Goal: Information Seeking & Learning: Learn about a topic

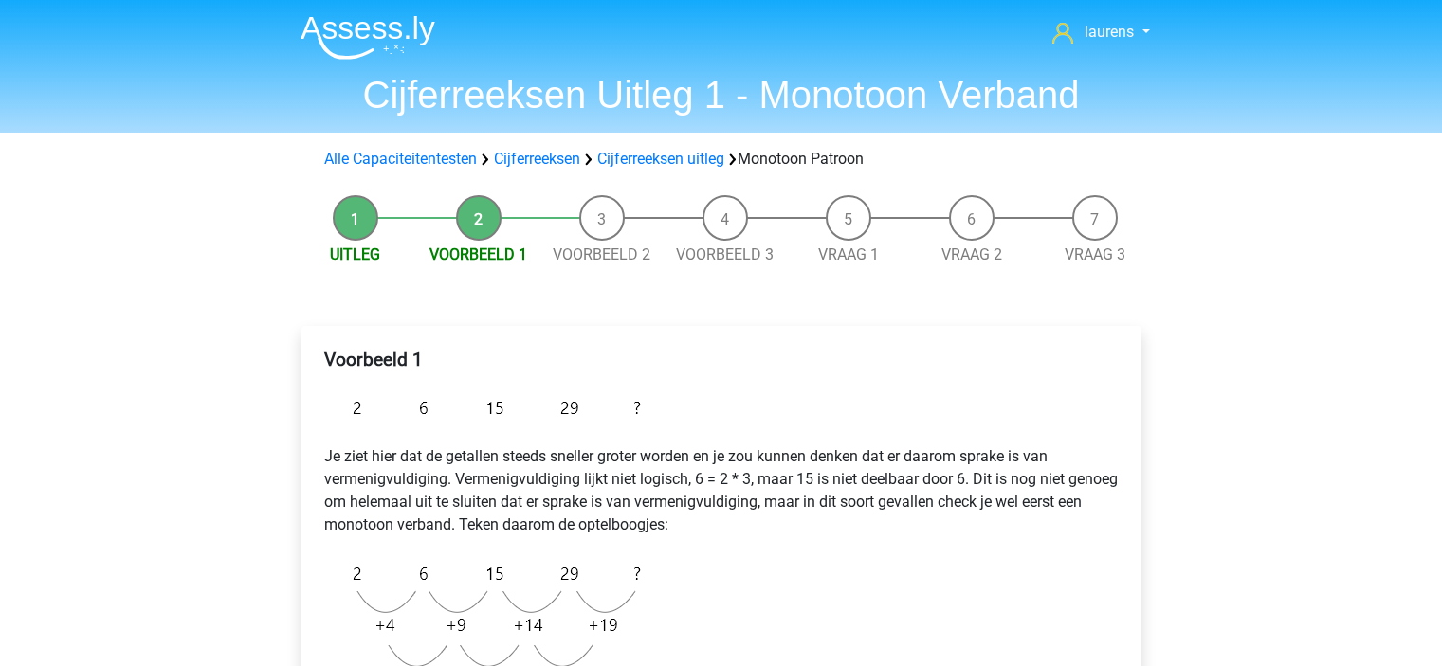
scroll to position [379, 0]
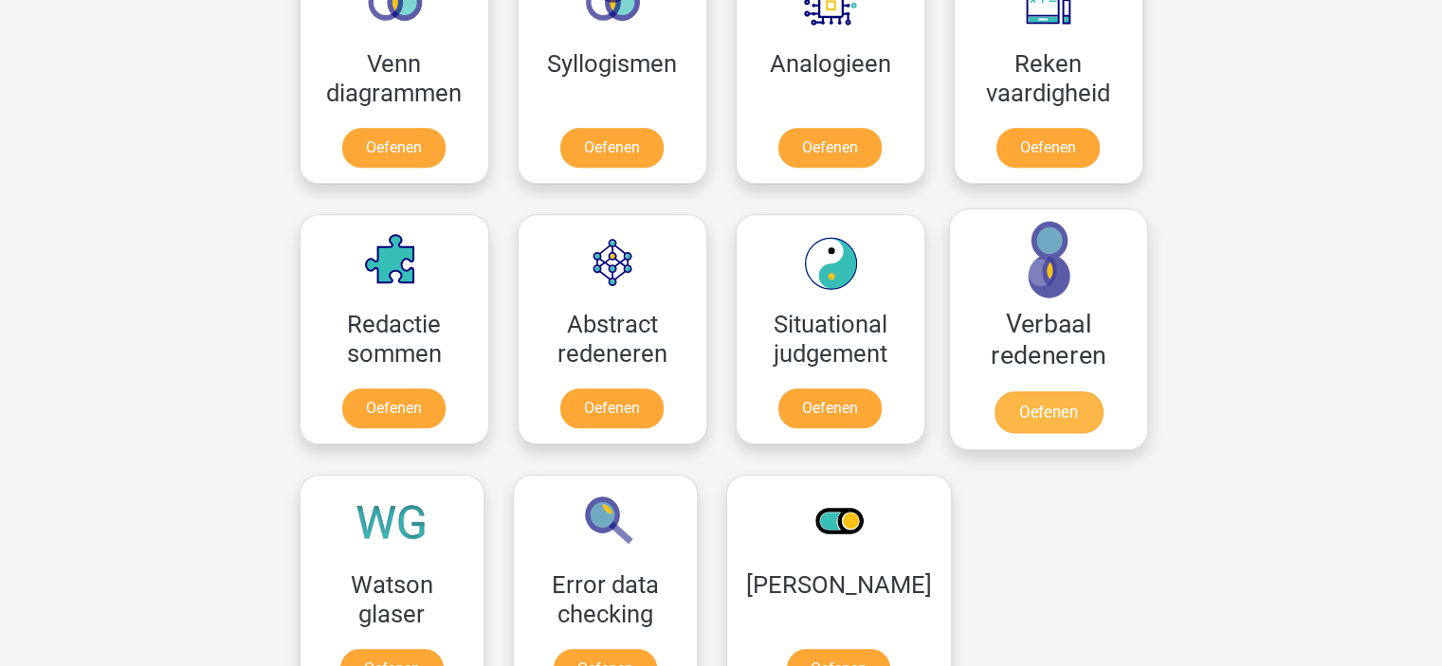
scroll to position [1611, 0]
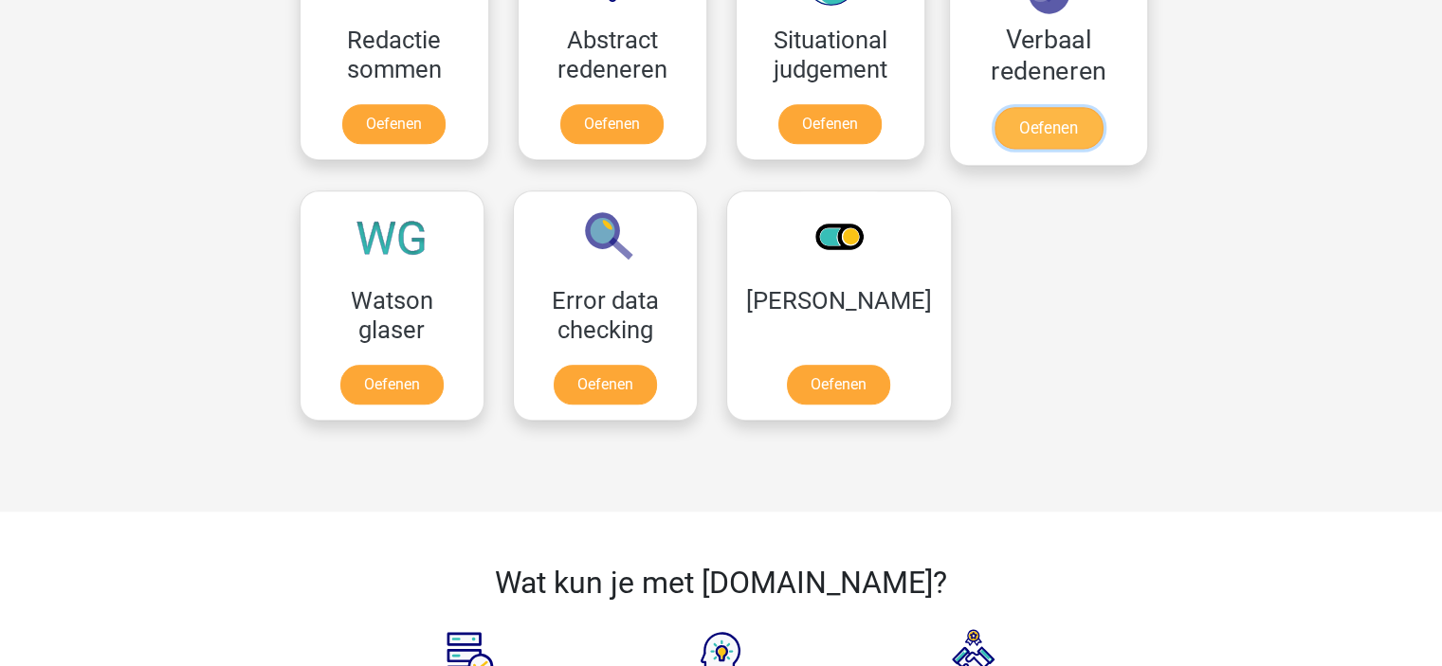
click at [1050, 111] on link "Oefenen" at bounding box center [1047, 128] width 108 height 42
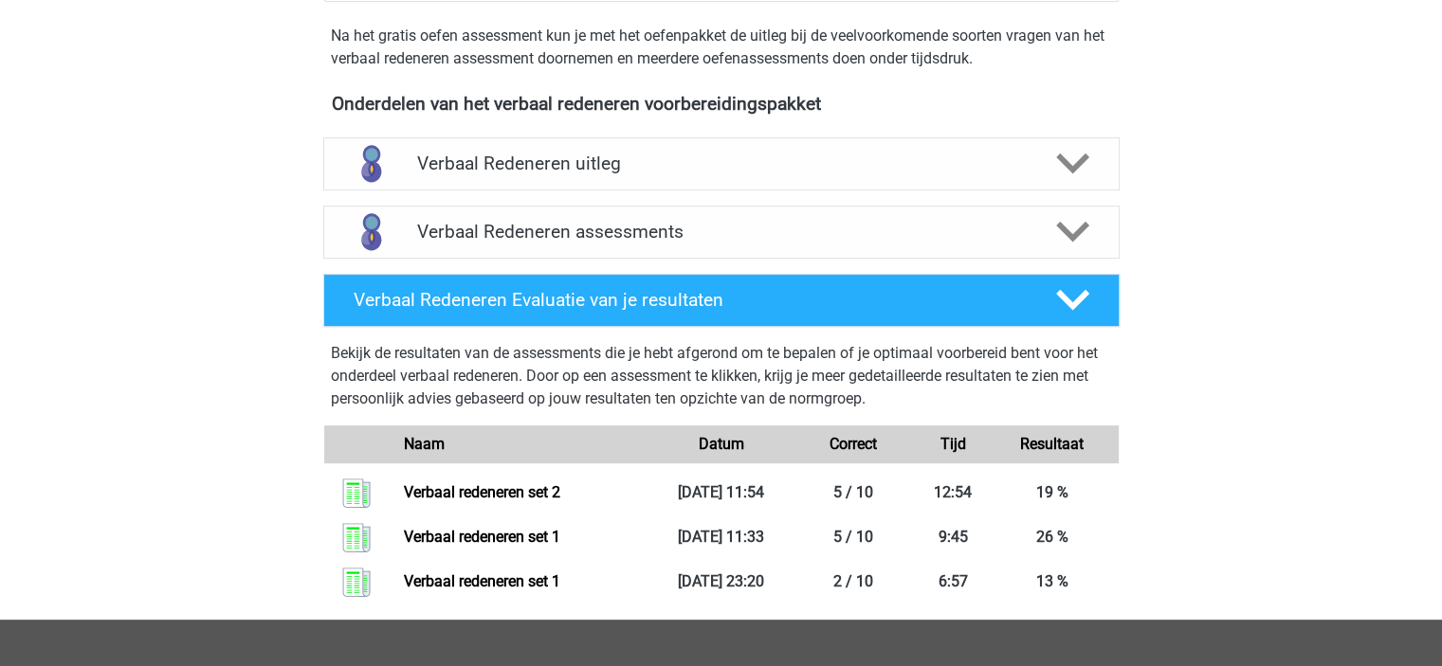
scroll to position [663, 0]
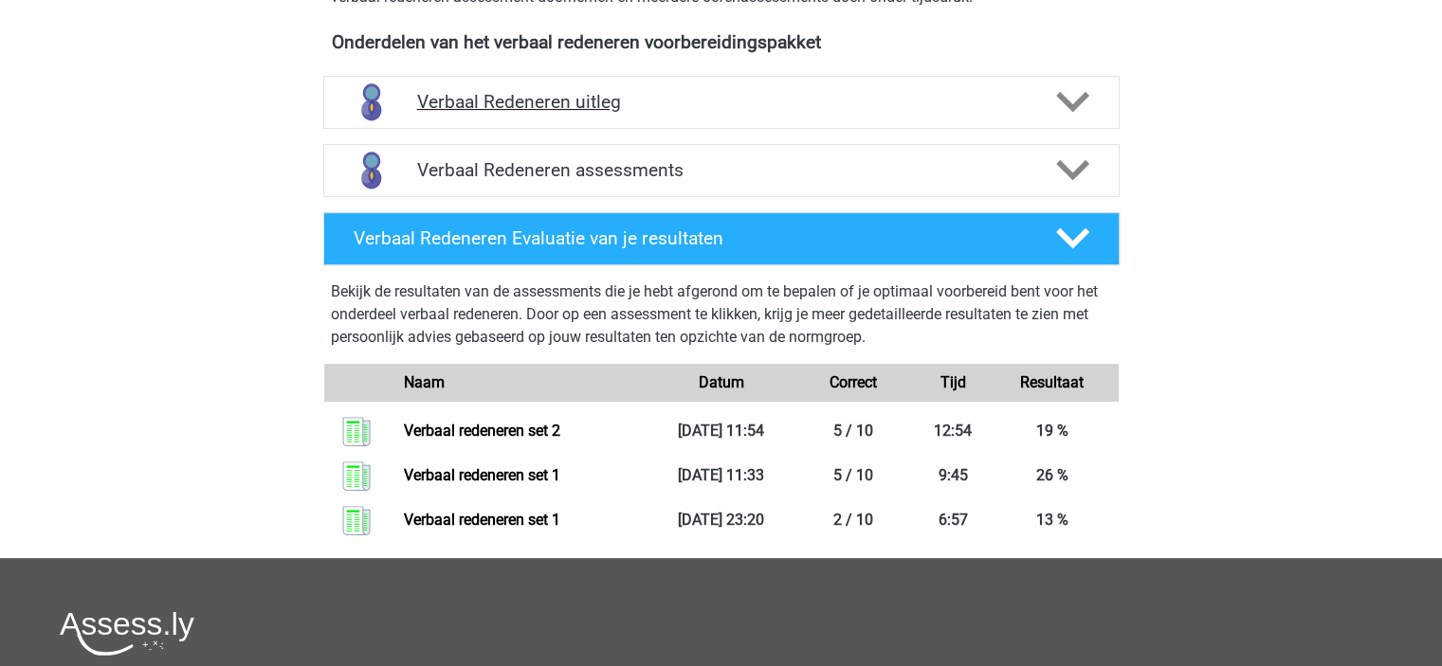
click at [876, 105] on h4 "Verbaal Redeneren uitleg" at bounding box center [721, 102] width 609 height 22
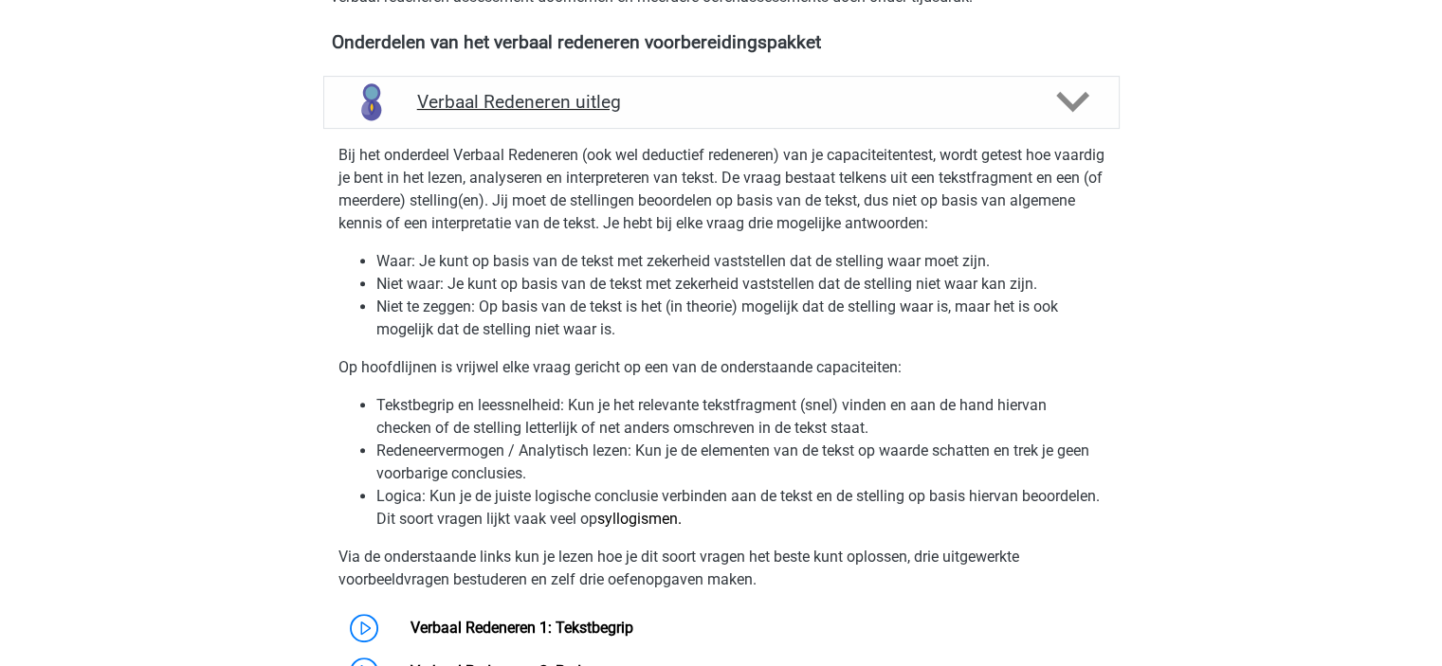
click at [876, 105] on h4 "Verbaal Redeneren uitleg" at bounding box center [721, 102] width 609 height 22
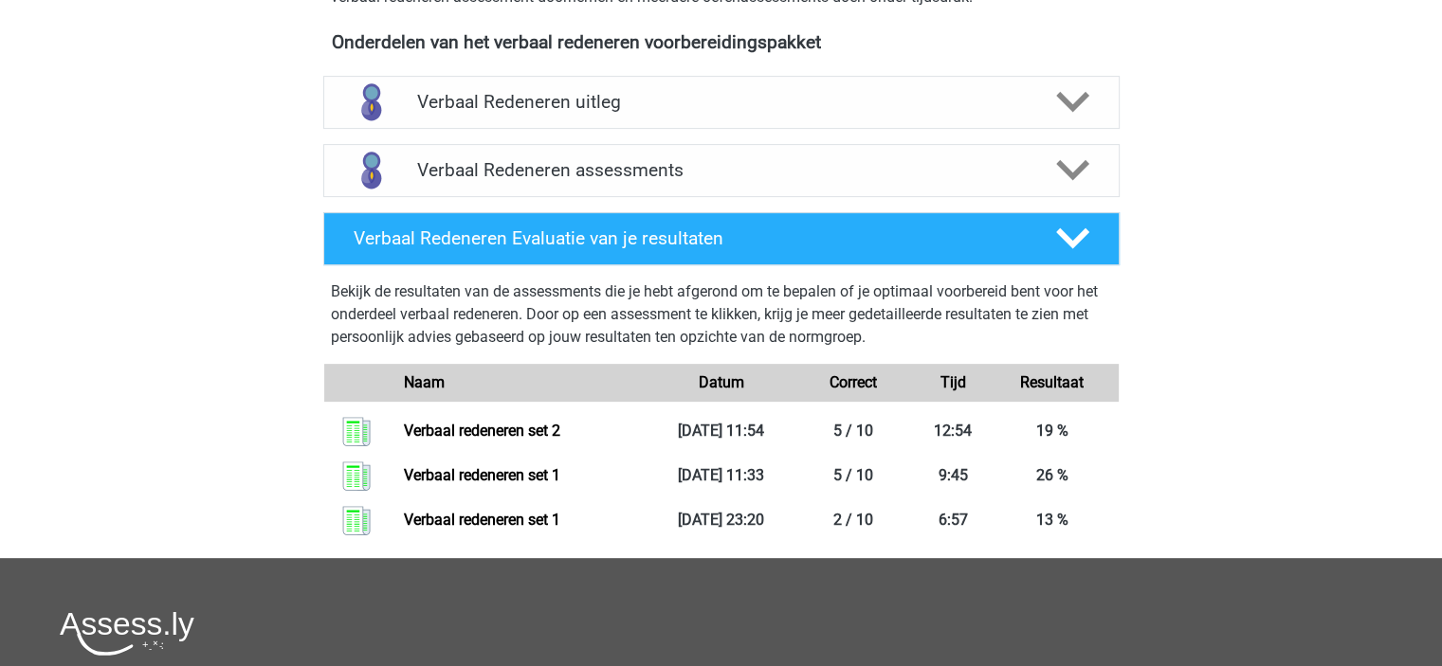
scroll to position [379, 0]
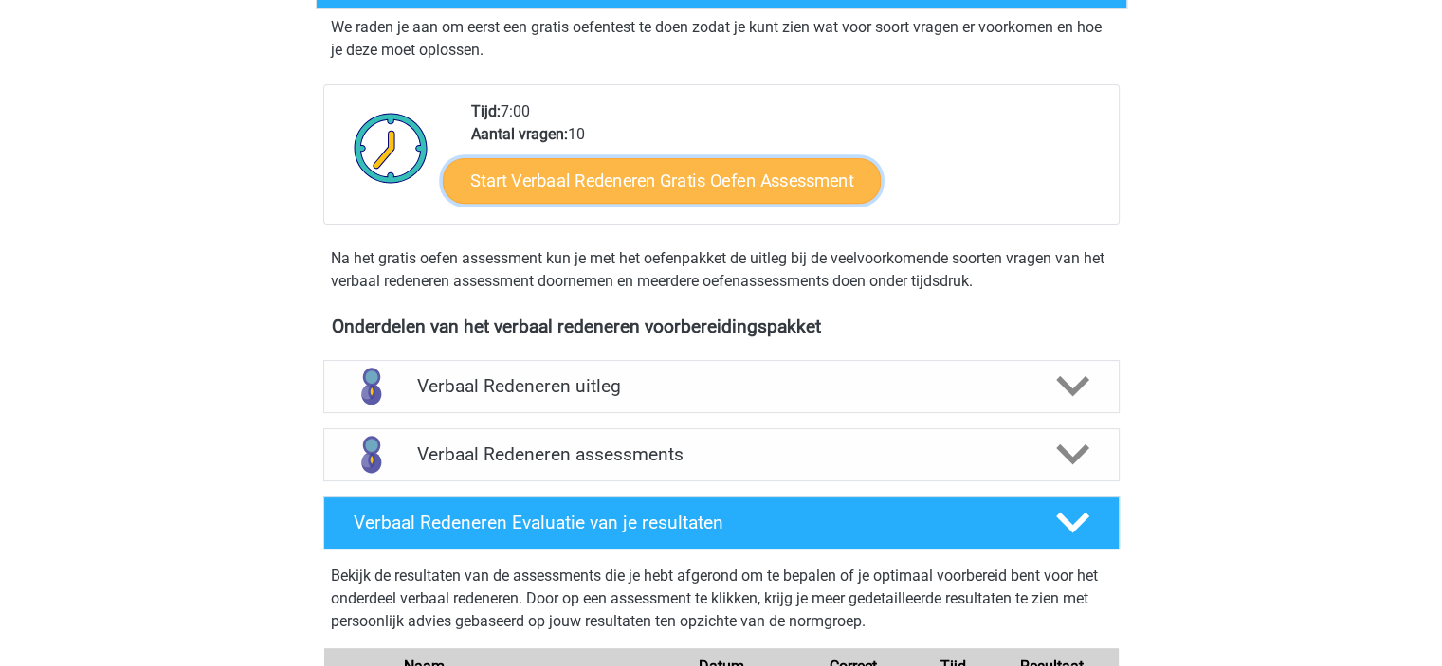
click at [681, 178] on link "Start Verbaal Redeneren Gratis Oefen Assessment" at bounding box center [662, 180] width 438 height 45
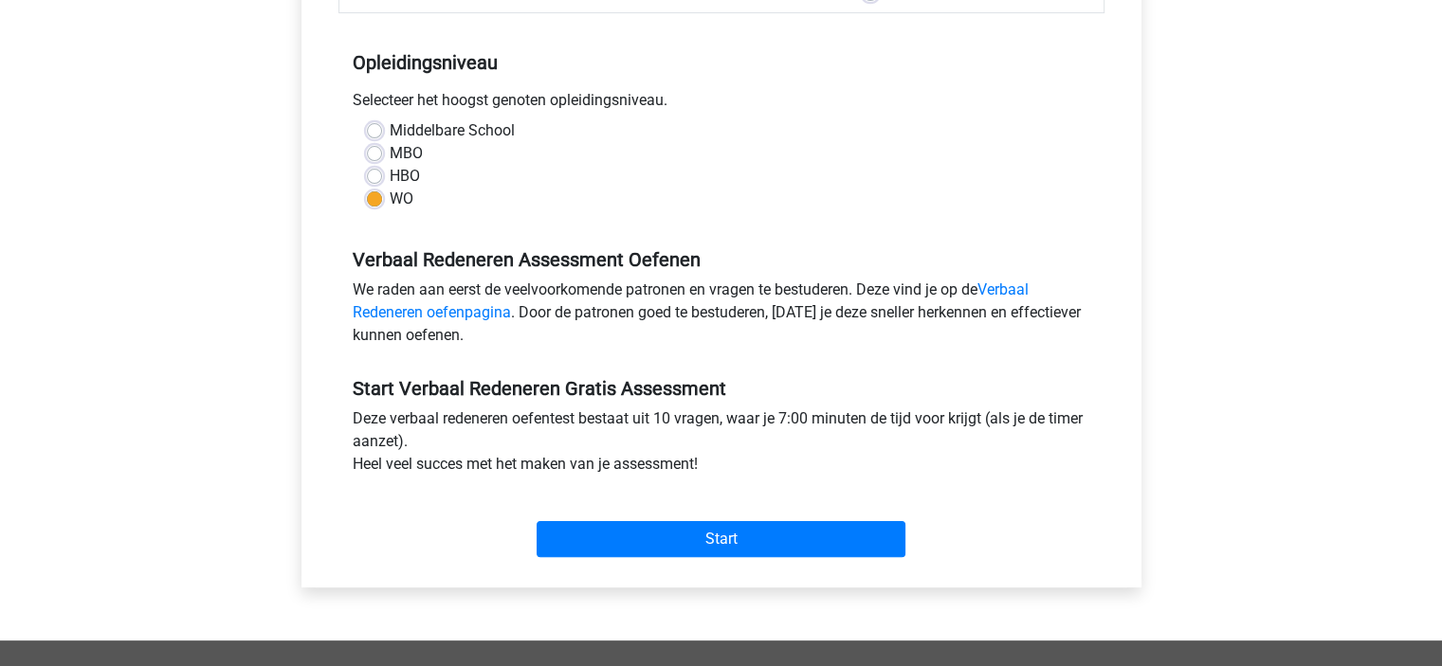
scroll to position [569, 0]
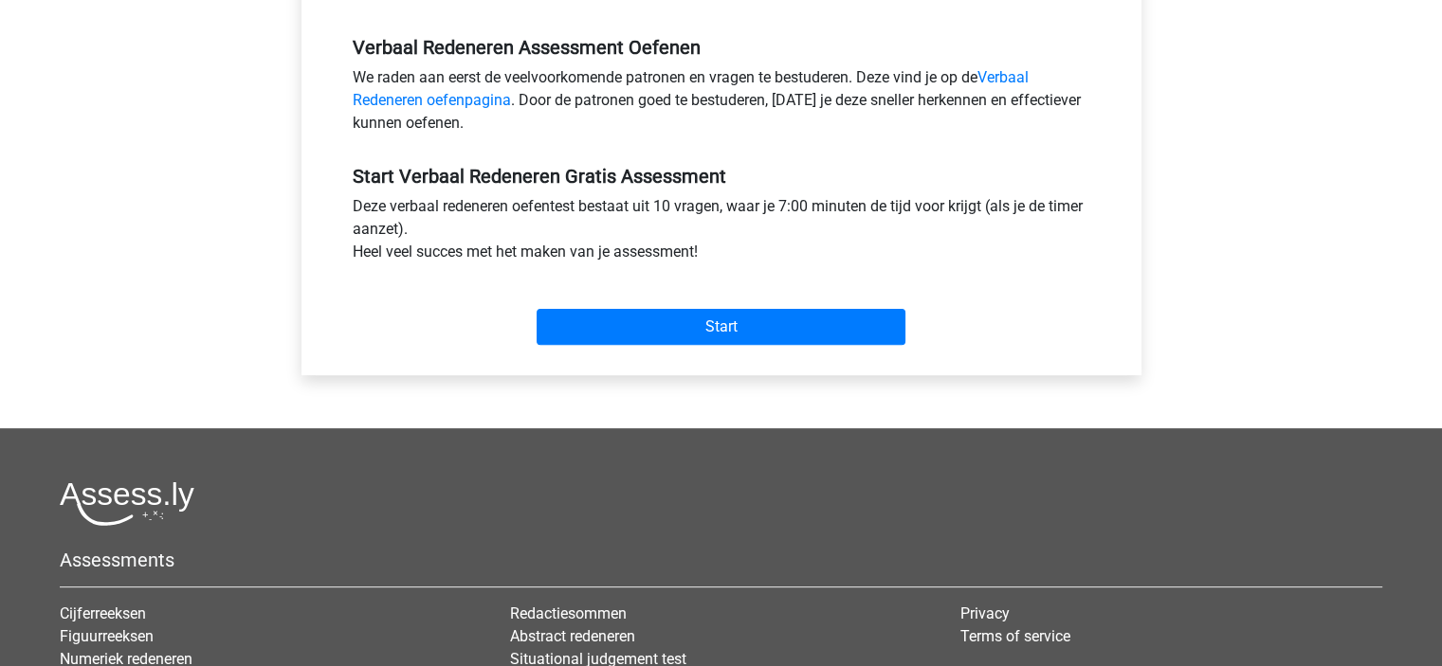
click at [770, 351] on div "Start" at bounding box center [721, 312] width 766 height 82
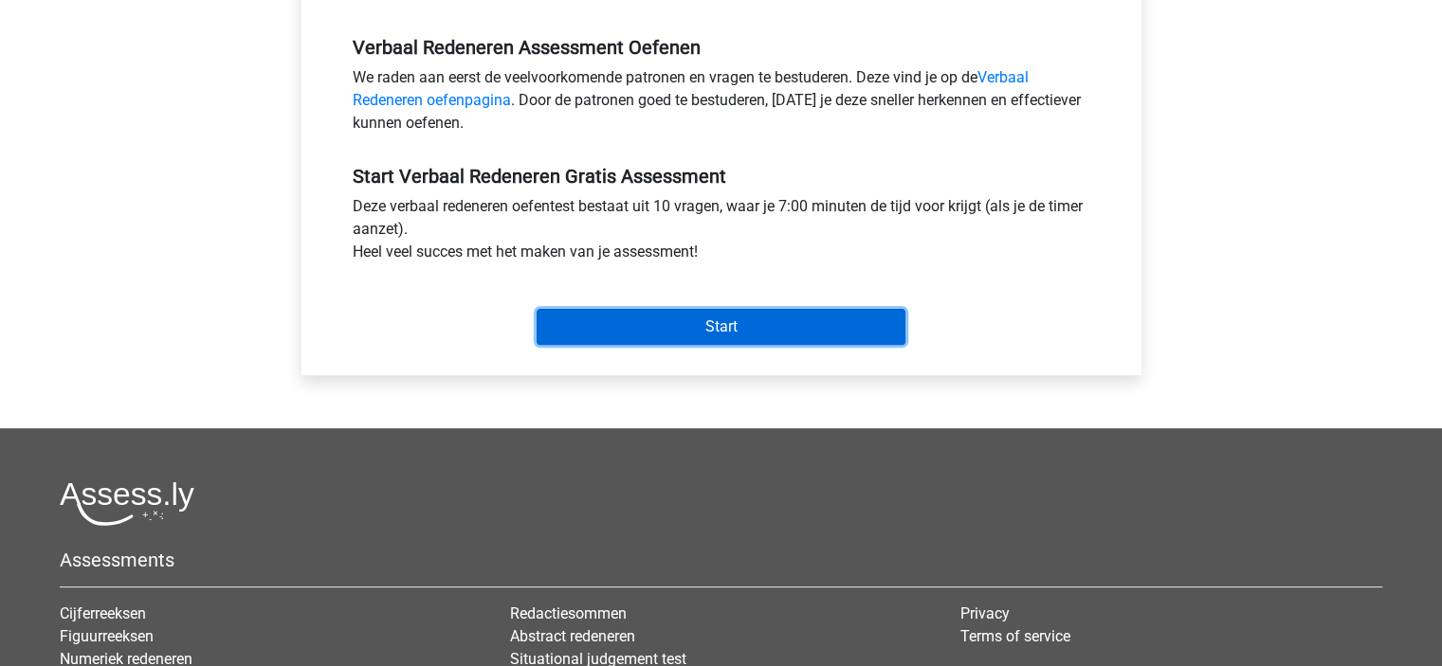
click at [775, 336] on input "Start" at bounding box center [720, 327] width 369 height 36
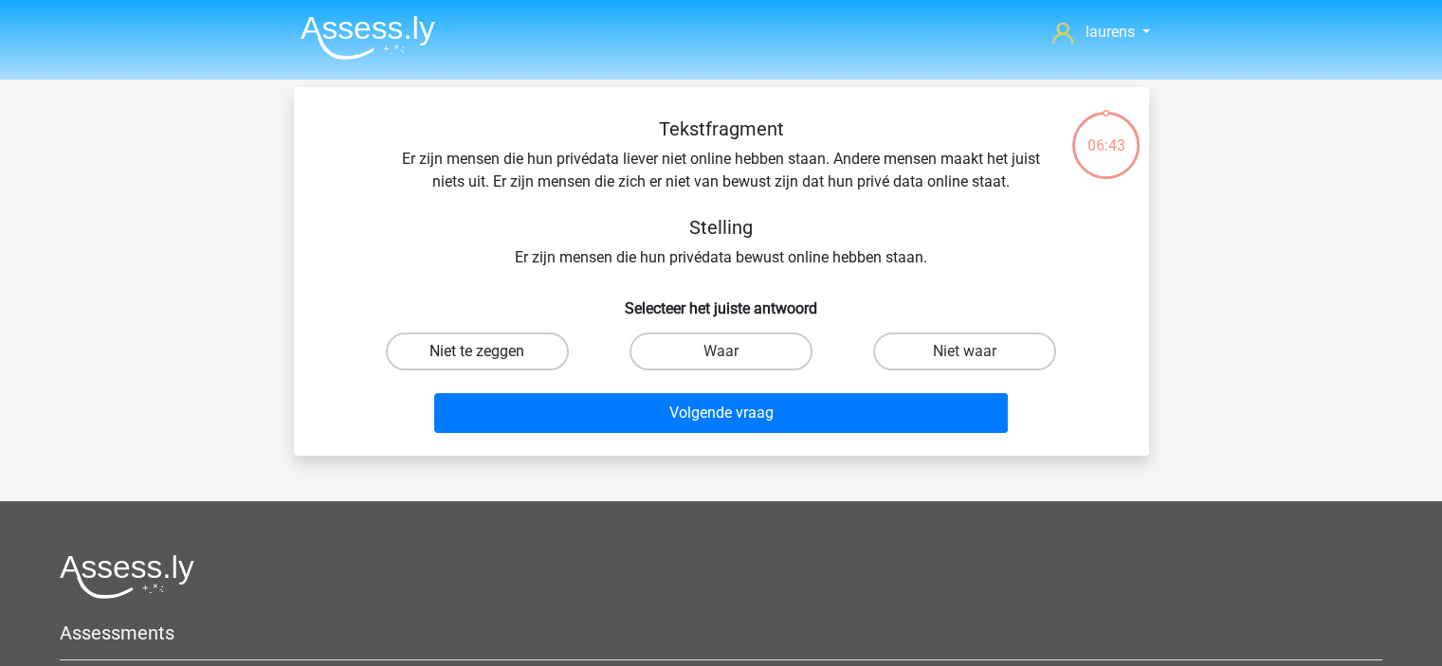
click at [484, 348] on label "Niet te zeggen" at bounding box center [477, 352] width 183 height 38
click at [484, 352] on input "Niet te zeggen" at bounding box center [483, 358] width 12 height 12
radio input "true"
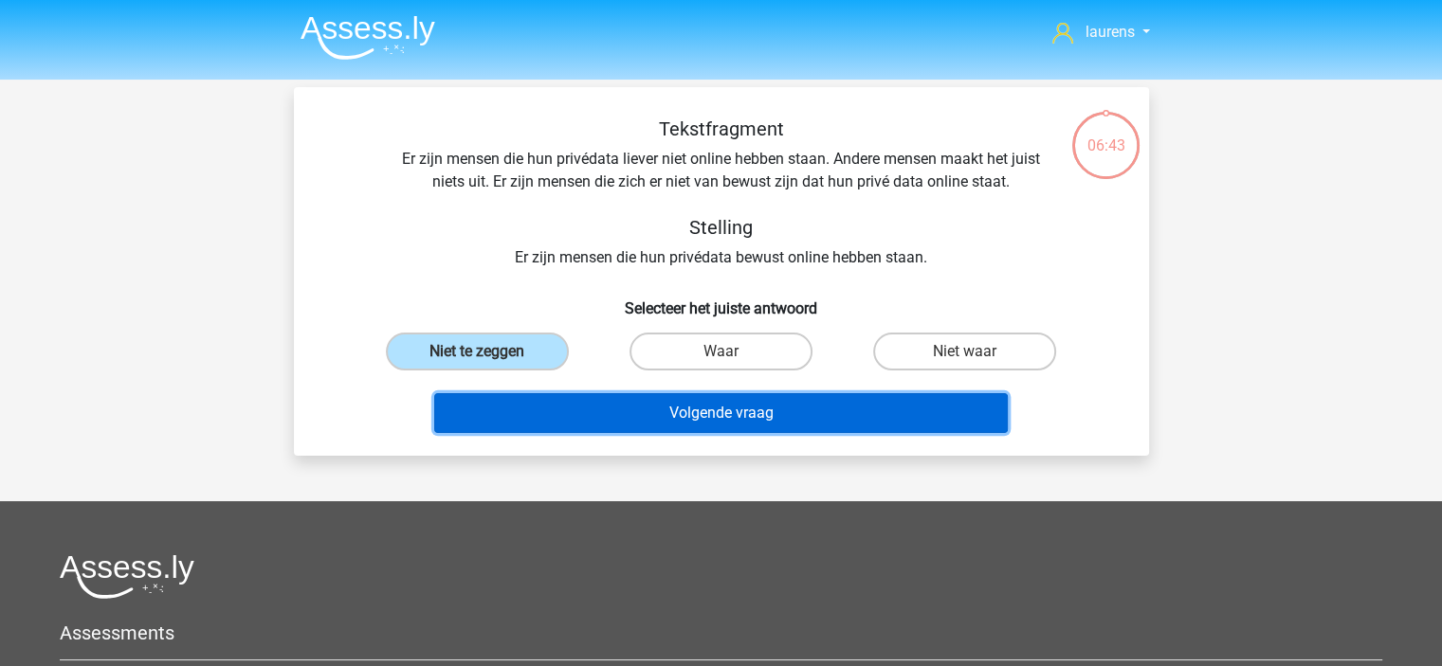
click at [645, 424] on button "Volgende vraag" at bounding box center [720, 413] width 573 height 40
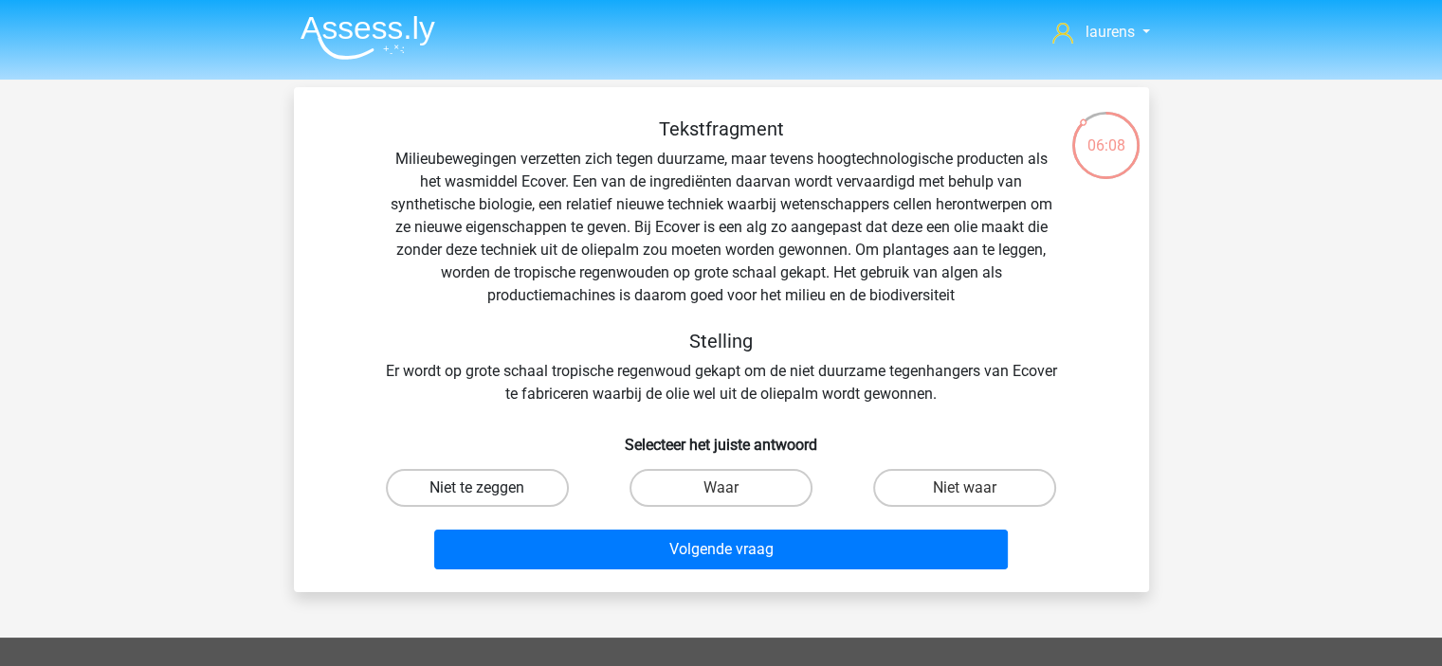
click at [503, 484] on label "Niet te zeggen" at bounding box center [477, 488] width 183 height 38
click at [489, 488] on input "Niet te zeggen" at bounding box center [483, 494] width 12 height 12
radio input "true"
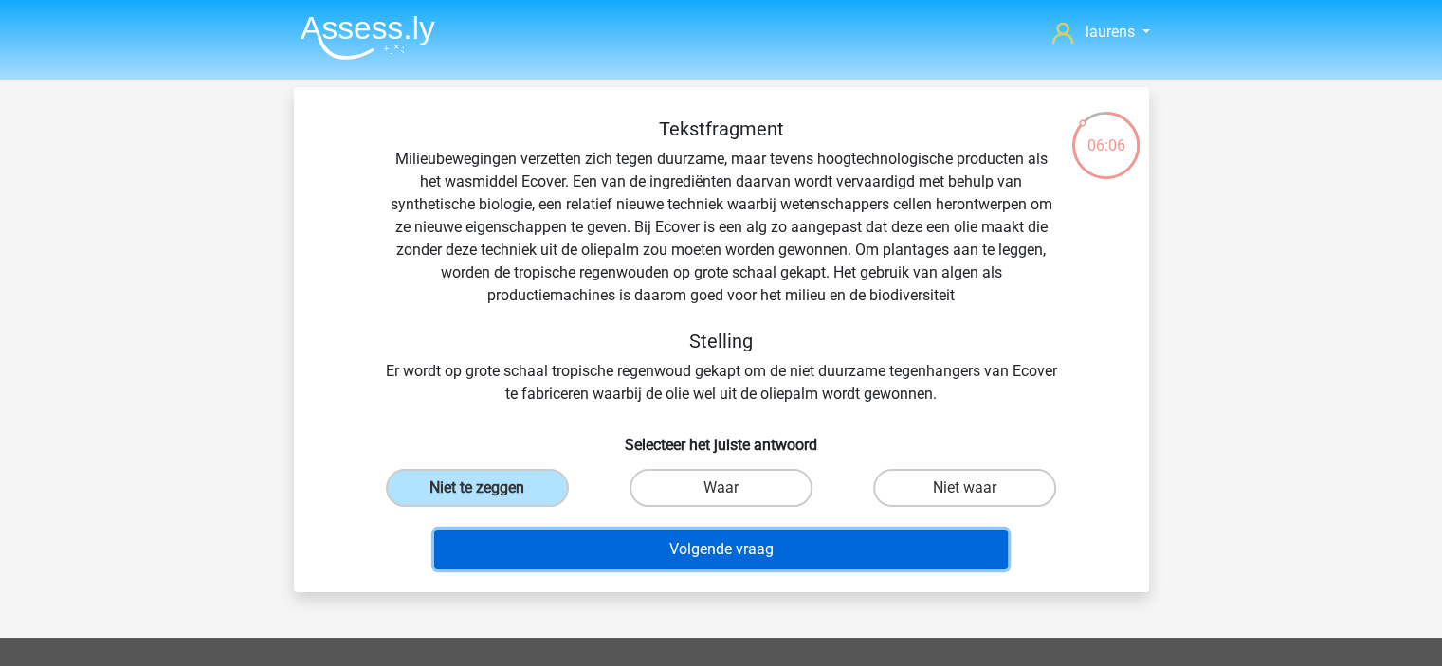
click at [677, 563] on button "Volgende vraag" at bounding box center [720, 550] width 573 height 40
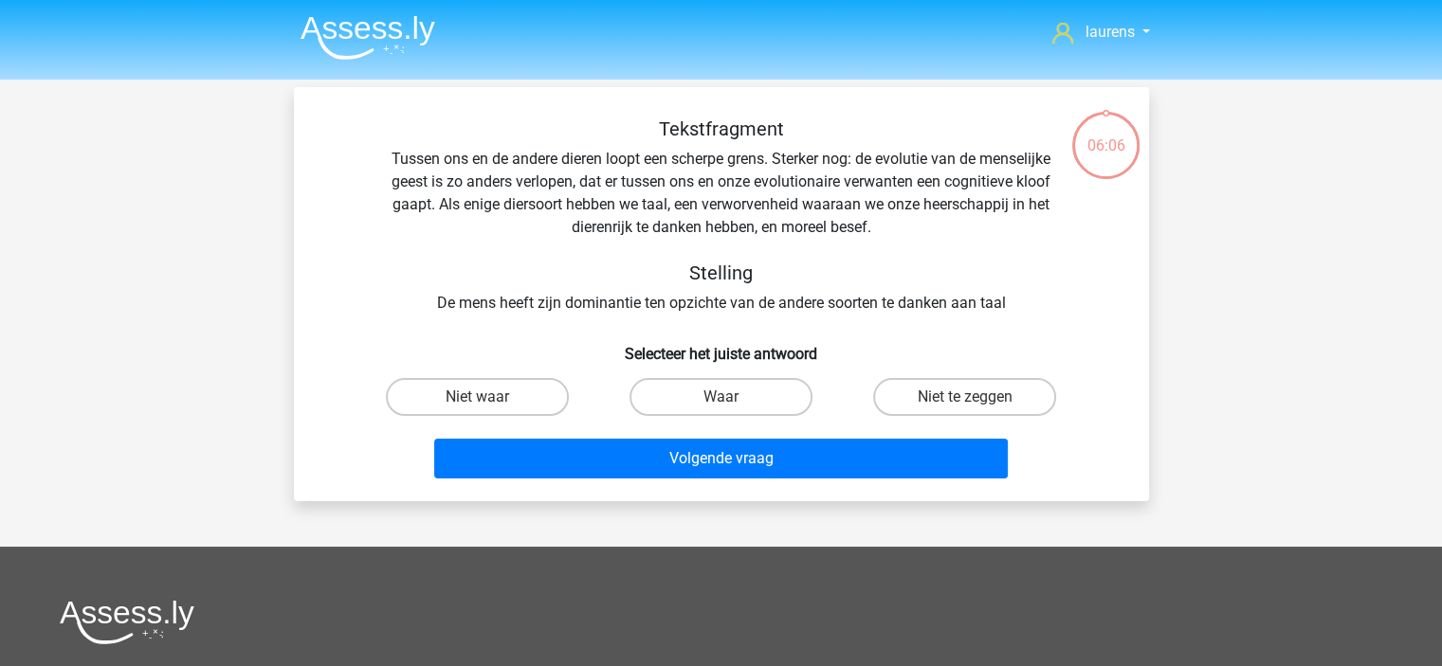
scroll to position [87, 0]
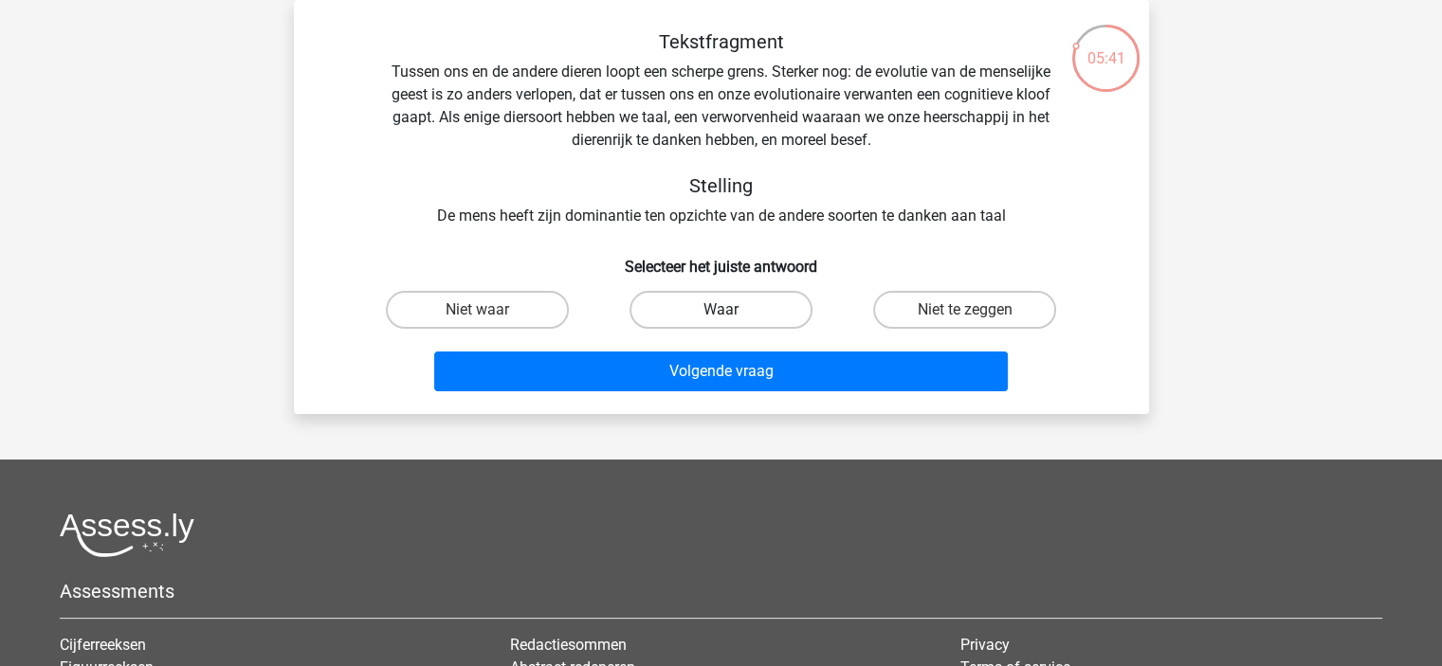
click at [700, 305] on label "Waar" at bounding box center [720, 310] width 183 height 38
click at [720, 310] on input "Waar" at bounding box center [726, 316] width 12 height 12
radio input "true"
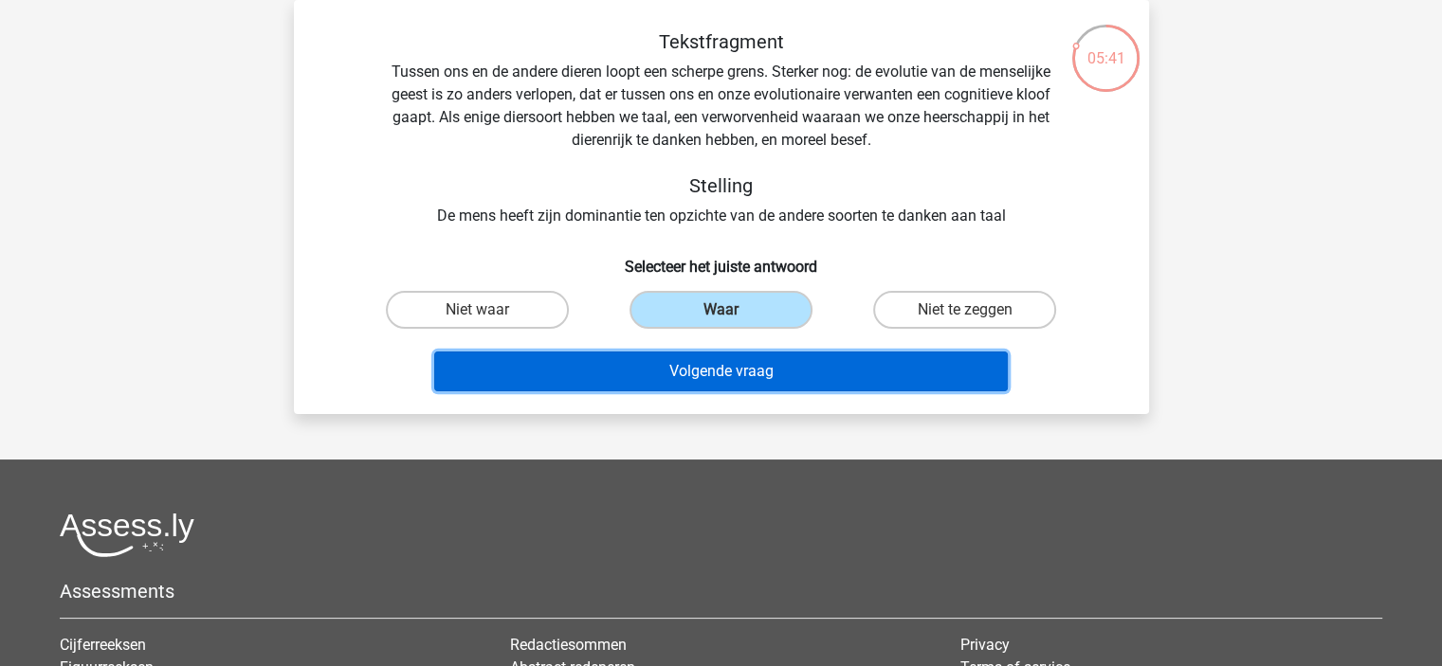
click at [713, 377] on button "Volgende vraag" at bounding box center [720, 372] width 573 height 40
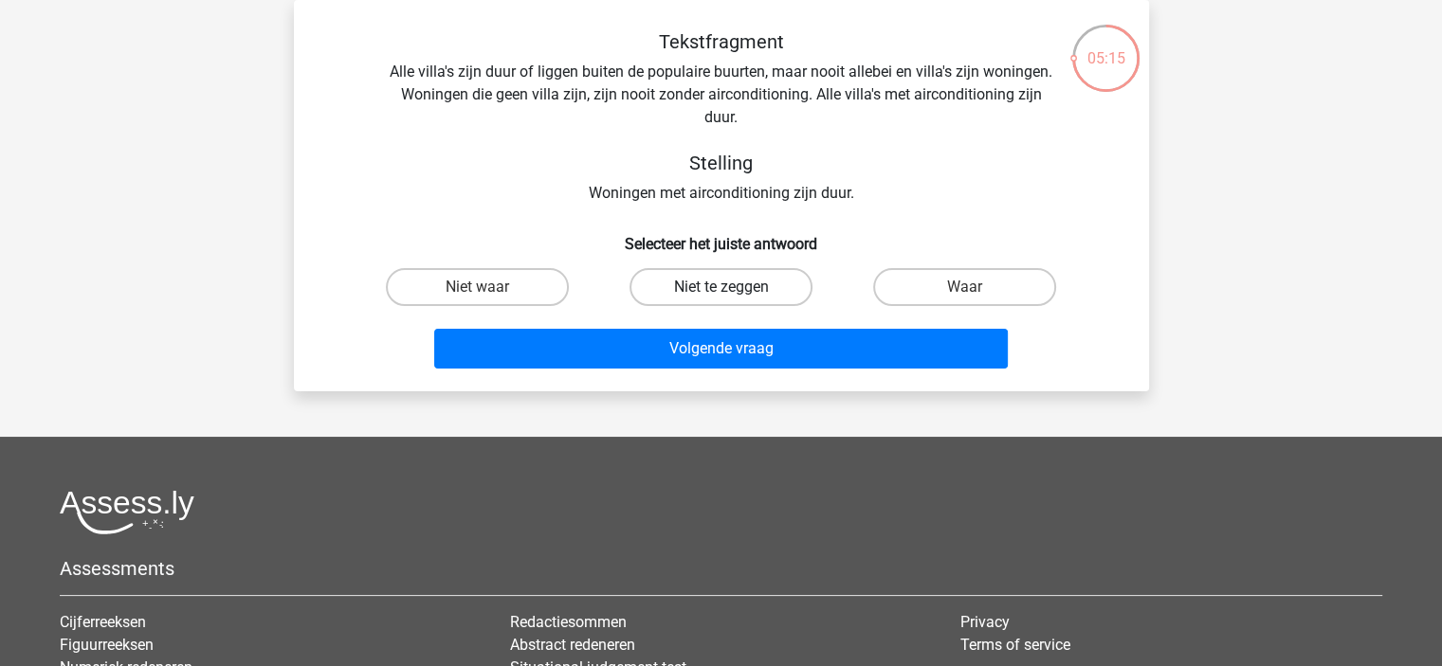
click at [679, 292] on label "Niet te zeggen" at bounding box center [720, 287] width 183 height 38
click at [720, 292] on input "Niet te zeggen" at bounding box center [726, 293] width 12 height 12
radio input "true"
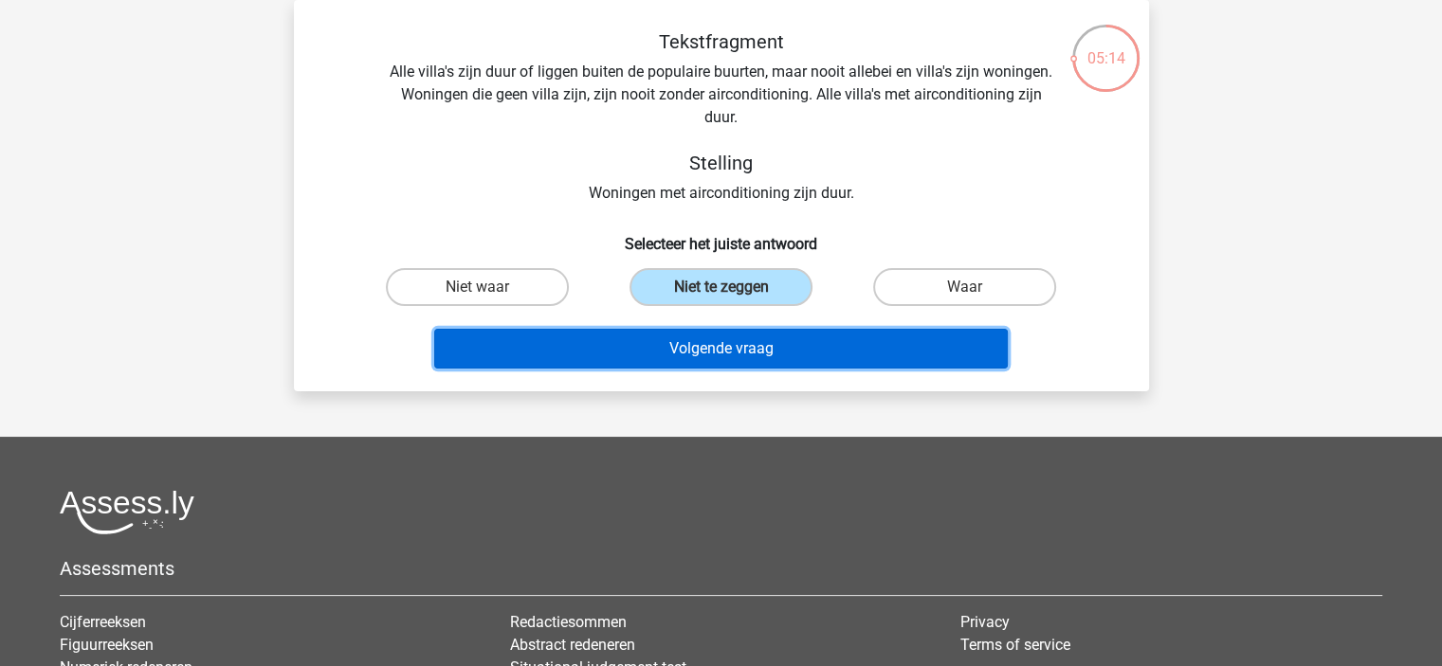
click at [692, 355] on button "Volgende vraag" at bounding box center [720, 349] width 573 height 40
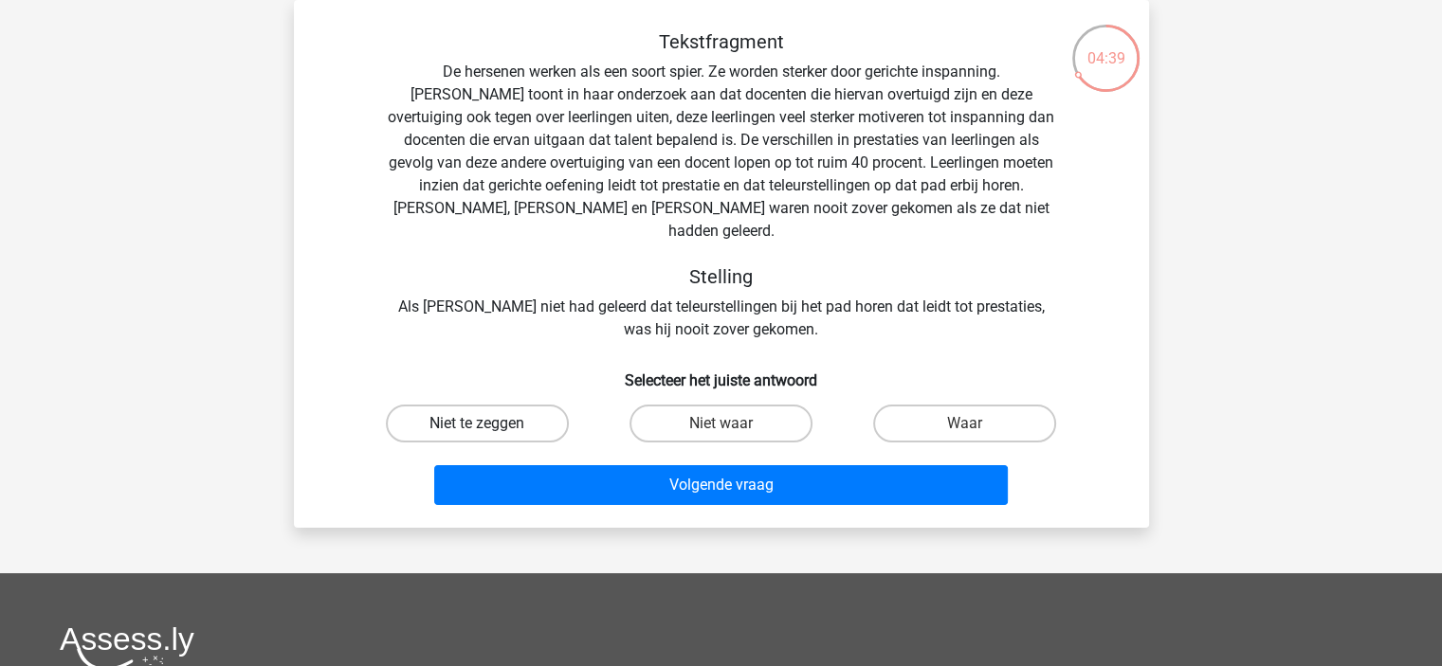
click at [453, 405] on label "Niet te zeggen" at bounding box center [477, 424] width 183 height 38
click at [477, 424] on input "Niet te zeggen" at bounding box center [483, 430] width 12 height 12
radio input "true"
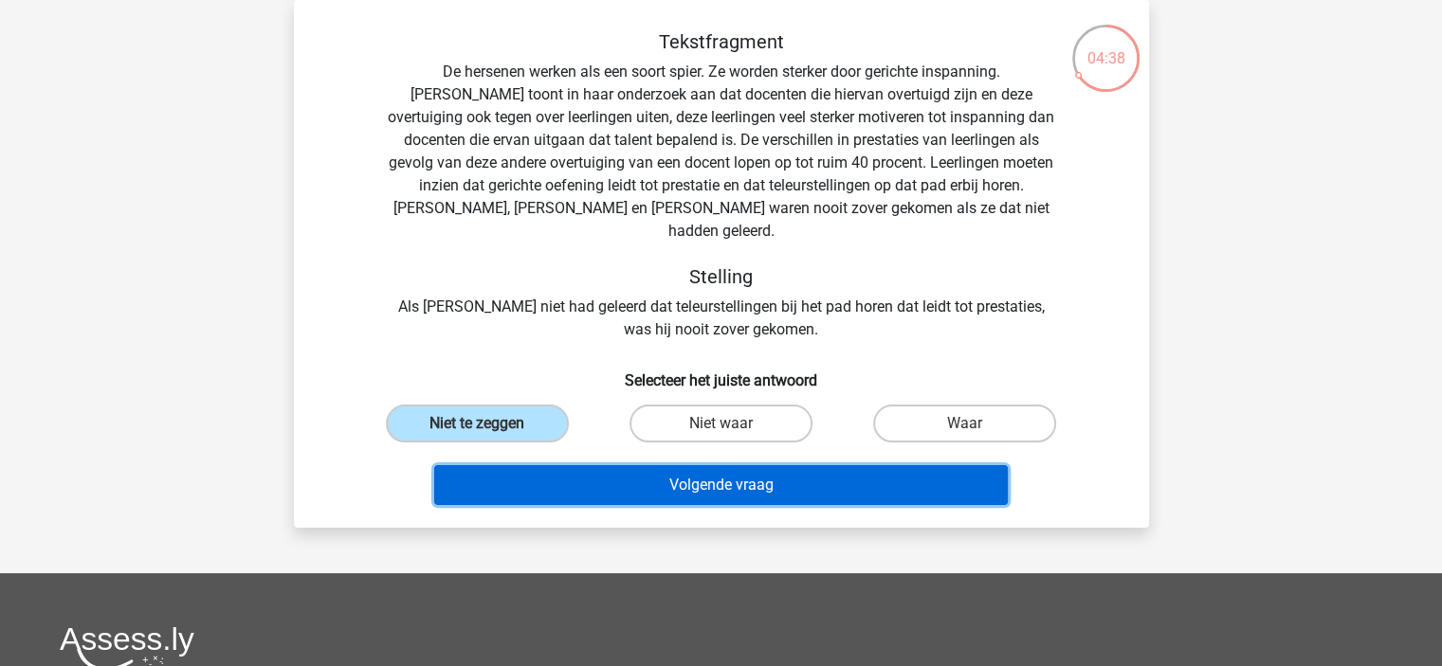
click at [579, 469] on button "Volgende vraag" at bounding box center [720, 485] width 573 height 40
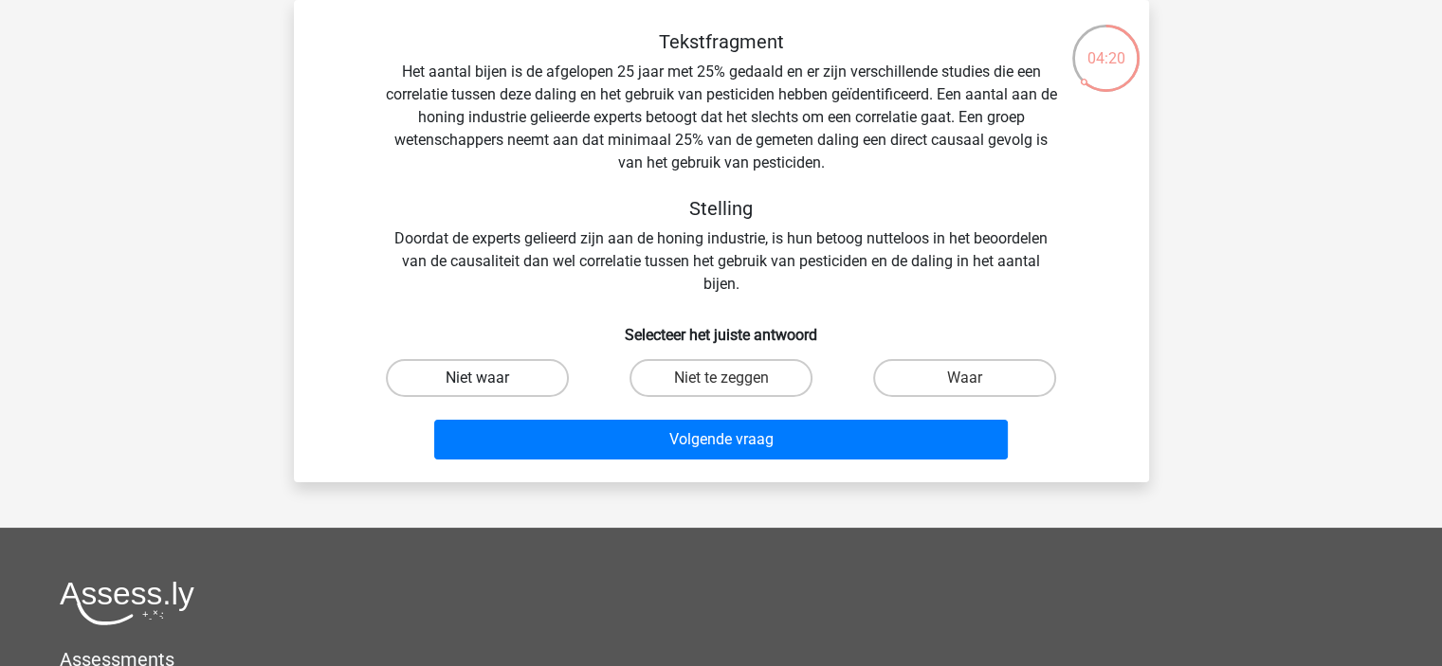
click at [482, 375] on label "Niet waar" at bounding box center [477, 378] width 183 height 38
click at [482, 378] on input "Niet waar" at bounding box center [483, 384] width 12 height 12
radio input "true"
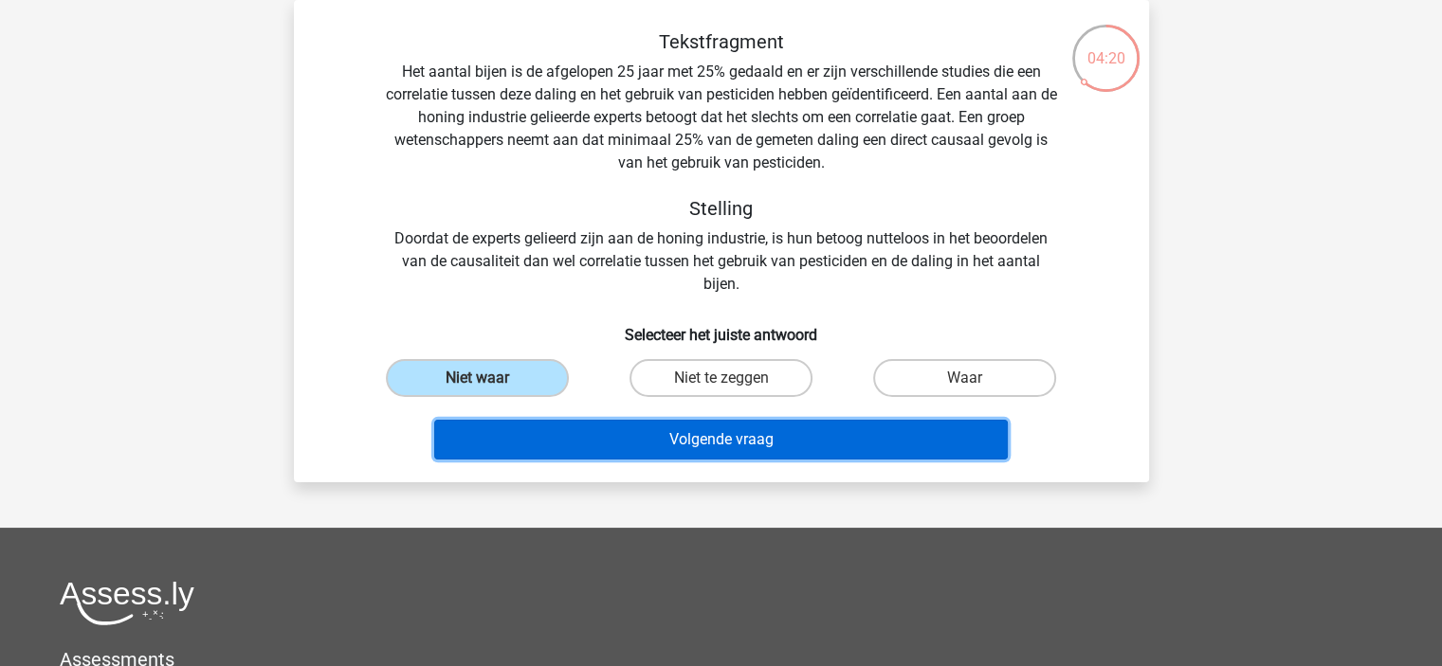
click at [633, 450] on button "Volgende vraag" at bounding box center [720, 440] width 573 height 40
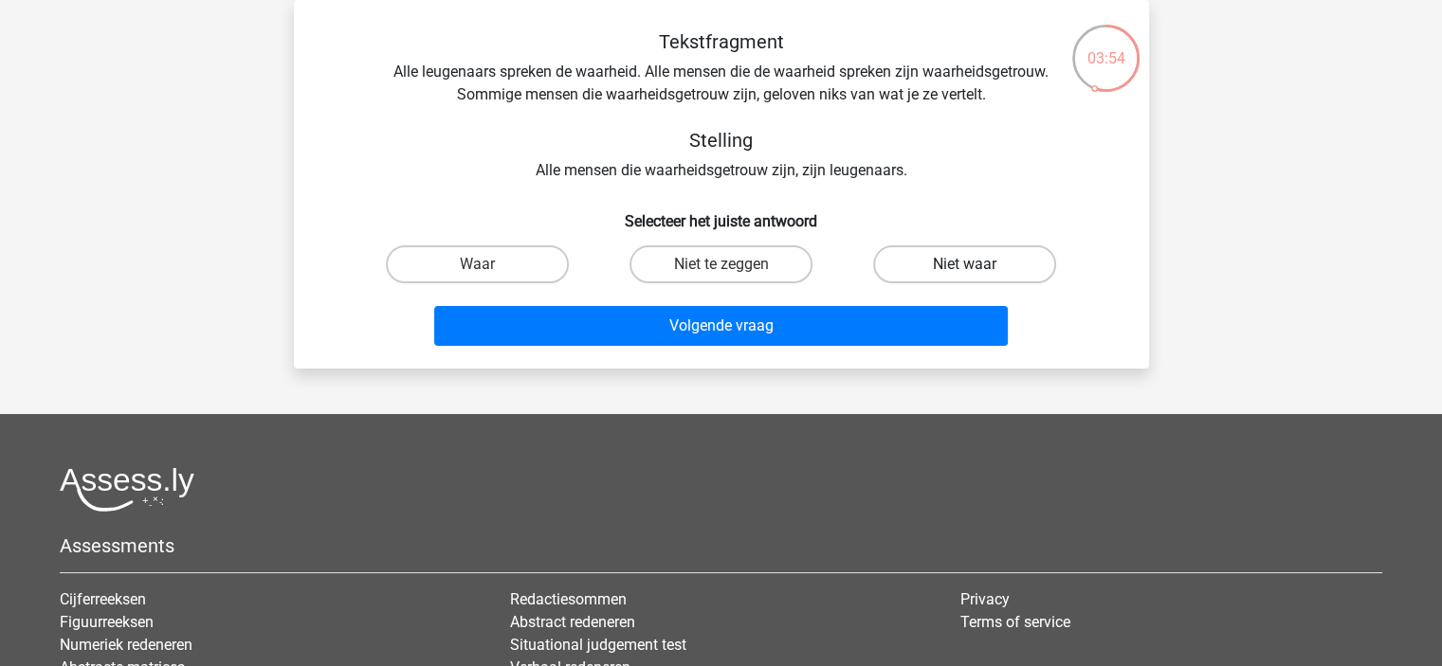
click at [945, 279] on label "Niet waar" at bounding box center [964, 264] width 183 height 38
click at [965, 277] on input "Niet waar" at bounding box center [971, 270] width 12 height 12
radio input "true"
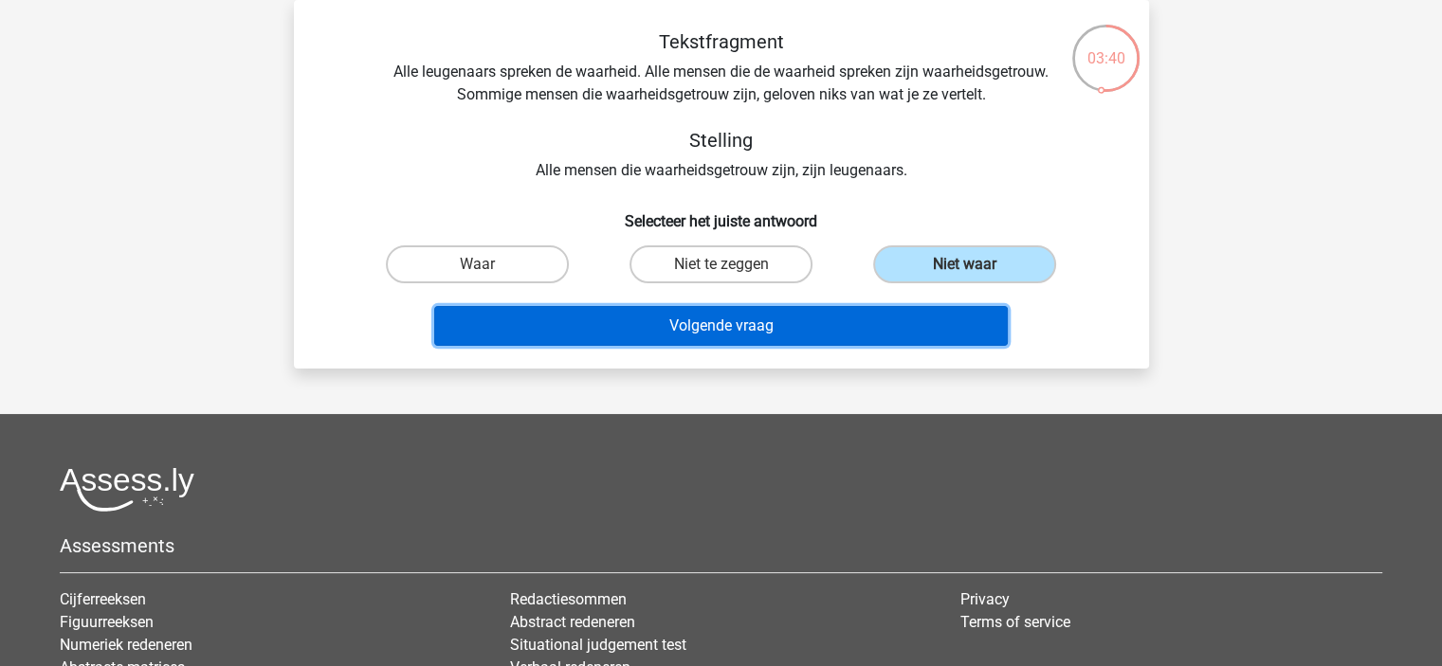
click at [662, 314] on button "Volgende vraag" at bounding box center [720, 326] width 573 height 40
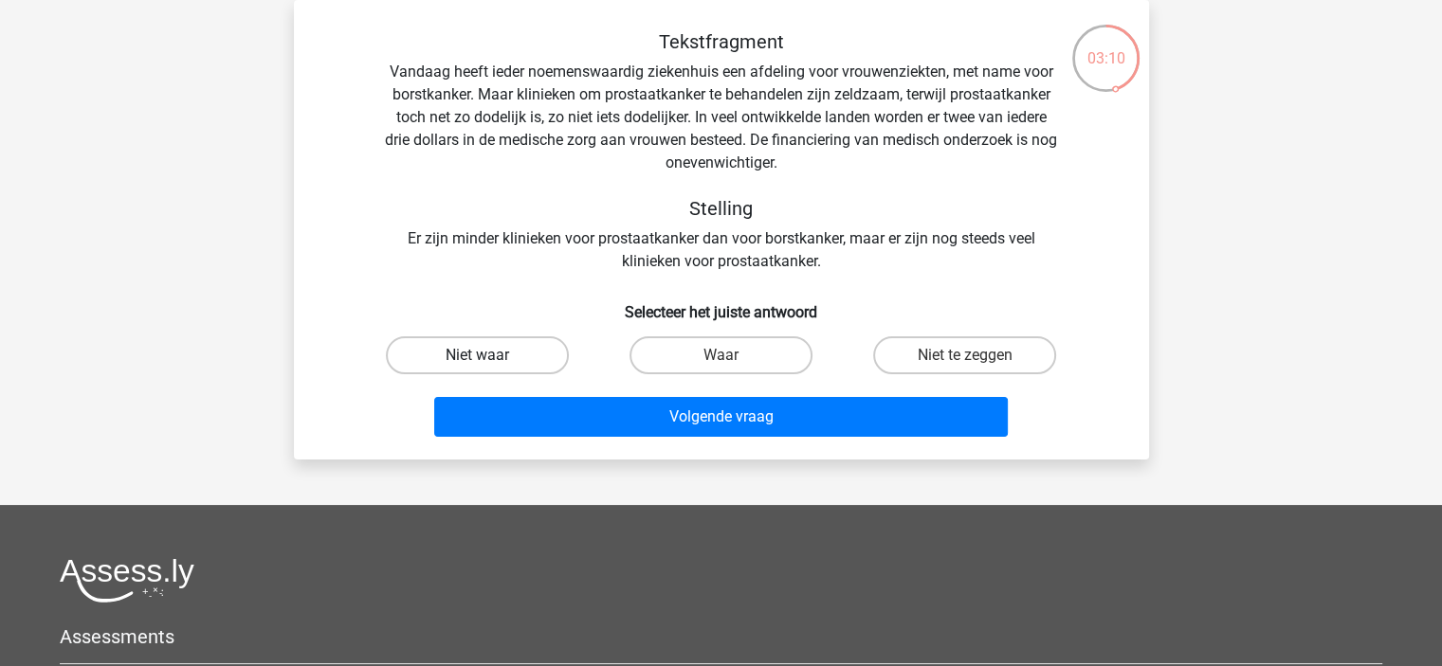
click at [531, 352] on label "Niet waar" at bounding box center [477, 355] width 183 height 38
click at [489, 355] on input "Niet waar" at bounding box center [483, 361] width 12 height 12
radio input "true"
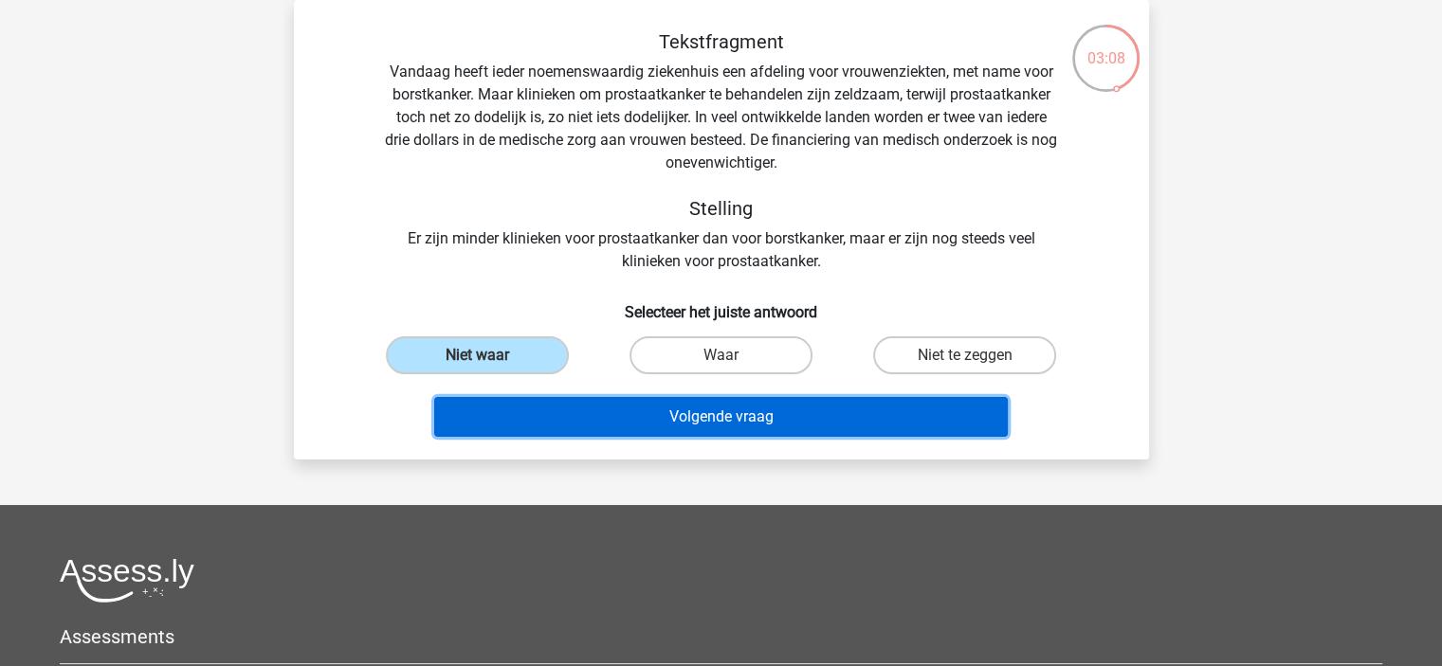
click at [714, 422] on button "Volgende vraag" at bounding box center [720, 417] width 573 height 40
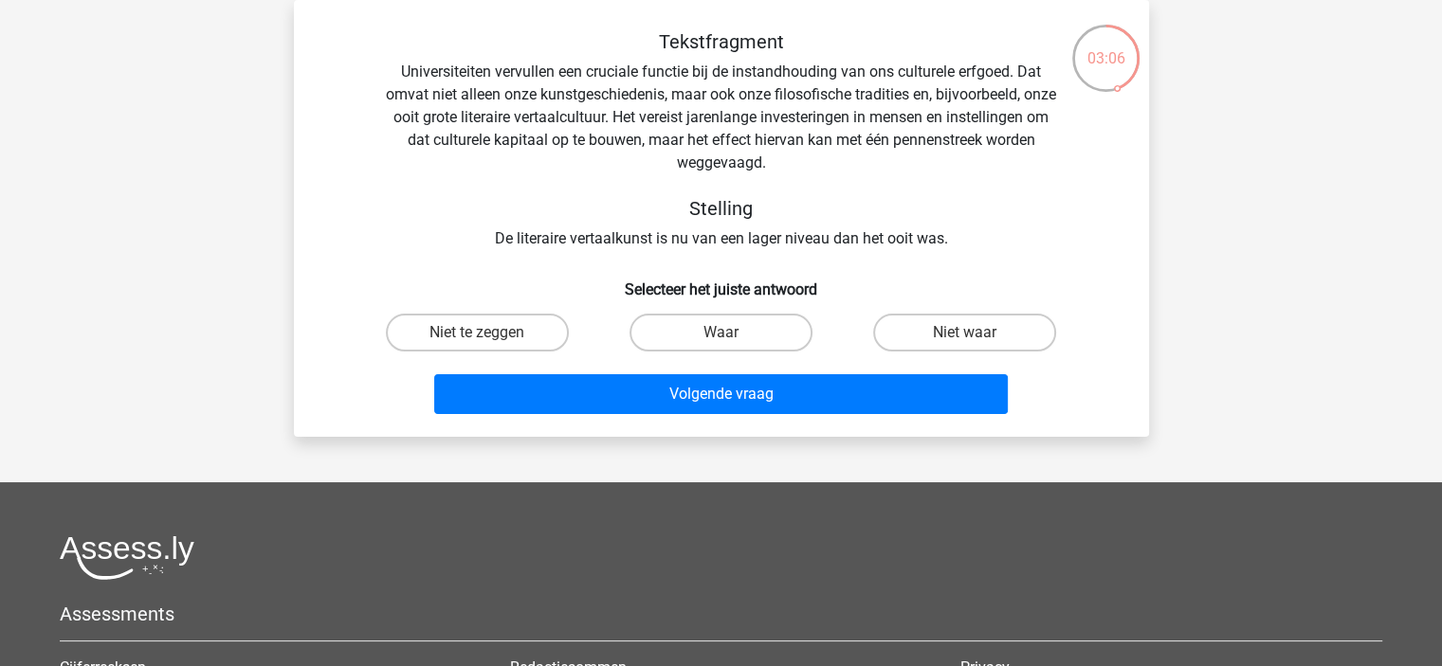
scroll to position [0, 0]
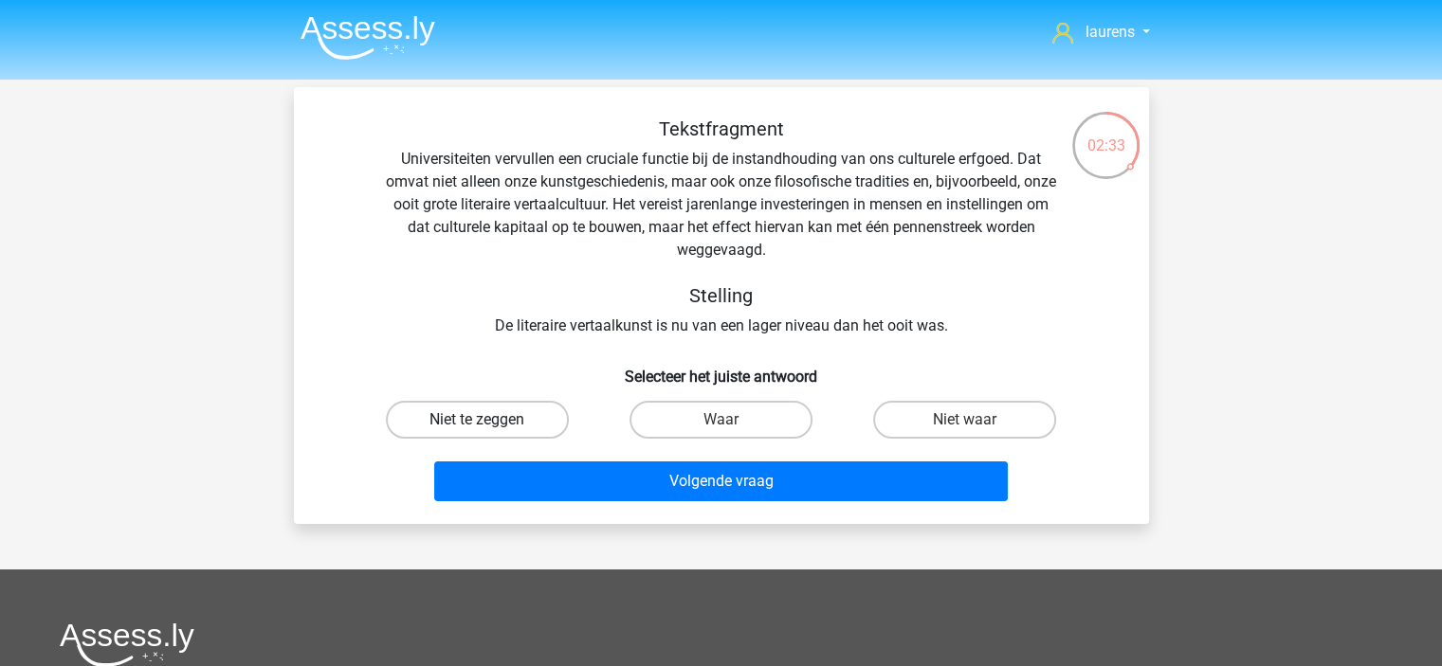
click at [535, 417] on label "Niet te zeggen" at bounding box center [477, 420] width 183 height 38
click at [489, 420] on input "Niet te zeggen" at bounding box center [483, 426] width 12 height 12
radio input "true"
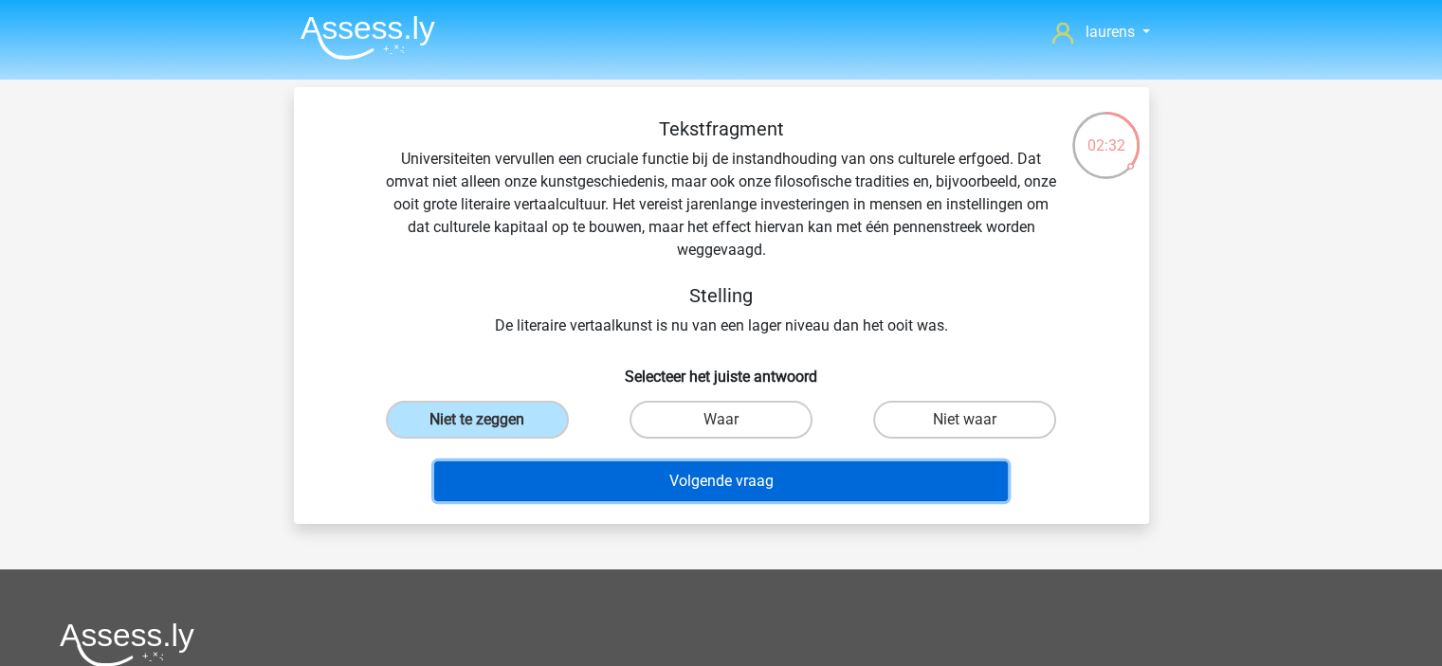
click at [708, 474] on button "Volgende vraag" at bounding box center [720, 482] width 573 height 40
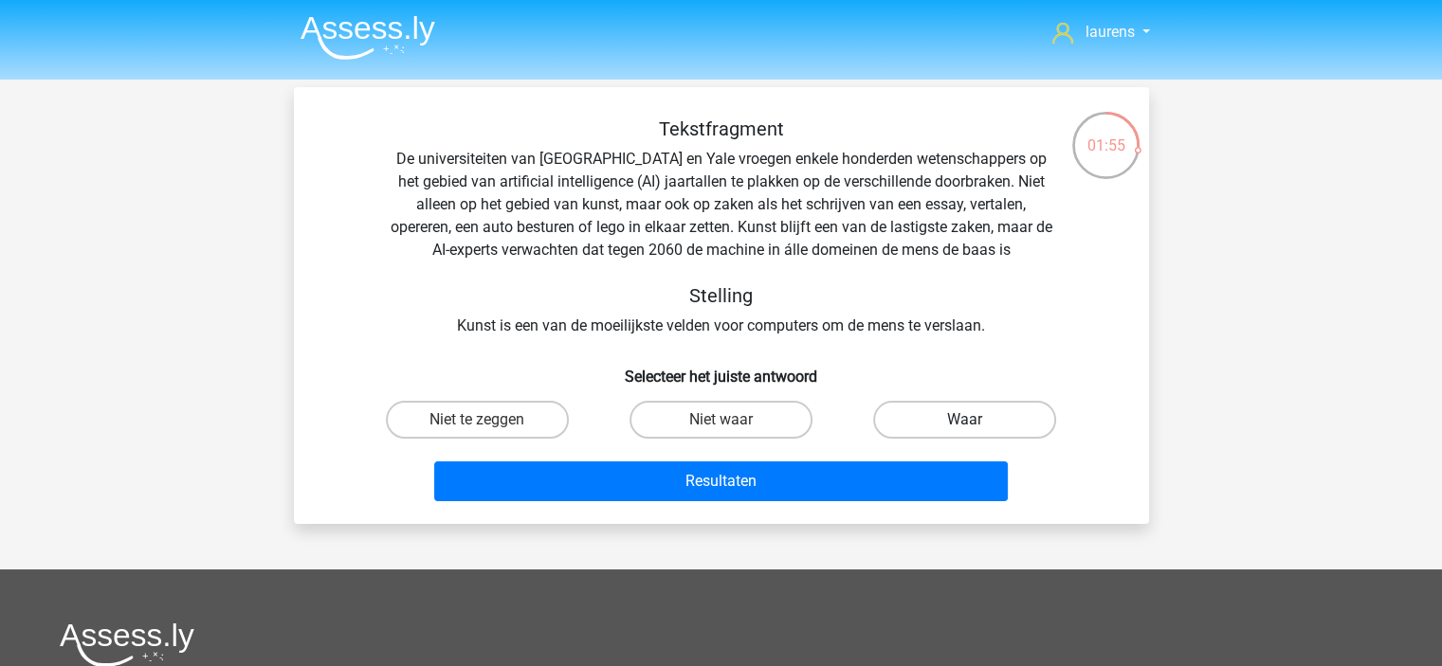
click at [1021, 424] on label "Waar" at bounding box center [964, 420] width 183 height 38
click at [977, 424] on input "Waar" at bounding box center [971, 426] width 12 height 12
radio input "true"
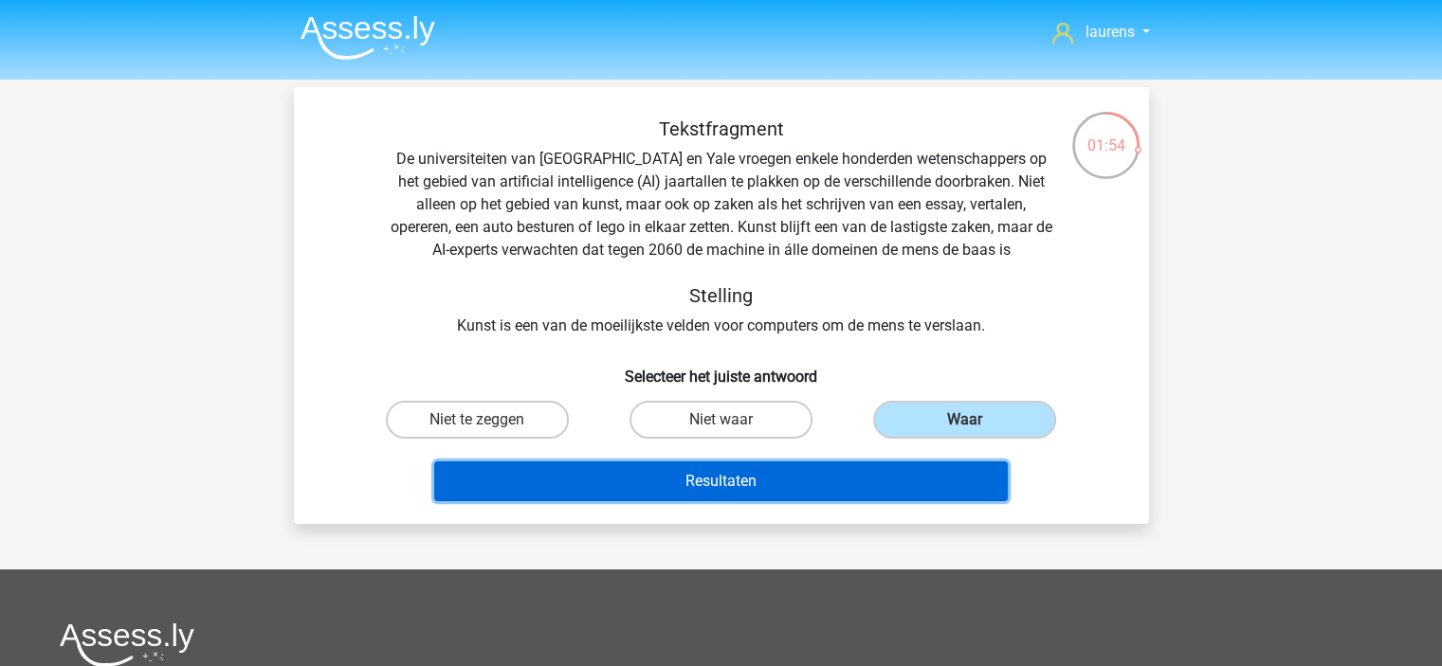
click at [900, 485] on button "Resultaten" at bounding box center [720, 482] width 573 height 40
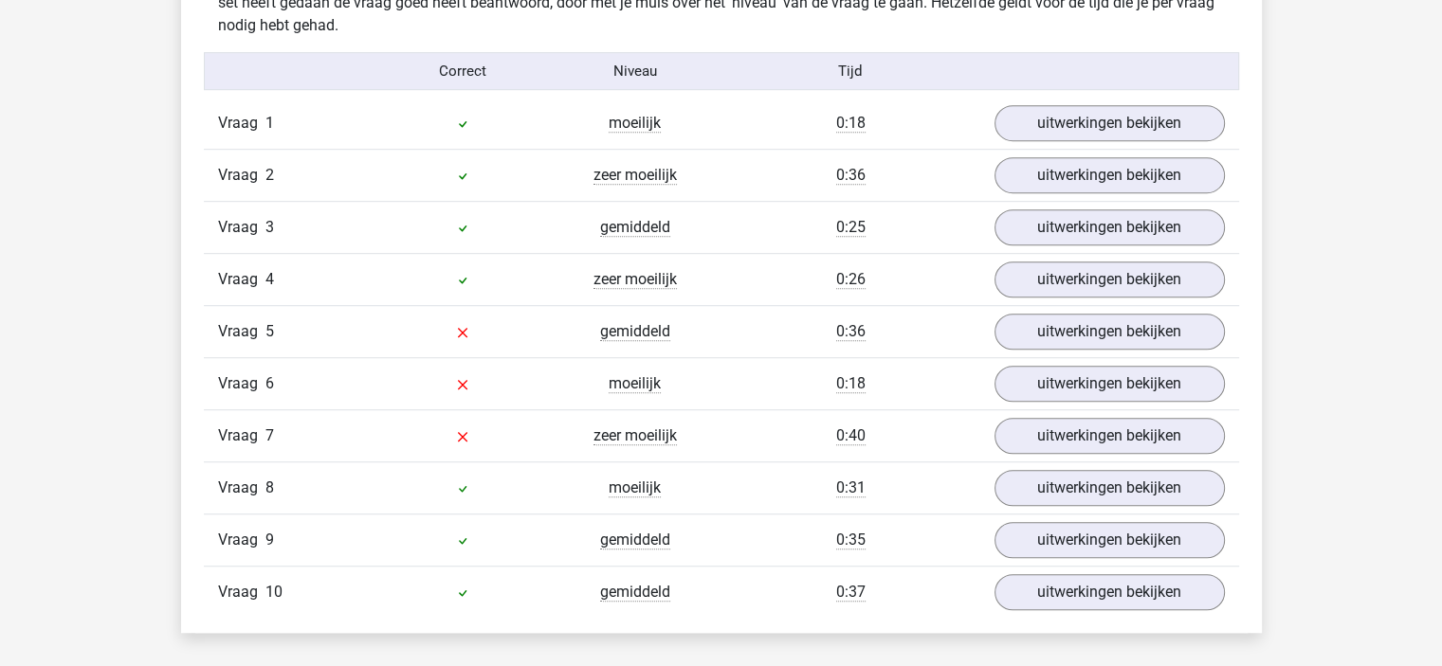
scroll to position [1137, 0]
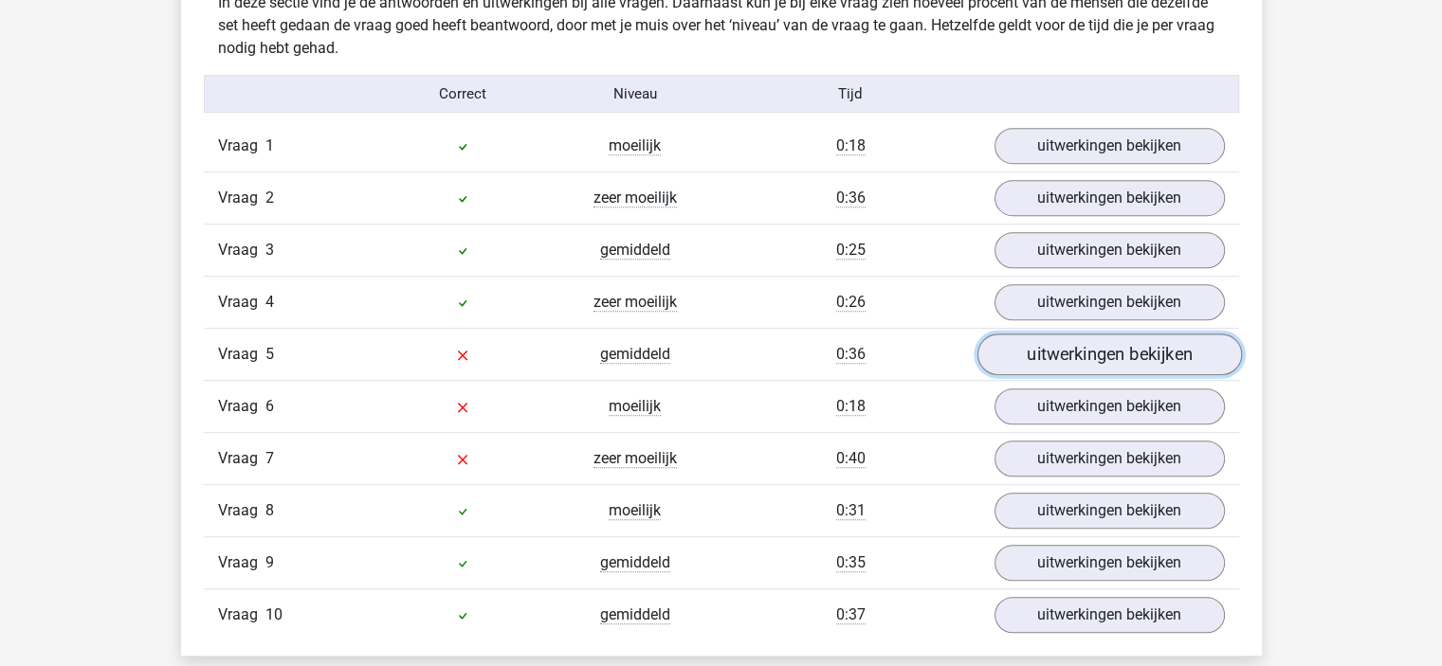
click at [1057, 361] on link "uitwerkingen bekijken" at bounding box center [1108, 356] width 264 height 42
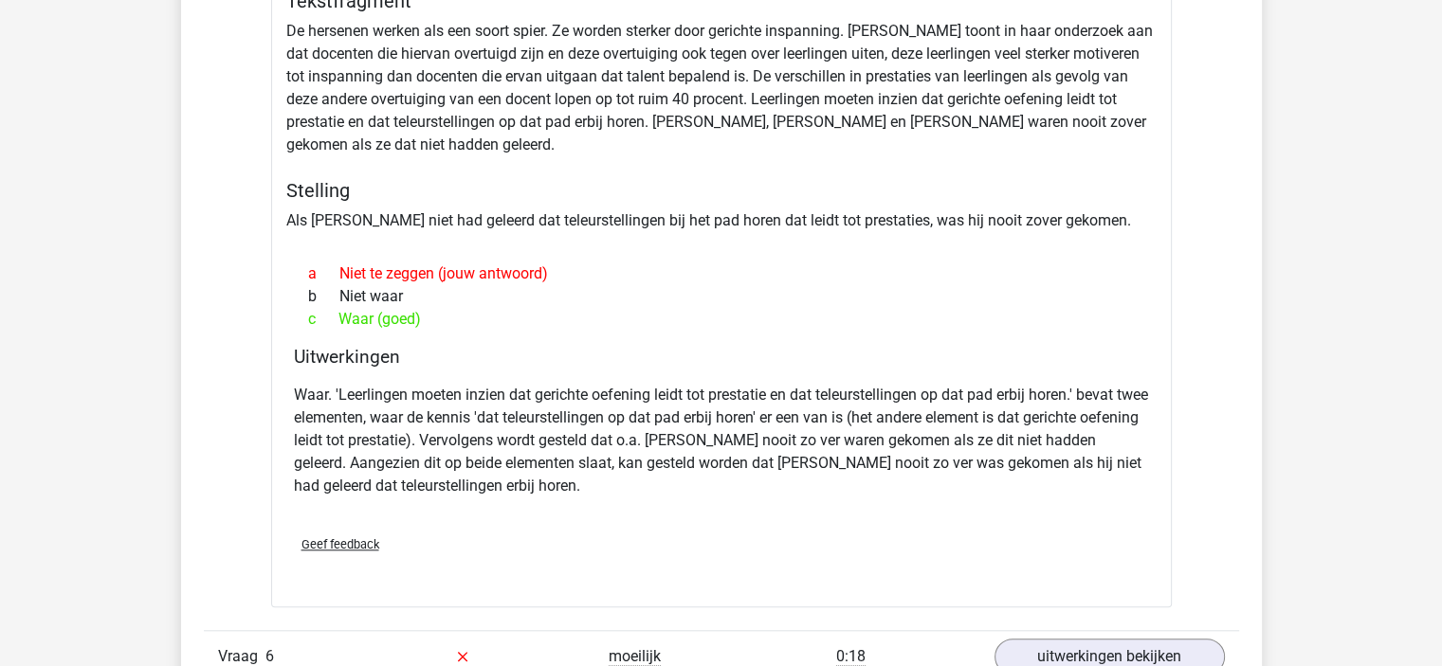
scroll to position [1706, 0]
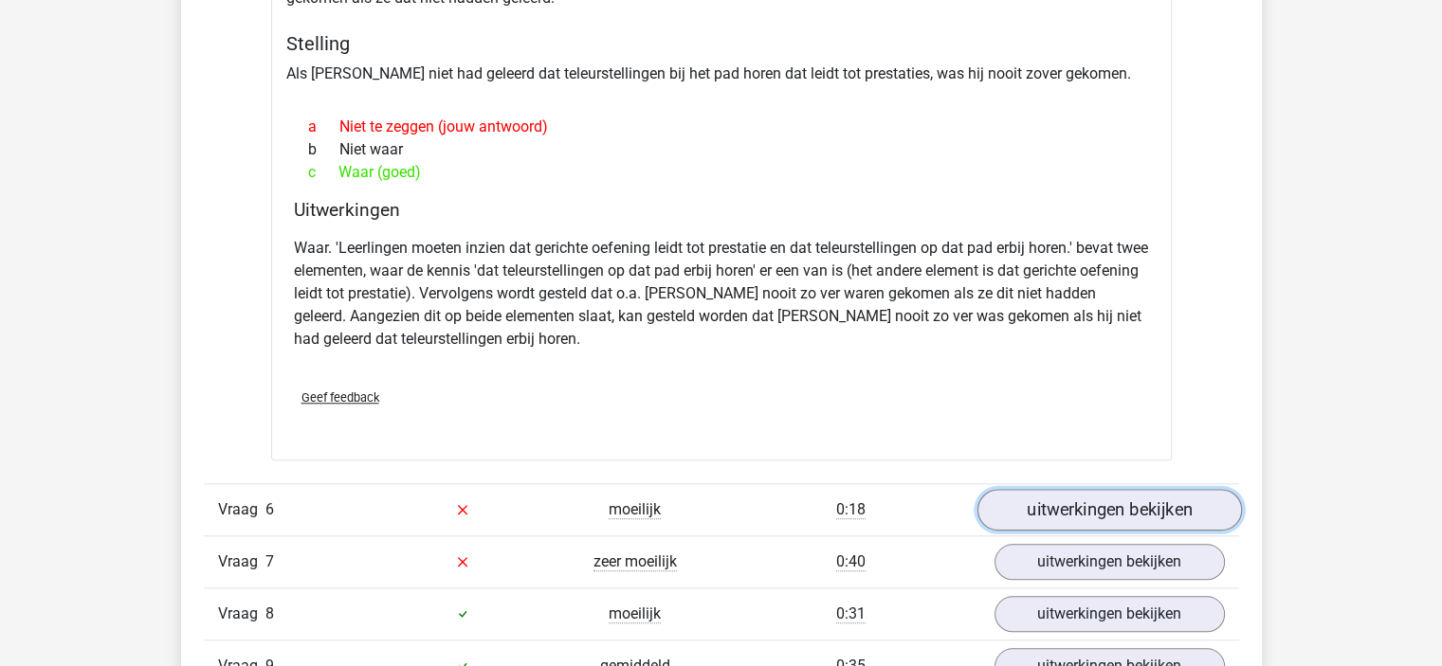
click at [1026, 499] on link "uitwerkingen bekijken" at bounding box center [1108, 510] width 264 height 42
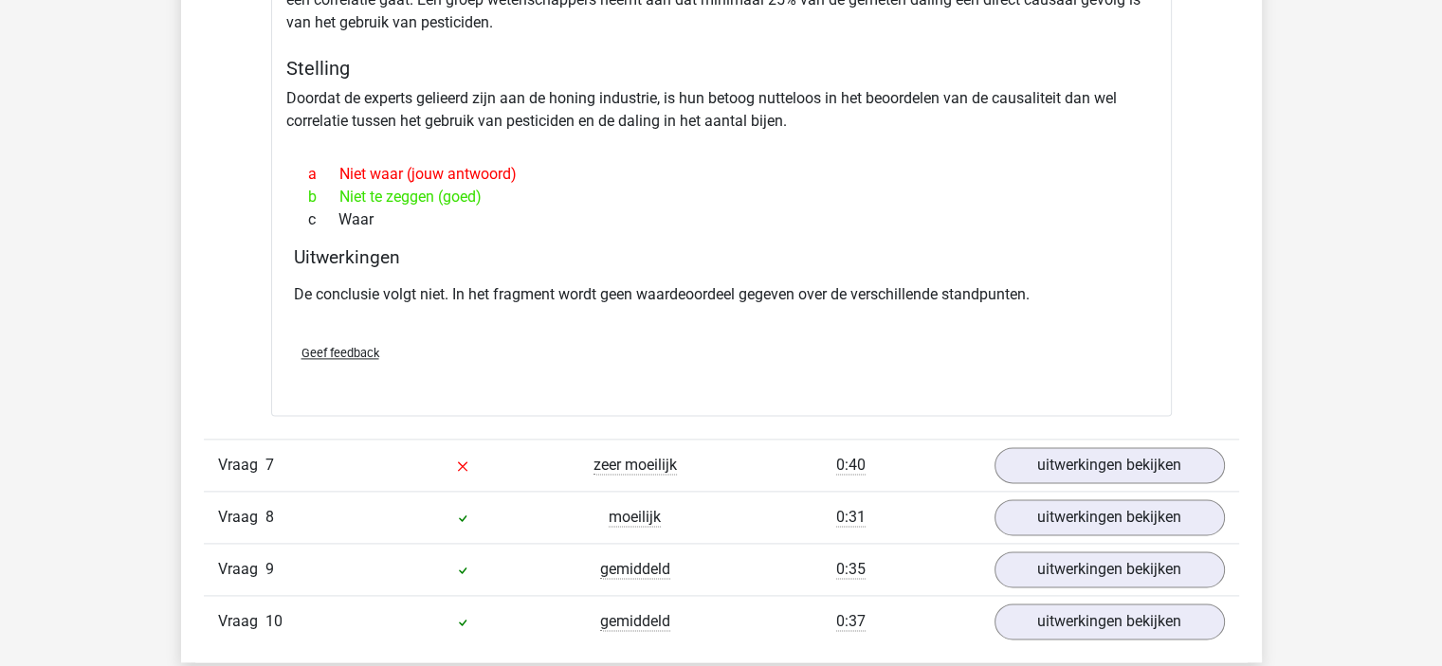
scroll to position [2464, 0]
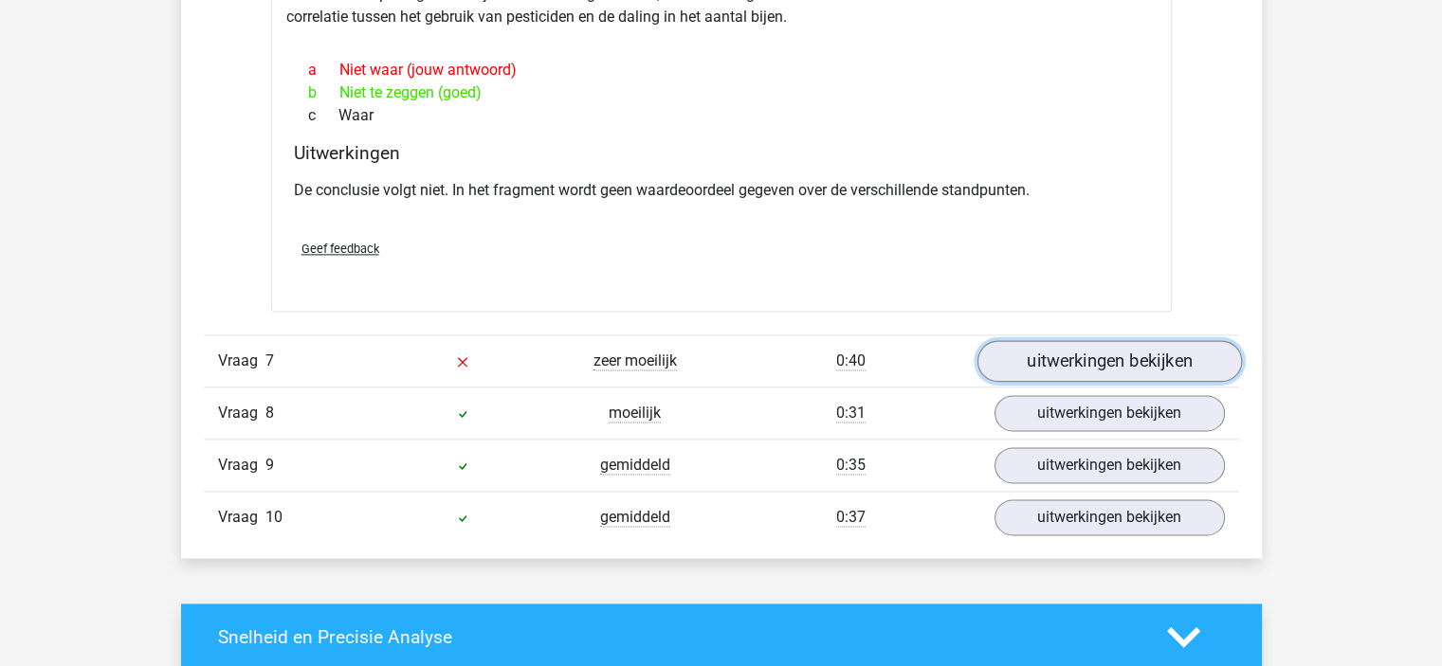
click at [1021, 341] on link "uitwerkingen bekijken" at bounding box center [1108, 361] width 264 height 42
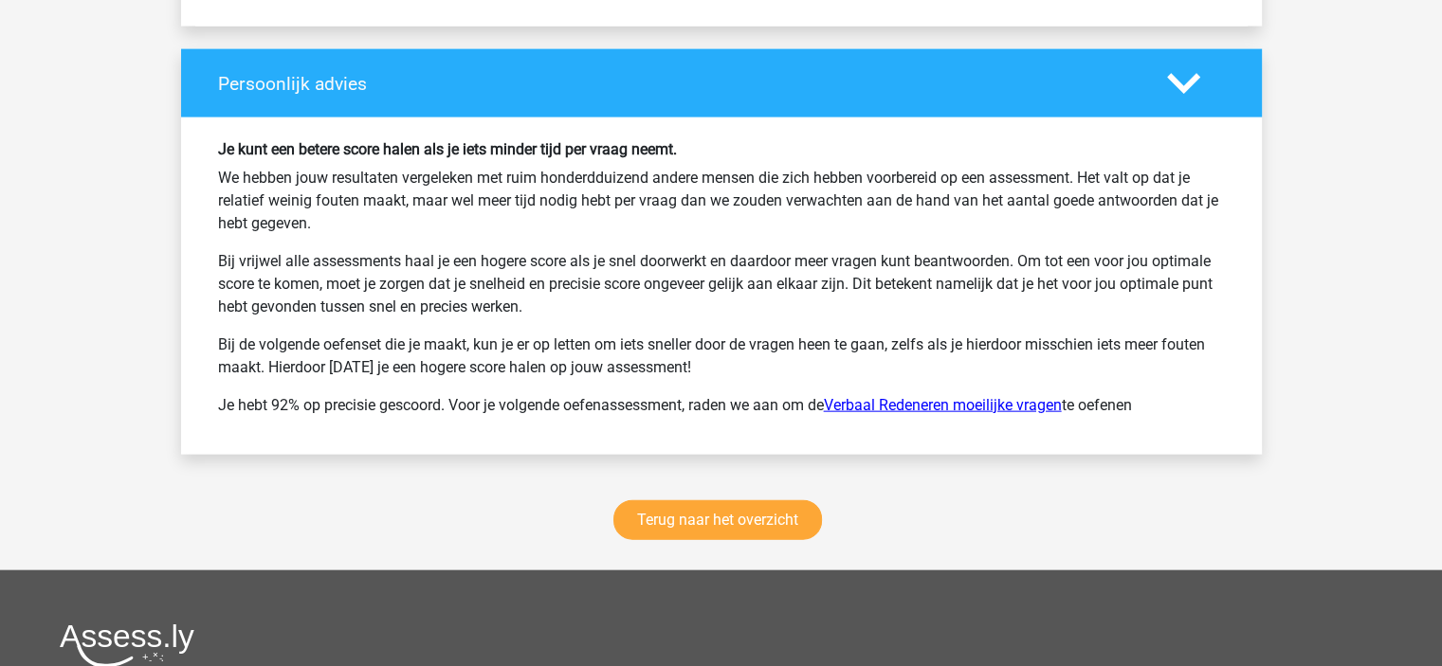
scroll to position [4171, 0]
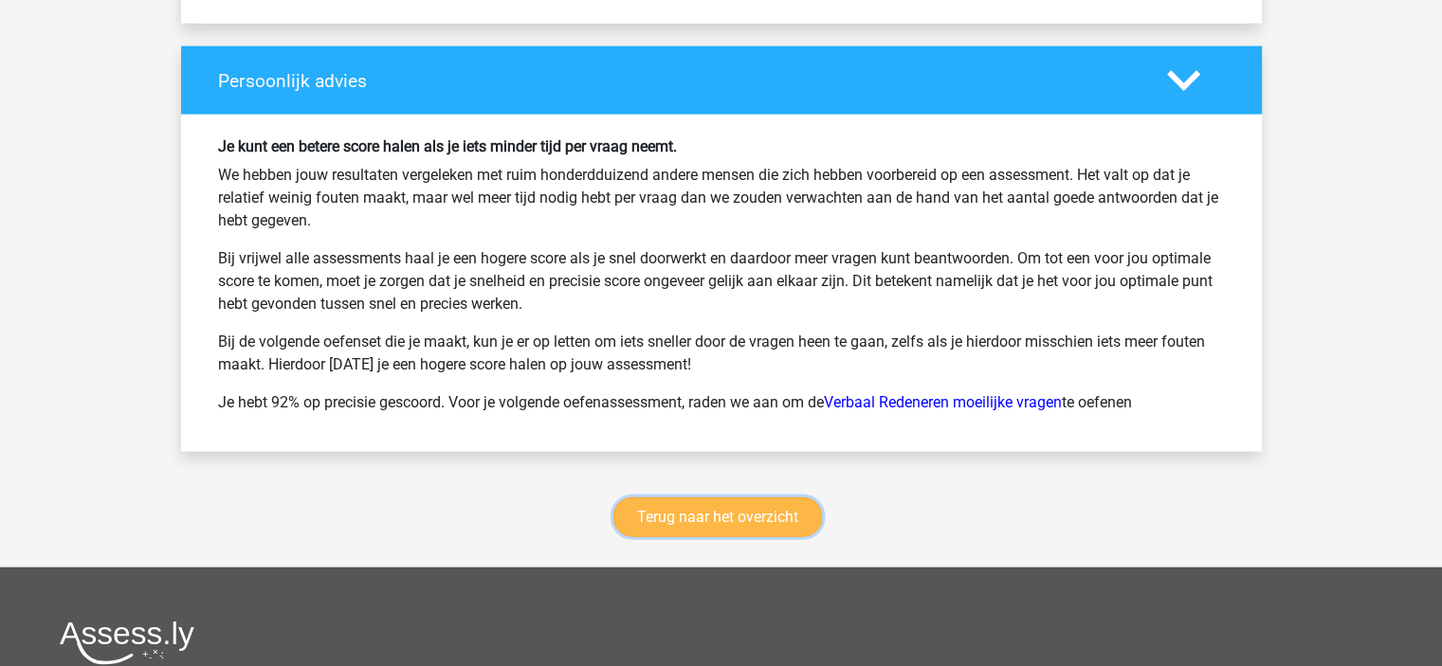
click at [770, 507] on link "Terug naar het overzicht" at bounding box center [717, 518] width 209 height 40
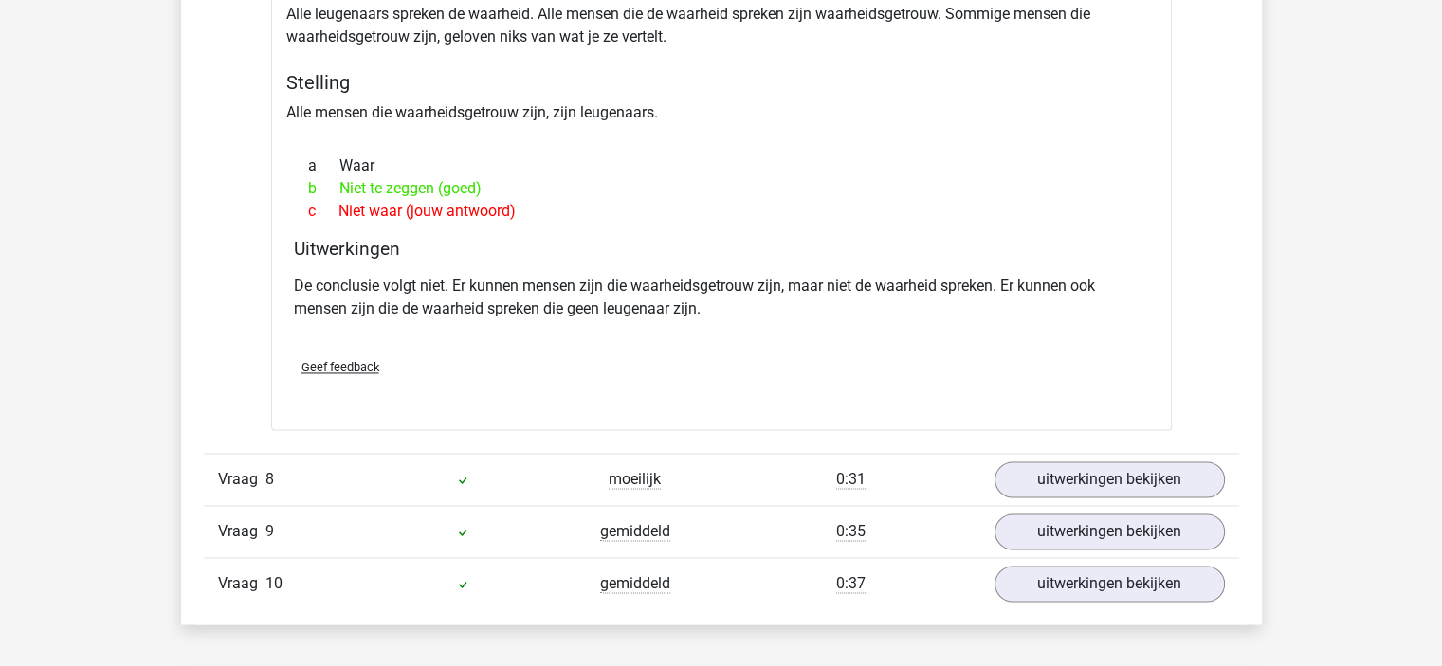
scroll to position [2749, 0]
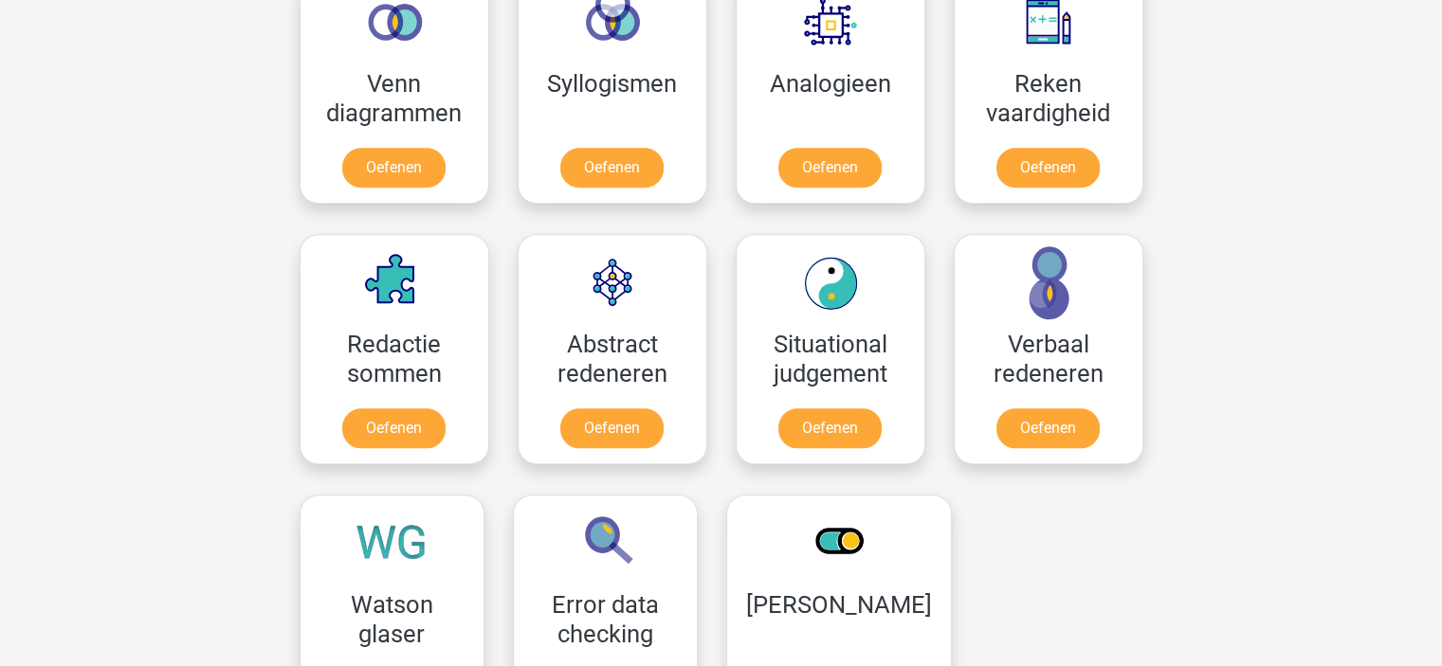
scroll to position [1327, 0]
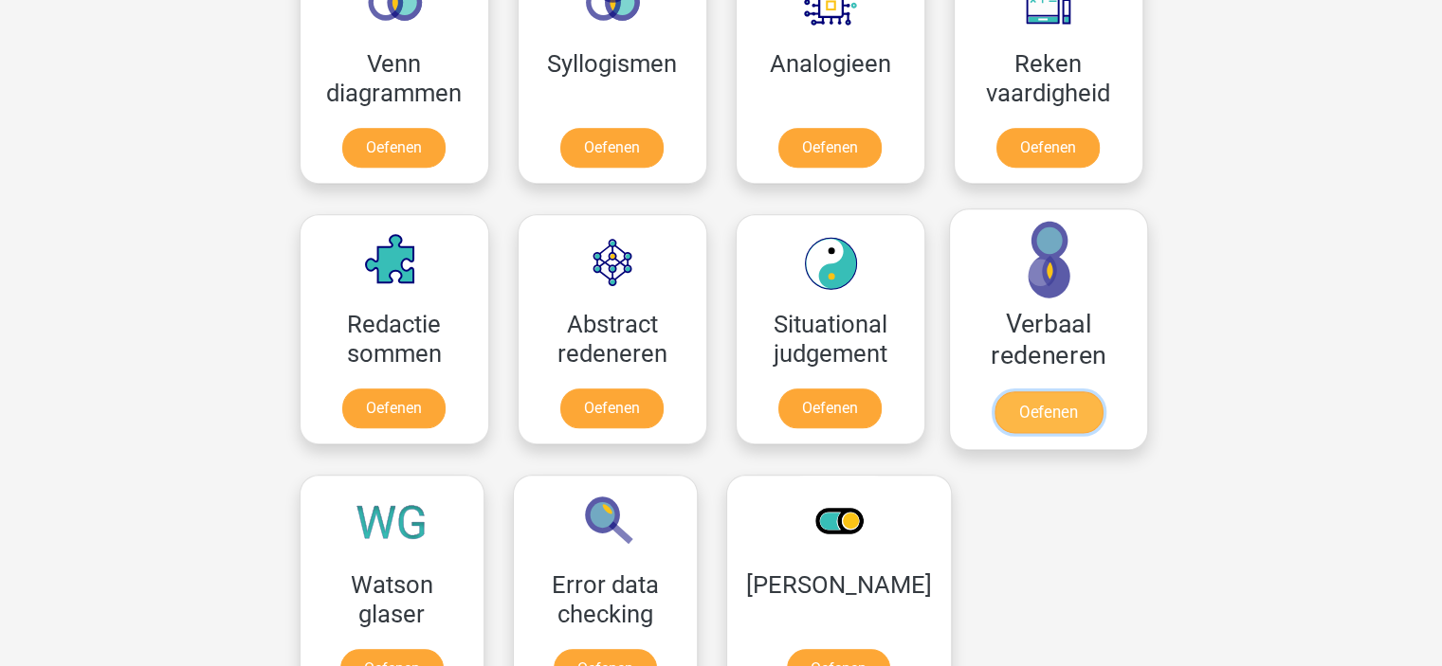
click at [1025, 403] on link "Oefenen" at bounding box center [1047, 412] width 108 height 42
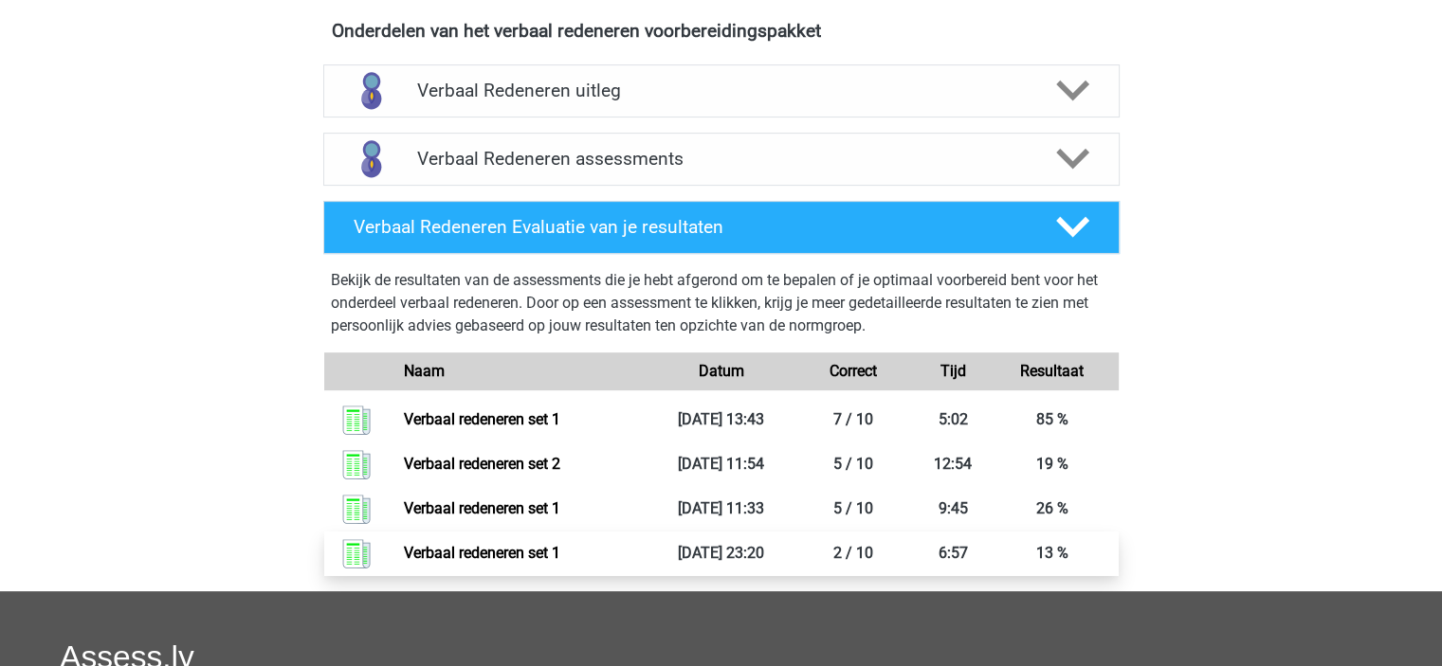
scroll to position [663, 0]
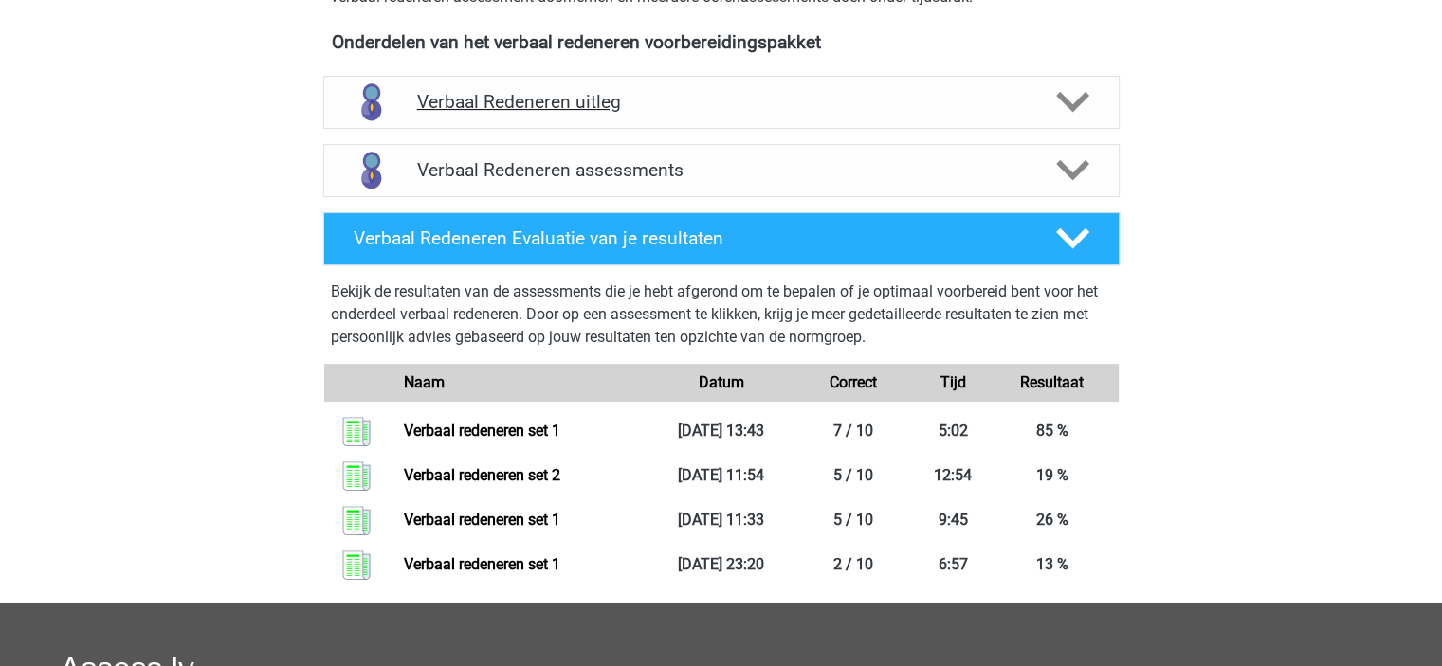
click at [818, 101] on h4 "Verbaal Redeneren uitleg" at bounding box center [721, 102] width 609 height 22
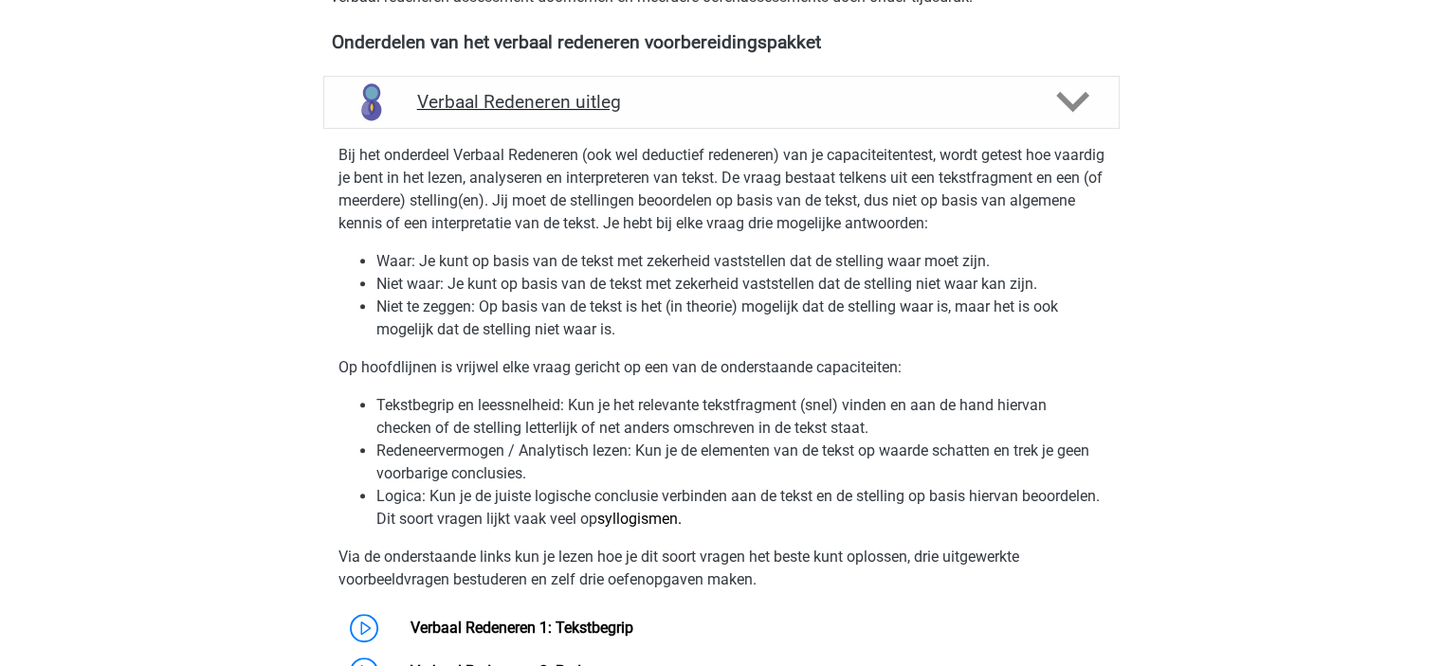
click at [818, 101] on h4 "Verbaal Redeneren uitleg" at bounding box center [721, 102] width 609 height 22
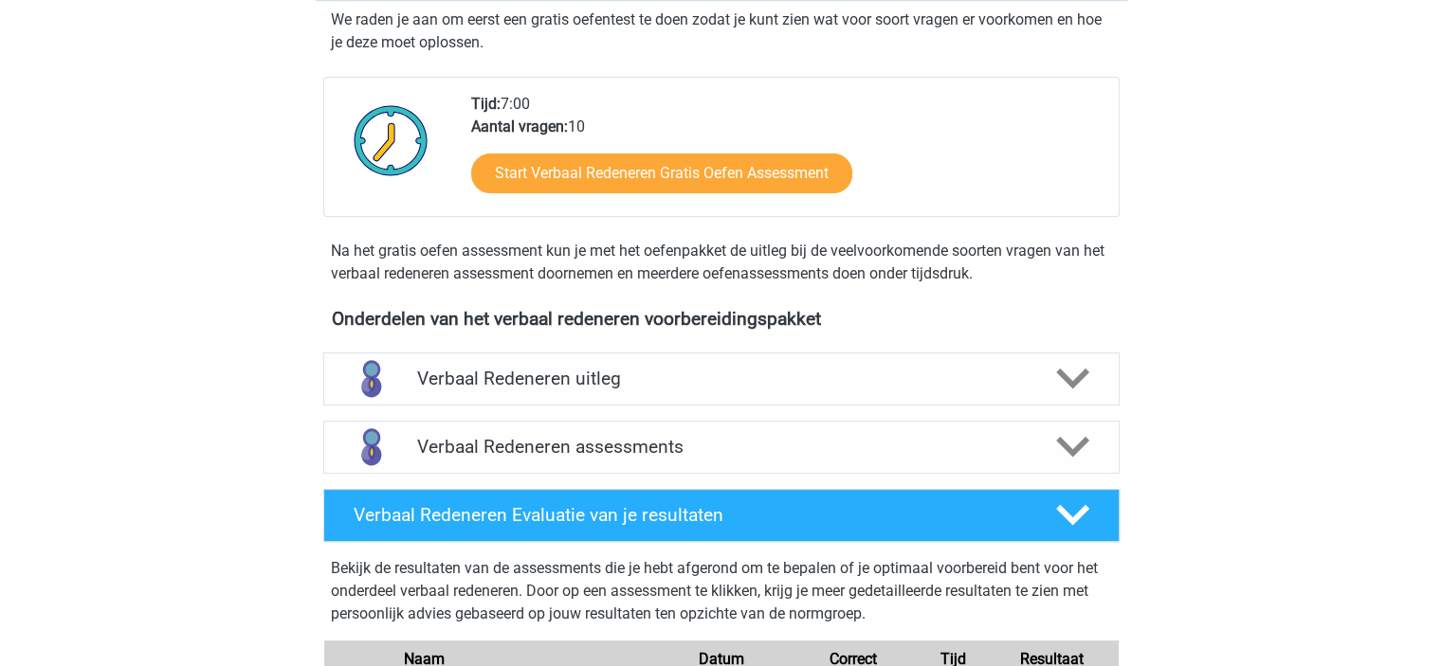
scroll to position [379, 0]
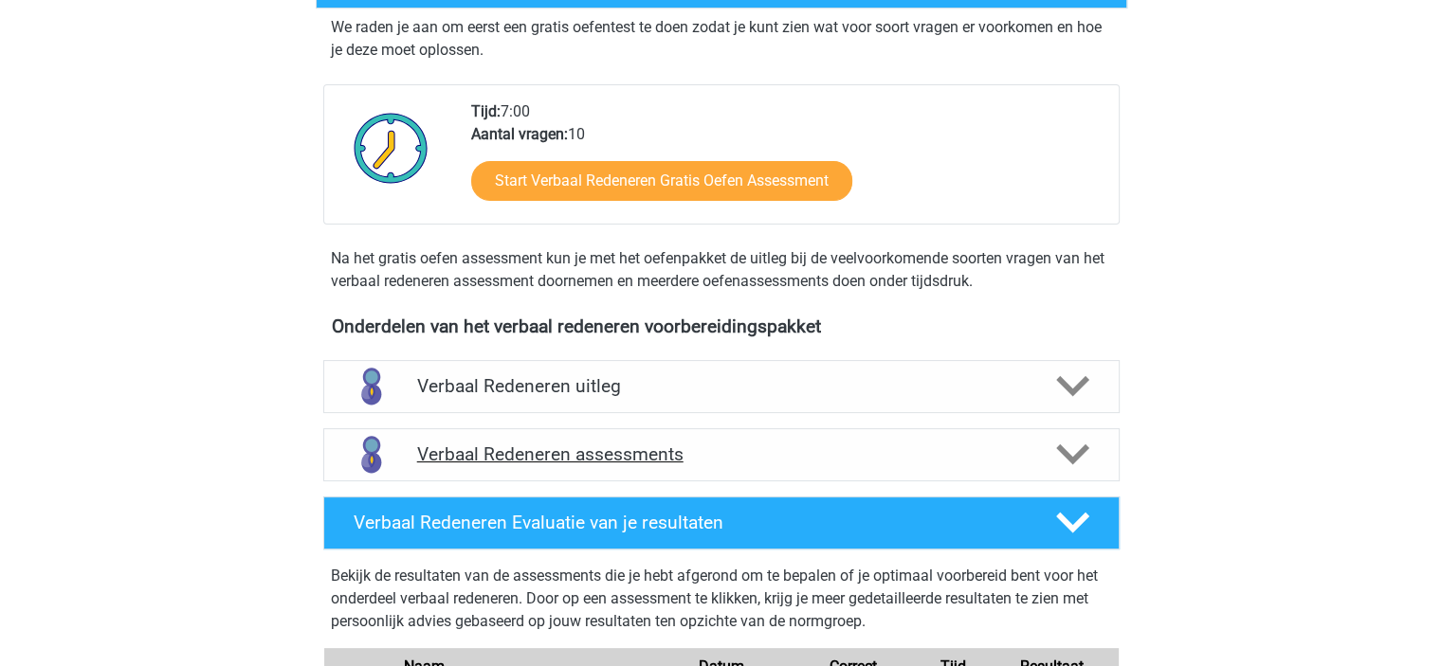
click at [935, 444] on h4 "Verbaal Redeneren assessments" at bounding box center [721, 455] width 609 height 22
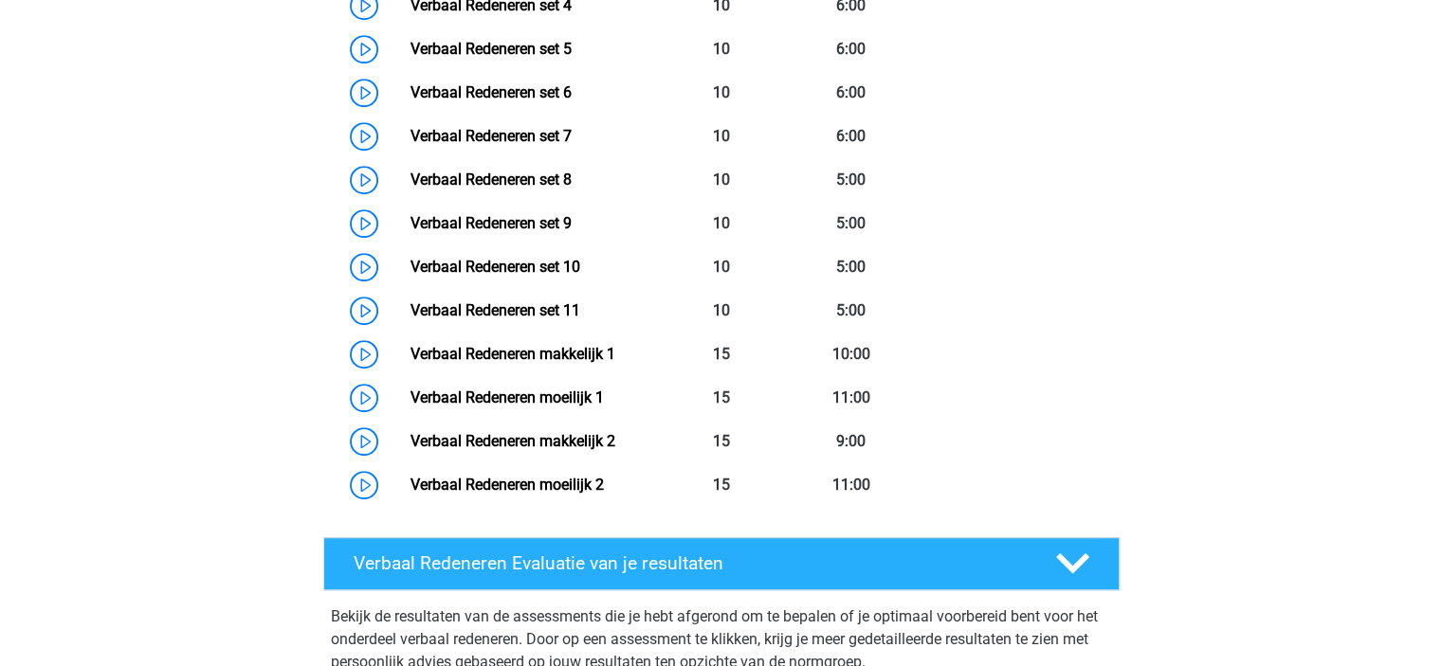
scroll to position [758, 0]
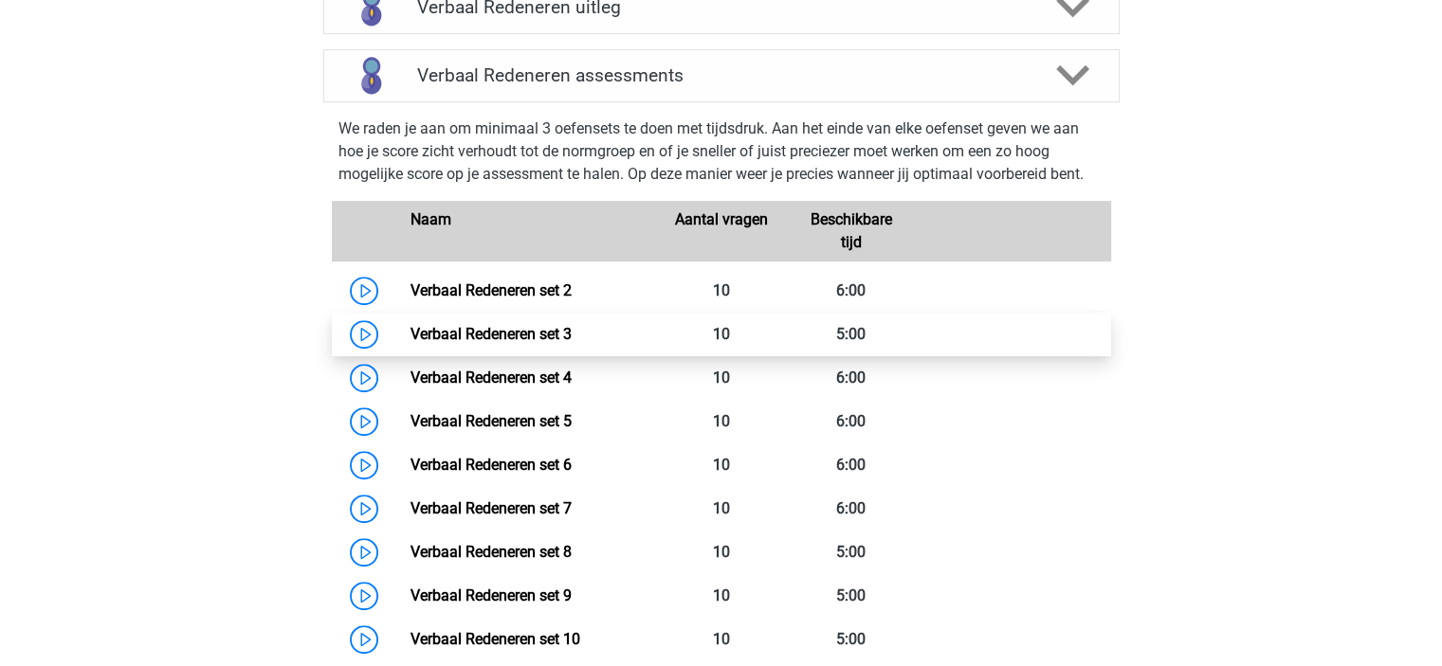
click at [410, 336] on link "Verbaal Redeneren set 3" at bounding box center [490, 334] width 161 height 18
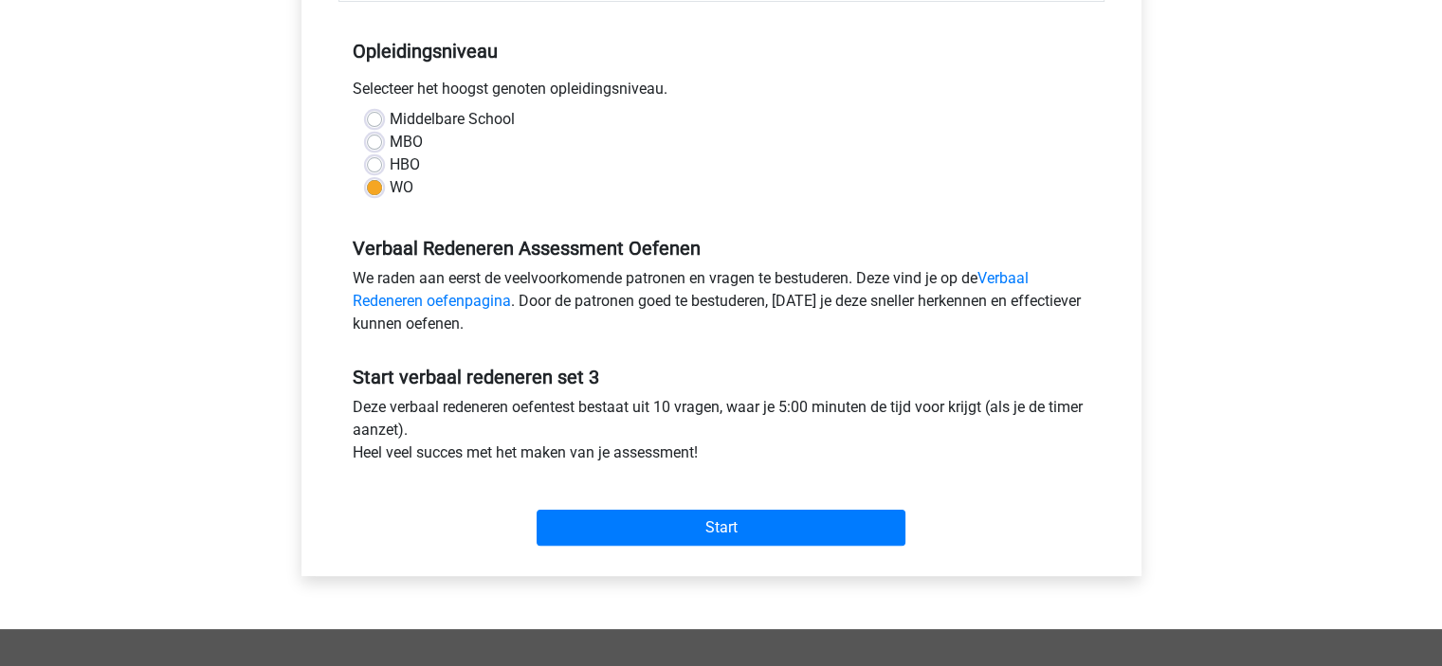
scroll to position [569, 0]
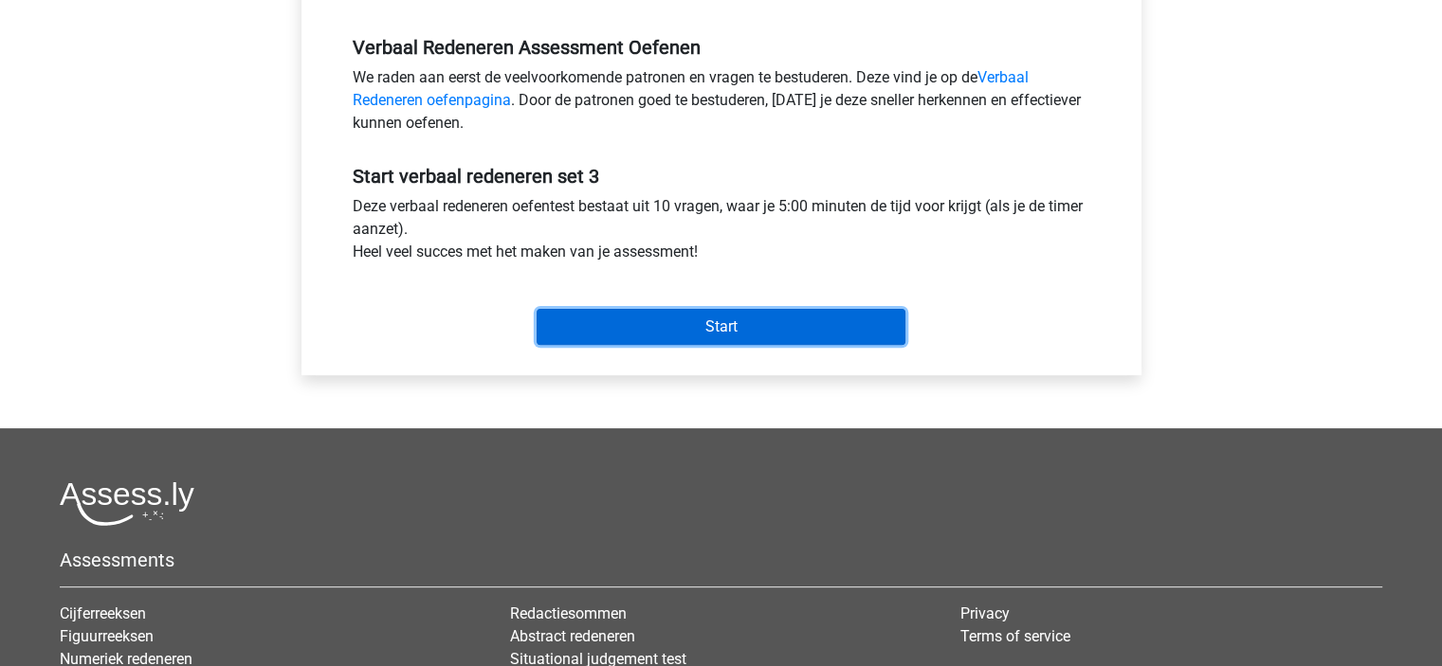
click at [655, 320] on input "Start" at bounding box center [720, 327] width 369 height 36
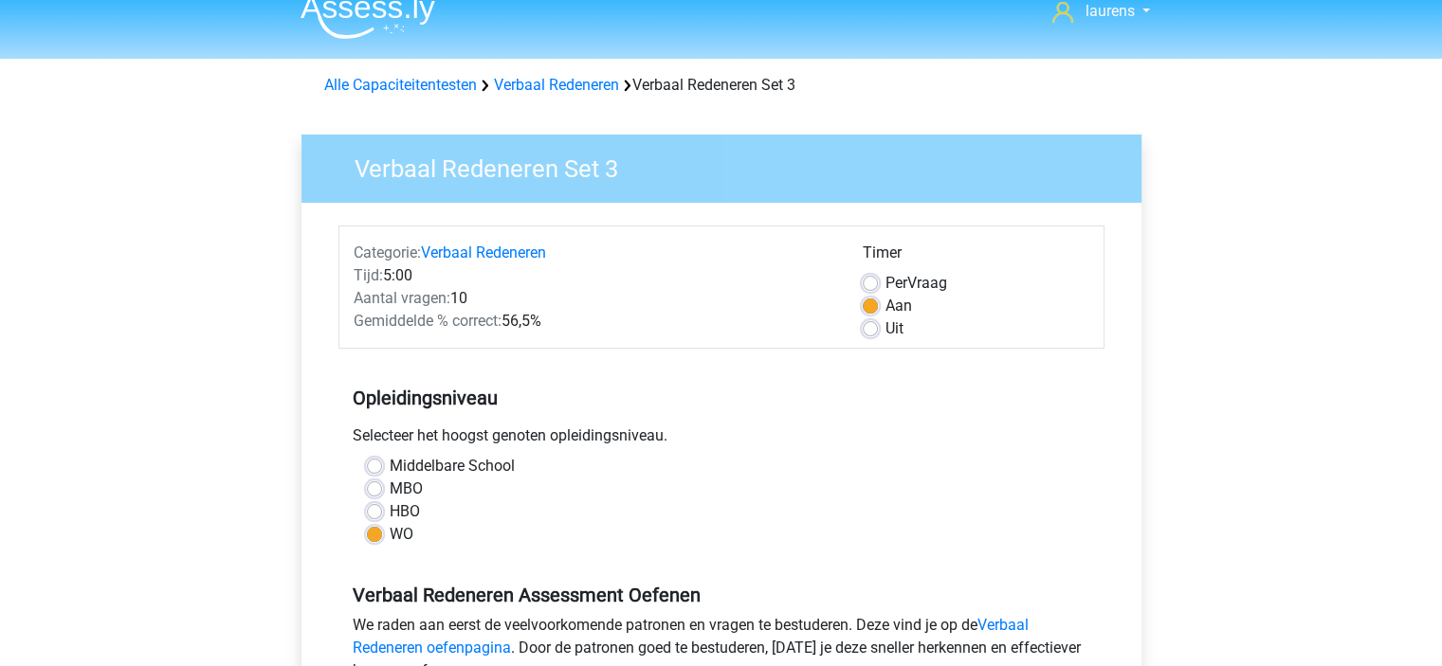
scroll to position [0, 0]
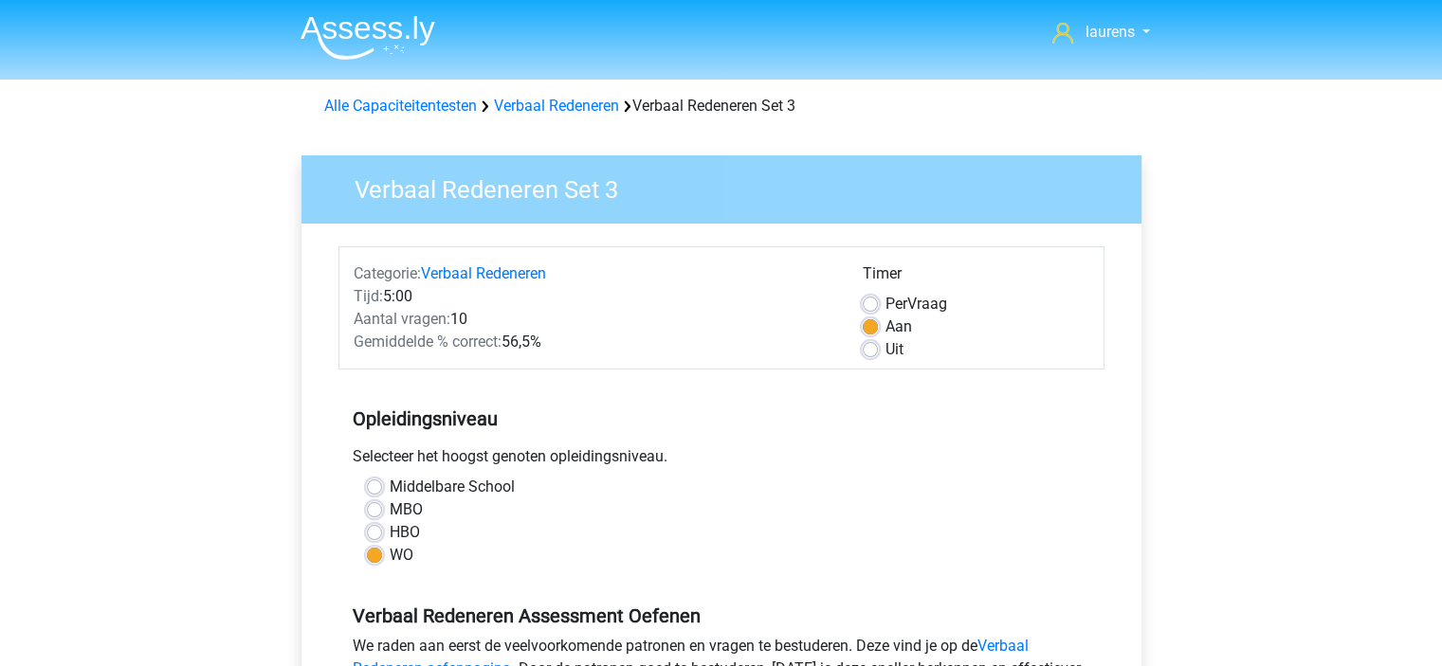
click at [336, 29] on img at bounding box center [367, 37] width 135 height 45
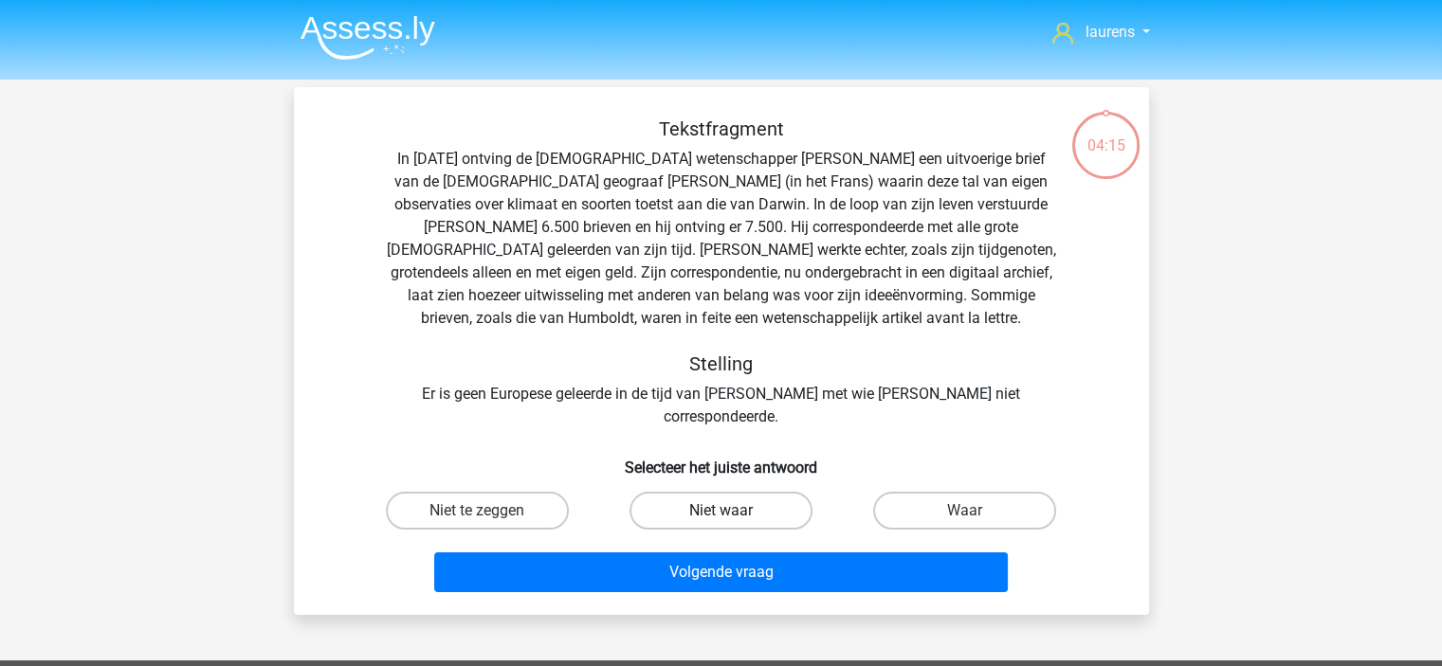
click at [724, 492] on label "Niet waar" at bounding box center [720, 511] width 183 height 38
click at [724, 511] on input "Niet waar" at bounding box center [726, 517] width 12 height 12
radio input "true"
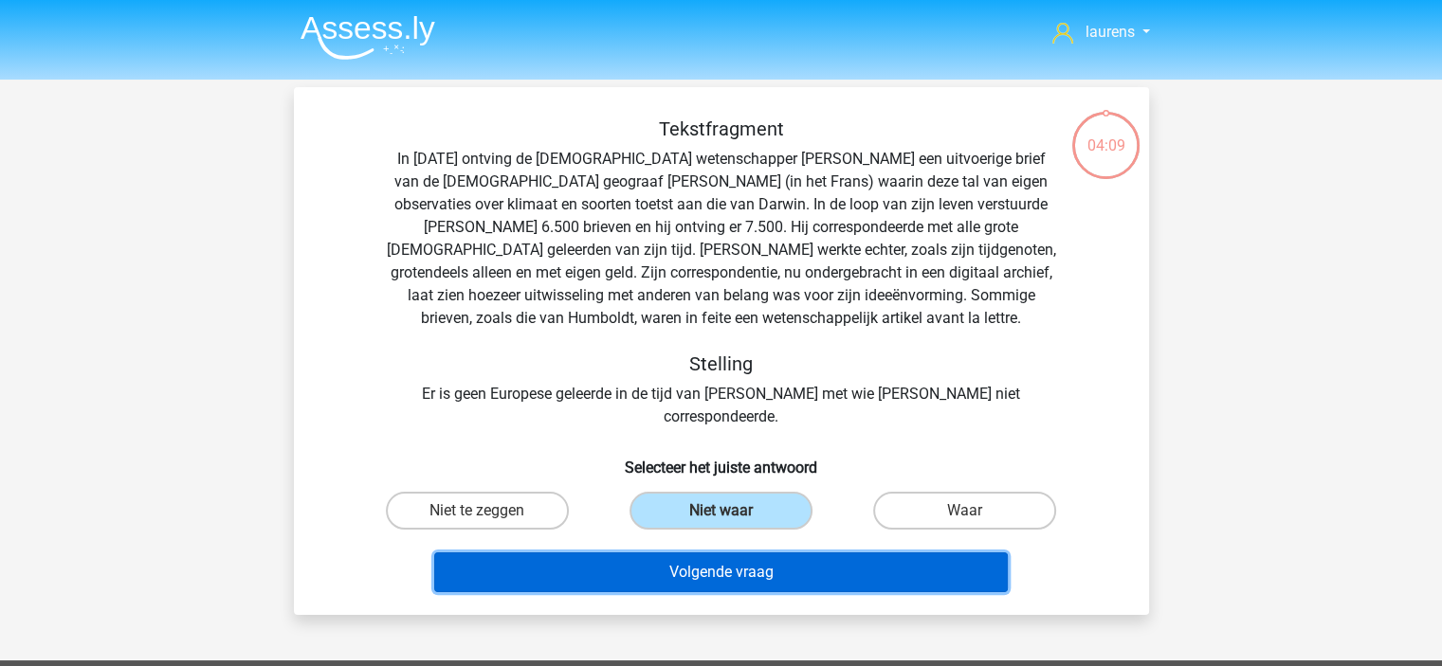
click at [718, 553] on button "Volgende vraag" at bounding box center [720, 573] width 573 height 40
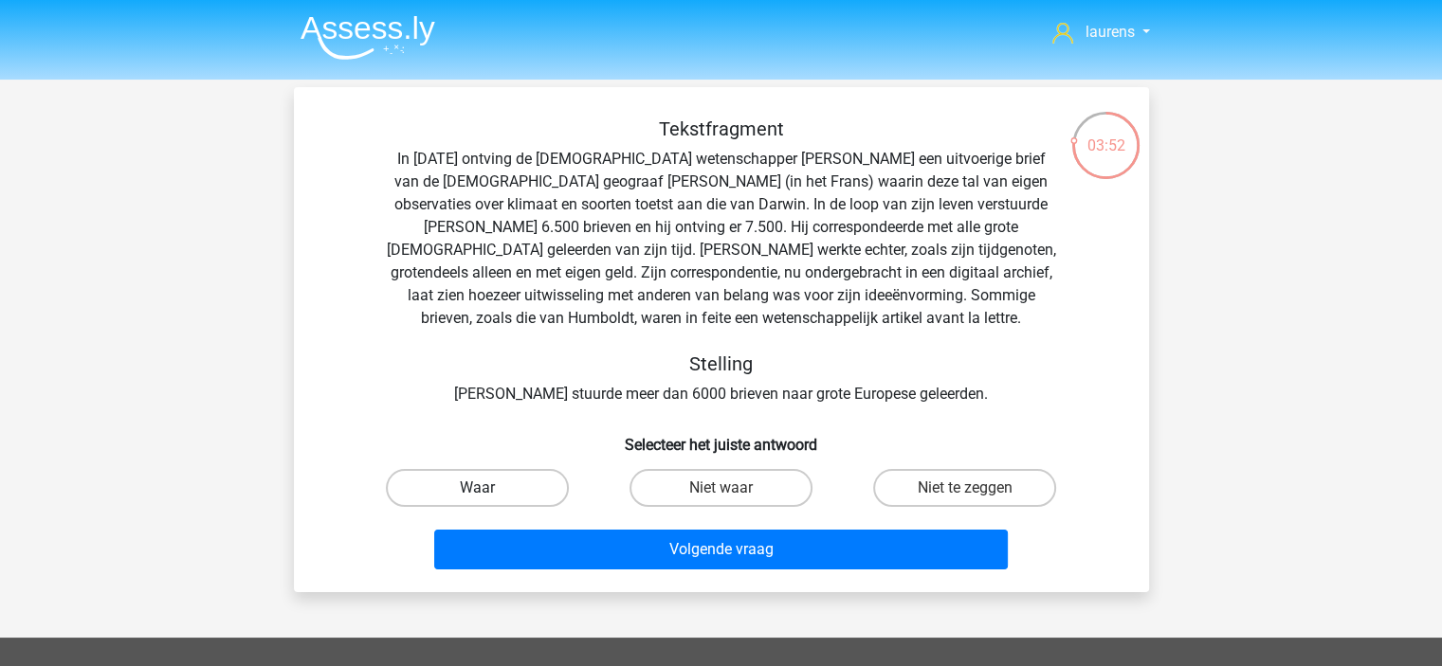
click at [529, 487] on label "Waar" at bounding box center [477, 488] width 183 height 38
click at [489, 488] on input "Waar" at bounding box center [483, 494] width 12 height 12
radio input "true"
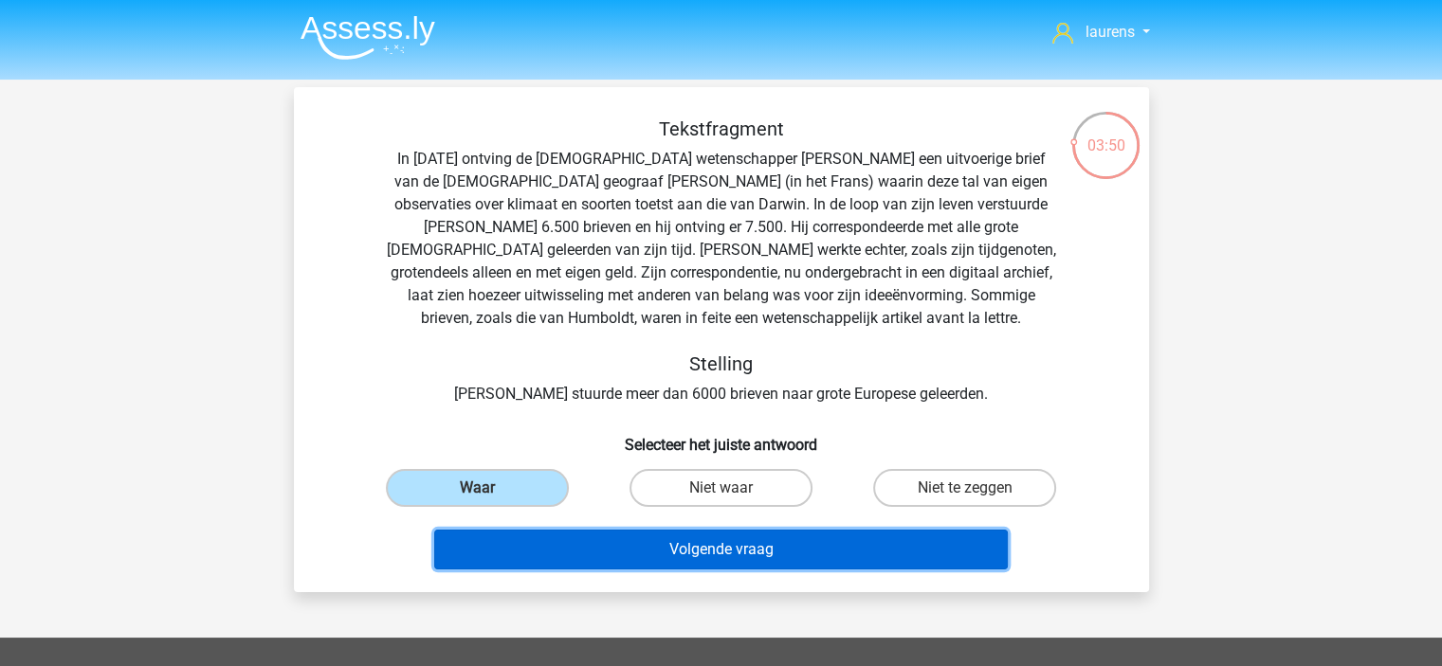
click at [648, 542] on button "Volgende vraag" at bounding box center [720, 550] width 573 height 40
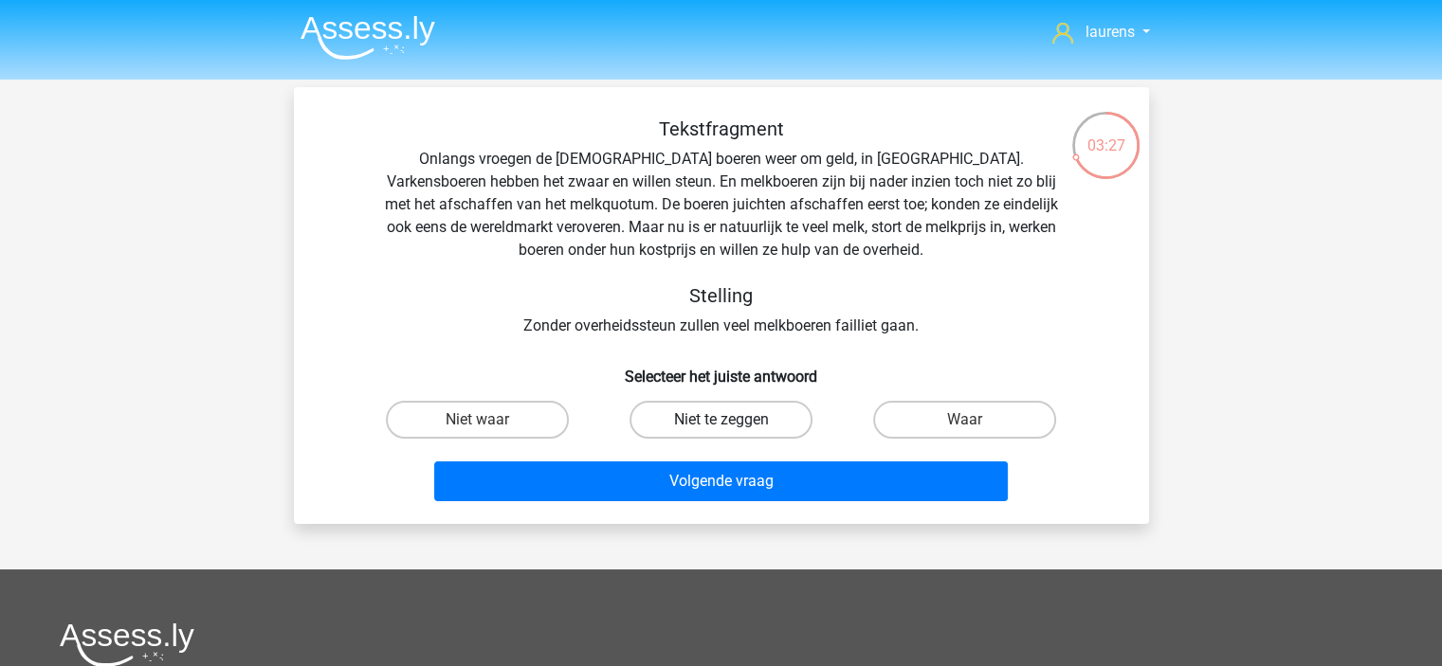
click at [702, 420] on label "Niet te zeggen" at bounding box center [720, 420] width 183 height 38
click at [720, 420] on input "Niet te zeggen" at bounding box center [726, 426] width 12 height 12
radio input "true"
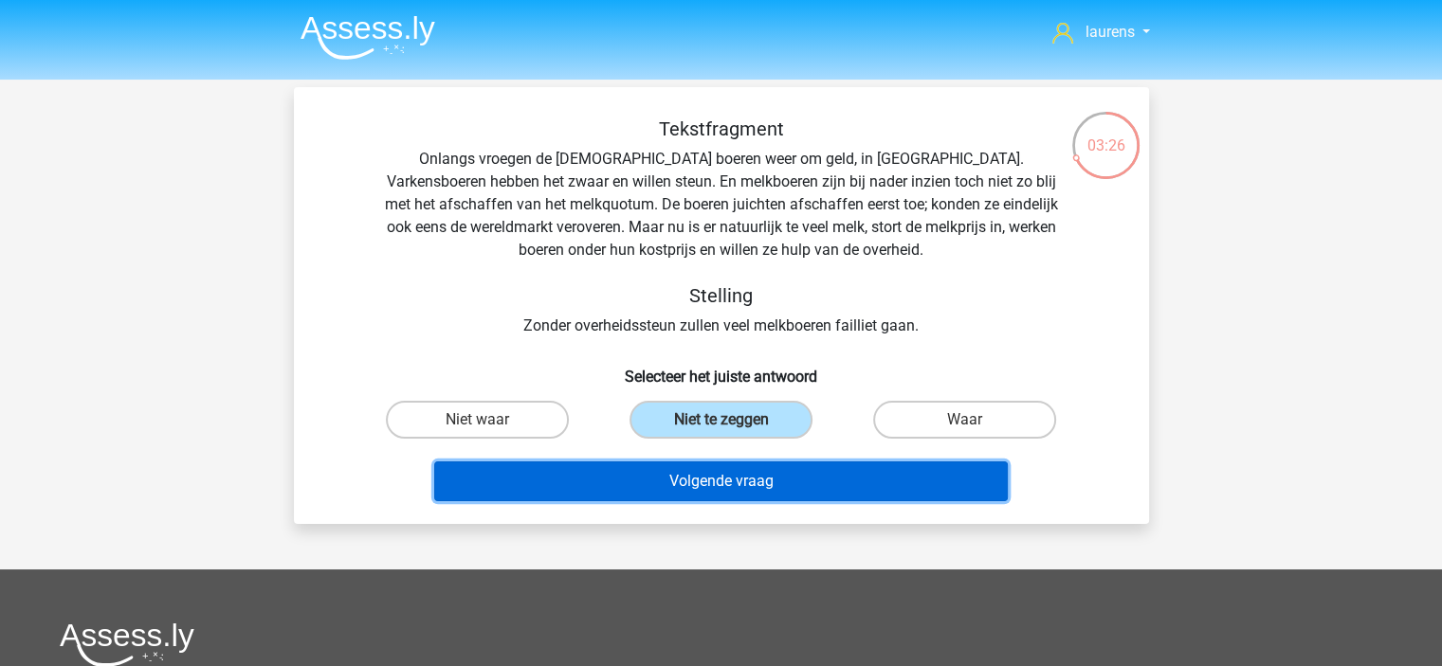
click at [707, 486] on button "Volgende vraag" at bounding box center [720, 482] width 573 height 40
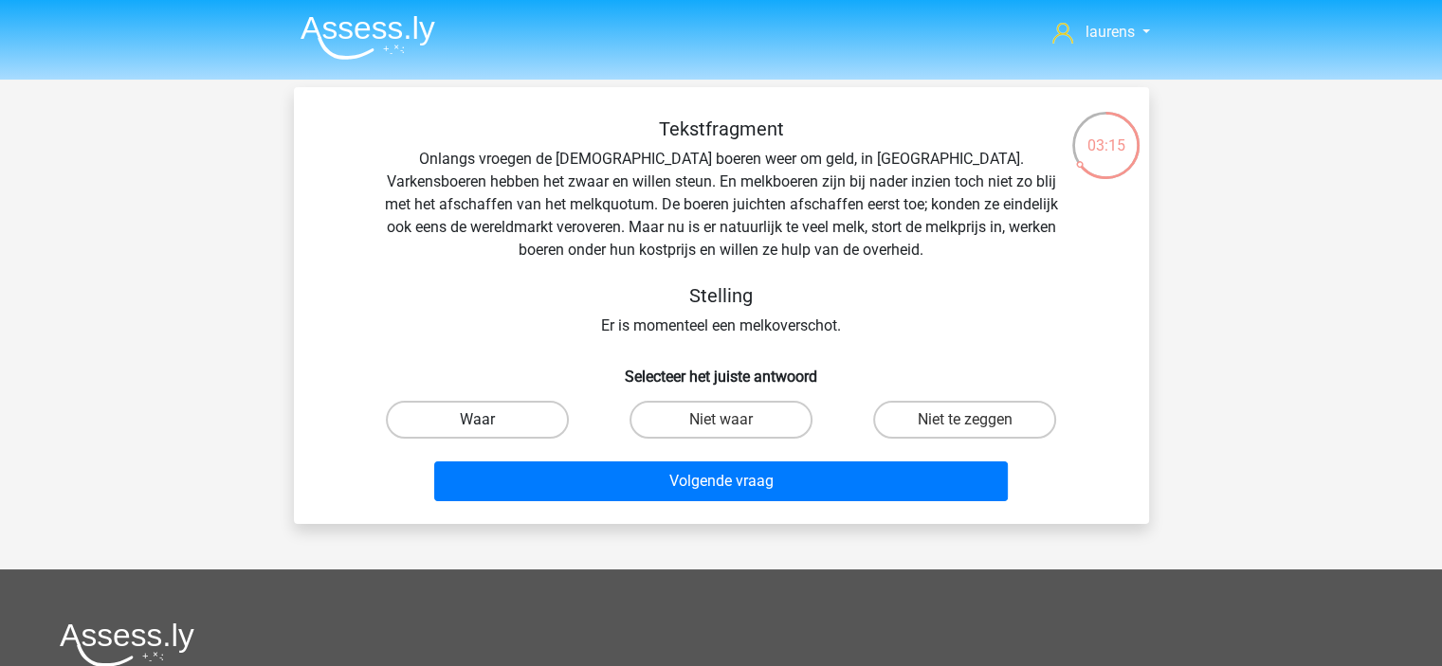
click at [518, 420] on label "Waar" at bounding box center [477, 420] width 183 height 38
click at [489, 420] on input "Waar" at bounding box center [483, 426] width 12 height 12
radio input "true"
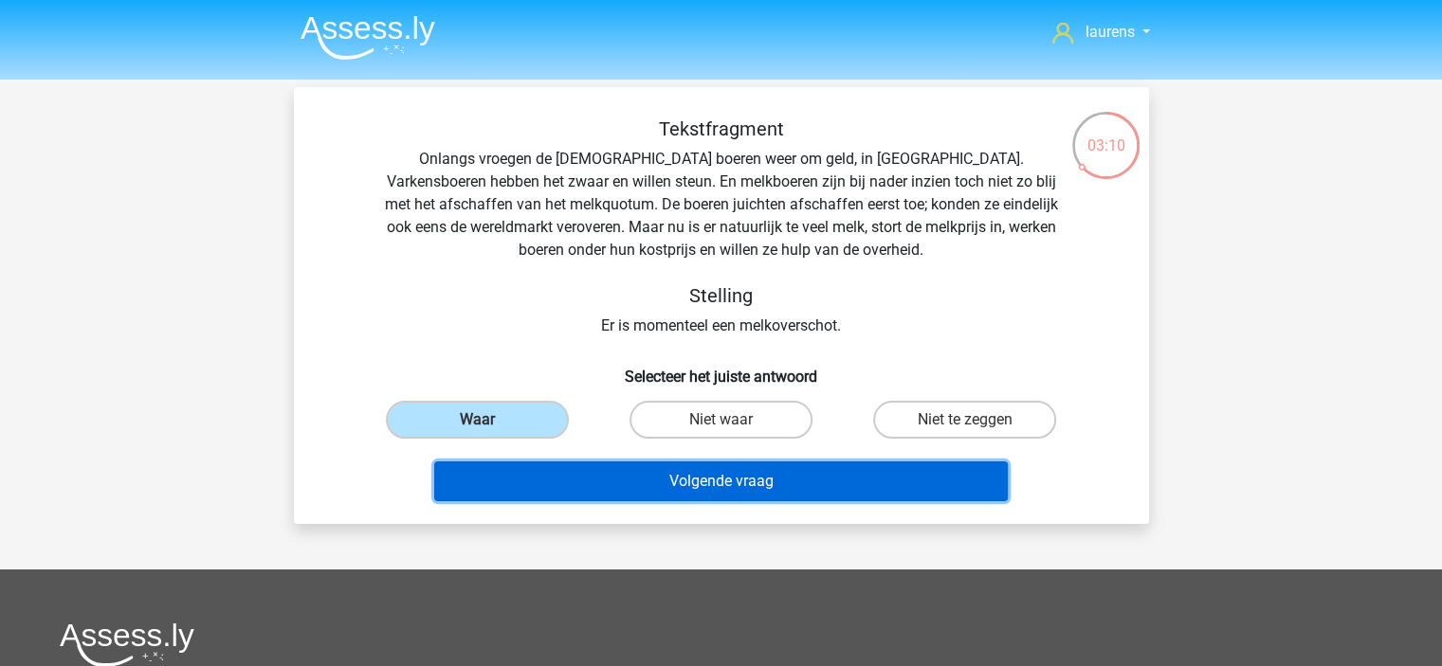
click at [707, 486] on button "Volgende vraag" at bounding box center [720, 482] width 573 height 40
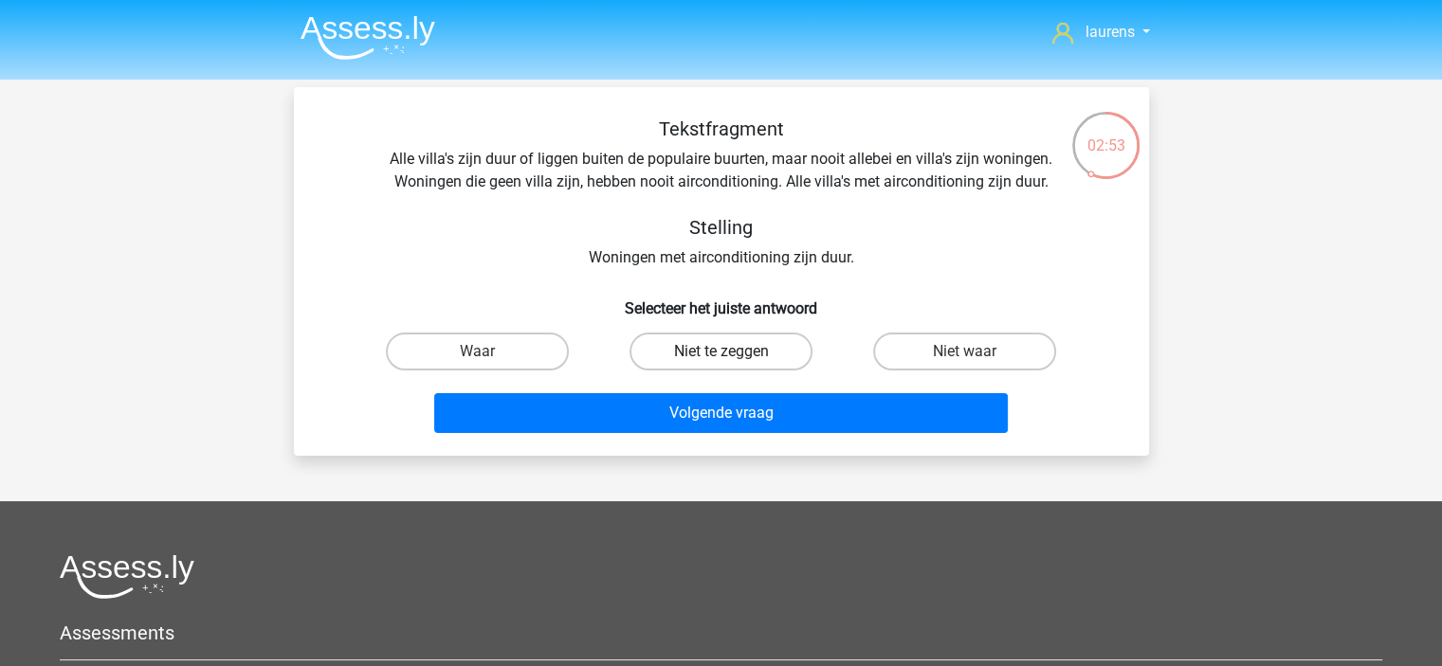
click at [748, 351] on label "Niet te zeggen" at bounding box center [720, 352] width 183 height 38
click at [733, 352] on input "Niet te zeggen" at bounding box center [726, 358] width 12 height 12
radio input "true"
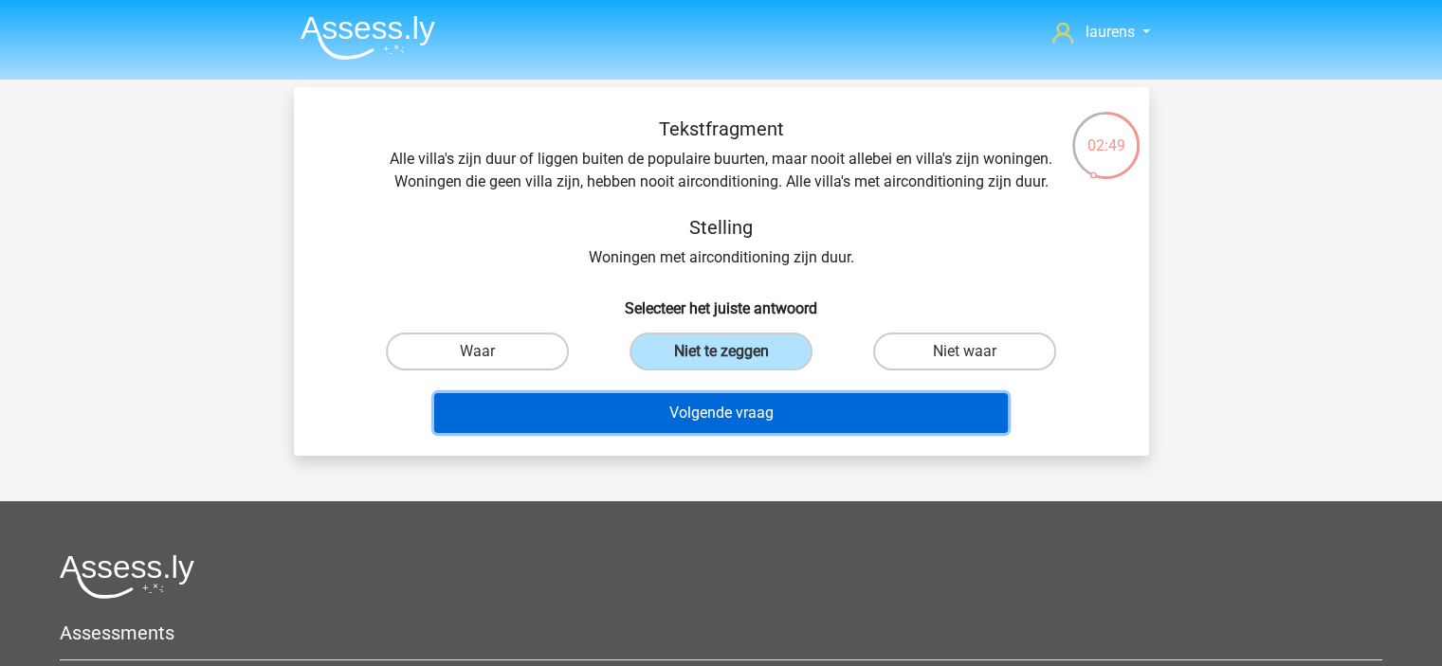
click at [720, 424] on button "Volgende vraag" at bounding box center [720, 413] width 573 height 40
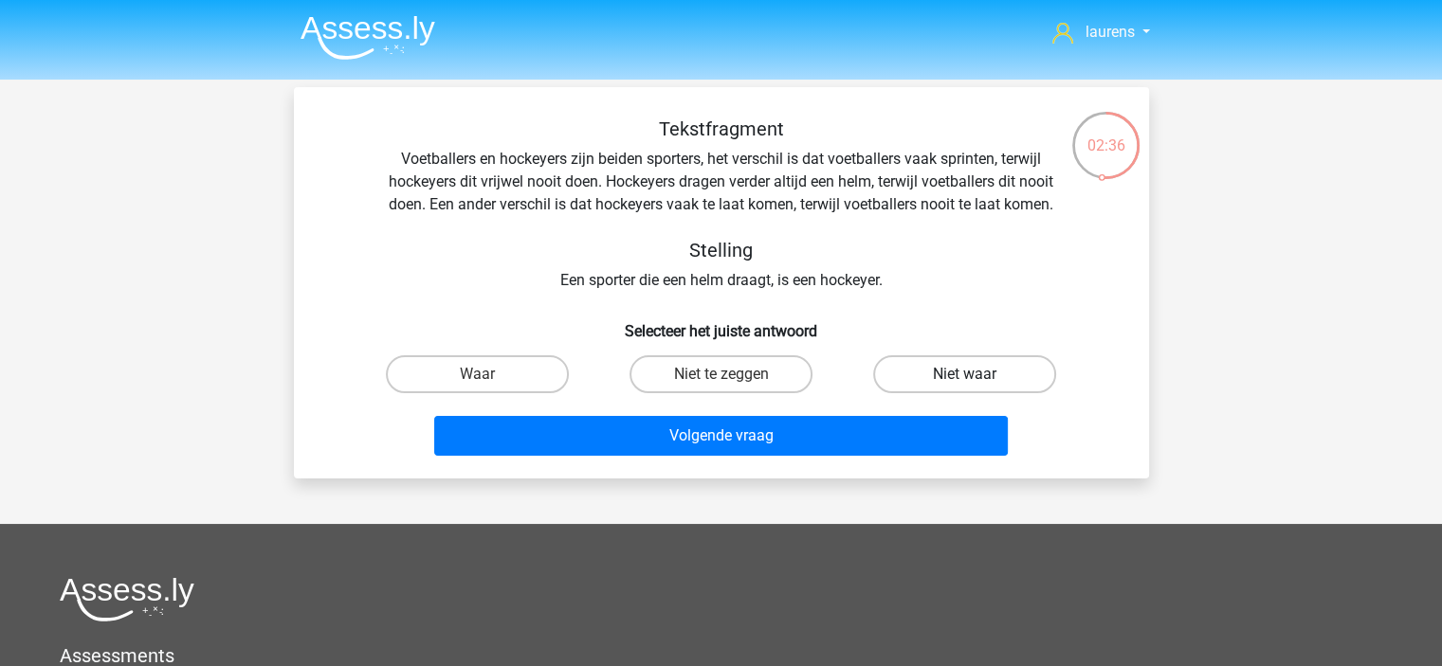
click at [921, 378] on label "Niet waar" at bounding box center [964, 374] width 183 height 38
click at [965, 378] on input "Niet waar" at bounding box center [971, 380] width 12 height 12
radio input "true"
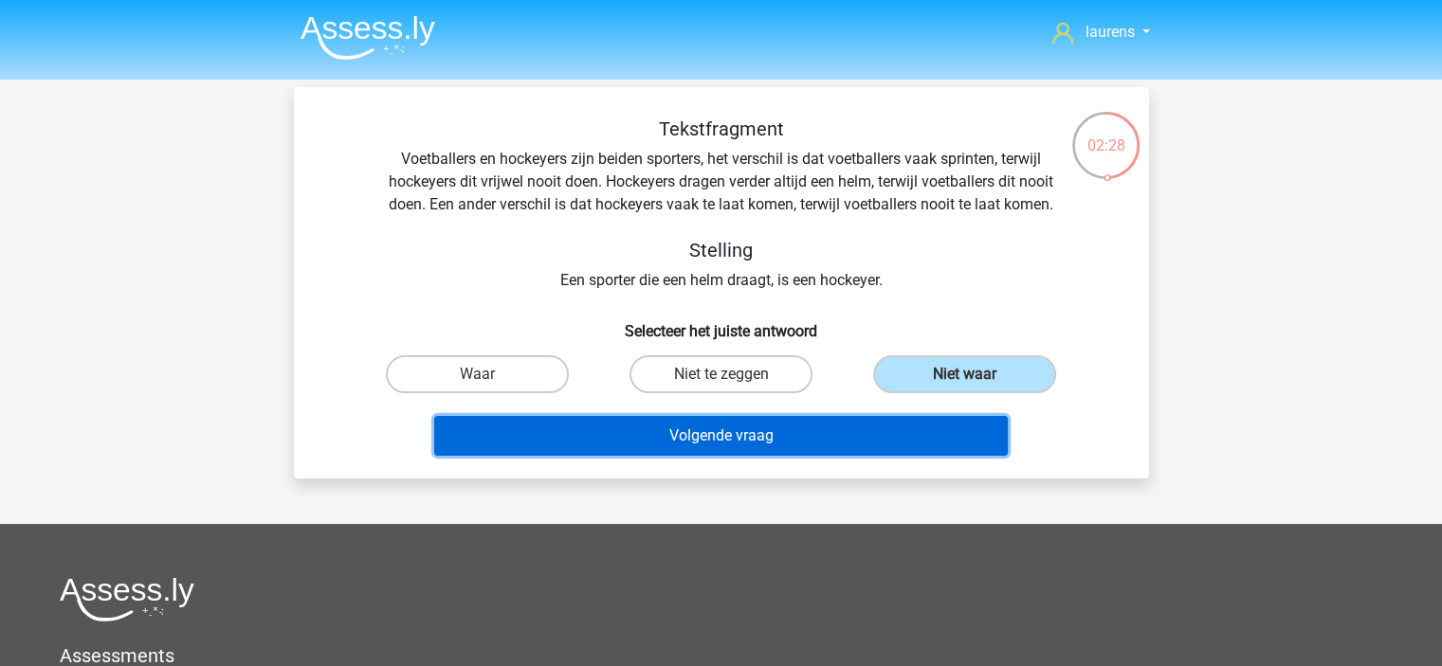
click at [682, 446] on button "Volgende vraag" at bounding box center [720, 436] width 573 height 40
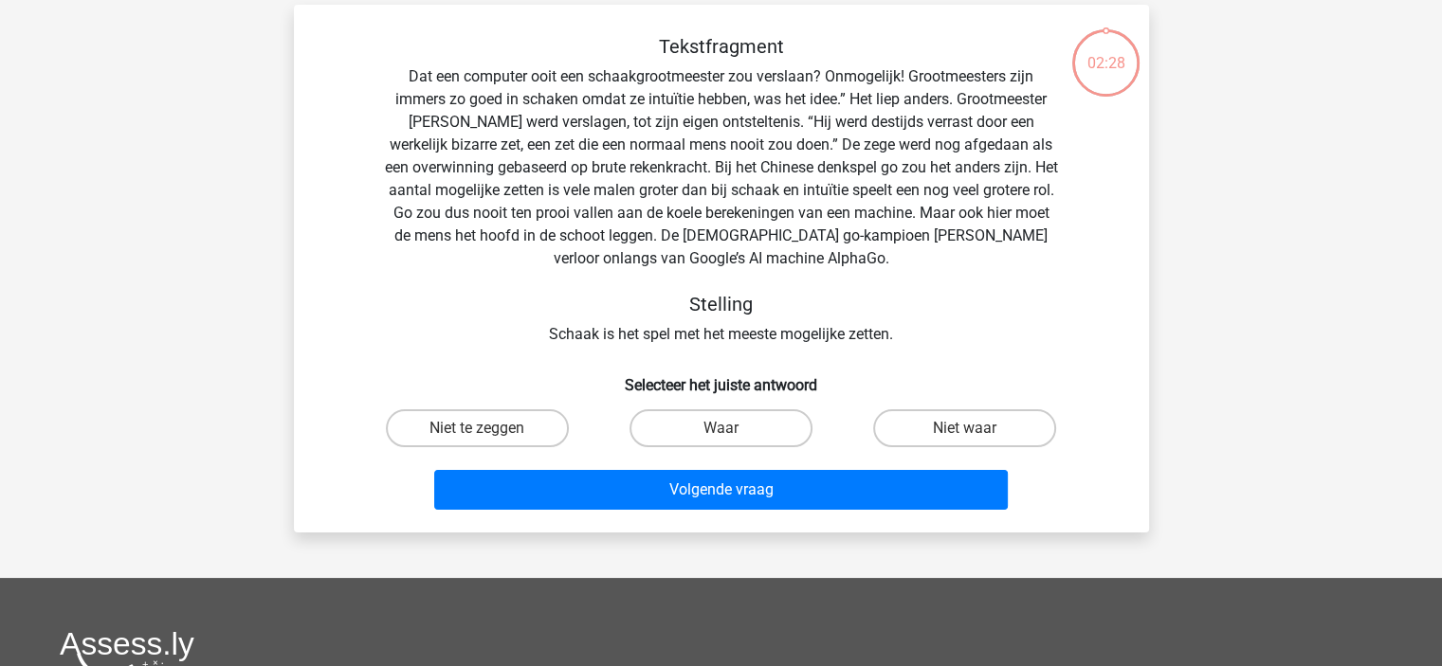
scroll to position [87, 0]
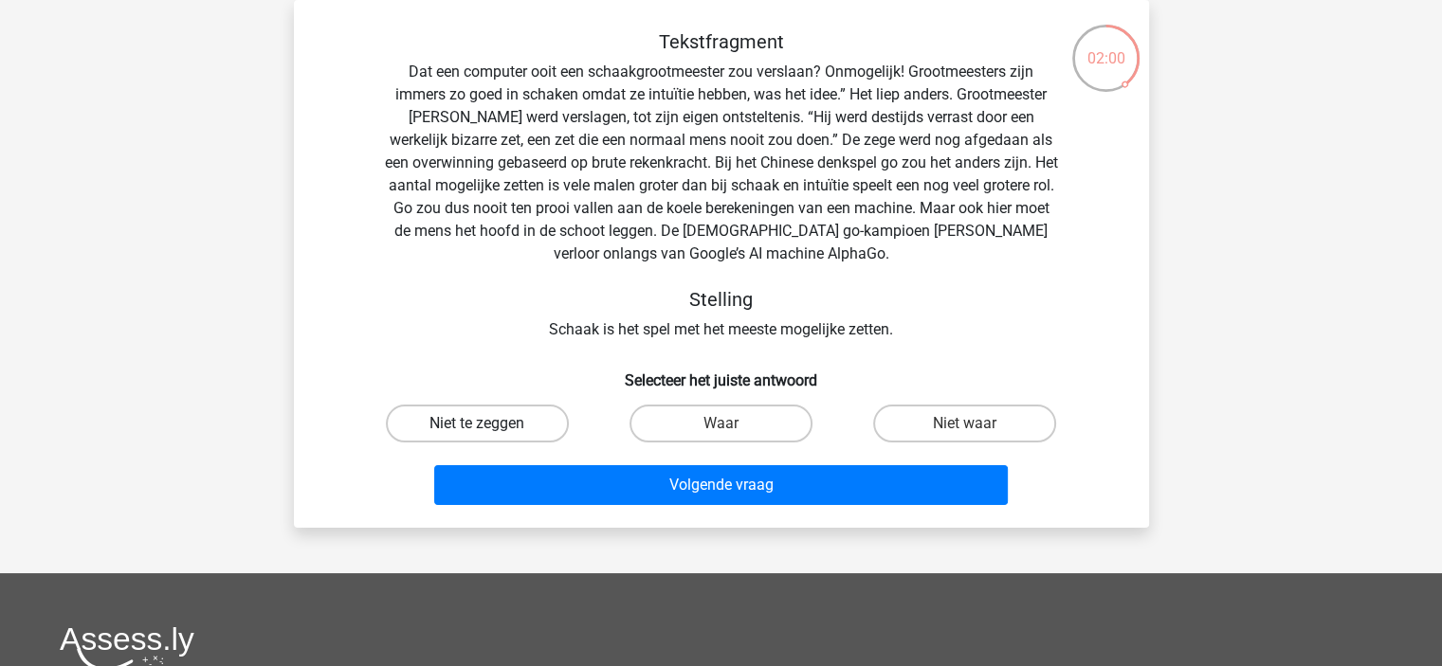
click at [516, 420] on label "Niet te zeggen" at bounding box center [477, 424] width 183 height 38
click at [489, 424] on input "Niet te zeggen" at bounding box center [483, 430] width 12 height 12
radio input "true"
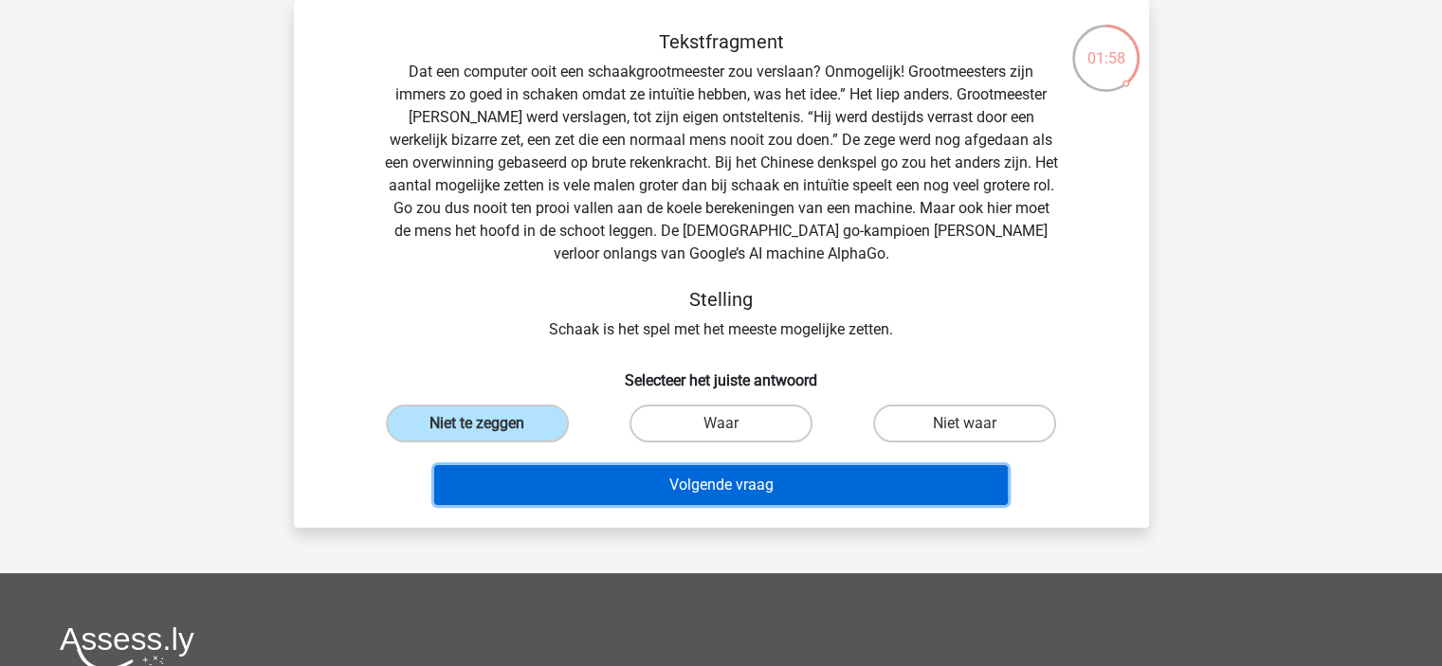
click at [638, 487] on button "Volgende vraag" at bounding box center [720, 485] width 573 height 40
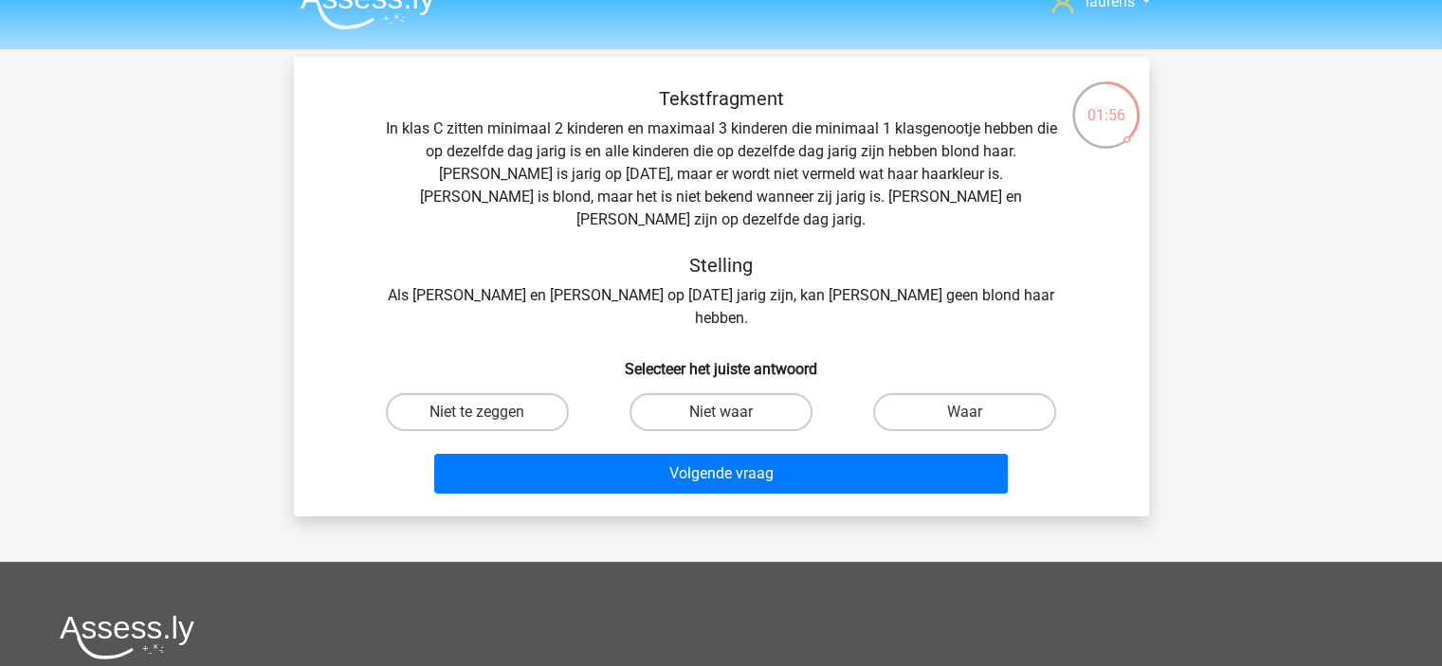
scroll to position [0, 0]
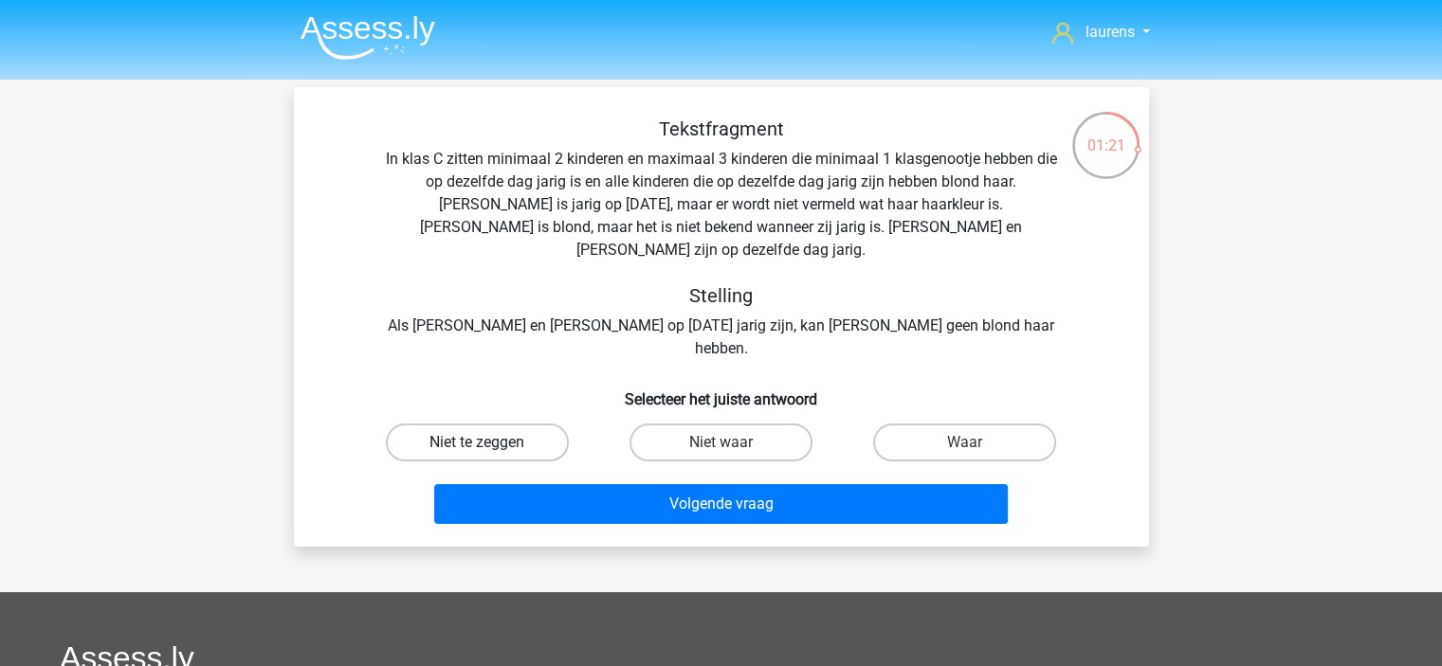
click at [497, 424] on label "Niet te zeggen" at bounding box center [477, 443] width 183 height 38
click at [489, 443] on input "Niet te zeggen" at bounding box center [483, 449] width 12 height 12
radio input "true"
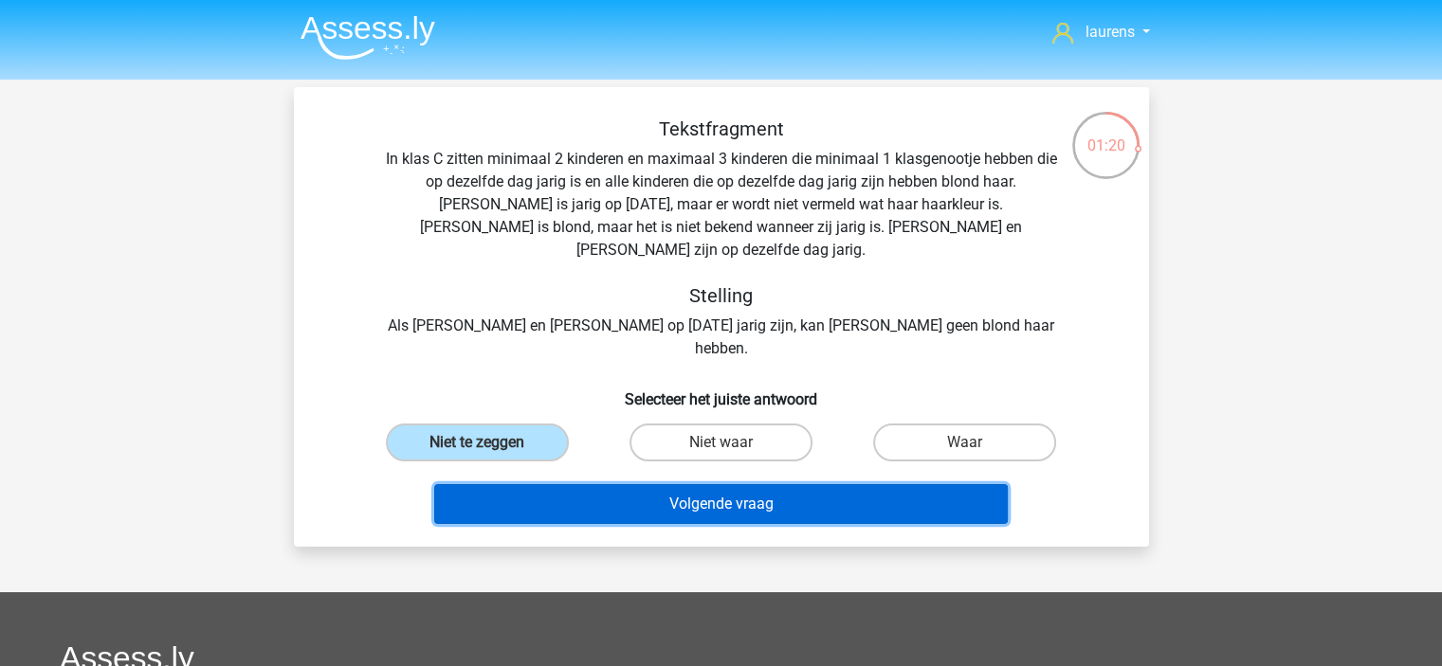
click at [606, 484] on button "Volgende vraag" at bounding box center [720, 504] width 573 height 40
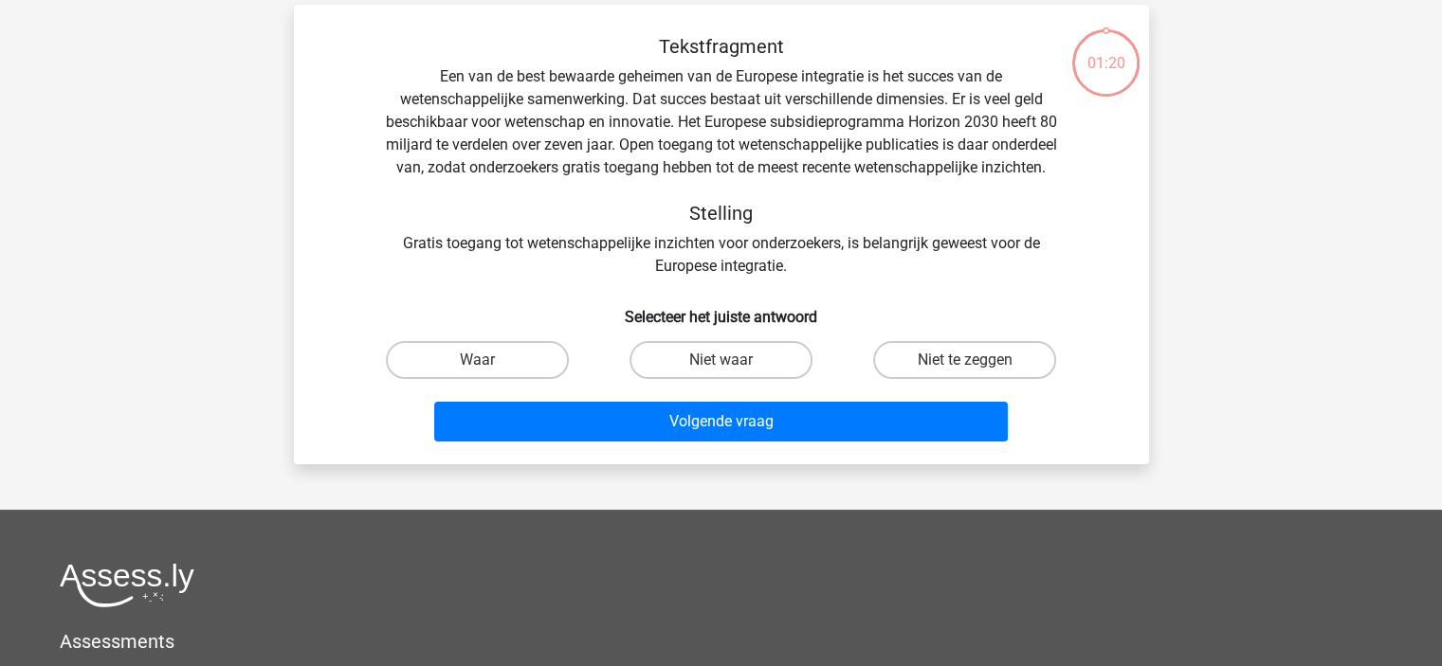
scroll to position [87, 0]
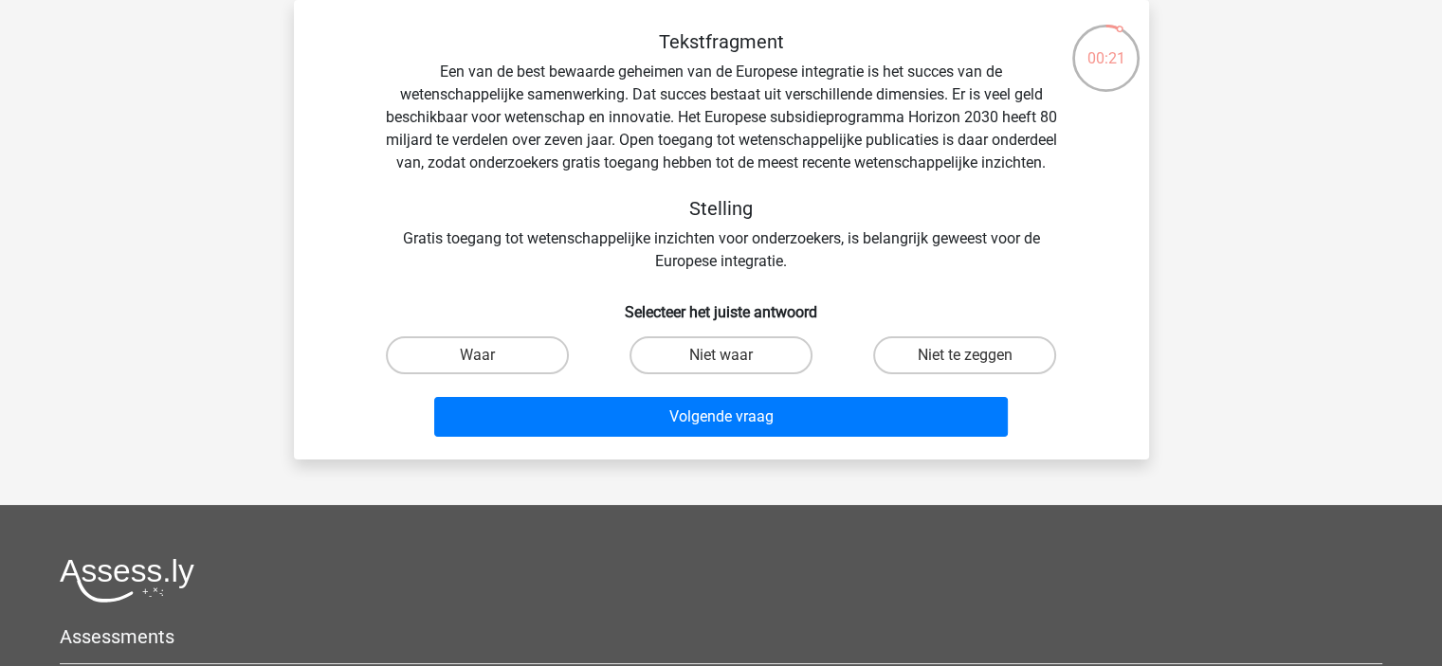
click at [505, 354] on div "Waar" at bounding box center [477, 355] width 244 height 53
click at [548, 374] on label "Waar" at bounding box center [477, 355] width 183 height 38
click at [489, 368] on input "Waar" at bounding box center [483, 361] width 12 height 12
radio input "true"
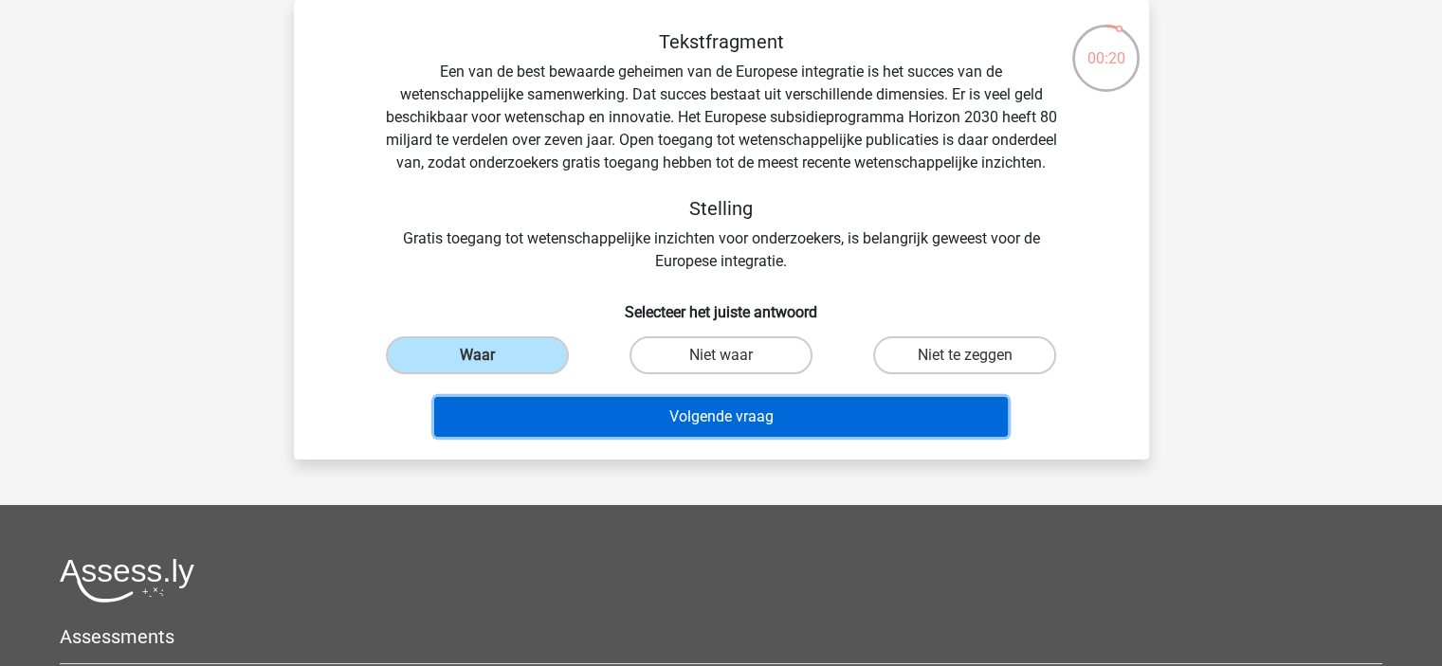
click at [684, 437] on button "Volgende vraag" at bounding box center [720, 417] width 573 height 40
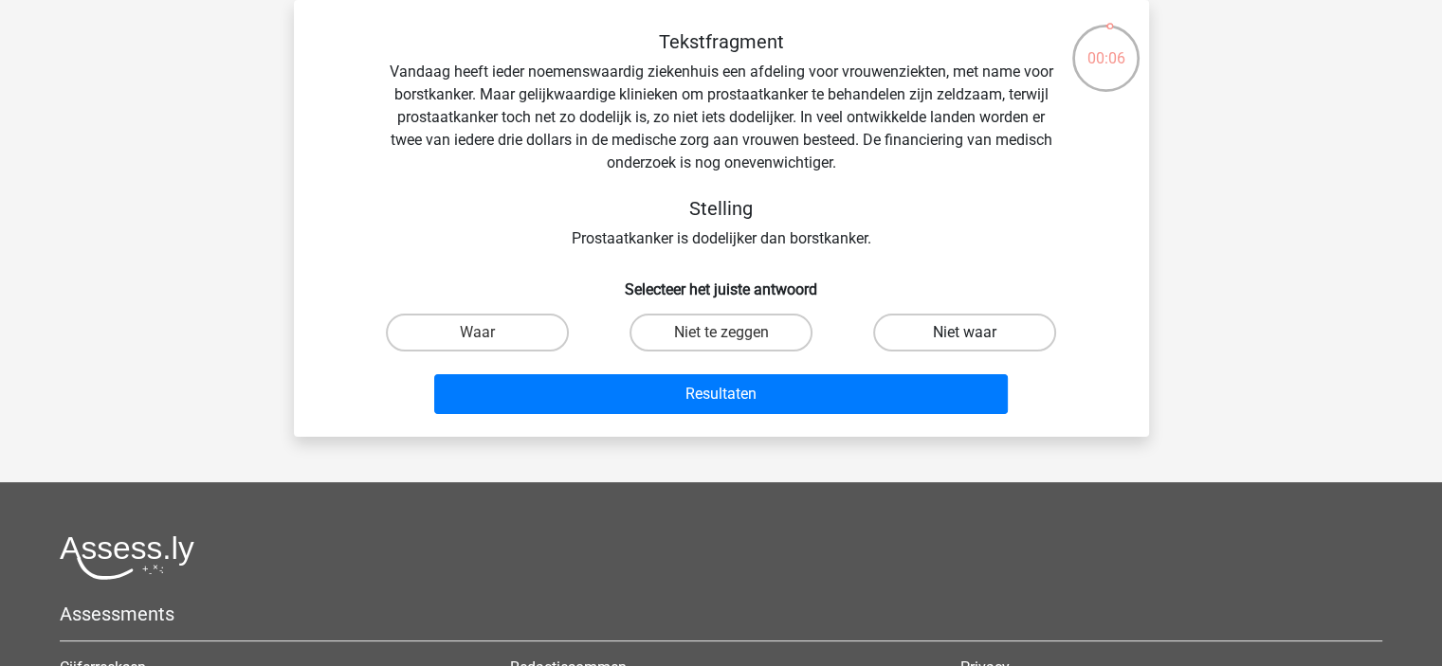
click at [918, 329] on label "Niet waar" at bounding box center [964, 333] width 183 height 38
click at [965, 333] on input "Niet waar" at bounding box center [971, 339] width 12 height 12
radio input "true"
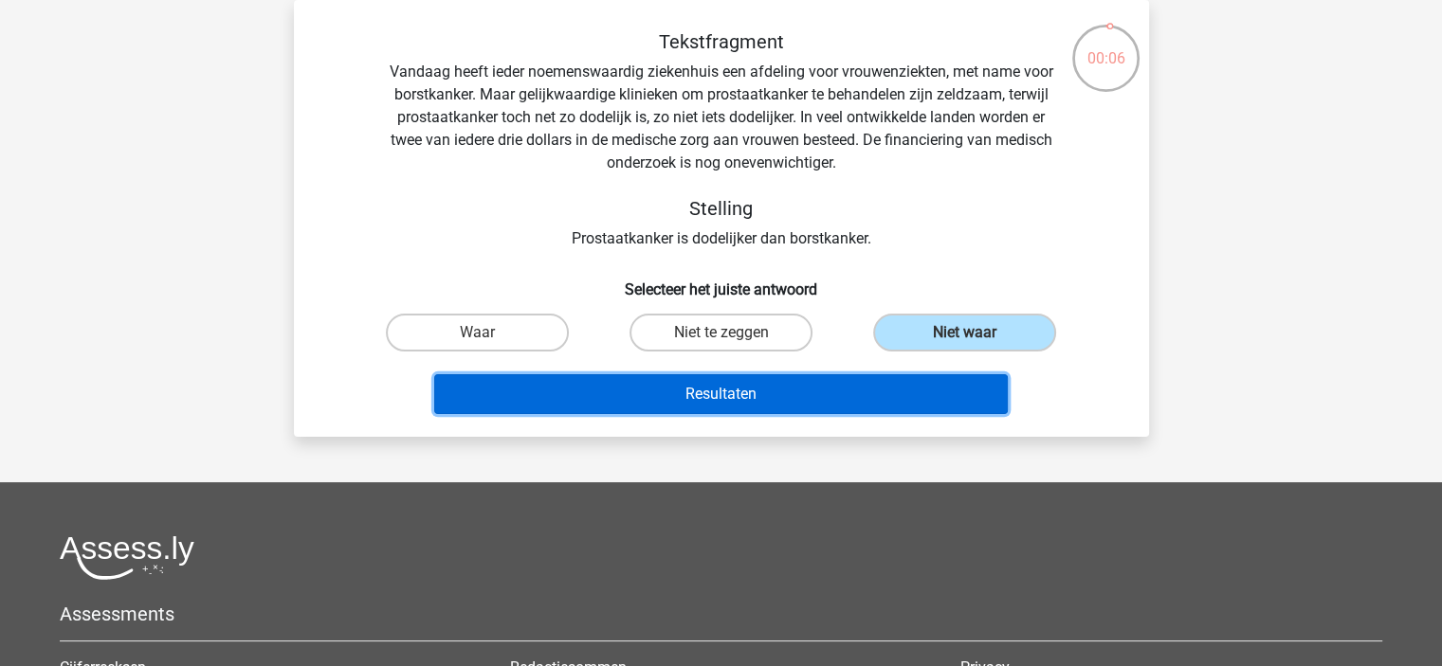
click at [882, 397] on button "Resultaten" at bounding box center [720, 394] width 573 height 40
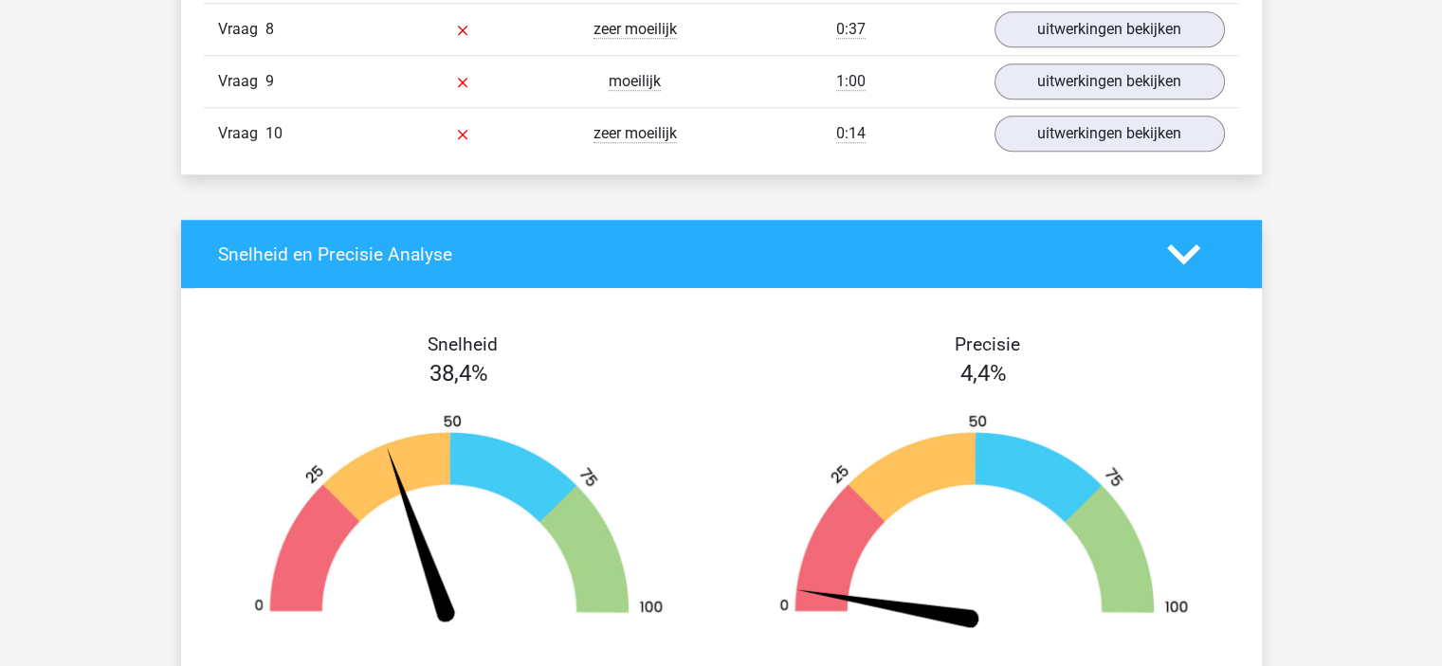
scroll to position [1611, 0]
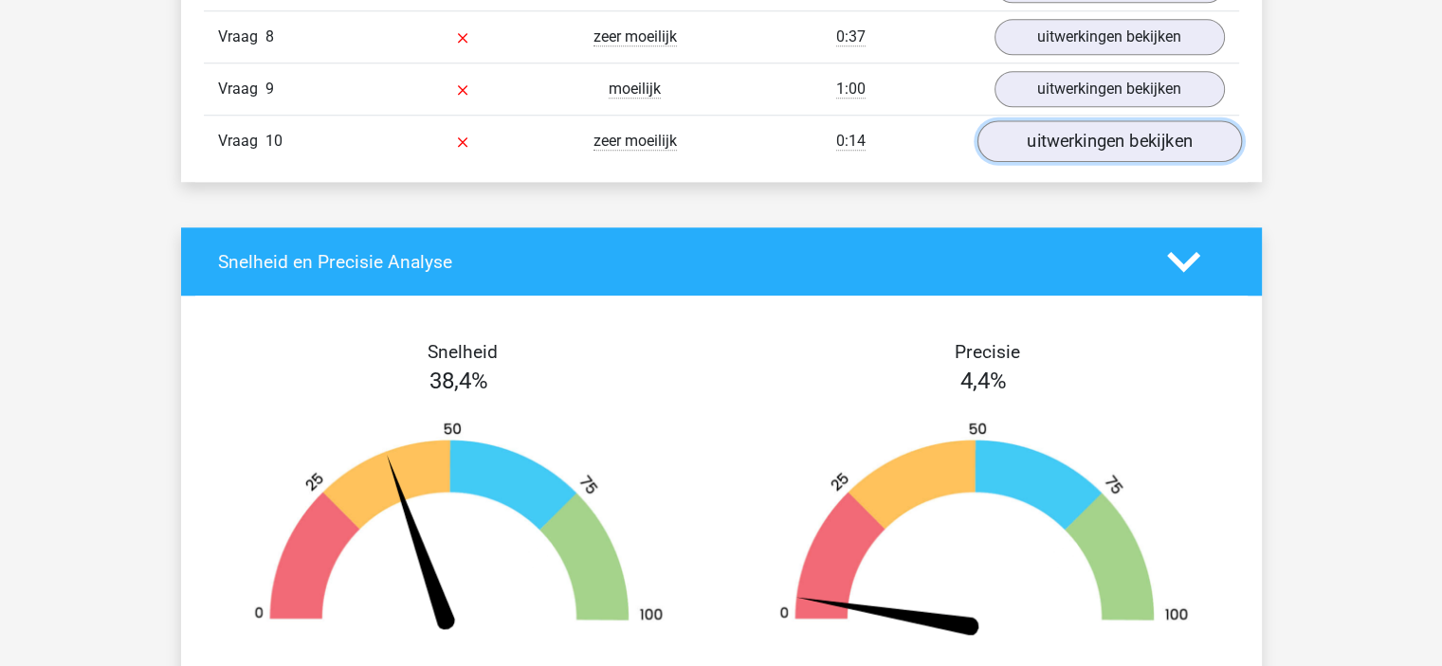
click at [1019, 139] on link "uitwerkingen bekijken" at bounding box center [1108, 142] width 264 height 42
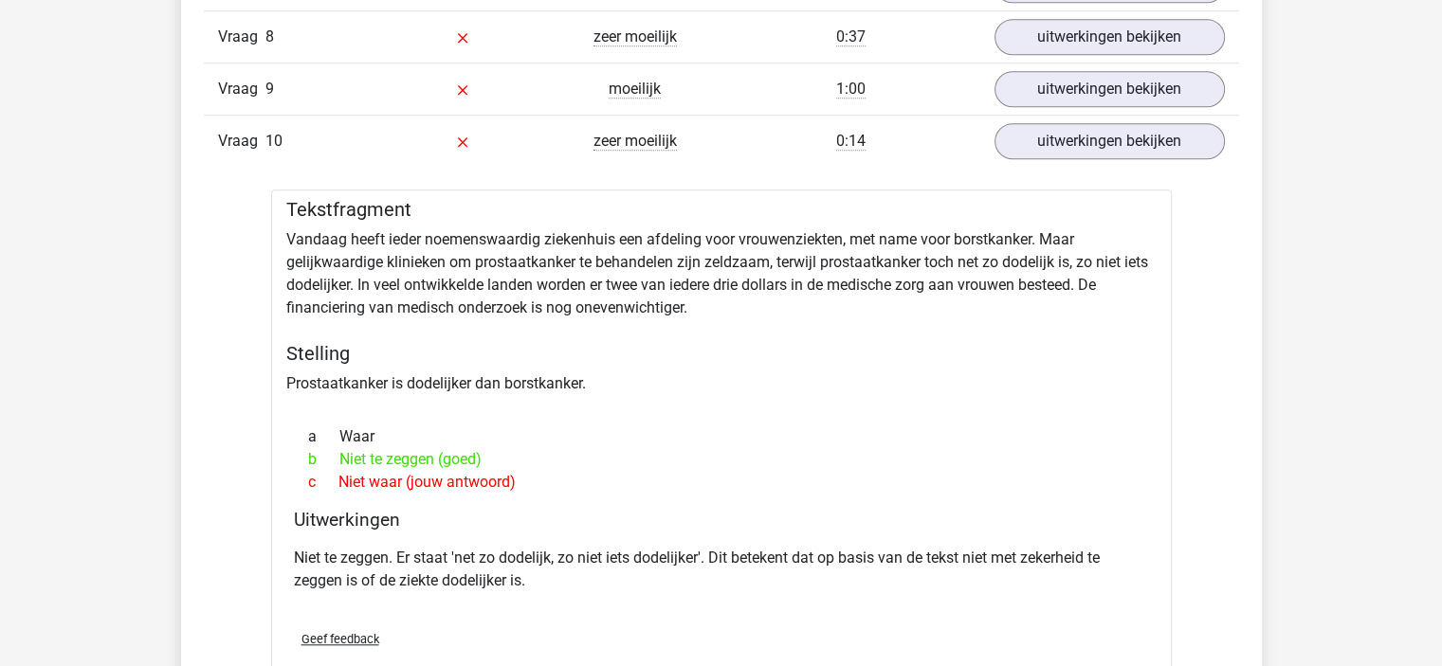
click at [509, 395] on div at bounding box center [721, 402] width 870 height 15
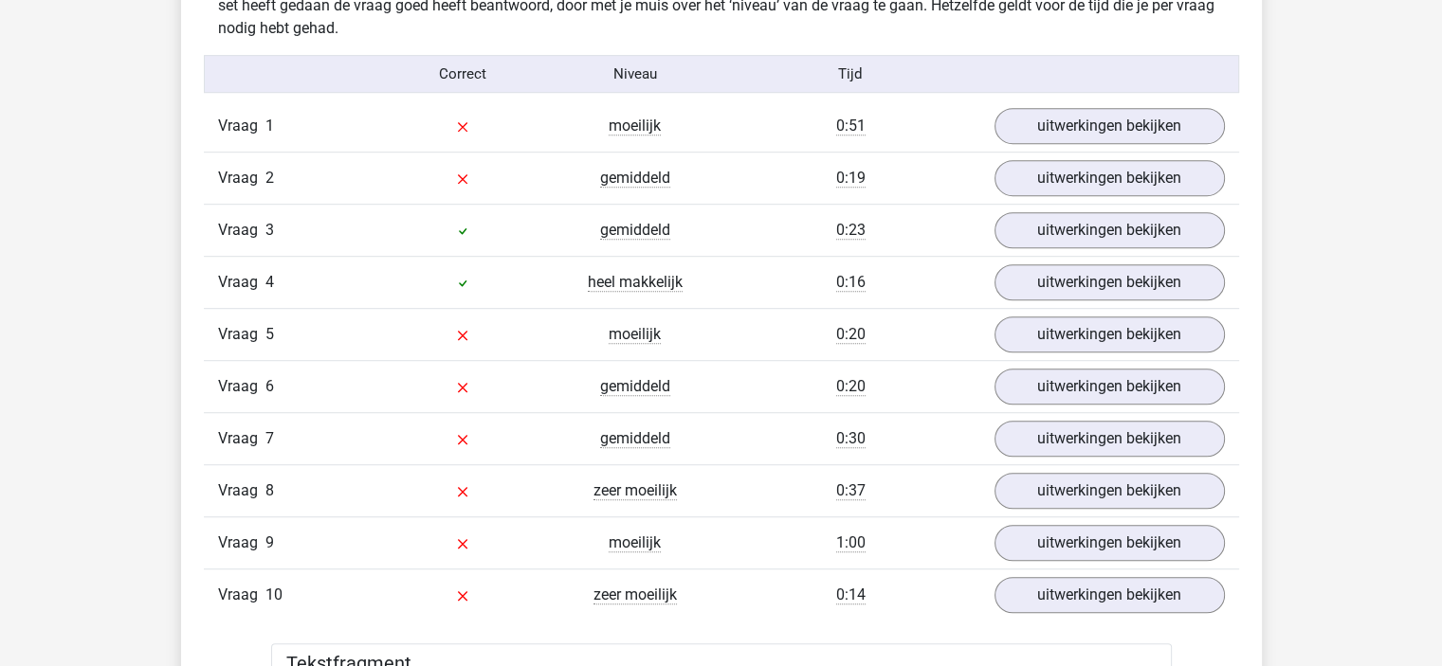
scroll to position [1043, 0]
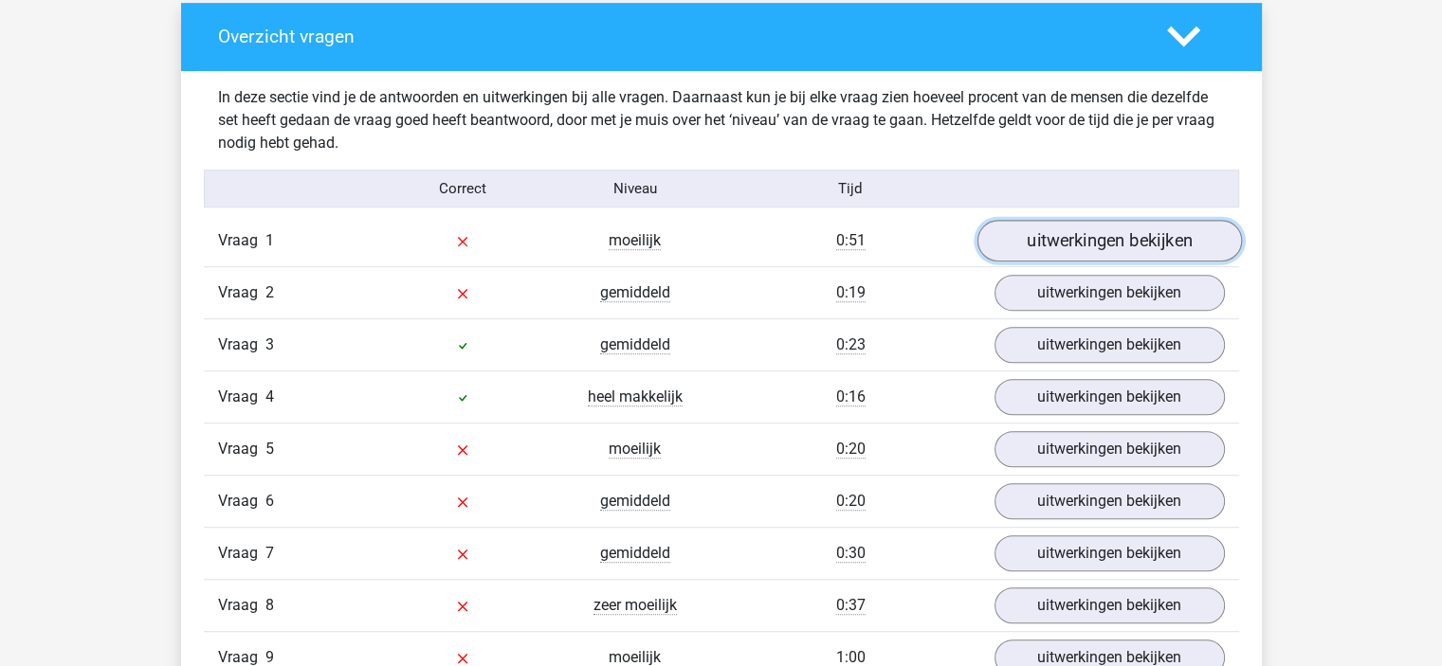
click at [1014, 246] on link "uitwerkingen bekijken" at bounding box center [1108, 242] width 264 height 42
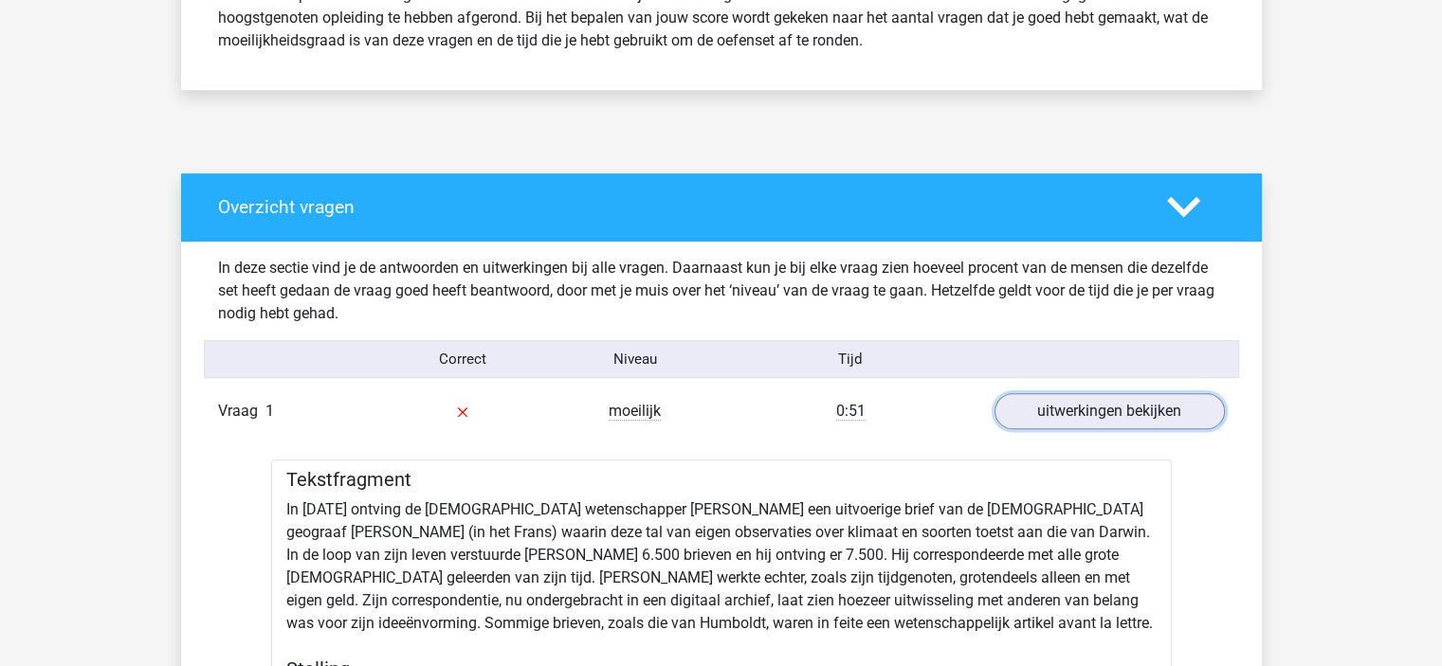
scroll to position [853, 0]
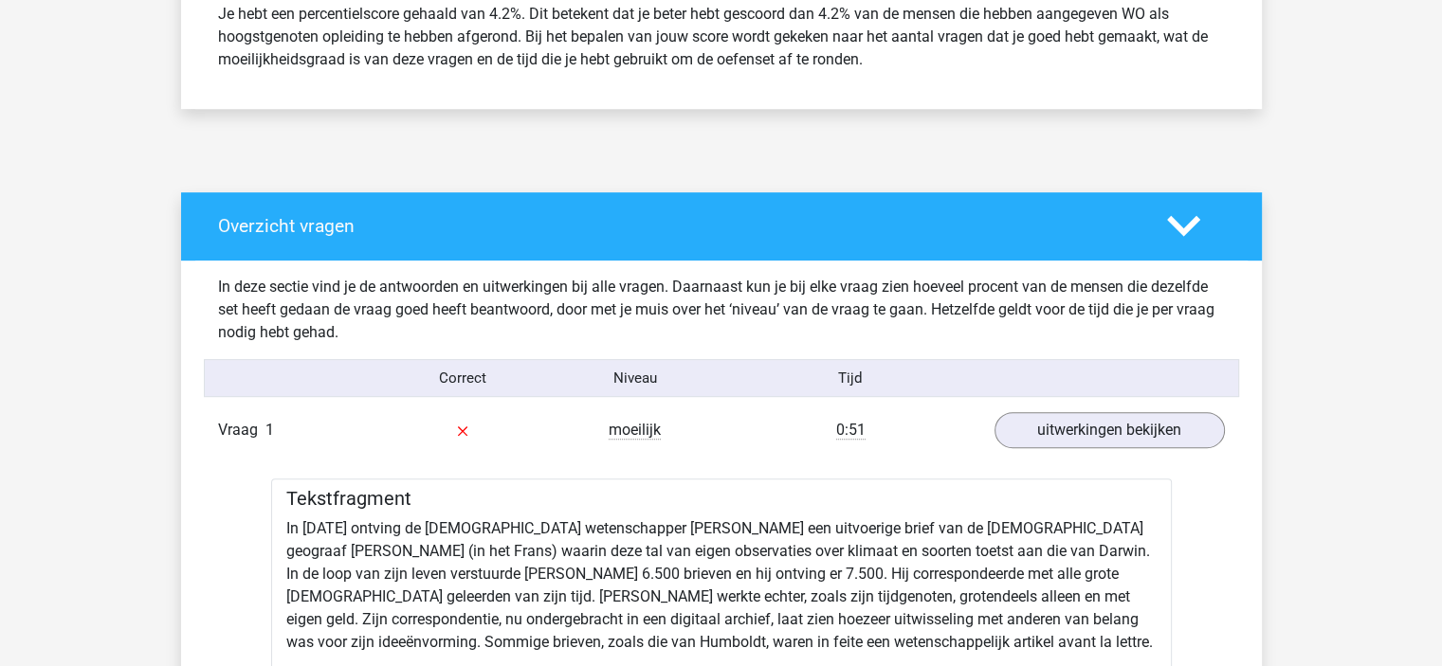
click at [902, 421] on div "0:51" at bounding box center [850, 430] width 259 height 23
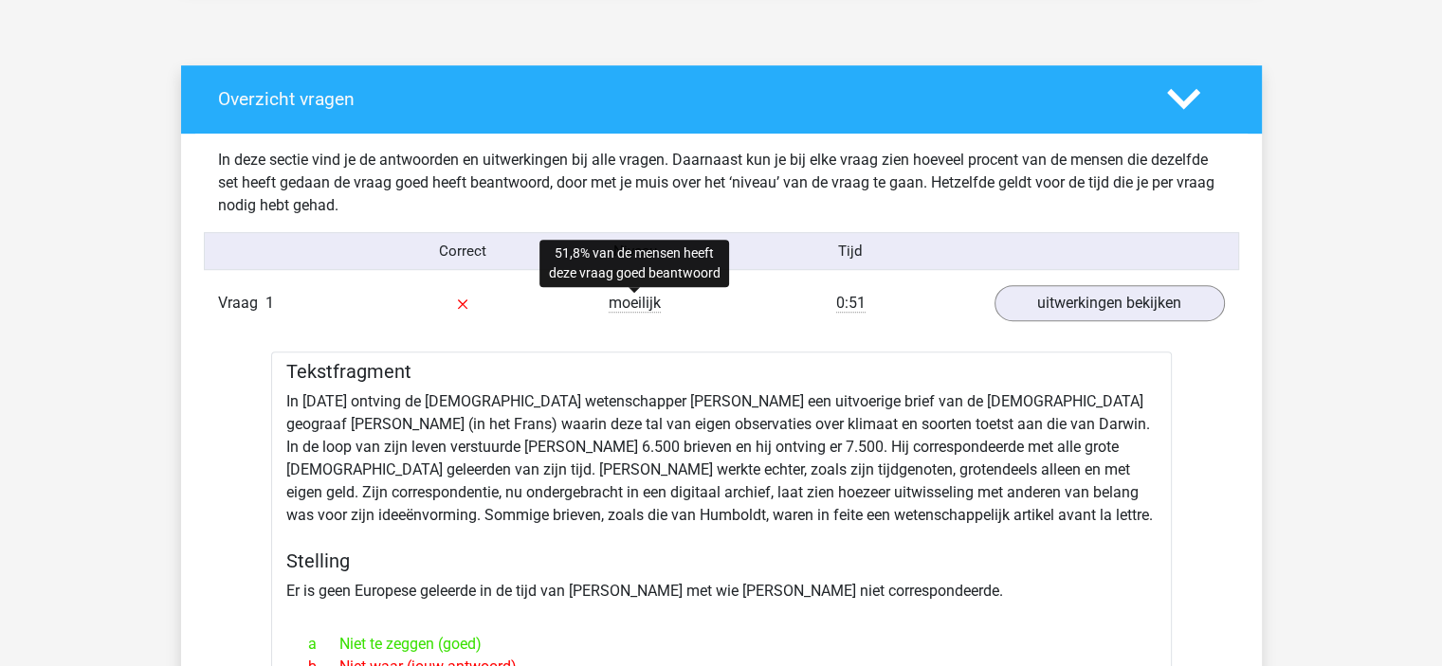
drag, startPoint x: 660, startPoint y: 238, endPoint x: 755, endPoint y: 242, distance: 95.8
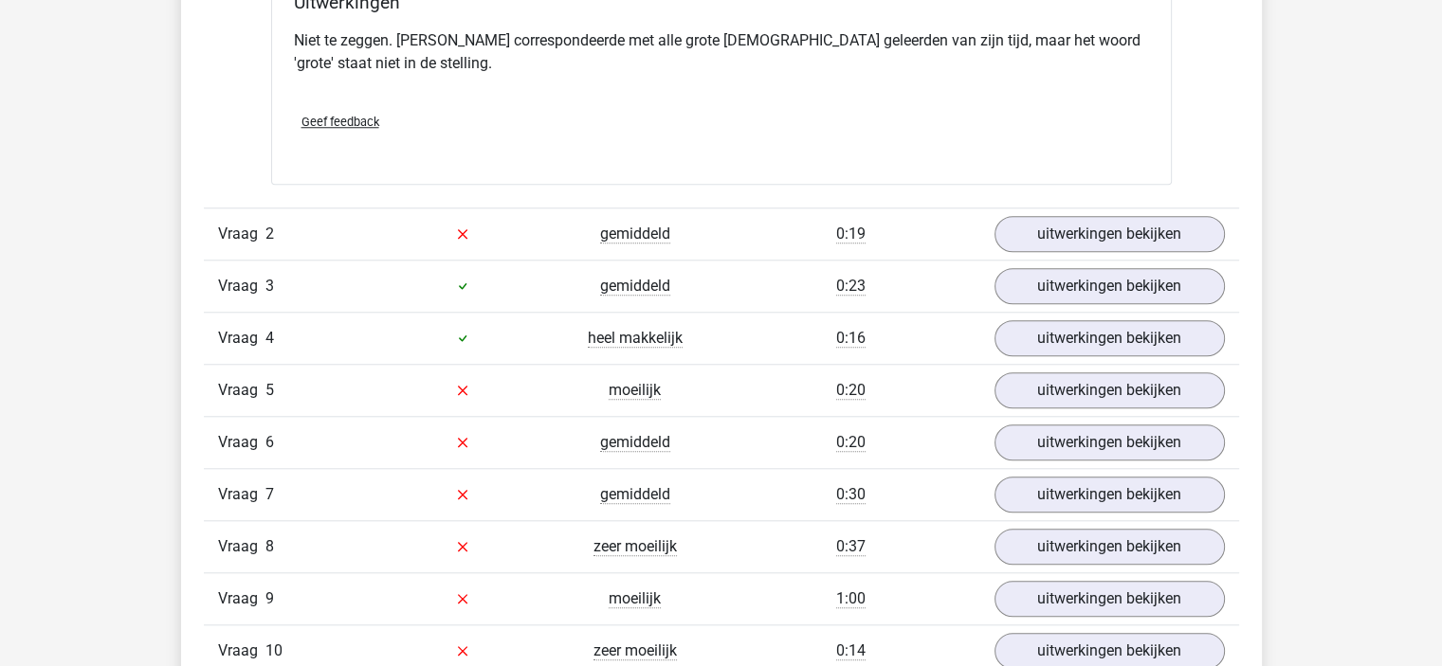
scroll to position [1706, 0]
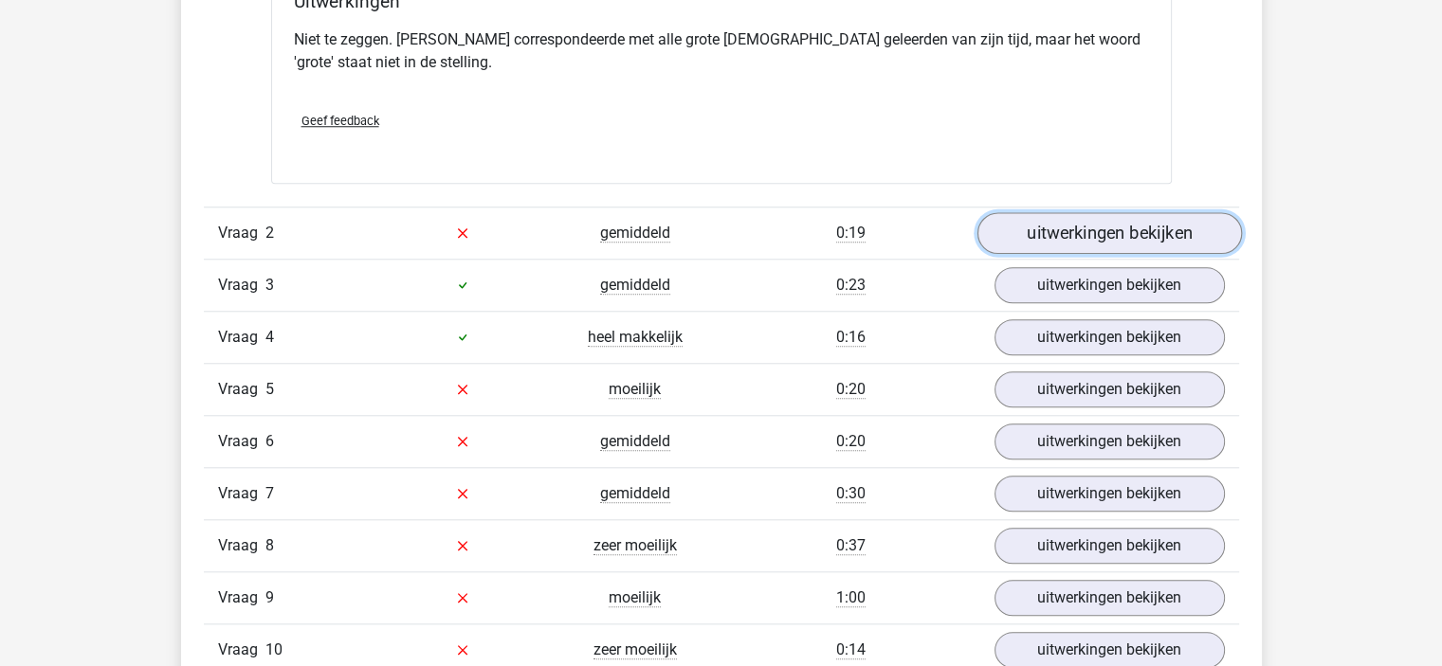
click at [1035, 230] on link "uitwerkingen bekijken" at bounding box center [1108, 233] width 264 height 42
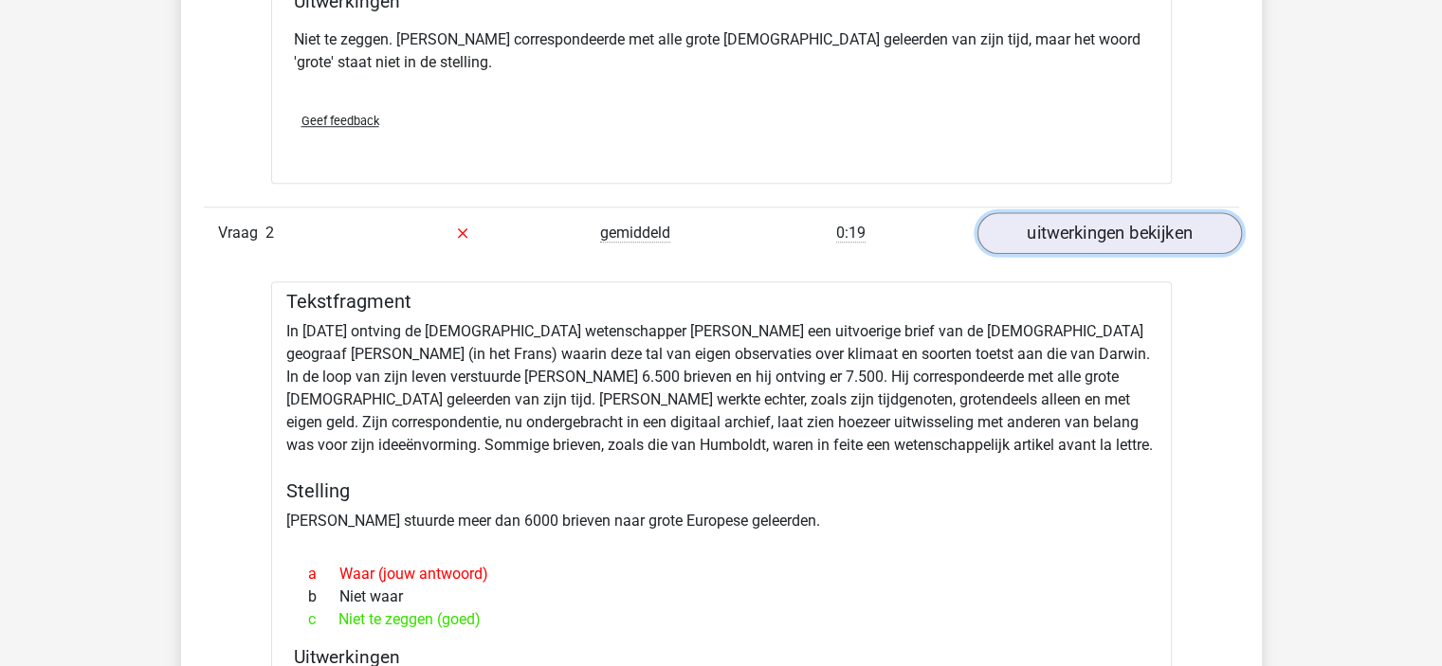
scroll to position [1801, 0]
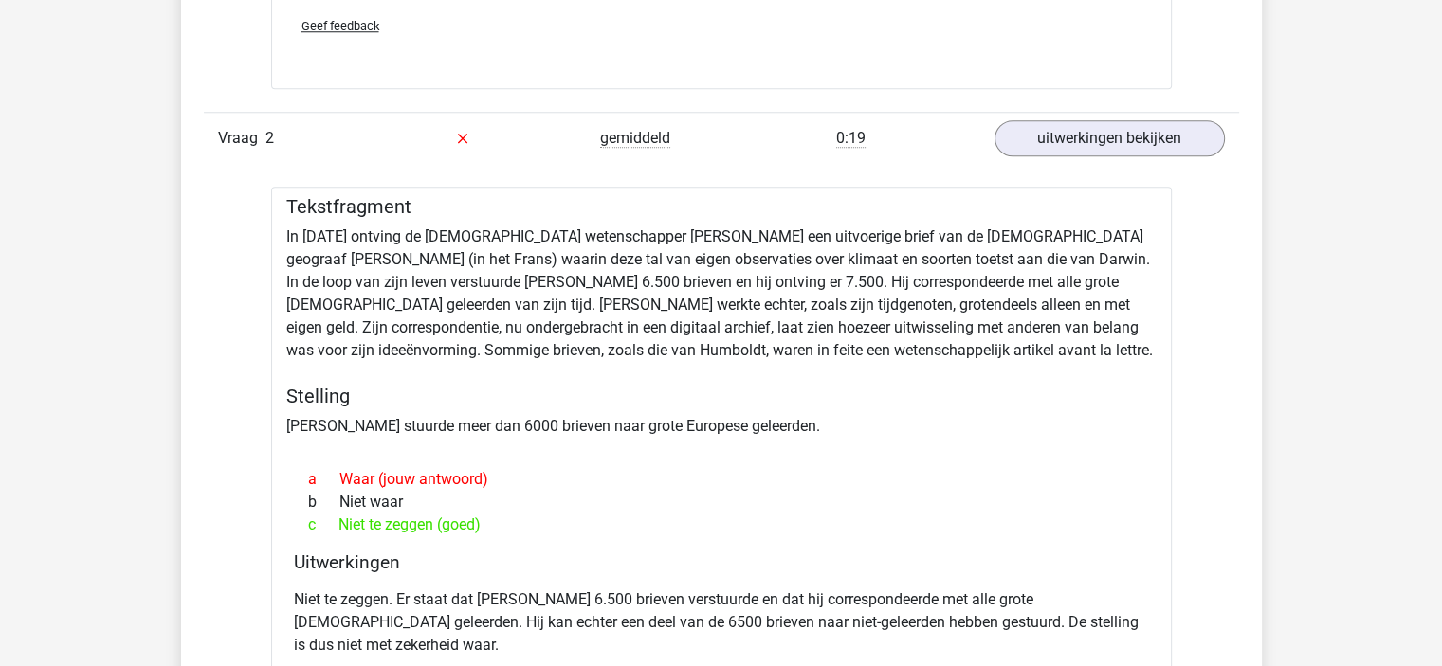
click at [931, 127] on div "0:19" at bounding box center [850, 138] width 259 height 23
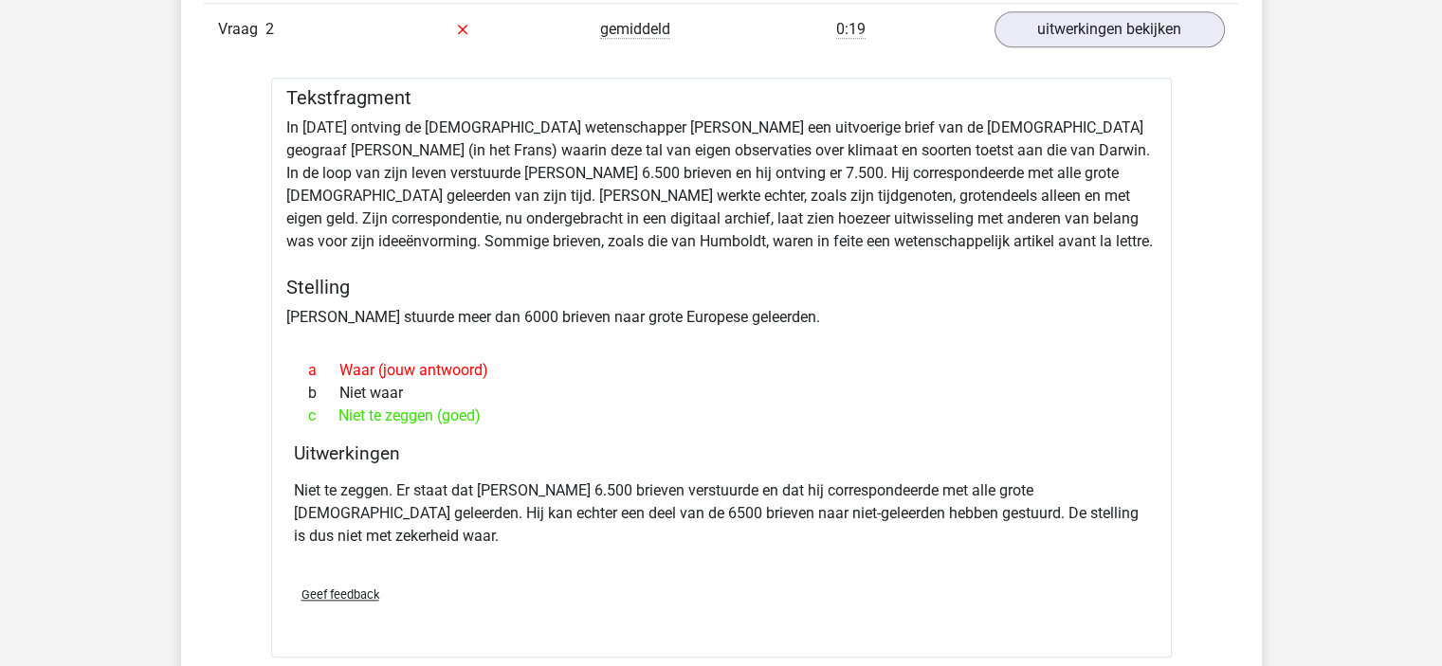
scroll to position [2370, 0]
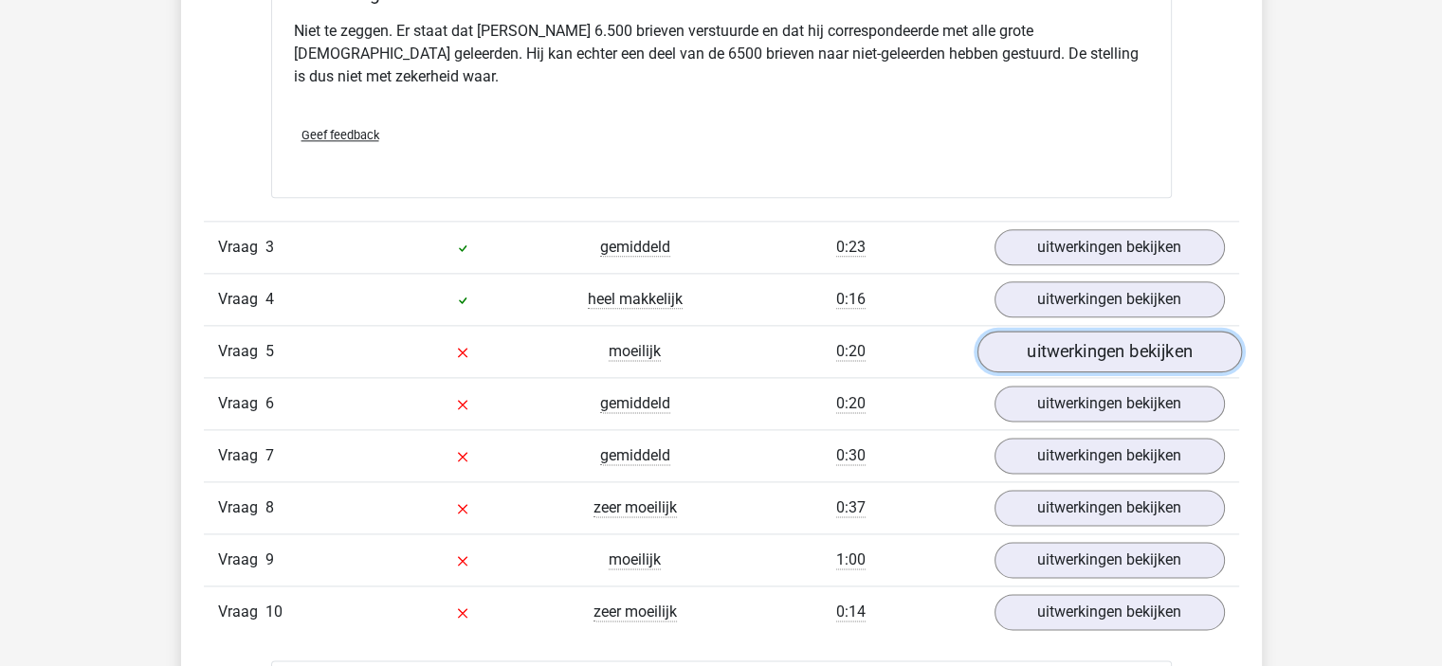
click at [1043, 331] on link "uitwerkingen bekijken" at bounding box center [1108, 352] width 264 height 42
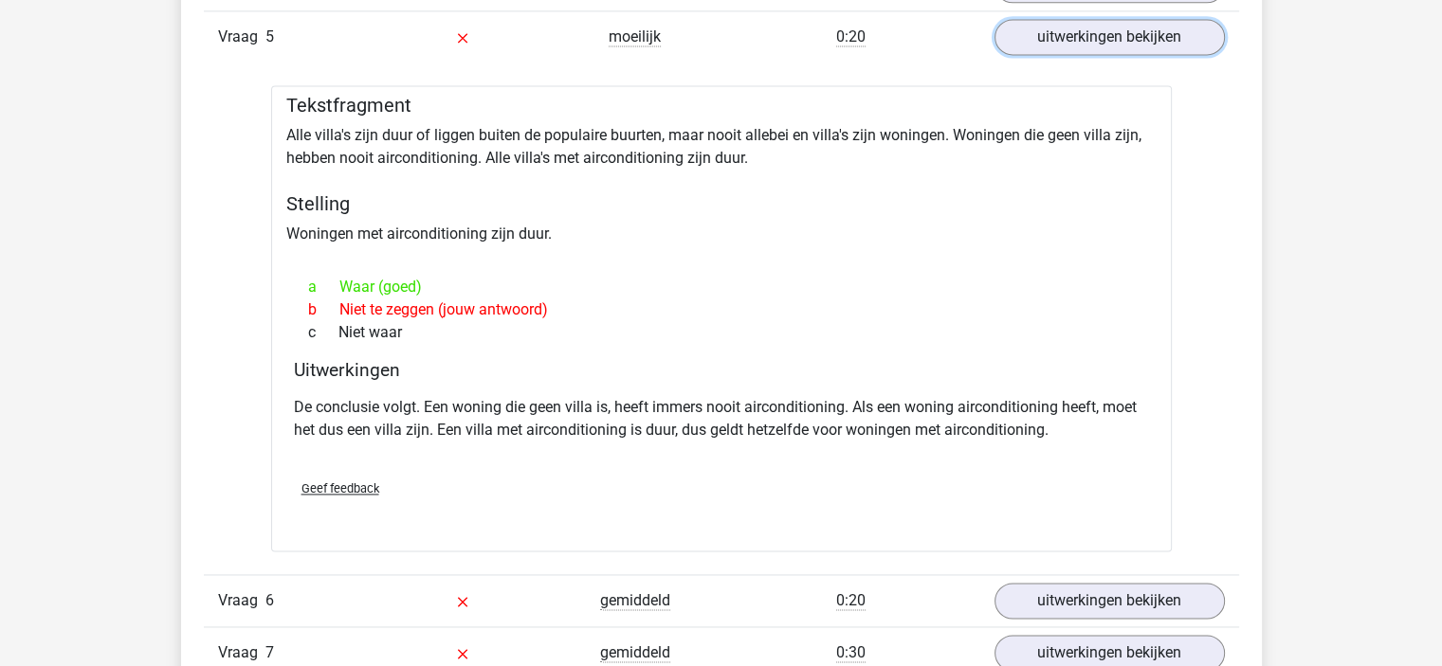
scroll to position [2938, 0]
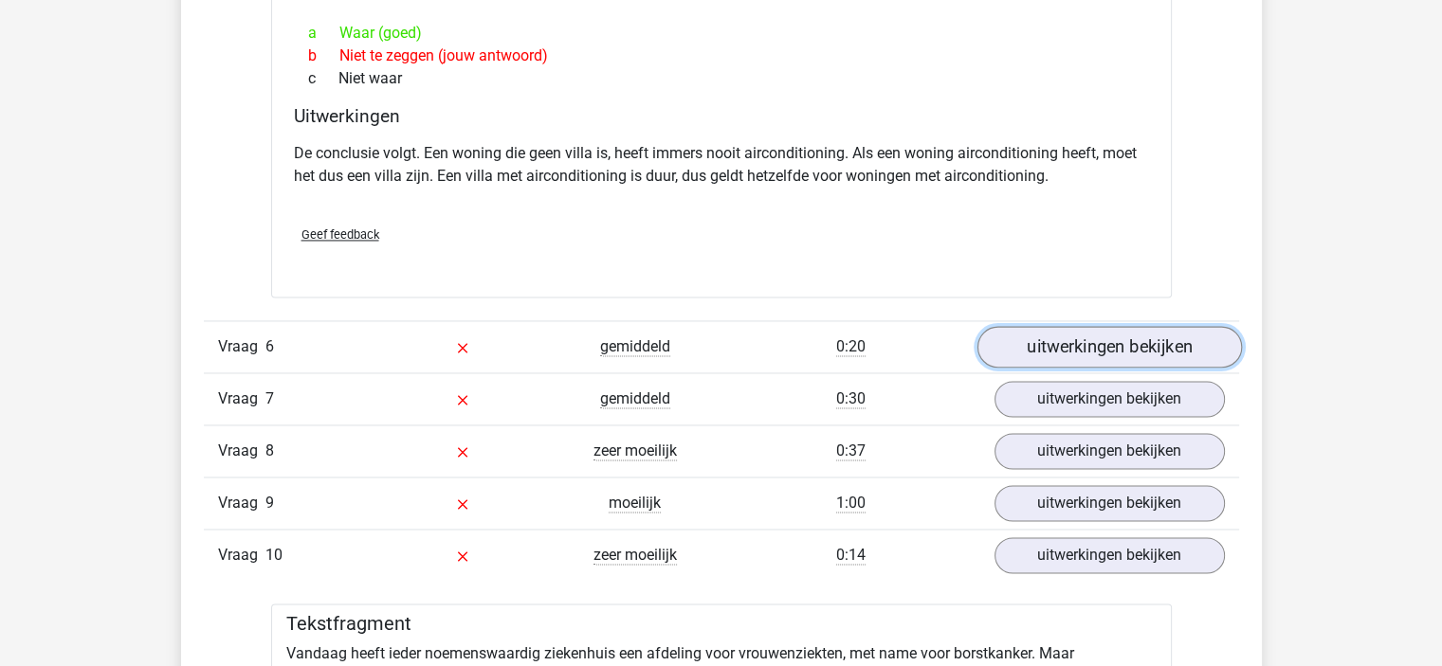
click at [999, 326] on link "uitwerkingen bekijken" at bounding box center [1108, 347] width 264 height 42
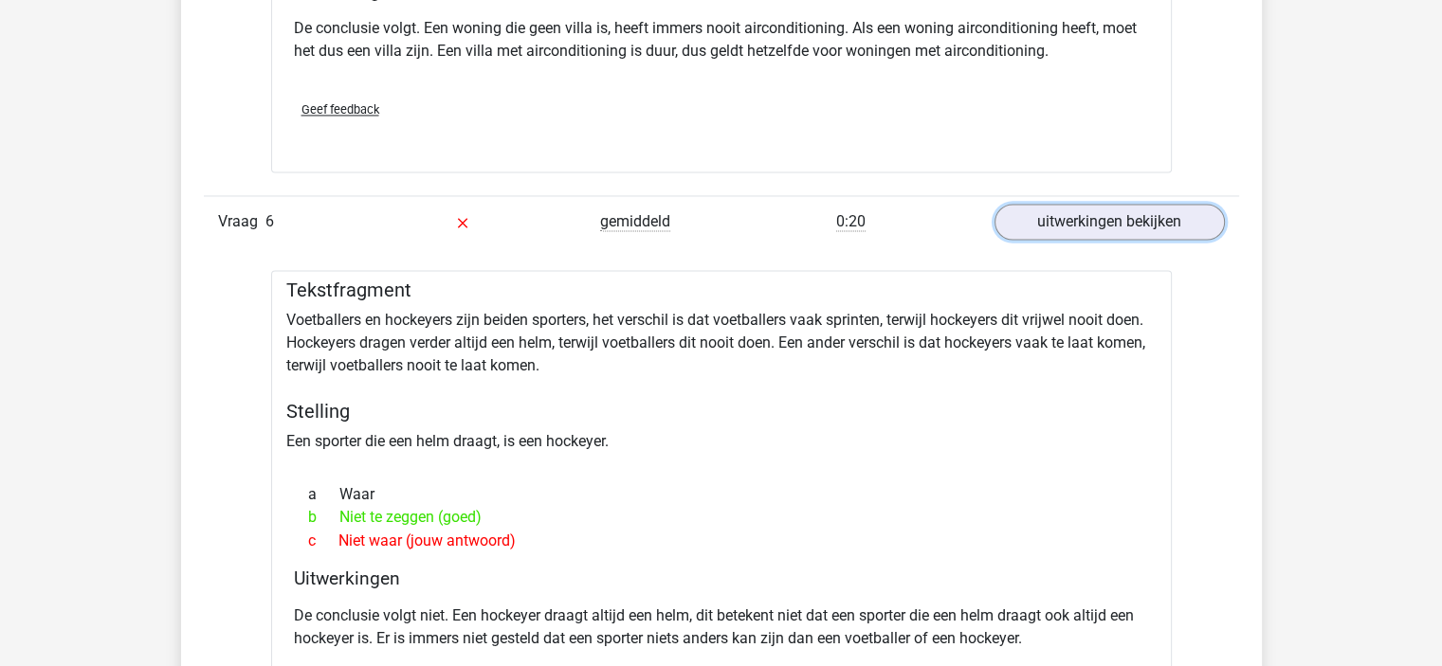
scroll to position [3128, 0]
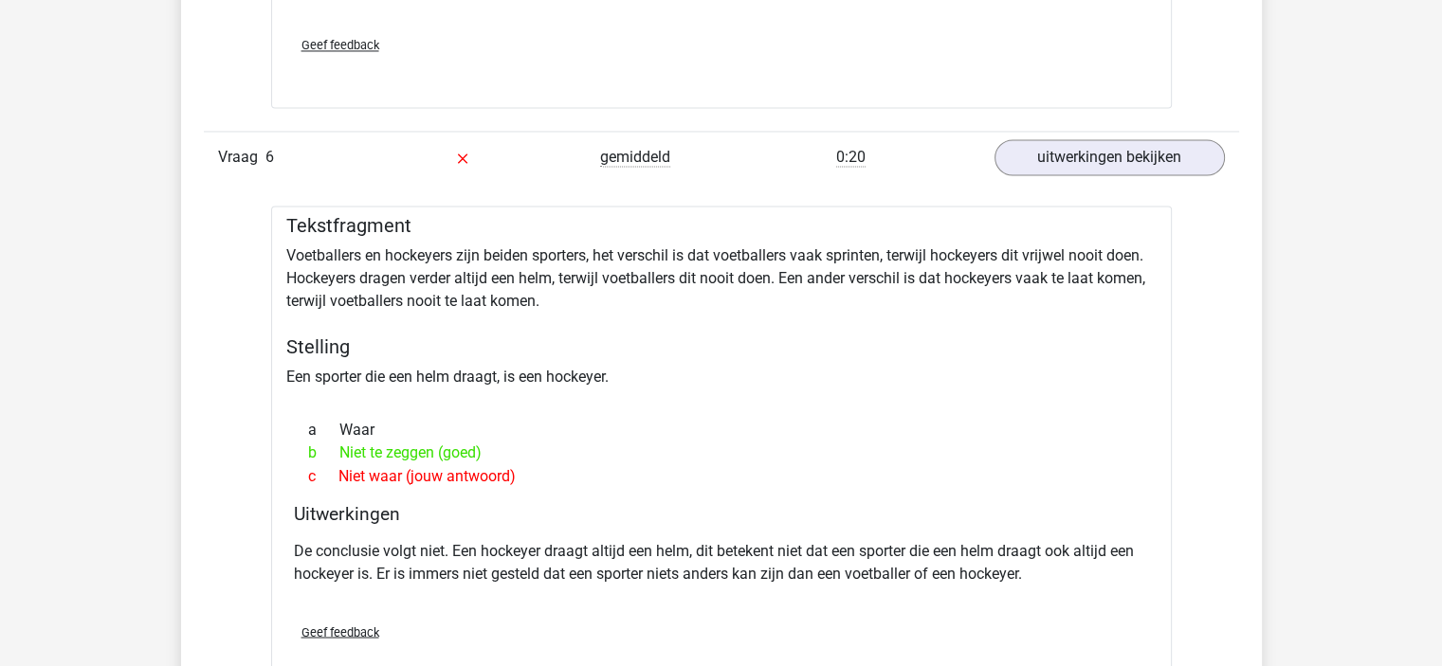
click at [1027, 136] on link "uitwerkingen bekijken" at bounding box center [1108, 157] width 264 height 42
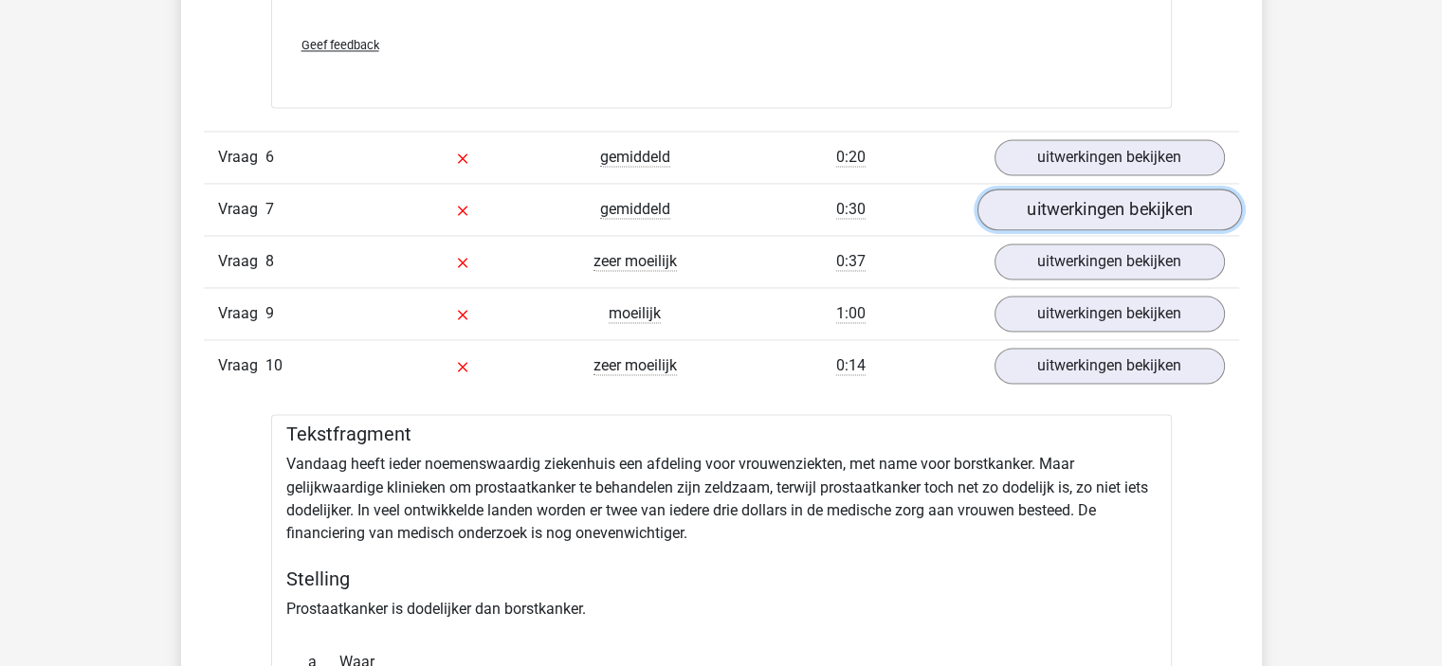
click at [1032, 189] on link "uitwerkingen bekijken" at bounding box center [1108, 210] width 264 height 42
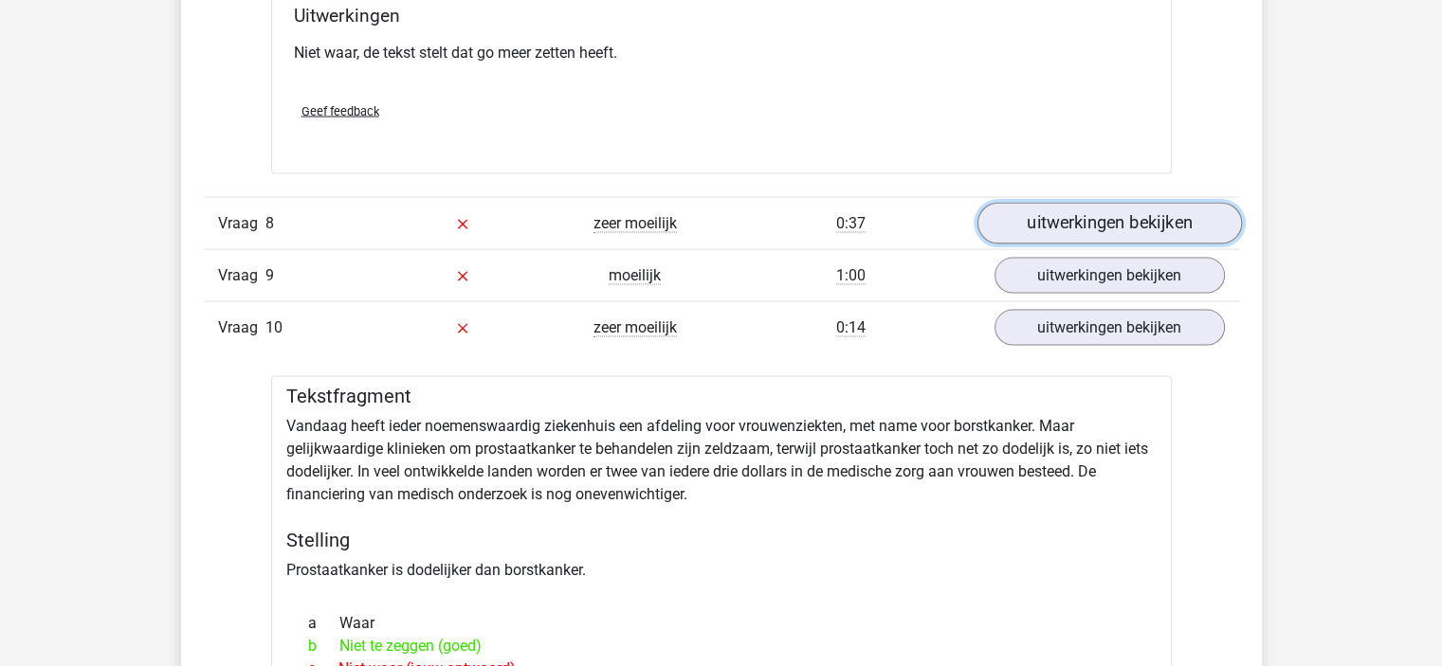
click at [1025, 203] on link "uitwerkingen bekijken" at bounding box center [1108, 224] width 264 height 42
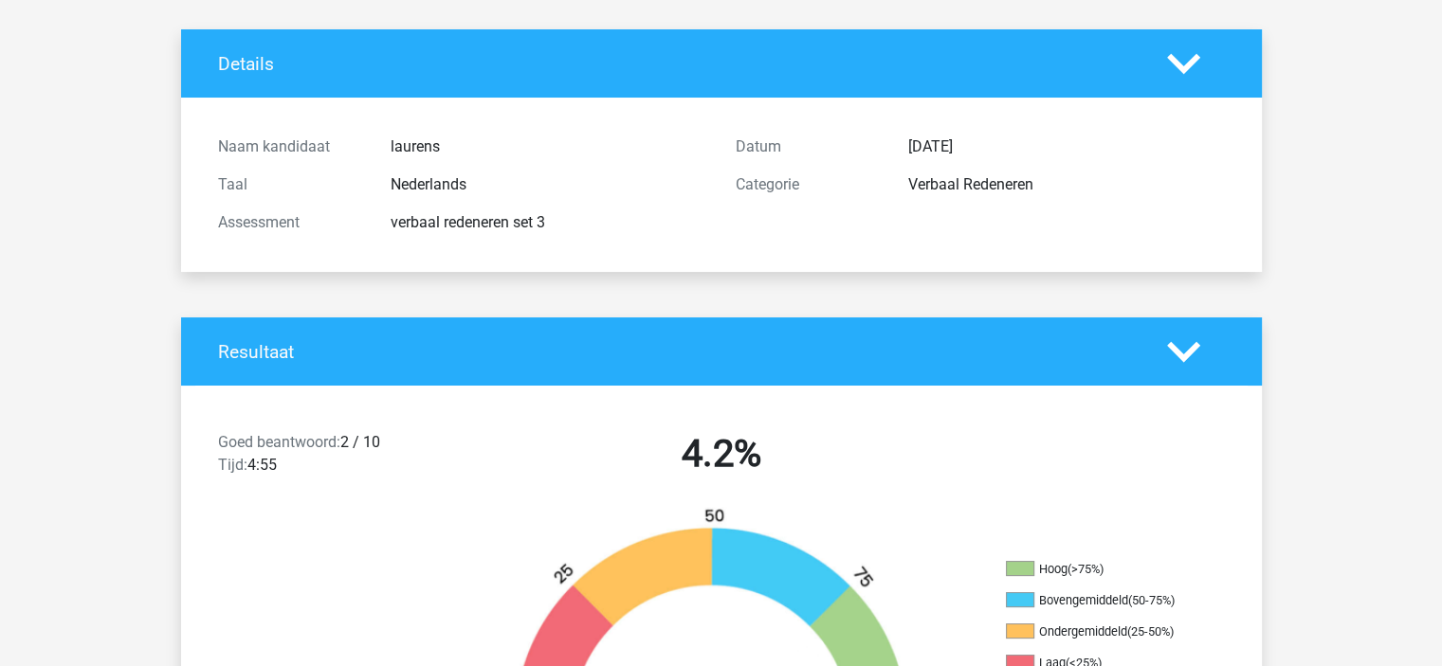
scroll to position [95, 0]
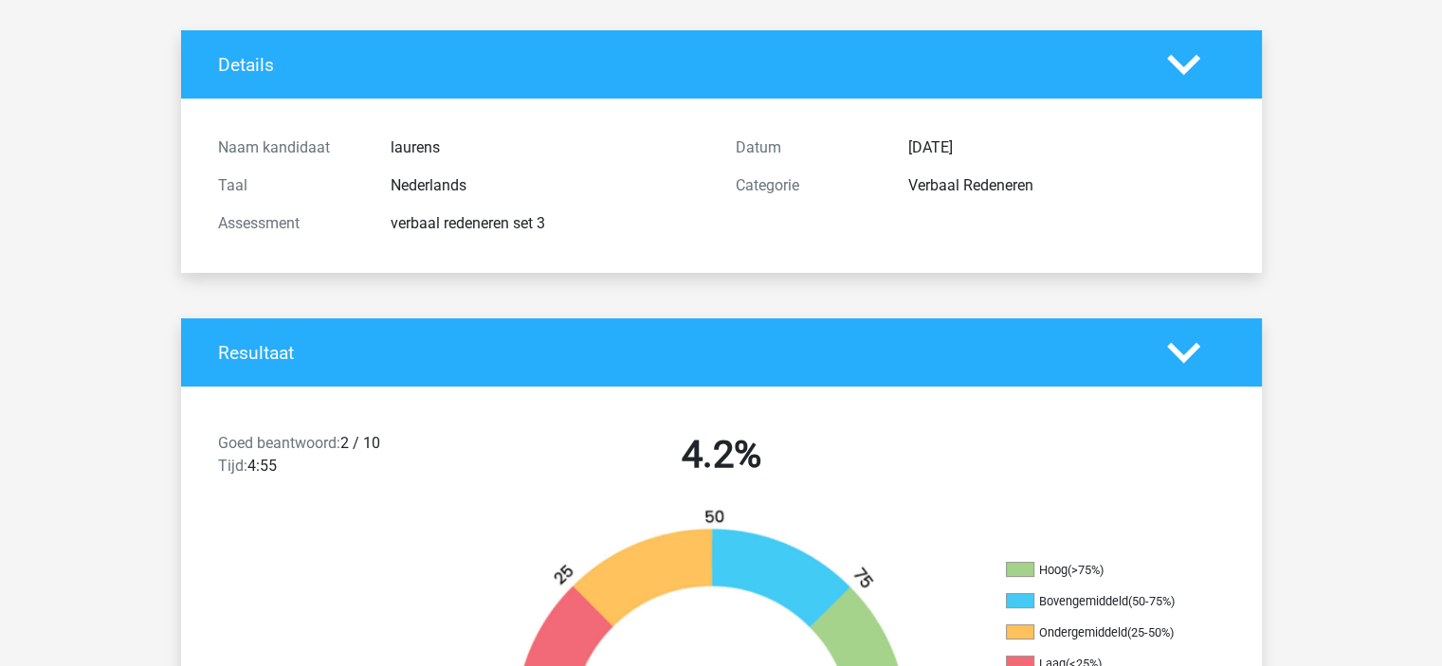
click at [1179, 336] on icon at bounding box center [1183, 352] width 33 height 33
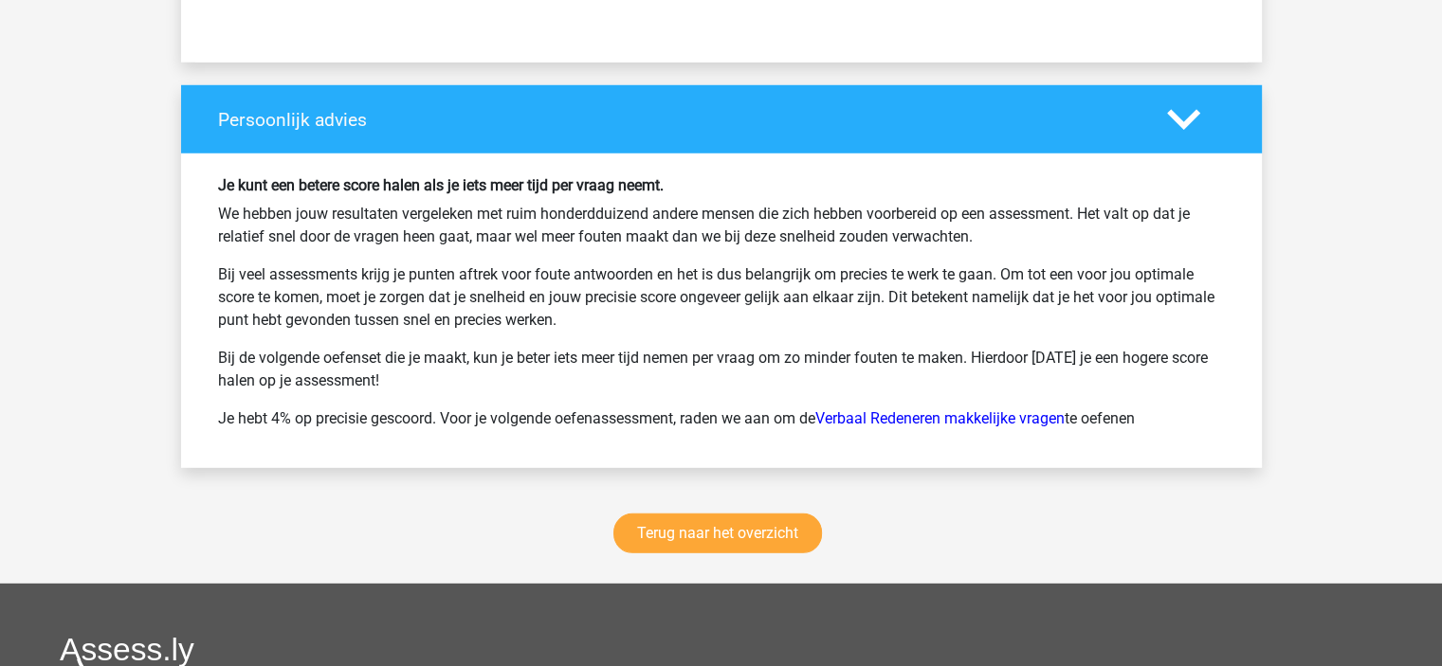
scroll to position [5403, 0]
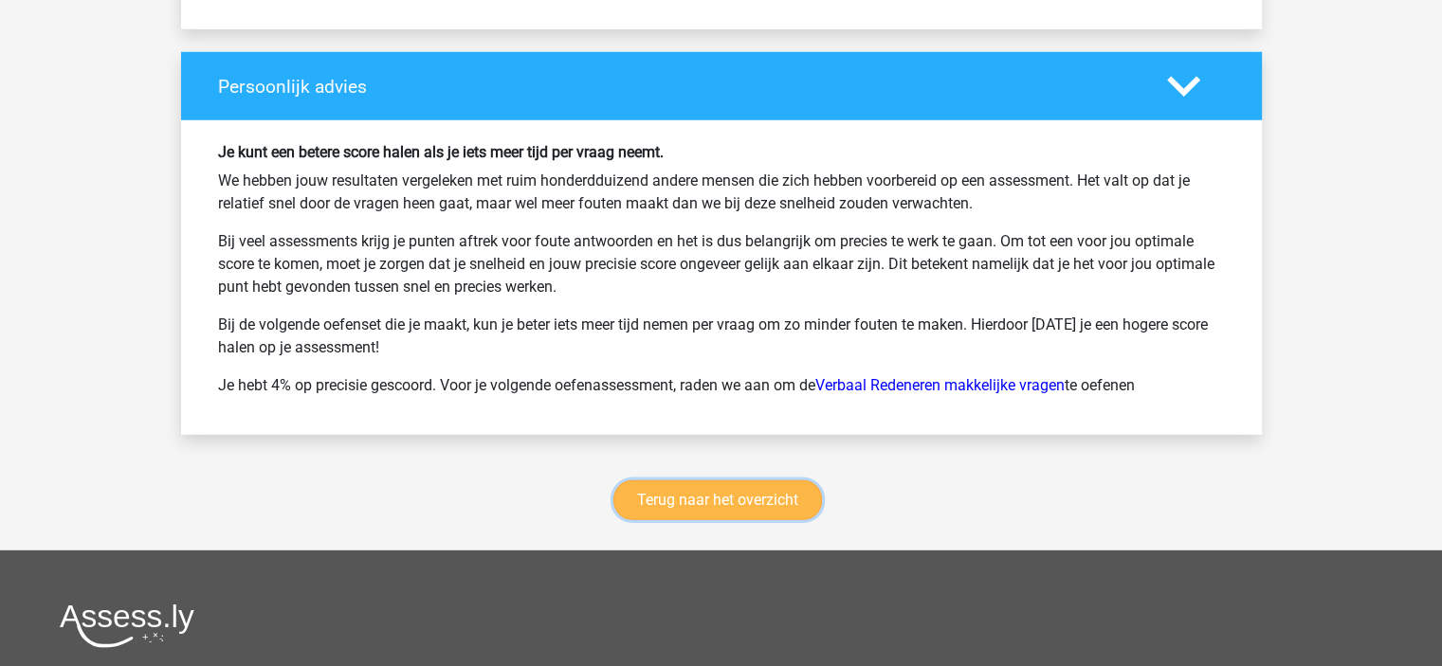
click at [791, 481] on link "Terug naar het overzicht" at bounding box center [717, 501] width 209 height 40
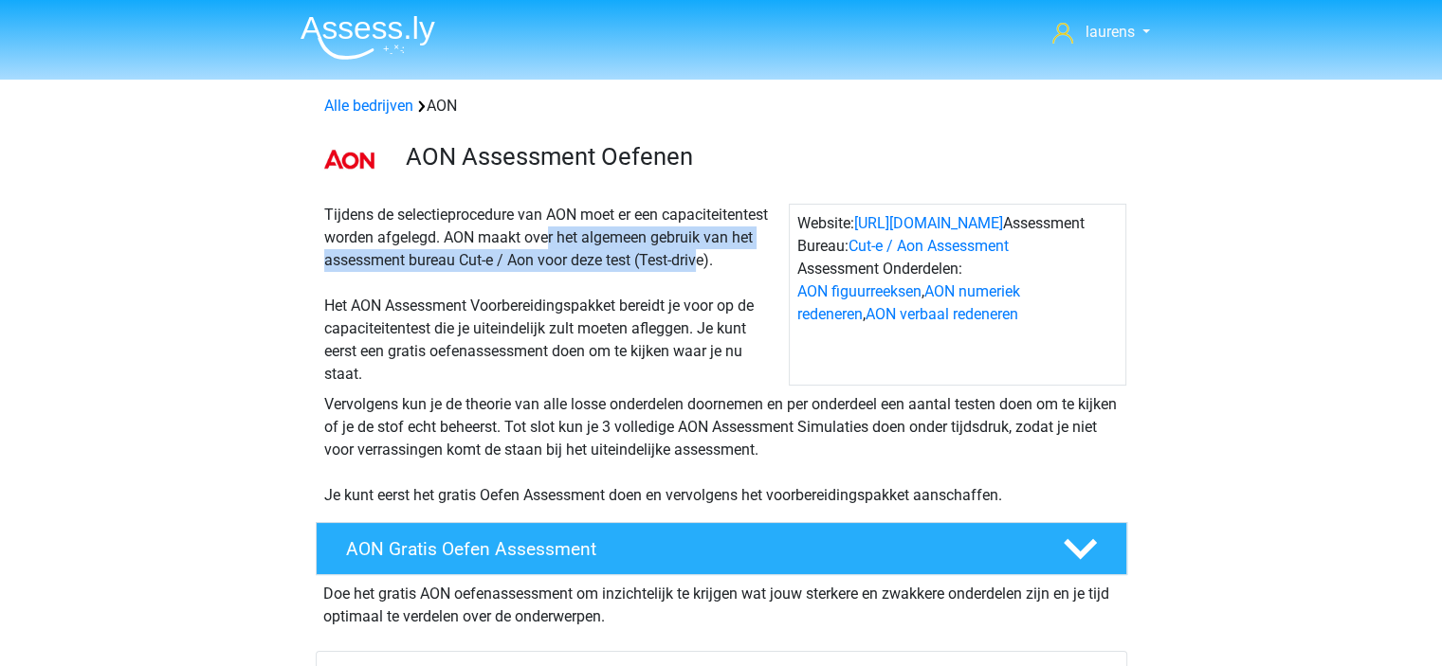
drag, startPoint x: 647, startPoint y: 253, endPoint x: 474, endPoint y: 246, distance: 173.6
click at [474, 246] on div "Tijdens de selectieprocedure van AON moet er een capaciteitentest worden afgele…" at bounding box center [553, 295] width 472 height 182
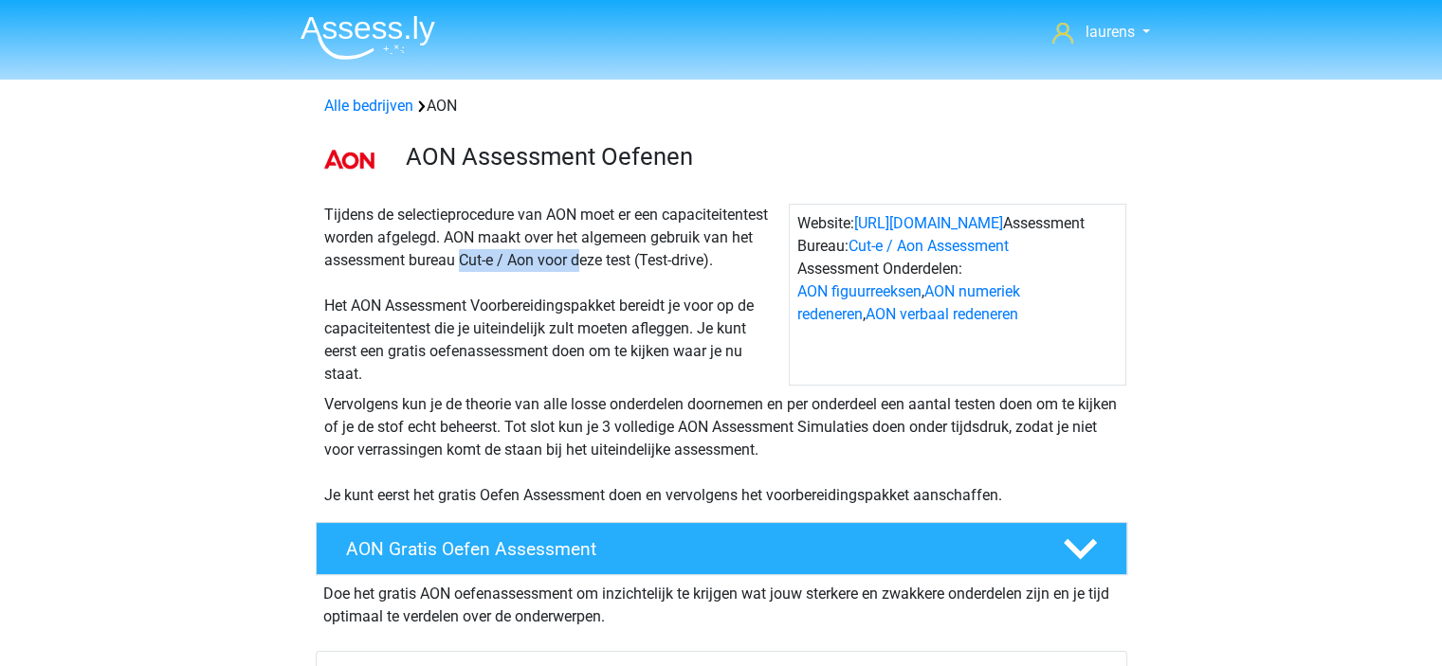
drag, startPoint x: 453, startPoint y: 250, endPoint x: 526, endPoint y: 267, distance: 75.0
click at [525, 267] on div "Tijdens de selectieprocedure van AON moet er een capaciteitentest worden afgele…" at bounding box center [553, 295] width 472 height 182
drag, startPoint x: 575, startPoint y: 324, endPoint x: 440, endPoint y: 321, distance: 135.6
click at [440, 321] on div "Tijdens de selectieprocedure van AON moet er een capaciteitentest worden afgele…" at bounding box center [553, 295] width 472 height 182
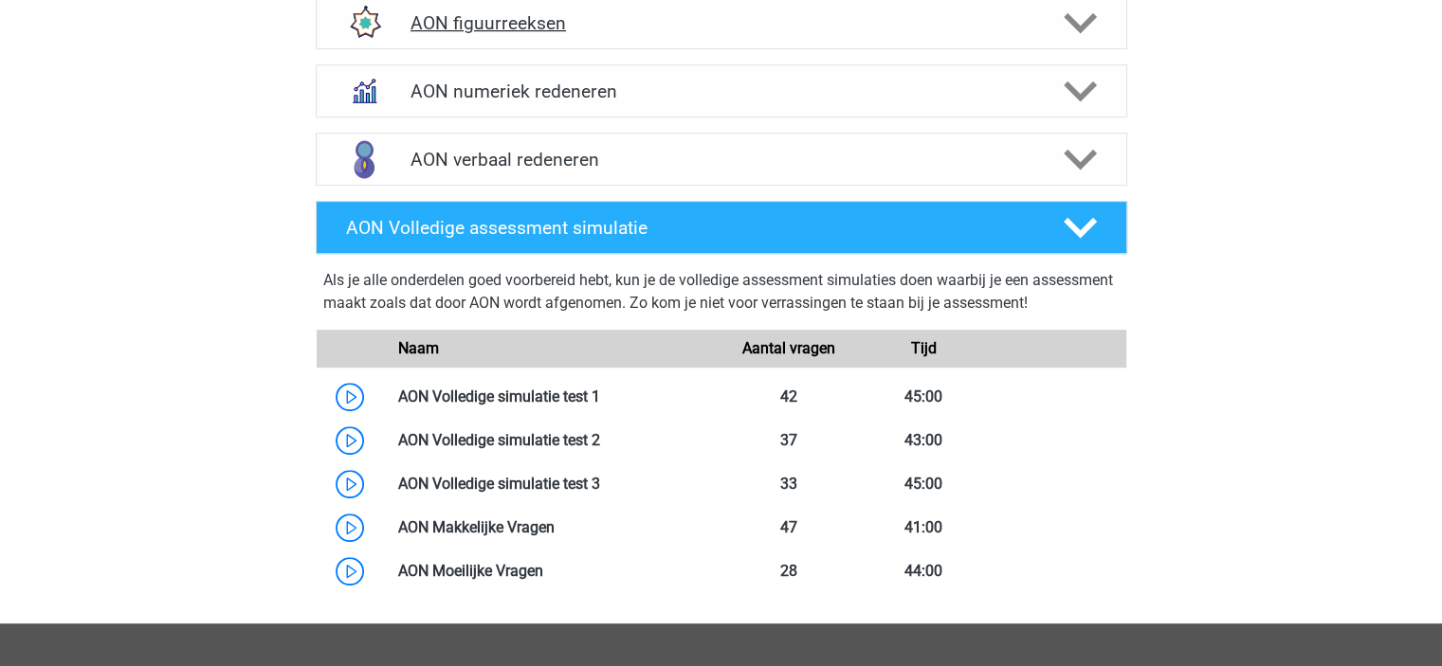
scroll to position [948, 0]
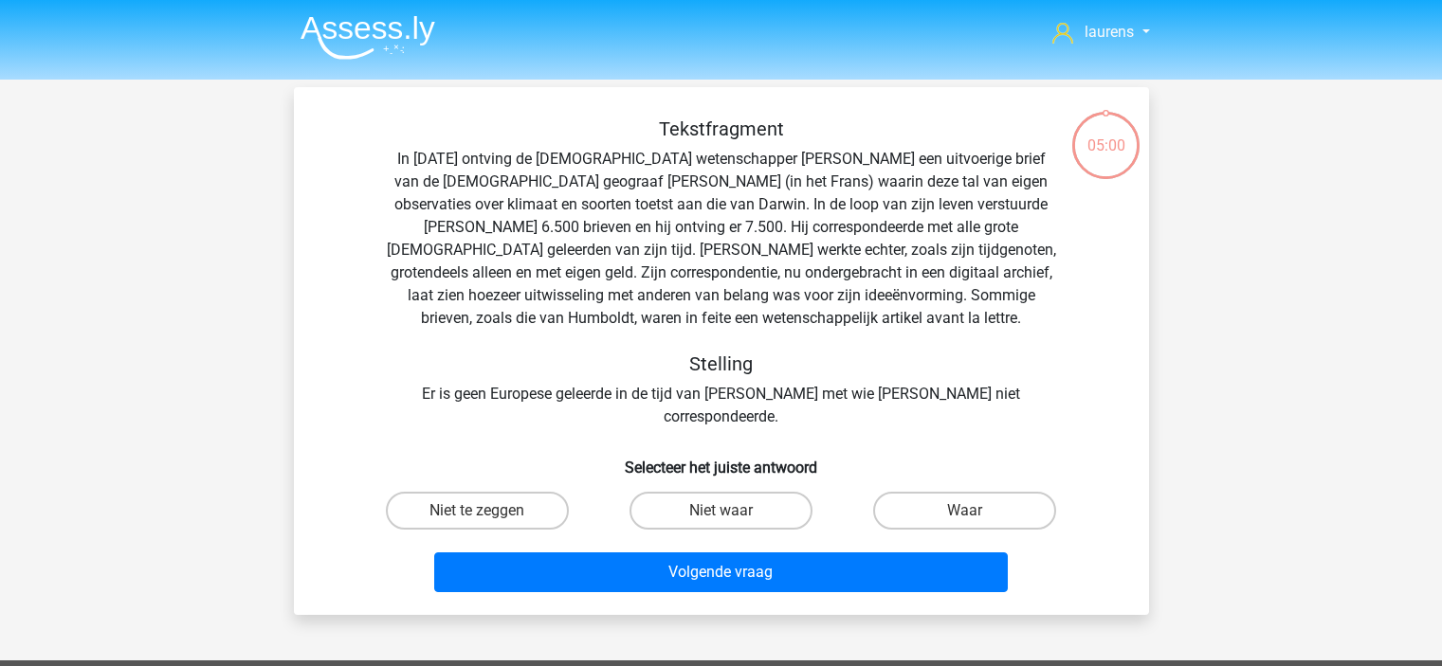
scroll to position [87, 0]
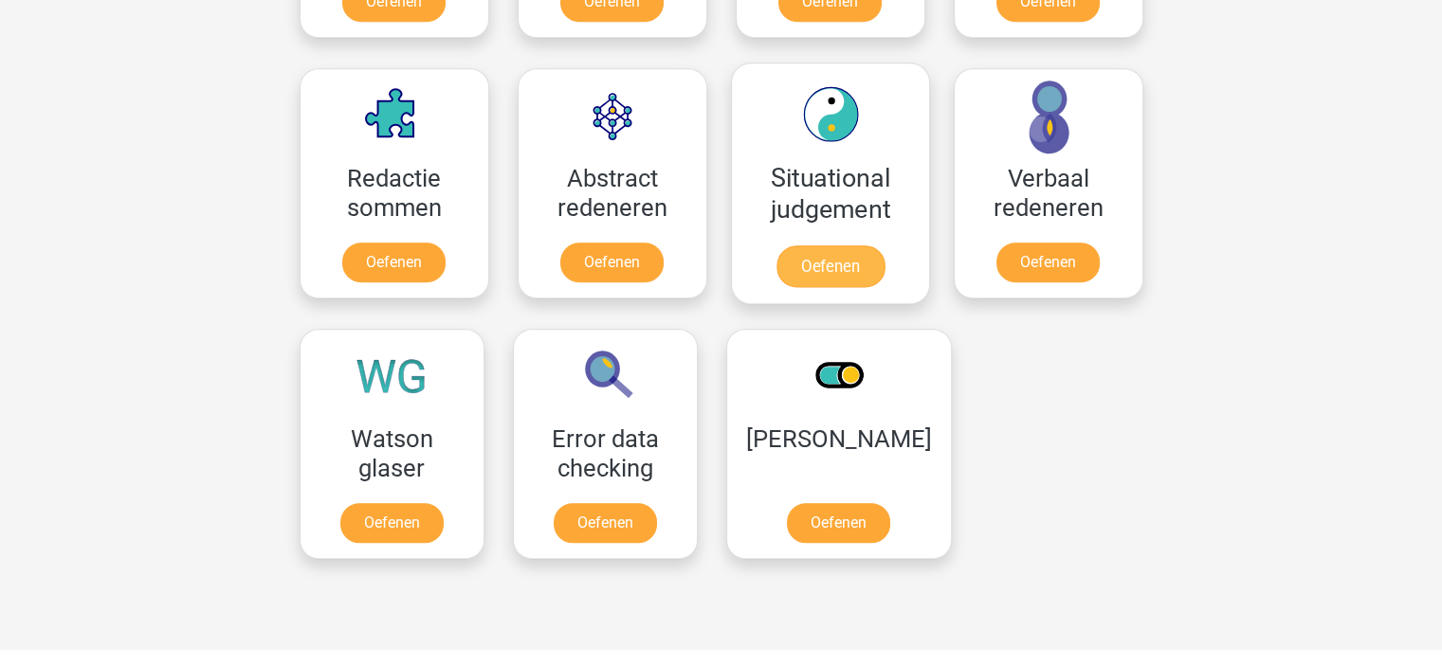
scroll to position [1232, 0]
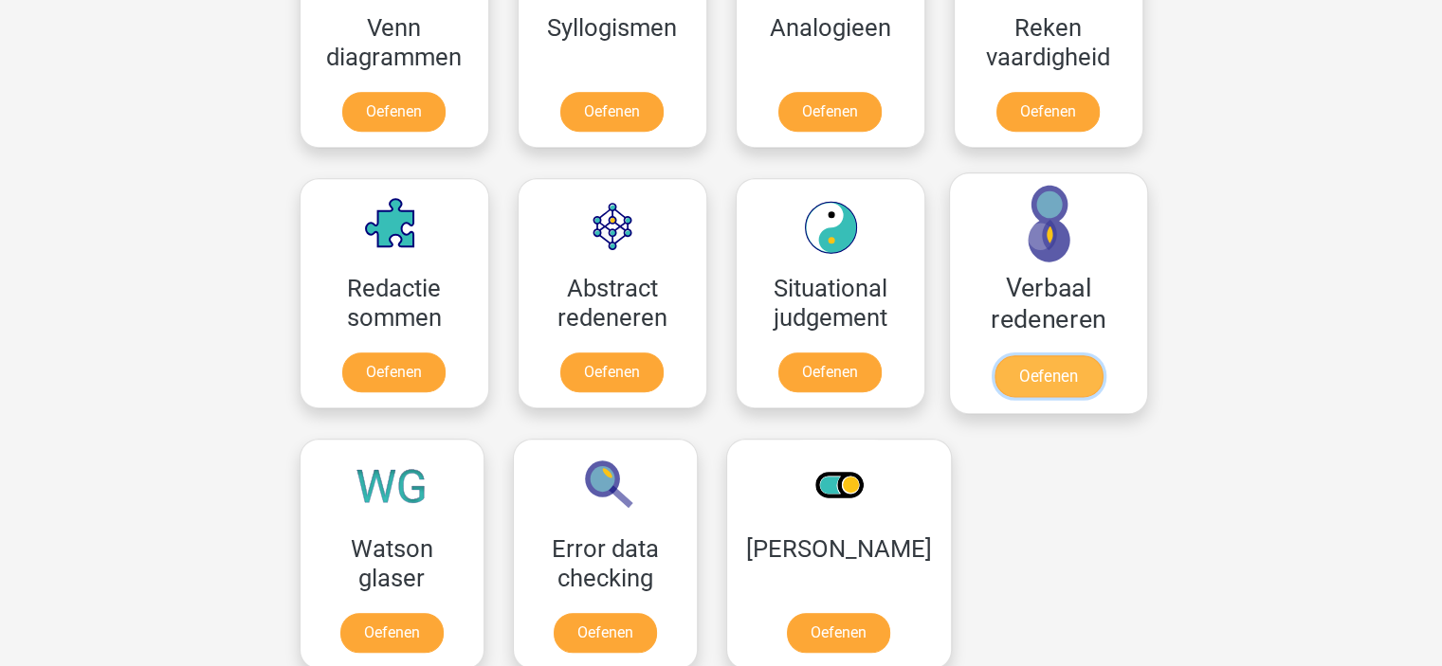
click at [1018, 382] on link "Oefenen" at bounding box center [1047, 376] width 108 height 42
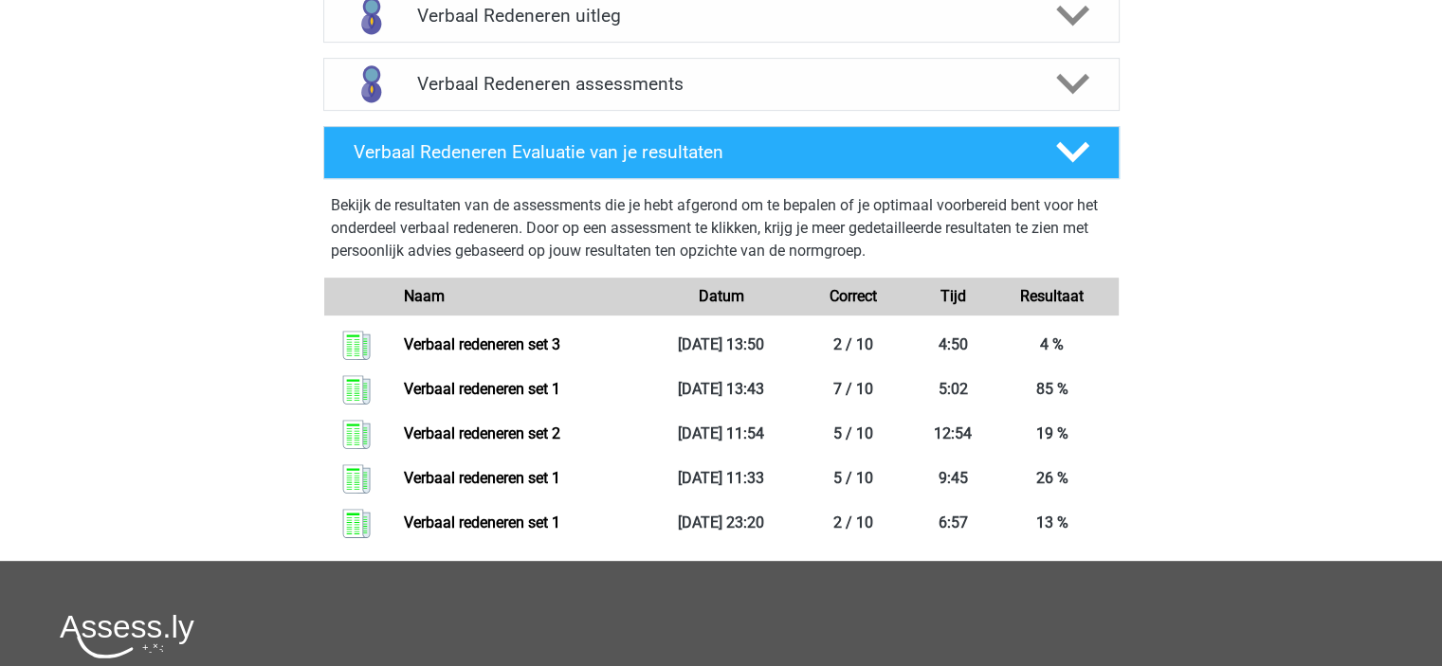
scroll to position [284, 0]
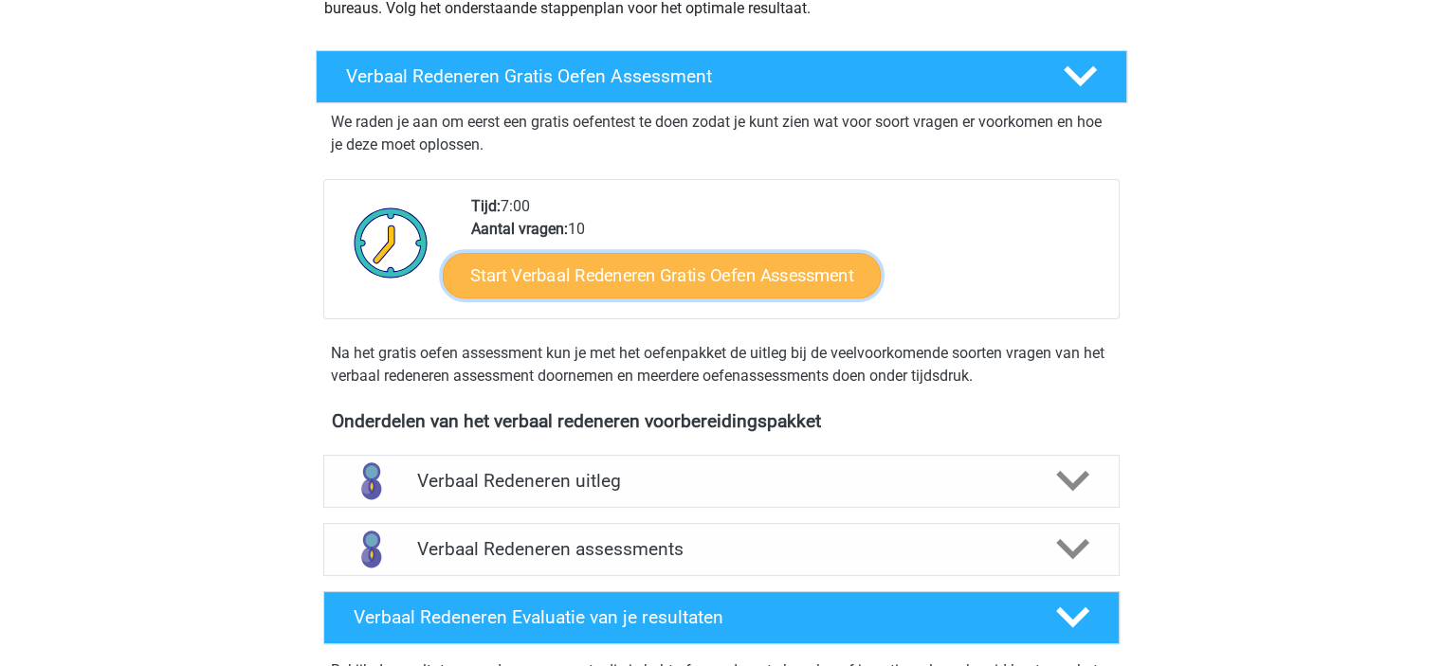
click at [535, 268] on link "Start Verbaal Redeneren Gratis Oefen Assessment" at bounding box center [662, 275] width 438 height 45
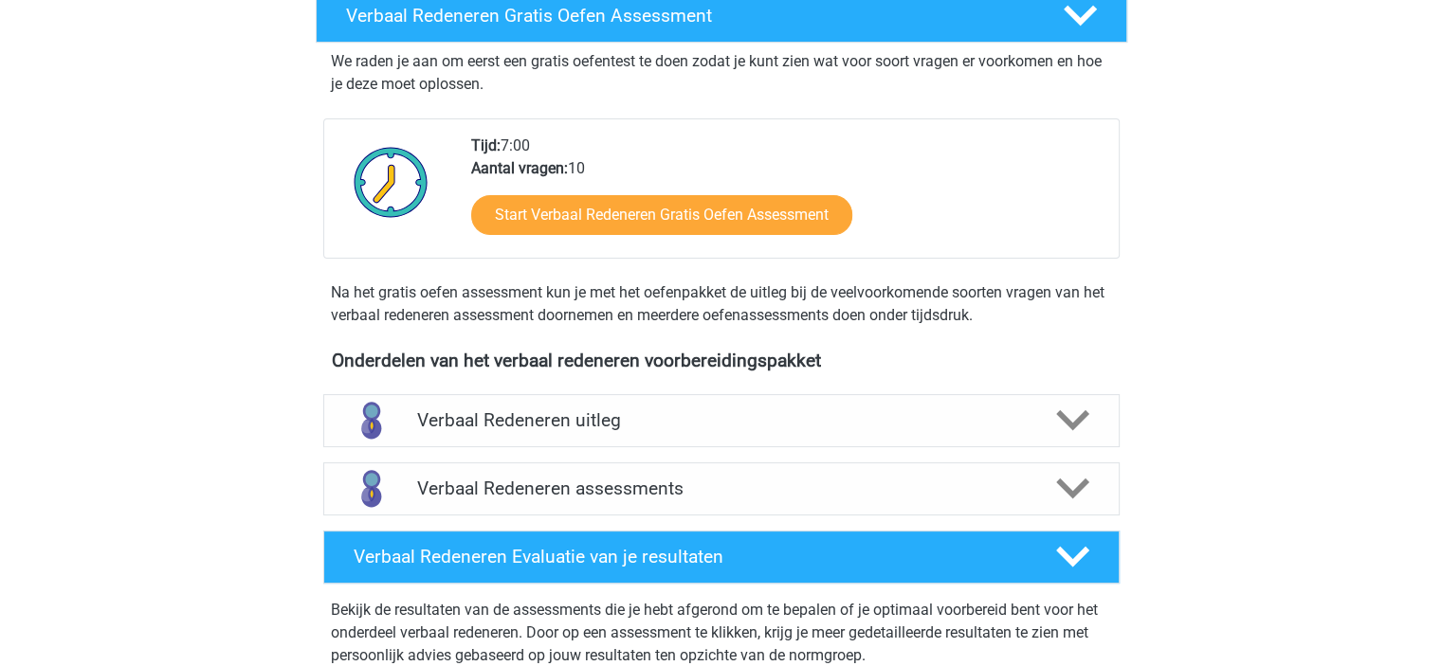
scroll to position [379, 0]
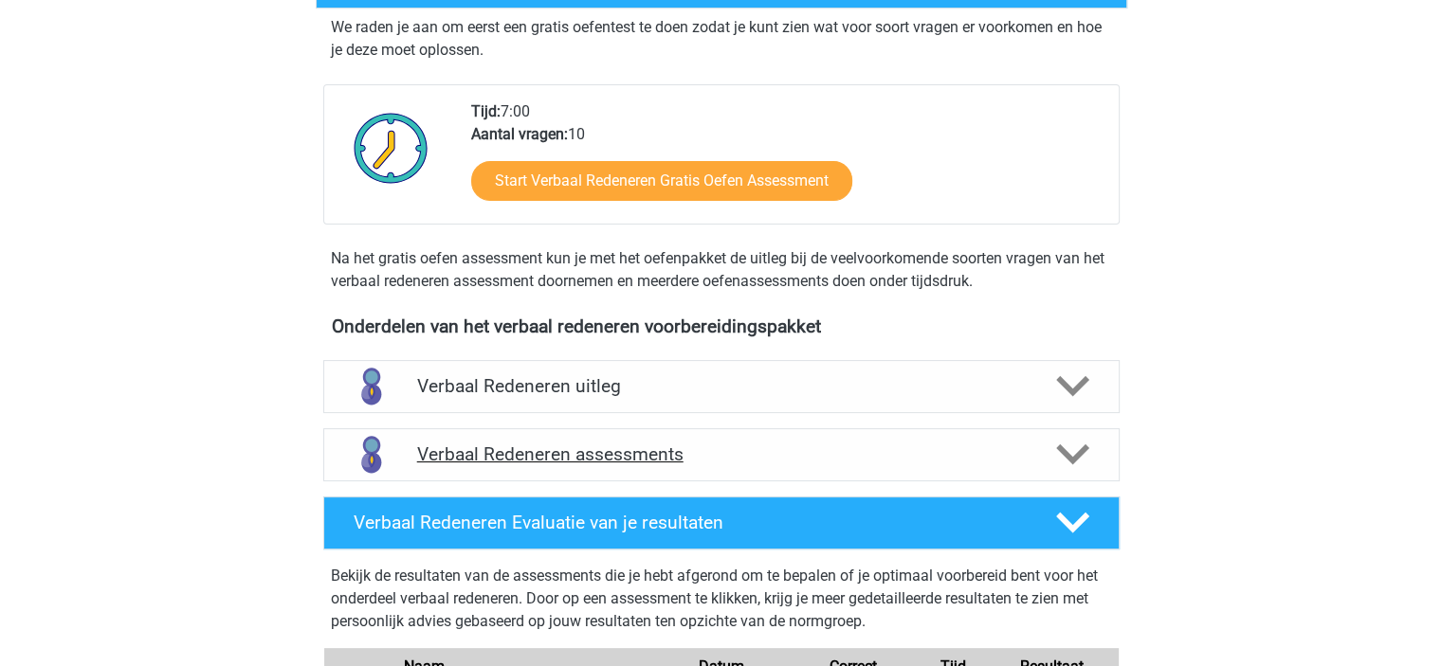
click at [902, 450] on h4 "Verbaal Redeneren assessments" at bounding box center [721, 455] width 609 height 22
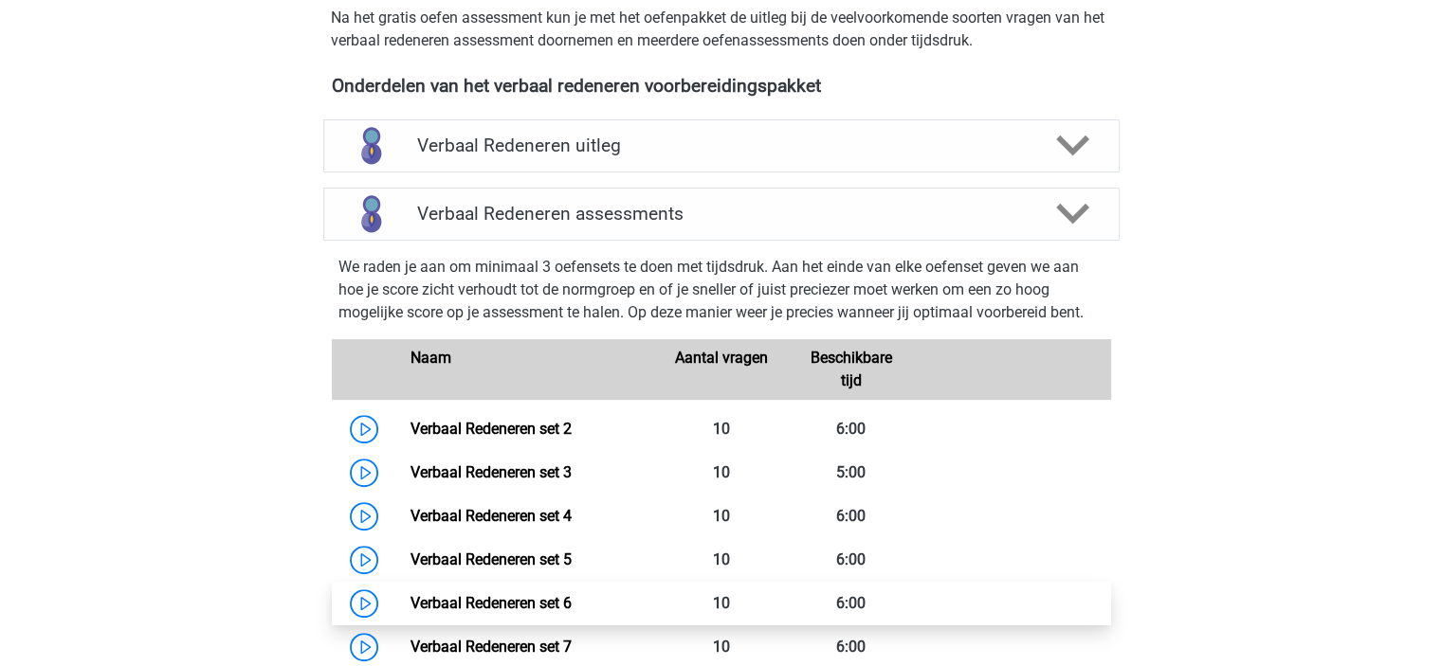
scroll to position [758, 0]
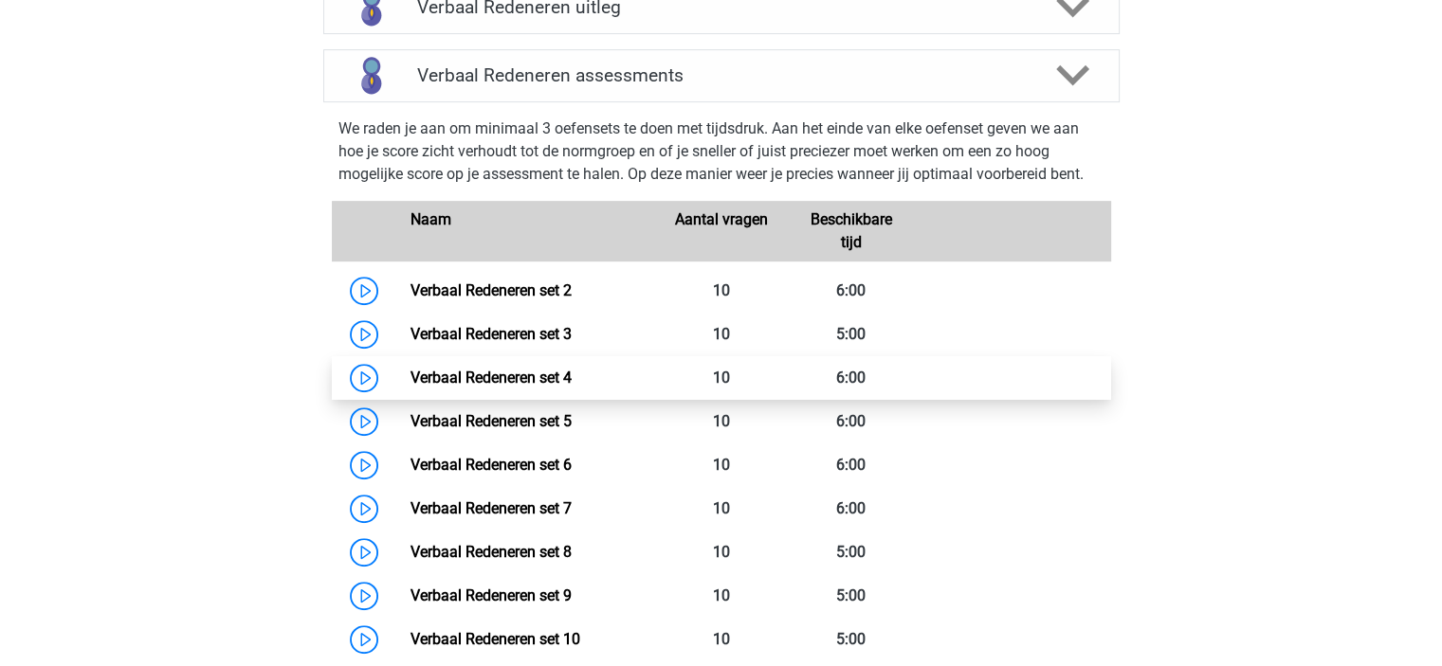
click at [410, 374] on link "Verbaal Redeneren set 4" at bounding box center [490, 378] width 161 height 18
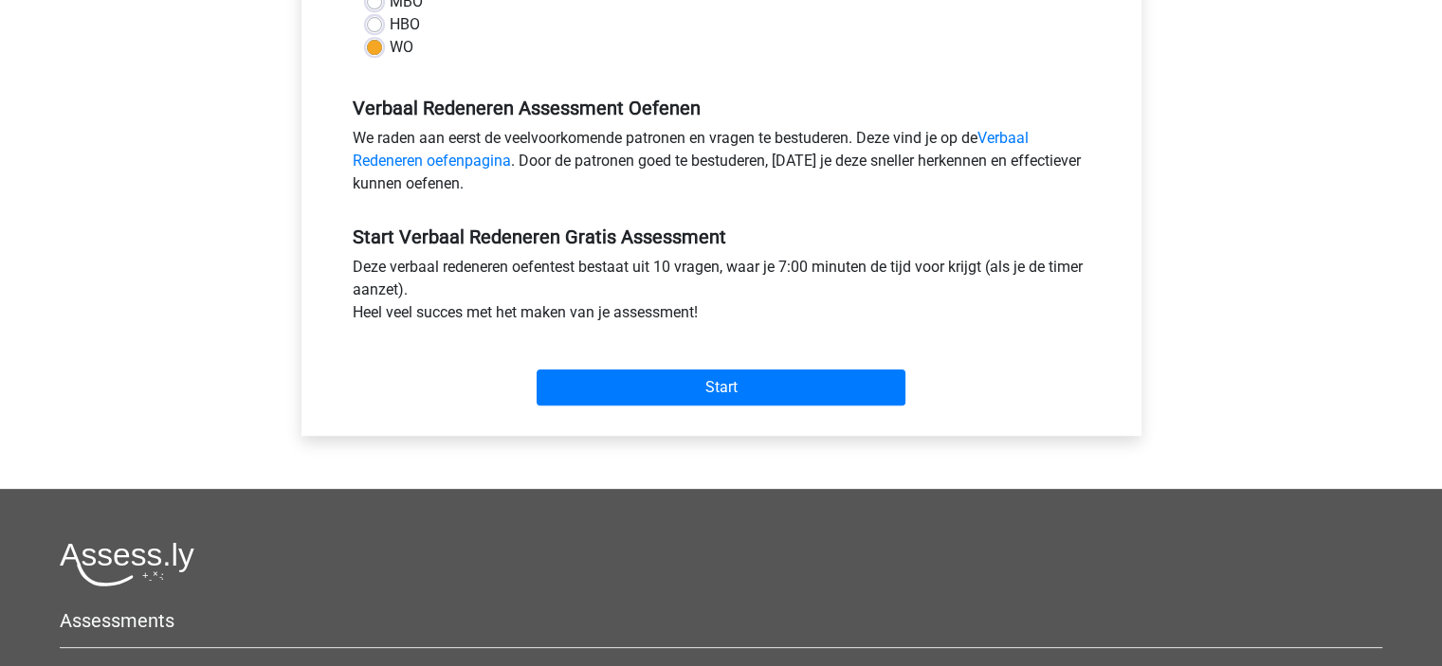
scroll to position [356, 0]
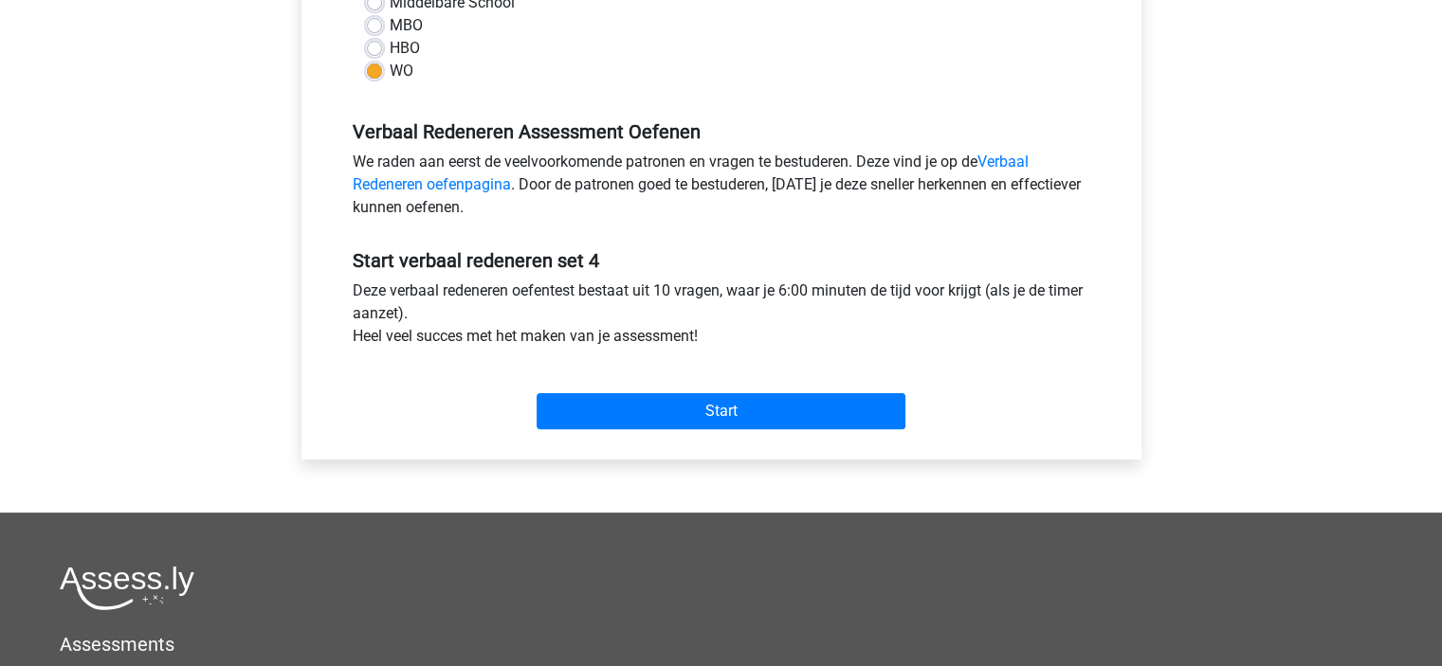
scroll to position [663, 0]
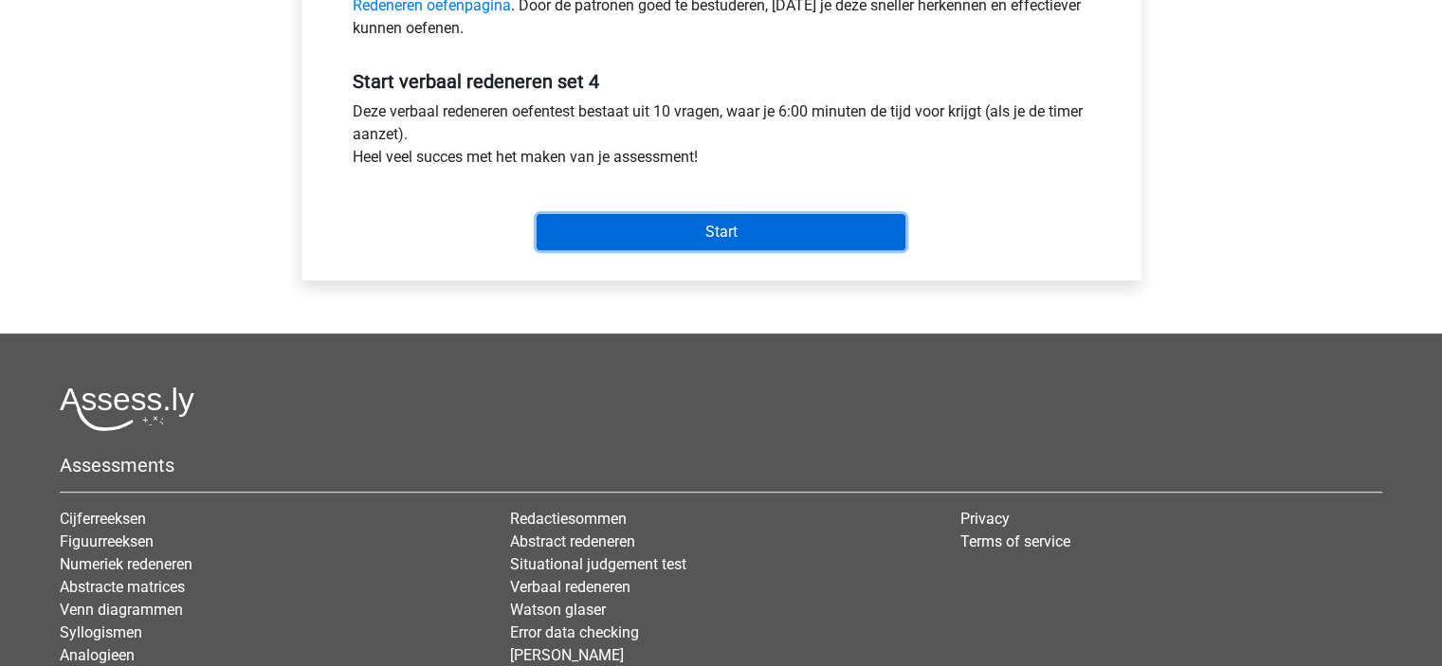
click at [722, 227] on input "Start" at bounding box center [720, 232] width 369 height 36
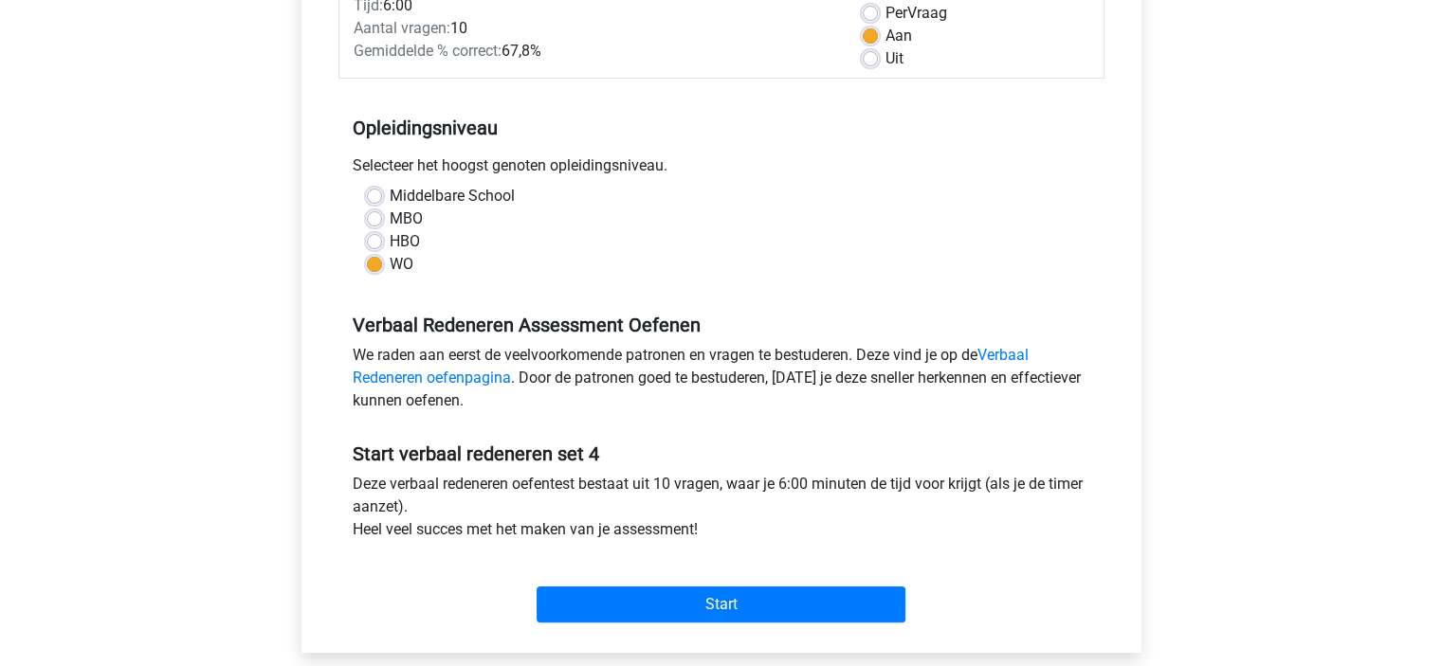
scroll to position [379, 0]
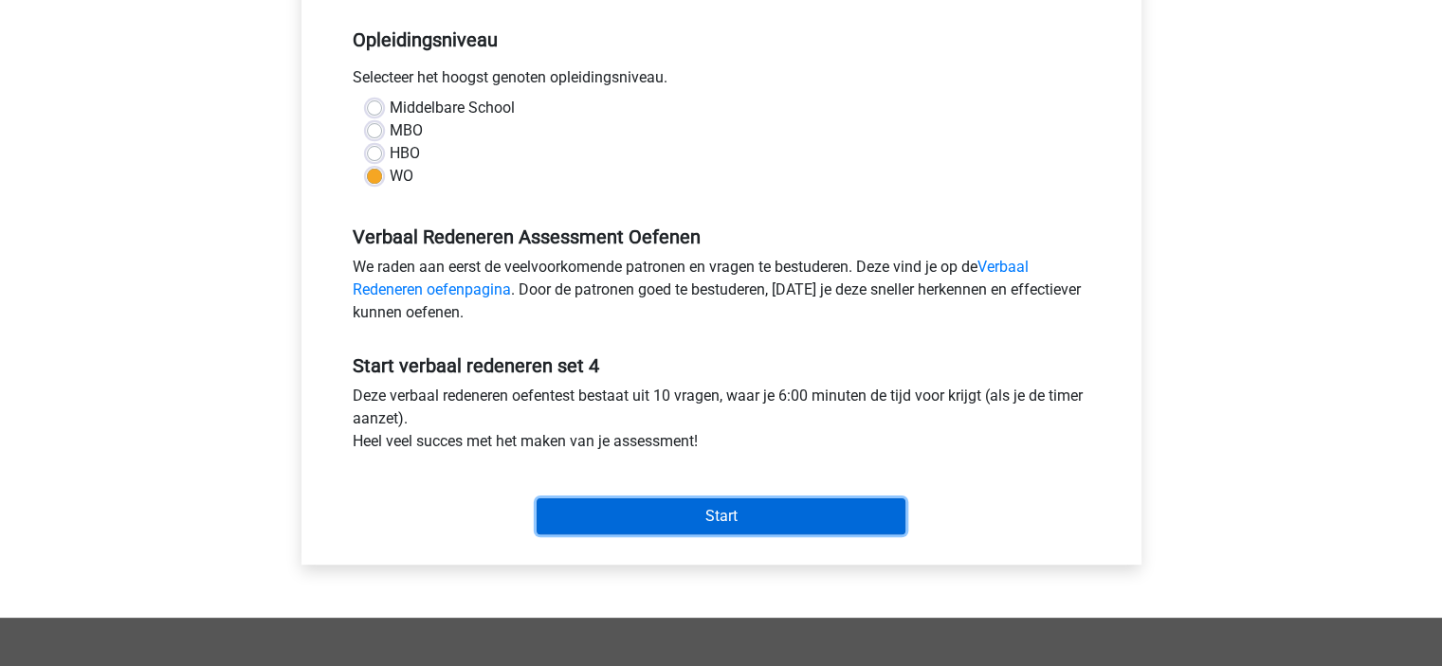
click at [694, 504] on input "Start" at bounding box center [720, 517] width 369 height 36
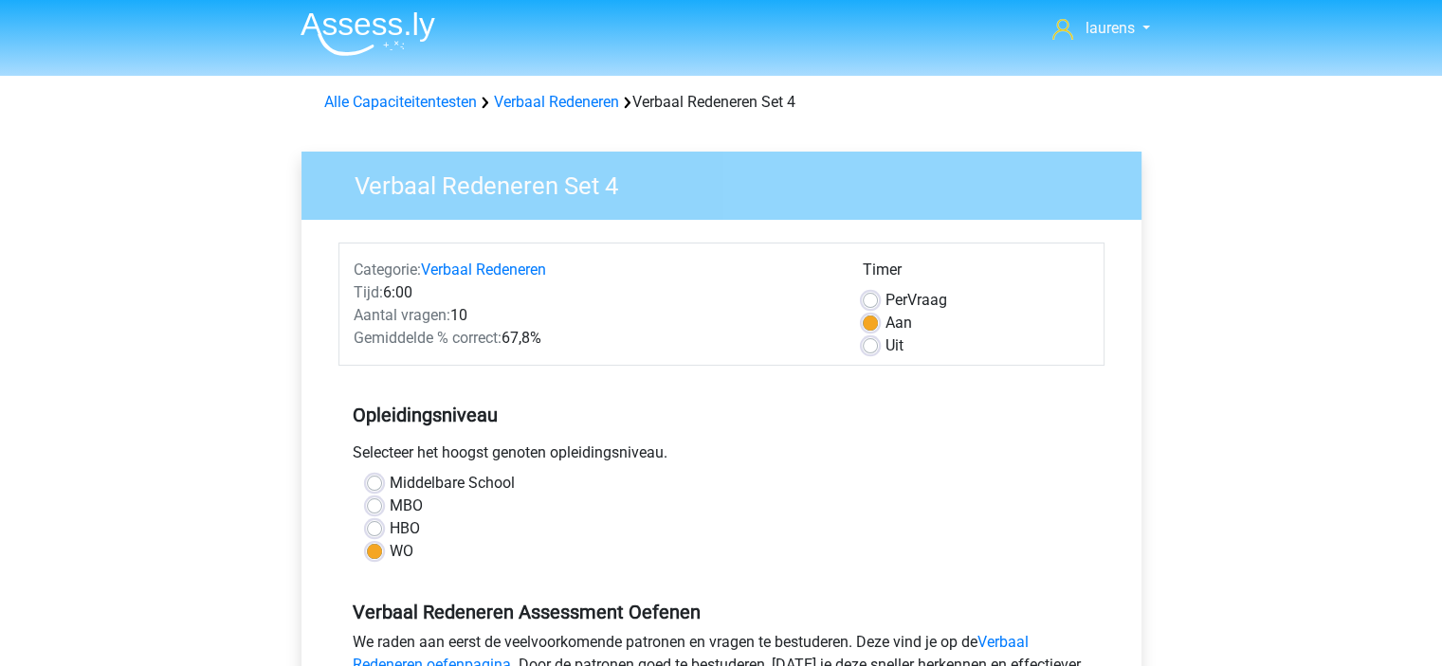
scroll to position [0, 0]
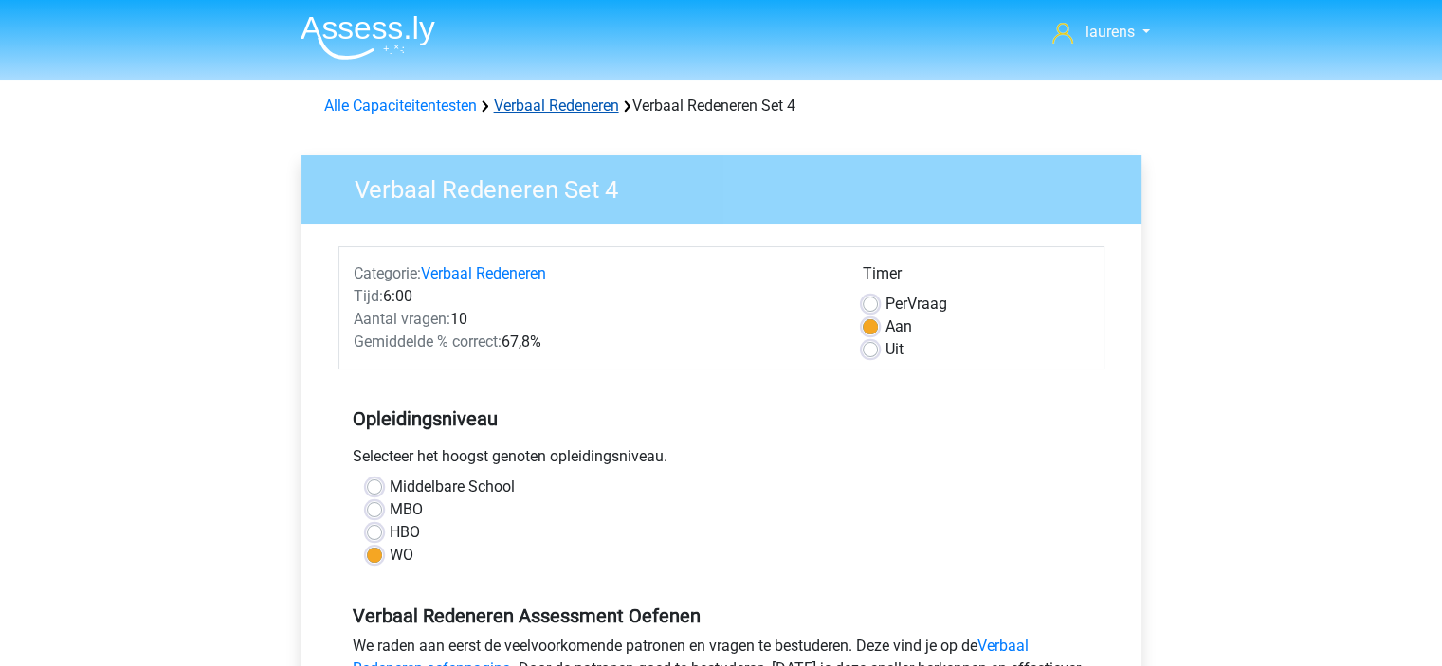
click at [565, 102] on link "Verbaal Redeneren" at bounding box center [556, 106] width 125 height 18
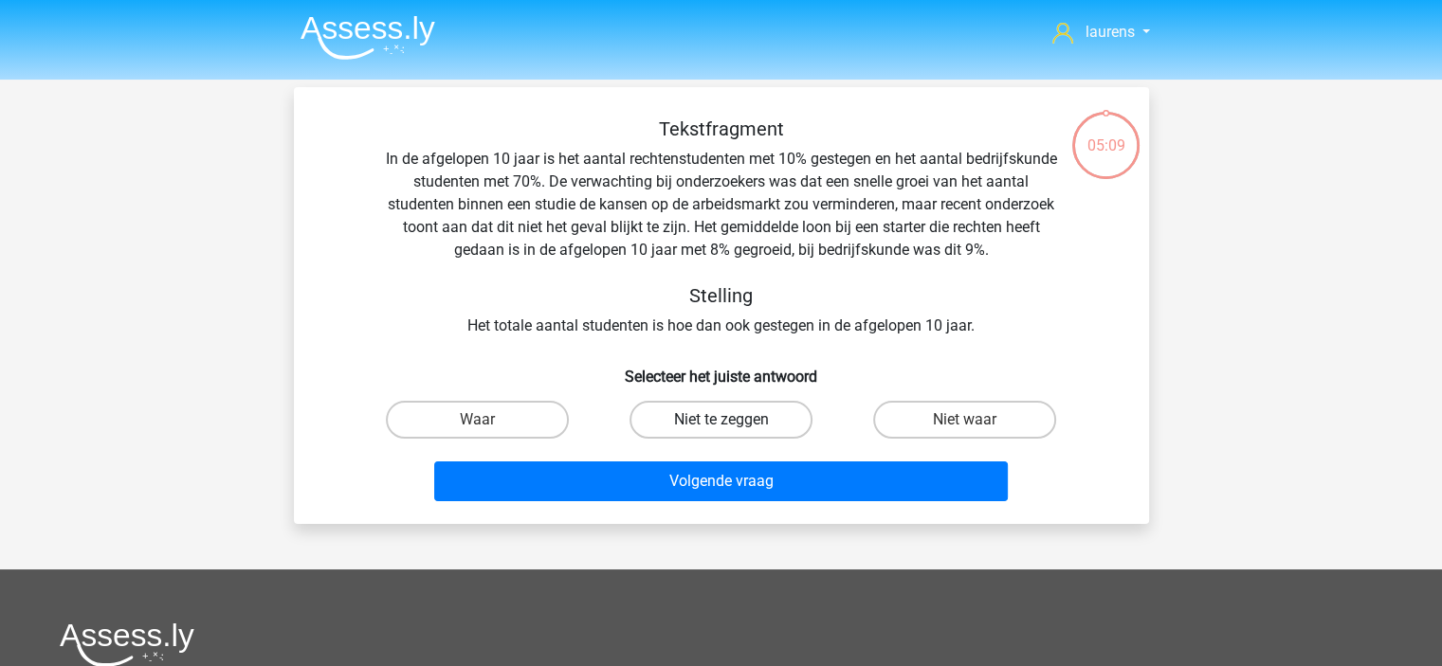
click at [671, 414] on label "Niet te zeggen" at bounding box center [720, 420] width 183 height 38
click at [720, 420] on input "Niet te zeggen" at bounding box center [726, 426] width 12 height 12
radio input "true"
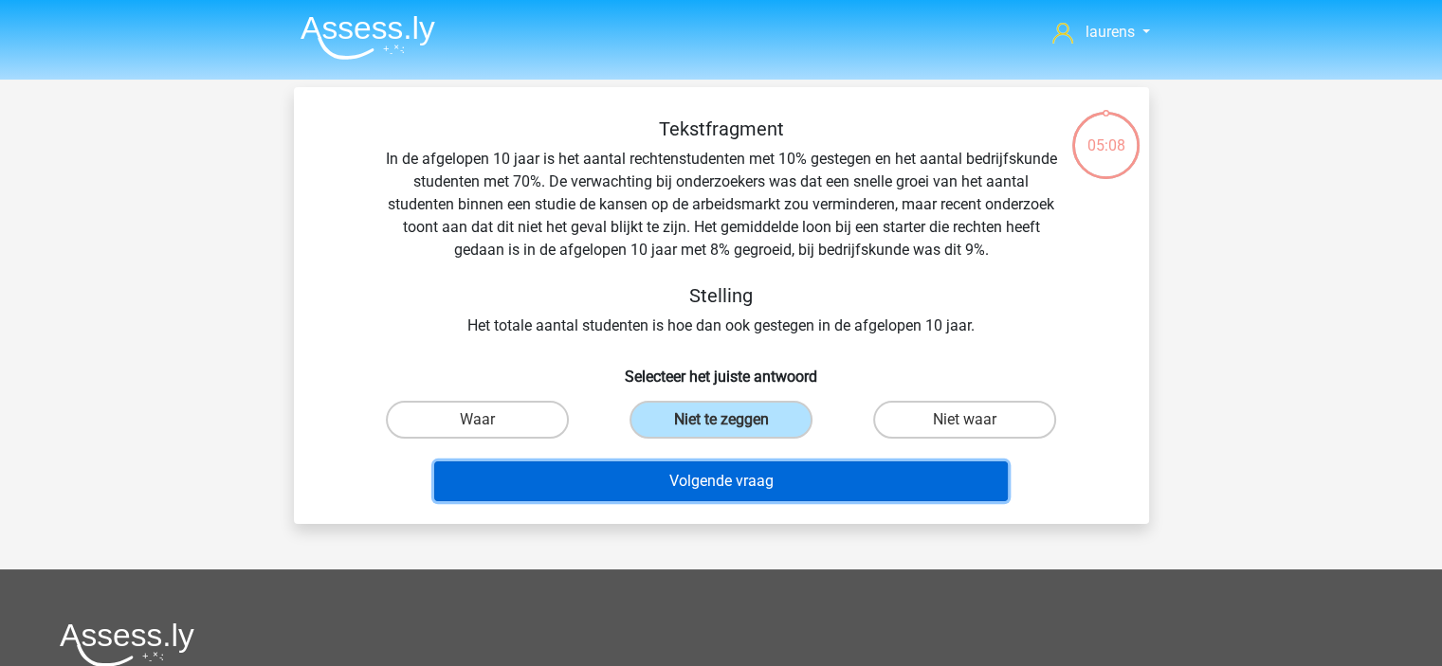
click at [766, 492] on button "Volgende vraag" at bounding box center [720, 482] width 573 height 40
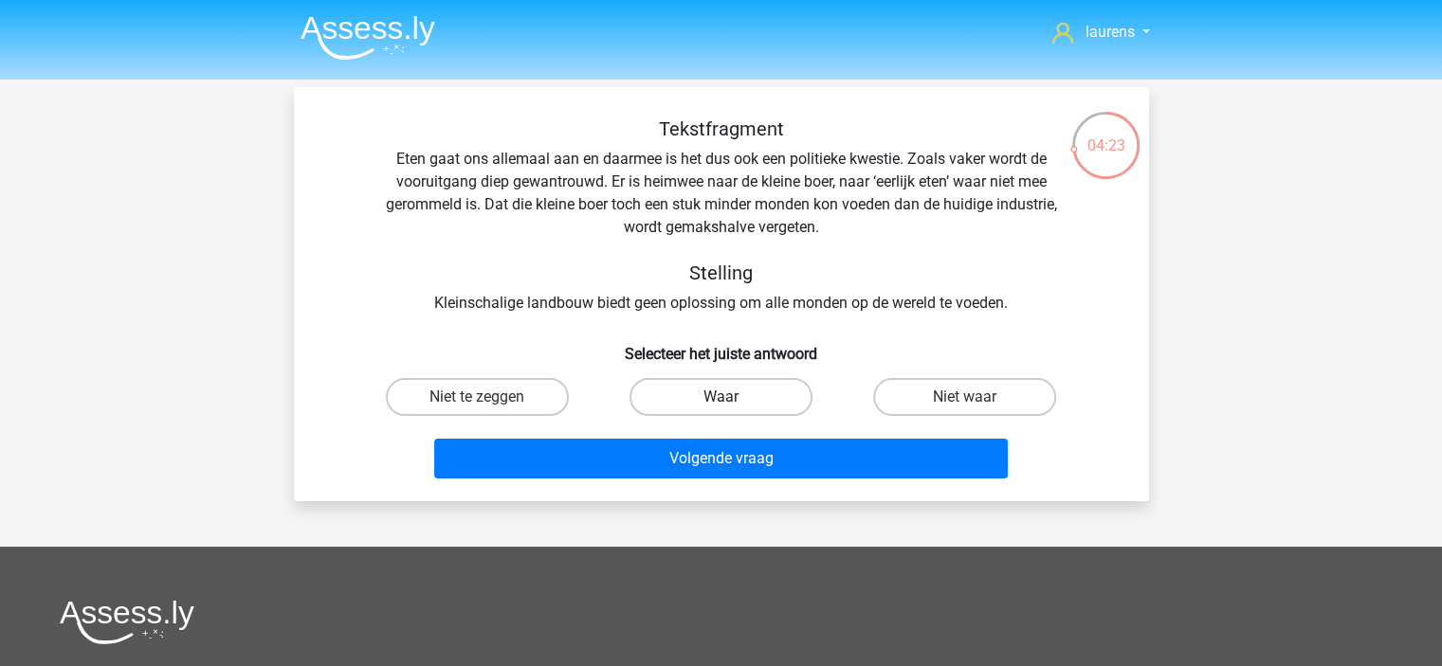
click at [773, 390] on label "Waar" at bounding box center [720, 397] width 183 height 38
click at [733, 397] on input "Waar" at bounding box center [726, 403] width 12 height 12
radio input "true"
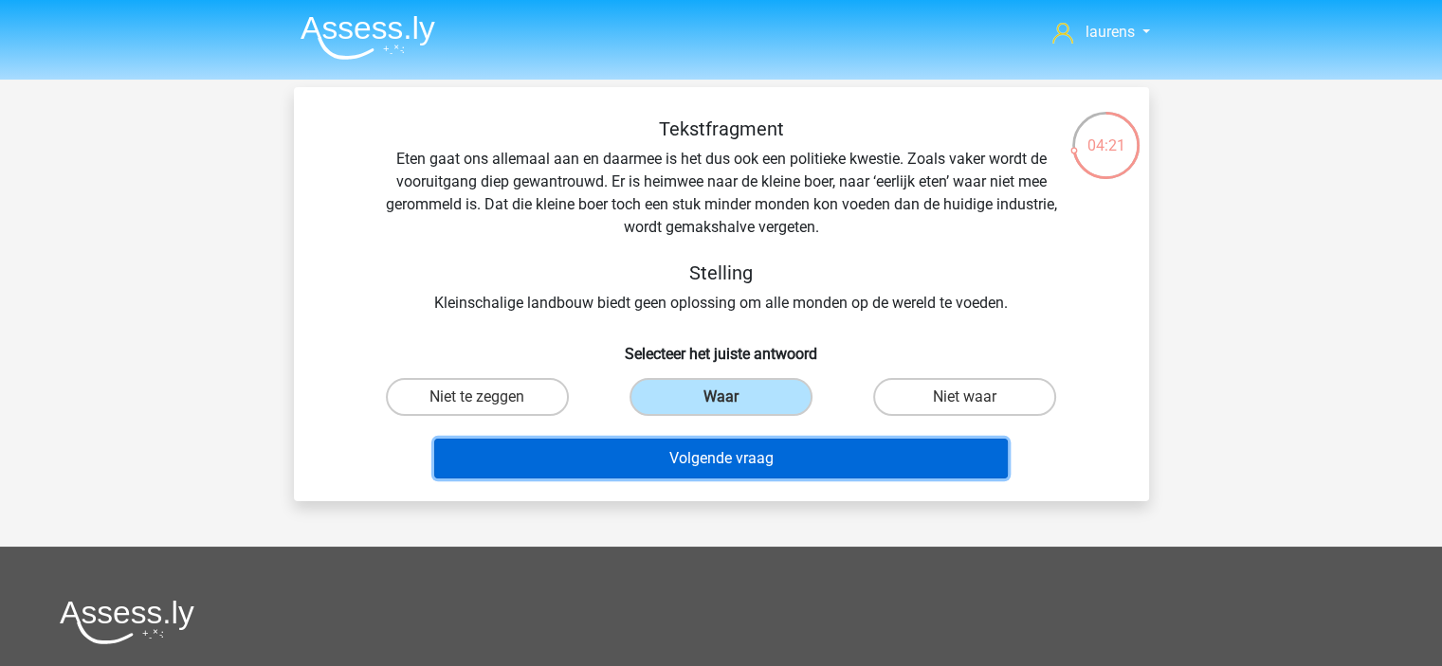
click at [757, 462] on button "Volgende vraag" at bounding box center [720, 459] width 573 height 40
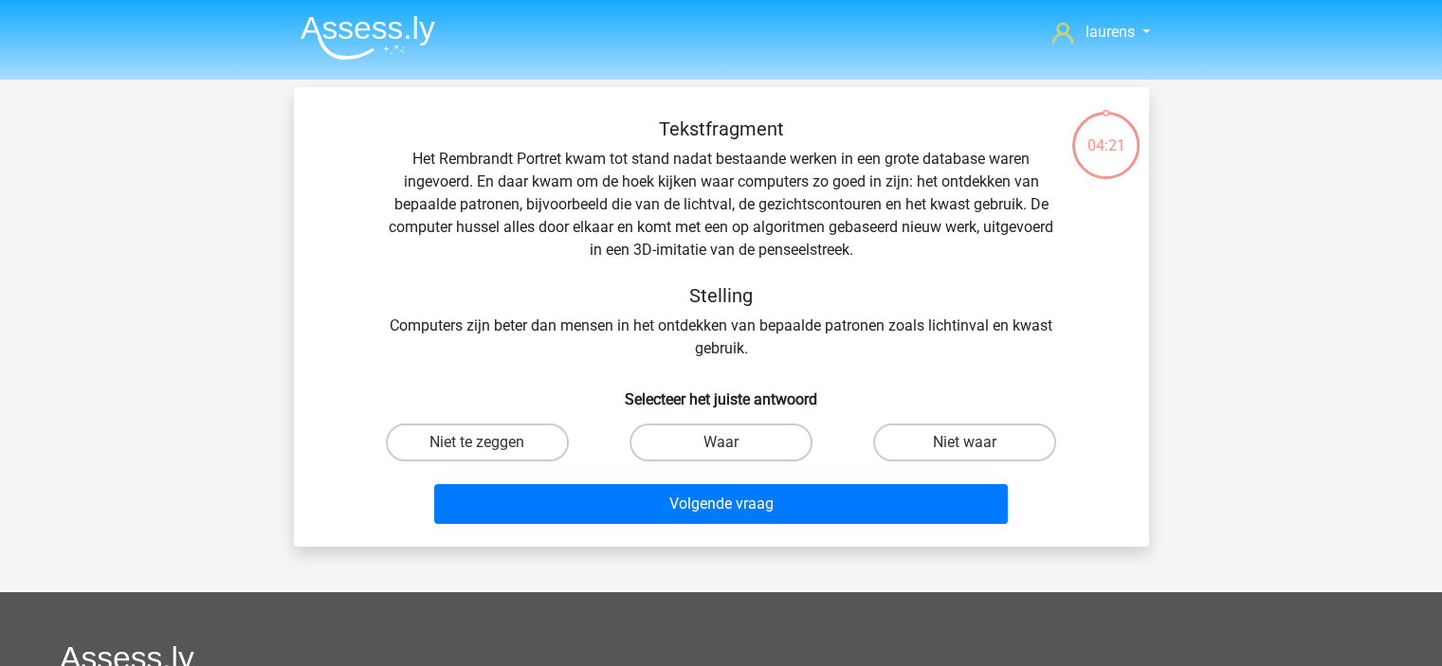
scroll to position [87, 0]
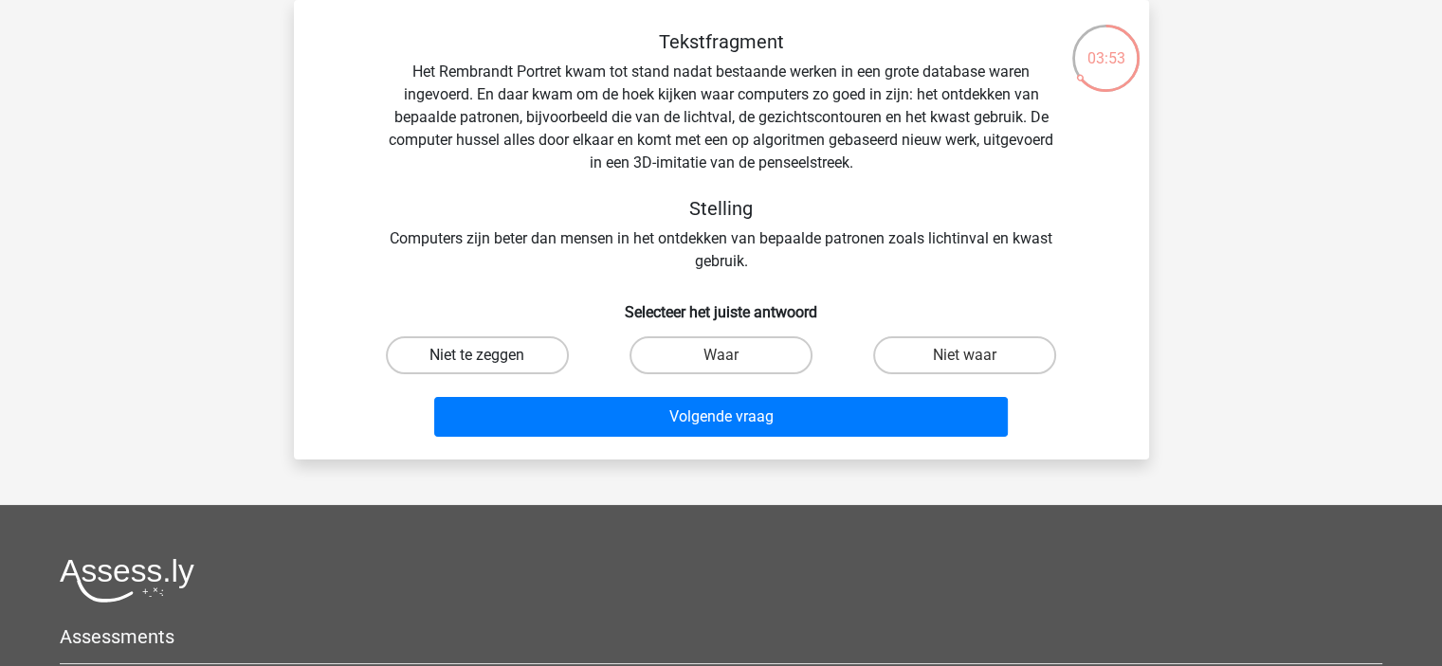
click at [473, 354] on label "Niet te zeggen" at bounding box center [477, 355] width 183 height 38
click at [477, 355] on input "Niet te zeggen" at bounding box center [483, 361] width 12 height 12
radio input "true"
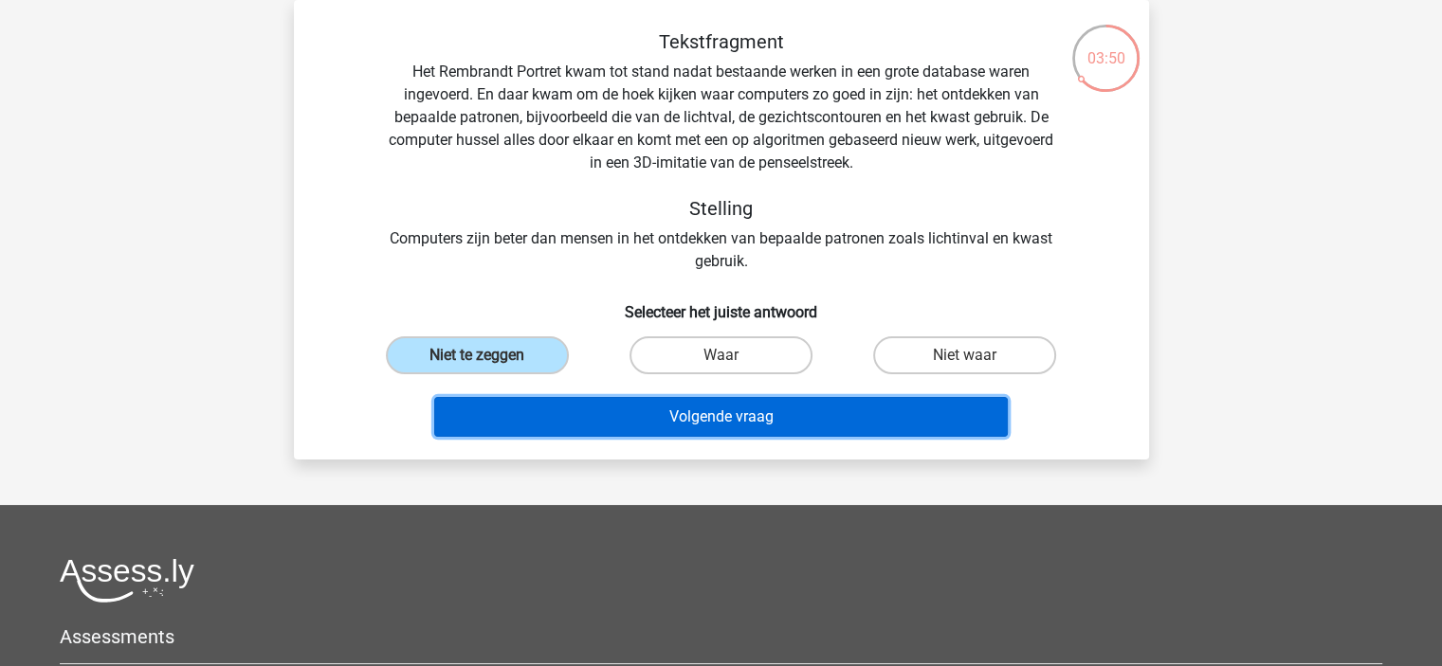
click at [703, 412] on button "Volgende vraag" at bounding box center [720, 417] width 573 height 40
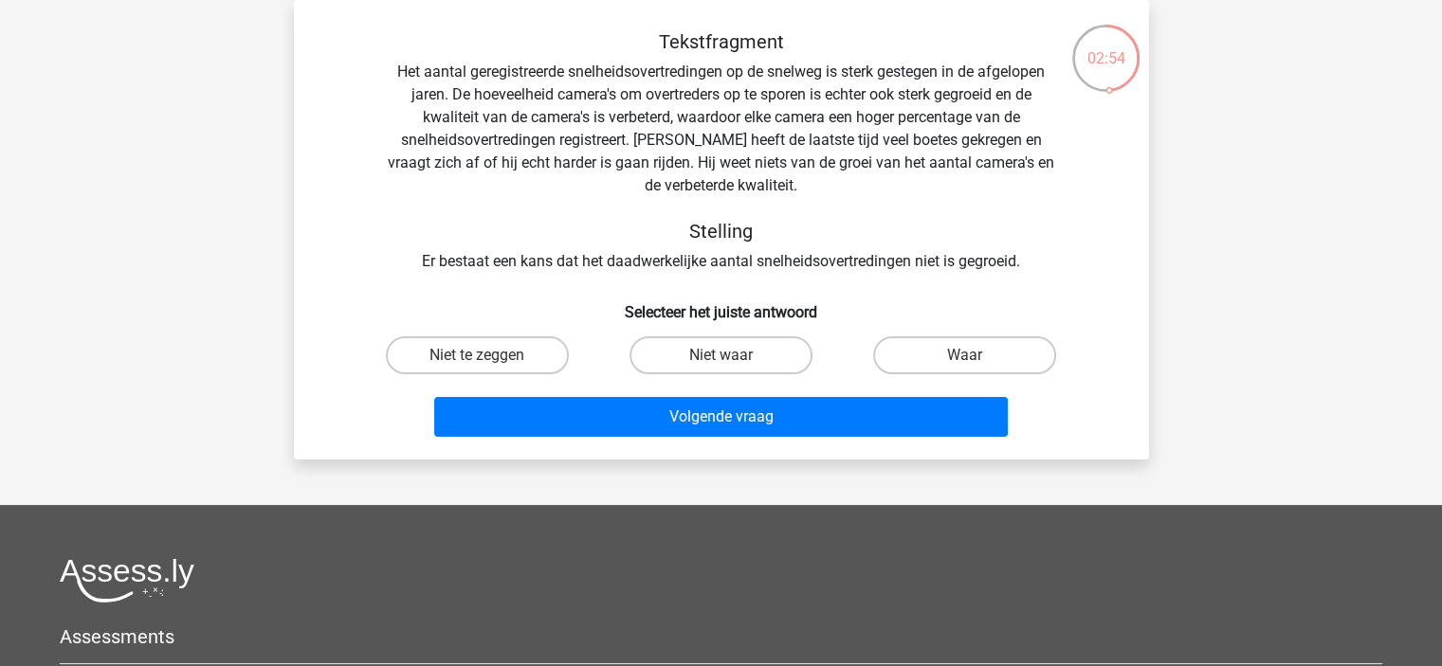
click at [939, 333] on div "Waar" at bounding box center [965, 355] width 244 height 53
click at [936, 349] on label "Waar" at bounding box center [964, 355] width 183 height 38
click at [965, 355] on input "Waar" at bounding box center [971, 361] width 12 height 12
radio input "true"
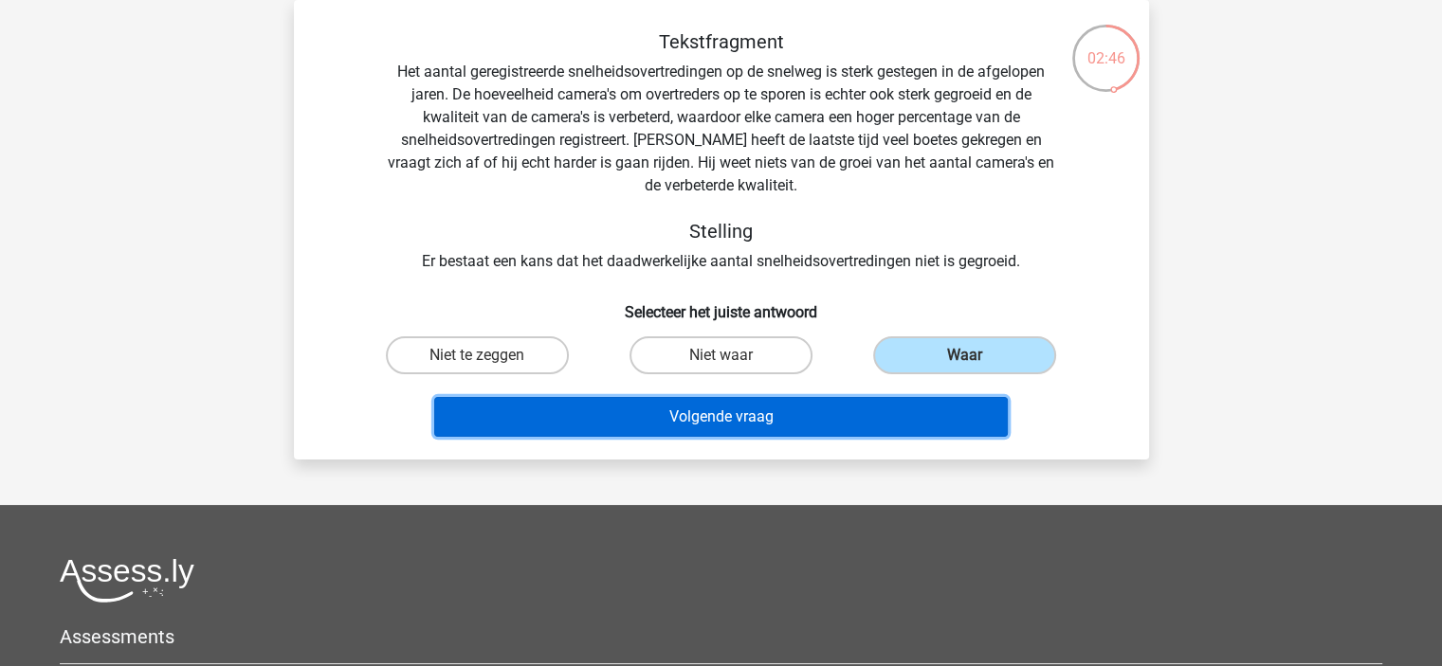
click at [554, 415] on button "Volgende vraag" at bounding box center [720, 417] width 573 height 40
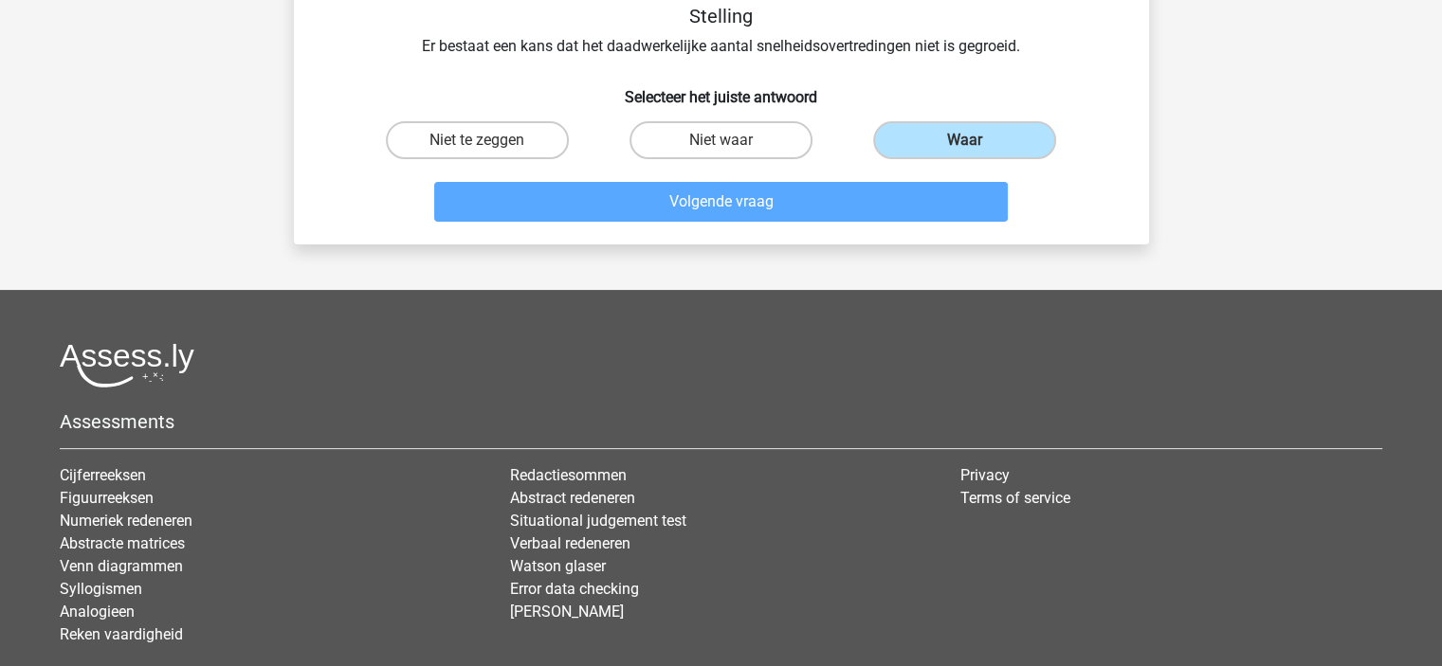
scroll to position [0, 0]
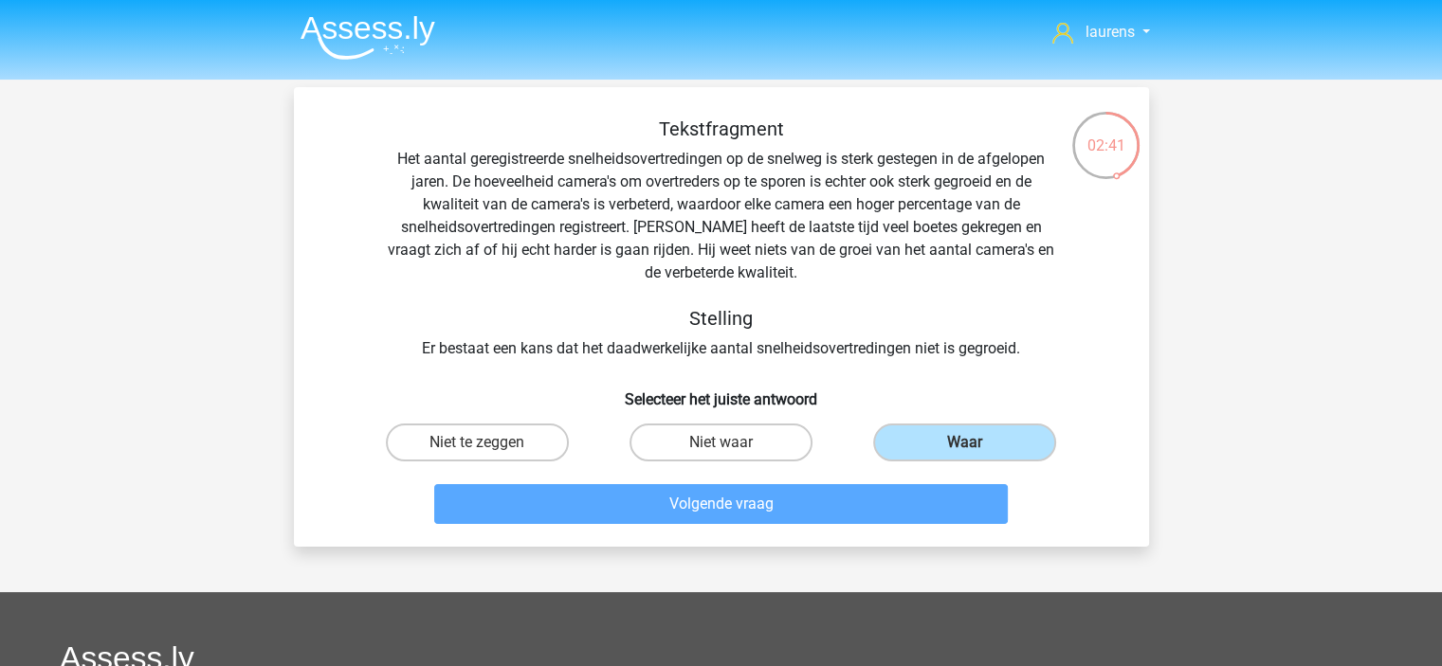
click at [664, 261] on div "Tekstfragment Het aantal geregistreerde snelheidsovertredingen op de snelweg is…" at bounding box center [721, 239] width 794 height 243
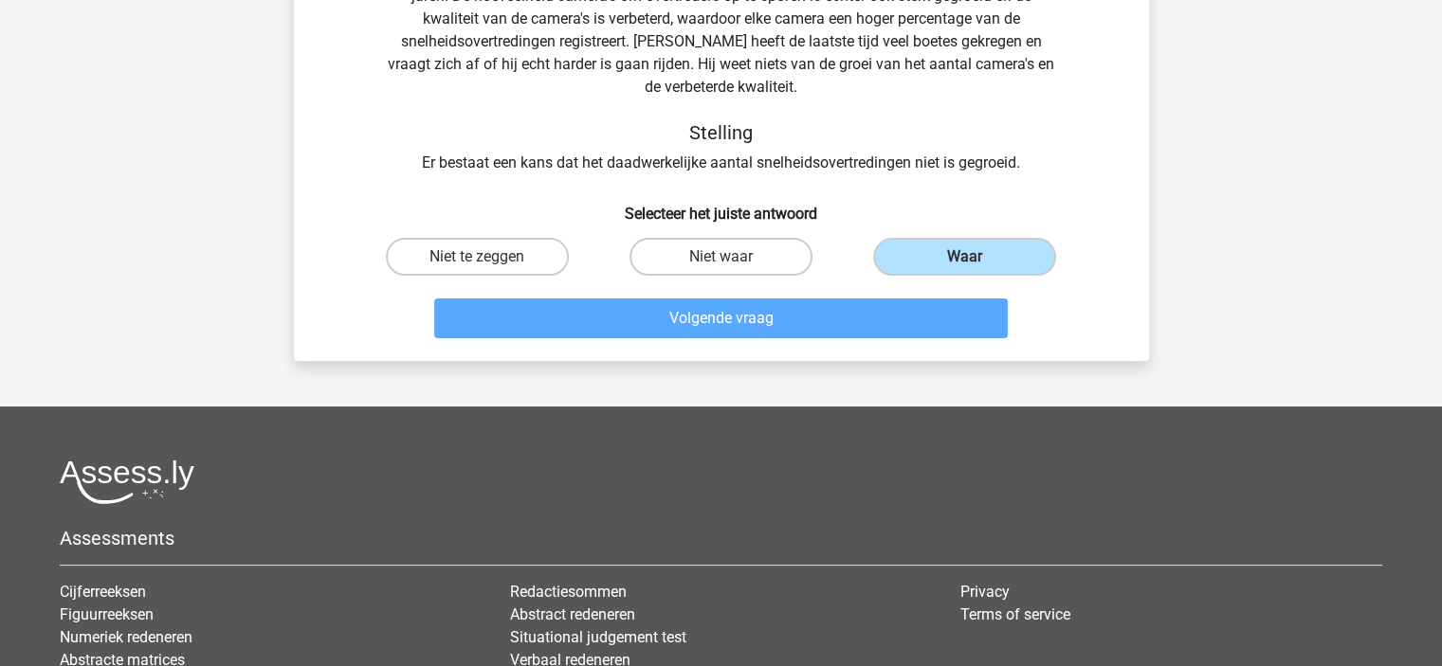
scroll to position [190, 0]
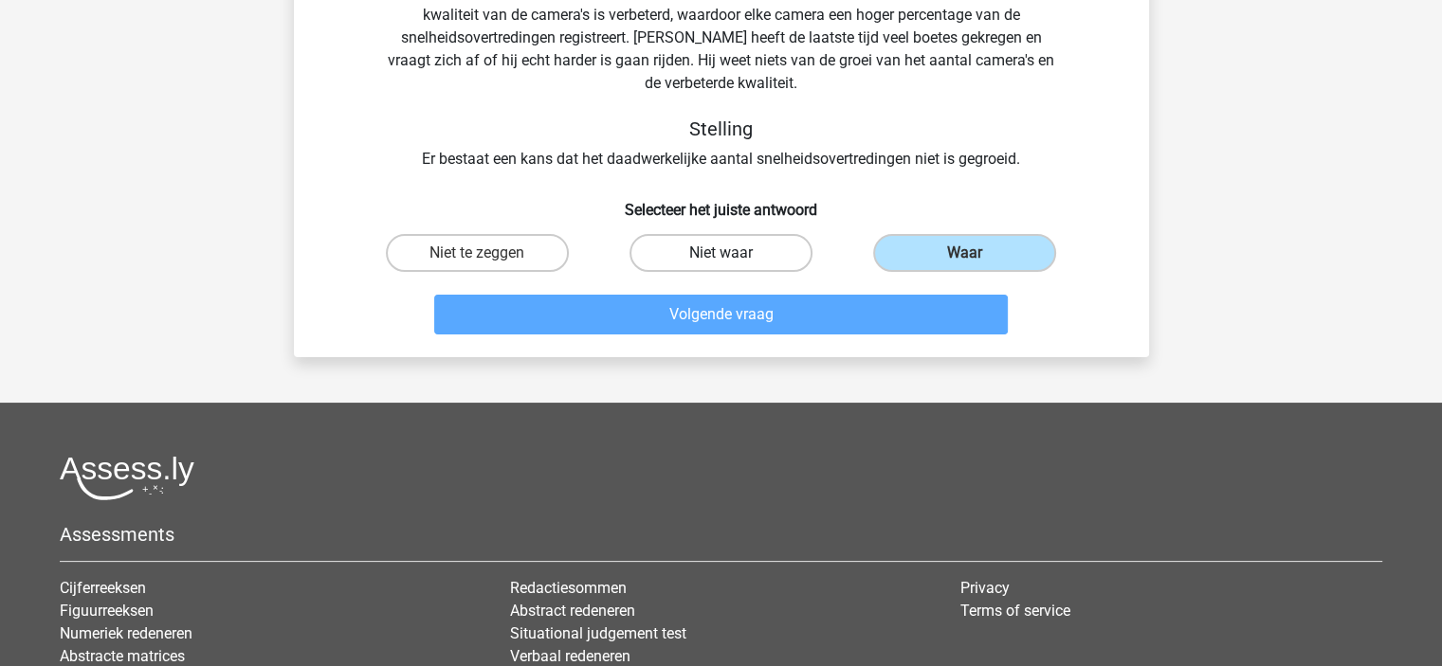
click at [732, 249] on label "Niet waar" at bounding box center [720, 253] width 183 height 38
click at [732, 253] on input "Niet waar" at bounding box center [726, 259] width 12 height 12
radio input "true"
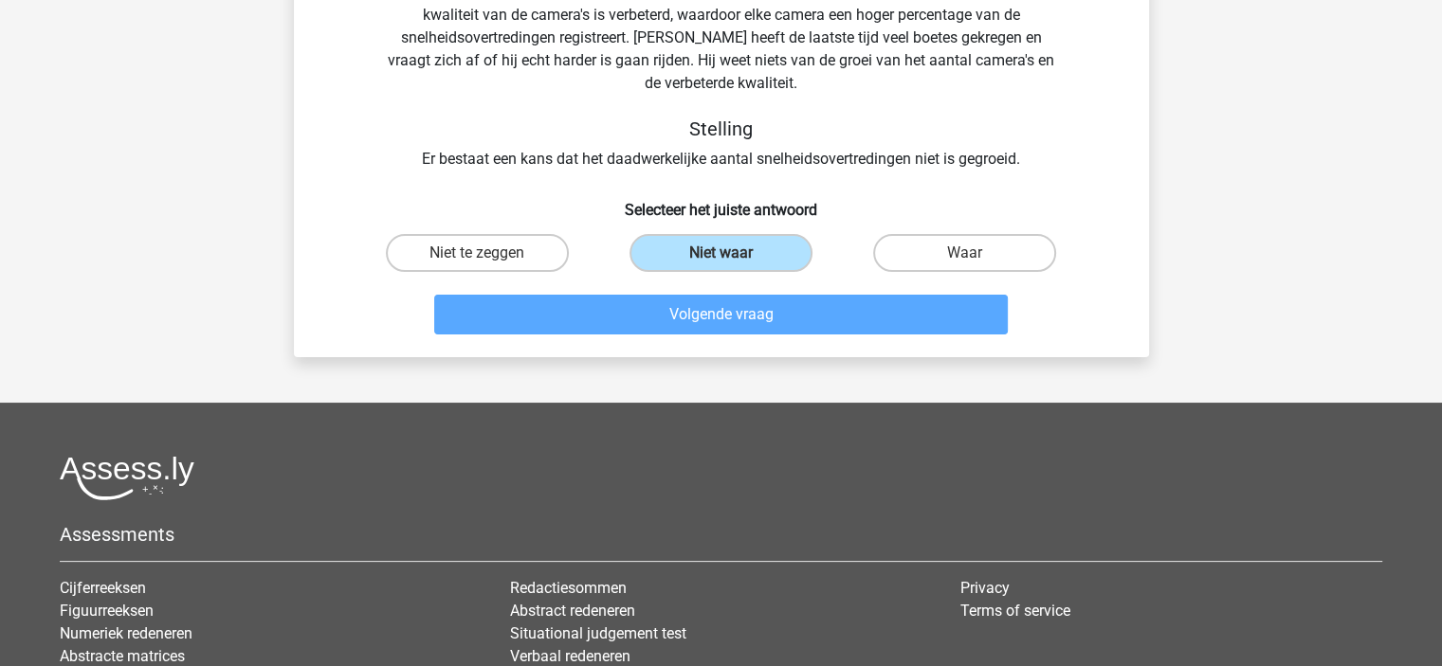
click at [966, 252] on label "Waar" at bounding box center [964, 253] width 183 height 38
click at [966, 253] on input "Waar" at bounding box center [971, 259] width 12 height 12
radio input "true"
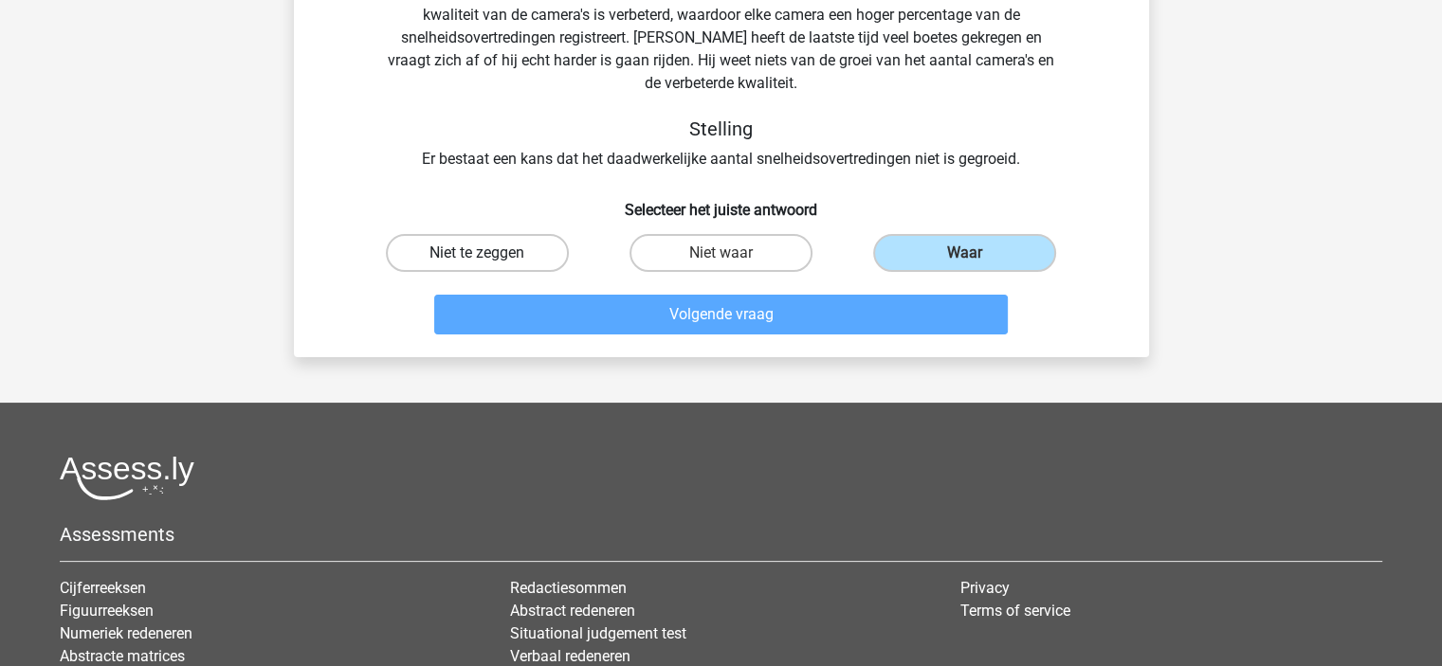
click at [466, 245] on label "Niet te zeggen" at bounding box center [477, 253] width 183 height 38
click at [477, 253] on input "Niet te zeggen" at bounding box center [483, 259] width 12 height 12
radio input "true"
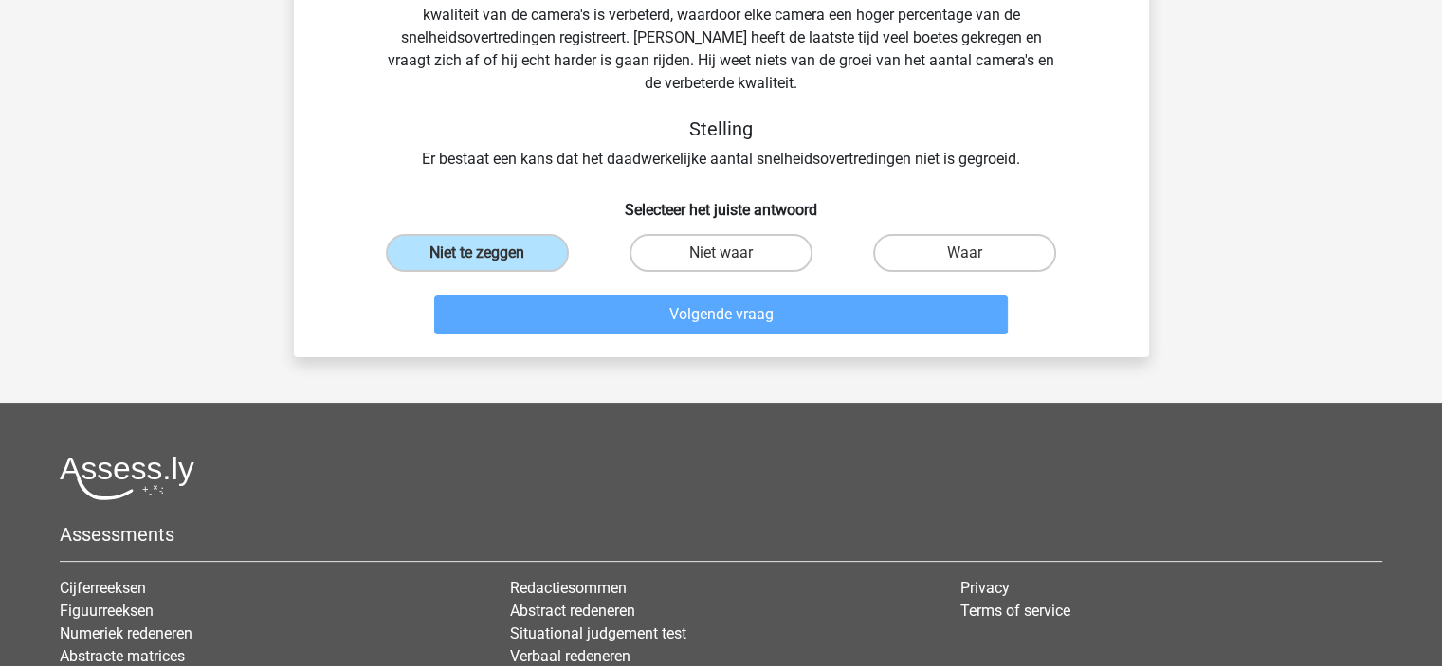
click at [729, 272] on div "Niet waar" at bounding box center [721, 253] width 244 height 53
click at [762, 264] on label "Niet waar" at bounding box center [720, 253] width 183 height 38
click at [733, 264] on input "Niet waar" at bounding box center [726, 259] width 12 height 12
radio input "true"
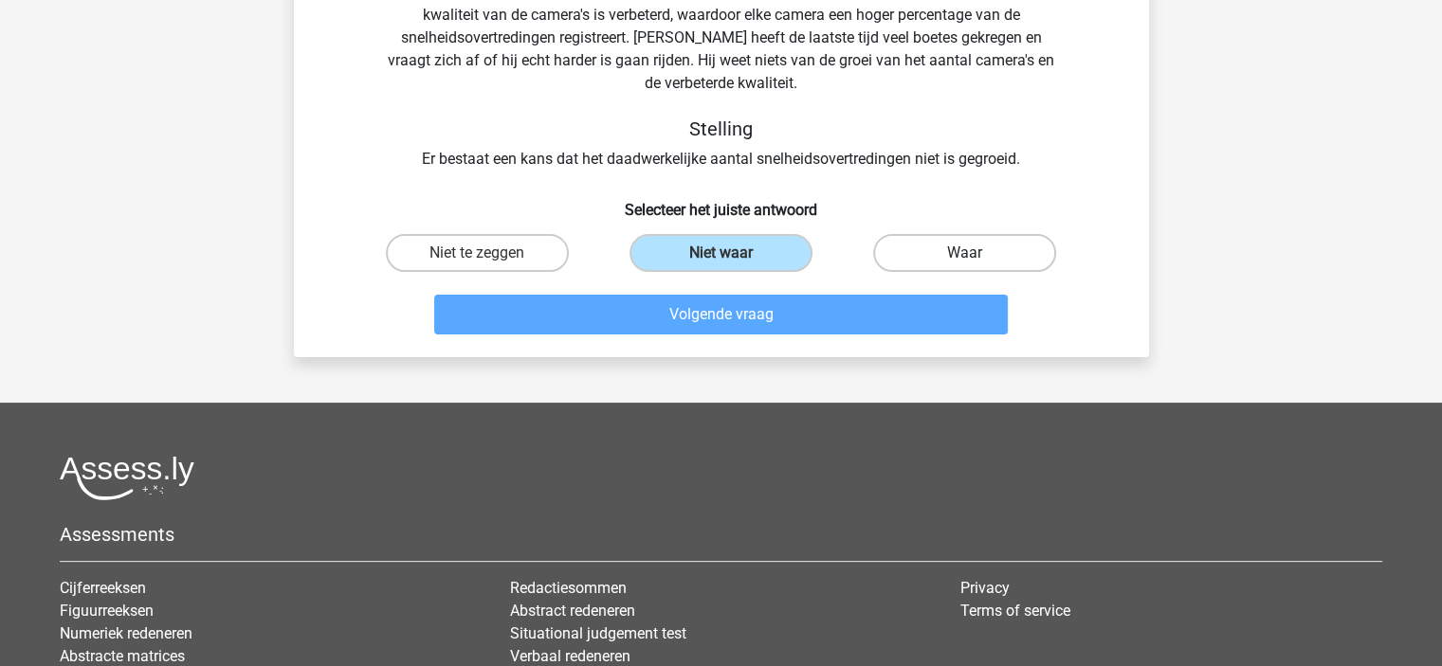
click at [980, 259] on label "Waar" at bounding box center [964, 253] width 183 height 38
click at [977, 259] on input "Waar" at bounding box center [971, 259] width 12 height 12
radio input "true"
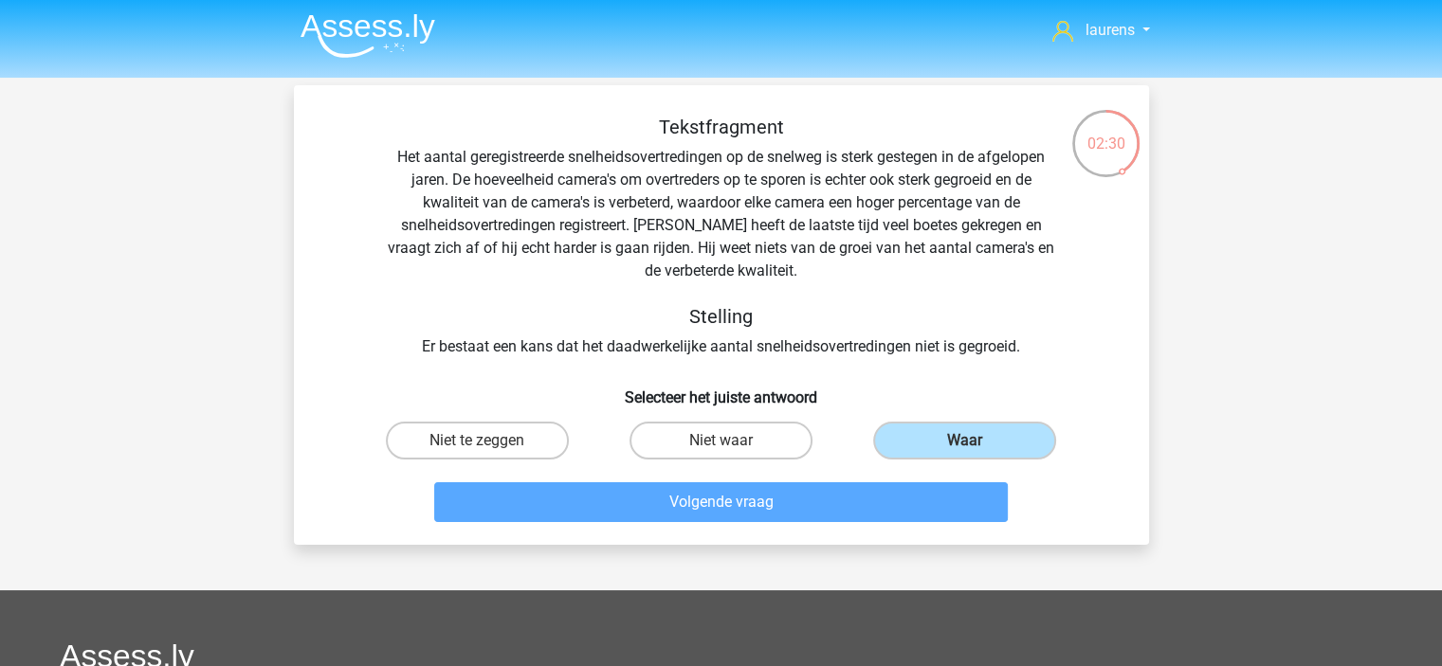
scroll to position [0, 0]
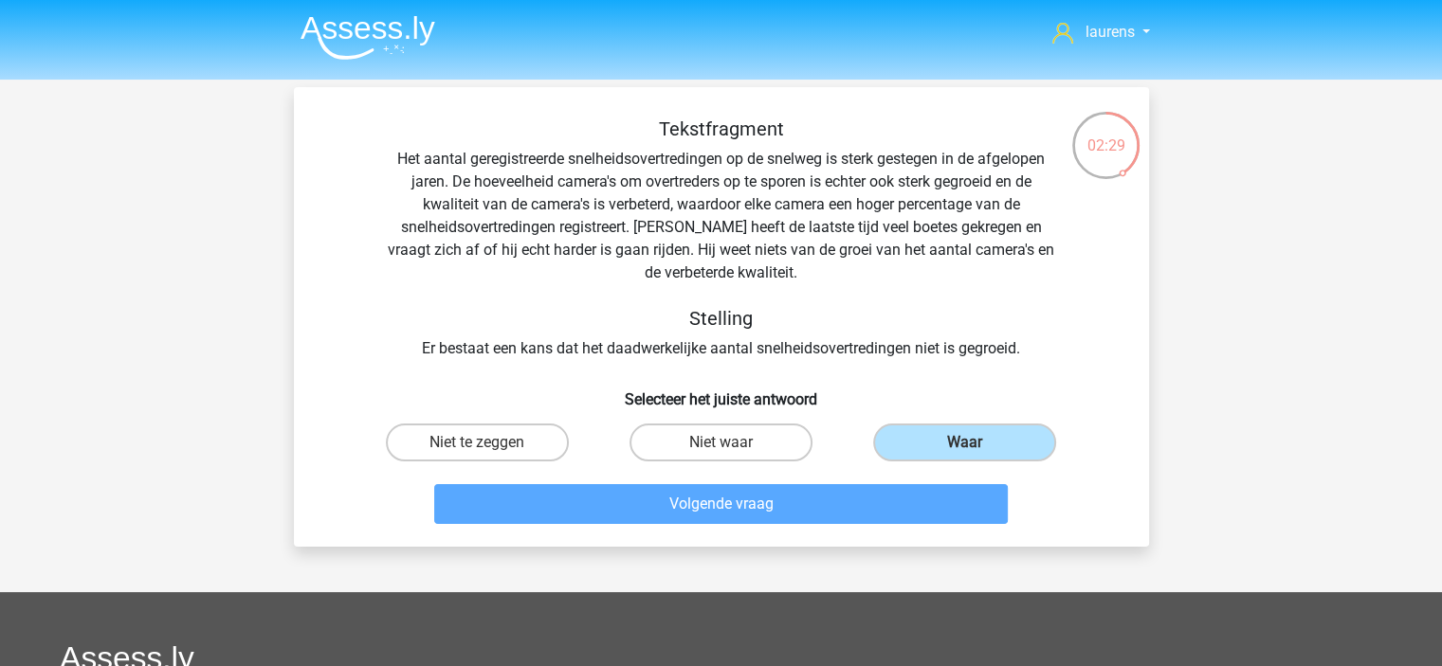
click at [1111, 147] on div "02:29" at bounding box center [1105, 133] width 71 height 47
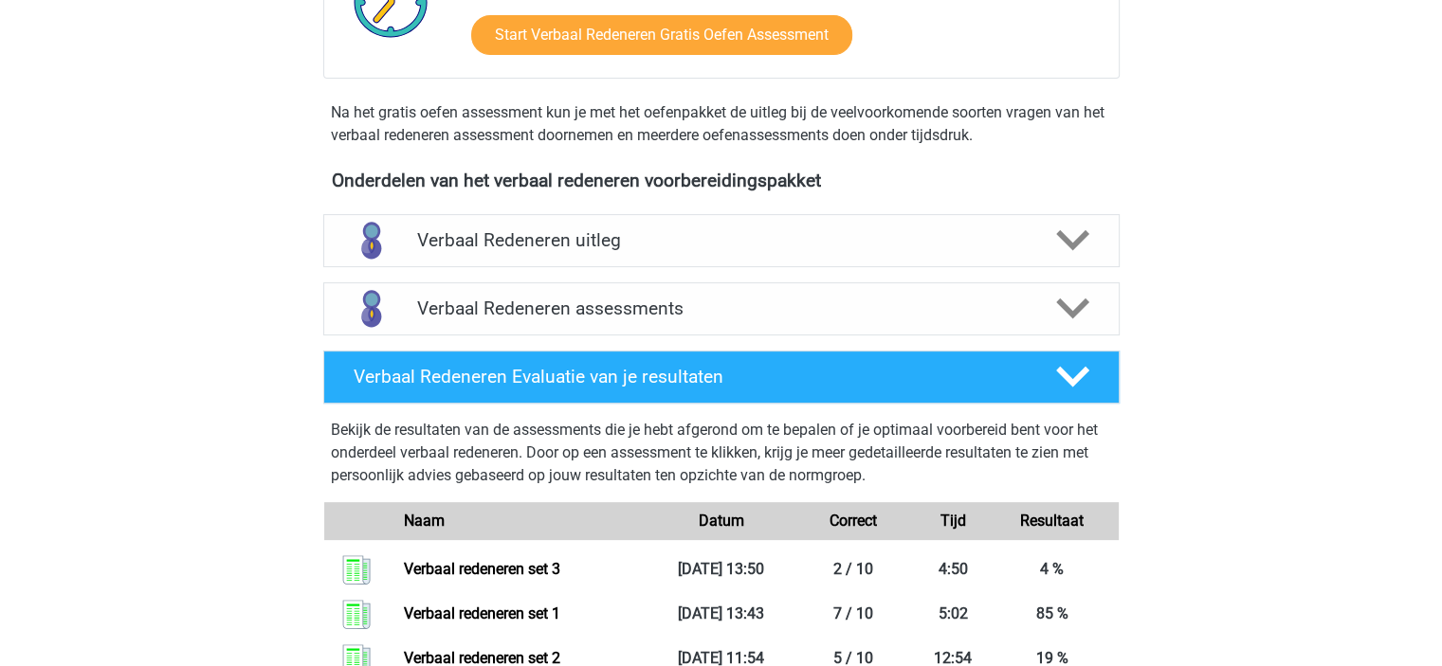
scroll to position [474, 0]
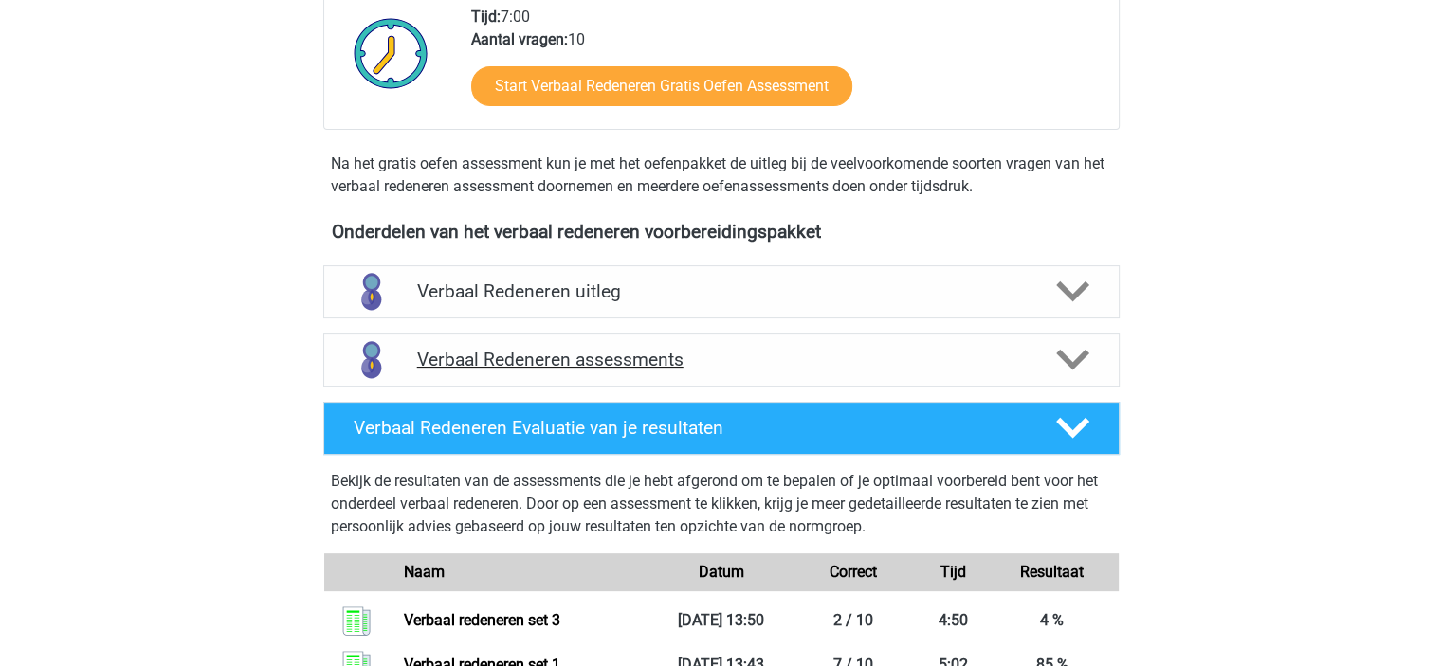
click at [845, 344] on div "Verbaal Redeneren assessments" at bounding box center [721, 360] width 796 height 53
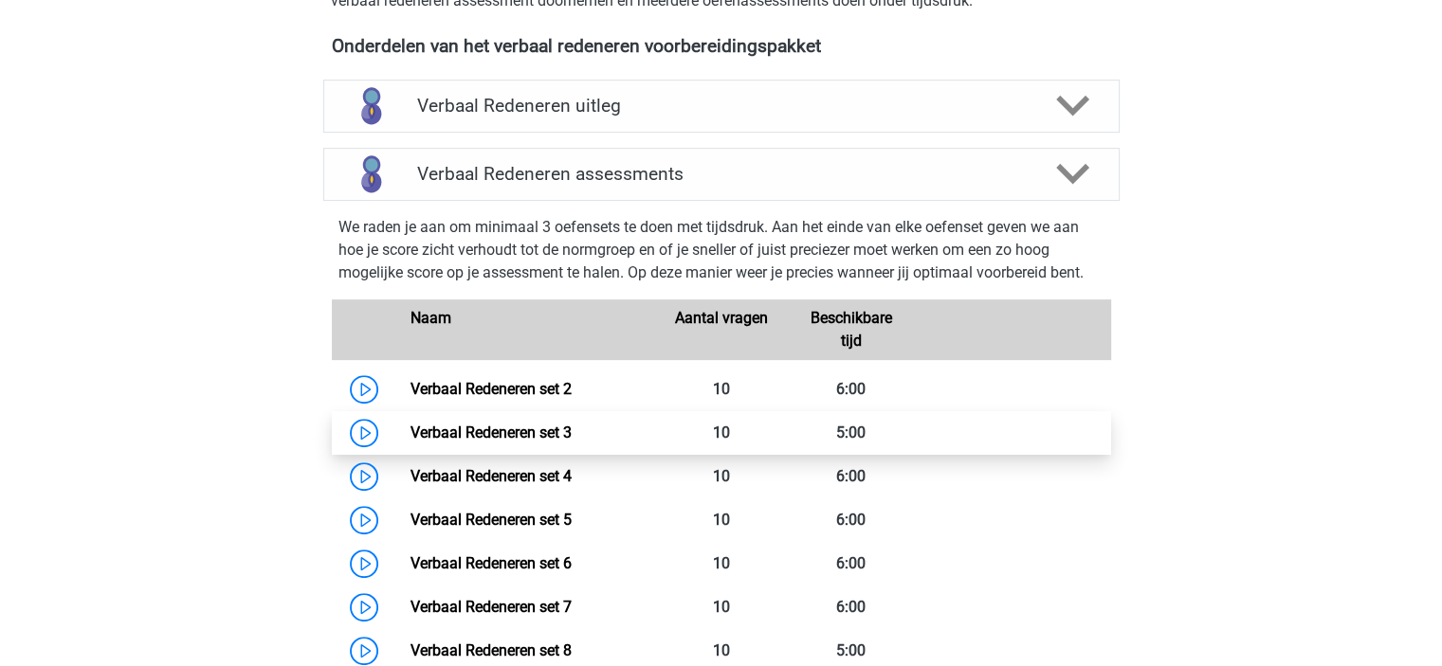
scroll to position [663, 0]
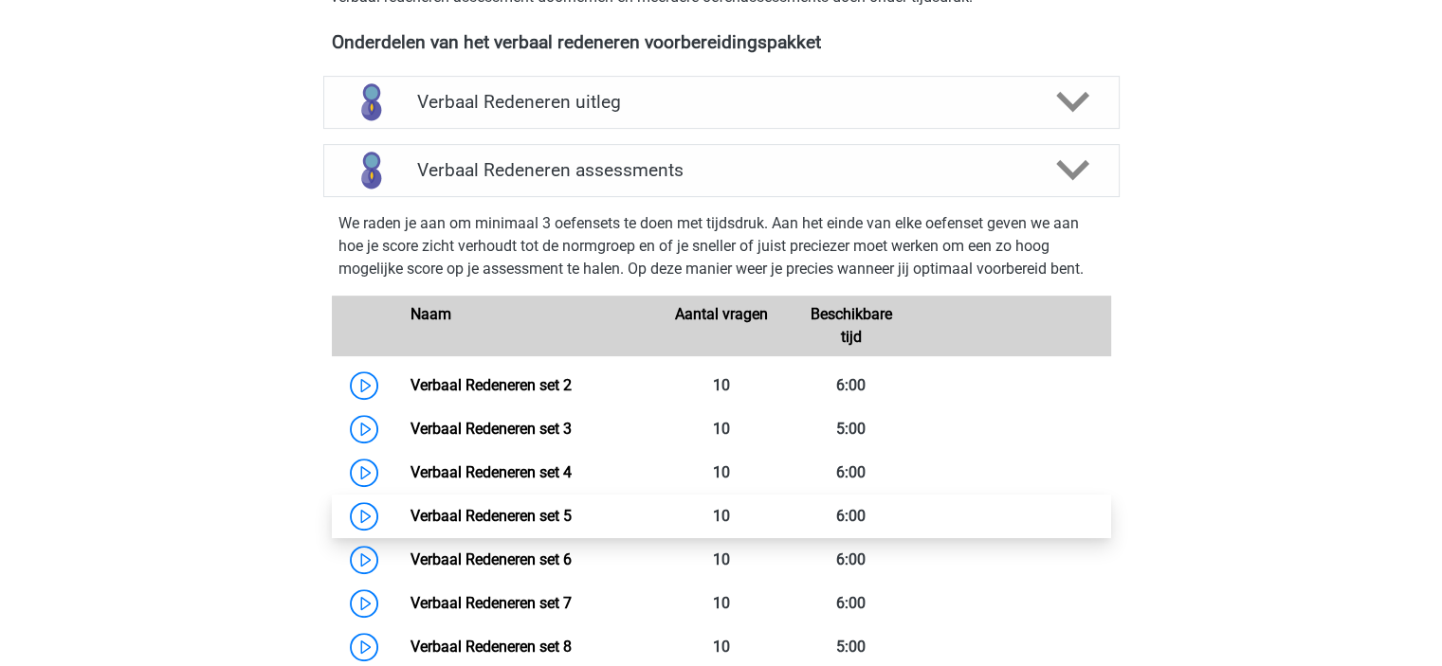
click at [410, 514] on link "Verbaal Redeneren set 5" at bounding box center [490, 516] width 161 height 18
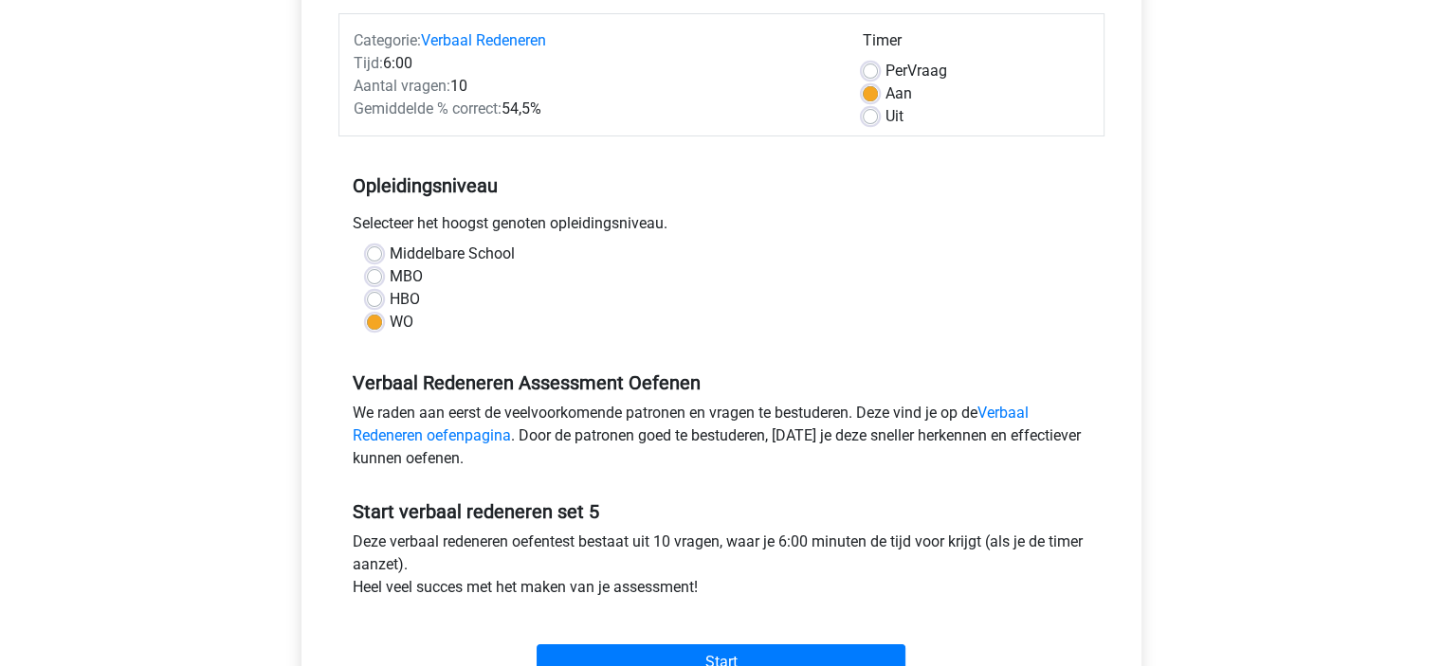
scroll to position [379, 0]
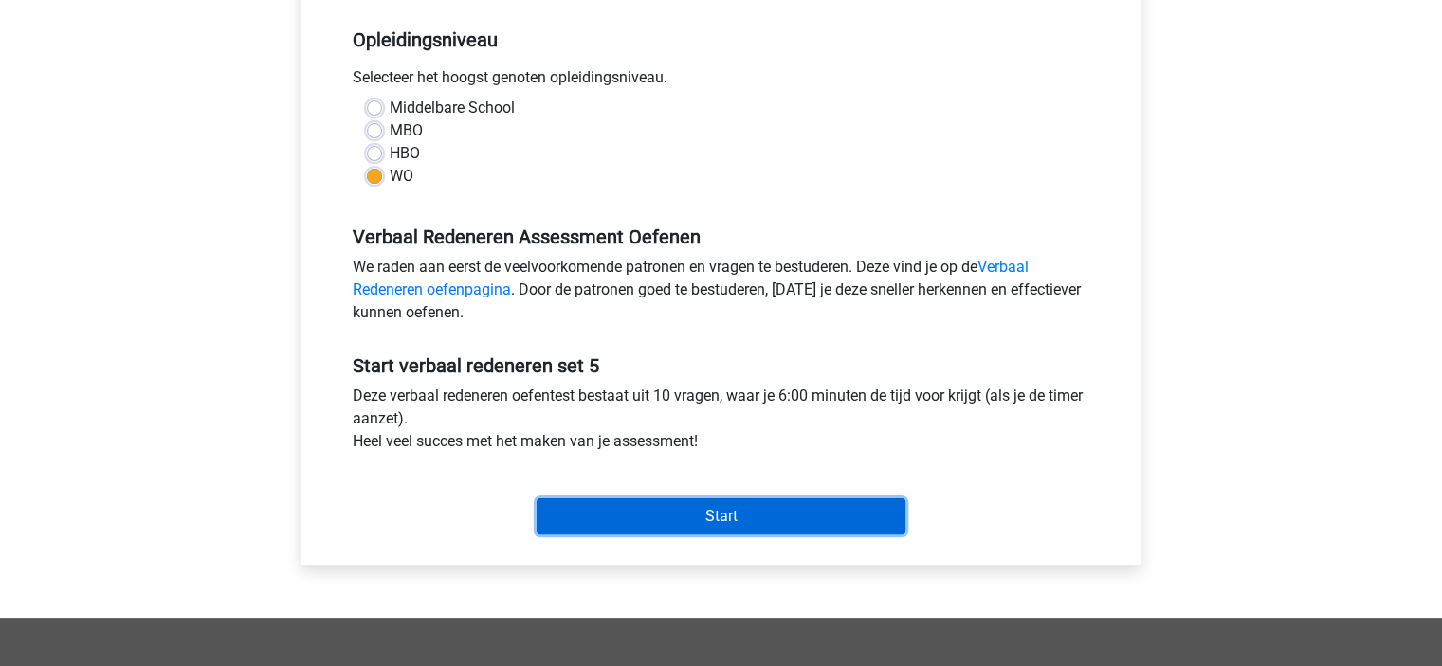
click at [658, 508] on input "Start" at bounding box center [720, 517] width 369 height 36
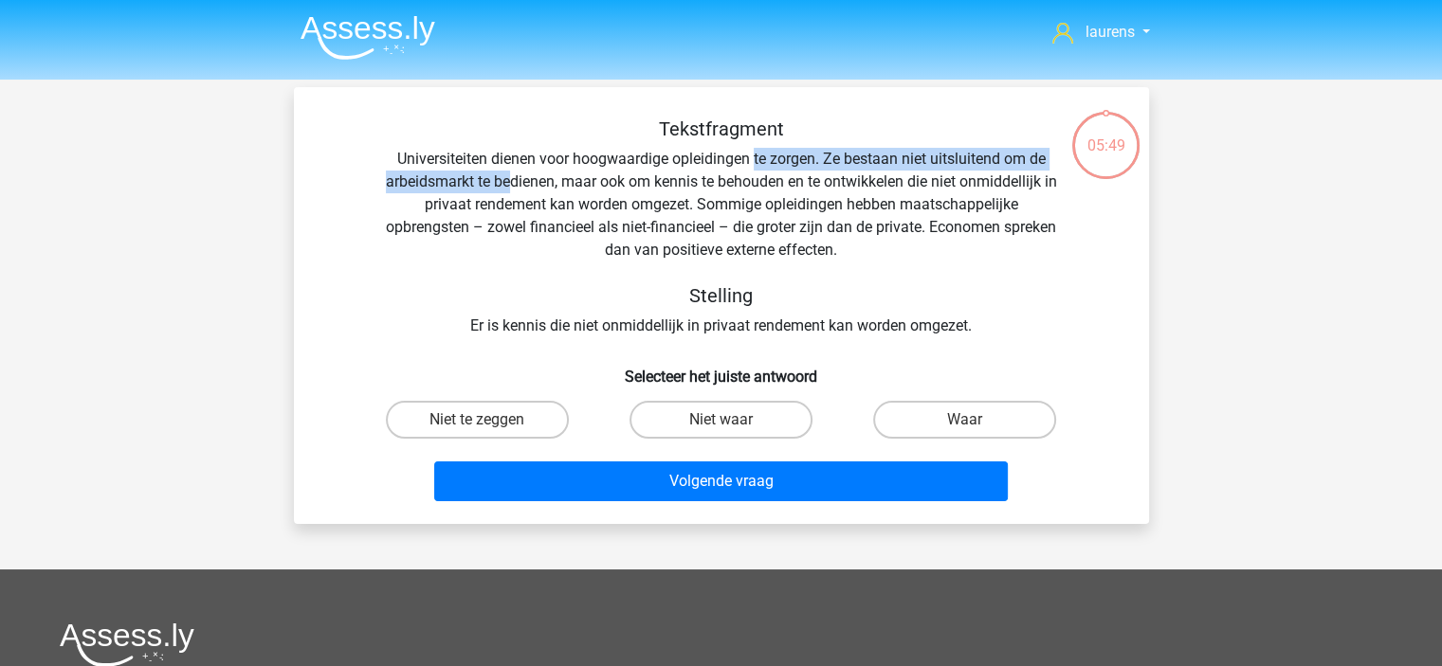
drag, startPoint x: 519, startPoint y: 173, endPoint x: 752, endPoint y: 160, distance: 232.6
click at [752, 160] on div "Tekstfragment Universiteiten dienen voor hoogwaardige opleidingen te zorgen. Ze…" at bounding box center [721, 228] width 794 height 220
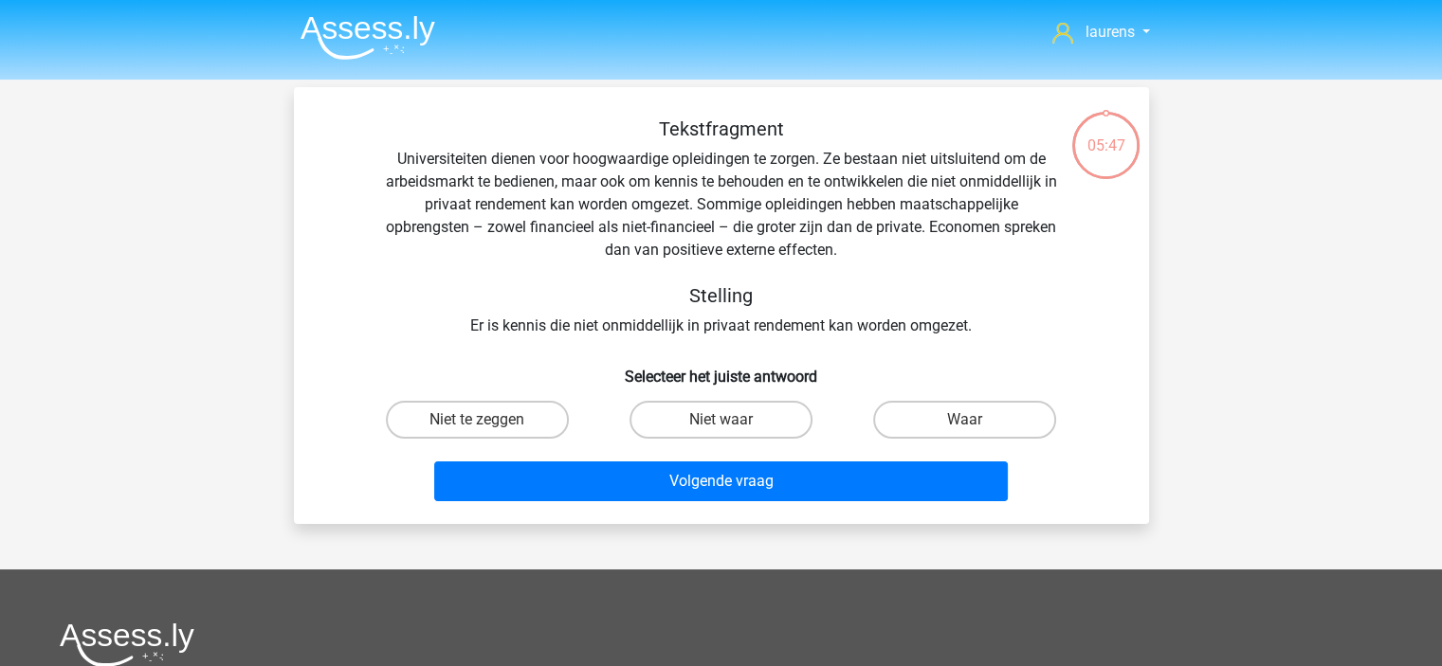
click at [547, 195] on div "Tekstfragment Universiteiten dienen voor hoogwaardige opleidingen te zorgen. Ze…" at bounding box center [721, 228] width 794 height 220
drag, startPoint x: 546, startPoint y: 181, endPoint x: 817, endPoint y: 181, distance: 271.1
click at [811, 181] on div "Tekstfragment Universiteiten dienen voor hoogwaardige opleidingen te zorgen. Ze…" at bounding box center [721, 228] width 794 height 220
click at [941, 401] on label "Waar" at bounding box center [964, 420] width 183 height 38
click at [965, 420] on input "Waar" at bounding box center [971, 426] width 12 height 12
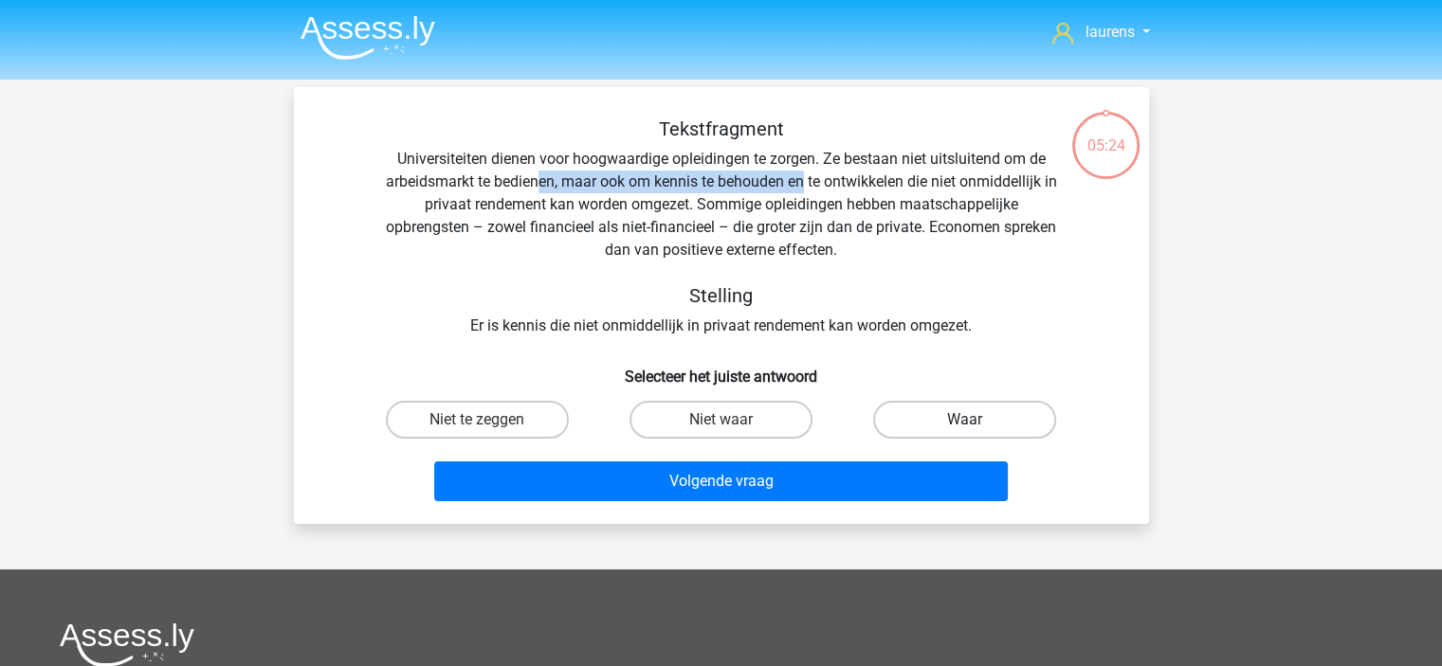
radio input "true"
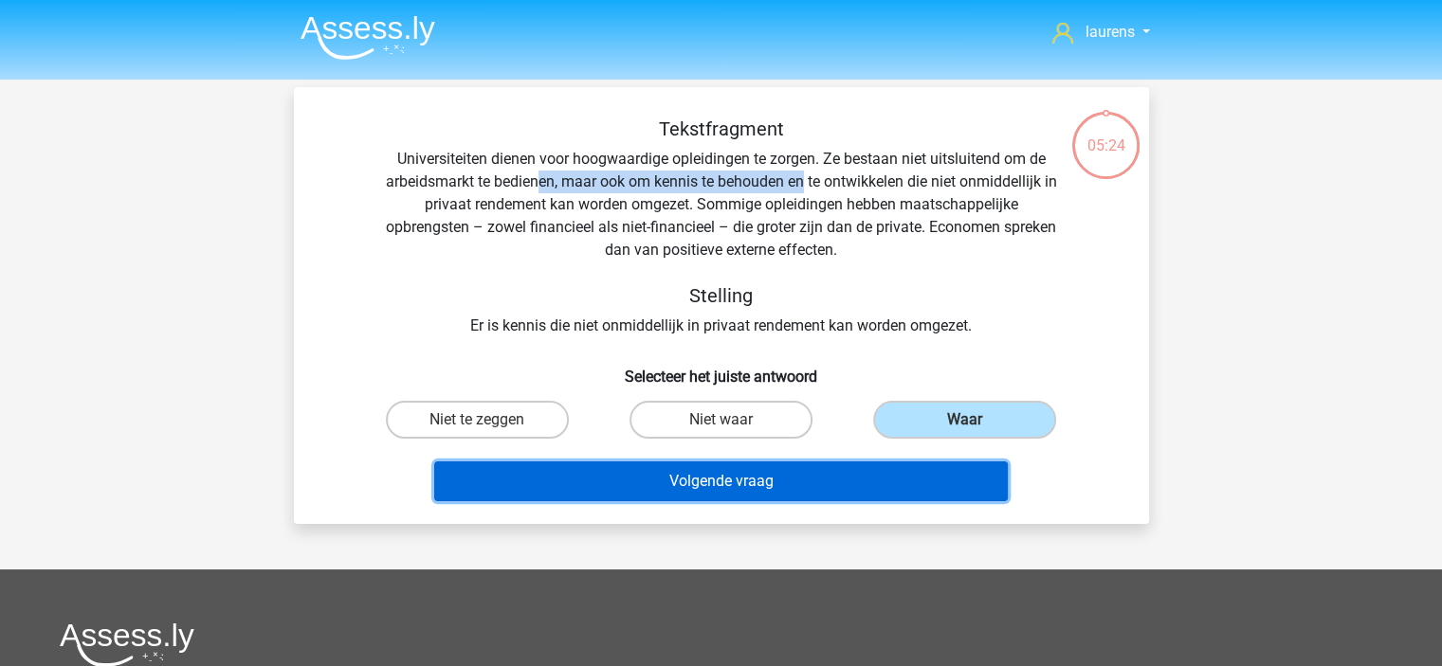
click at [893, 476] on button "Volgende vraag" at bounding box center [720, 482] width 573 height 40
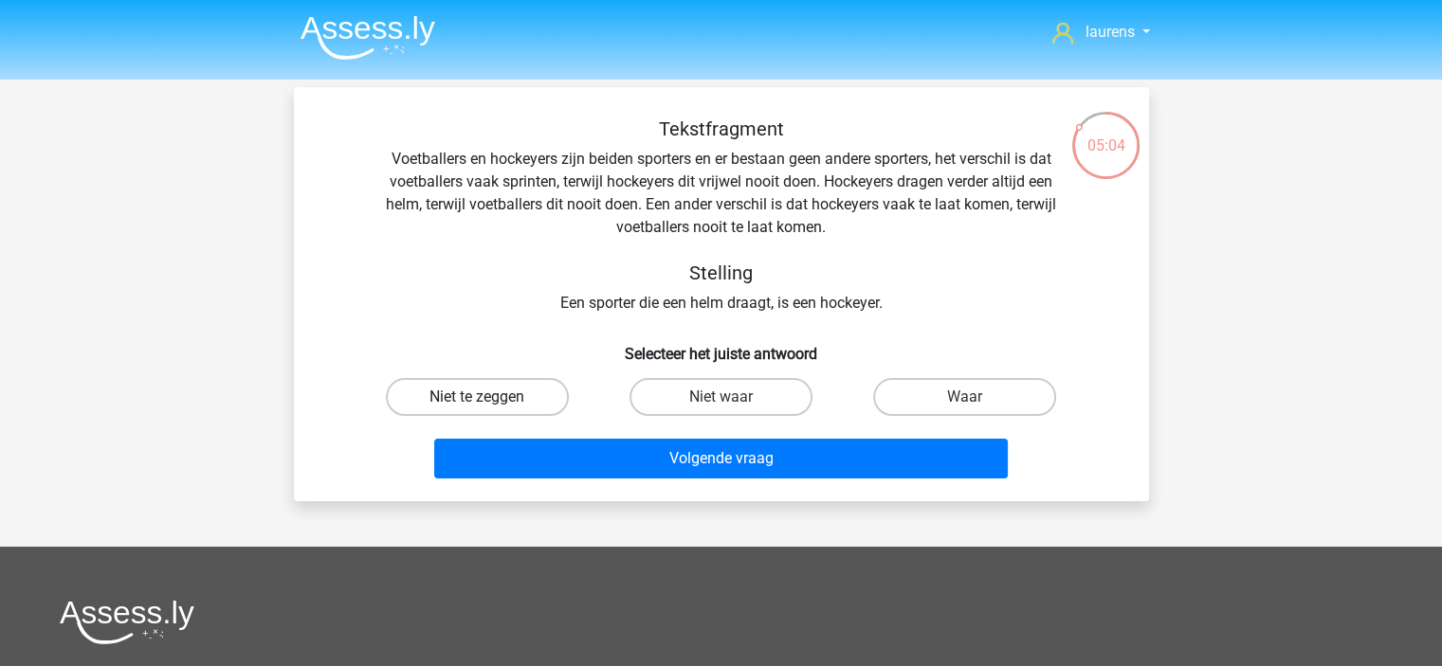
click at [554, 388] on label "Niet te zeggen" at bounding box center [477, 397] width 183 height 38
click at [489, 397] on input "Niet te zeggen" at bounding box center [483, 403] width 12 height 12
radio input "true"
click at [697, 483] on div "Volgende vraag" at bounding box center [721, 462] width 732 height 47
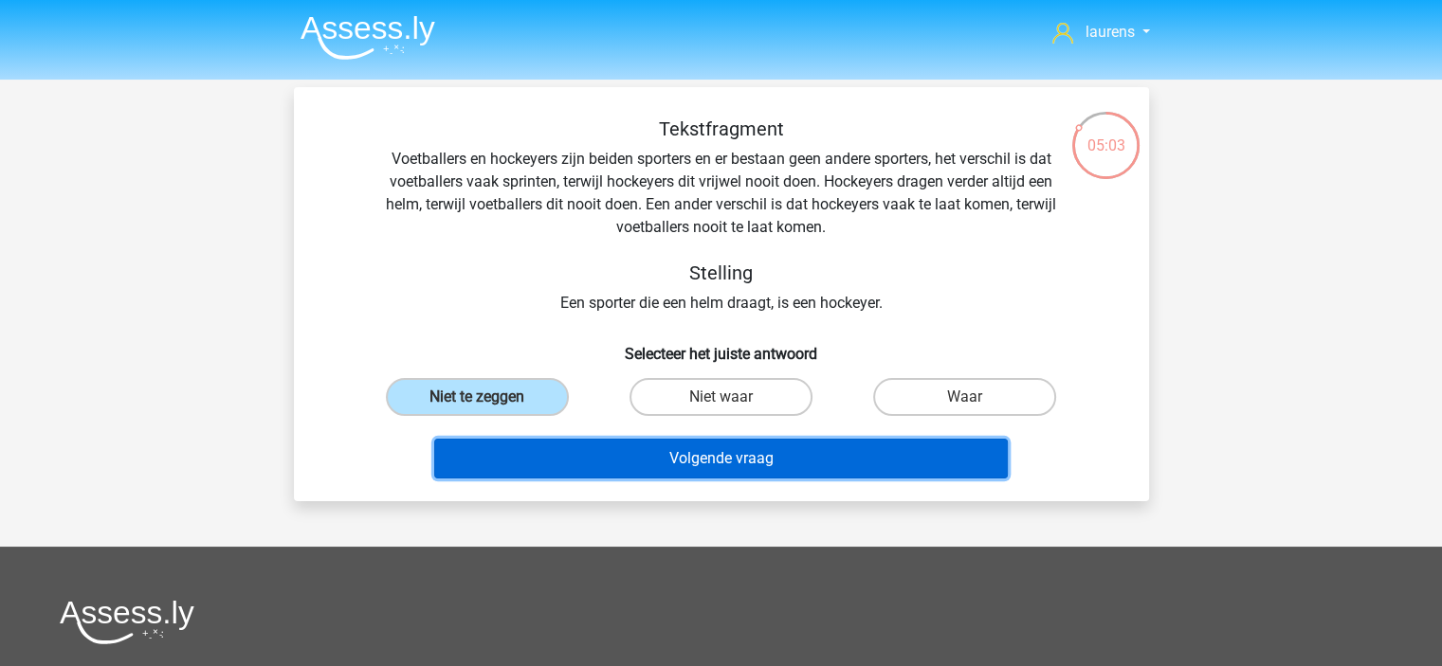
click at [698, 473] on button "Volgende vraag" at bounding box center [720, 459] width 573 height 40
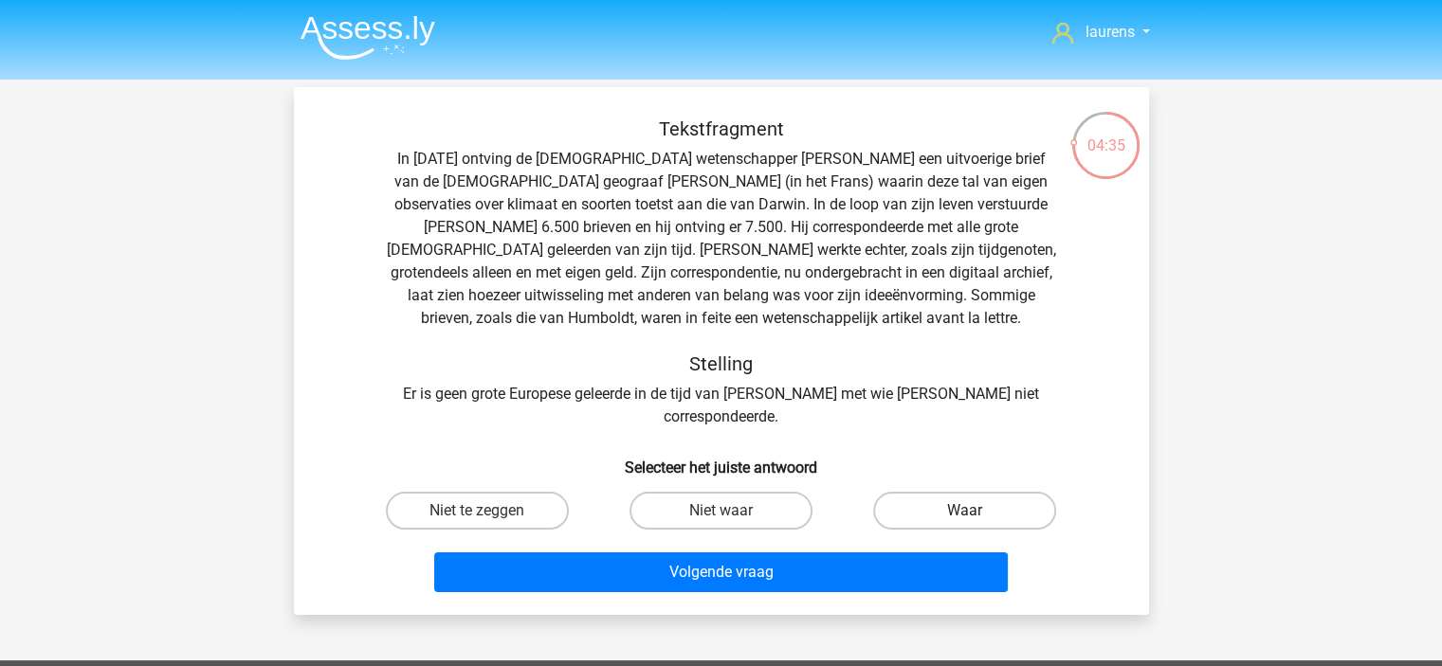
click at [993, 496] on label "Waar" at bounding box center [964, 511] width 183 height 38
click at [977, 511] on input "Waar" at bounding box center [971, 517] width 12 height 12
radio input "true"
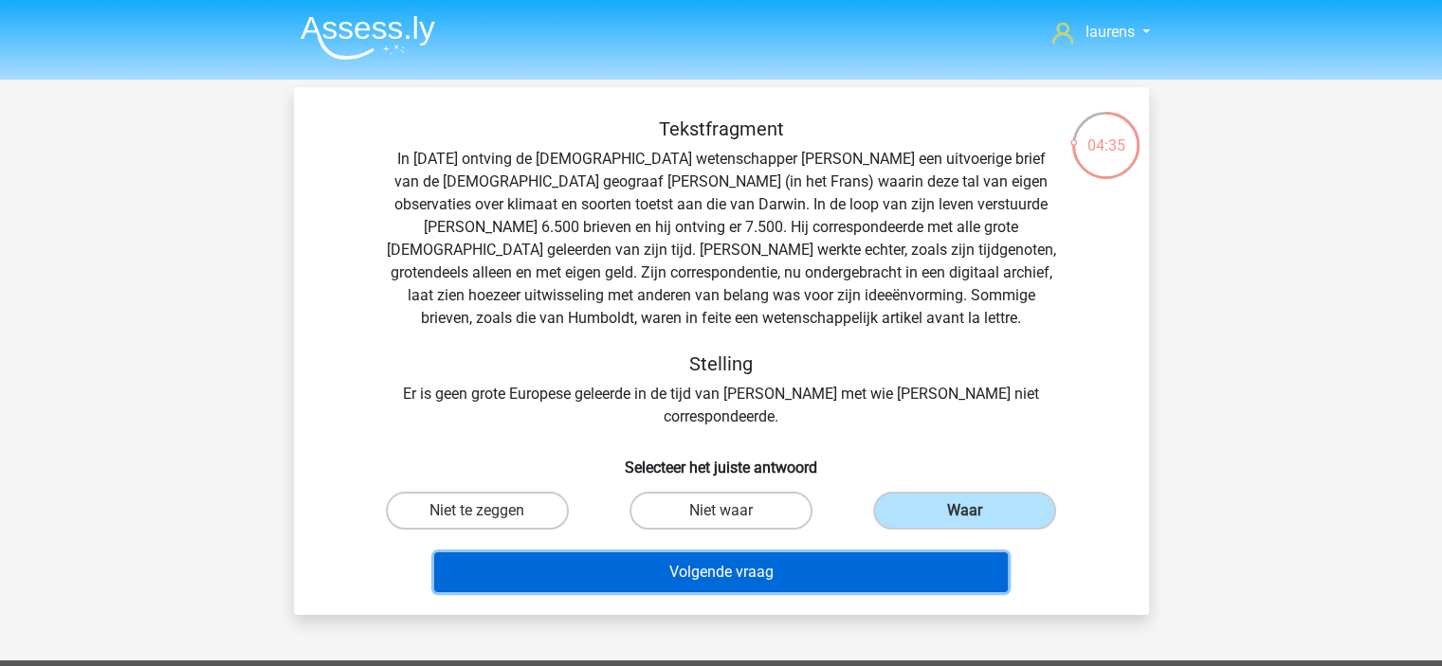
click at [856, 564] on button "Volgende vraag" at bounding box center [720, 573] width 573 height 40
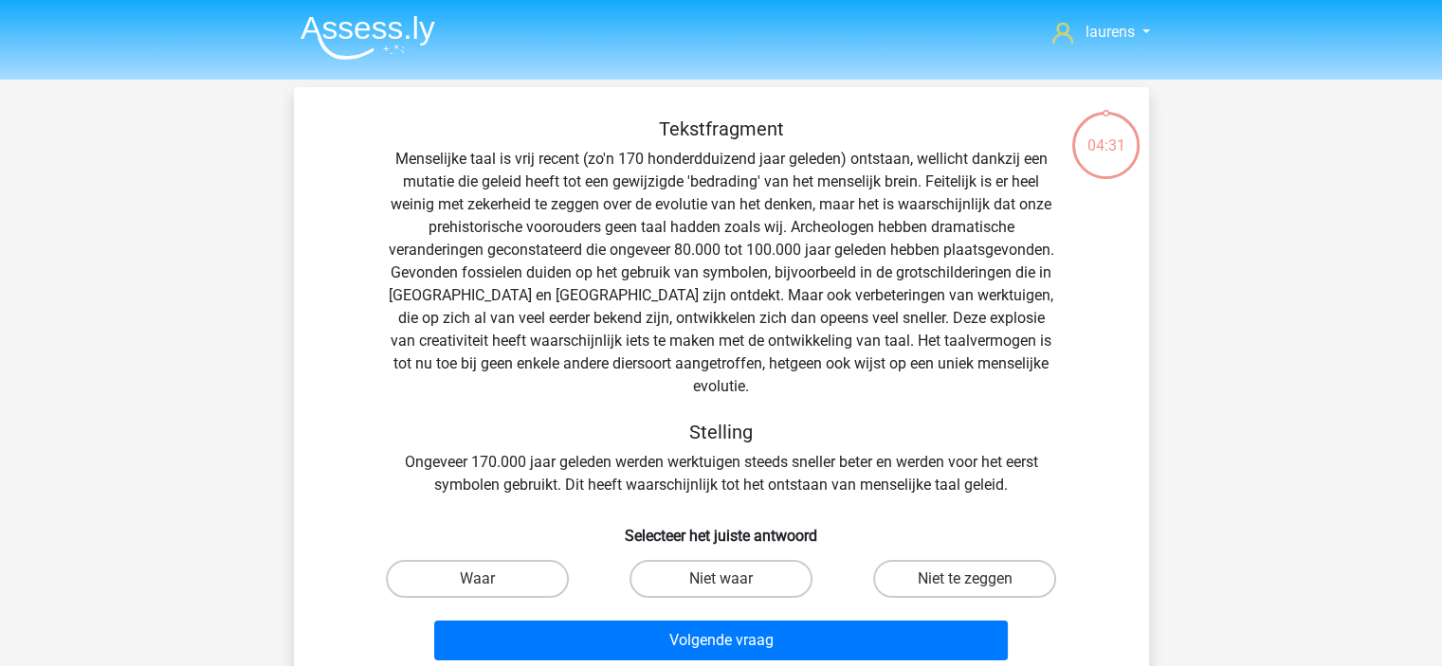
scroll to position [87, 0]
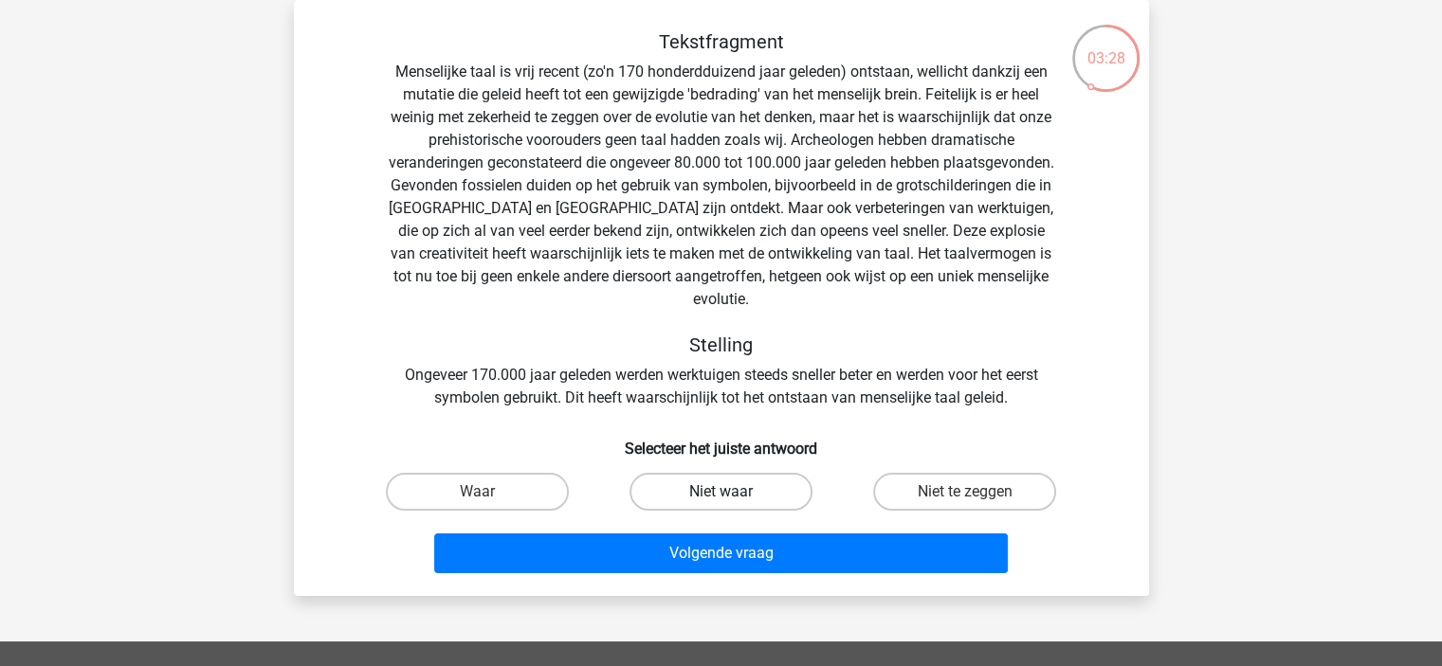
click at [700, 473] on label "Niet waar" at bounding box center [720, 492] width 183 height 38
click at [720, 492] on input "Niet waar" at bounding box center [726, 498] width 12 height 12
radio input "true"
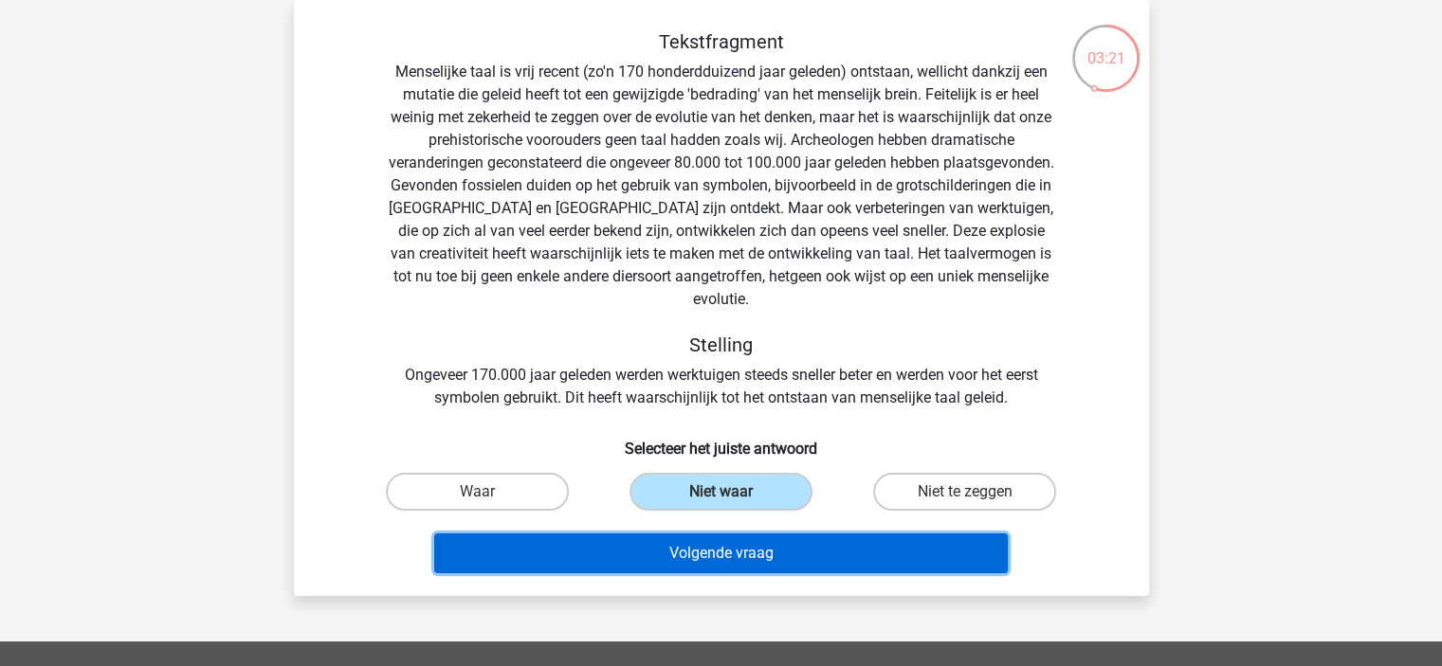
click at [690, 534] on button "Volgende vraag" at bounding box center [720, 554] width 573 height 40
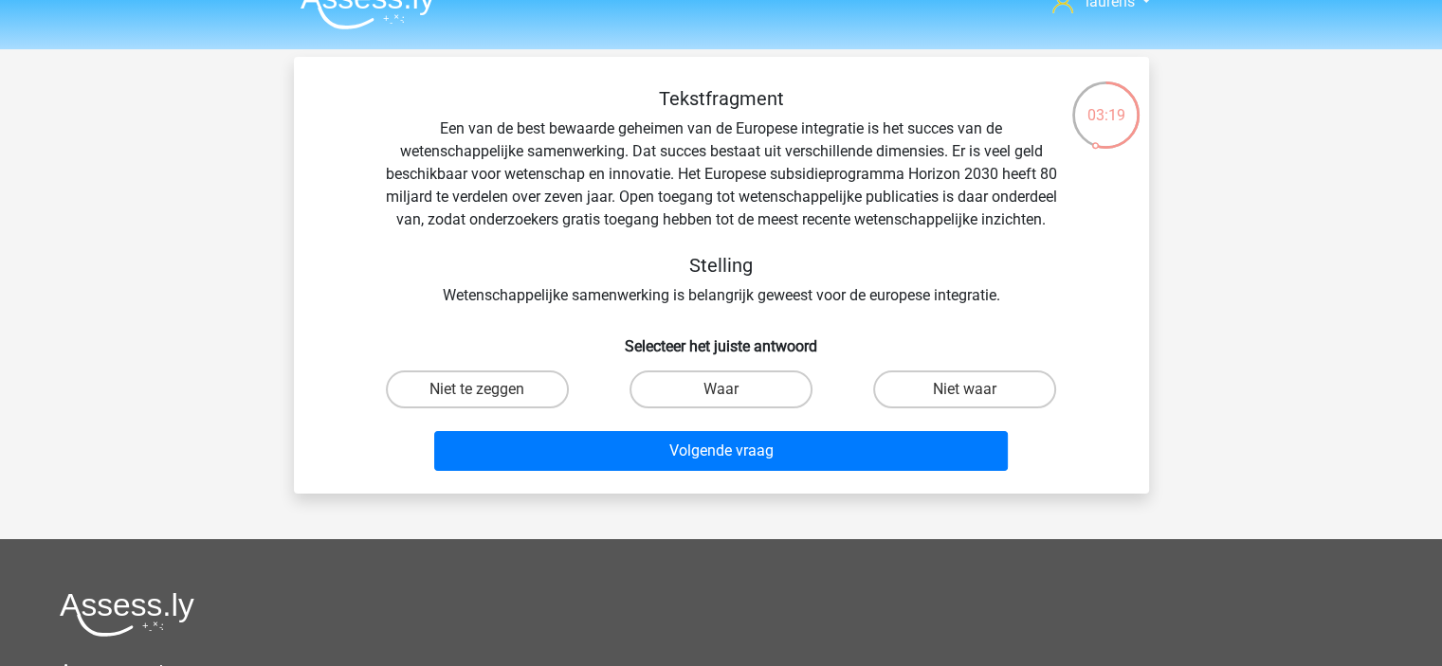
scroll to position [0, 0]
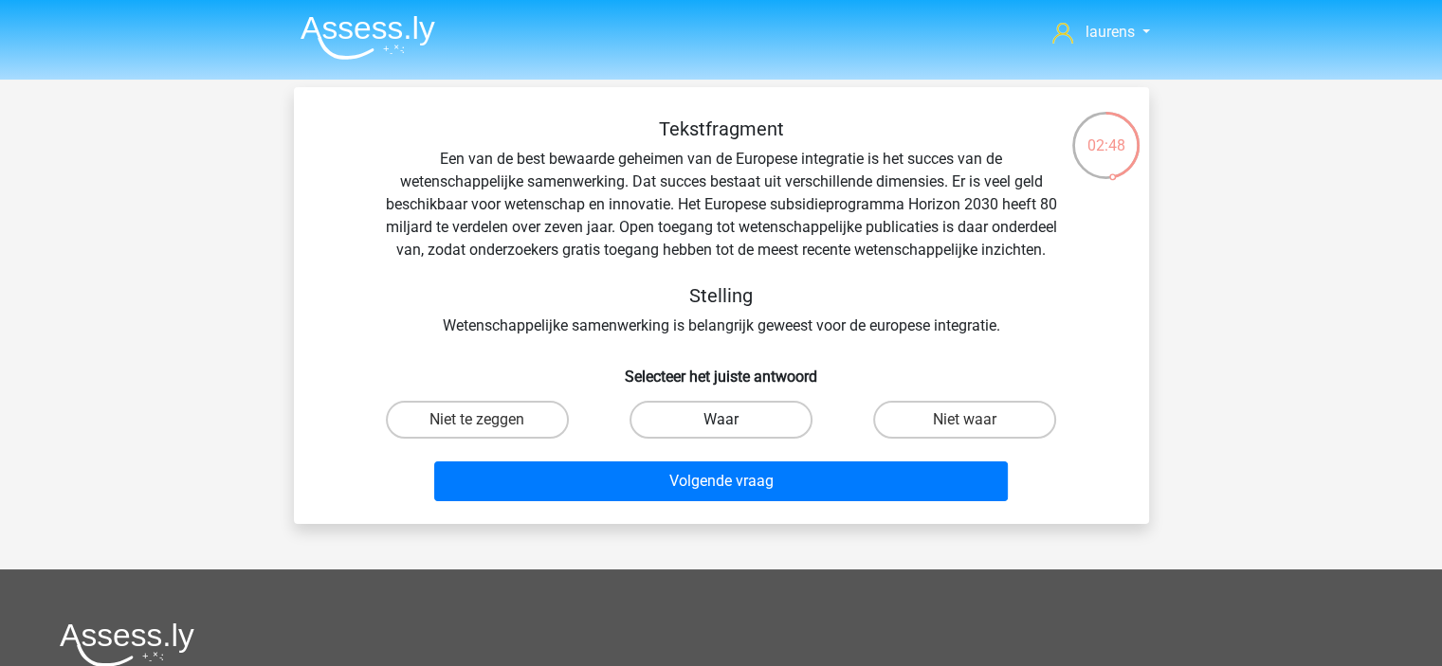
click at [705, 439] on label "Waar" at bounding box center [720, 420] width 183 height 38
click at [720, 432] on input "Waar" at bounding box center [726, 426] width 12 height 12
radio input "true"
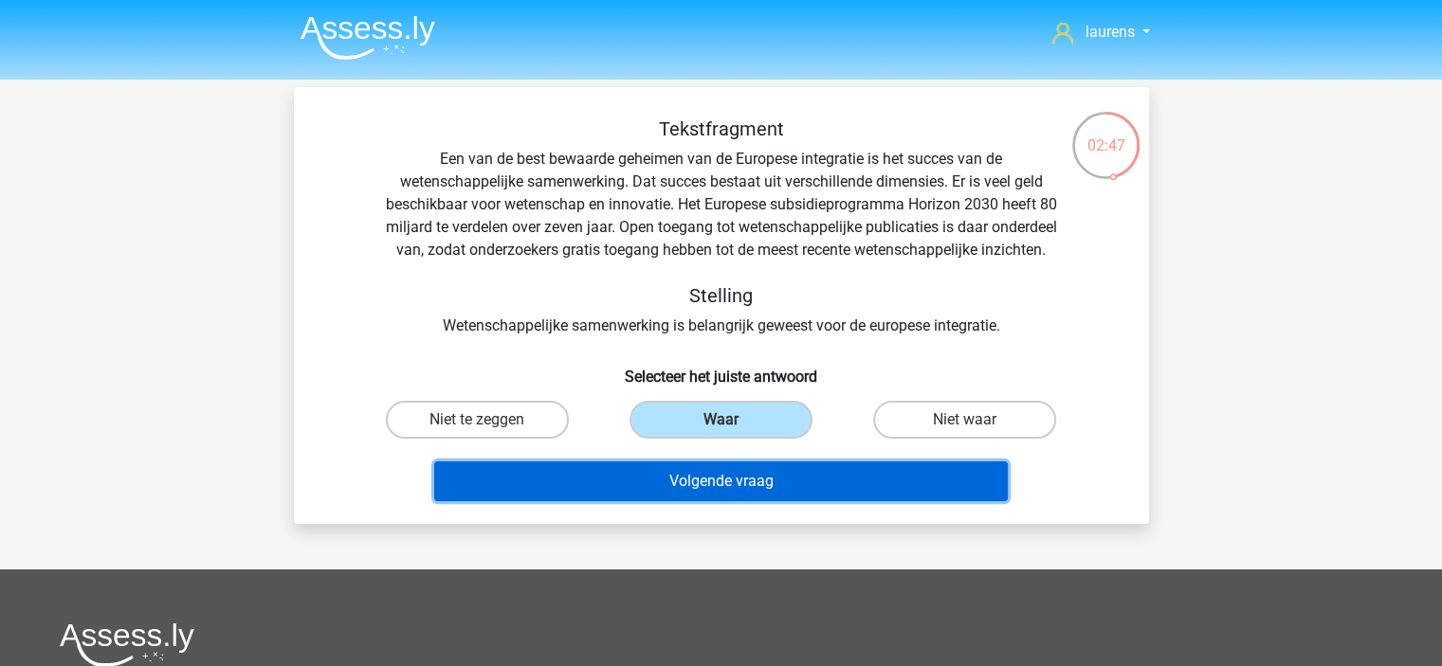
click at [703, 495] on button "Volgende vraag" at bounding box center [720, 482] width 573 height 40
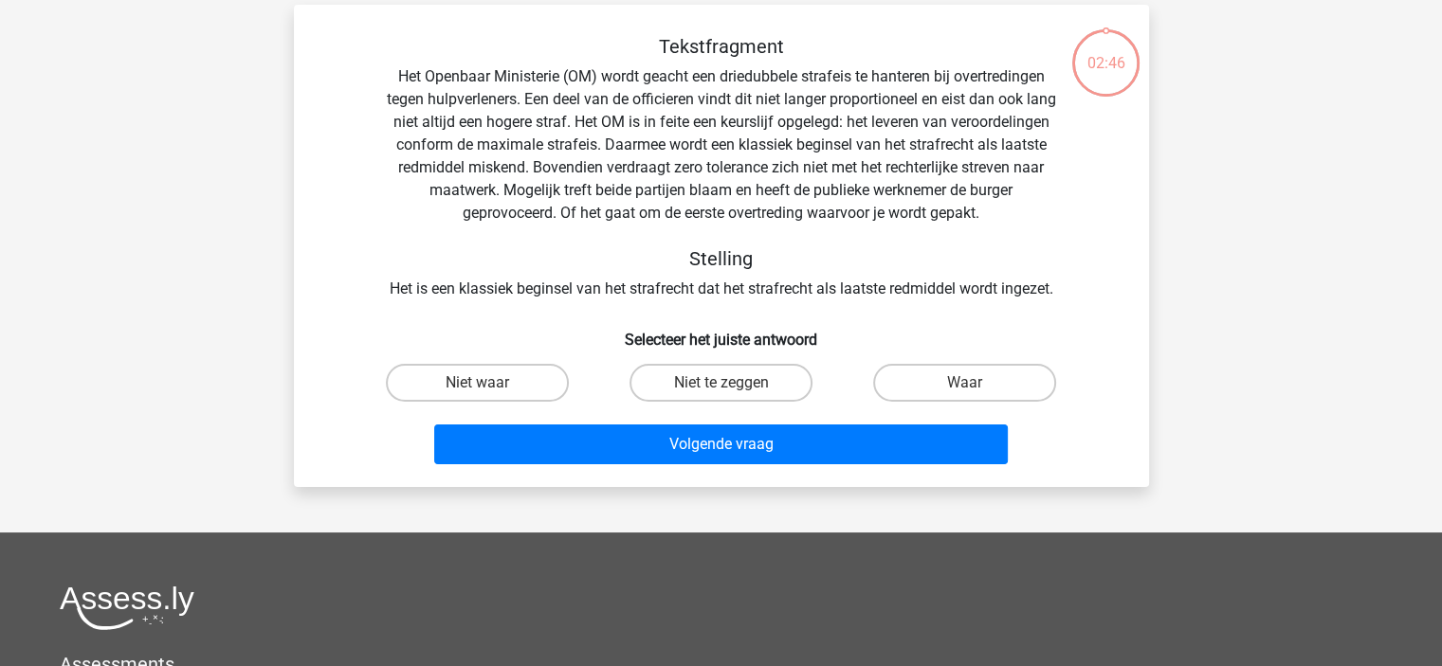
scroll to position [87, 0]
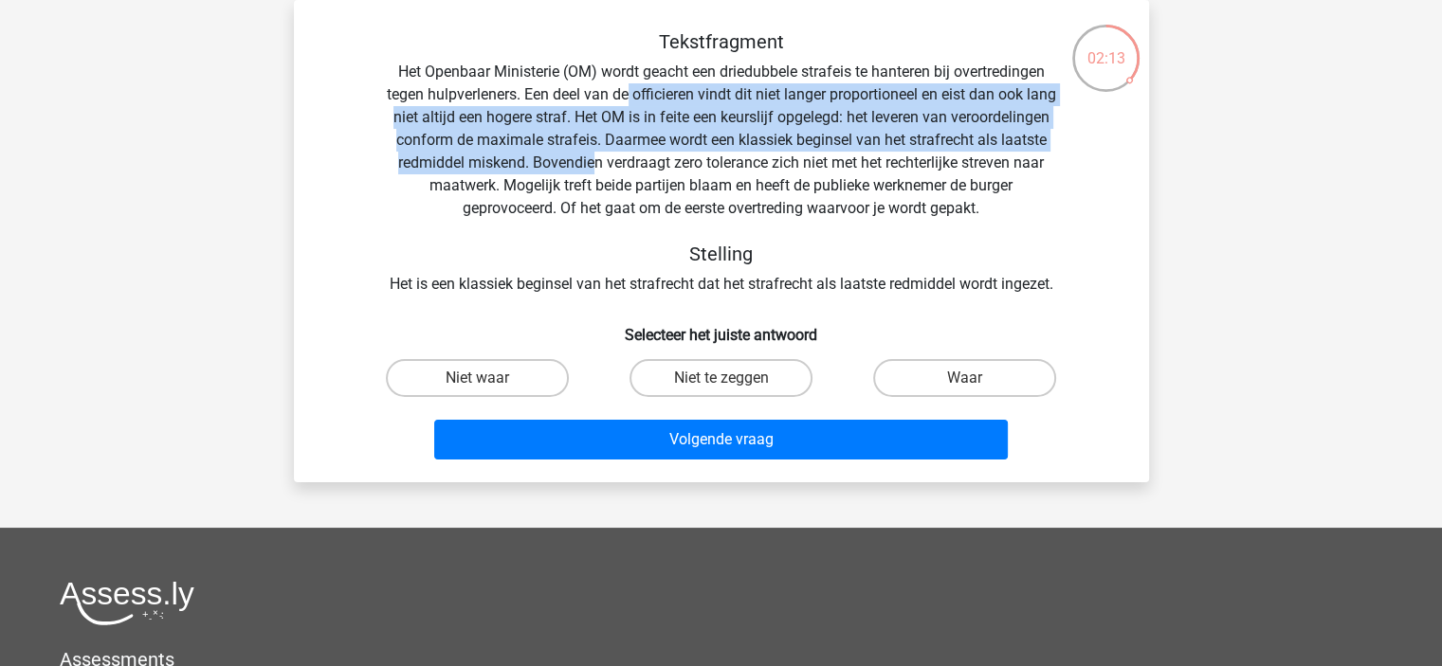
drag, startPoint x: 641, startPoint y: 102, endPoint x: 742, endPoint y: 162, distance: 117.7
click at [742, 162] on div "Tekstfragment Het Openbaar Ministerie (OM) wordt geacht een driedubbele strafei…" at bounding box center [721, 162] width 794 height 265
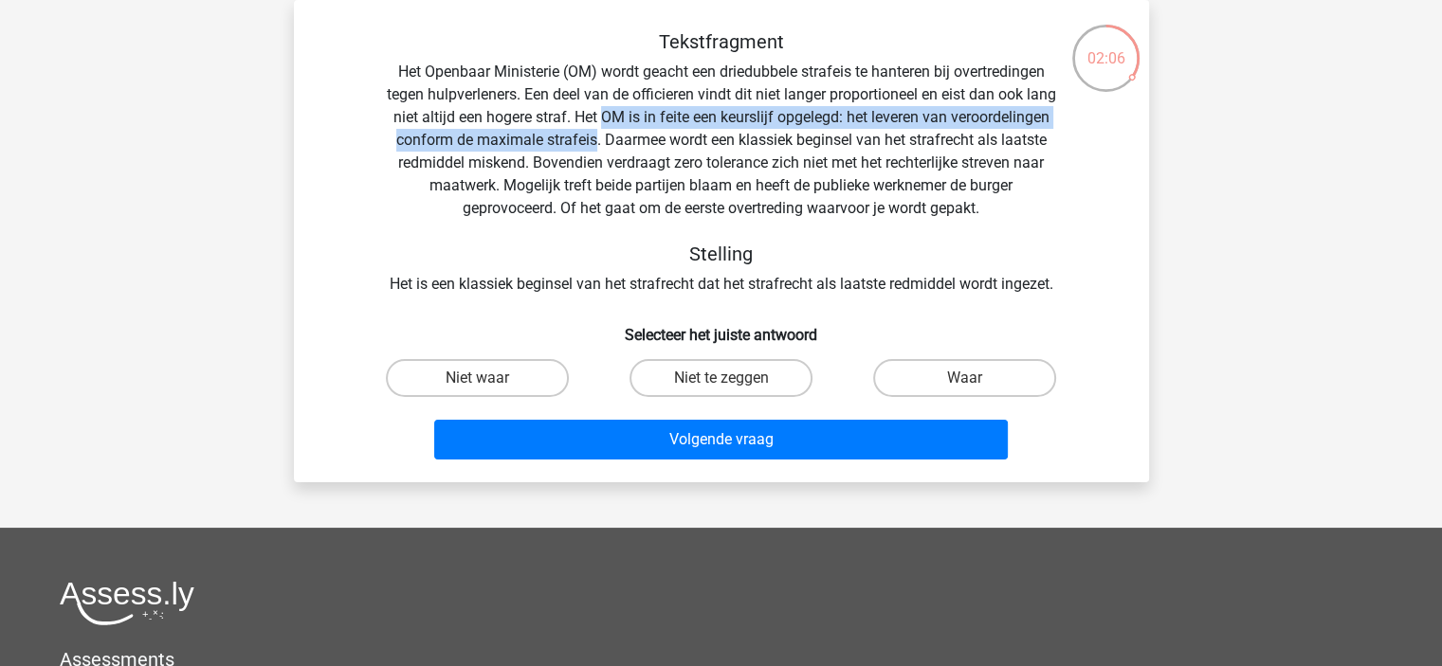
drag, startPoint x: 671, startPoint y: 120, endPoint x: 716, endPoint y: 140, distance: 48.8
click at [716, 140] on div "Tekstfragment Het Openbaar Ministerie (OM) wordt geacht een driedubbele strafei…" at bounding box center [721, 162] width 794 height 265
click at [493, 381] on label "Niet waar" at bounding box center [477, 378] width 183 height 38
click at [489, 381] on input "Niet waar" at bounding box center [483, 384] width 12 height 12
radio input "true"
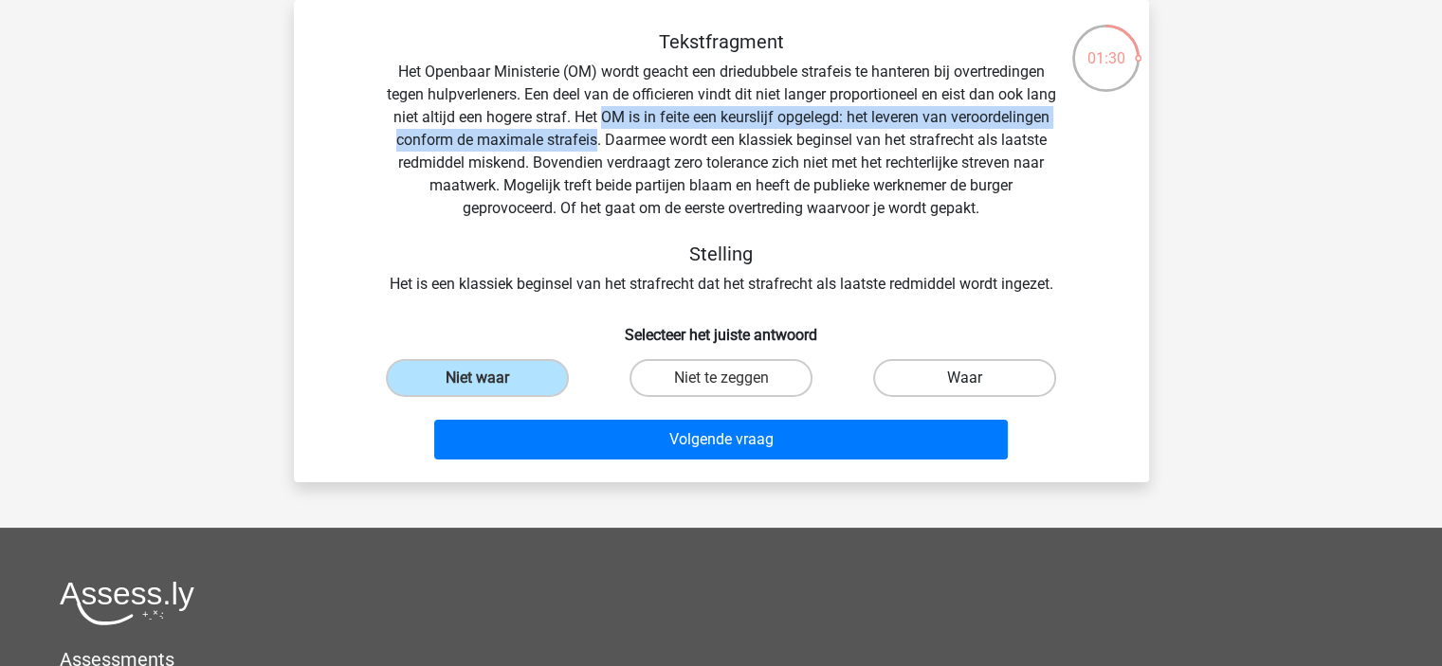
click at [1010, 362] on label "Waar" at bounding box center [964, 378] width 183 height 38
click at [977, 378] on input "Waar" at bounding box center [971, 384] width 12 height 12
radio input "true"
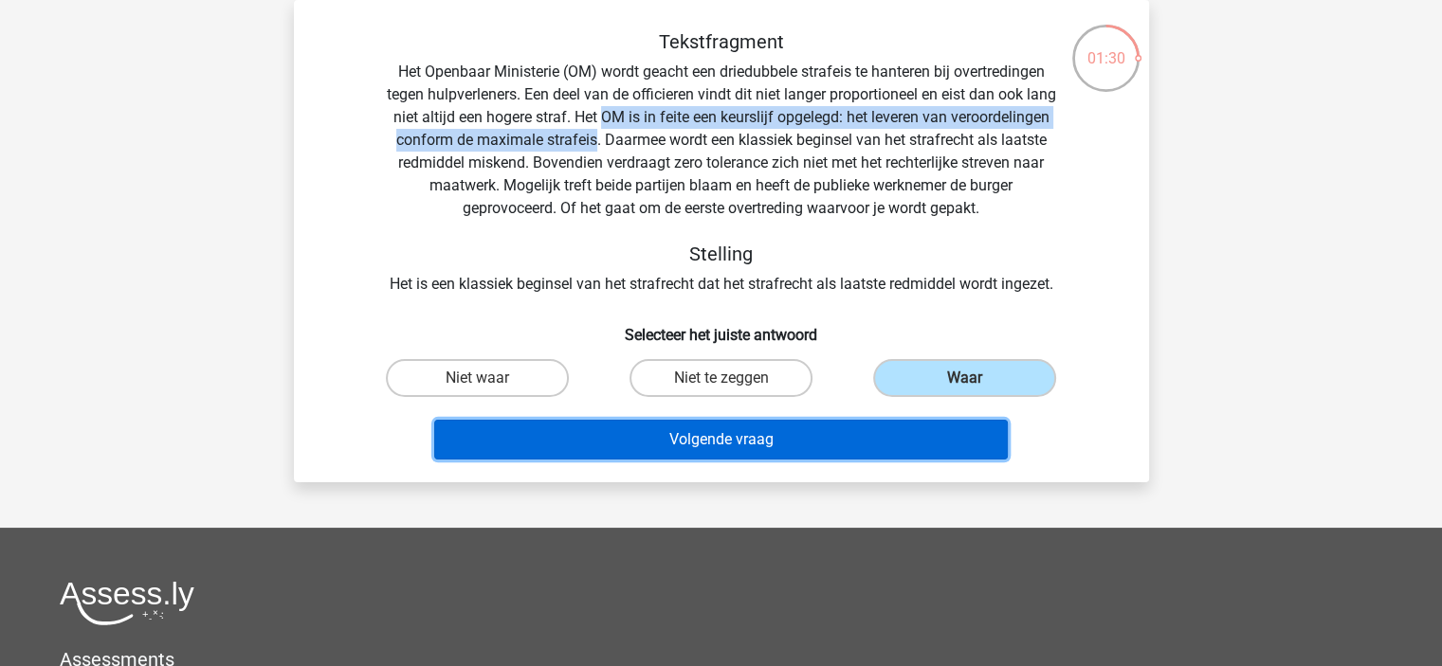
click at [885, 450] on button "Volgende vraag" at bounding box center [720, 440] width 573 height 40
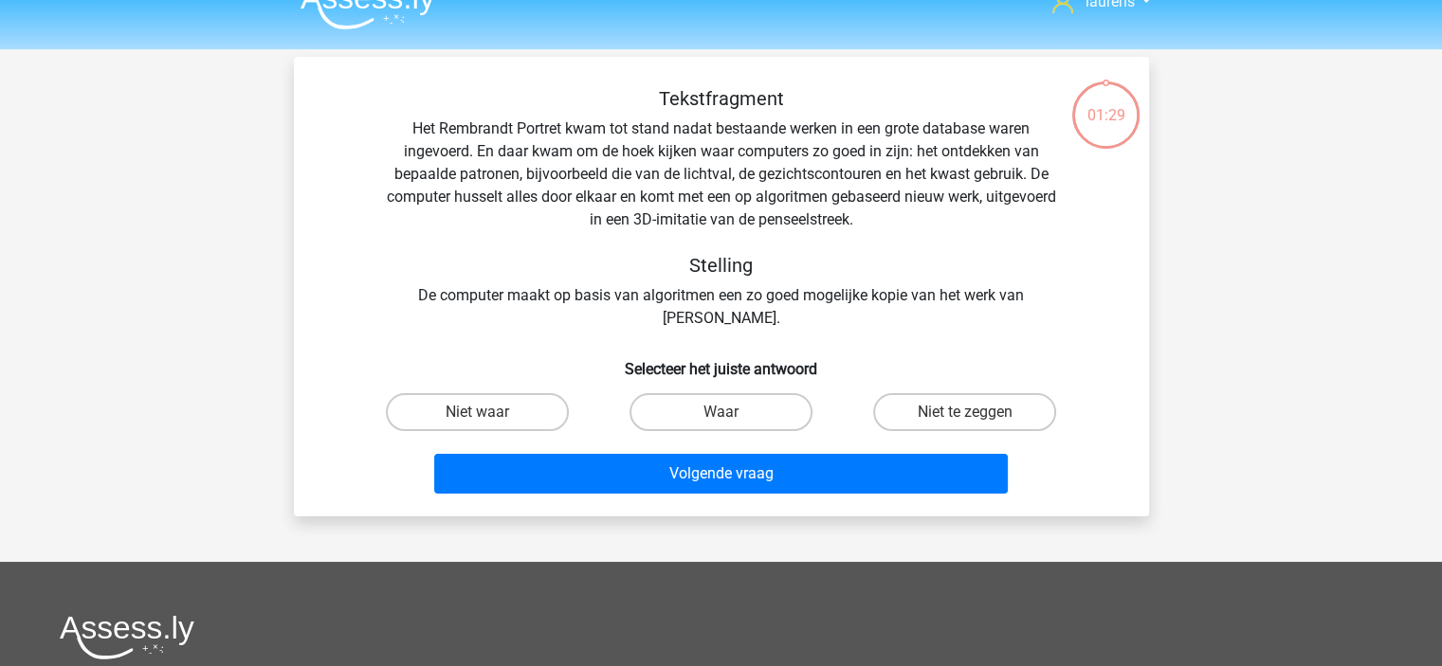
scroll to position [0, 0]
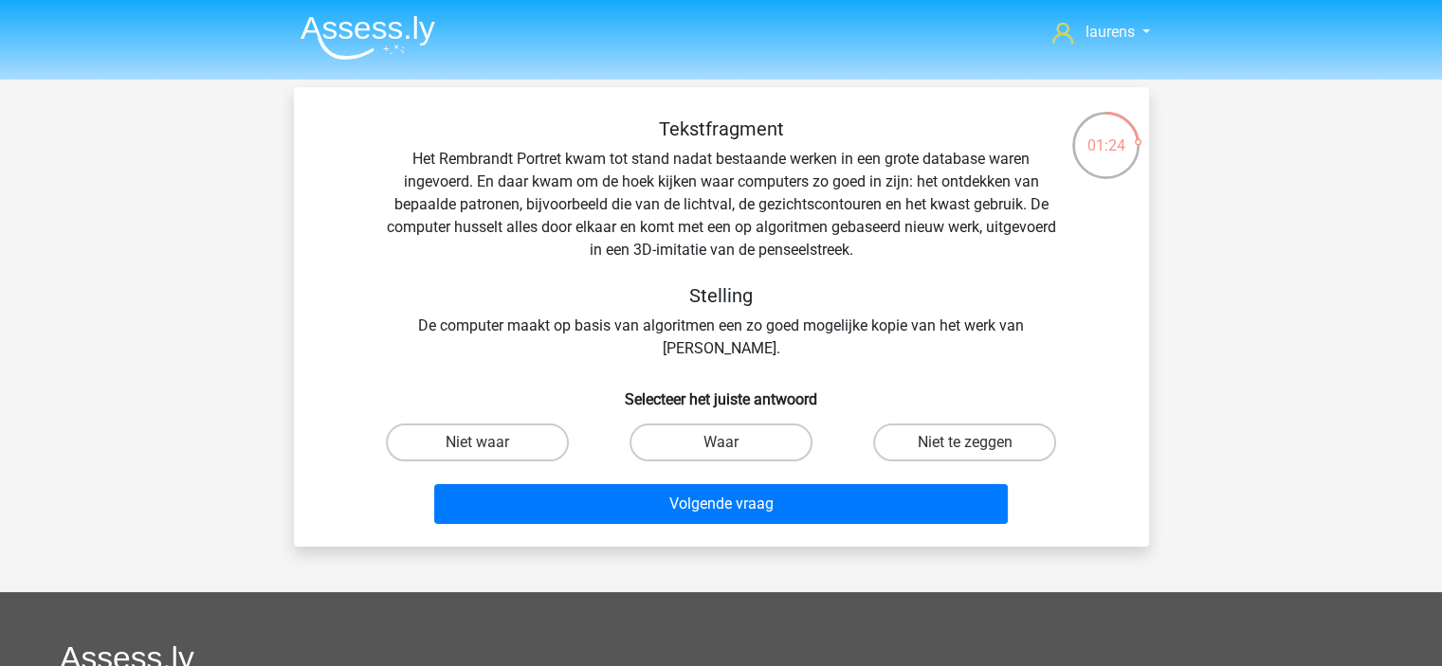
drag, startPoint x: 899, startPoint y: 336, endPoint x: 782, endPoint y: 335, distance: 116.6
click at [782, 335] on div "Tekstfragment Het Rembrandt Portret kwam tot stand nadat bestaande werken in ee…" at bounding box center [721, 239] width 794 height 243
click at [496, 455] on label "Niet waar" at bounding box center [477, 443] width 183 height 38
click at [489, 455] on input "Niet waar" at bounding box center [483, 449] width 12 height 12
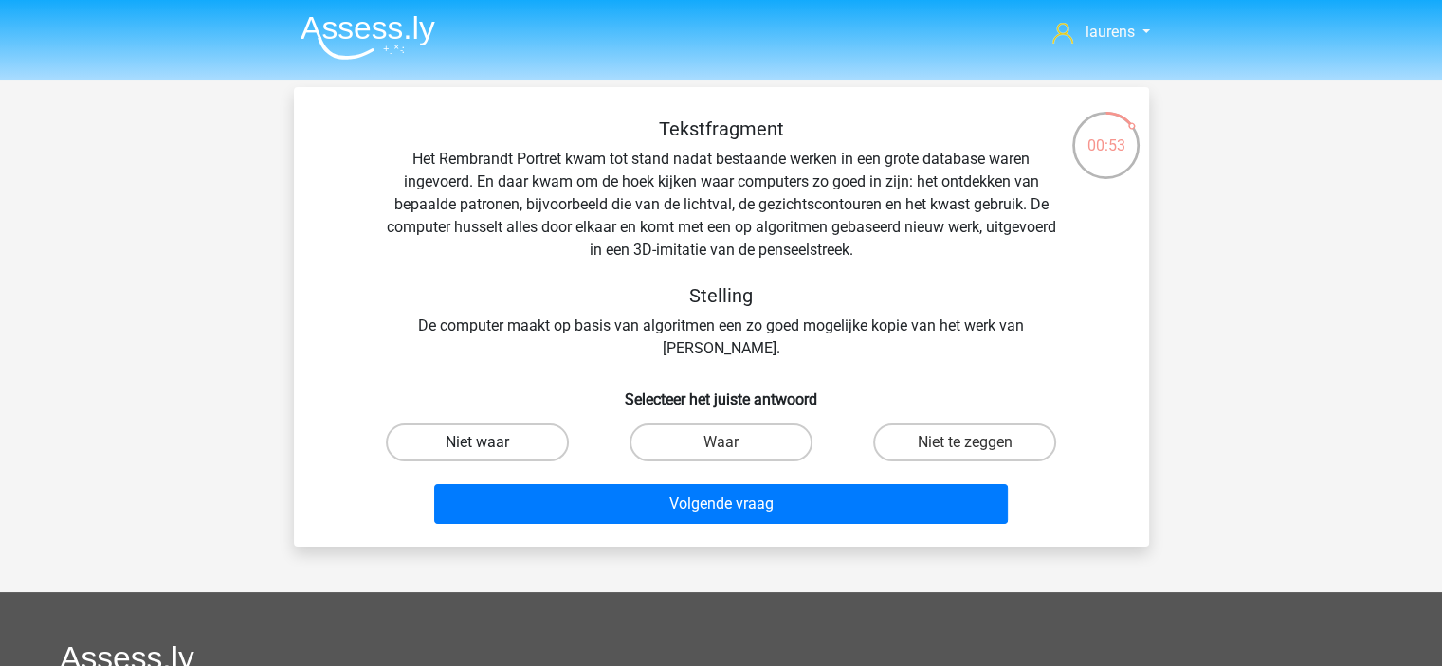
radio input "true"
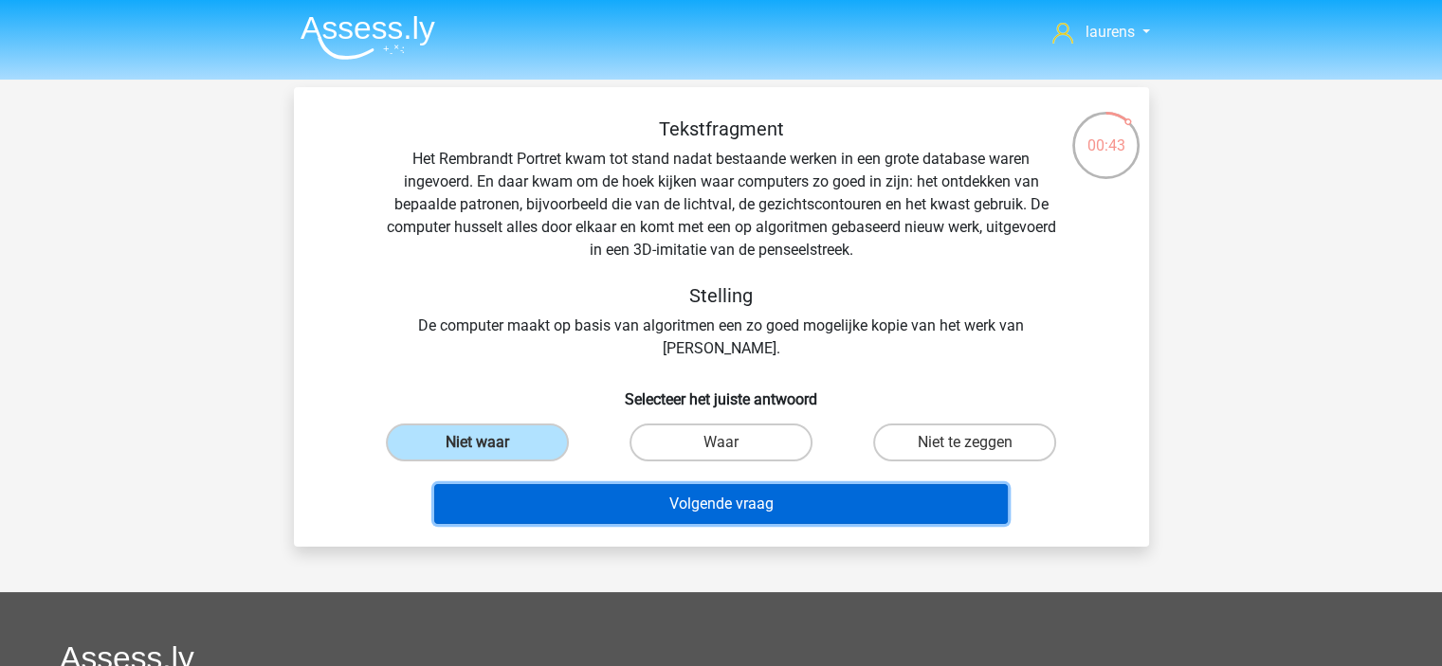
click at [571, 491] on button "Volgende vraag" at bounding box center [720, 504] width 573 height 40
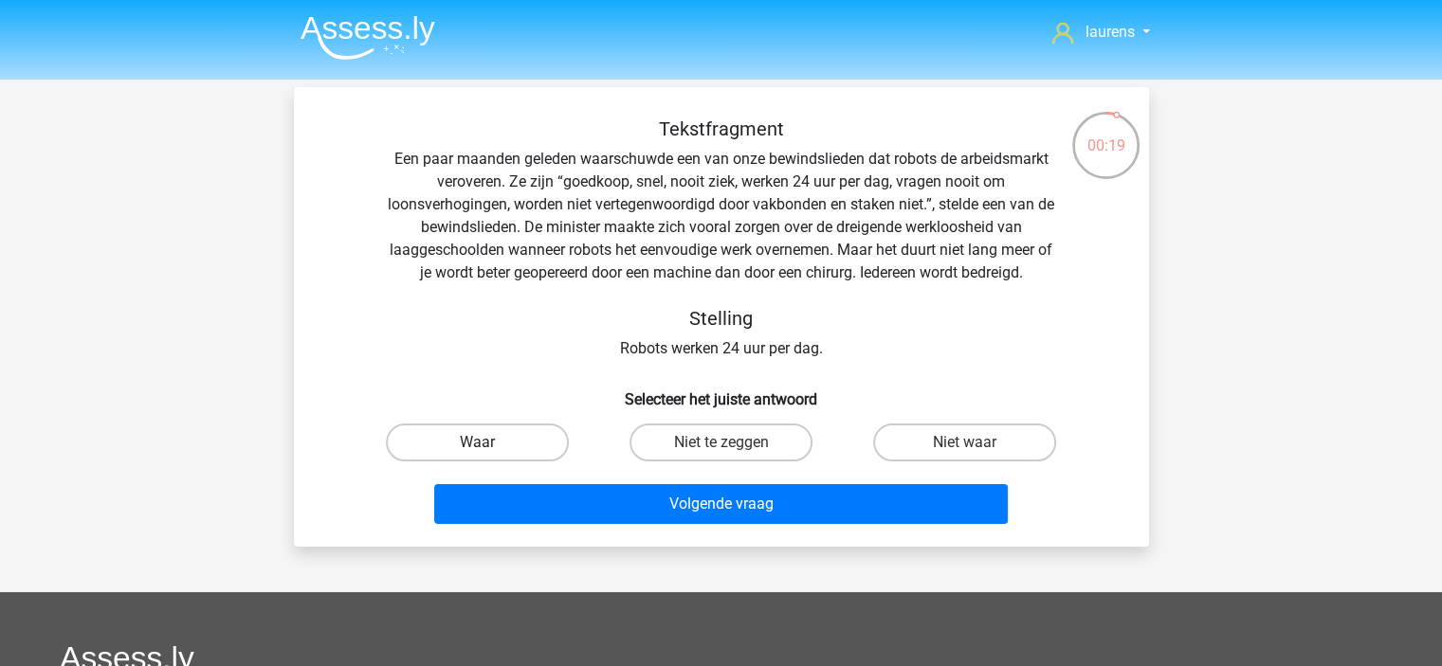
click at [528, 442] on label "Waar" at bounding box center [477, 443] width 183 height 38
click at [489, 443] on input "Waar" at bounding box center [483, 449] width 12 height 12
radio input "true"
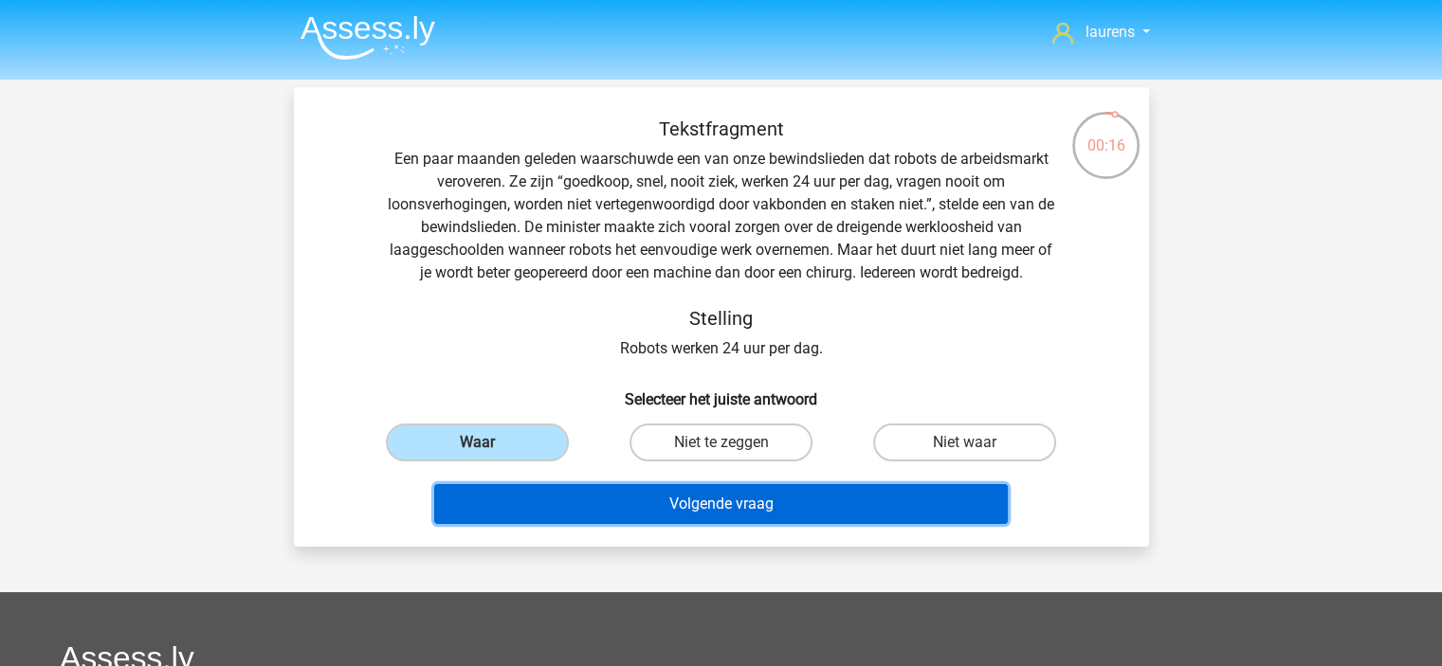
click at [732, 508] on button "Volgende vraag" at bounding box center [720, 504] width 573 height 40
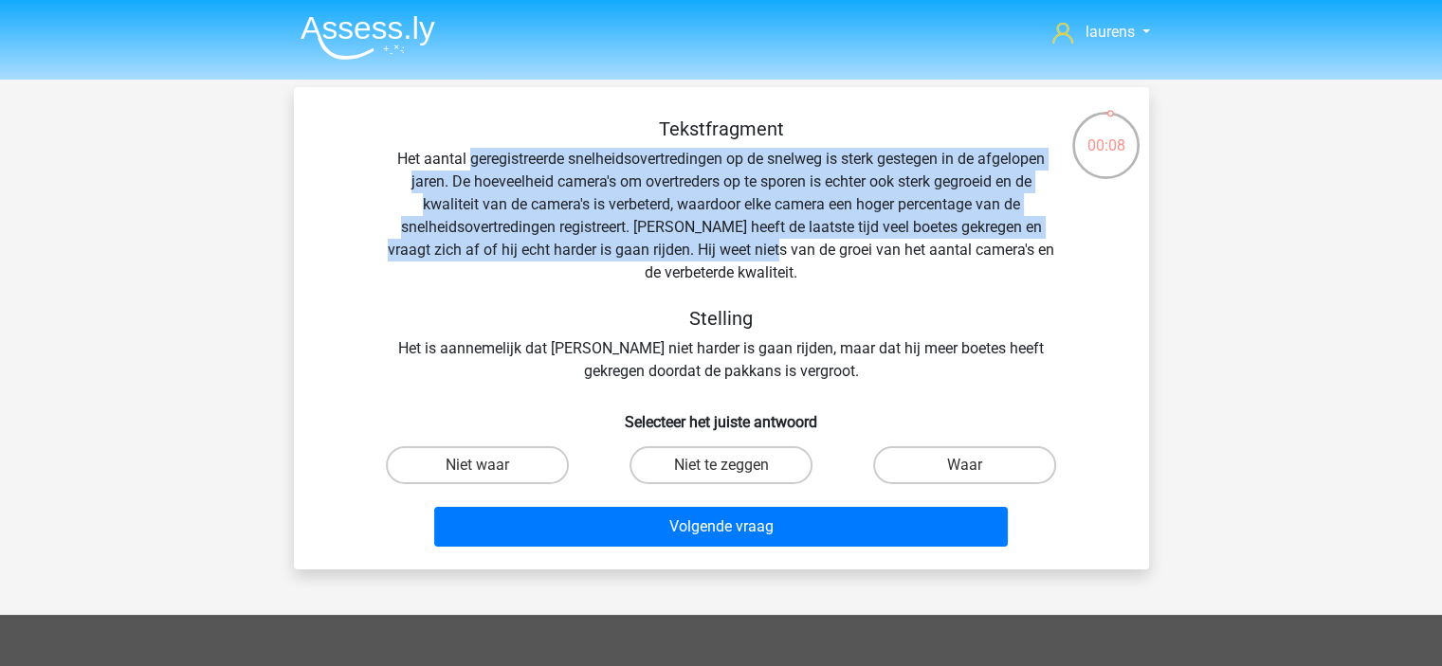
drag, startPoint x: 464, startPoint y: 170, endPoint x: 741, endPoint y: 259, distance: 290.8
click at [741, 259] on div "Tekstfragment Het aantal geregistreerde snelheidsovertredingen op de snelweg is…" at bounding box center [721, 250] width 794 height 265
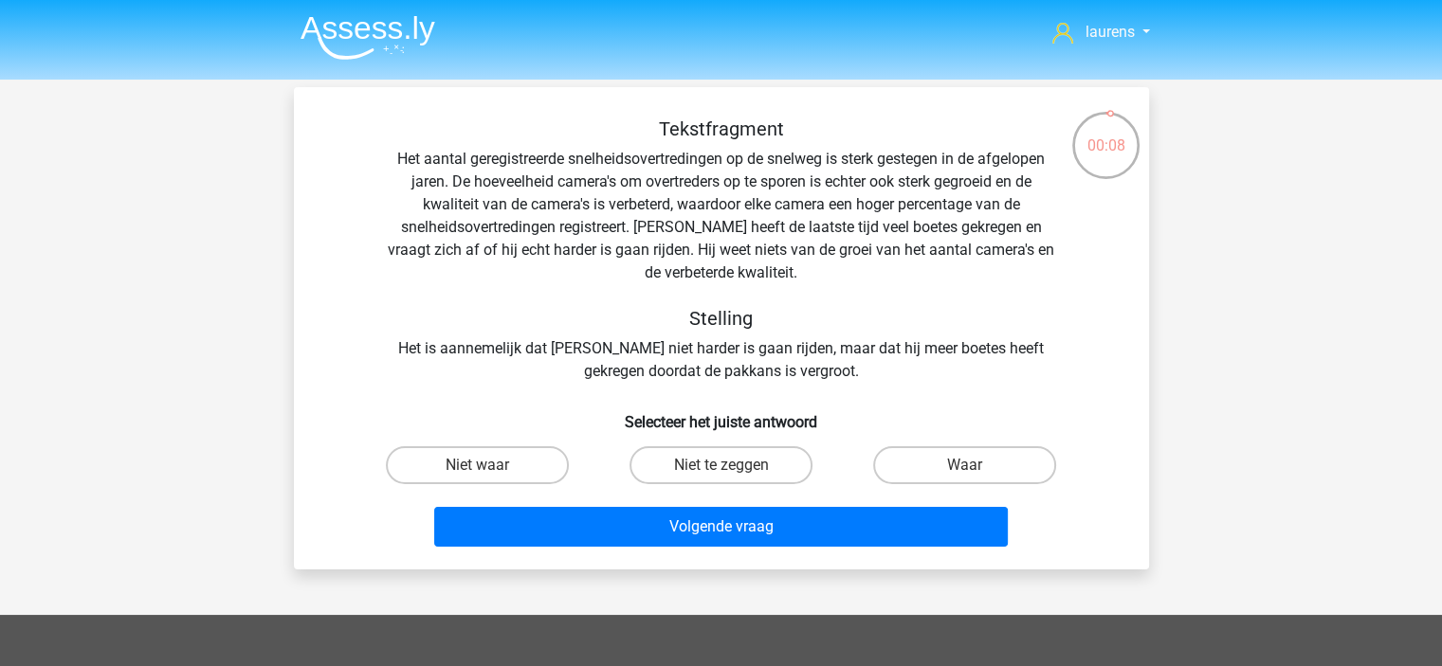
click at [754, 247] on div "Tekstfragment Het aantal geregistreerde snelheidsovertredingen op de snelweg is…" at bounding box center [721, 250] width 794 height 265
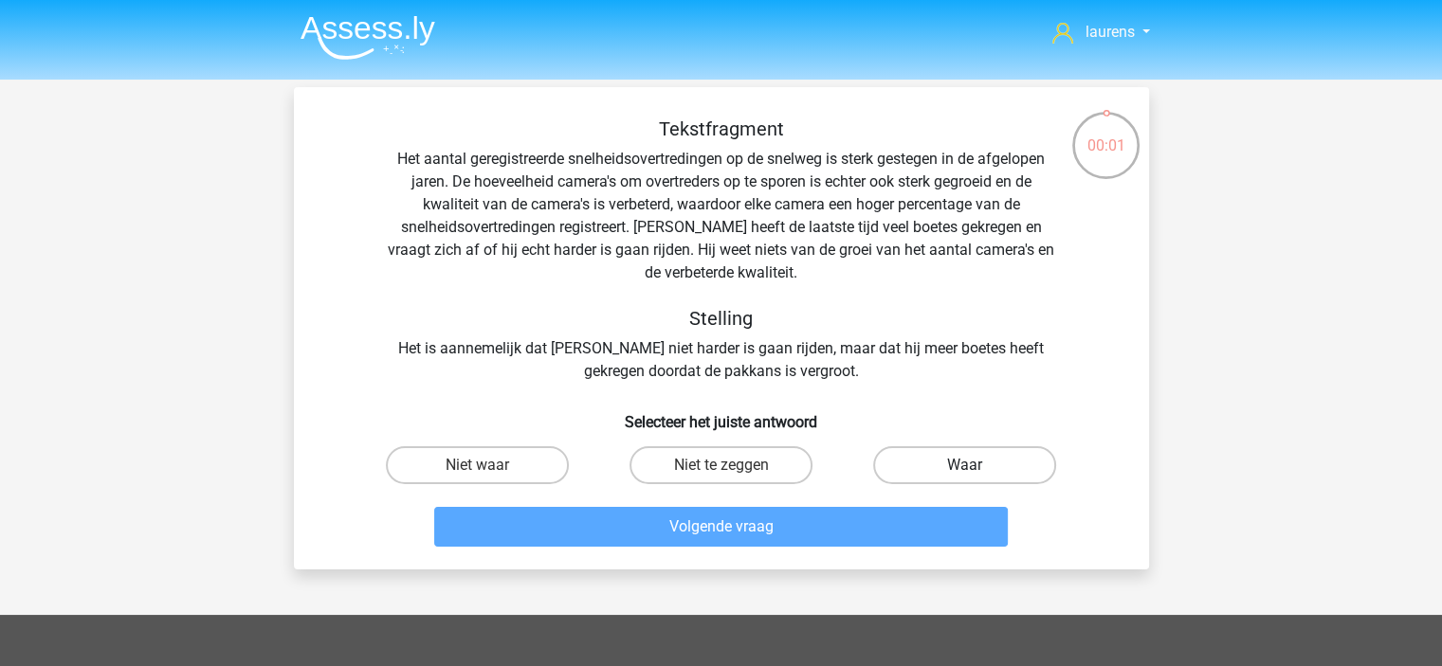
click at [990, 476] on label "Waar" at bounding box center [964, 465] width 183 height 38
click at [977, 476] on input "Waar" at bounding box center [971, 471] width 12 height 12
radio input "true"
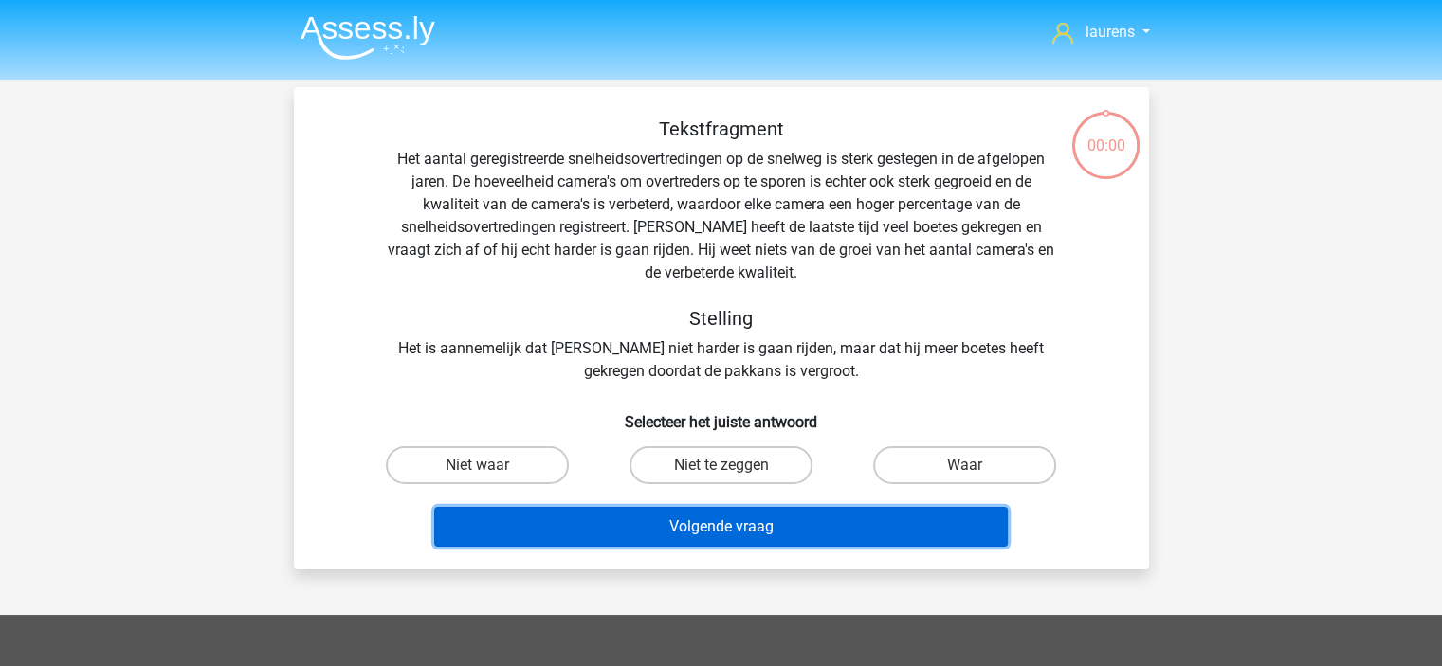
click at [854, 518] on button "Volgende vraag" at bounding box center [720, 527] width 573 height 40
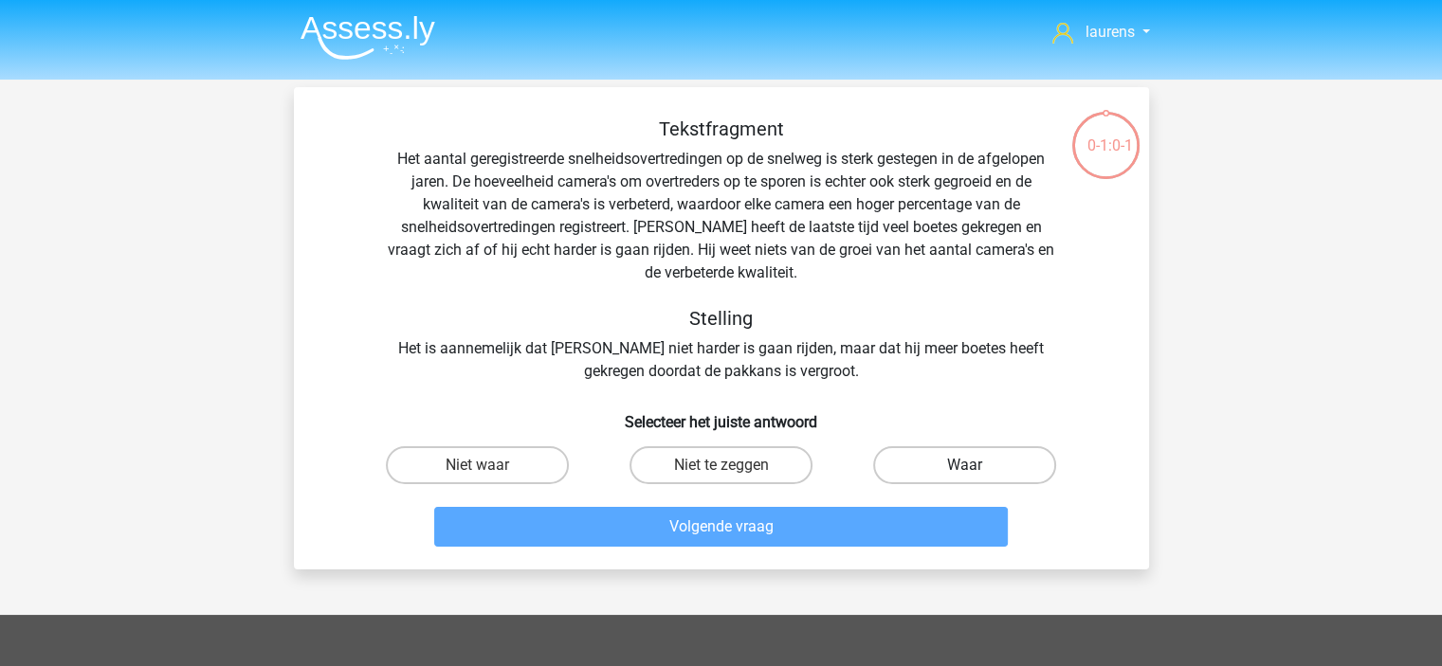
click at [906, 472] on label "Waar" at bounding box center [964, 465] width 183 height 38
click at [965, 472] on input "Waar" at bounding box center [971, 471] width 12 height 12
radio input "true"
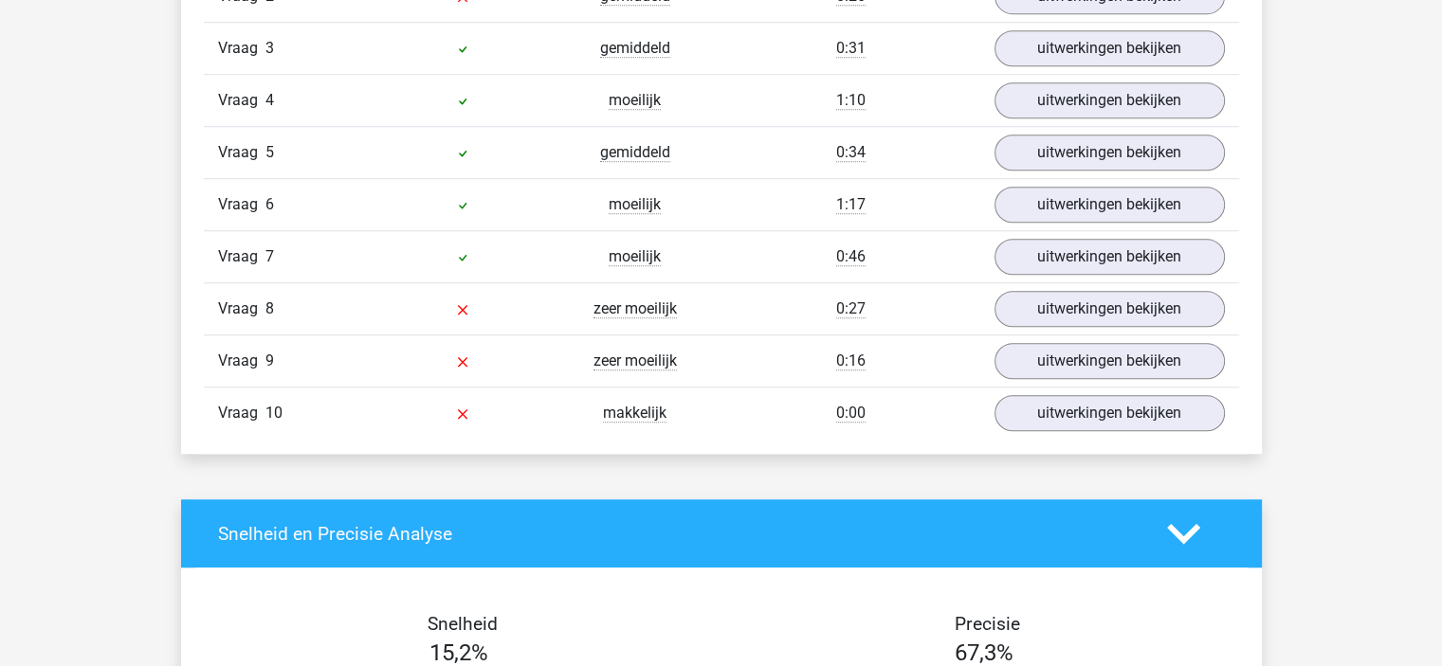
scroll to position [1422, 0]
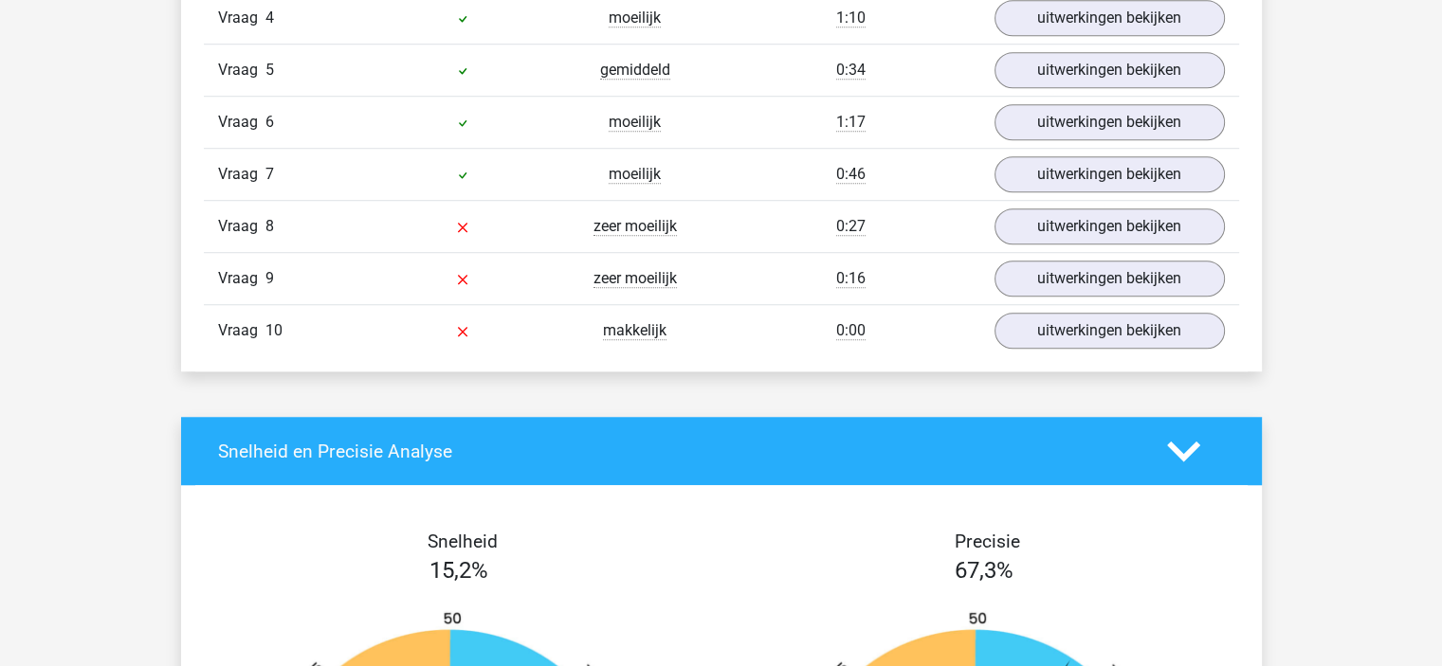
click at [809, 323] on div "0:00" at bounding box center [850, 330] width 259 height 23
click at [1027, 326] on link "uitwerkingen bekijken" at bounding box center [1108, 332] width 264 height 42
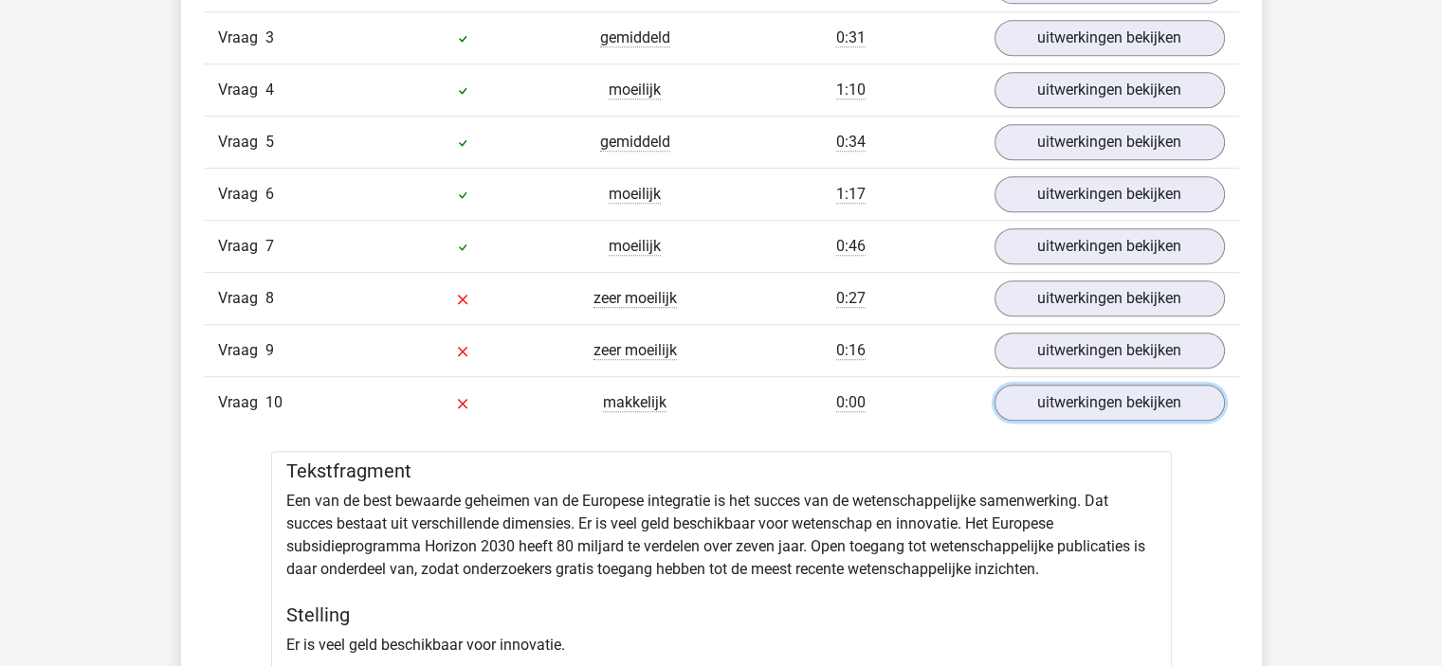
scroll to position [1232, 0]
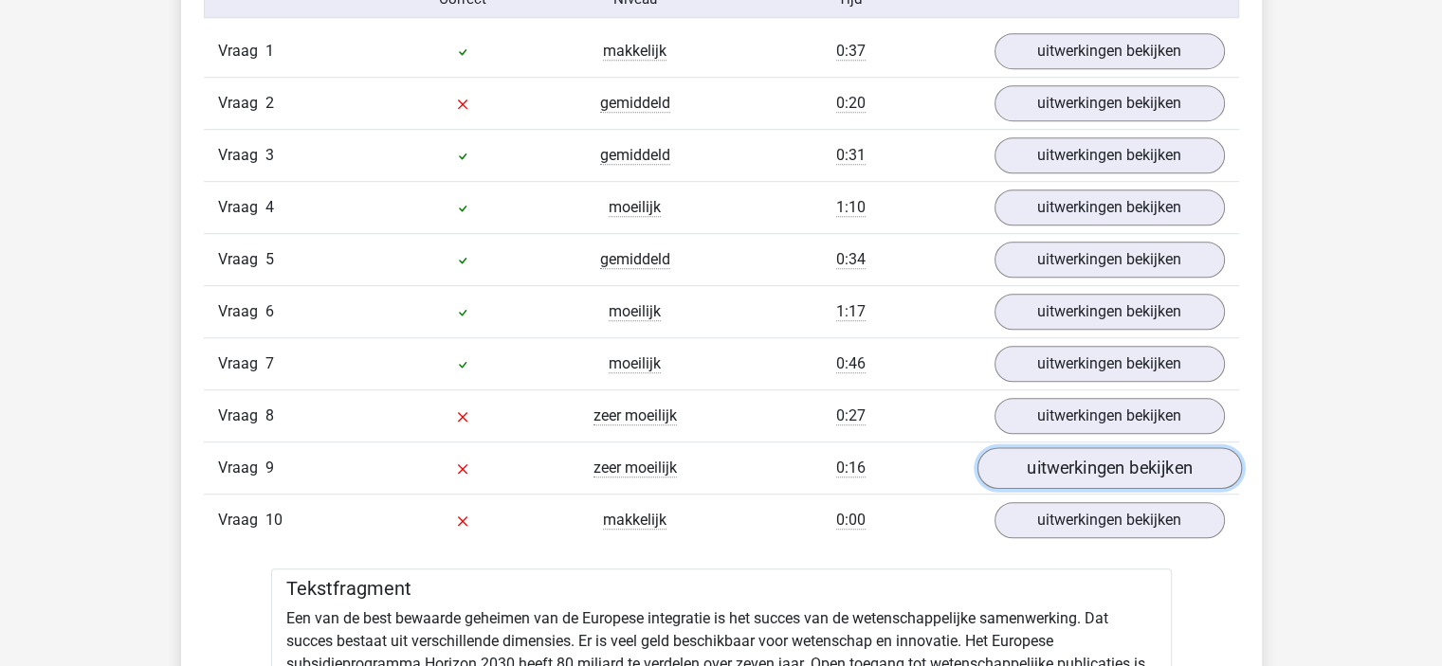
click at [1009, 451] on link "uitwerkingen bekijken" at bounding box center [1108, 469] width 264 height 42
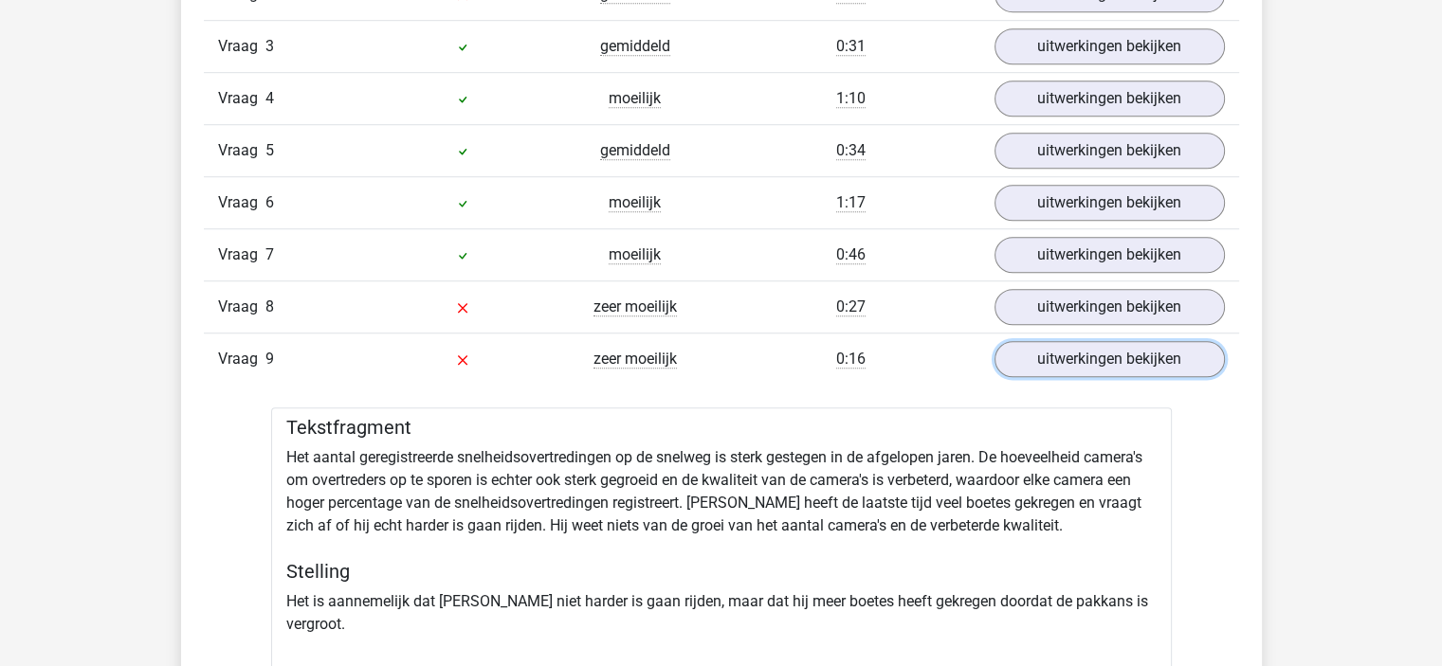
scroll to position [1422, 0]
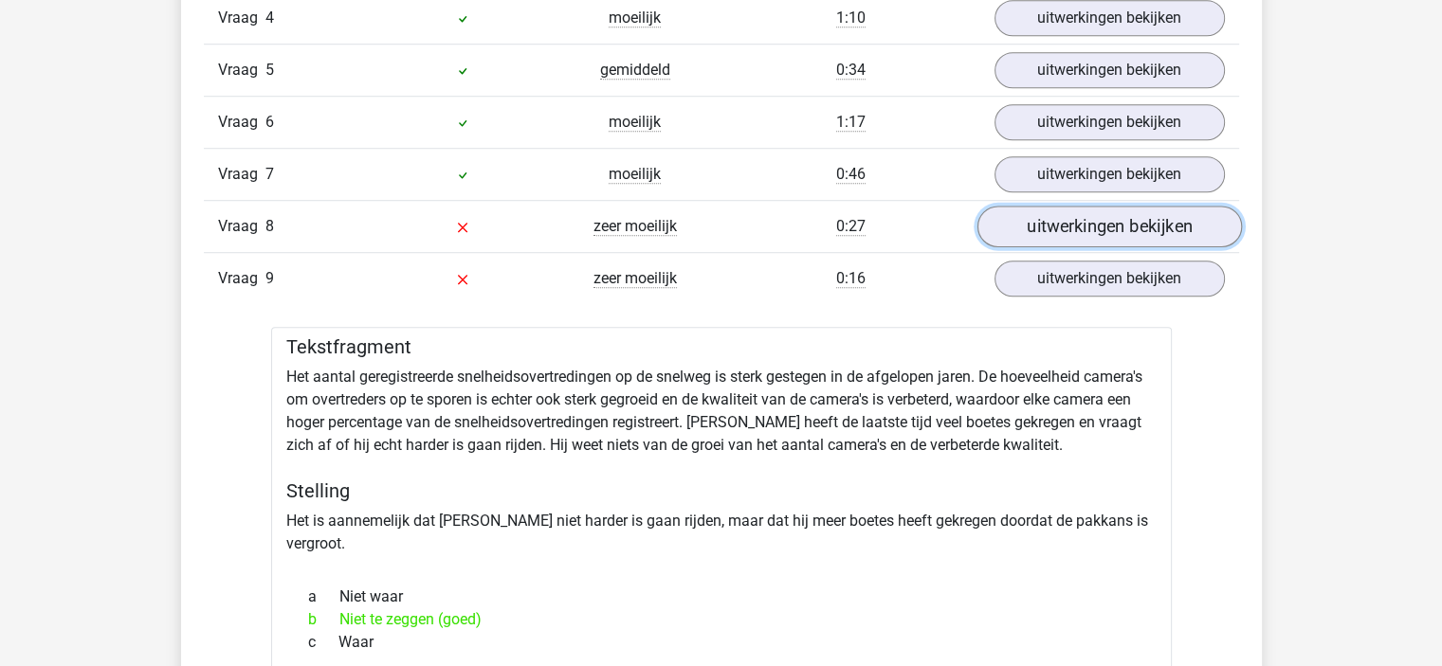
click at [1014, 224] on link "uitwerkingen bekijken" at bounding box center [1108, 228] width 264 height 42
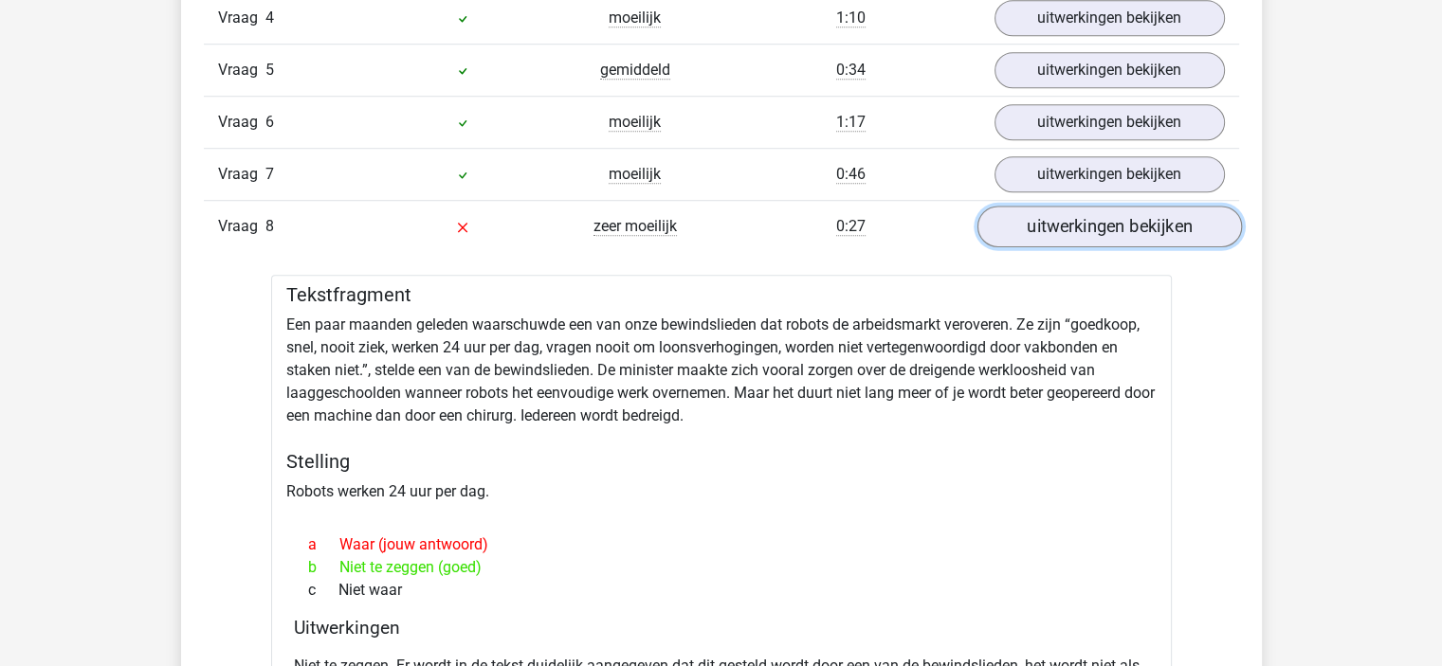
click at [1014, 224] on link "uitwerkingen bekijken" at bounding box center [1108, 228] width 264 height 42
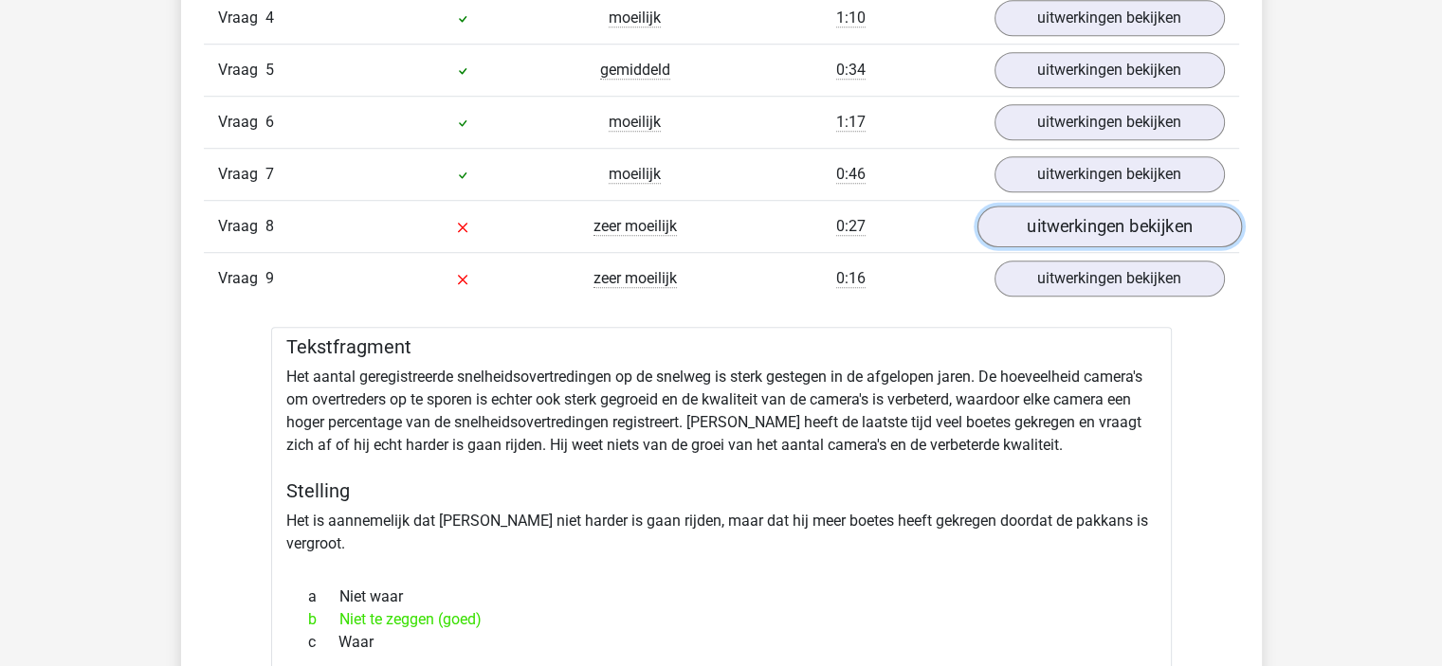
click at [1014, 224] on link "uitwerkingen bekijken" at bounding box center [1108, 228] width 264 height 42
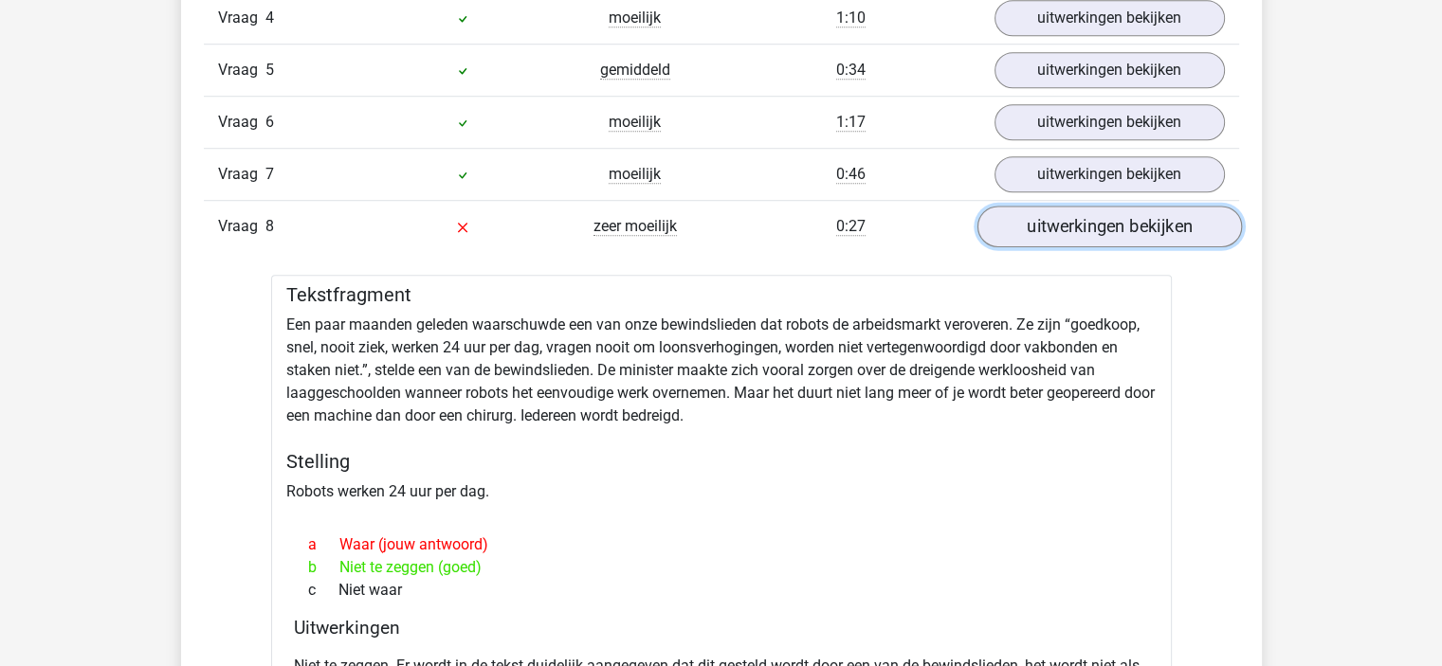
click at [1014, 224] on link "uitwerkingen bekijken" at bounding box center [1108, 228] width 264 height 42
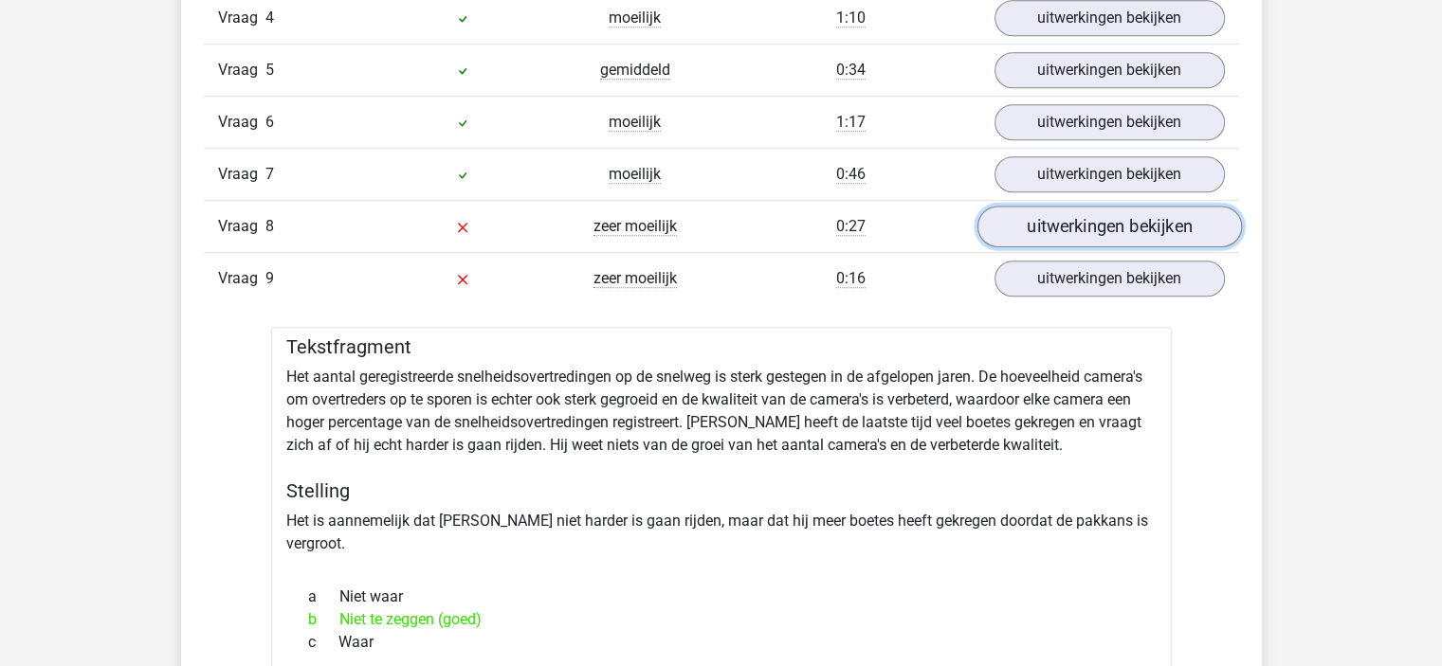
click at [1014, 224] on link "uitwerkingen bekijken" at bounding box center [1108, 228] width 264 height 42
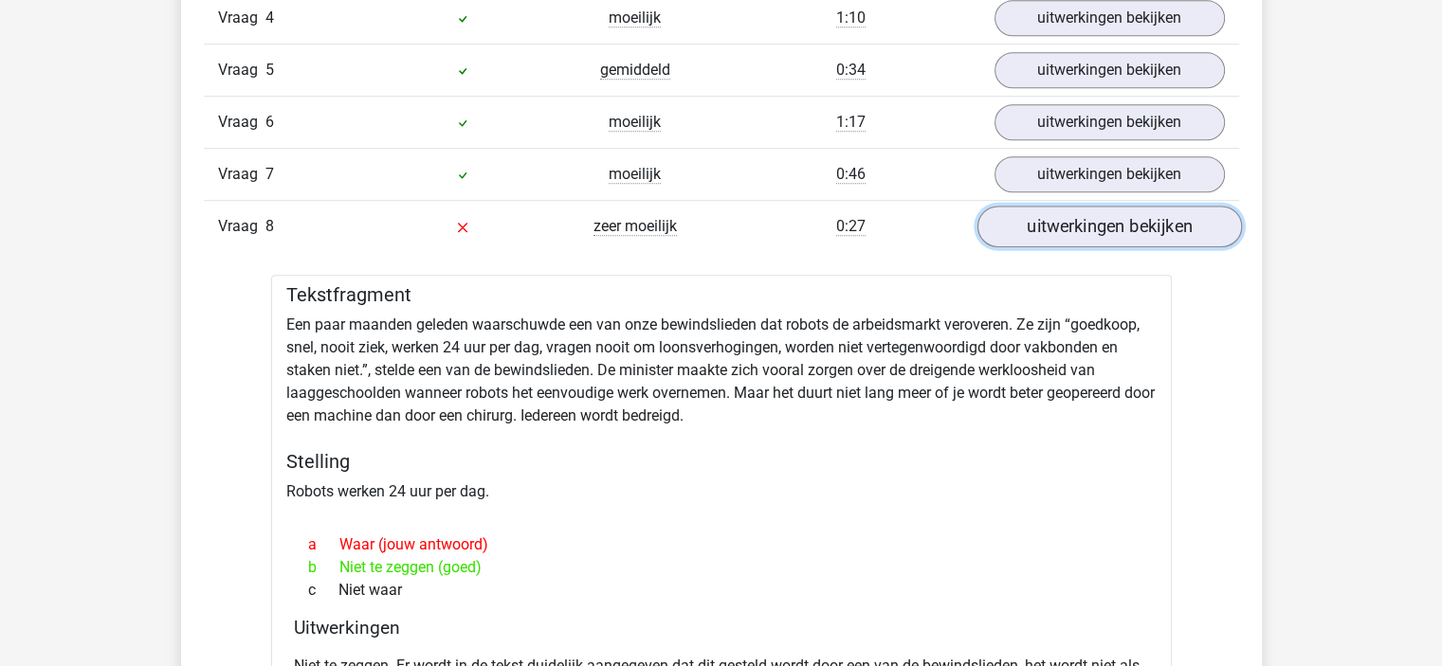
scroll to position [1611, 0]
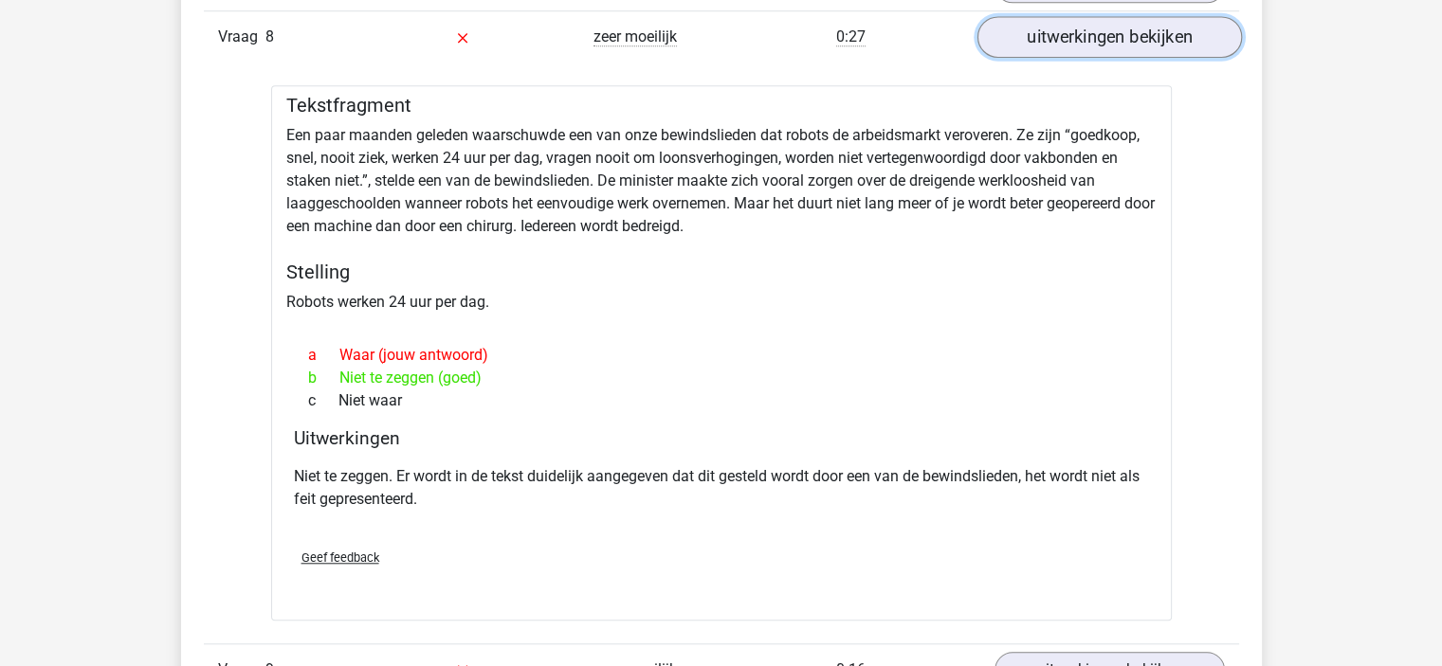
click at [1044, 38] on link "uitwerkingen bekijken" at bounding box center [1108, 38] width 264 height 42
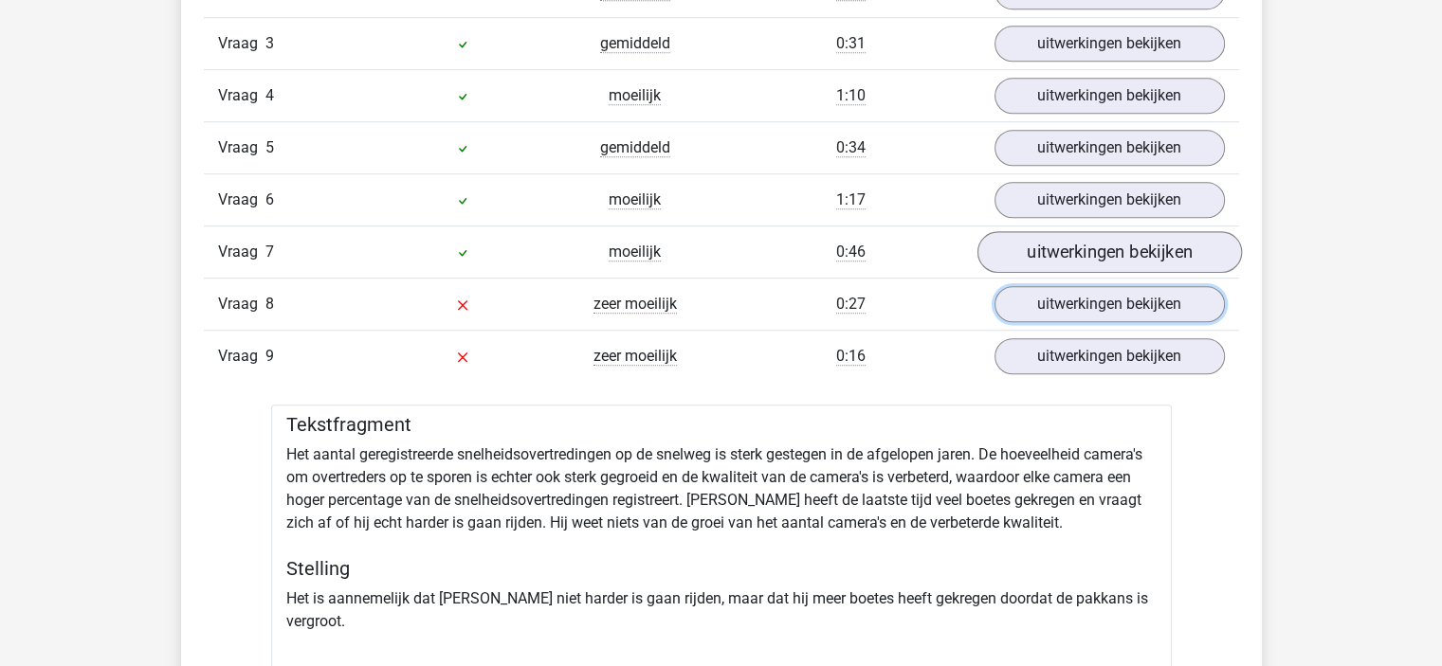
scroll to position [1232, 0]
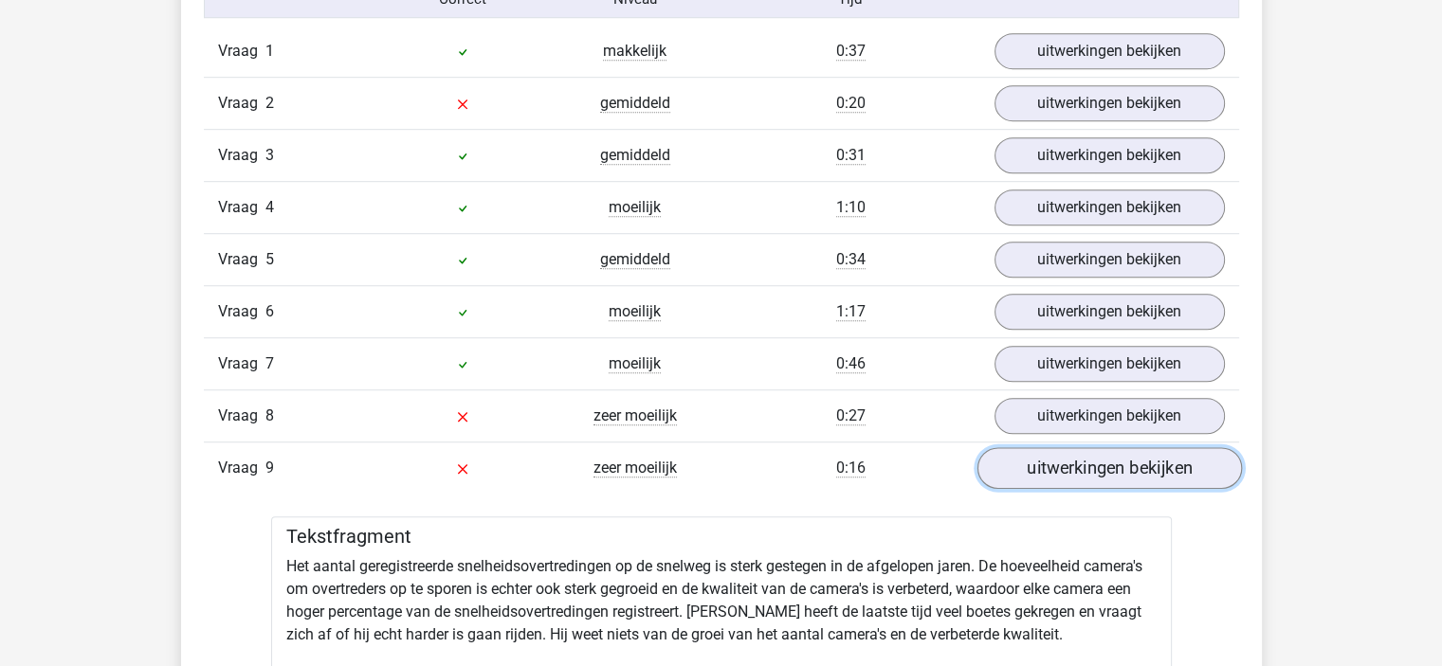
click at [1049, 462] on link "uitwerkingen bekijken" at bounding box center [1108, 469] width 264 height 42
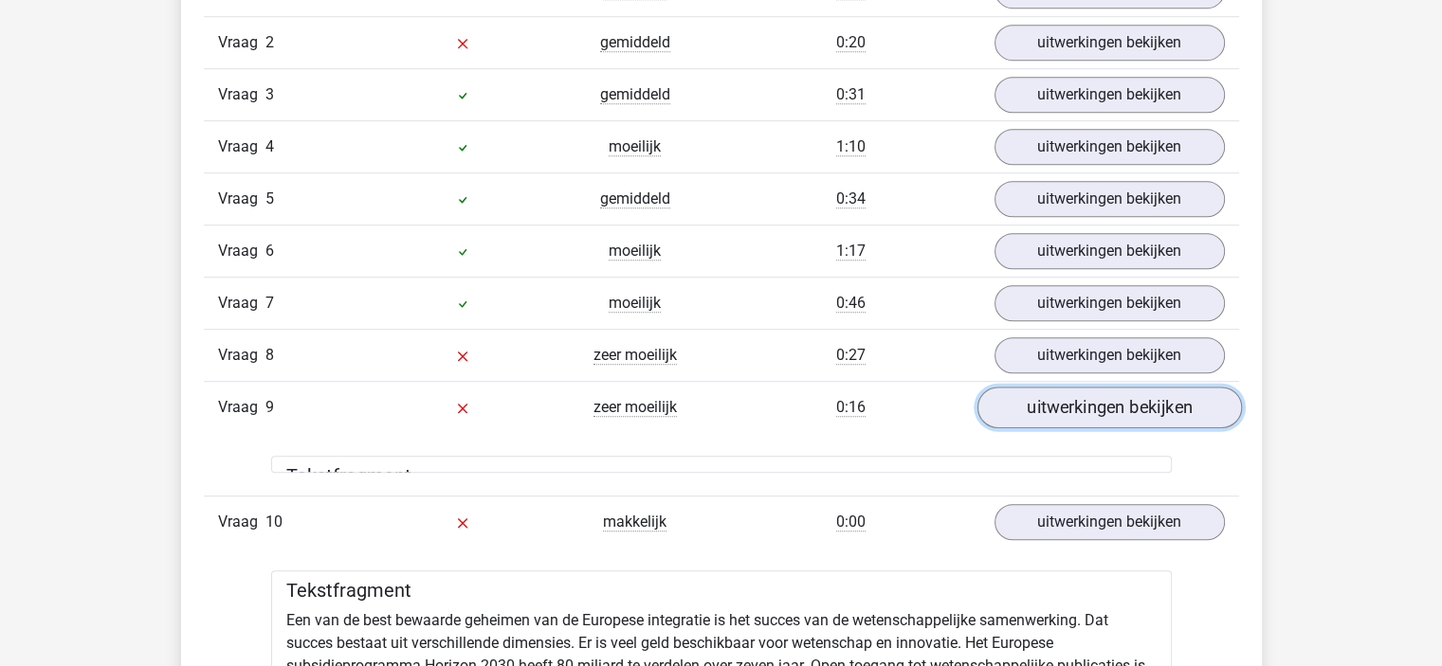
scroll to position [1327, 0]
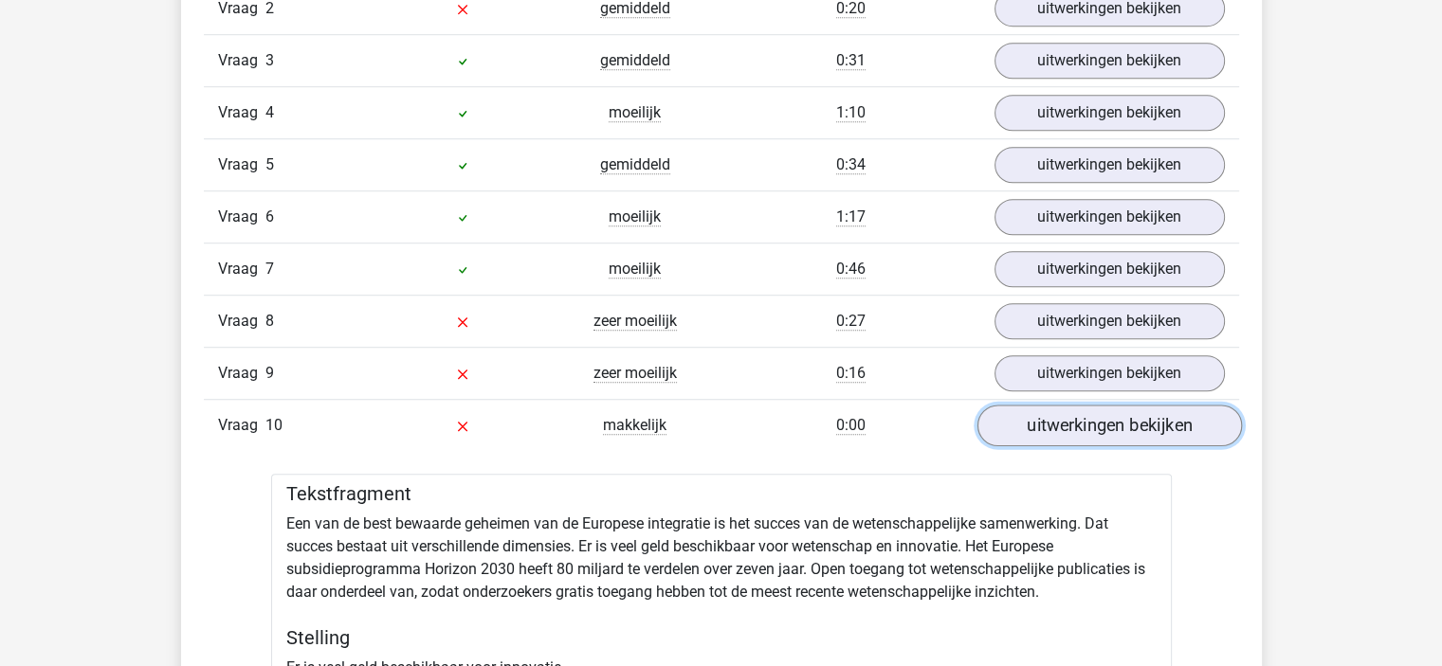
click at [1063, 412] on link "uitwerkingen bekijken" at bounding box center [1108, 427] width 264 height 42
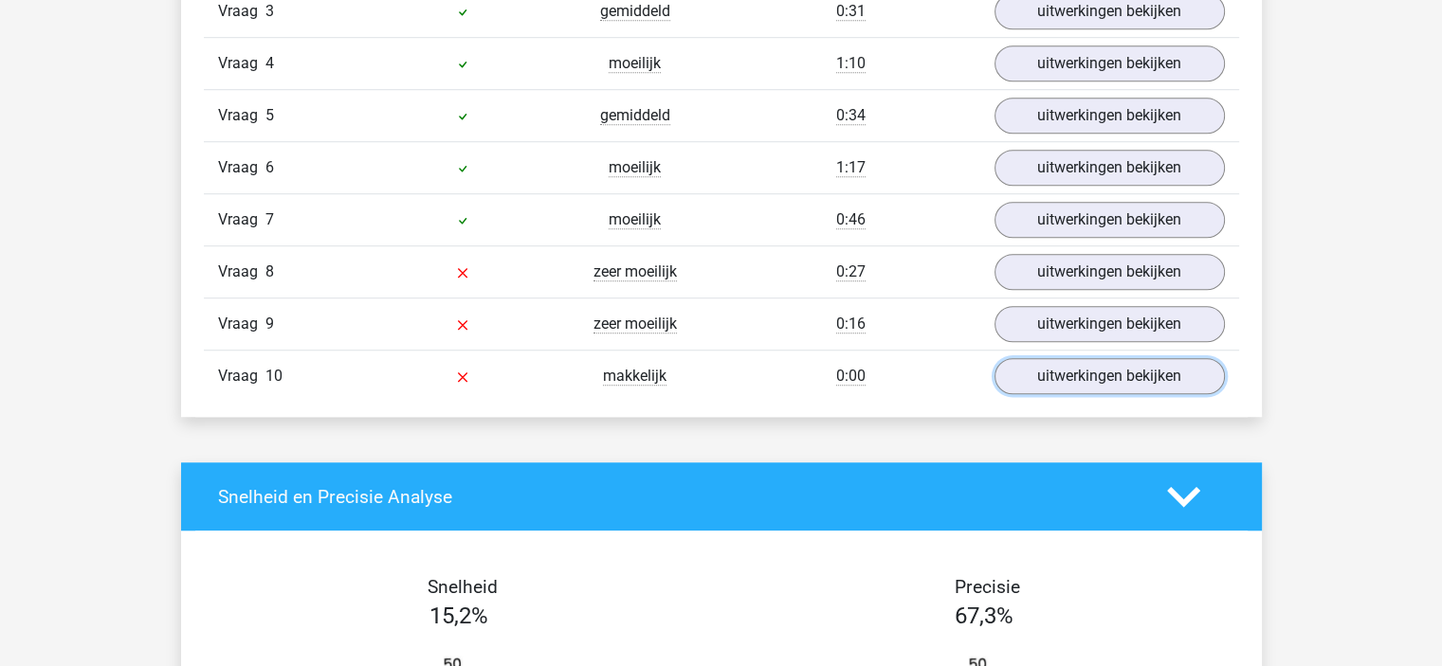
scroll to position [1422, 0]
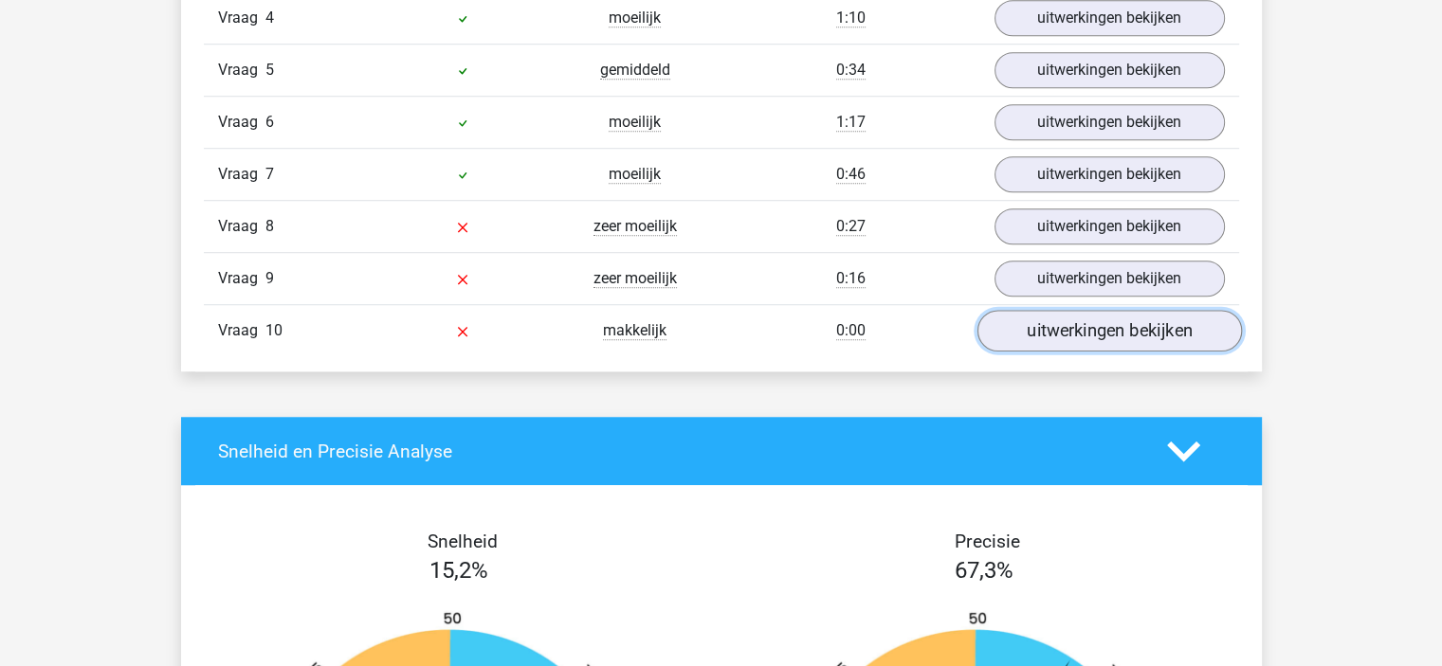
click at [1107, 314] on link "uitwerkingen bekijken" at bounding box center [1108, 332] width 264 height 42
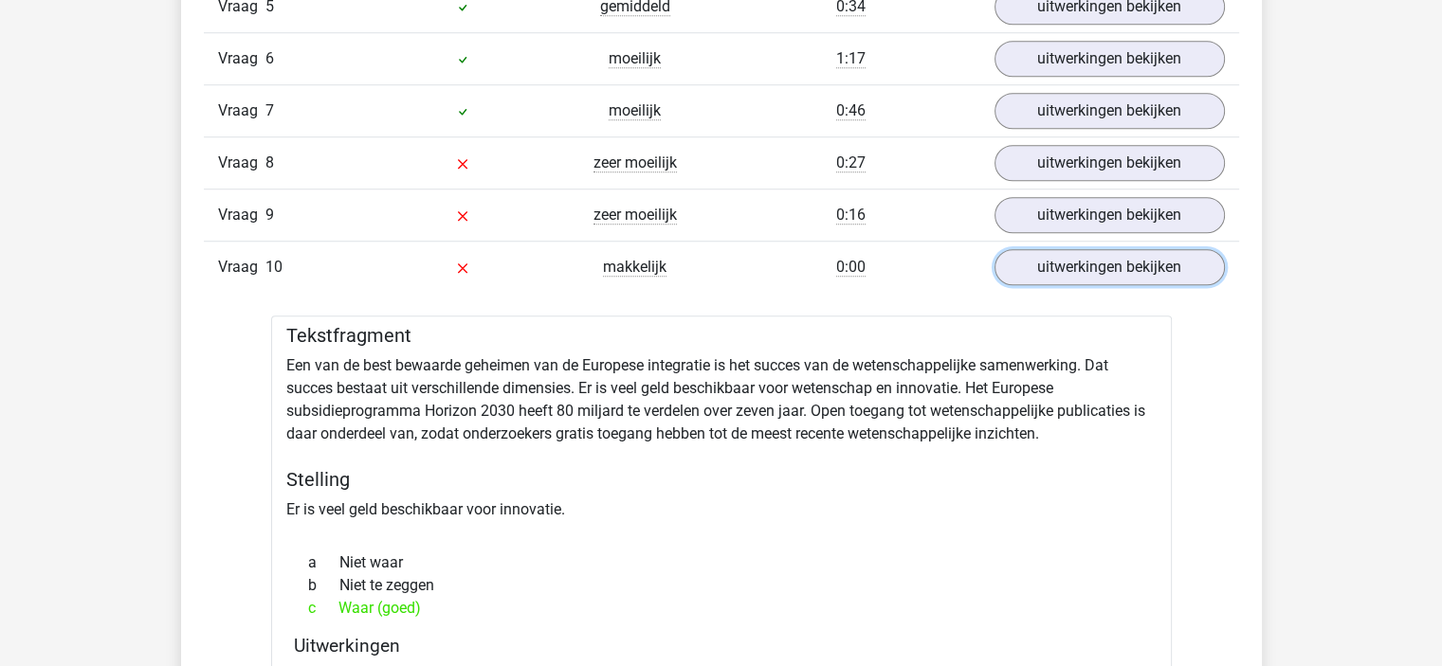
scroll to position [1517, 0]
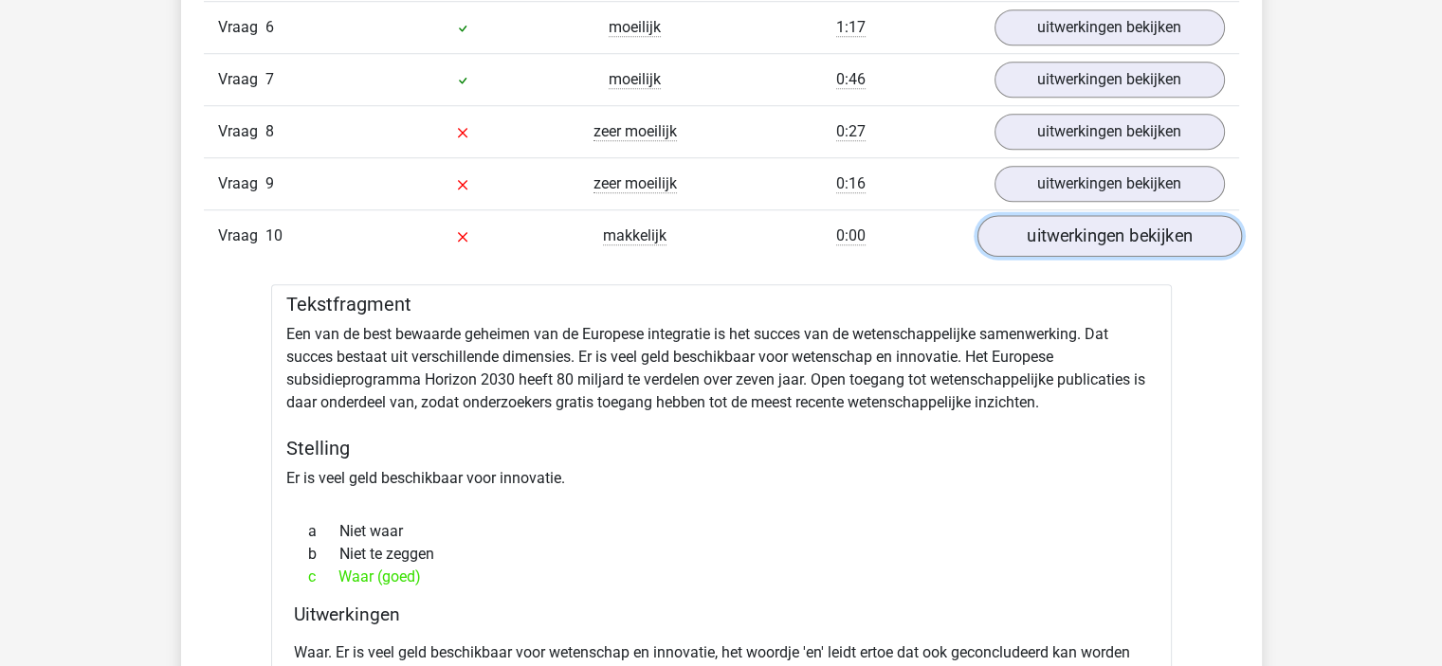
click at [1049, 231] on link "uitwerkingen bekijken" at bounding box center [1108, 237] width 264 height 42
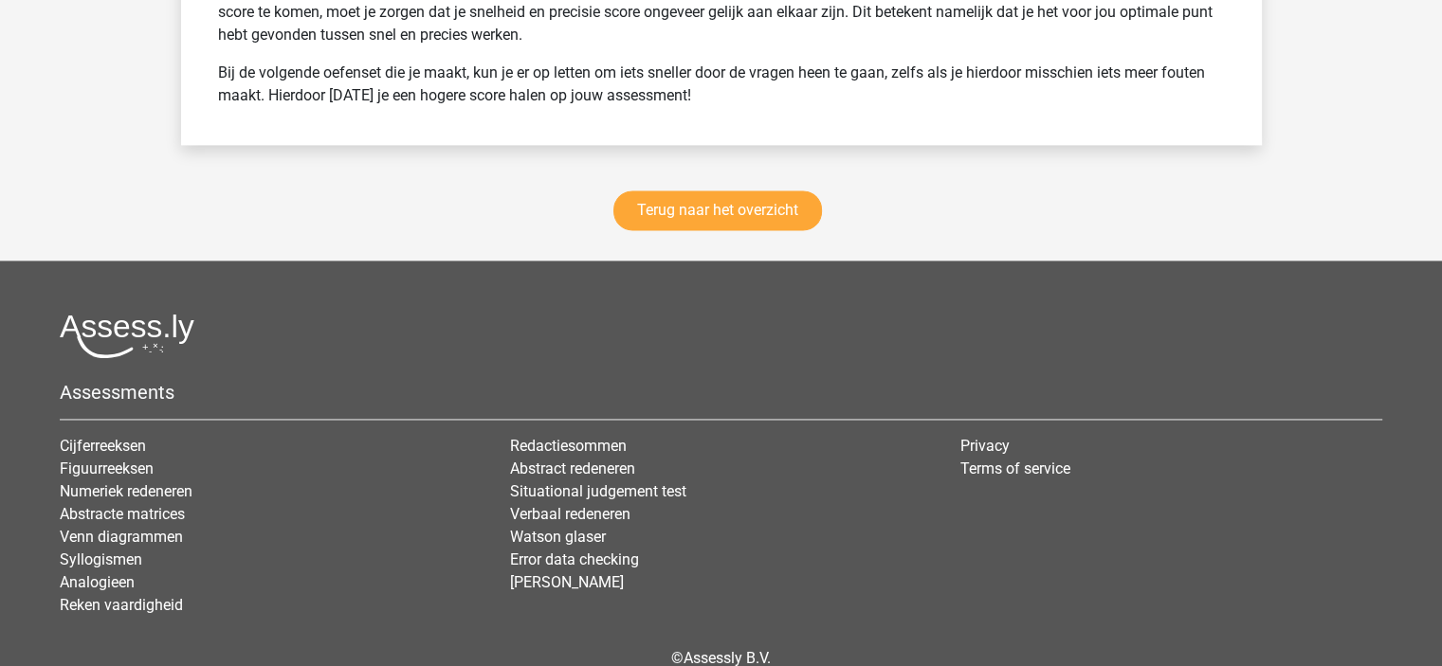
scroll to position [2749, 0]
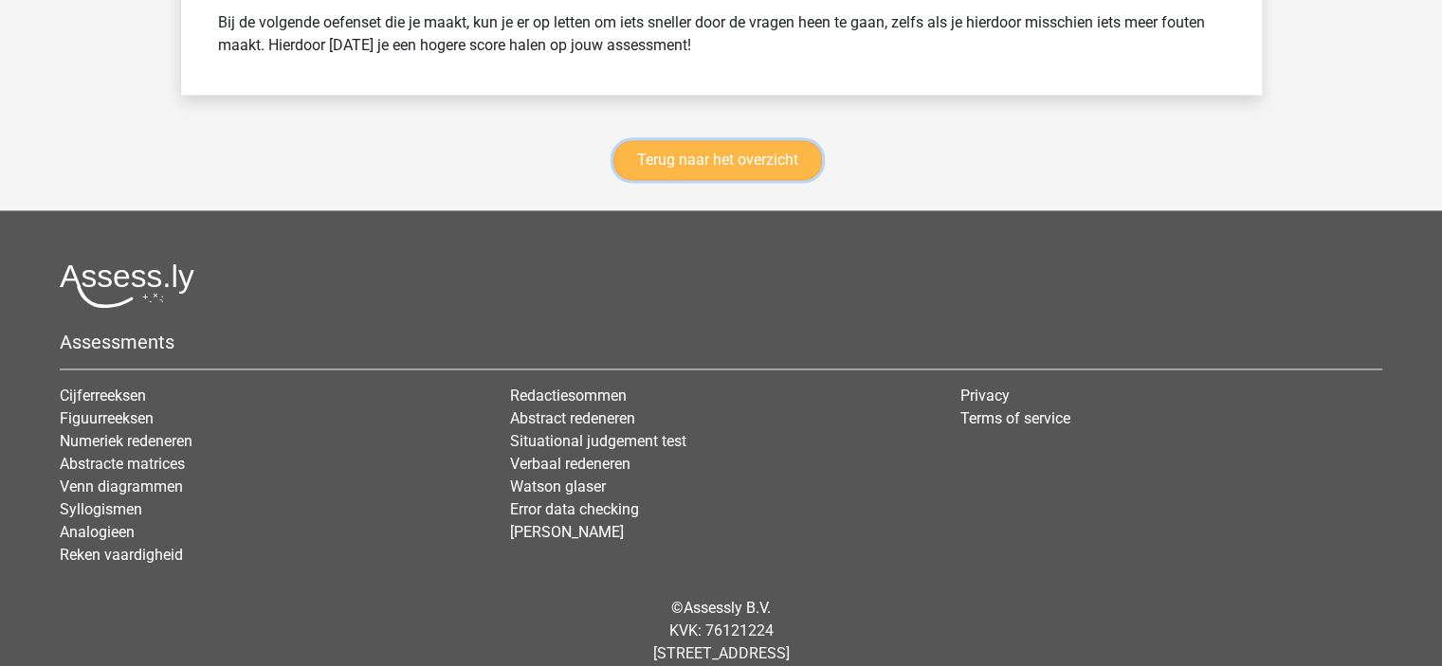
click at [696, 162] on link "Terug naar het overzicht" at bounding box center [717, 160] width 209 height 40
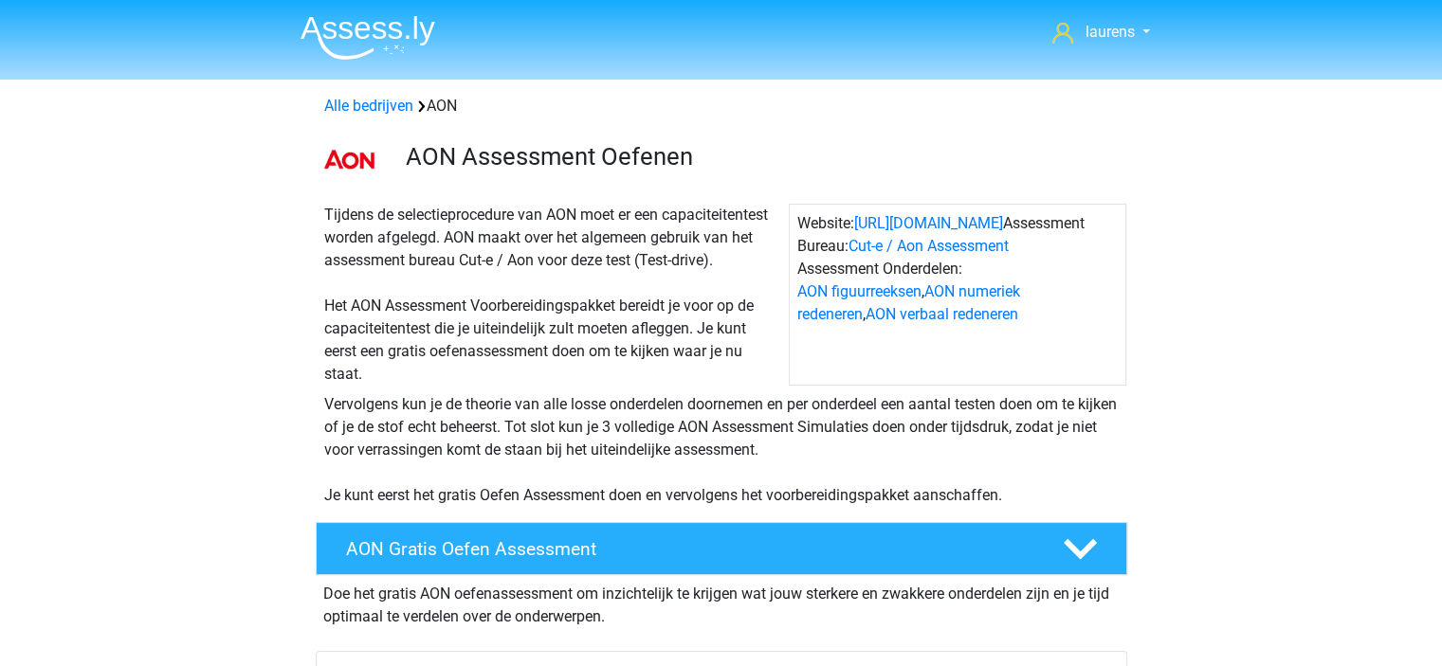
click at [388, 33] on img at bounding box center [367, 37] width 135 height 45
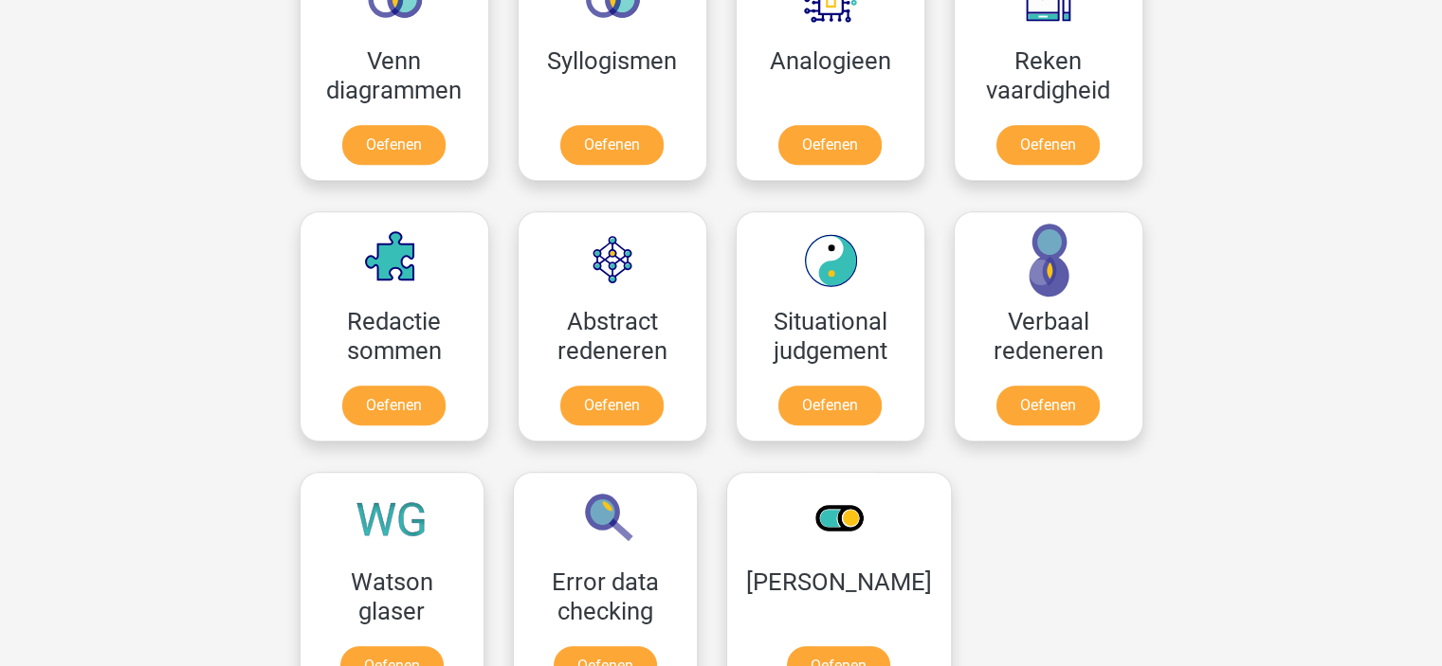
scroll to position [1232, 0]
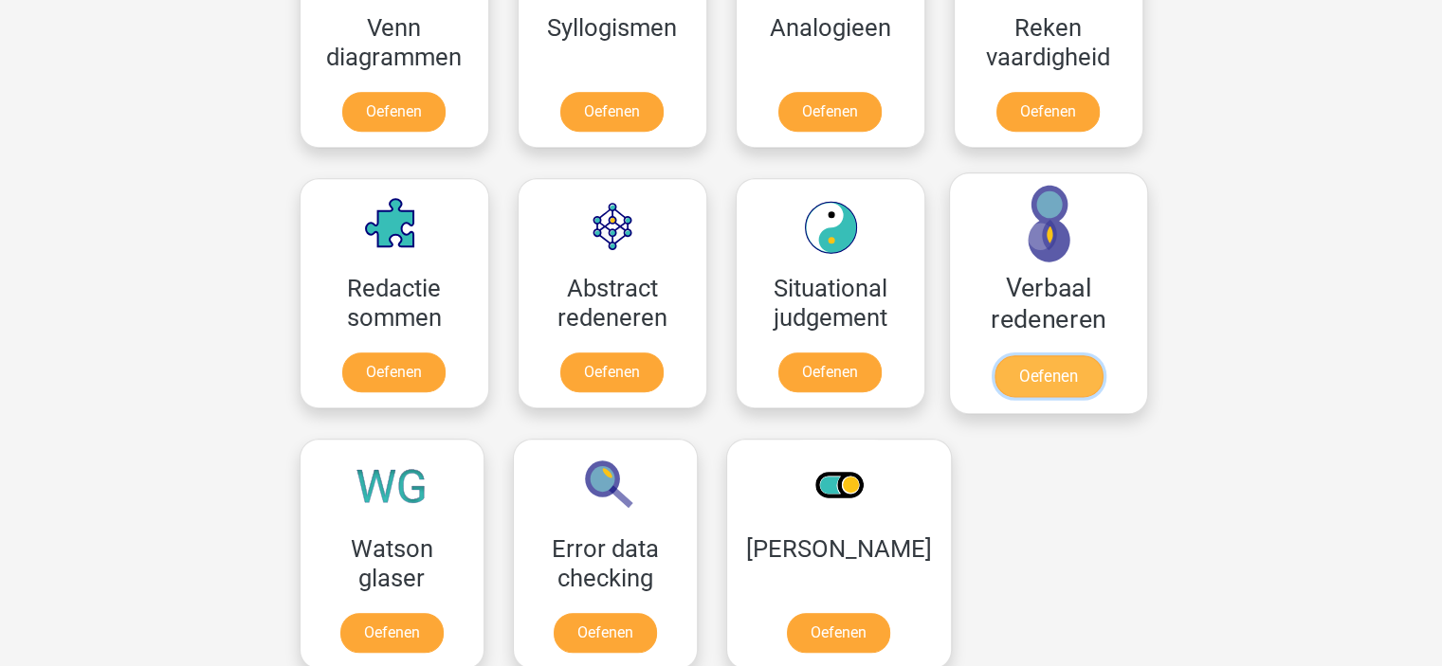
click at [1043, 367] on link "Oefenen" at bounding box center [1047, 376] width 108 height 42
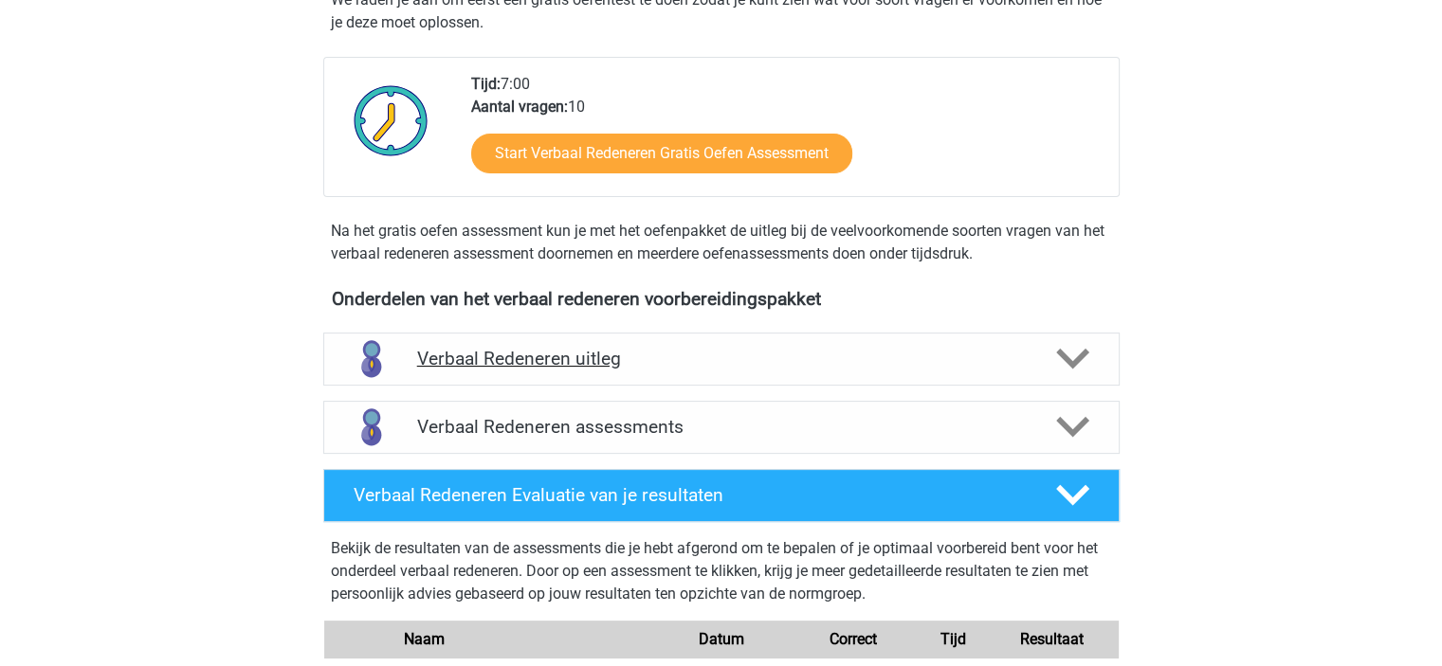
scroll to position [284, 0]
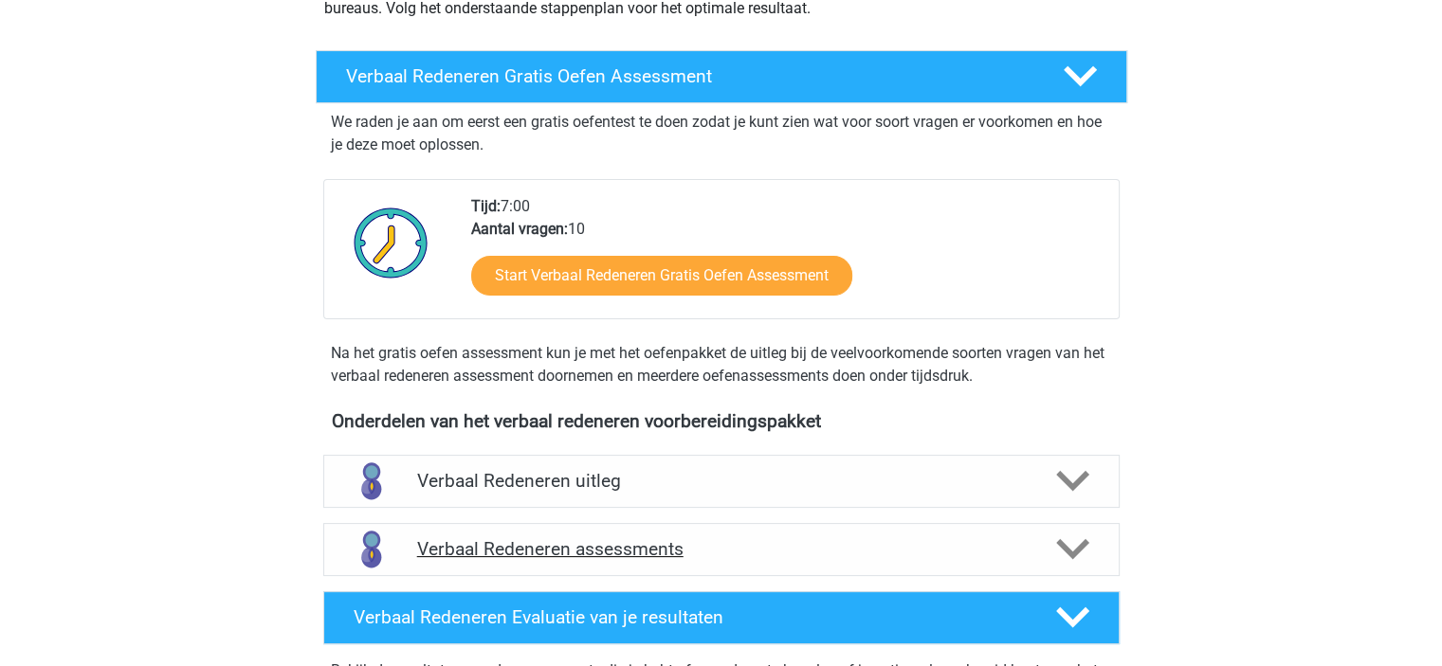
click at [990, 538] on h4 "Verbaal Redeneren assessments" at bounding box center [721, 549] width 609 height 22
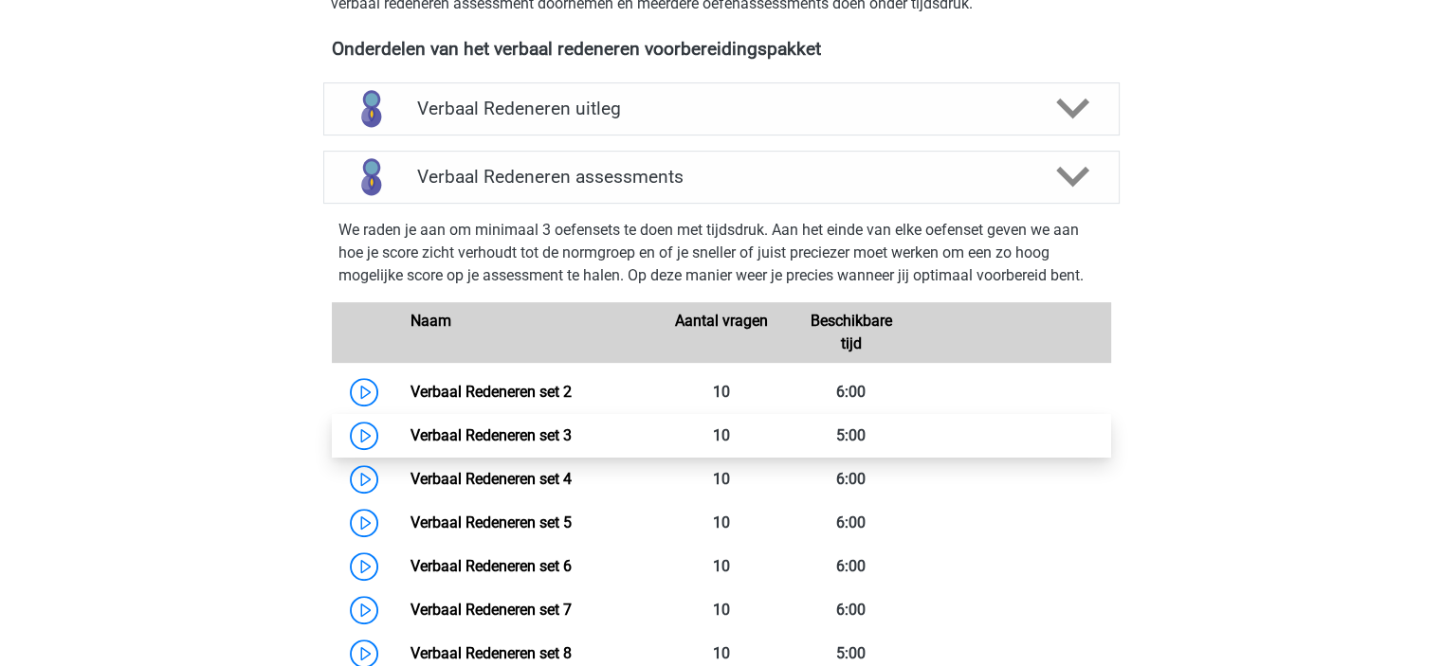
scroll to position [853, 0]
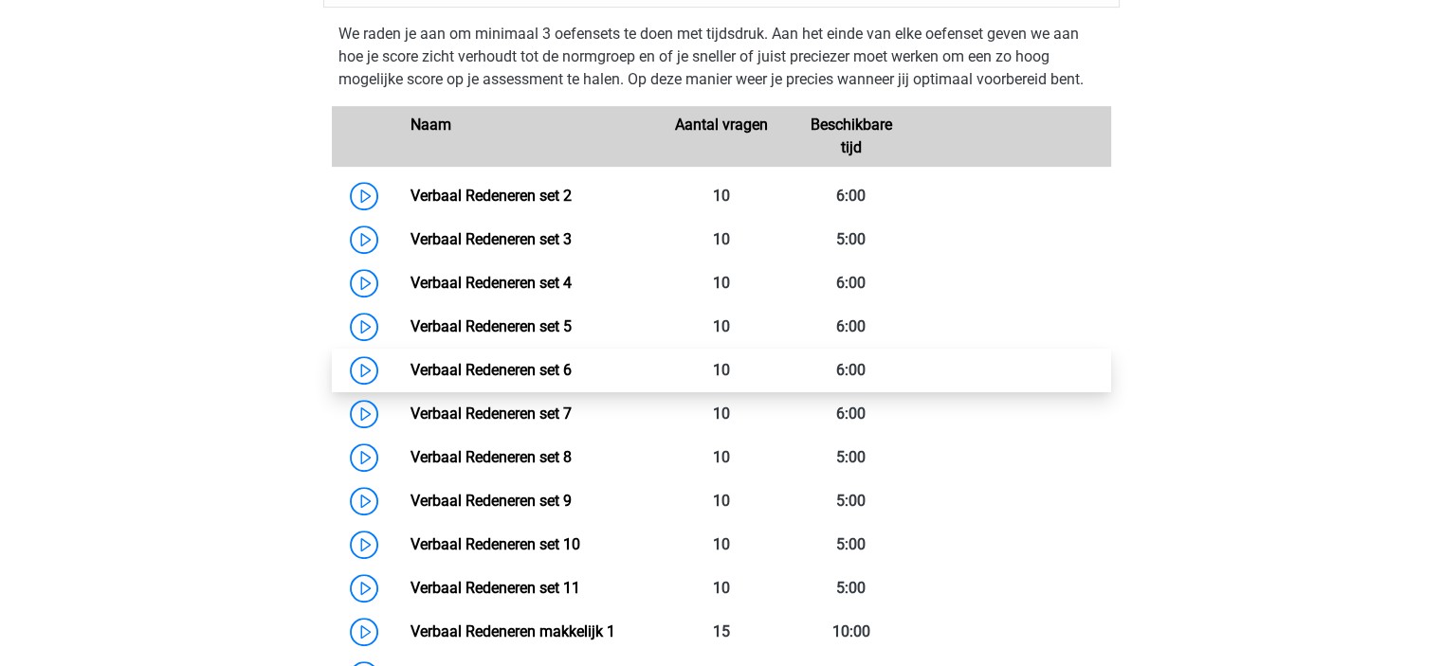
click at [410, 365] on link "Verbaal Redeneren set 6" at bounding box center [490, 370] width 161 height 18
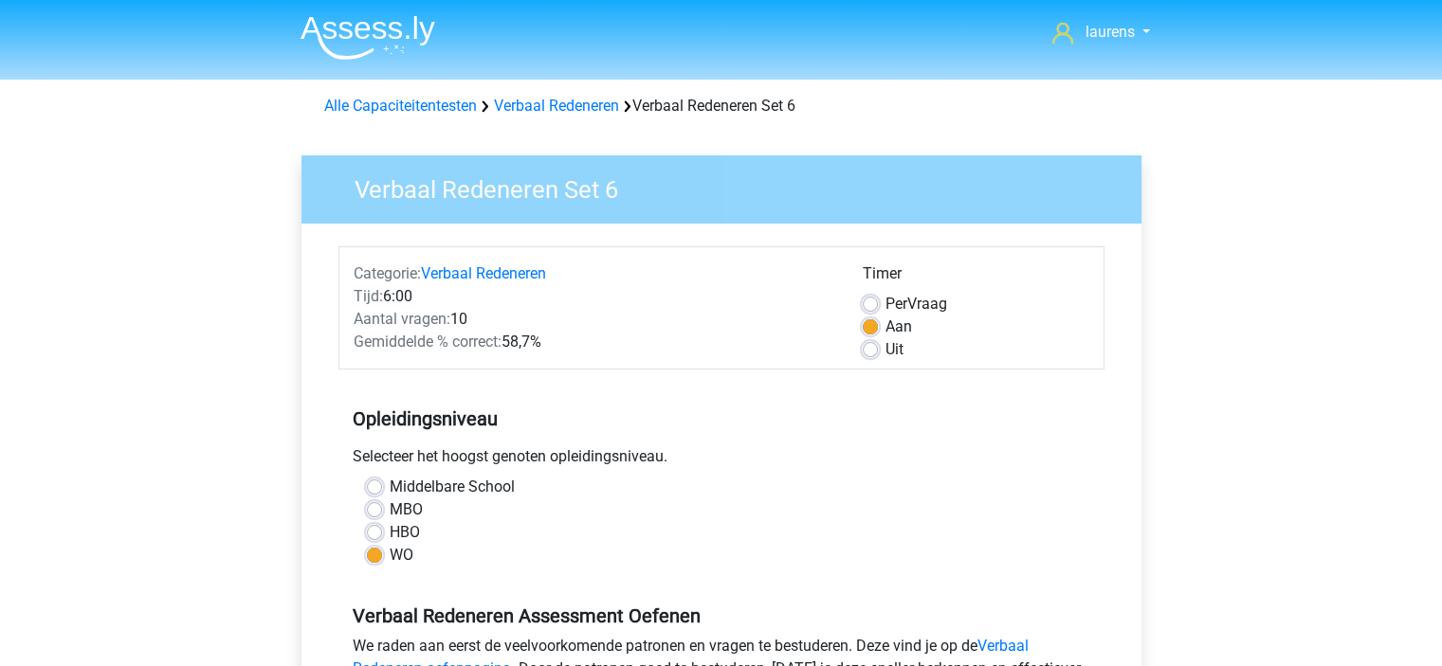
scroll to position [379, 0]
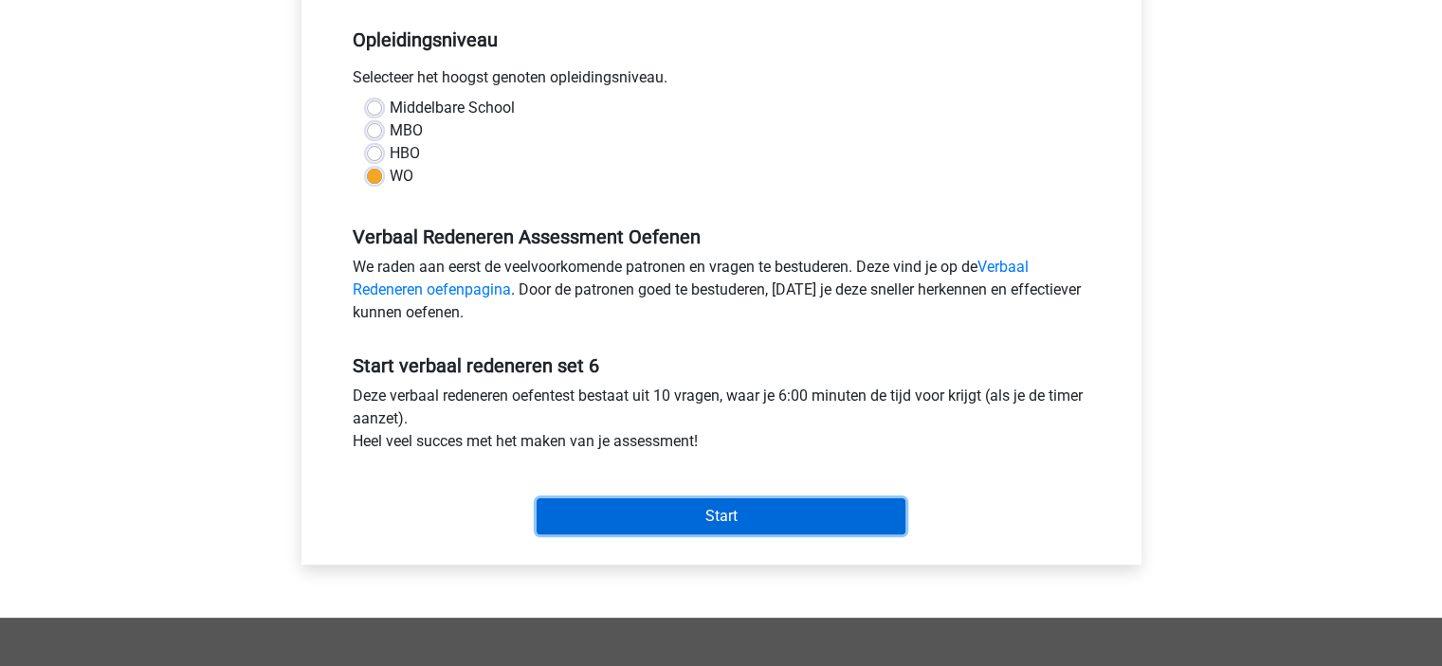
click at [738, 506] on input "Start" at bounding box center [720, 517] width 369 height 36
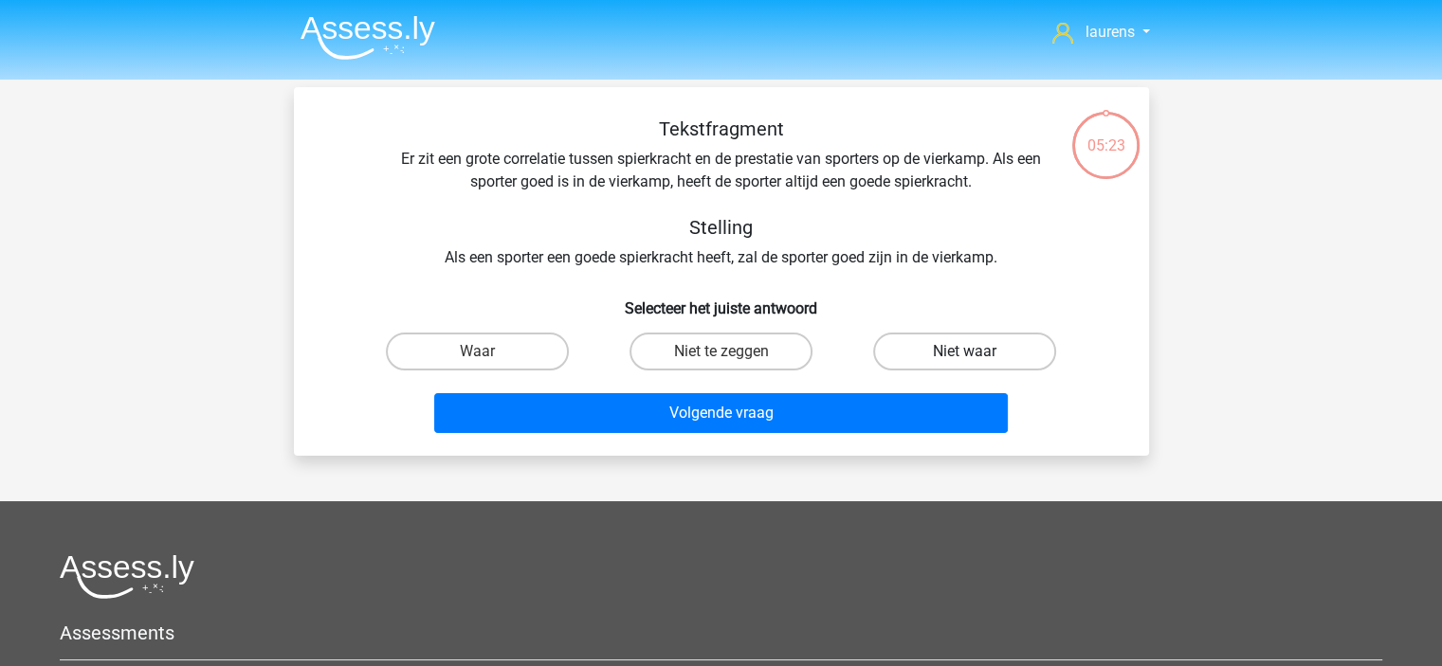
click at [1001, 357] on label "Niet waar" at bounding box center [964, 352] width 183 height 38
click at [977, 357] on input "Niet waar" at bounding box center [971, 358] width 12 height 12
radio input "true"
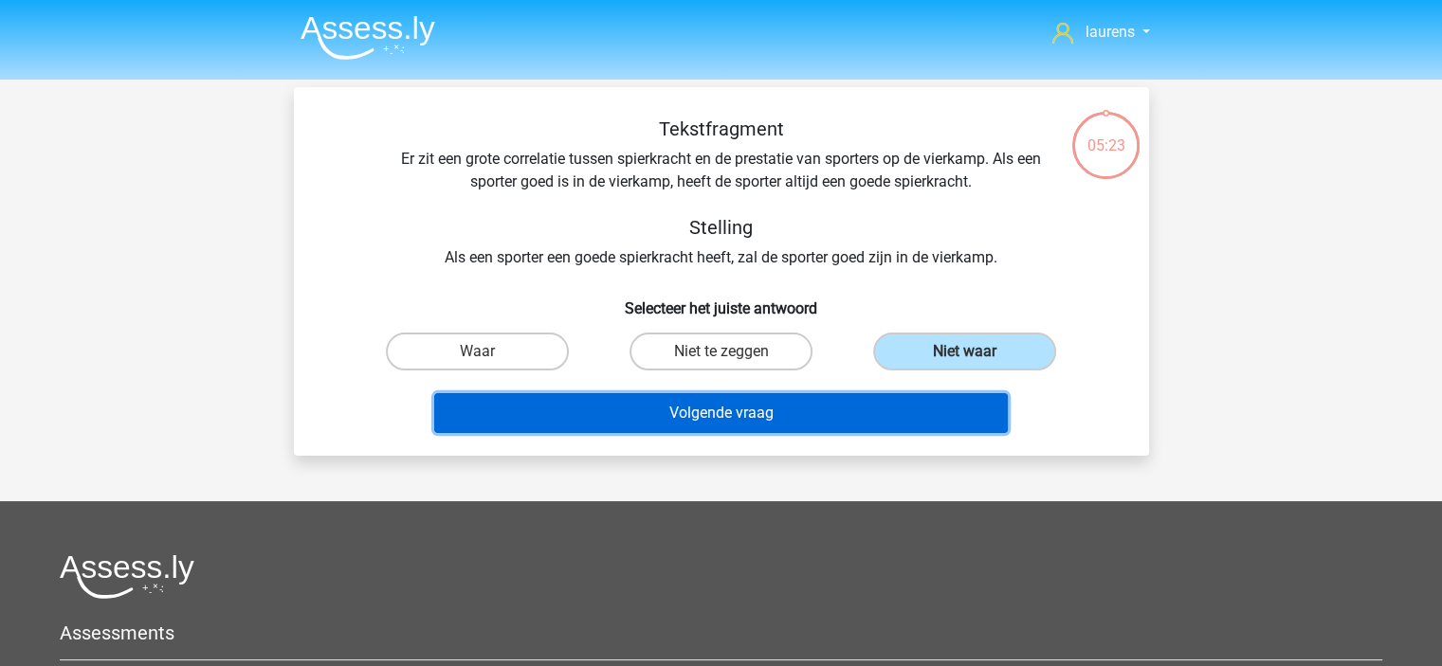
click at [898, 420] on button "Volgende vraag" at bounding box center [720, 413] width 573 height 40
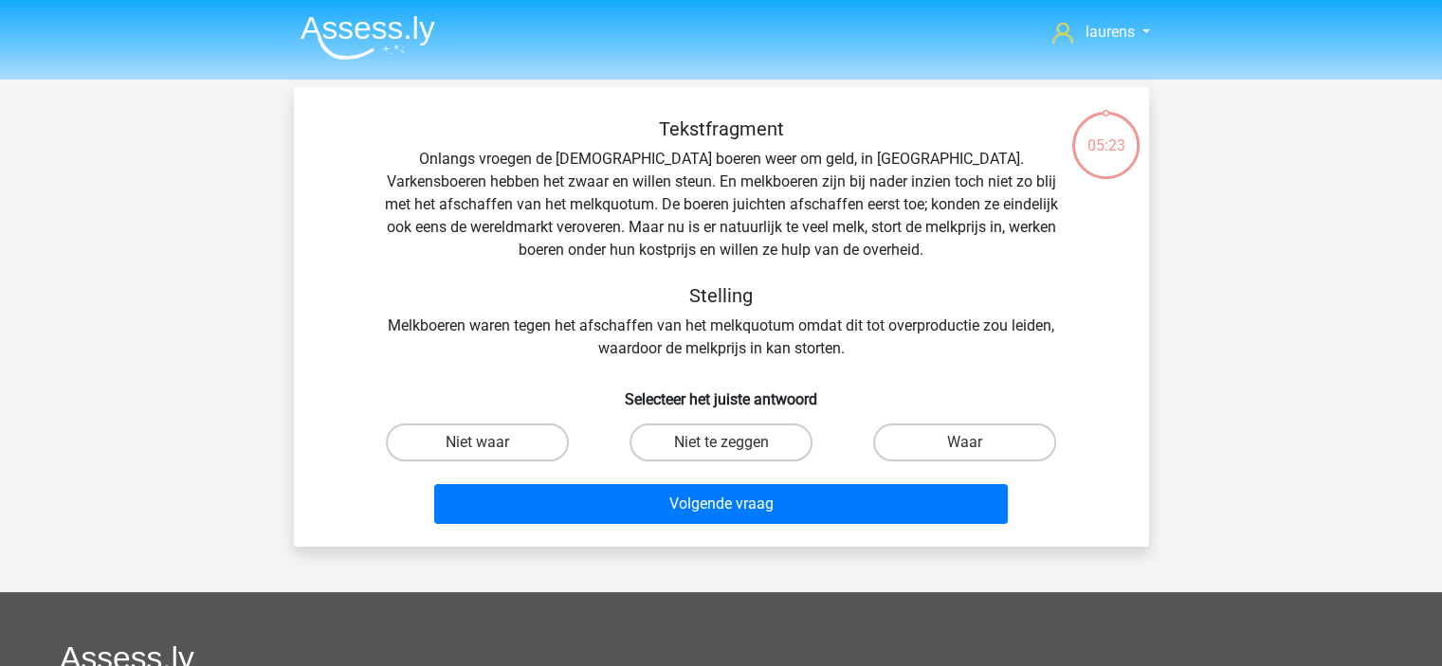
scroll to position [87, 0]
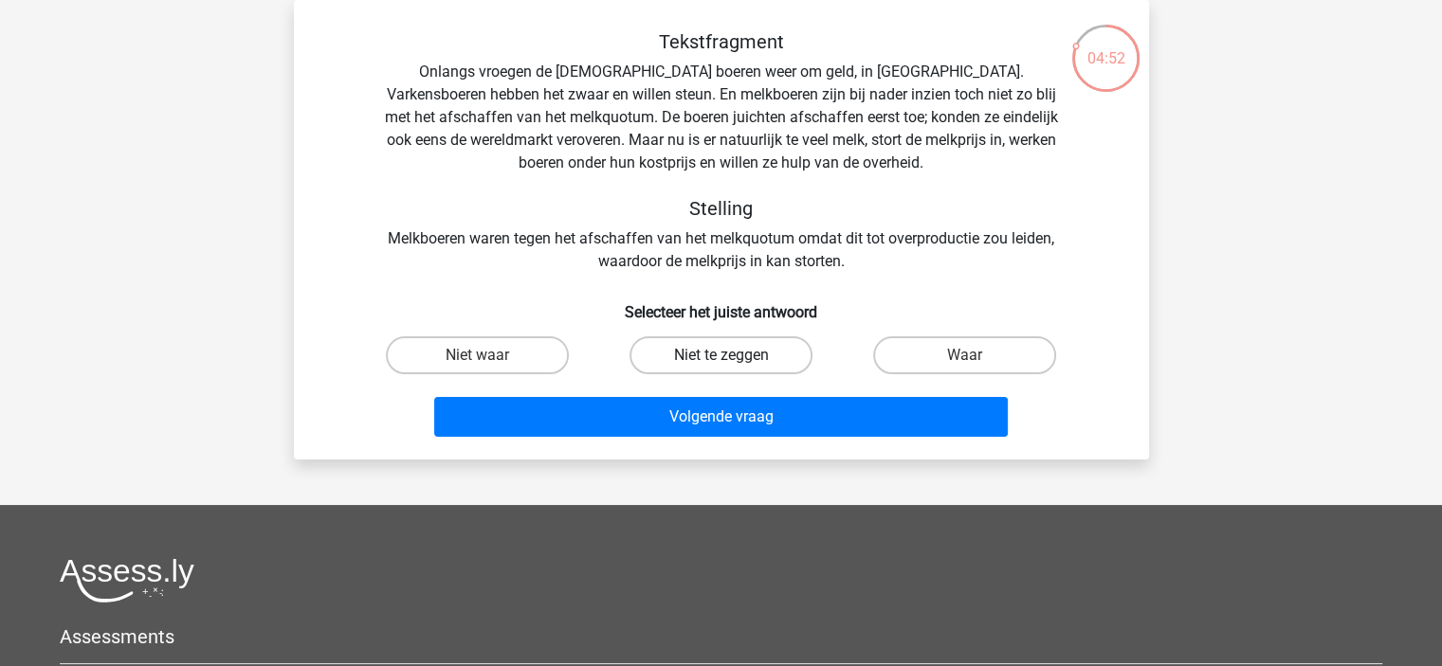
click at [663, 349] on label "Niet te zeggen" at bounding box center [720, 355] width 183 height 38
click at [720, 355] on input "Niet te zeggen" at bounding box center [726, 361] width 12 height 12
radio input "true"
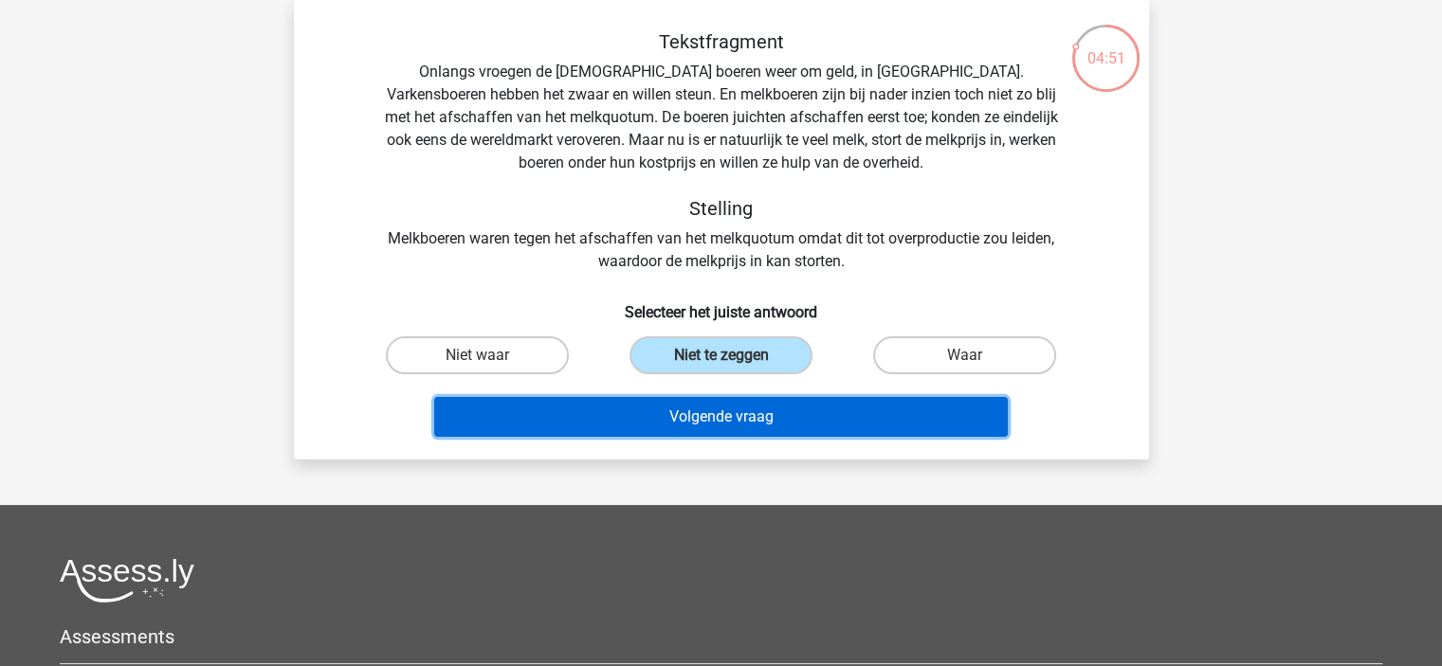
click at [713, 412] on button "Volgende vraag" at bounding box center [720, 417] width 573 height 40
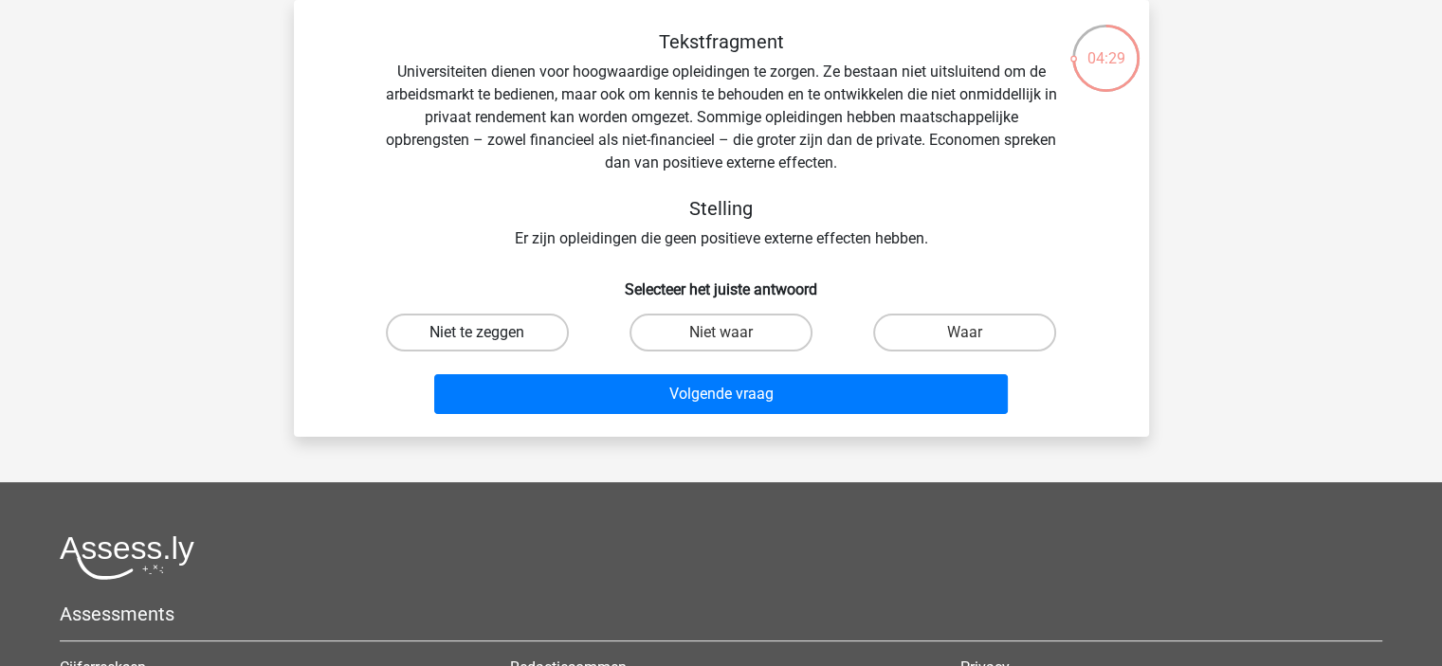
click at [509, 339] on label "Niet te zeggen" at bounding box center [477, 333] width 183 height 38
click at [489, 339] on input "Niet te zeggen" at bounding box center [483, 339] width 12 height 12
radio input "true"
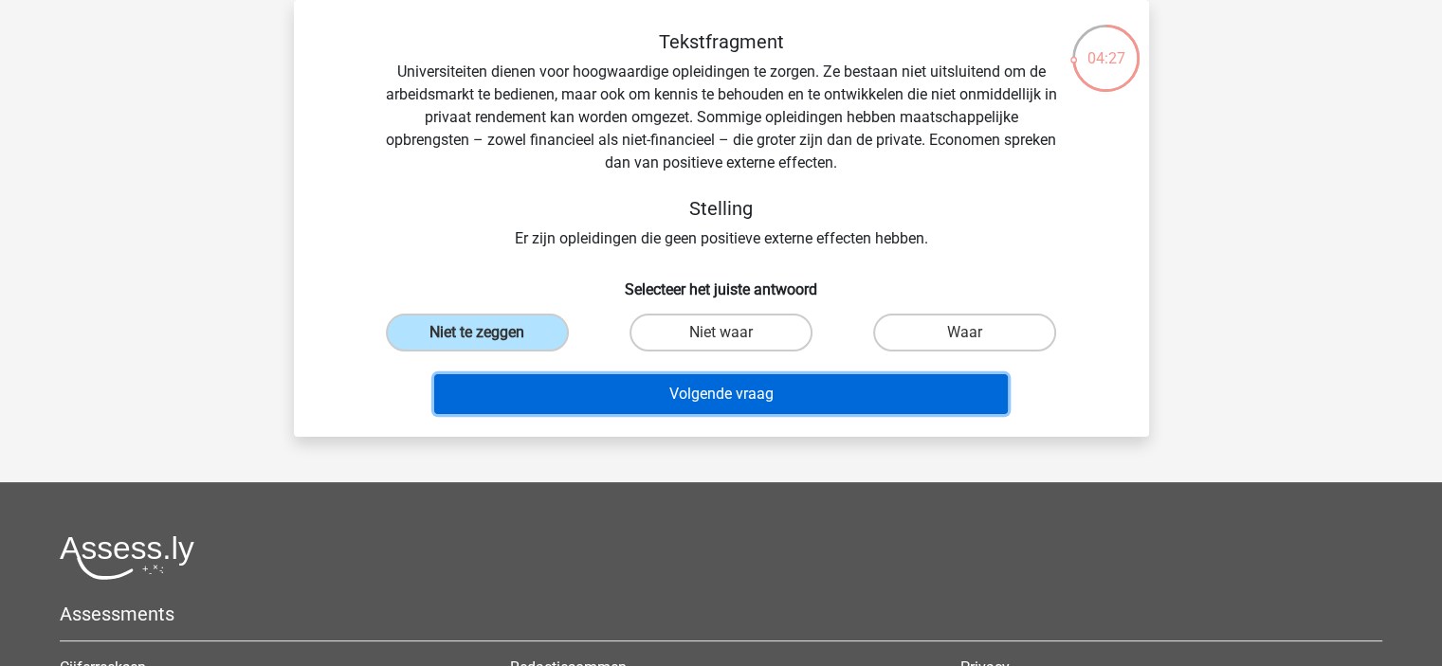
click at [675, 412] on button "Volgende vraag" at bounding box center [720, 394] width 573 height 40
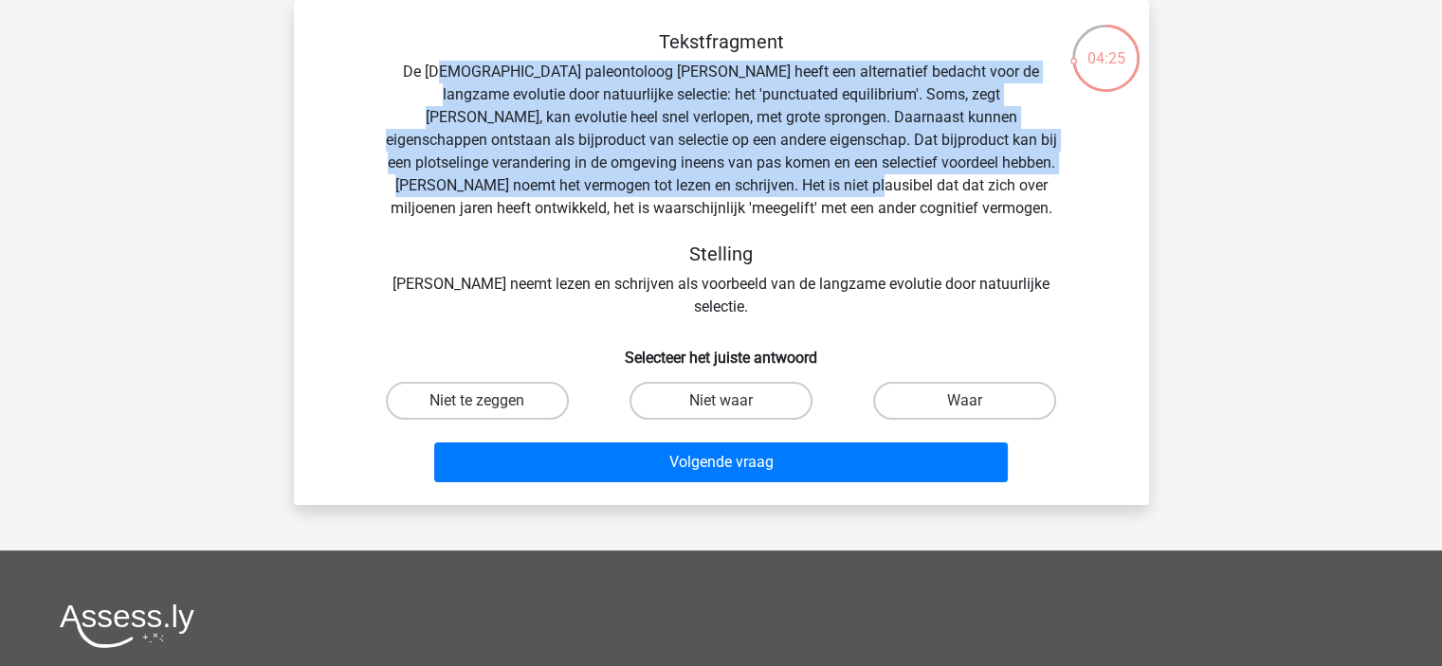
drag, startPoint x: 438, startPoint y: 82, endPoint x: 731, endPoint y: 178, distance: 308.4
click at [731, 178] on div "Tekstfragment De Amerikaanse paleontoloog Stephen Jay Gould heeft een alternati…" at bounding box center [721, 174] width 794 height 288
click at [629, 136] on div "Tekstfragment De Amerikaanse paleontoloog Stephen Jay Gould heeft een alternati…" at bounding box center [721, 174] width 794 height 288
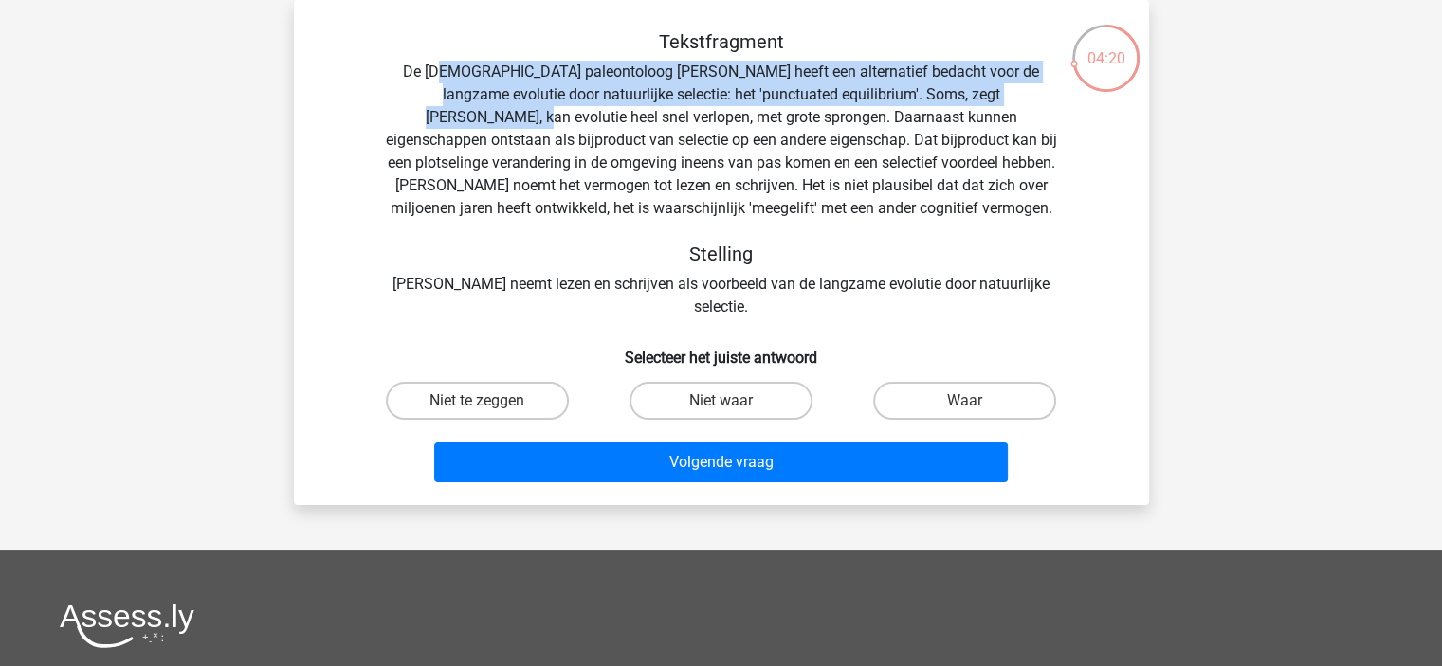
drag, startPoint x: 439, startPoint y: 82, endPoint x: 1017, endPoint y: 102, distance: 578.6
click at [1017, 102] on div "Tekstfragment De Amerikaanse paleontoloog Stephen Jay Gould heeft een alternati…" at bounding box center [721, 174] width 794 height 288
click at [701, 382] on label "Niet waar" at bounding box center [720, 401] width 183 height 38
click at [720, 401] on input "Niet waar" at bounding box center [726, 407] width 12 height 12
radio input "true"
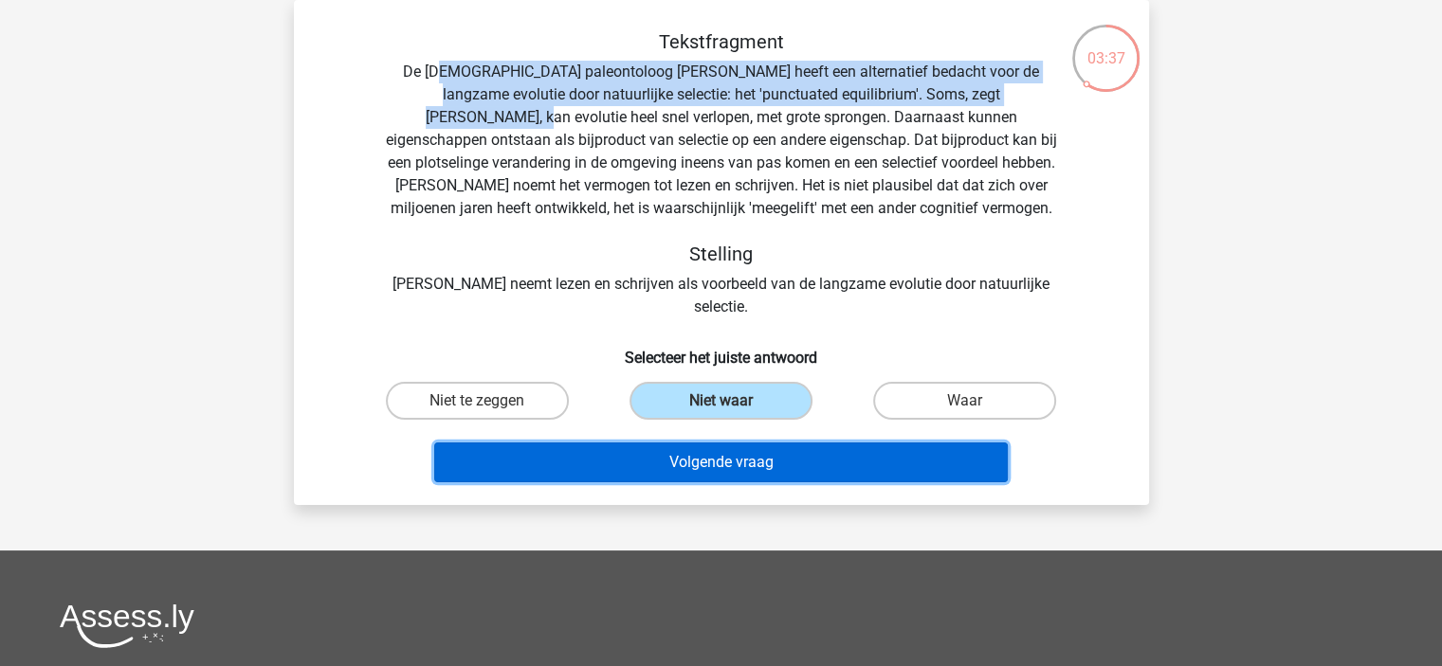
click at [710, 443] on button "Volgende vraag" at bounding box center [720, 463] width 573 height 40
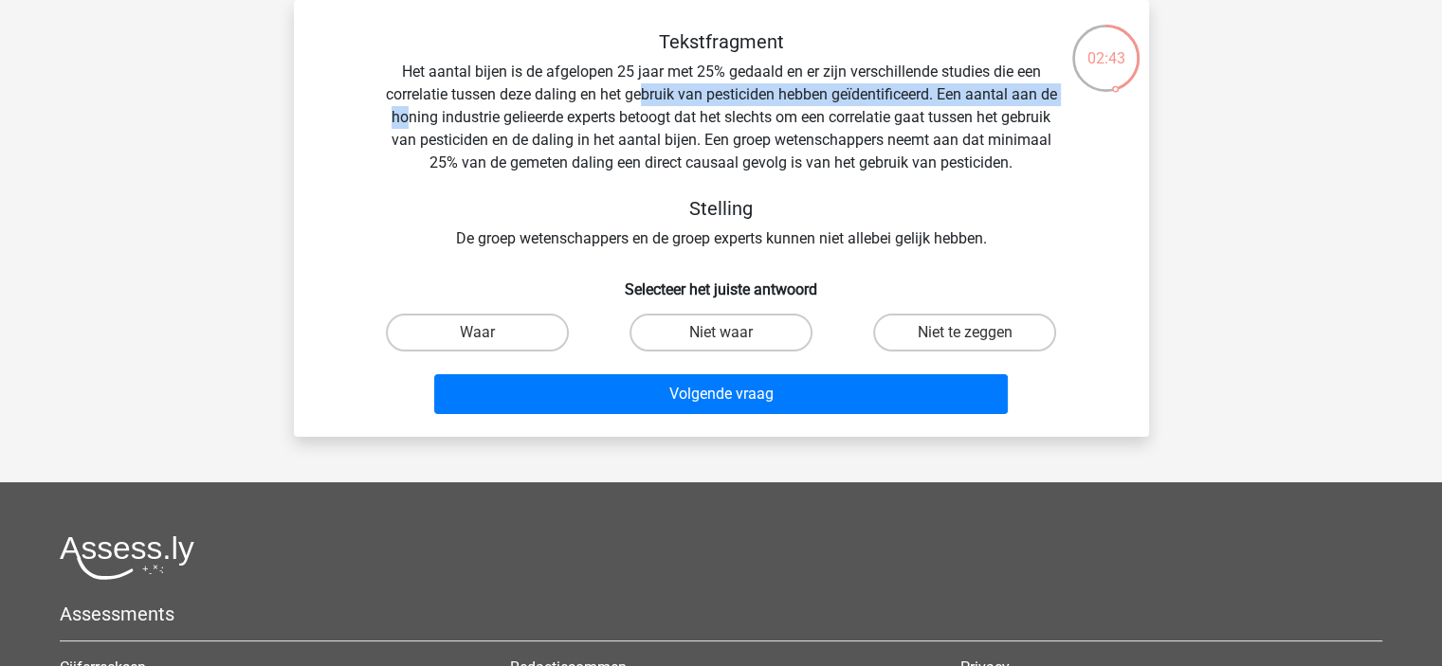
drag, startPoint x: 440, startPoint y: 113, endPoint x: 667, endPoint y: 105, distance: 227.6
click at [667, 105] on div "Tekstfragment Het aantal bijen is de afgelopen 25 jaar met 25% gedaald en er zi…" at bounding box center [721, 140] width 794 height 220
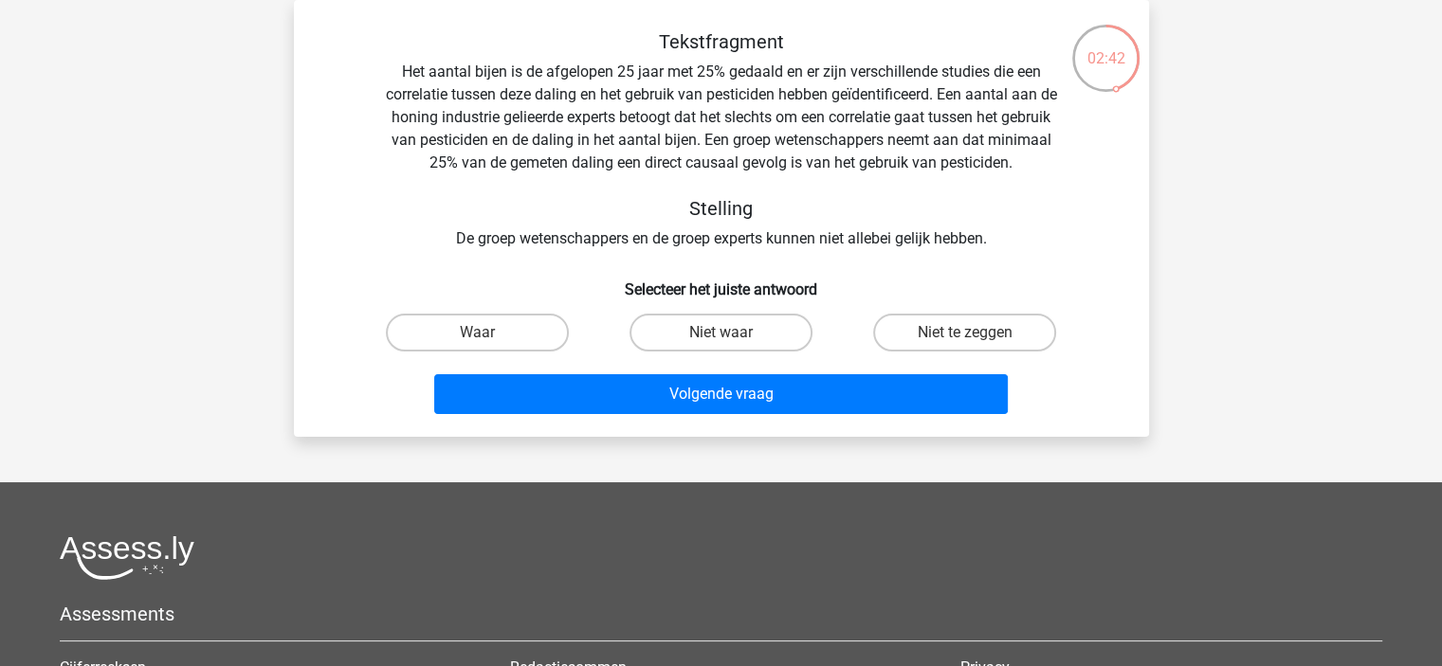
click at [669, 123] on div "Tekstfragment Het aantal bijen is de afgelopen 25 jaar met 25% gedaald en er zi…" at bounding box center [721, 140] width 794 height 220
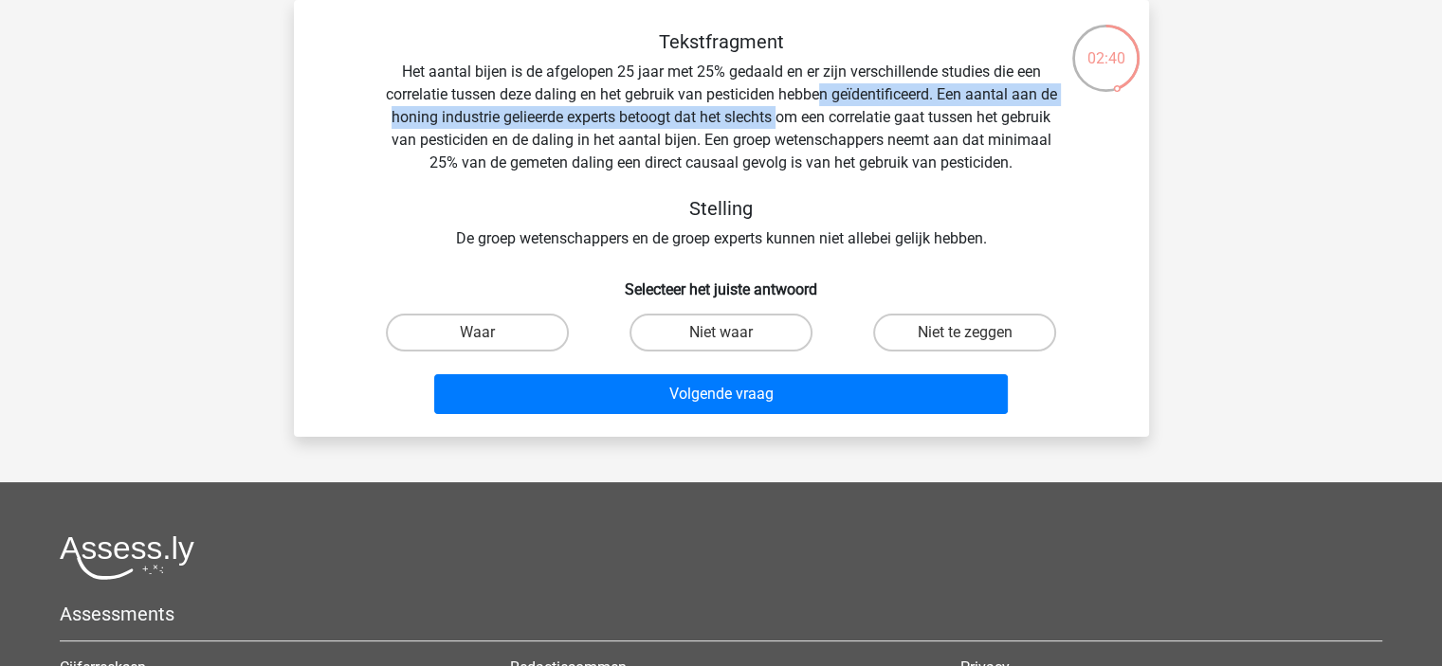
drag, startPoint x: 813, startPoint y: 125, endPoint x: 829, endPoint y: 94, distance: 35.2
click at [829, 94] on div "Tekstfragment Het aantal bijen is de afgelopen 25 jaar met 25% gedaald en er zi…" at bounding box center [721, 140] width 794 height 220
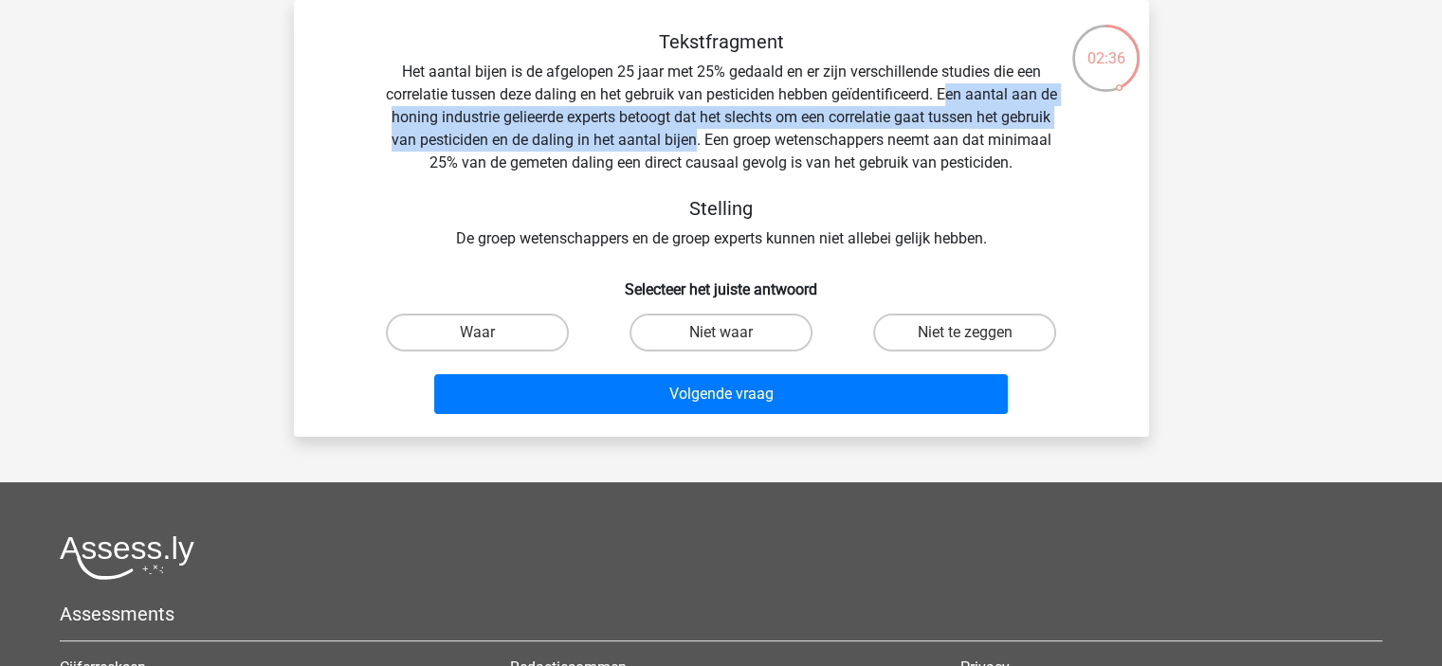
drag, startPoint x: 754, startPoint y: 141, endPoint x: 955, endPoint y: 88, distance: 207.8
click at [955, 88] on div "Tekstfragment Het aantal bijen is de afgelopen 25 jaar met 25% gedaald en er zi…" at bounding box center [721, 140] width 794 height 220
click at [533, 320] on label "Waar" at bounding box center [477, 333] width 183 height 38
click at [489, 333] on input "Waar" at bounding box center [483, 339] width 12 height 12
radio input "true"
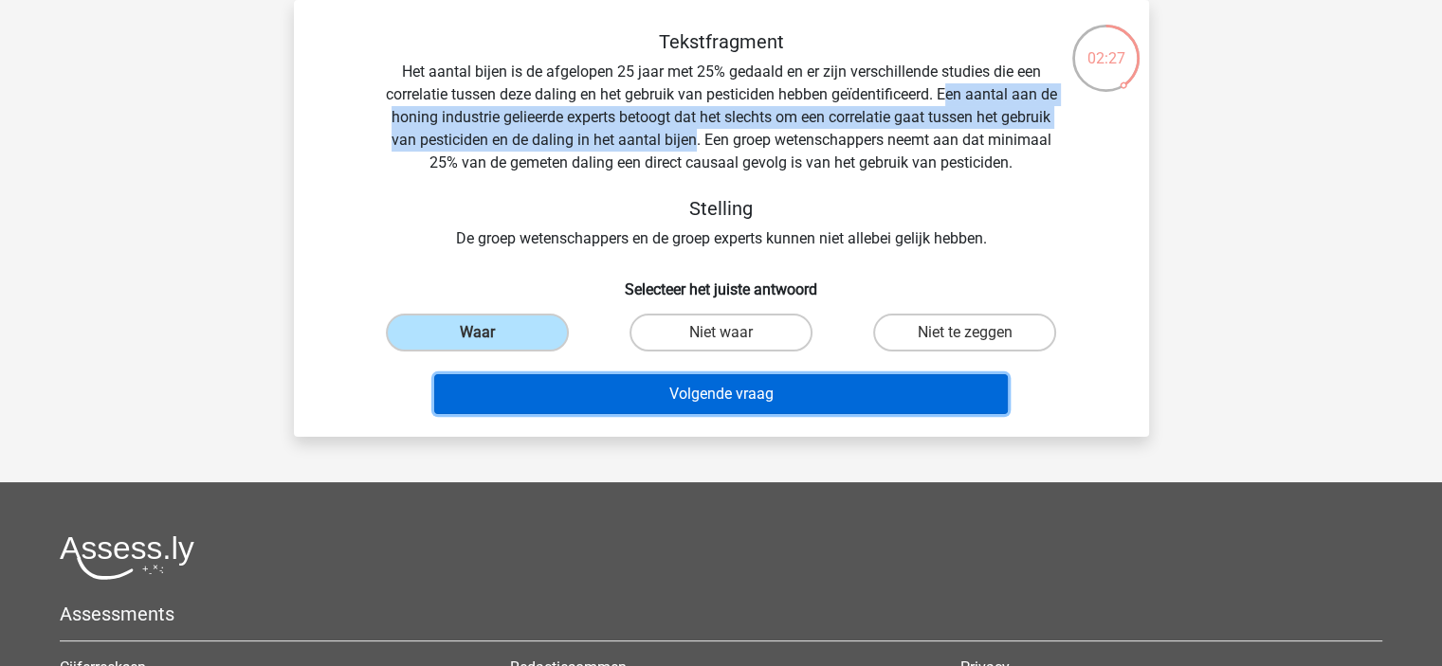
click at [645, 403] on button "Volgende vraag" at bounding box center [720, 394] width 573 height 40
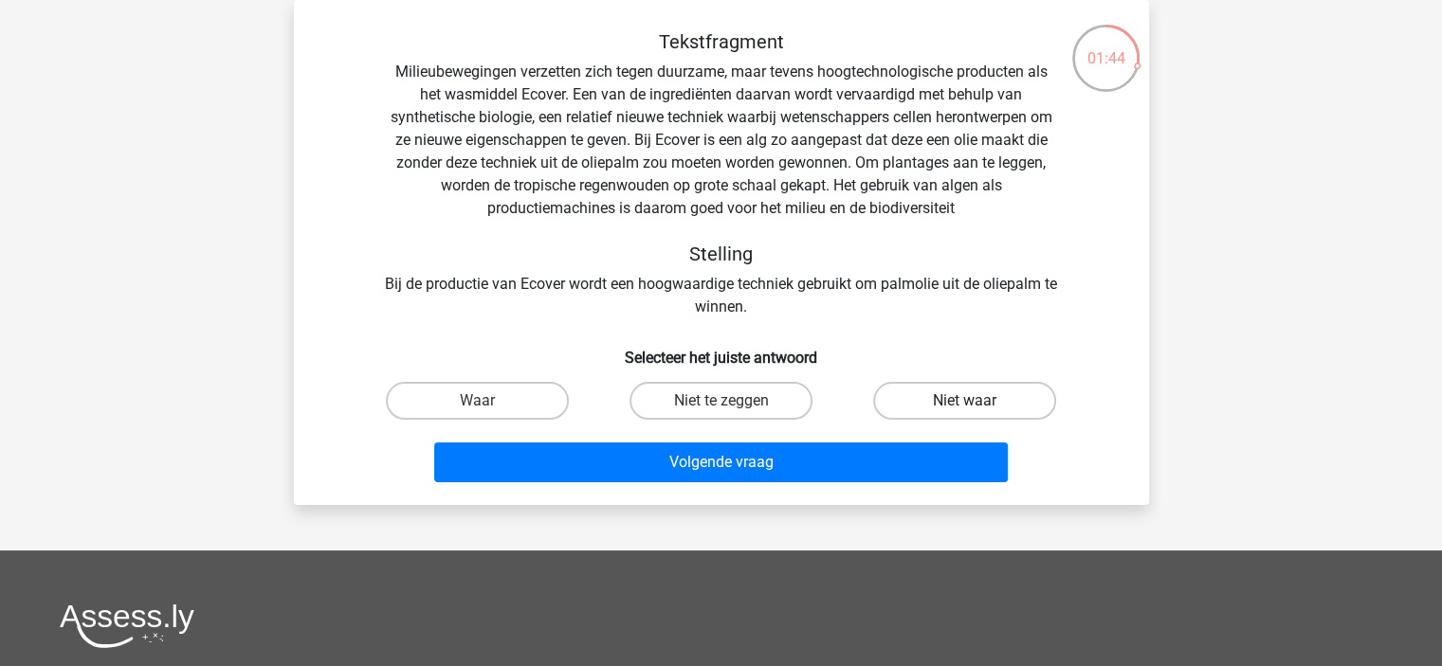
click at [961, 398] on label "Niet waar" at bounding box center [964, 401] width 183 height 38
click at [965, 401] on input "Niet waar" at bounding box center [971, 407] width 12 height 12
radio input "true"
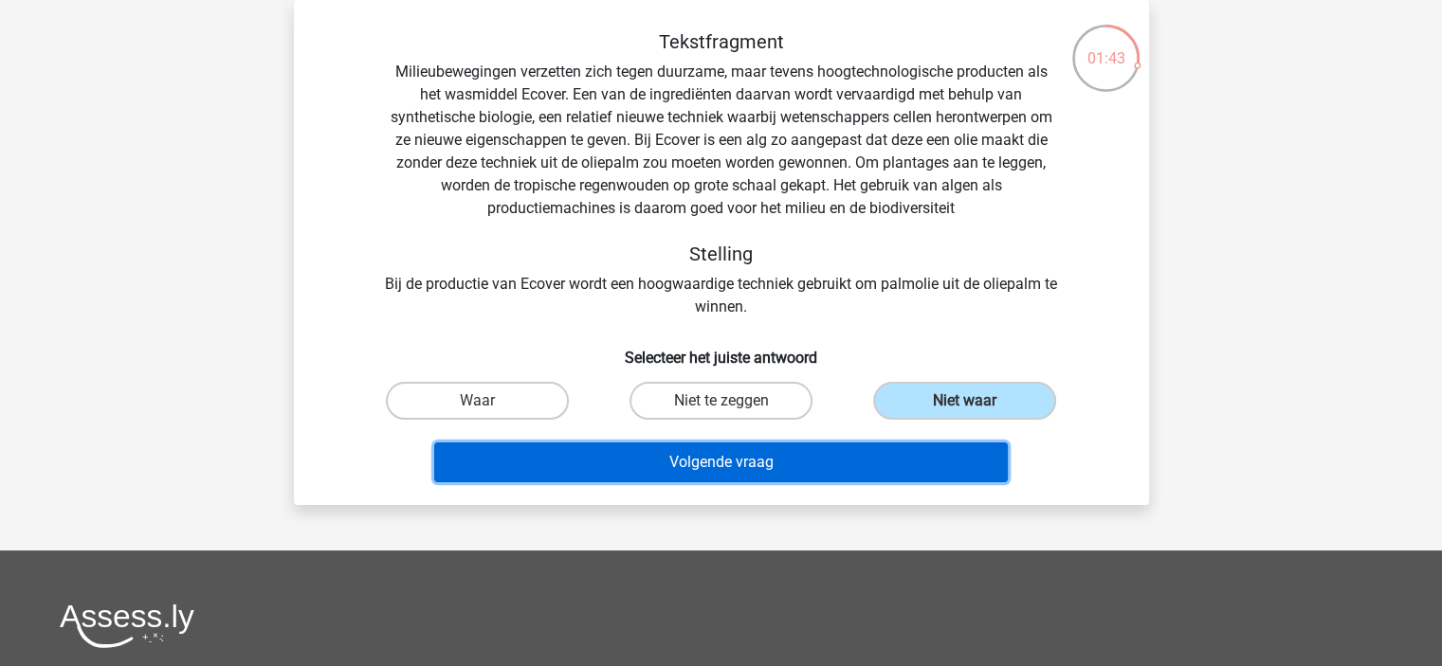
click at [870, 475] on button "Volgende vraag" at bounding box center [720, 463] width 573 height 40
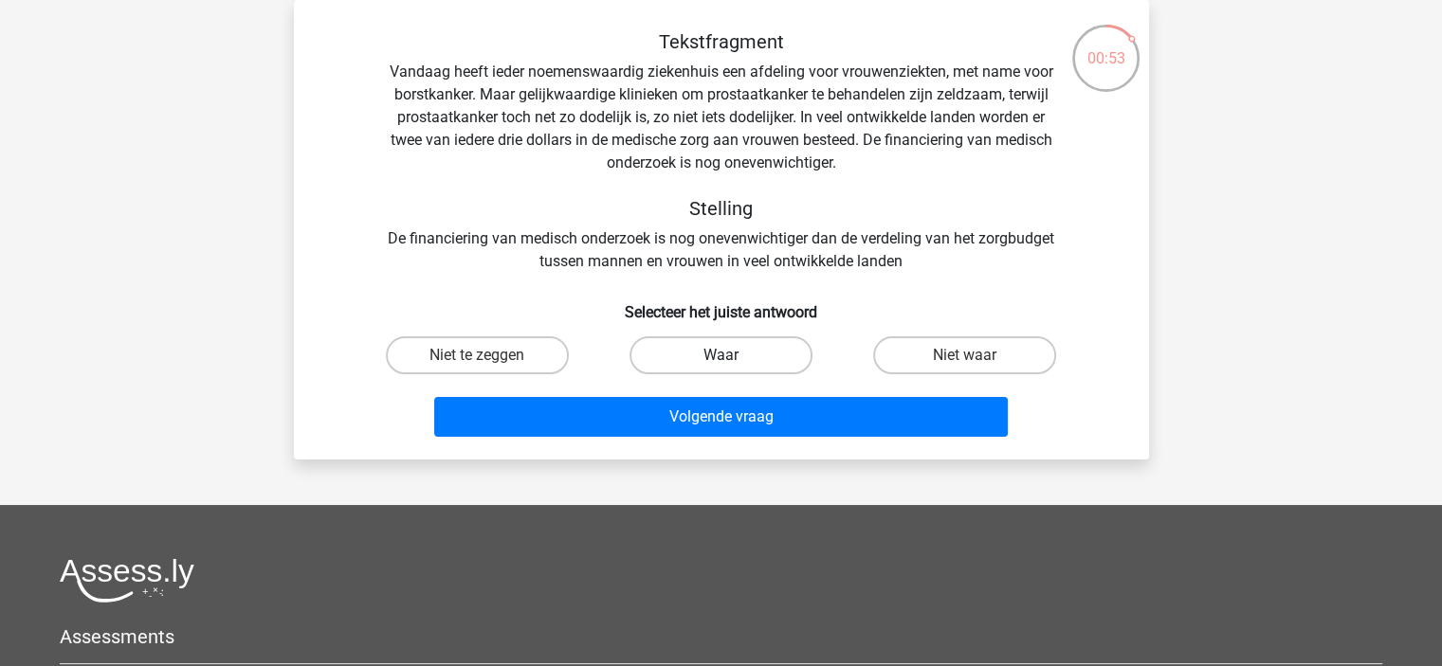
click at [774, 359] on label "Waar" at bounding box center [720, 355] width 183 height 38
click at [733, 359] on input "Waar" at bounding box center [726, 361] width 12 height 12
radio input "true"
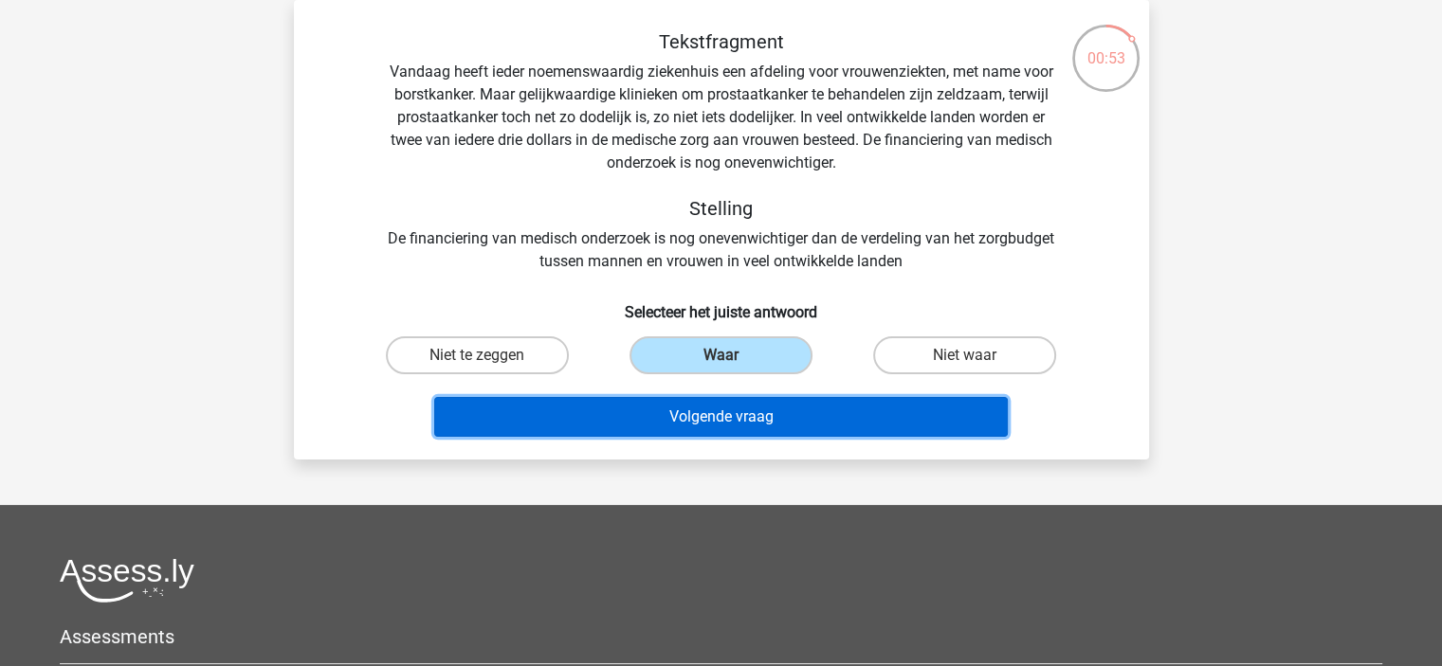
click at [739, 412] on button "Volgende vraag" at bounding box center [720, 417] width 573 height 40
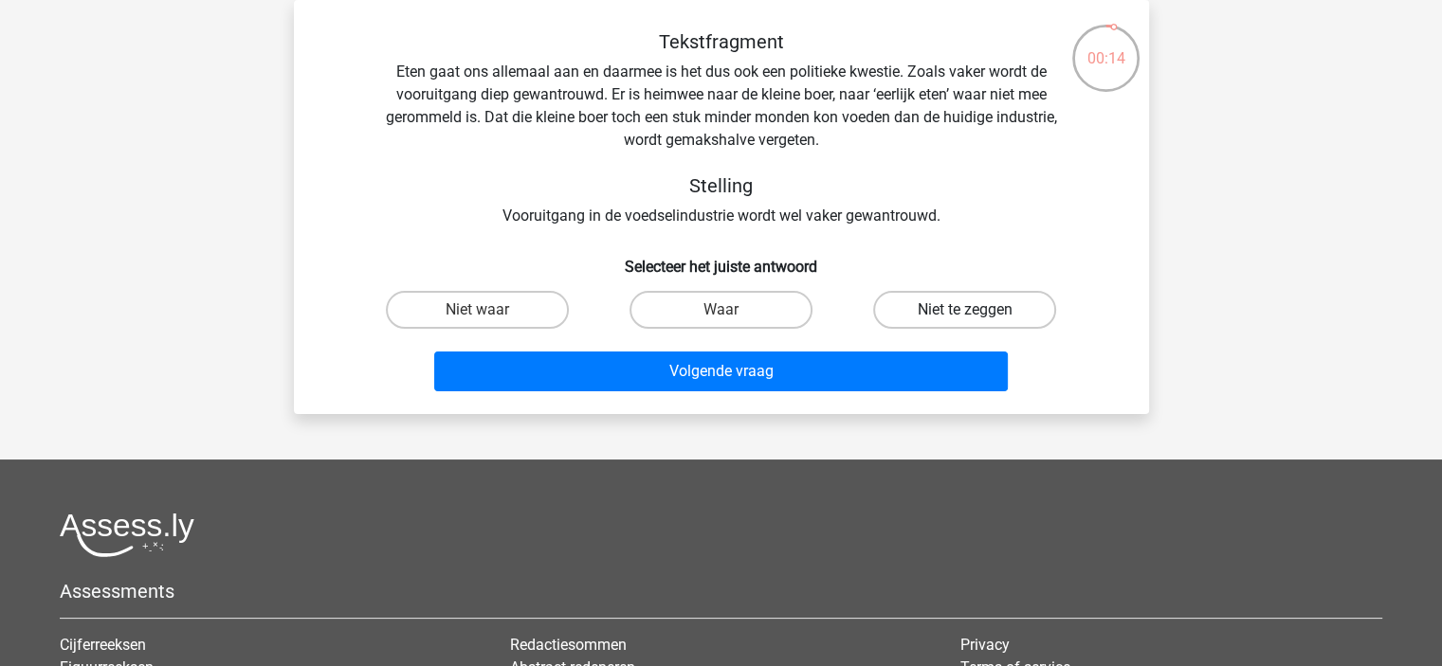
click at [948, 314] on label "Niet te zeggen" at bounding box center [964, 310] width 183 height 38
click at [965, 314] on input "Niet te zeggen" at bounding box center [971, 316] width 12 height 12
radio input "true"
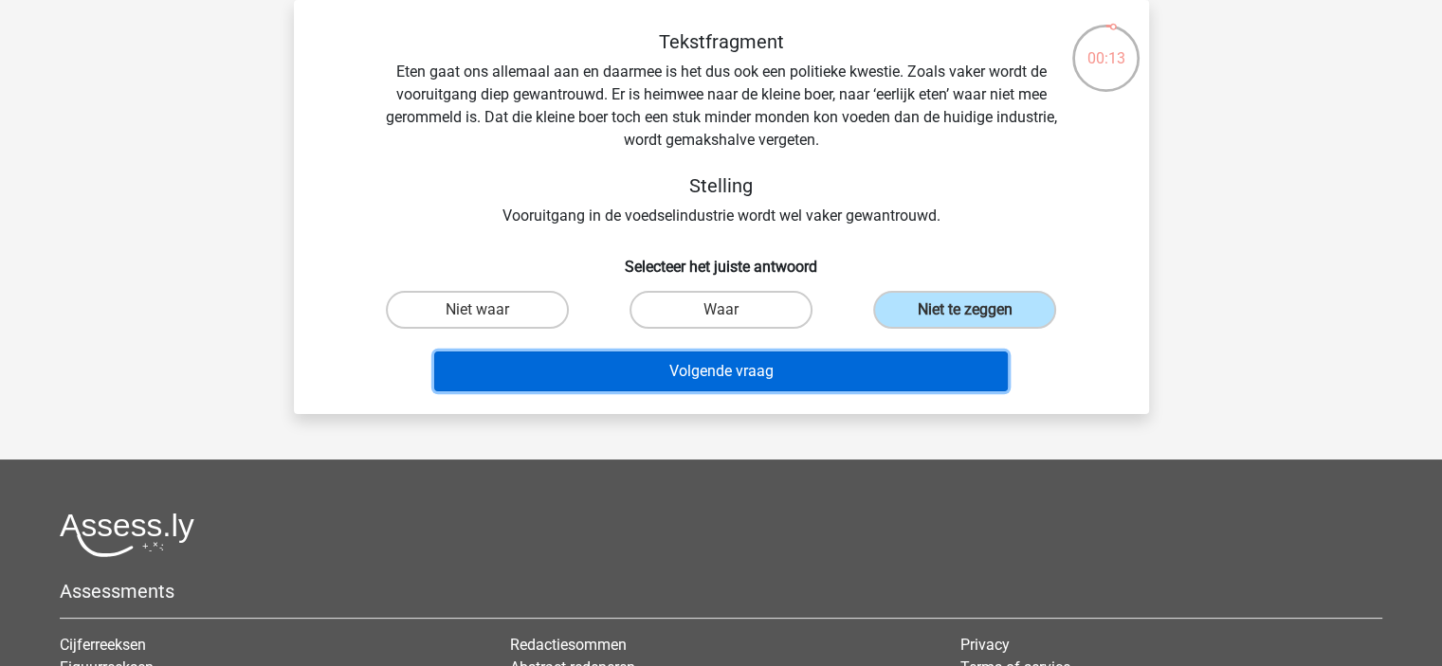
click at [851, 376] on button "Volgende vraag" at bounding box center [720, 372] width 573 height 40
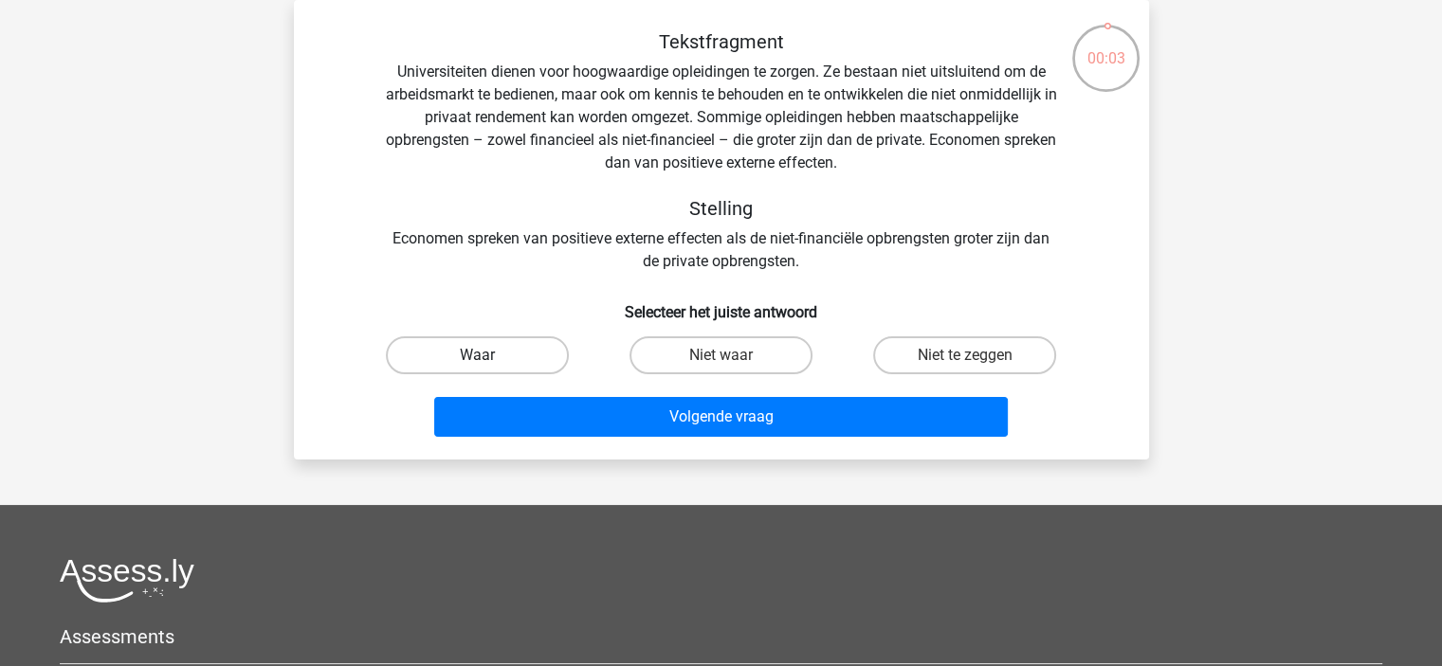
click at [493, 360] on label "Waar" at bounding box center [477, 355] width 183 height 38
click at [489, 360] on input "Waar" at bounding box center [483, 361] width 12 height 12
radio input "true"
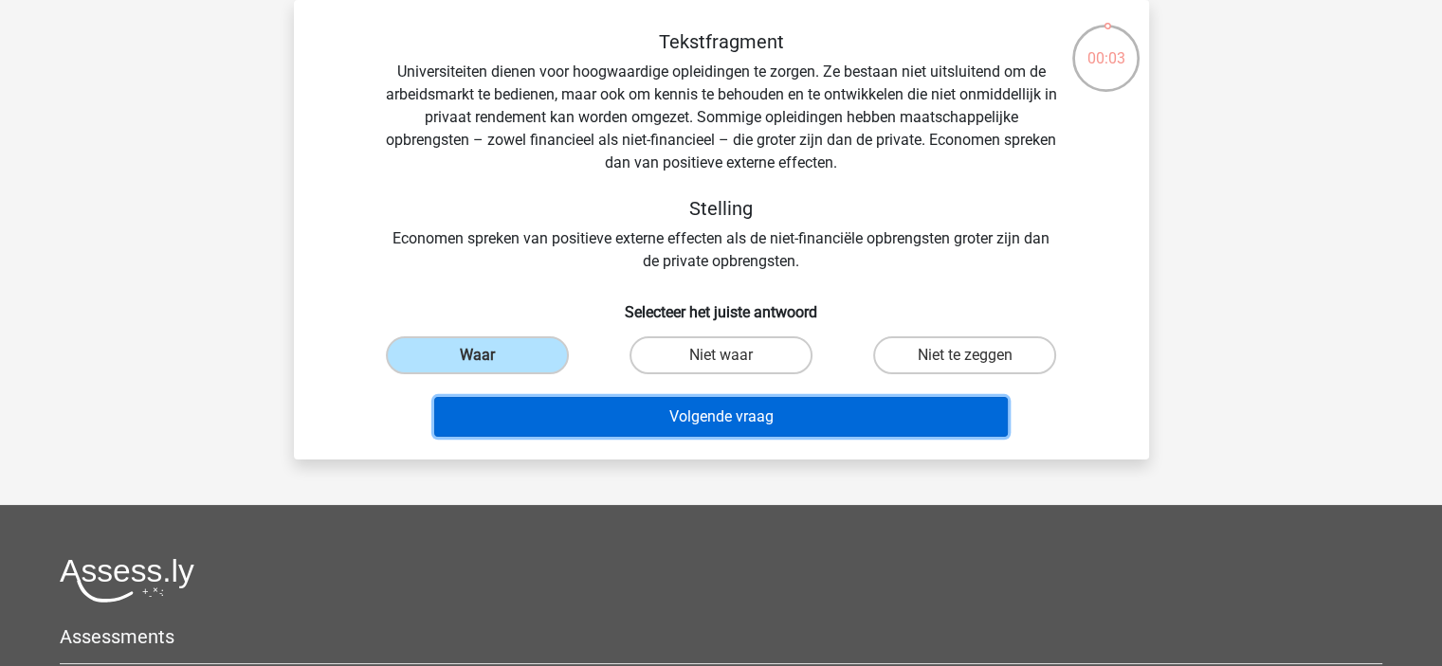
click at [637, 421] on button "Volgende vraag" at bounding box center [720, 417] width 573 height 40
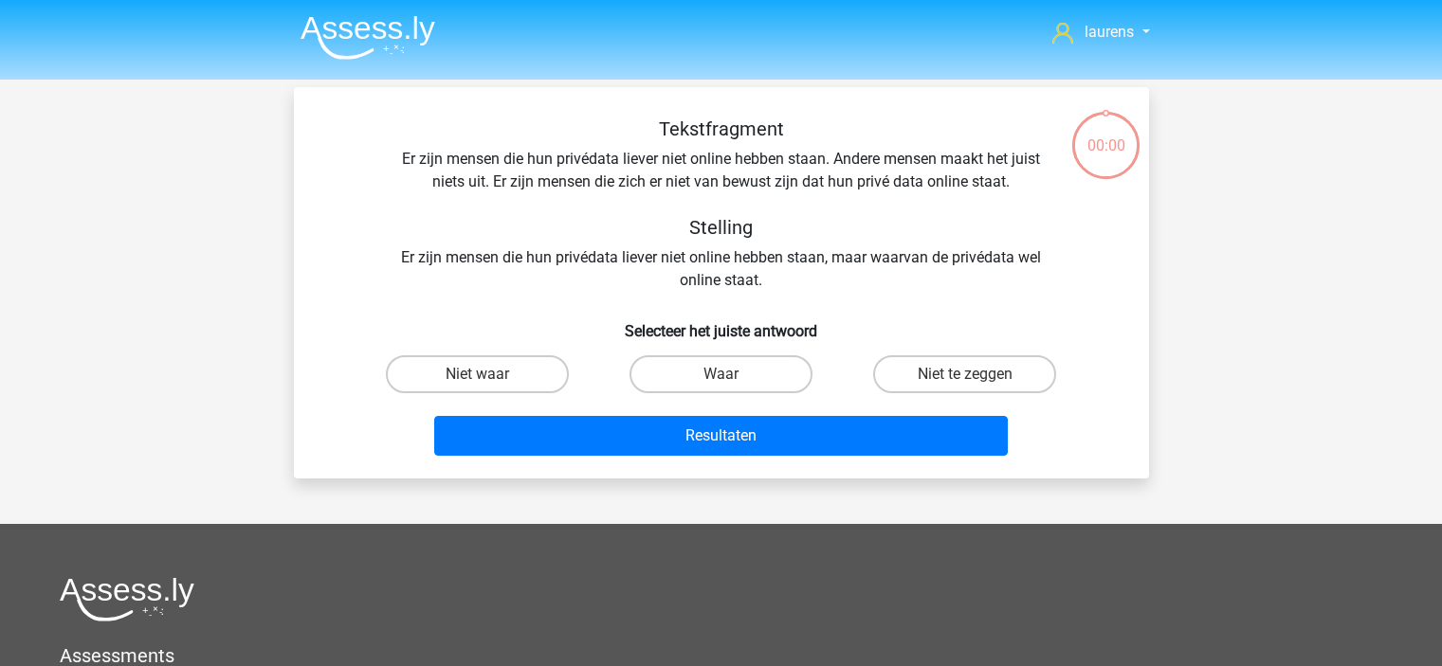
scroll to position [87, 0]
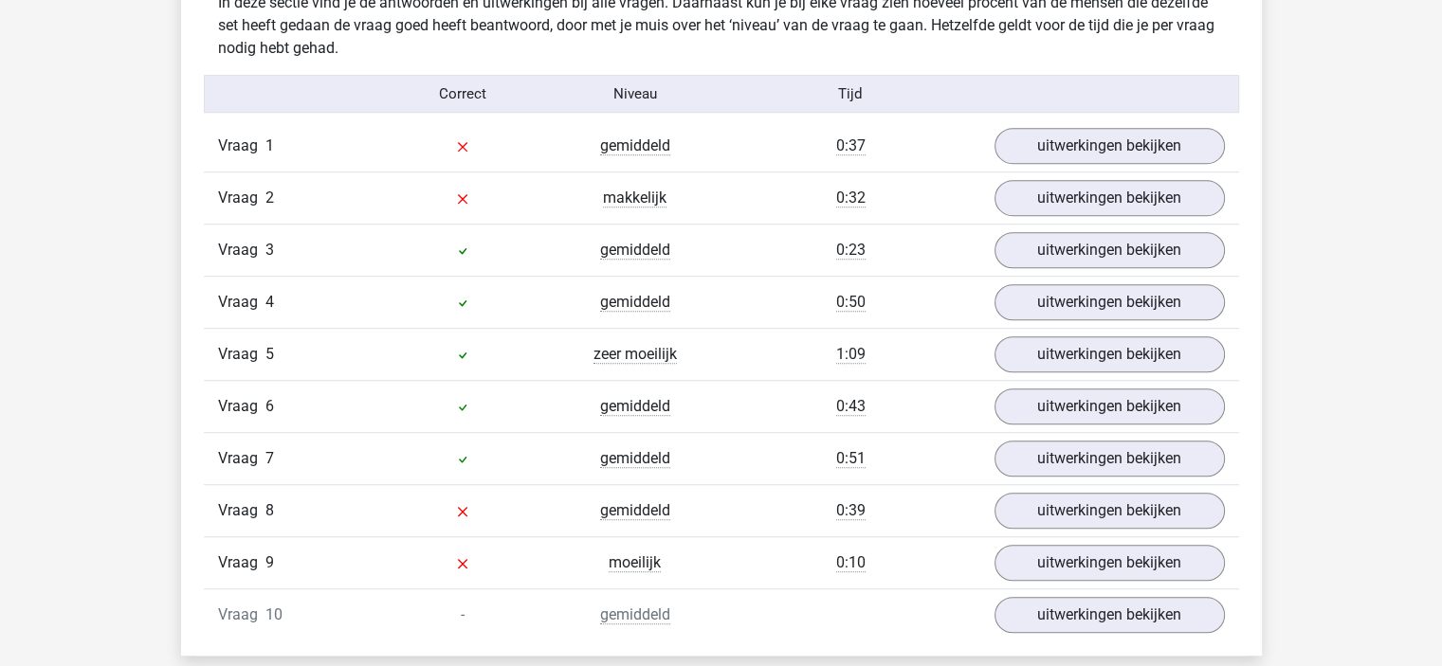
scroll to position [1422, 0]
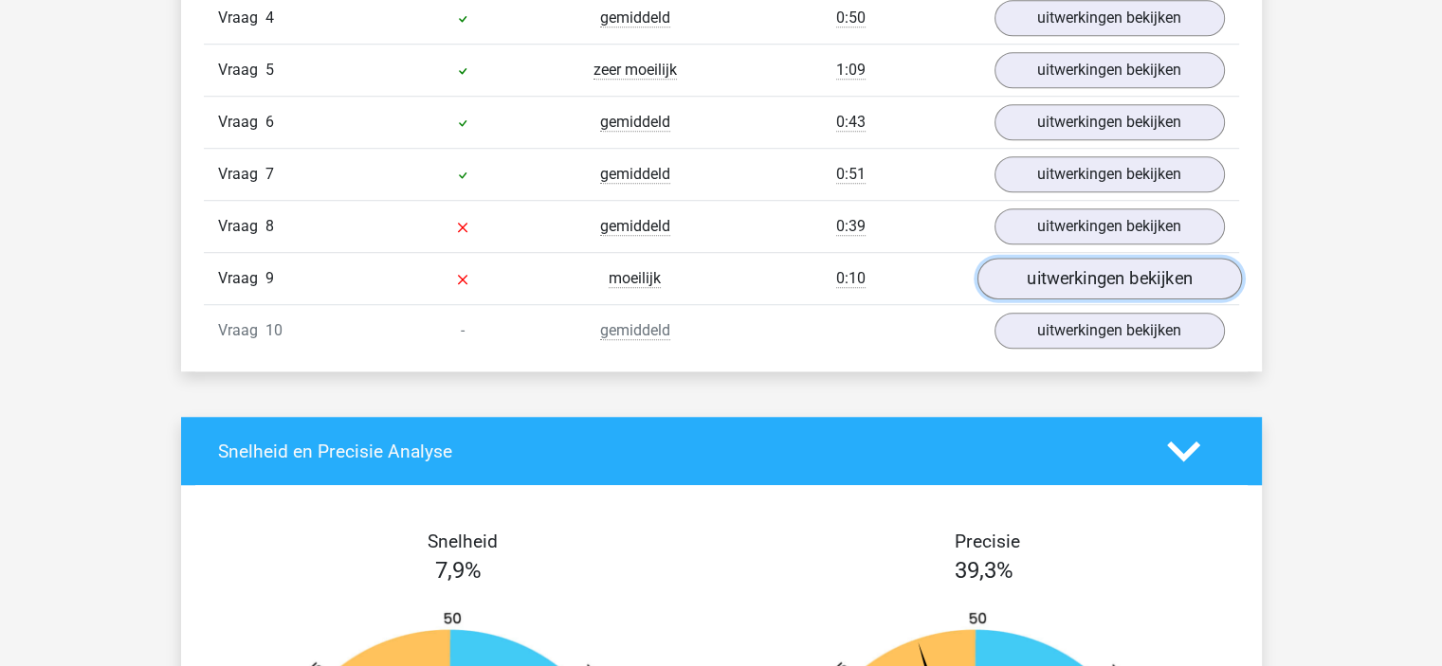
click at [1020, 264] on link "uitwerkingen bekijken" at bounding box center [1108, 280] width 264 height 42
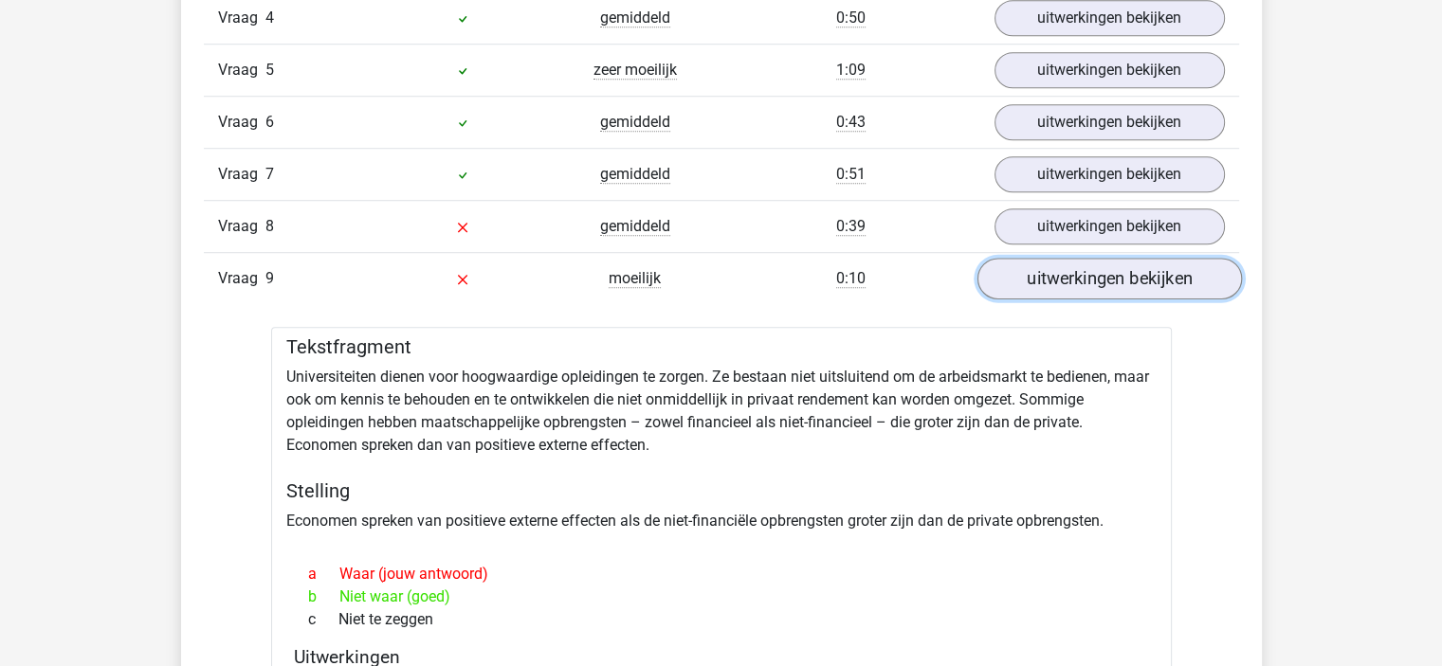
click at [1020, 264] on link "uitwerkingen bekijken" at bounding box center [1108, 280] width 264 height 42
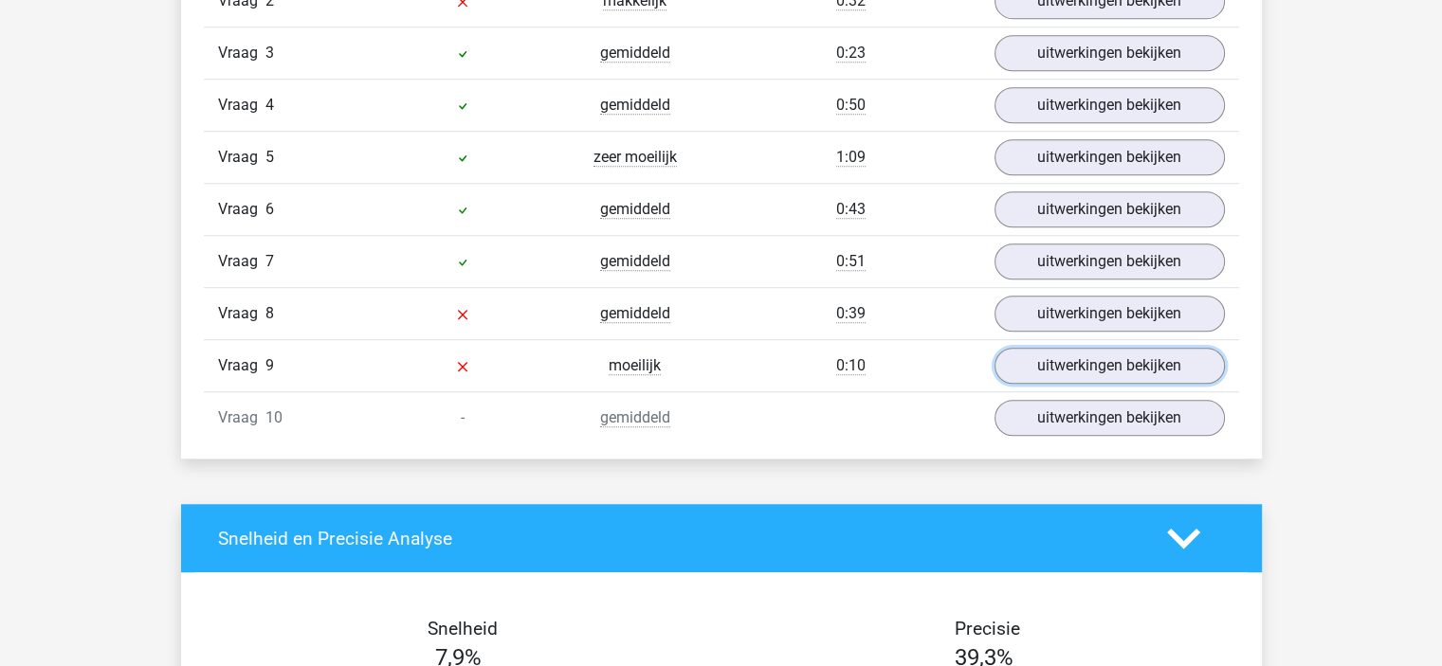
scroll to position [1232, 0]
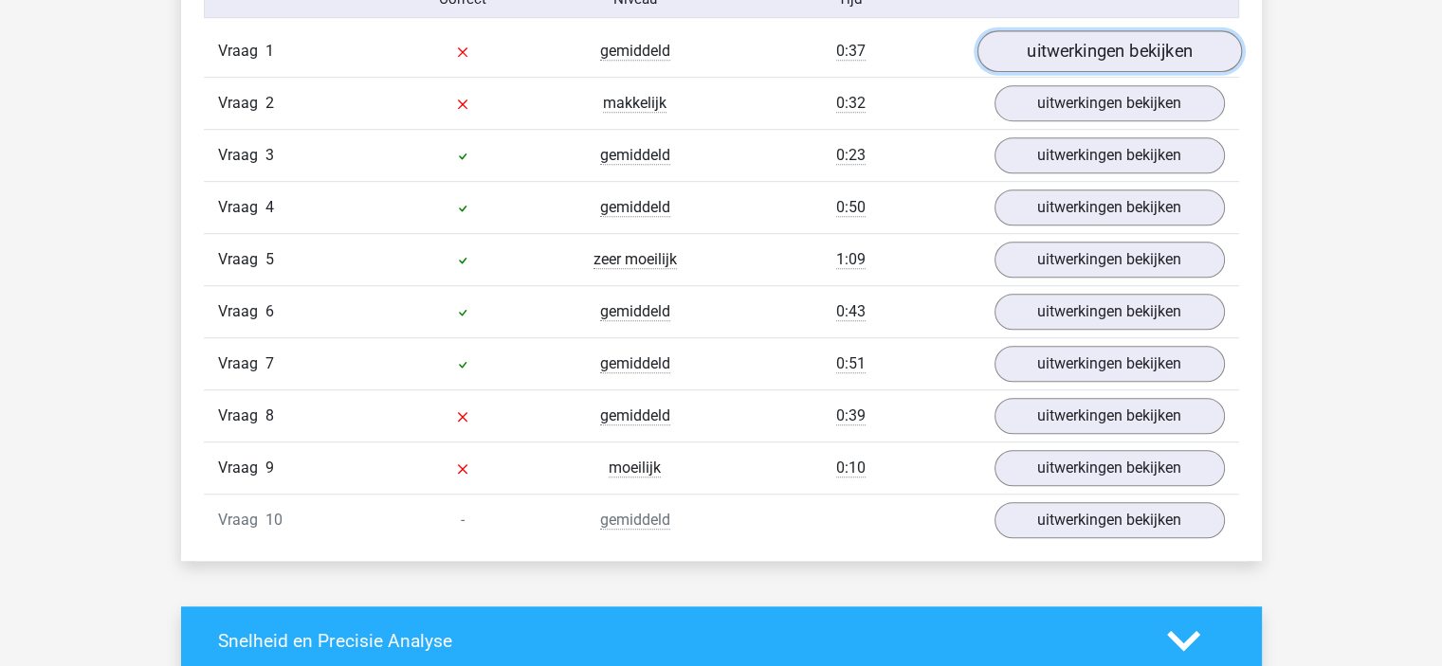
click at [1065, 35] on link "uitwerkingen bekijken" at bounding box center [1108, 52] width 264 height 42
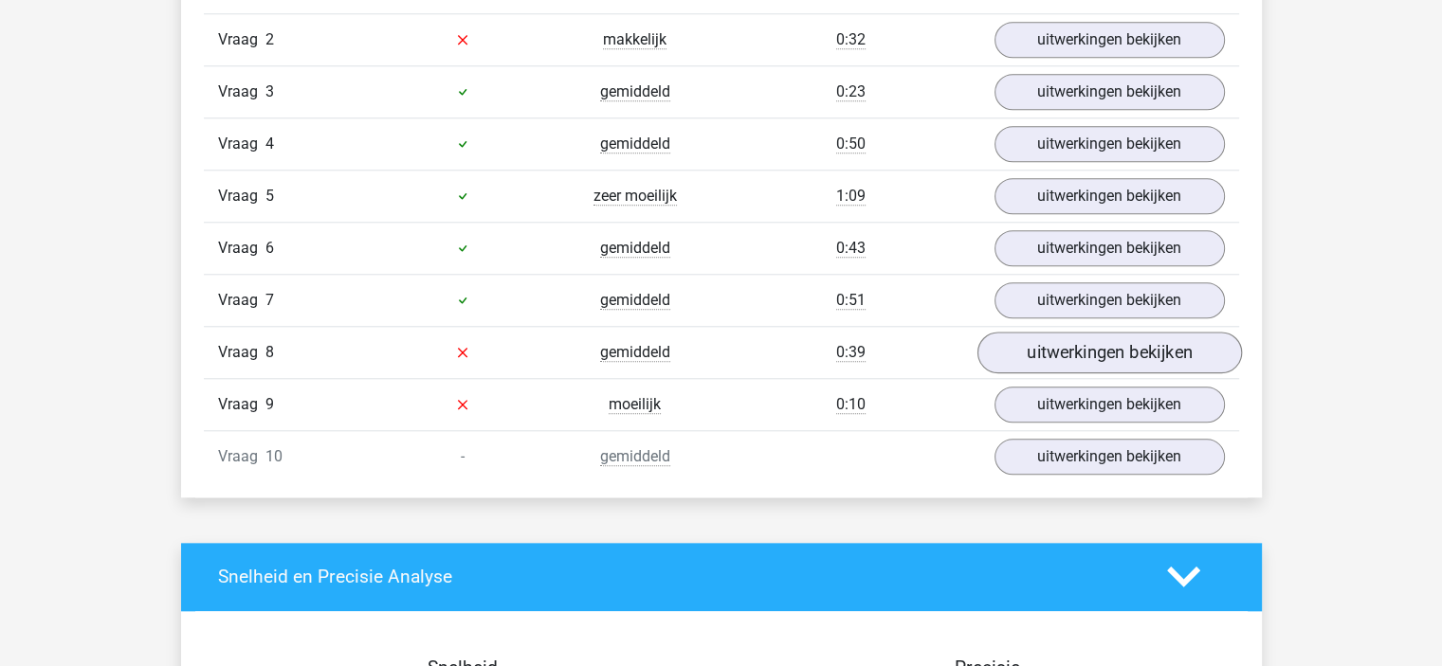
scroll to position [1611, 0]
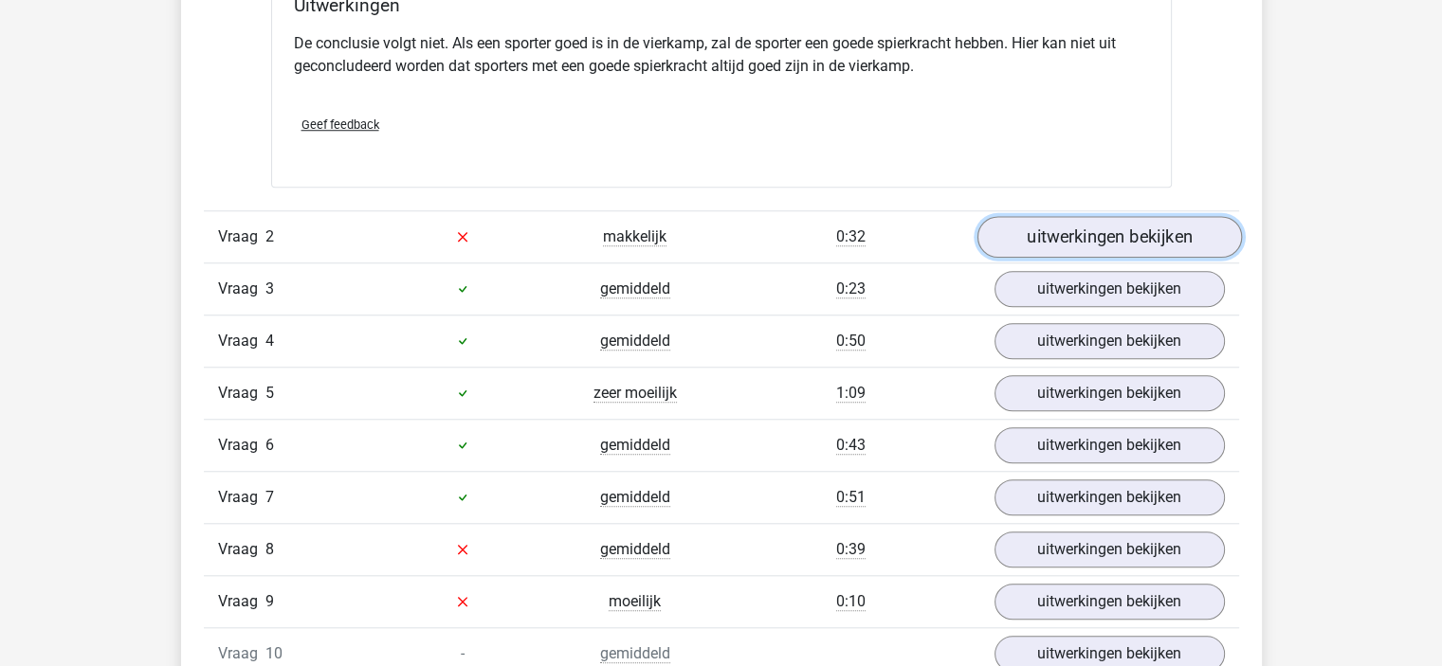
click at [1027, 229] on link "uitwerkingen bekijken" at bounding box center [1108, 237] width 264 height 42
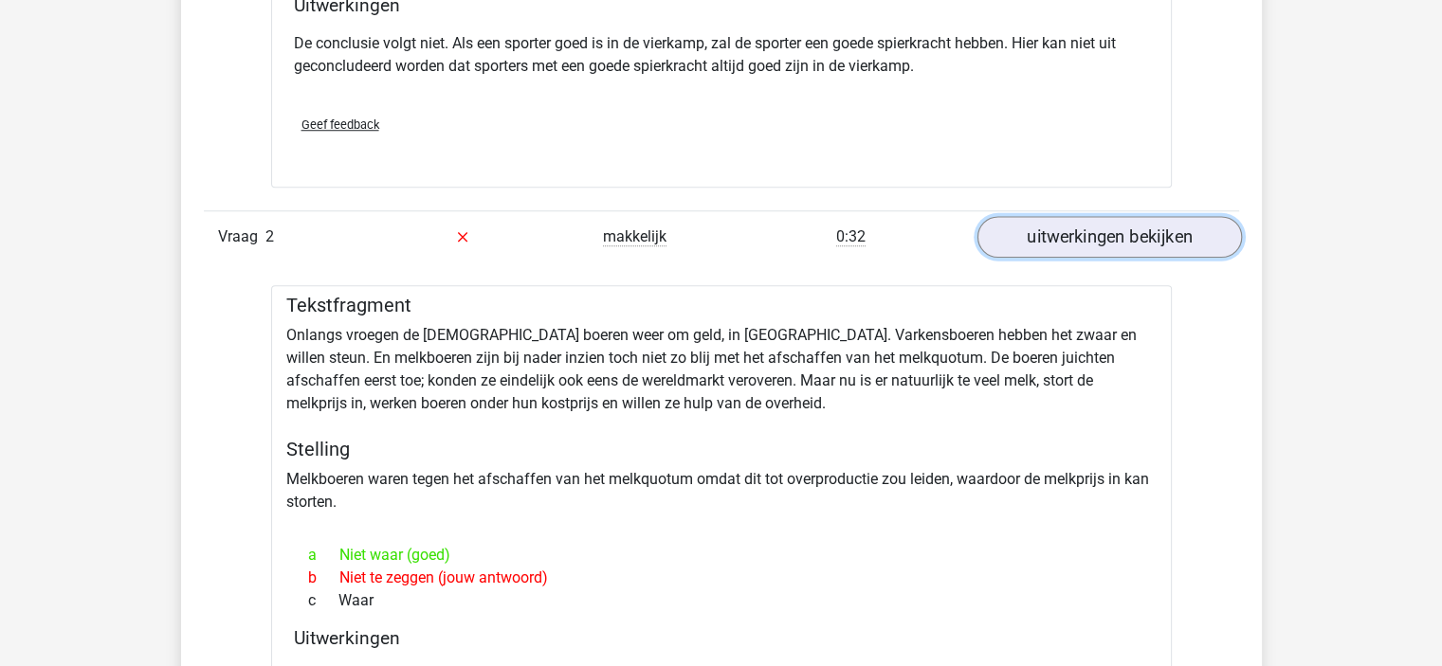
click at [1027, 229] on link "uitwerkingen bekijken" at bounding box center [1108, 237] width 264 height 42
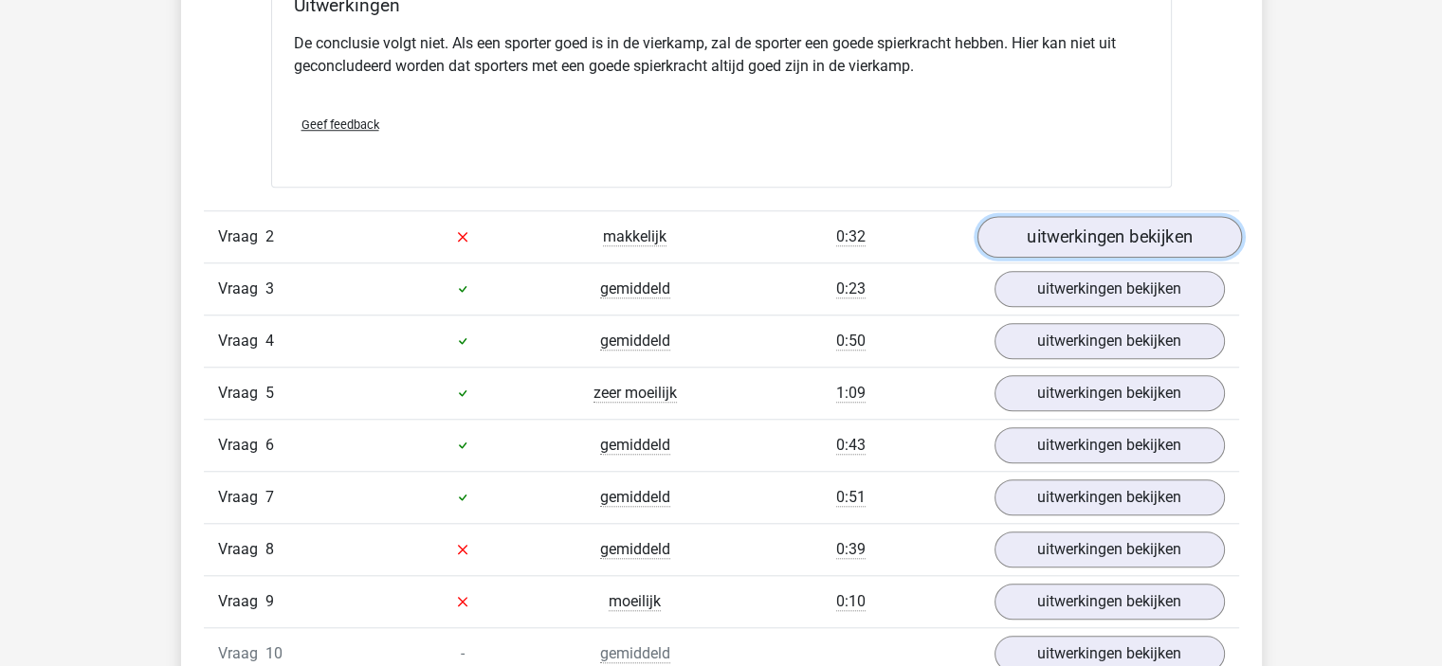
click at [1027, 229] on link "uitwerkingen bekijken" at bounding box center [1108, 237] width 264 height 42
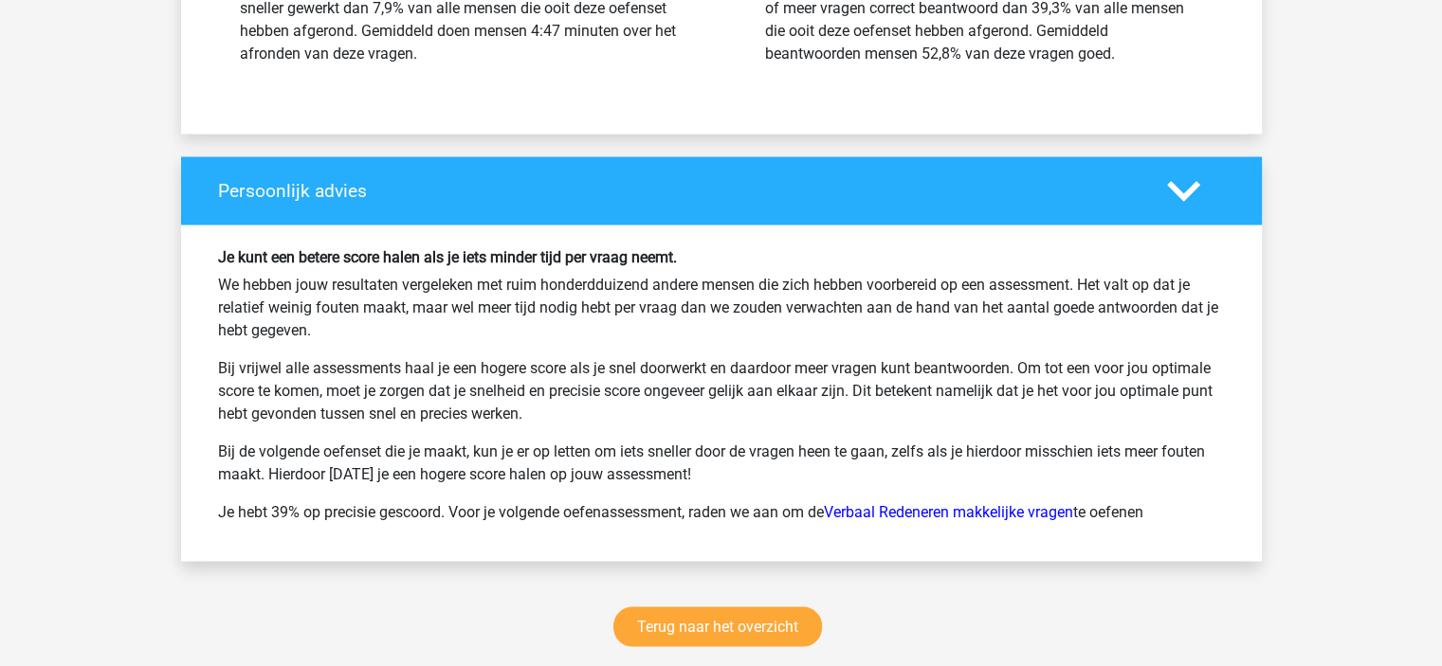
scroll to position [3507, 0]
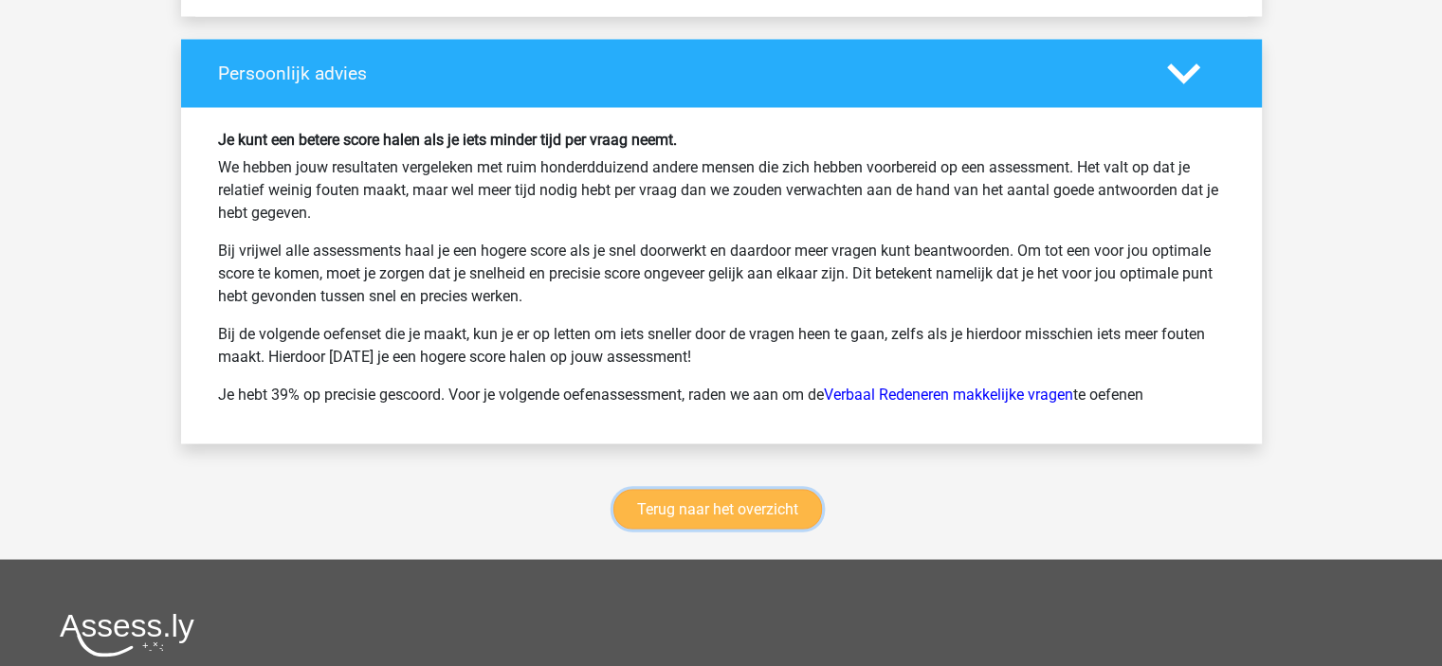
click at [691, 510] on link "Terug naar het overzicht" at bounding box center [717, 509] width 209 height 40
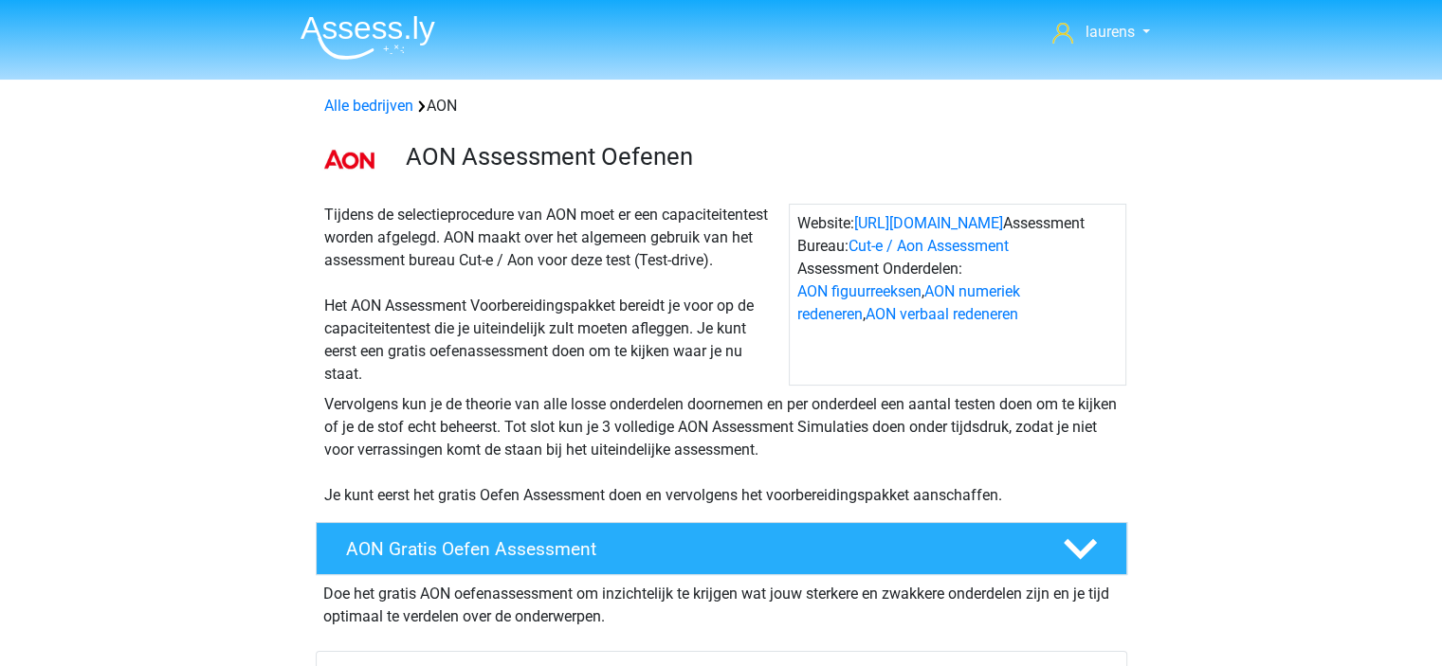
click at [351, 34] on img at bounding box center [367, 37] width 135 height 45
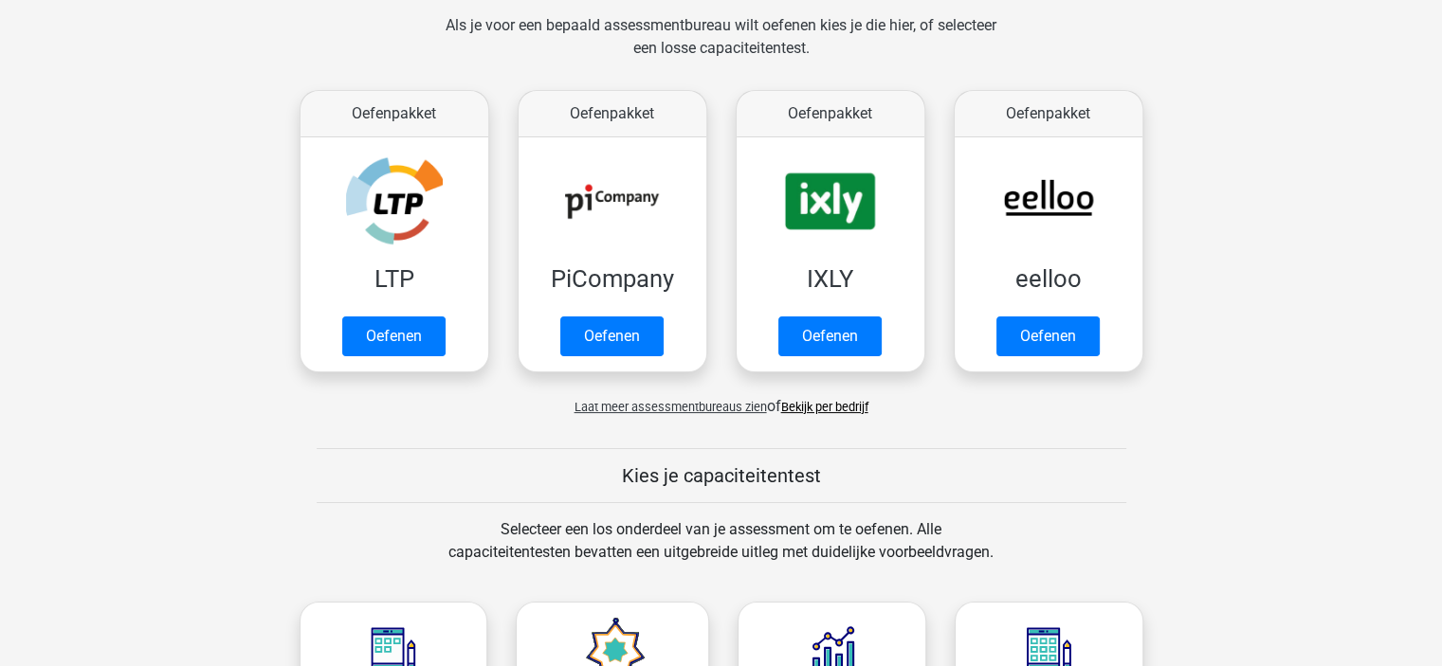
scroll to position [284, 0]
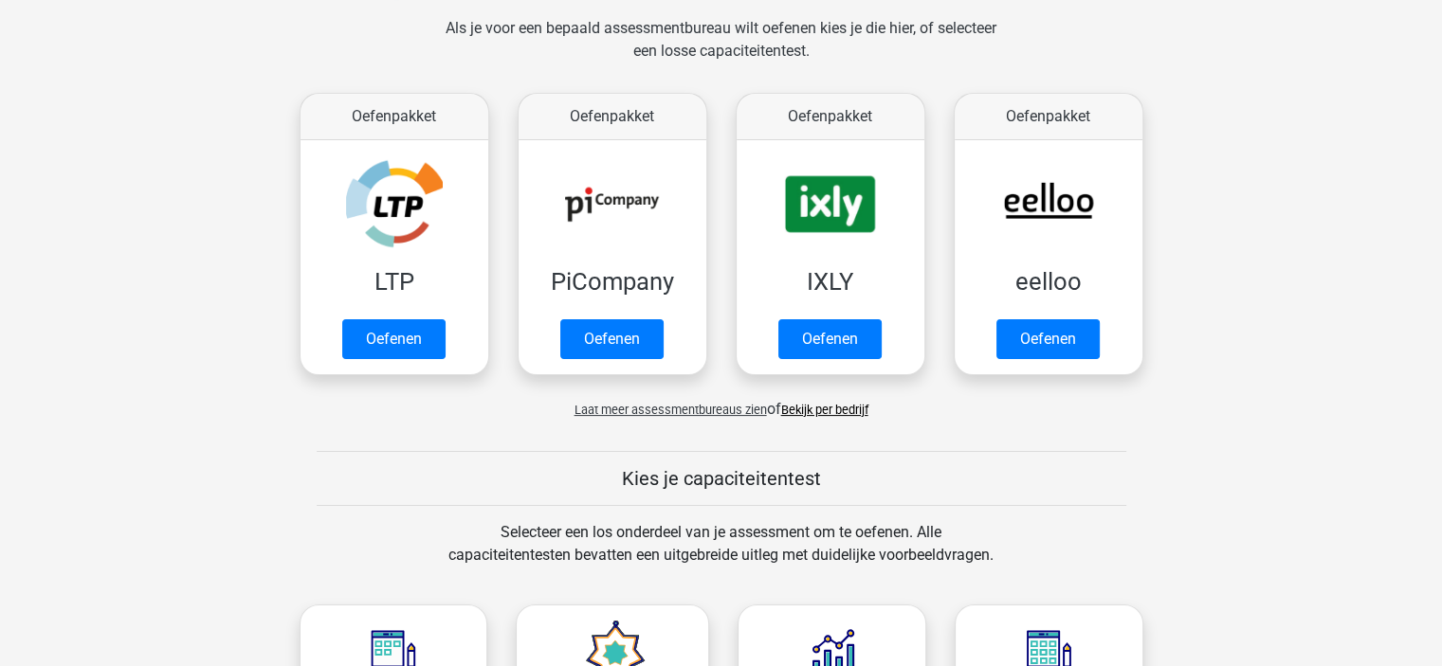
click at [736, 409] on span "Laat meer assessmentbureaus zien" at bounding box center [670, 410] width 192 height 14
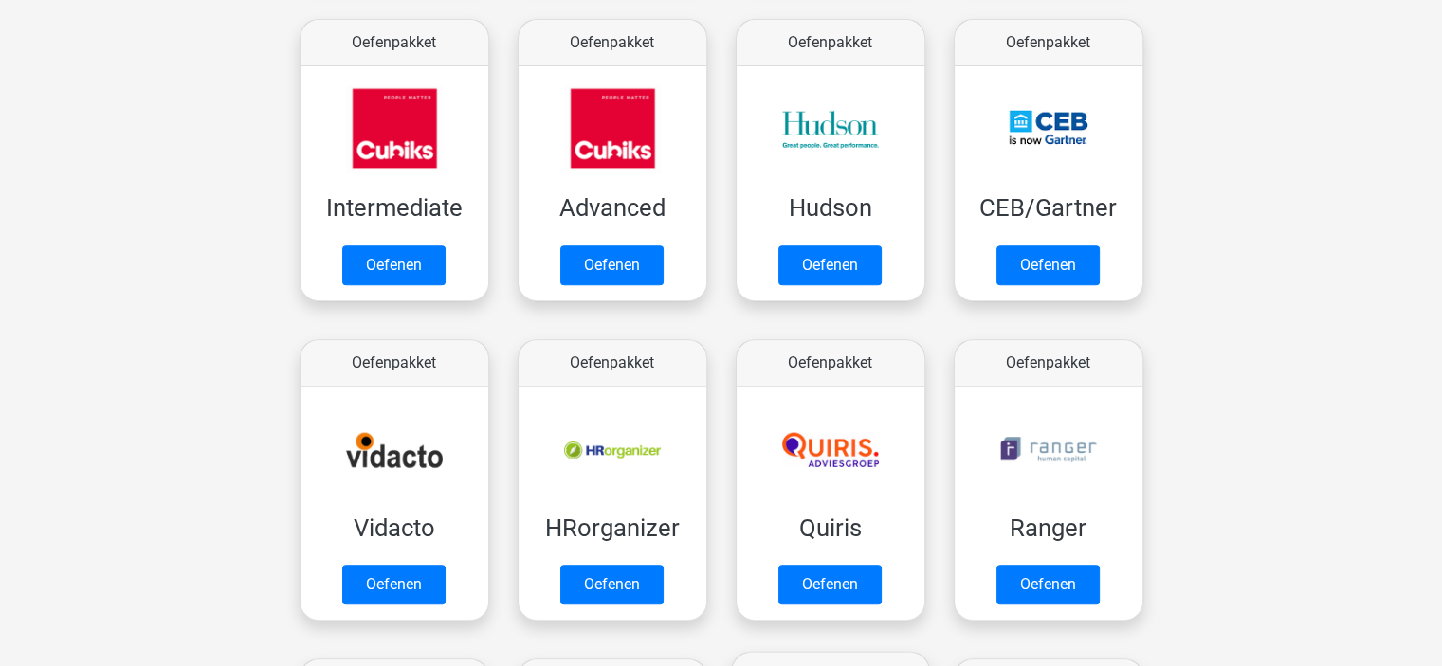
scroll to position [569, 0]
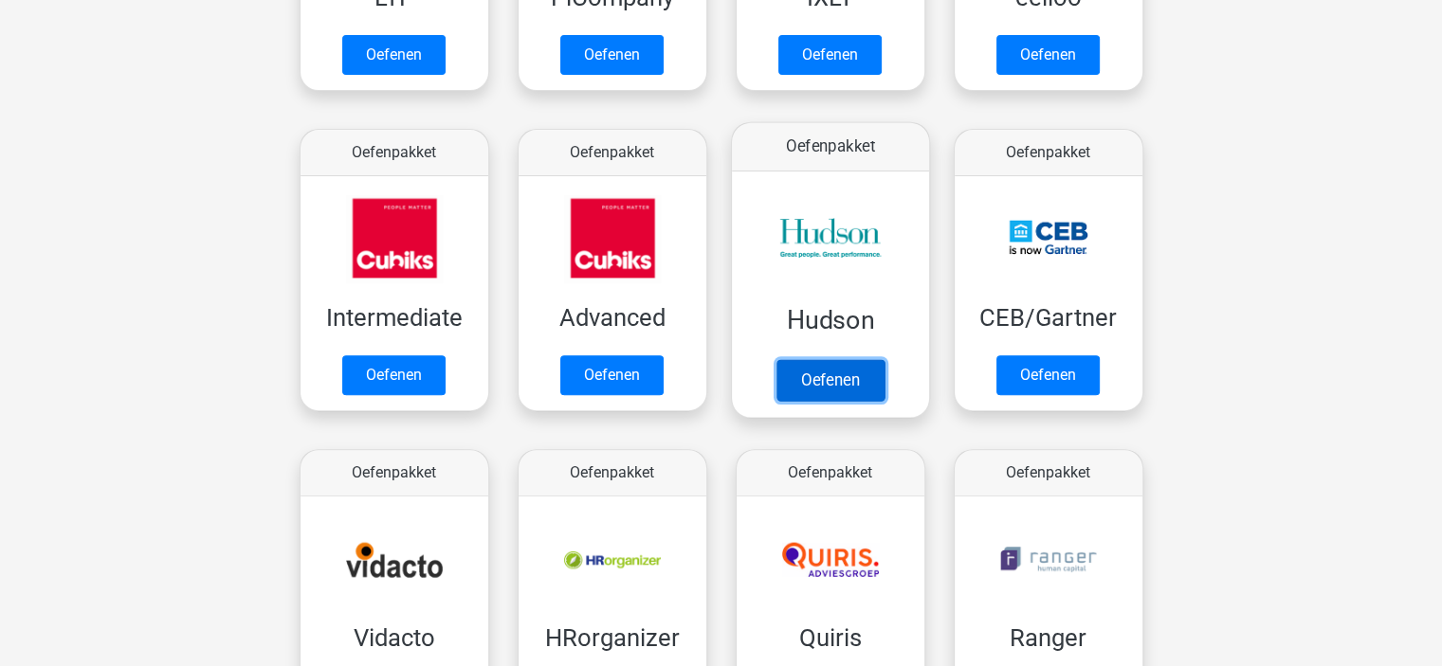
click at [816, 381] on link "Oefenen" at bounding box center [829, 380] width 108 height 42
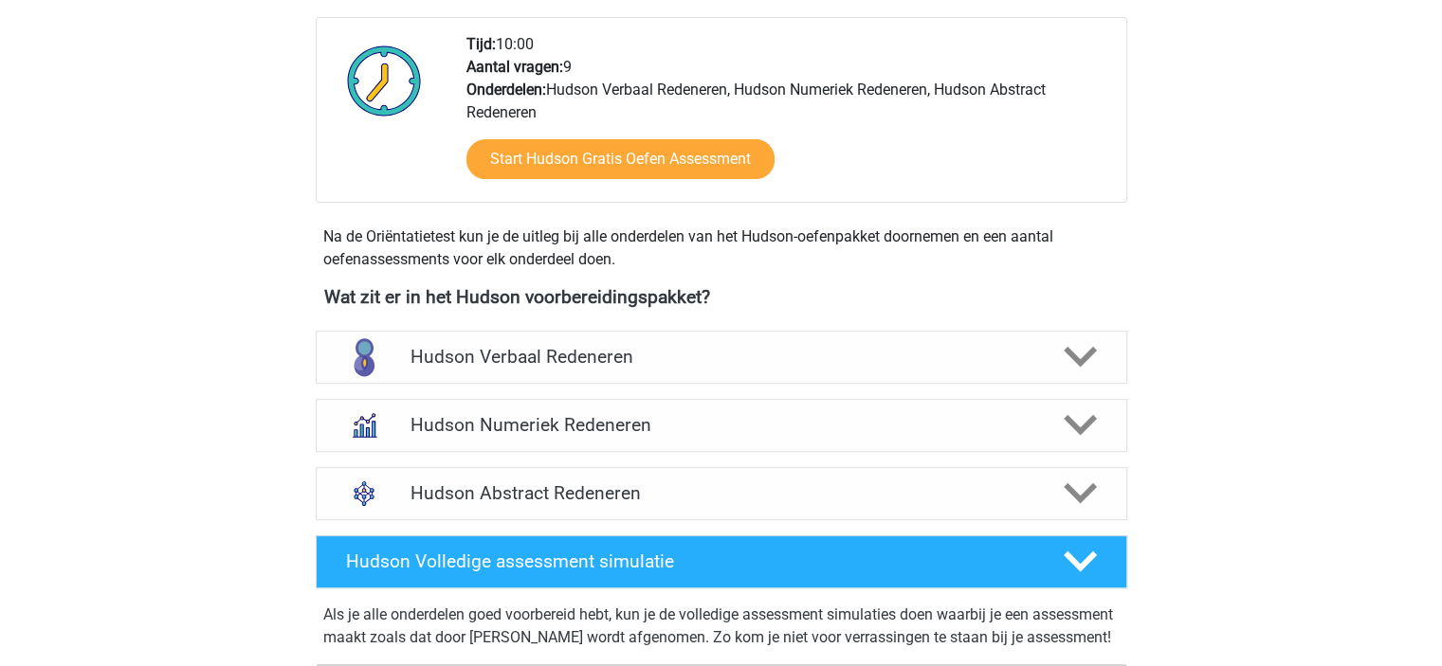
scroll to position [474, 0]
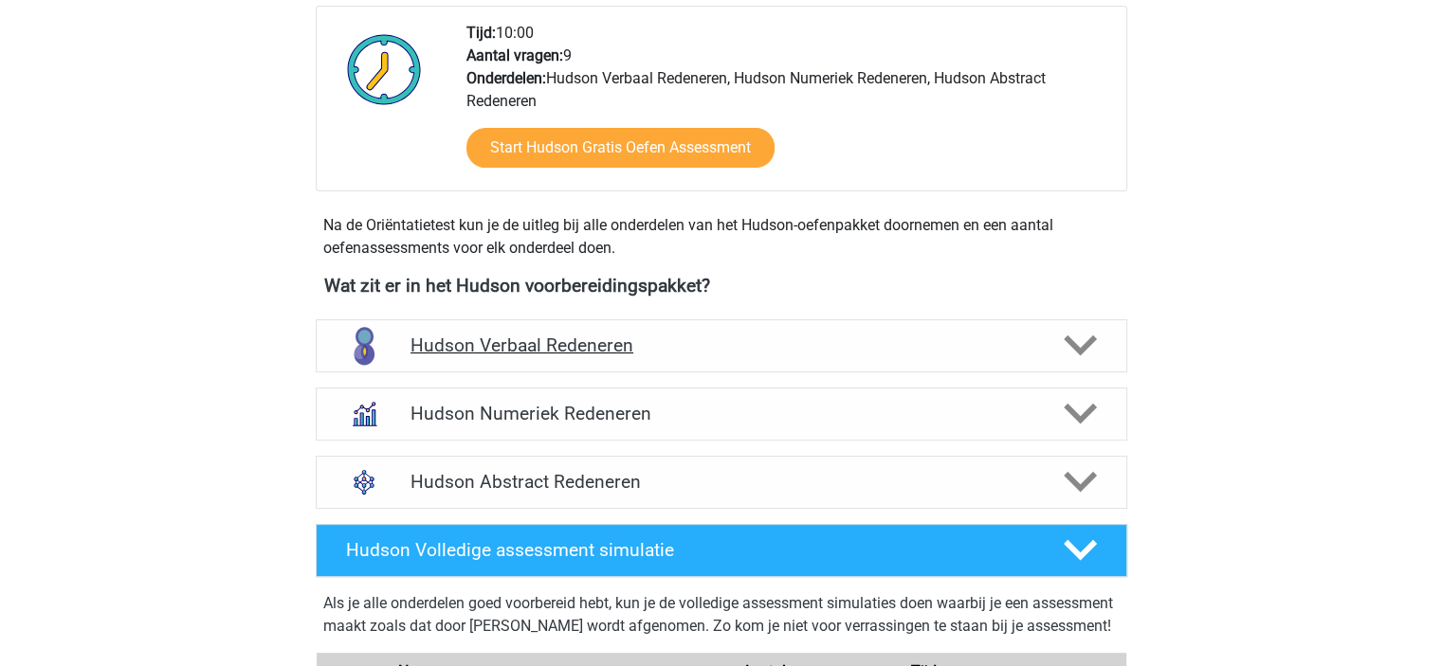
click at [709, 355] on div "Hudson Verbaal Redeneren" at bounding box center [721, 345] width 811 height 53
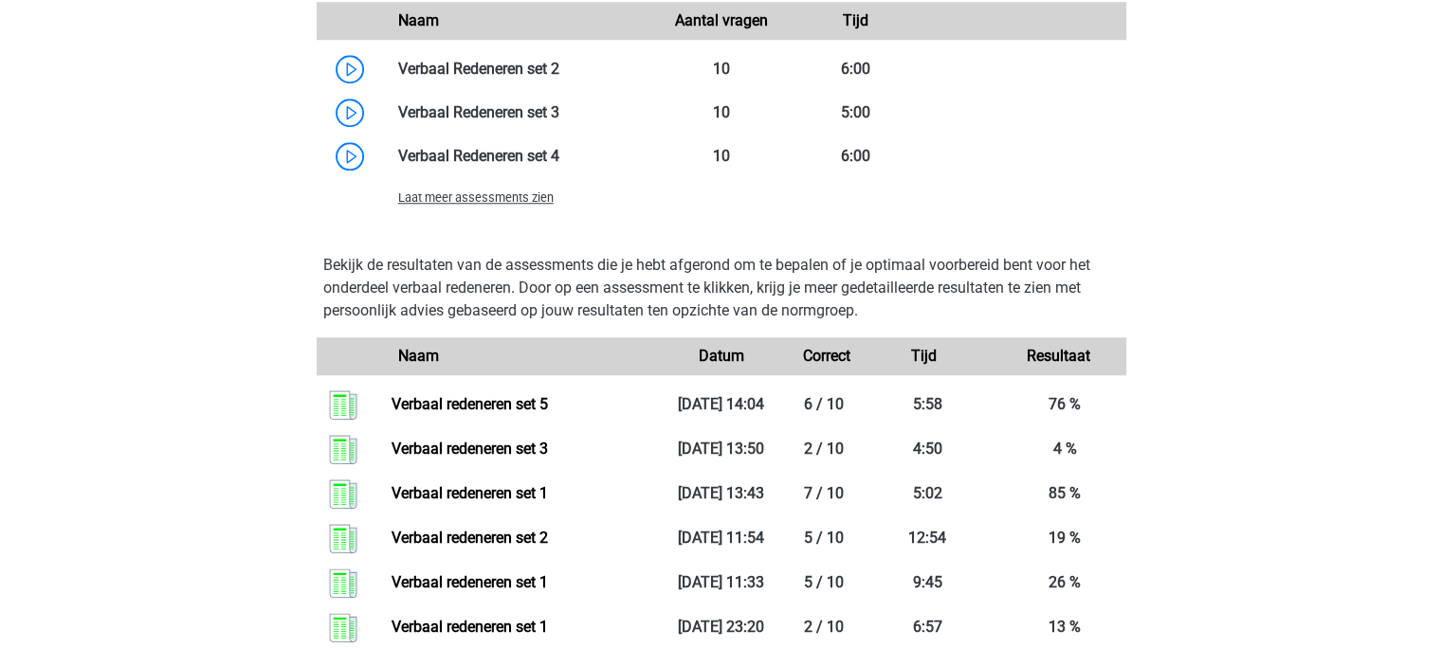
scroll to position [1896, 0]
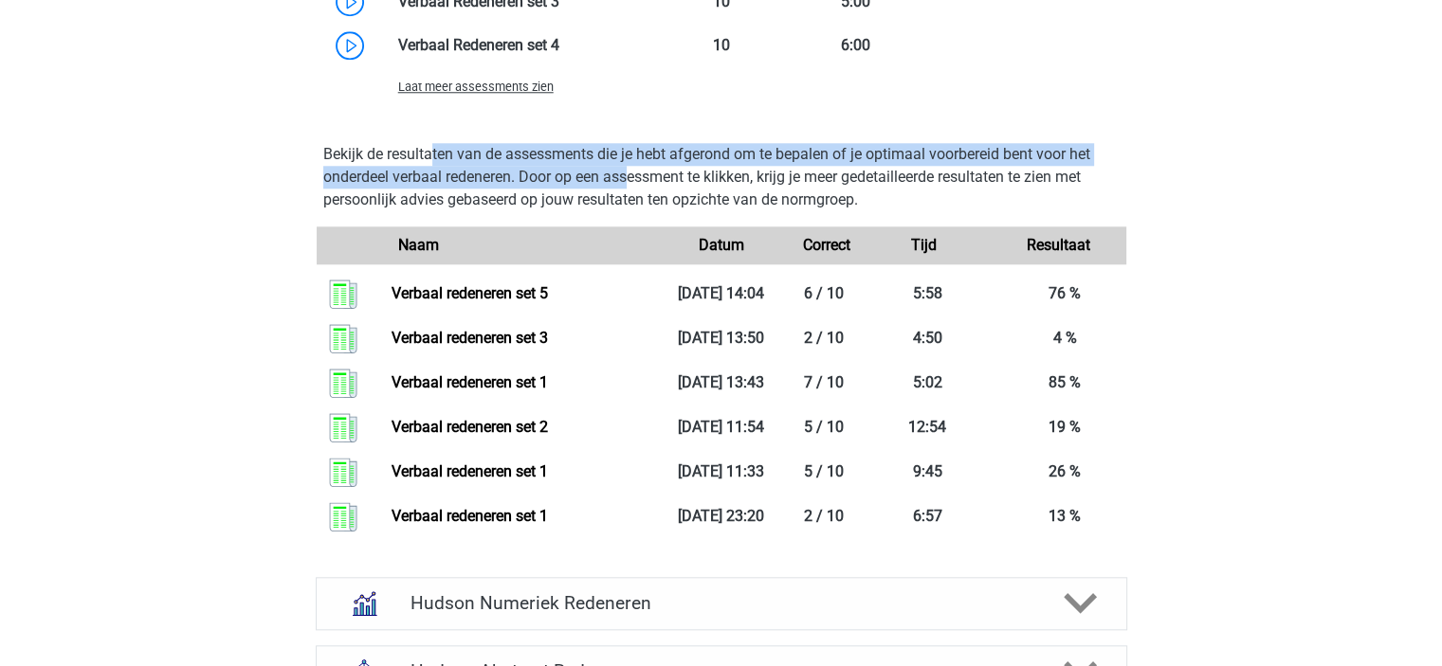
drag, startPoint x: 476, startPoint y: 165, endPoint x: 641, endPoint y: 169, distance: 165.0
click at [640, 169] on p "Bekijk de resultaten van de assessments die je hebt afgerond om te bepalen of j…" at bounding box center [721, 177] width 796 height 68
click at [641, 169] on p "Bekijk de resultaten van de assessments die je hebt afgerond om te bepalen of j…" at bounding box center [721, 177] width 796 height 68
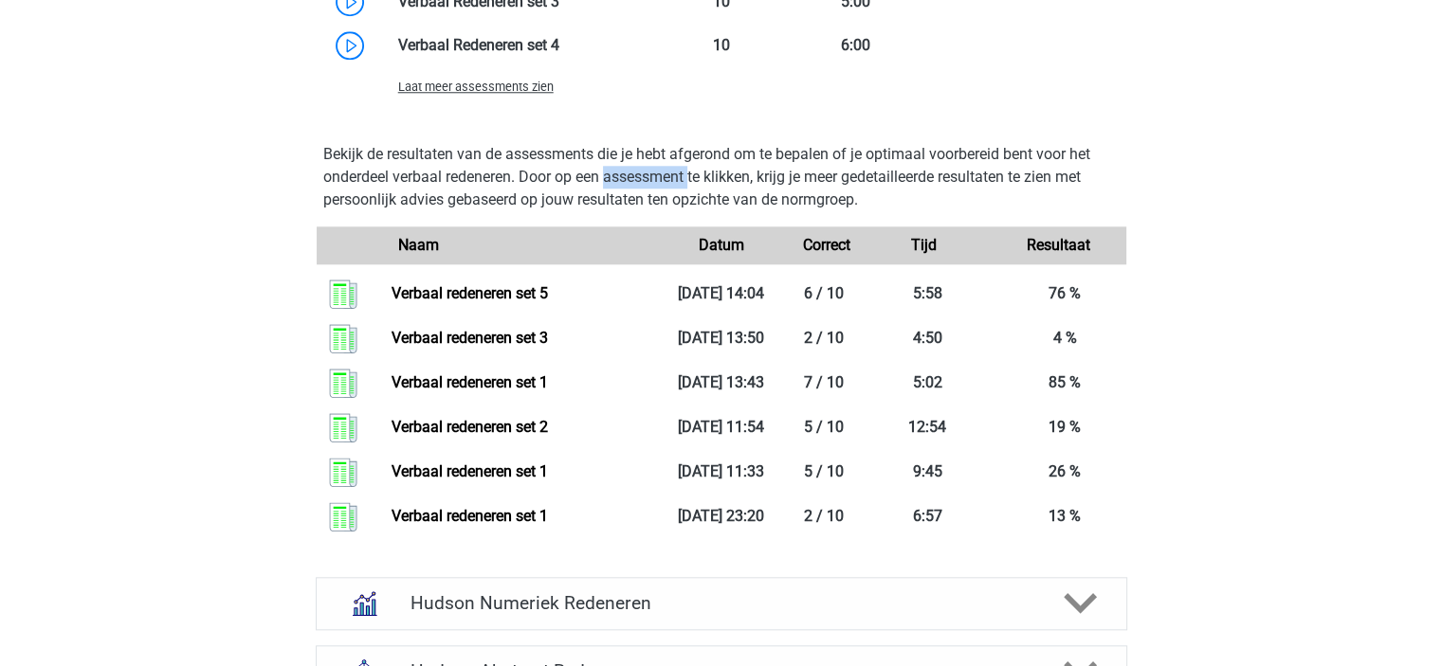
click at [641, 169] on p "Bekijk de resultaten van de assessments die je hebt afgerond om te bepalen of j…" at bounding box center [721, 177] width 796 height 68
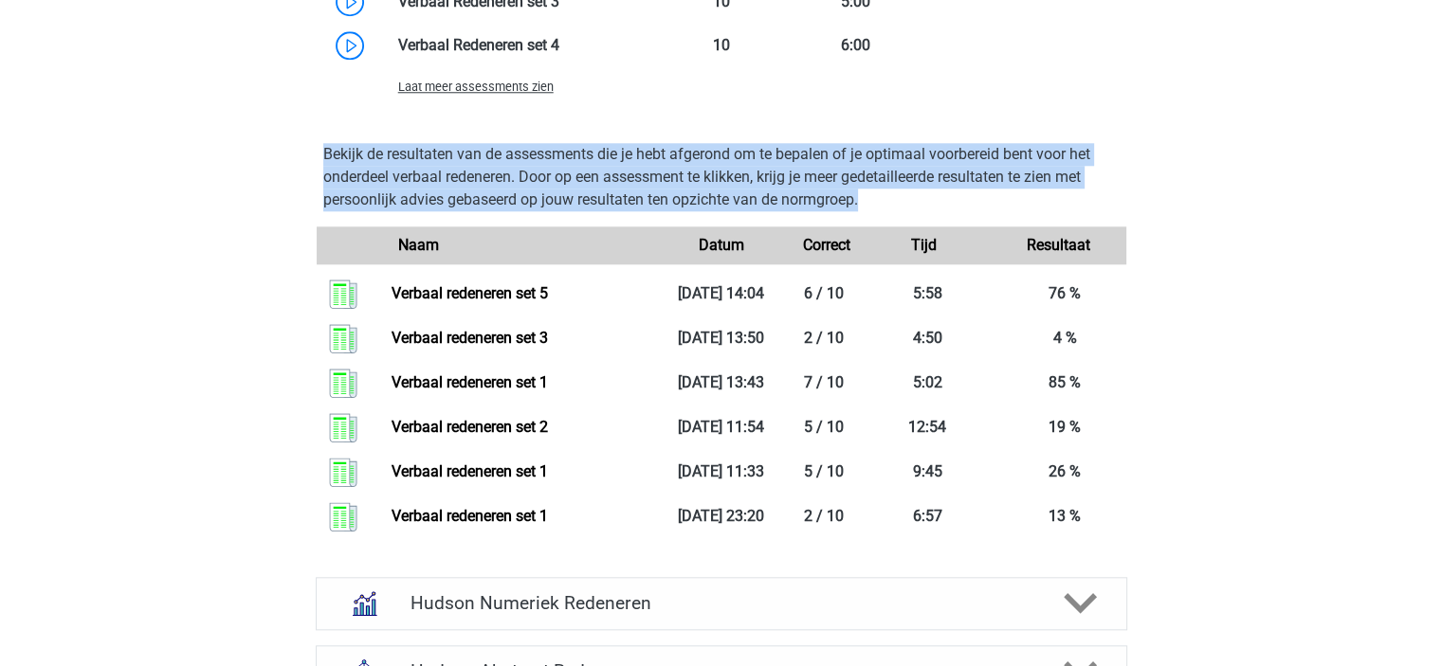
click at [641, 169] on p "Bekijk de resultaten van de assessments die je hebt afgerond om te bepalen of j…" at bounding box center [721, 177] width 796 height 68
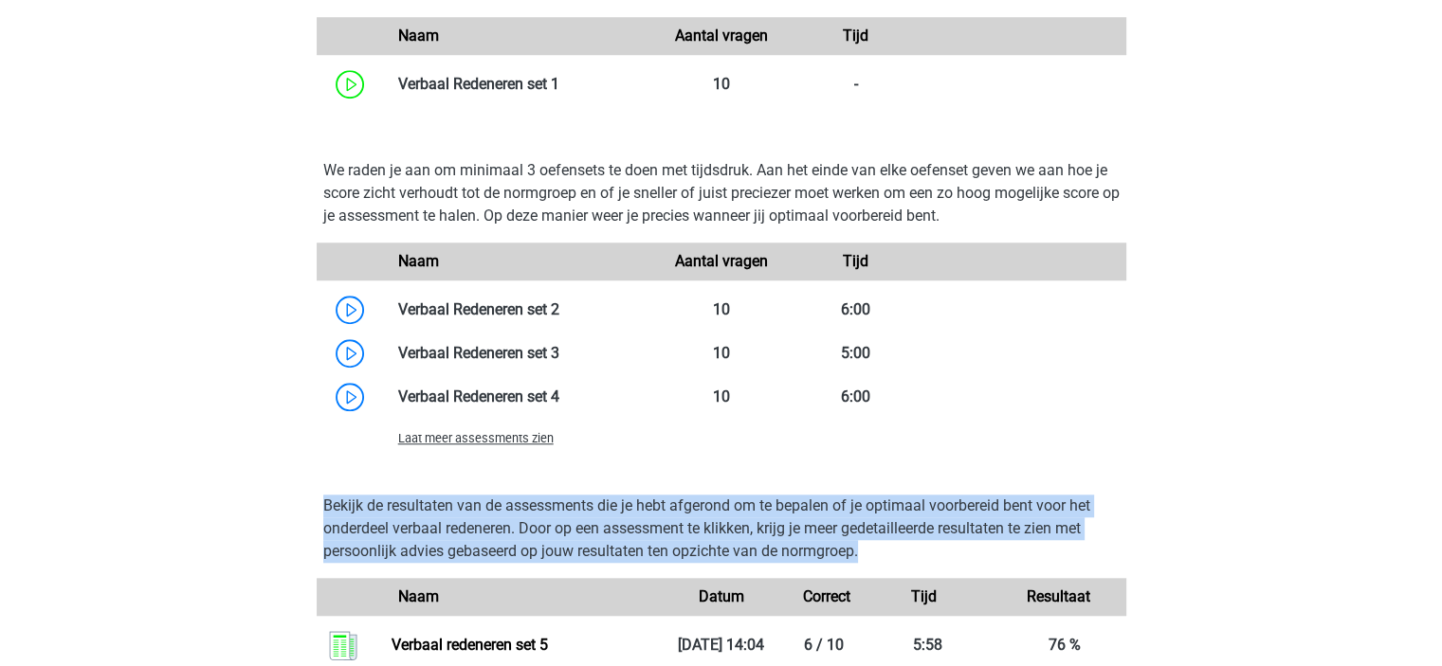
scroll to position [1706, 0]
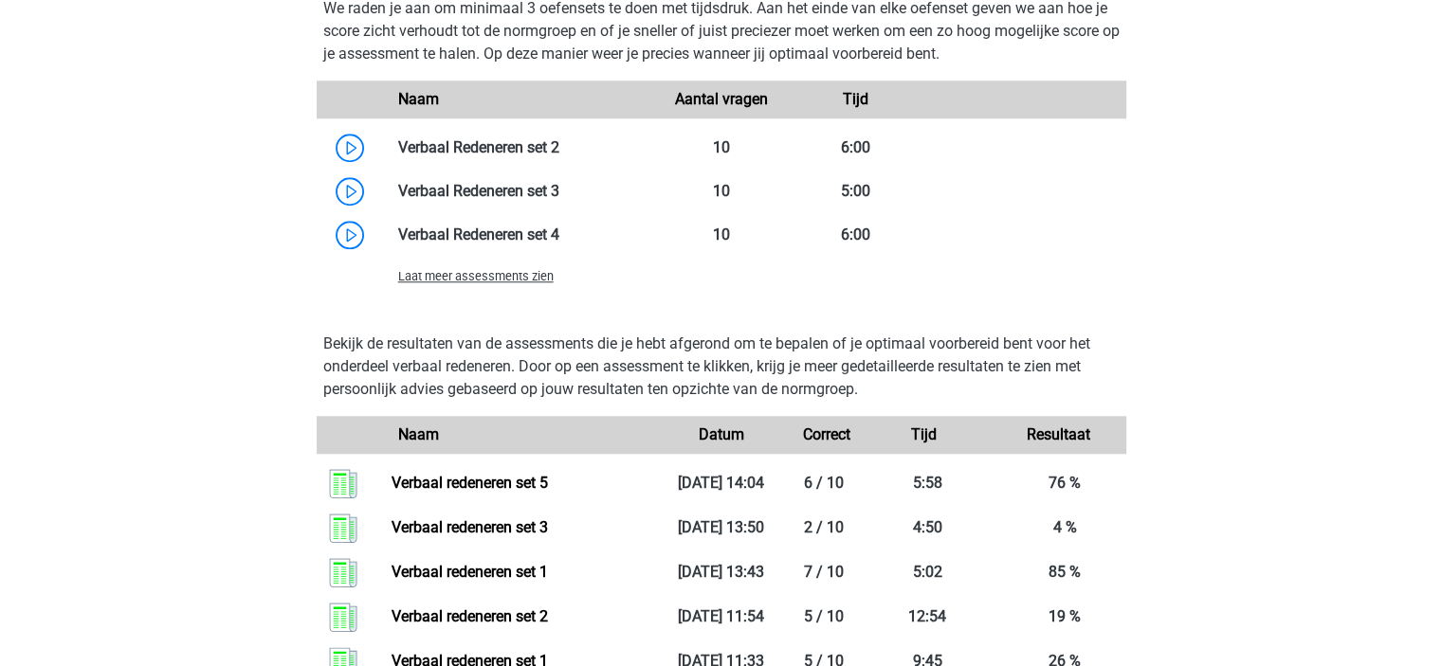
click at [444, 273] on span "Laat meer assessments zien" at bounding box center [475, 276] width 155 height 14
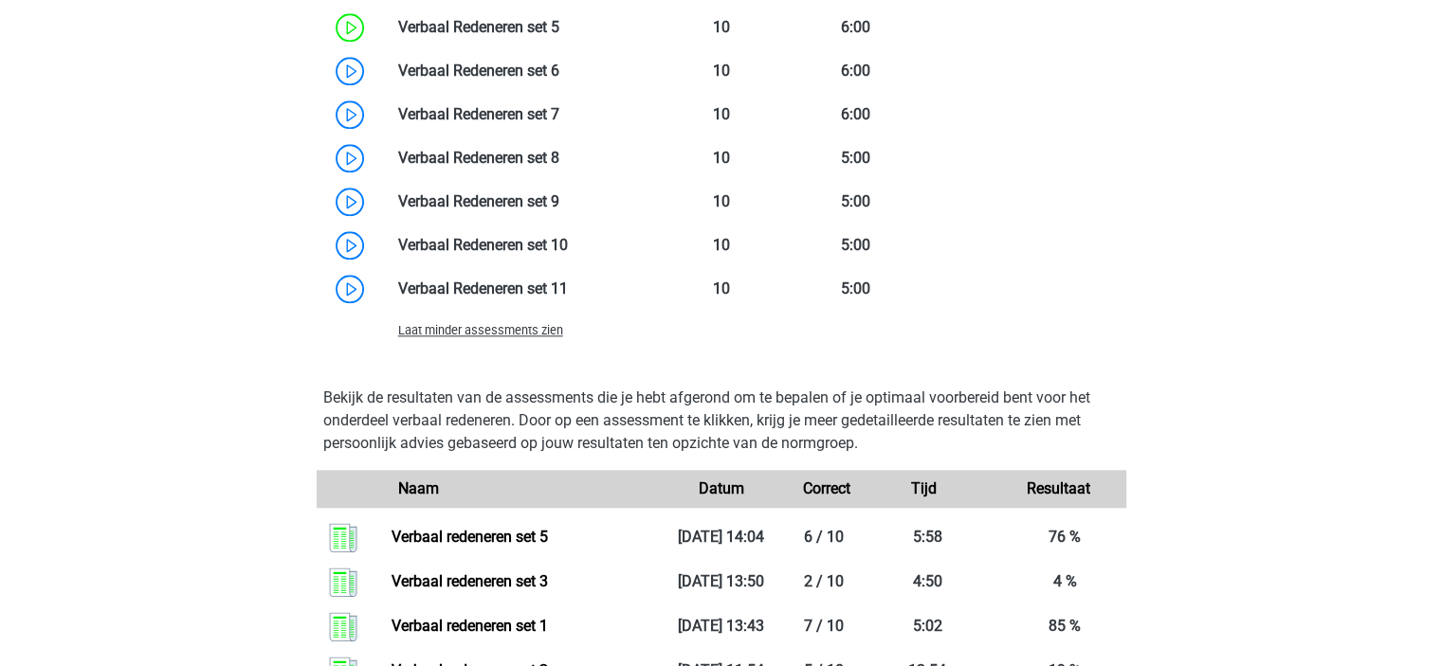
scroll to position [1801, 0]
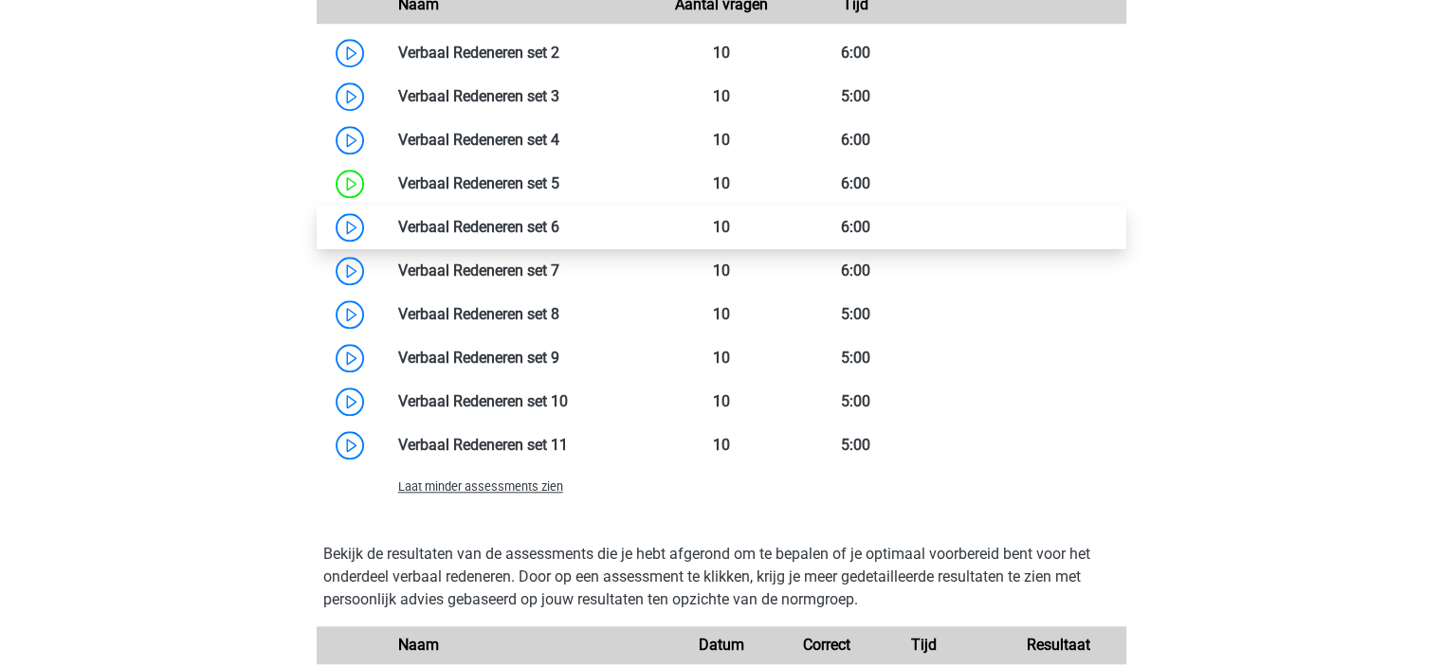
click at [559, 227] on link at bounding box center [559, 227] width 0 height 18
click at [559, 219] on link at bounding box center [559, 227] width 0 height 18
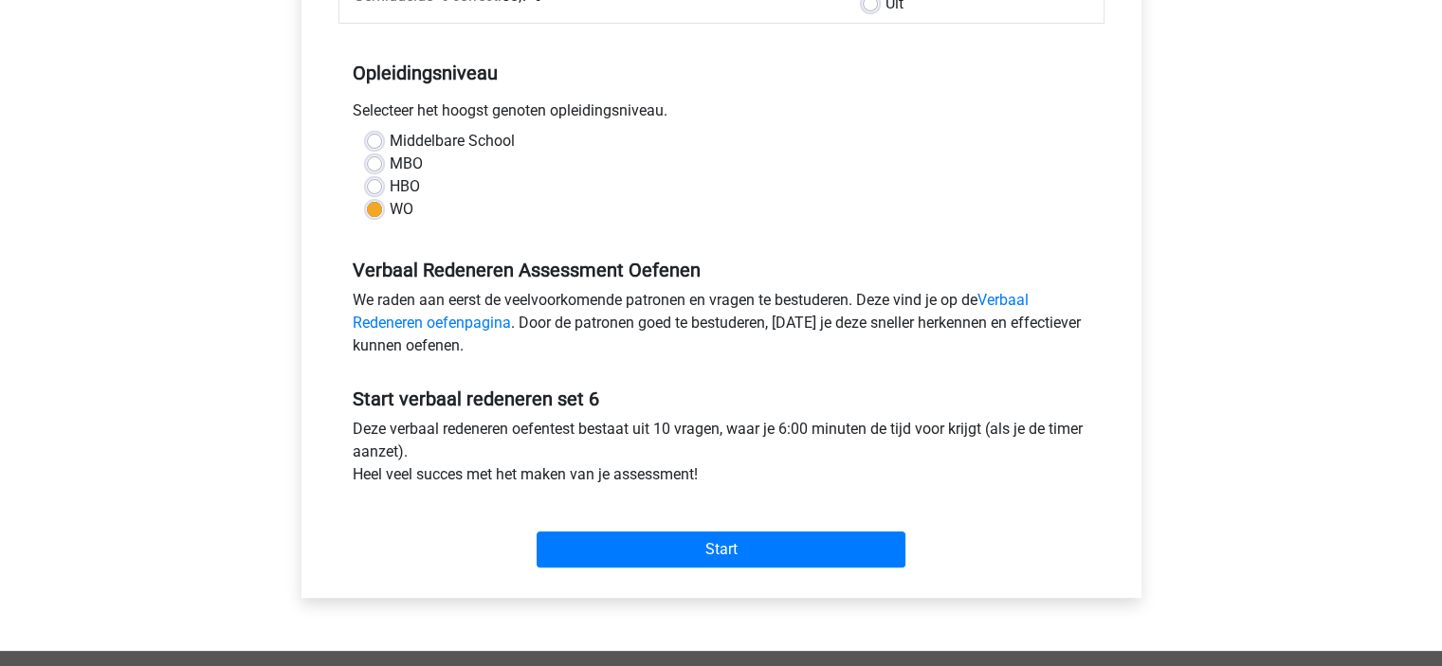
scroll to position [379, 0]
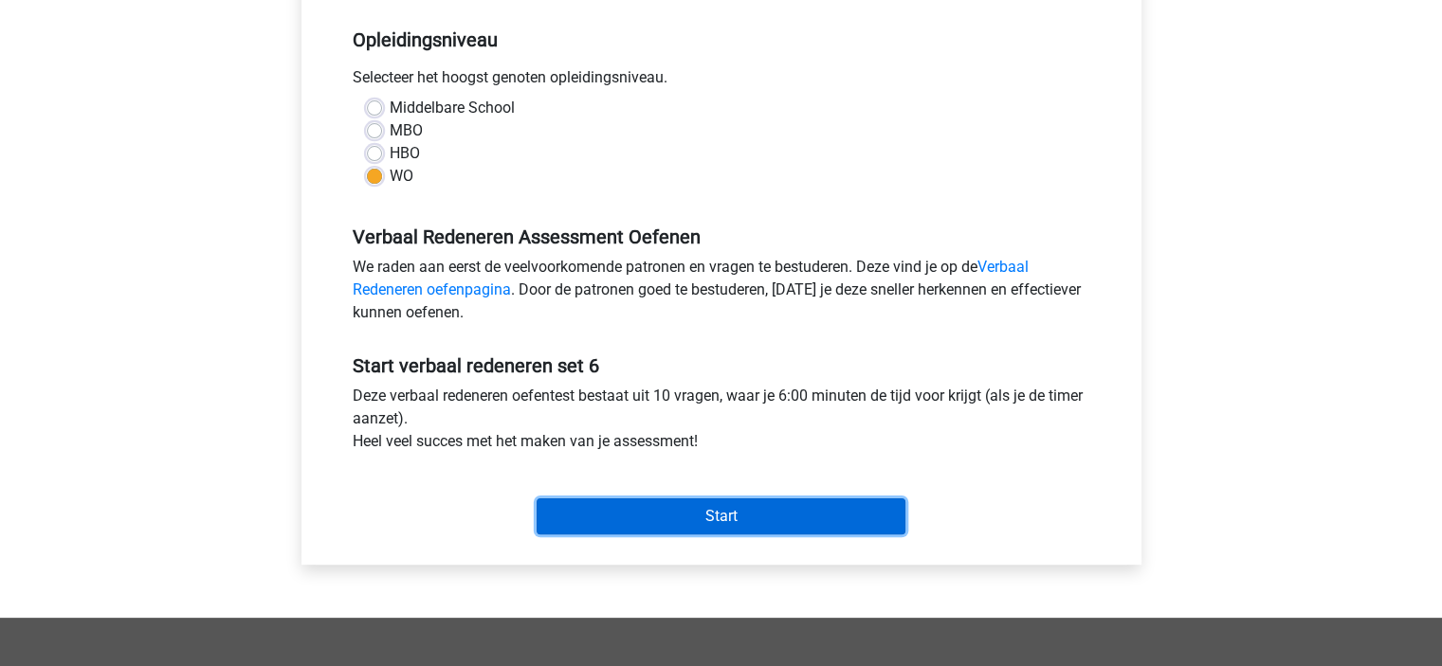
click at [641, 507] on input "Start" at bounding box center [720, 517] width 369 height 36
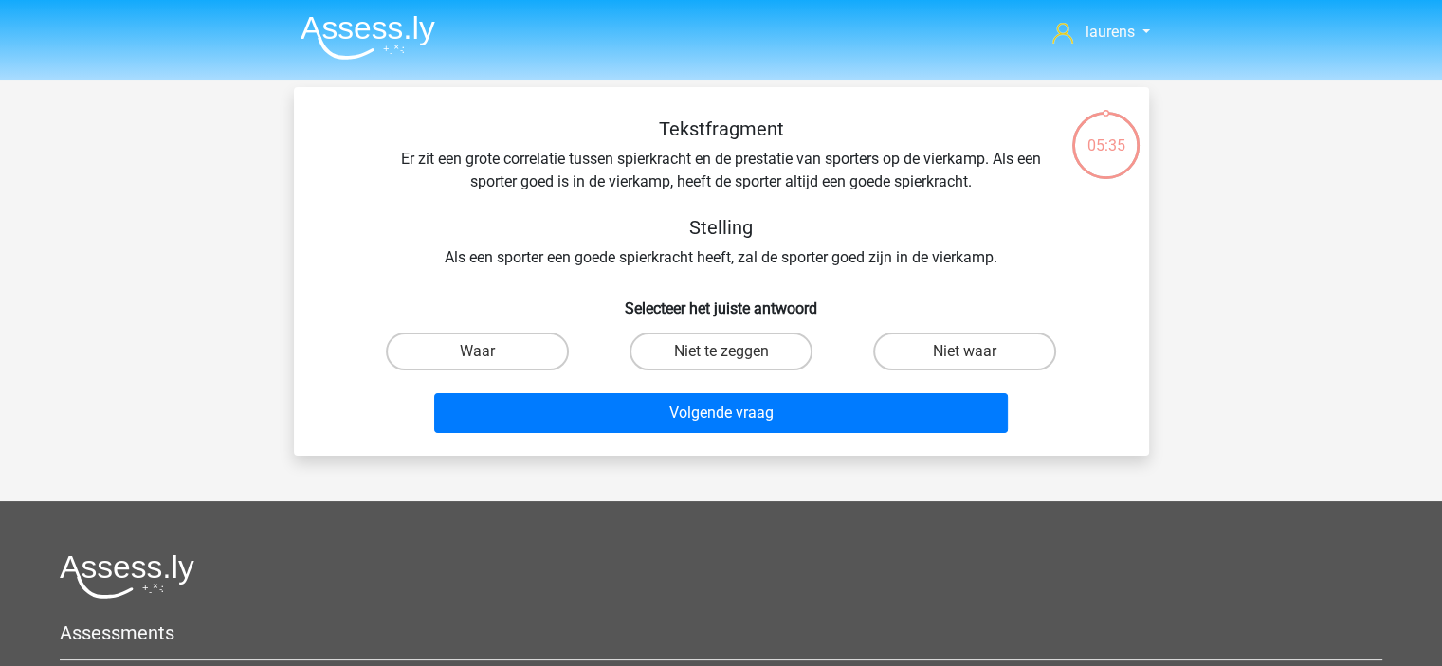
click at [711, 382] on div "Volgende vraag" at bounding box center [721, 409] width 794 height 63
click at [727, 356] on input "Niet te zeggen" at bounding box center [726, 358] width 12 height 12
radio input "true"
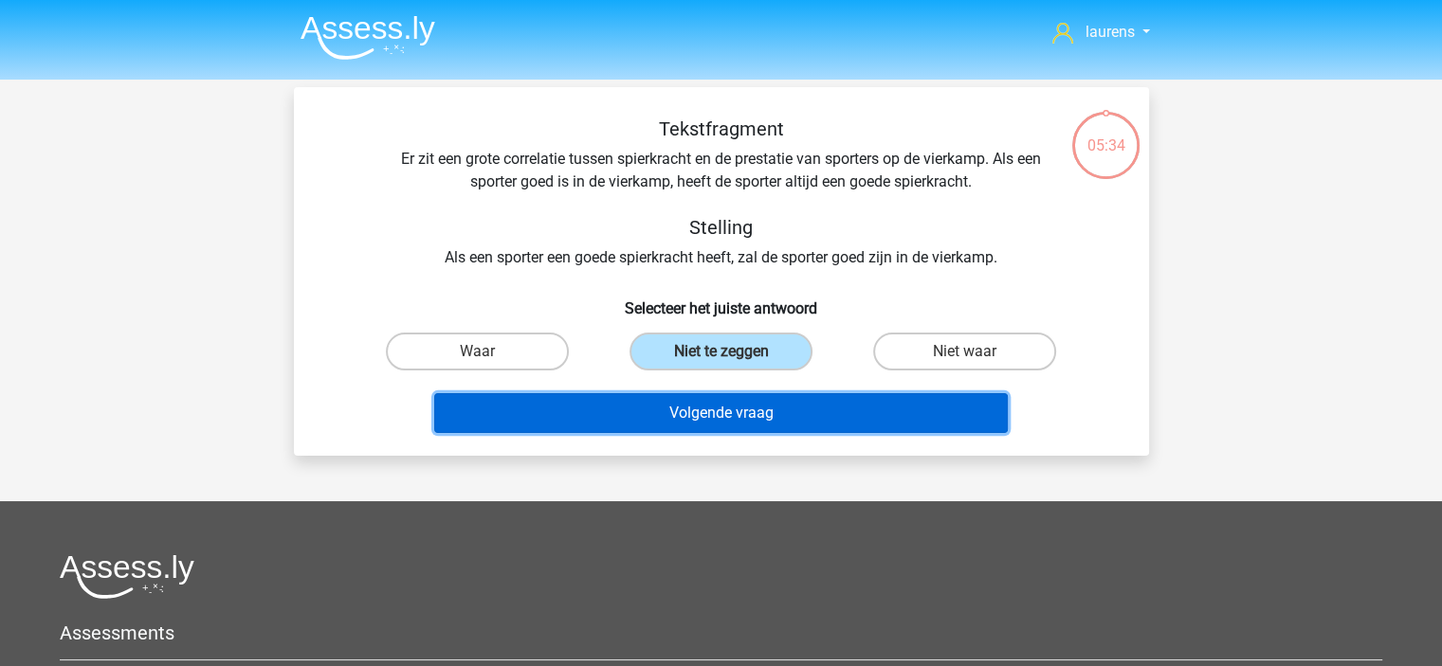
click at [720, 410] on button "Volgende vraag" at bounding box center [720, 413] width 573 height 40
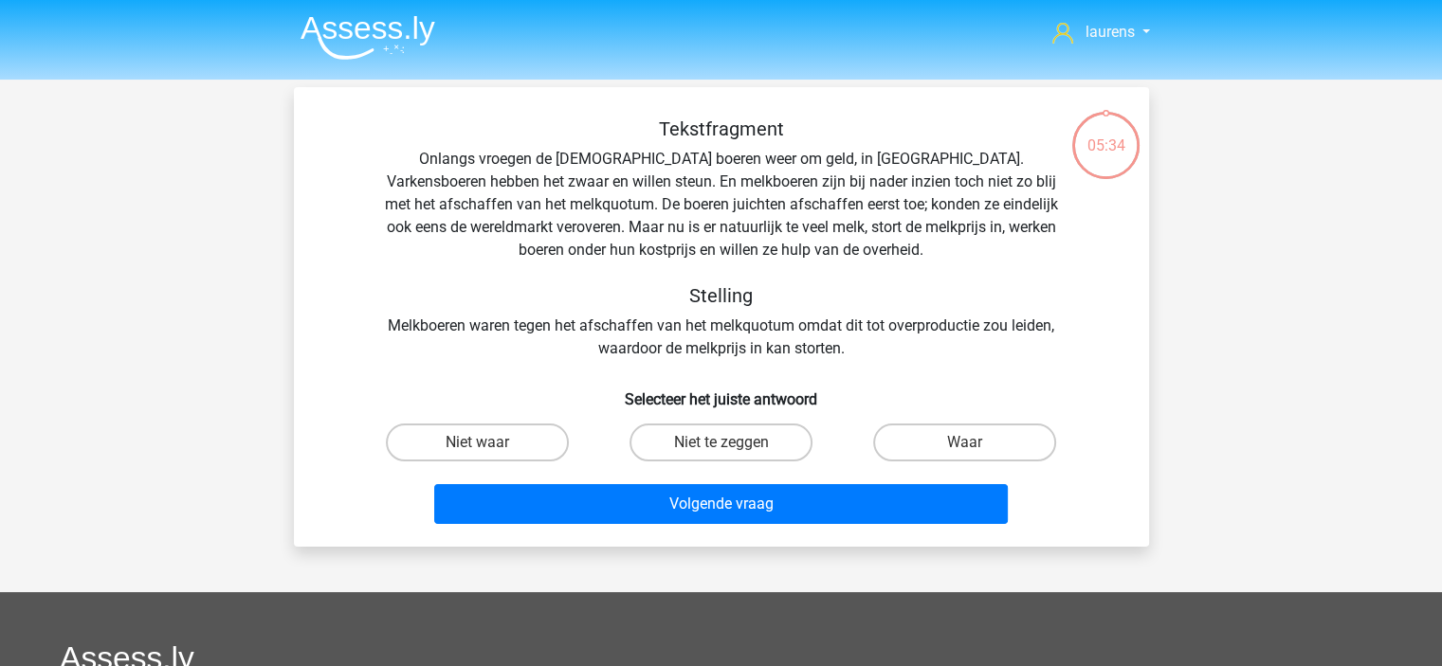
scroll to position [87, 0]
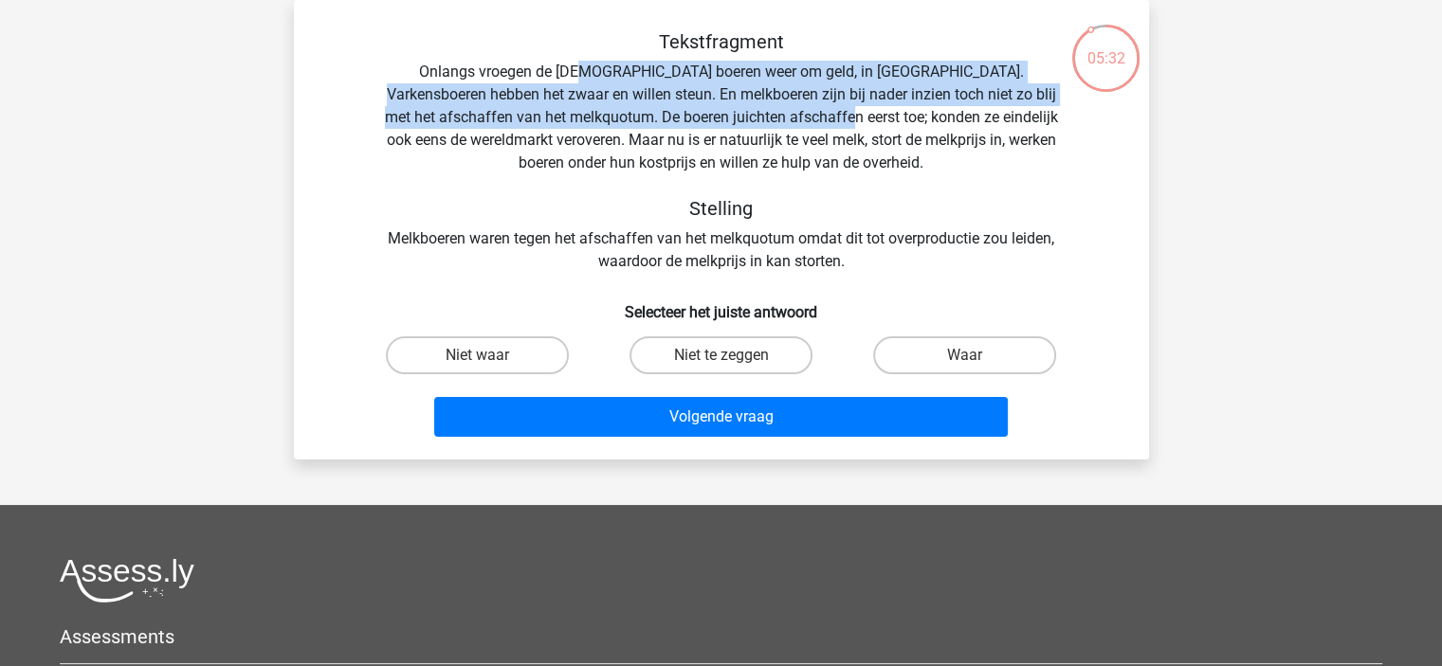
drag, startPoint x: 549, startPoint y: 71, endPoint x: 808, endPoint y: 128, distance: 264.9
click at [808, 128] on div "Tekstfragment Onlangs vroegen de Europese boeren weer om geld, in Brussel. Vark…" at bounding box center [721, 151] width 794 height 243
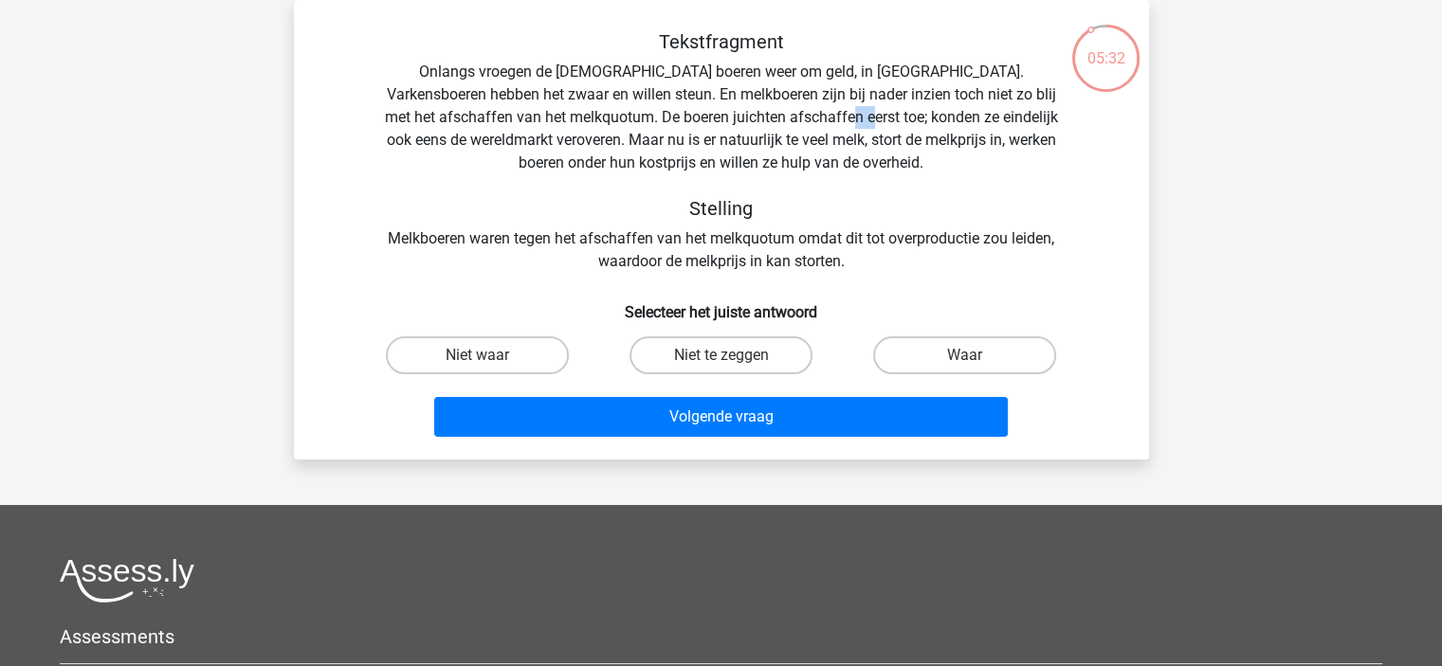
click at [808, 128] on div "Tekstfragment Onlangs vroegen de Europese boeren weer om geld, in Brussel. Vark…" at bounding box center [721, 151] width 794 height 243
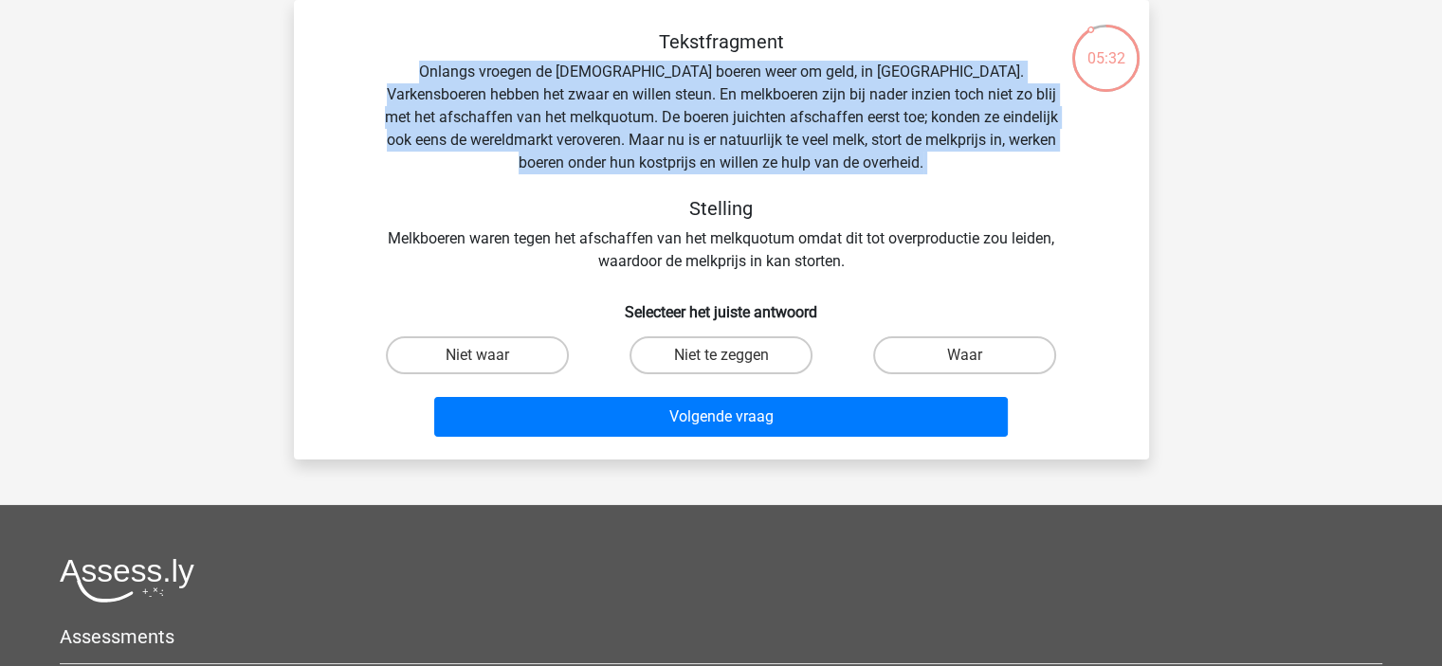
click at [808, 128] on div "Tekstfragment Onlangs vroegen de Europese boeren weer om geld, in Brussel. Vark…" at bounding box center [721, 151] width 794 height 243
click at [629, 124] on div "Tekstfragment Onlangs vroegen de Europese boeren weer om geld, in Brussel. Vark…" at bounding box center [721, 151] width 794 height 243
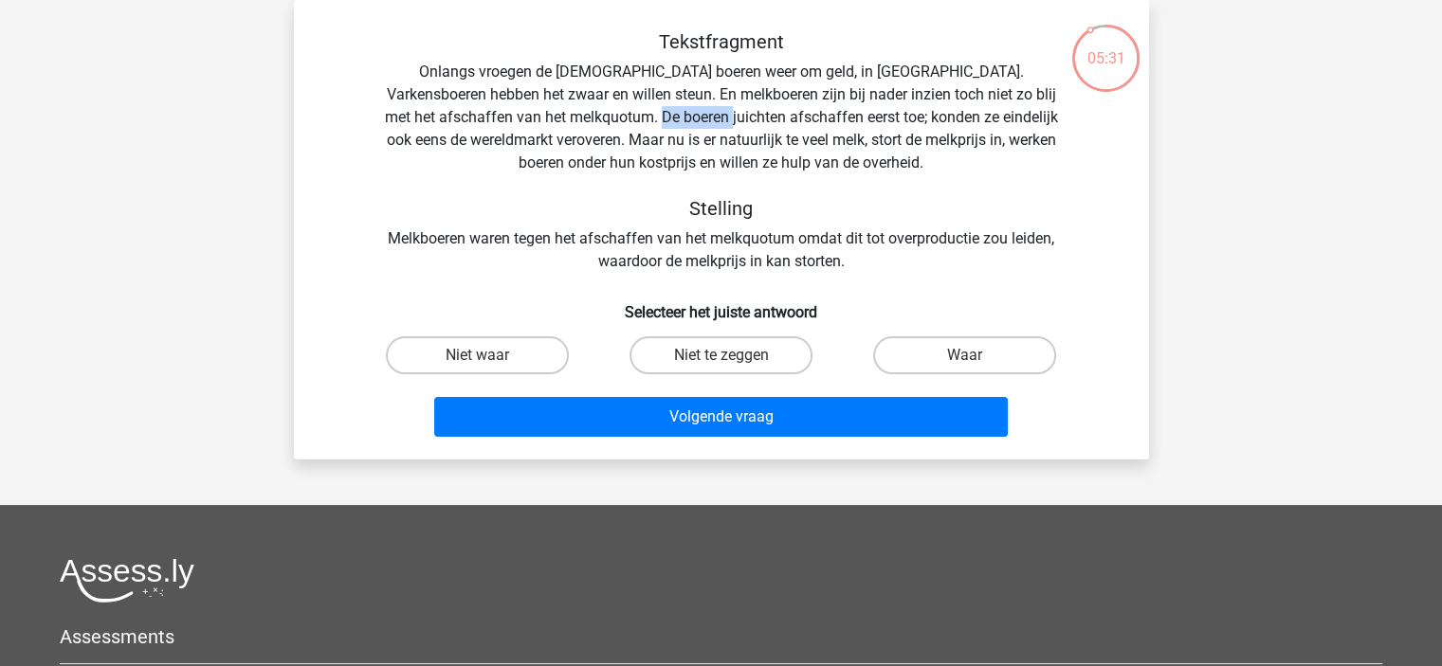
click at [629, 124] on div "Tekstfragment Onlangs vroegen de Europese boeren weer om geld, in Brussel. Vark…" at bounding box center [721, 151] width 794 height 243
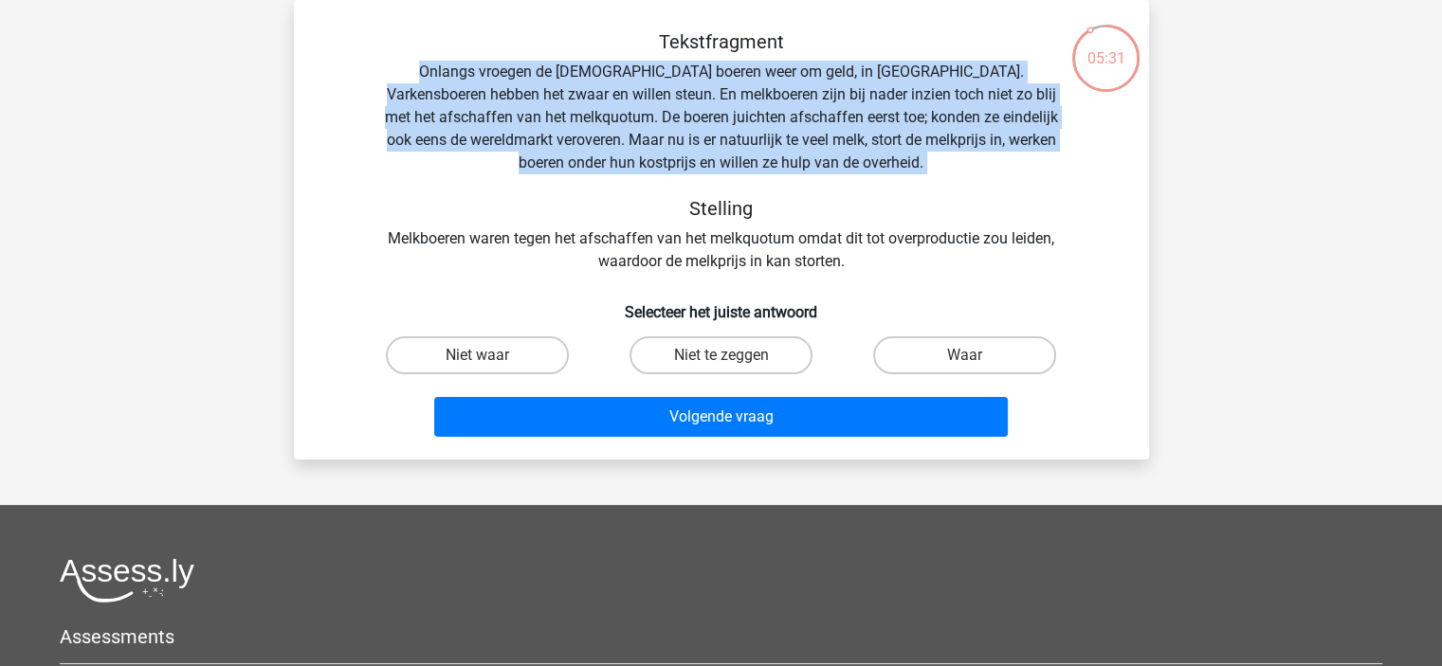
click at [629, 124] on div "Tekstfragment Onlangs vroegen de Europese boeren weer om geld, in Brussel. Vark…" at bounding box center [721, 151] width 794 height 243
click at [636, 118] on div "Tekstfragment Onlangs vroegen de Europese boeren weer om geld, in Brussel. Vark…" at bounding box center [721, 151] width 794 height 243
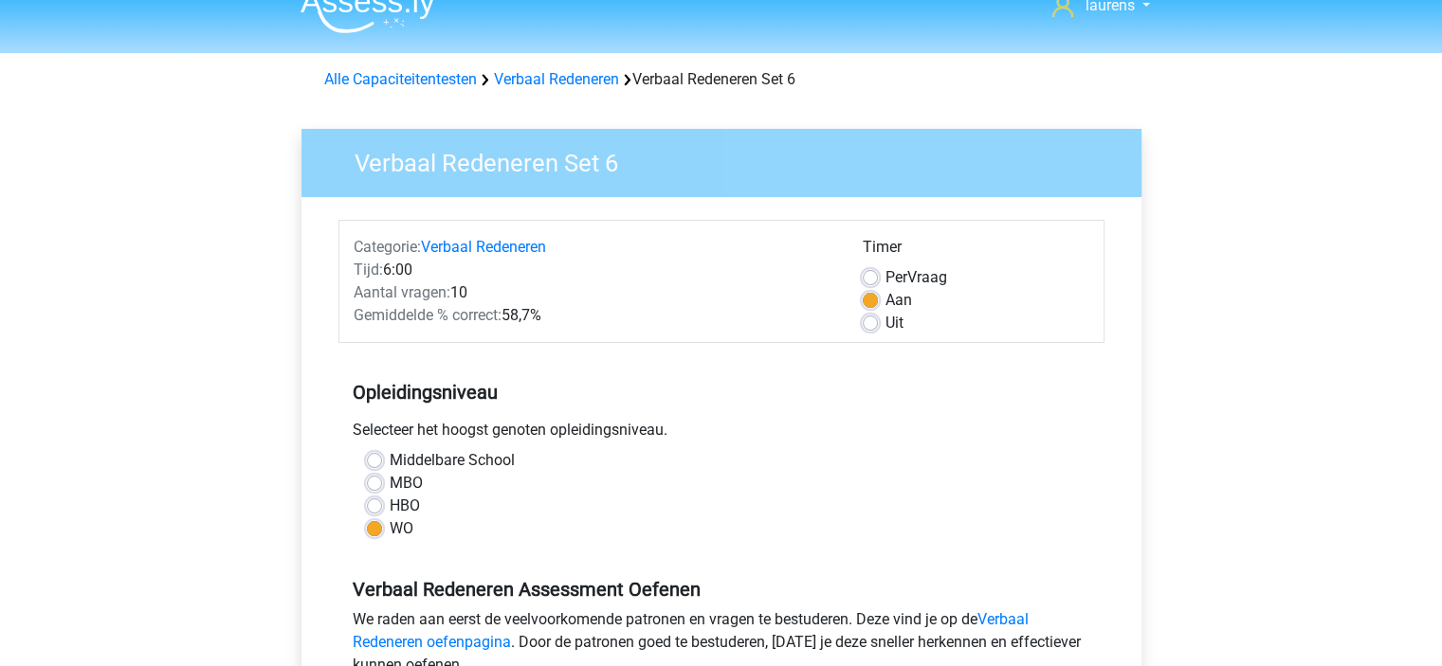
scroll to position [474, 0]
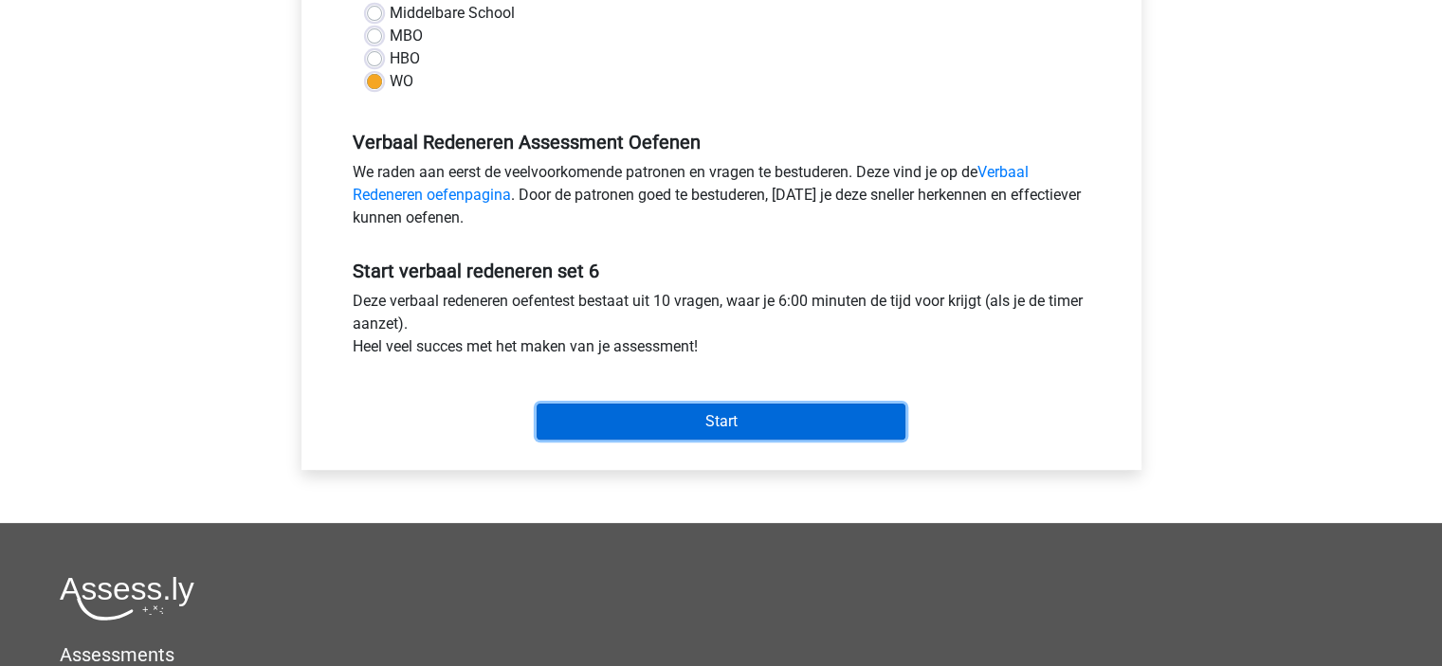
click at [635, 418] on input "Start" at bounding box center [720, 422] width 369 height 36
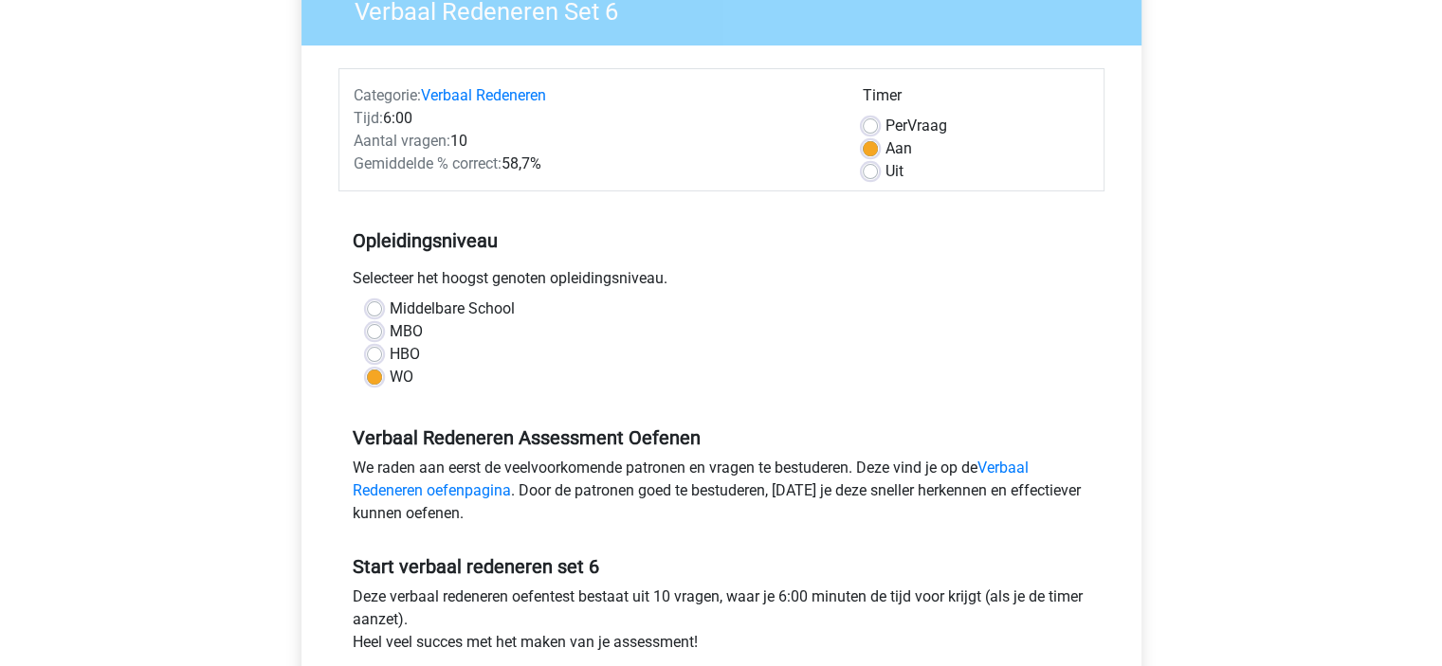
scroll to position [0, 0]
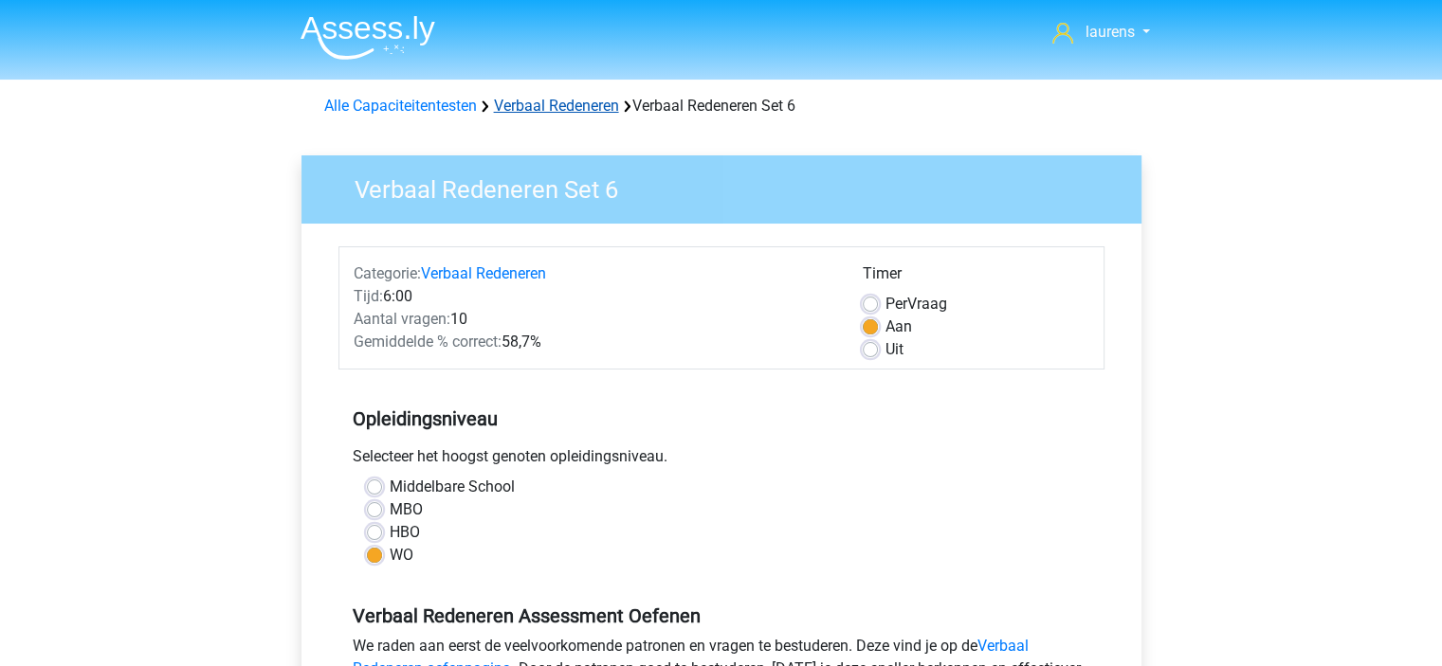
click at [536, 109] on link "Verbaal Redeneren" at bounding box center [556, 106] width 125 height 18
click at [557, 115] on link "Verbaal Redeneren" at bounding box center [556, 106] width 125 height 18
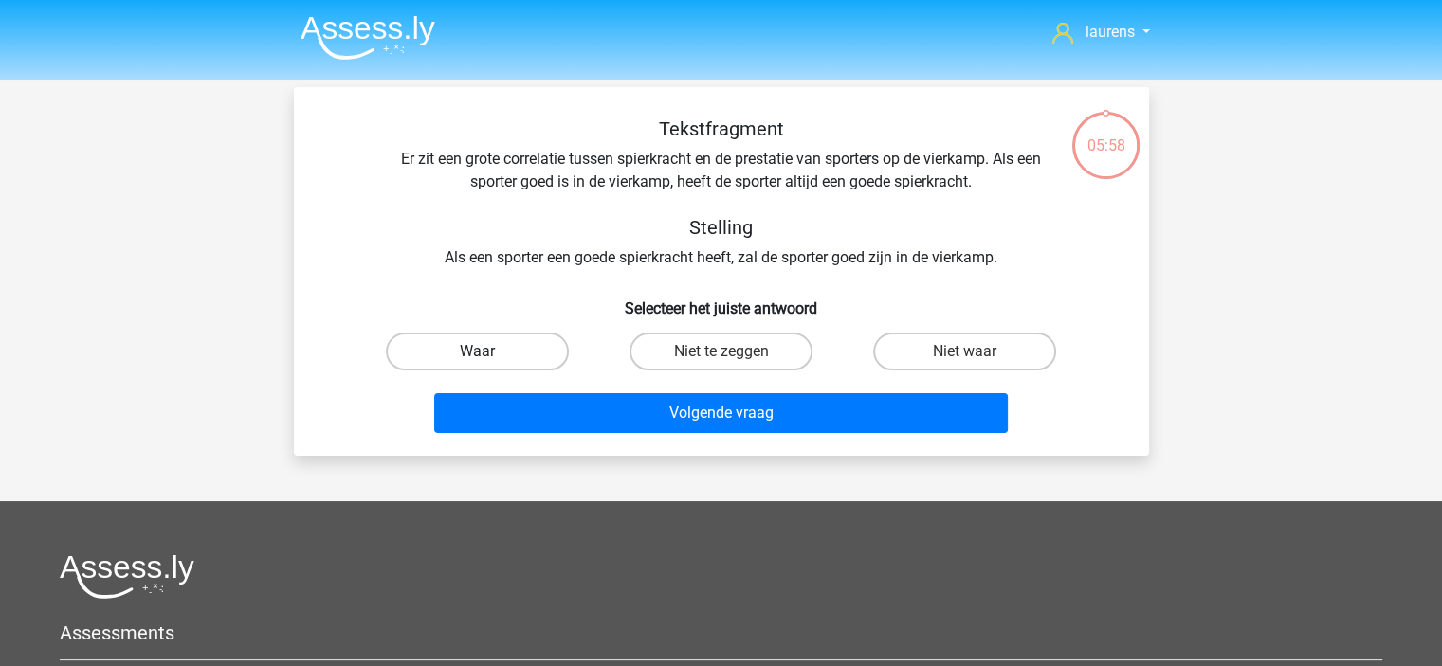
click at [504, 351] on label "Waar" at bounding box center [477, 352] width 183 height 38
click at [489, 352] on input "Waar" at bounding box center [483, 358] width 12 height 12
radio input "true"
click at [713, 352] on label "Niet te zeggen" at bounding box center [720, 352] width 183 height 38
click at [720, 352] on input "Niet te zeggen" at bounding box center [726, 358] width 12 height 12
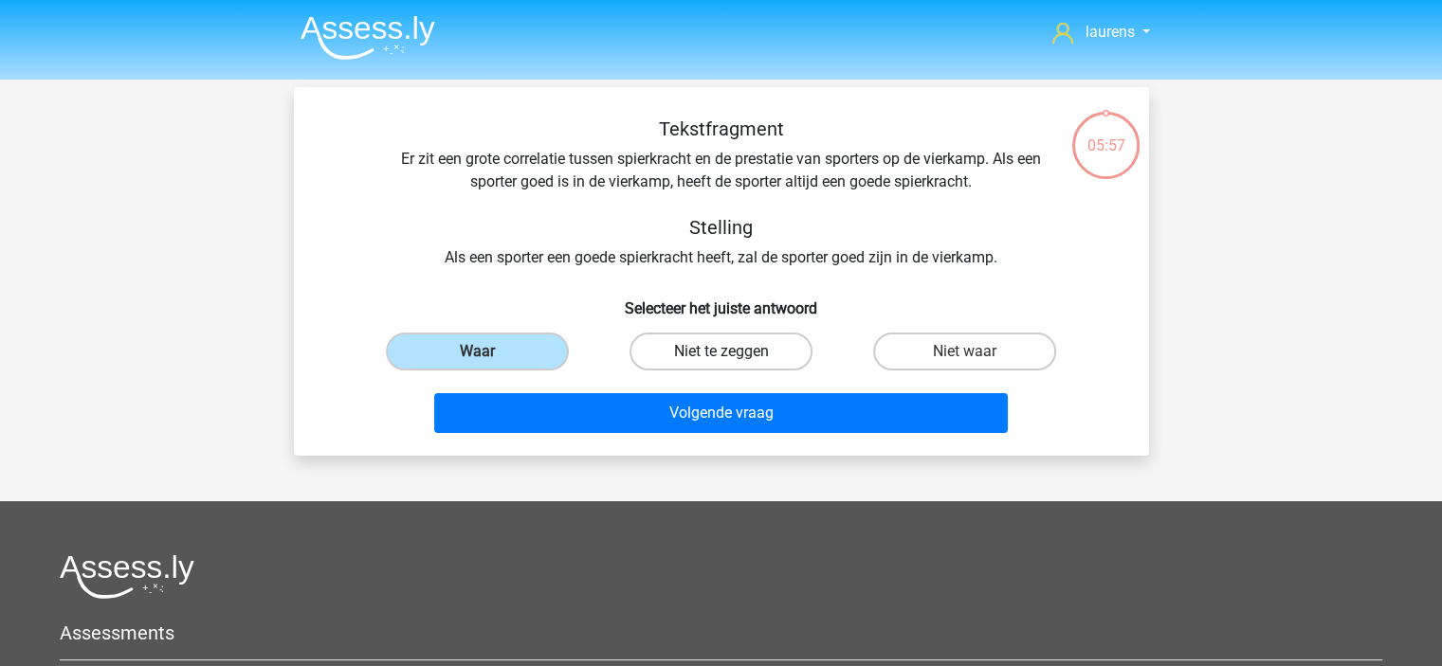
radio input "true"
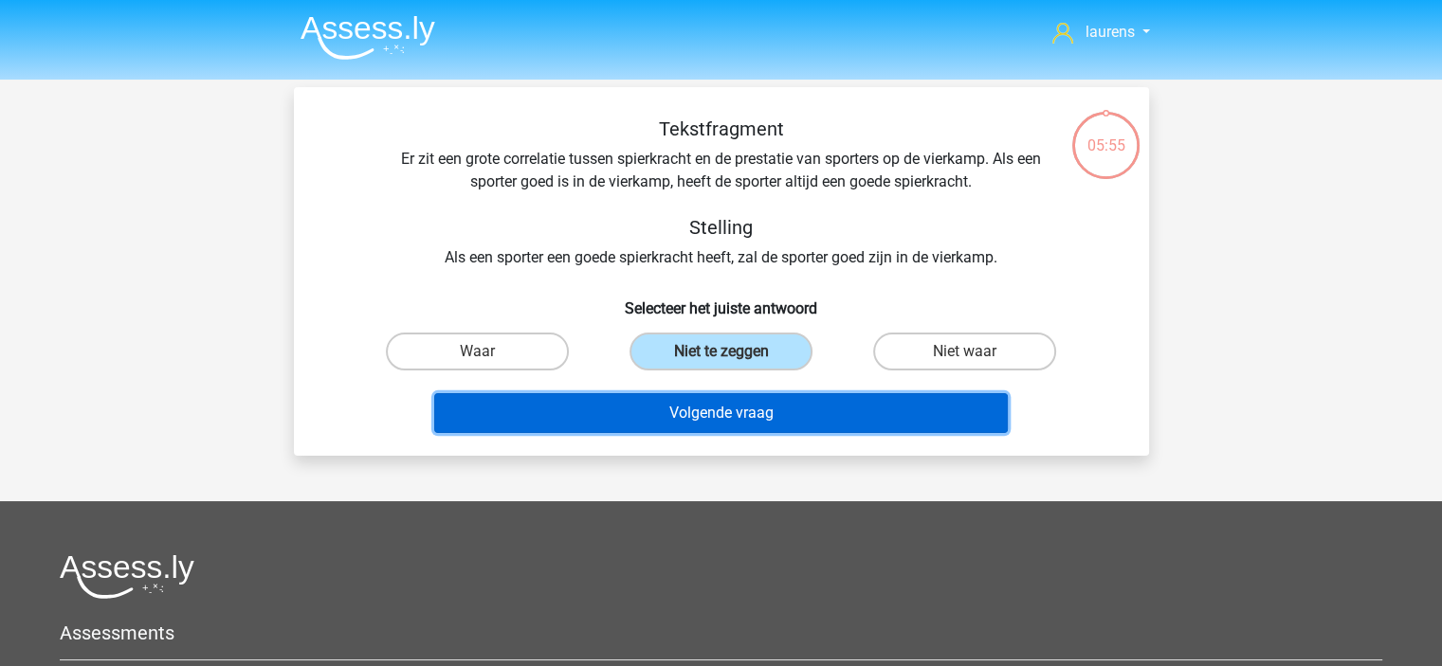
click at [703, 408] on button "Volgende vraag" at bounding box center [720, 413] width 573 height 40
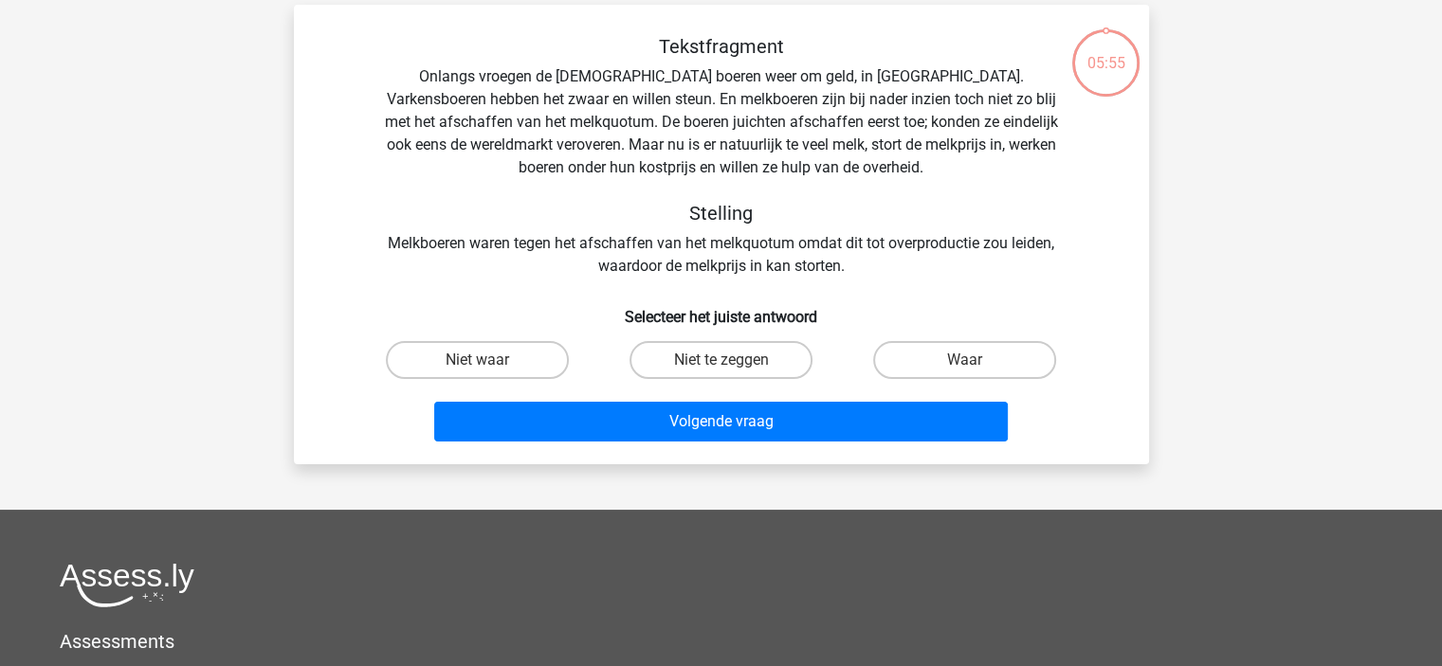
scroll to position [87, 0]
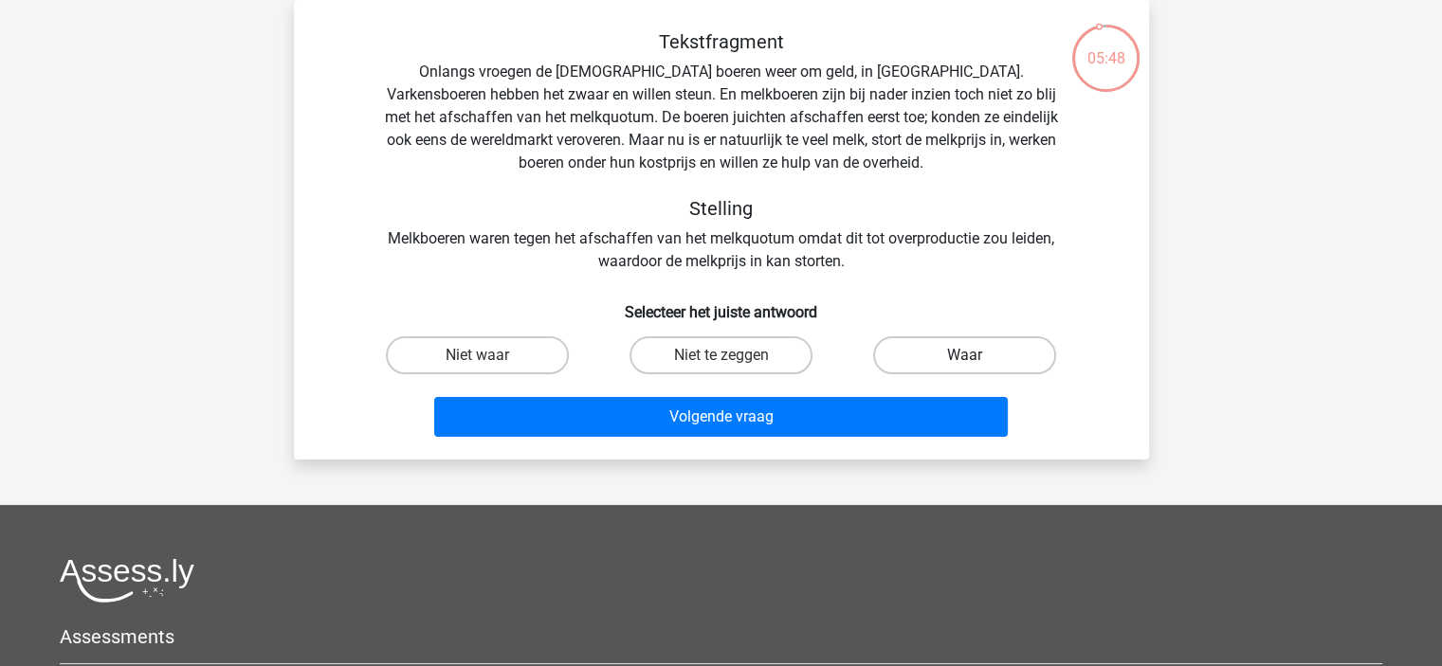
click at [950, 363] on label "Waar" at bounding box center [964, 355] width 183 height 38
click at [965, 363] on input "Waar" at bounding box center [971, 361] width 12 height 12
radio input "true"
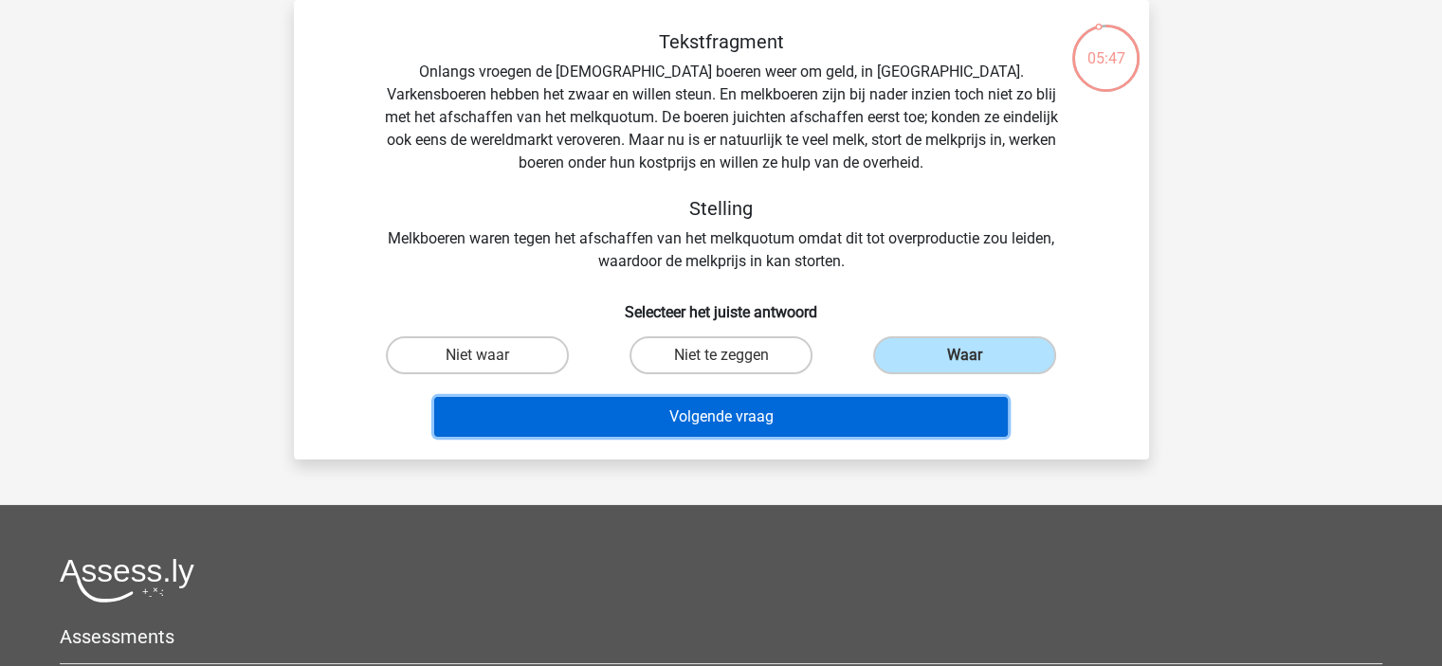
click at [899, 404] on button "Volgende vraag" at bounding box center [720, 417] width 573 height 40
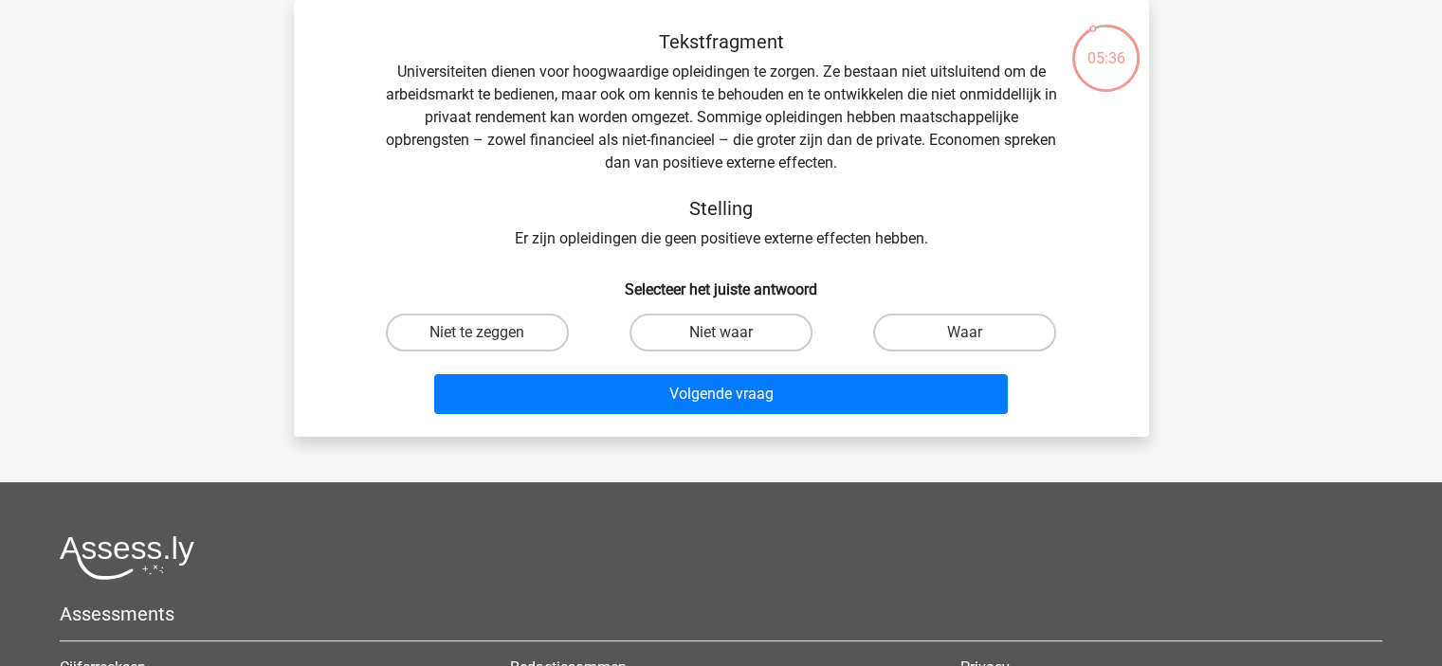
click at [721, 343] on input "Niet waar" at bounding box center [726, 339] width 12 height 12
radio input "true"
click at [498, 325] on label "Niet te zeggen" at bounding box center [477, 333] width 183 height 38
click at [489, 333] on input "Niet te zeggen" at bounding box center [483, 339] width 12 height 12
radio input "true"
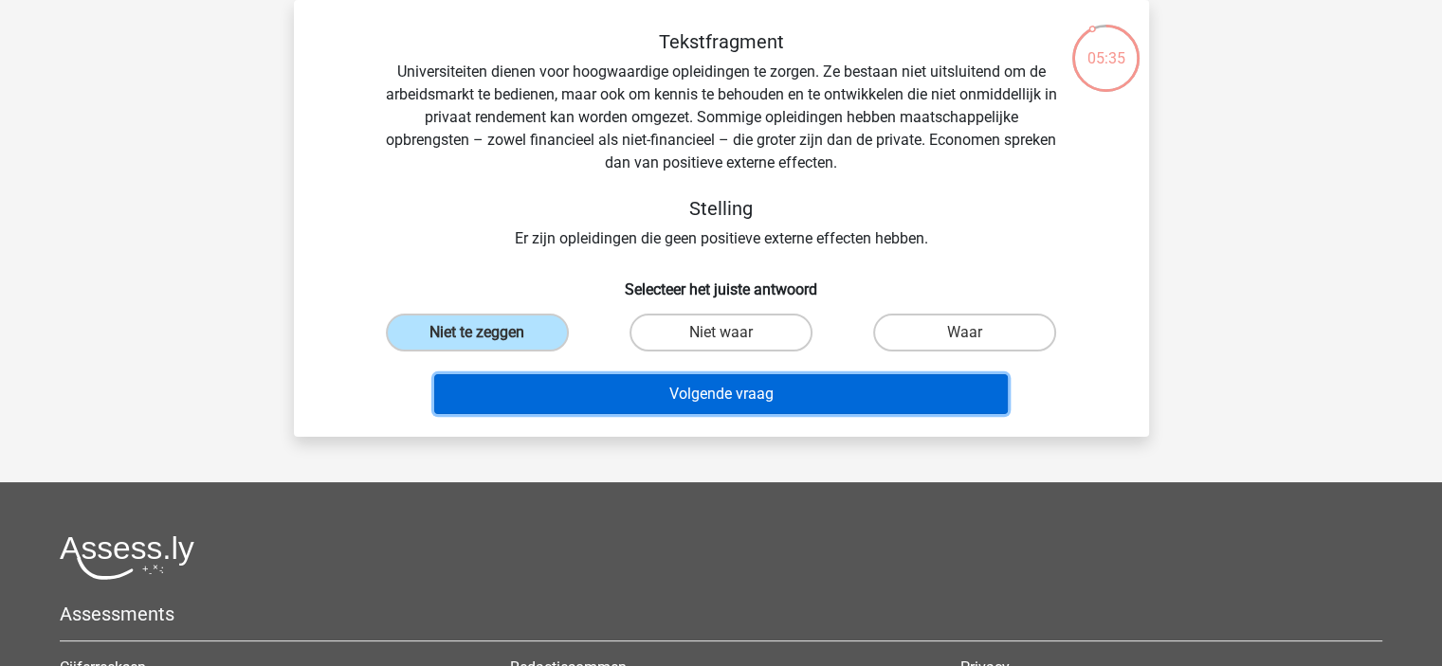
click at [602, 385] on button "Volgende vraag" at bounding box center [720, 394] width 573 height 40
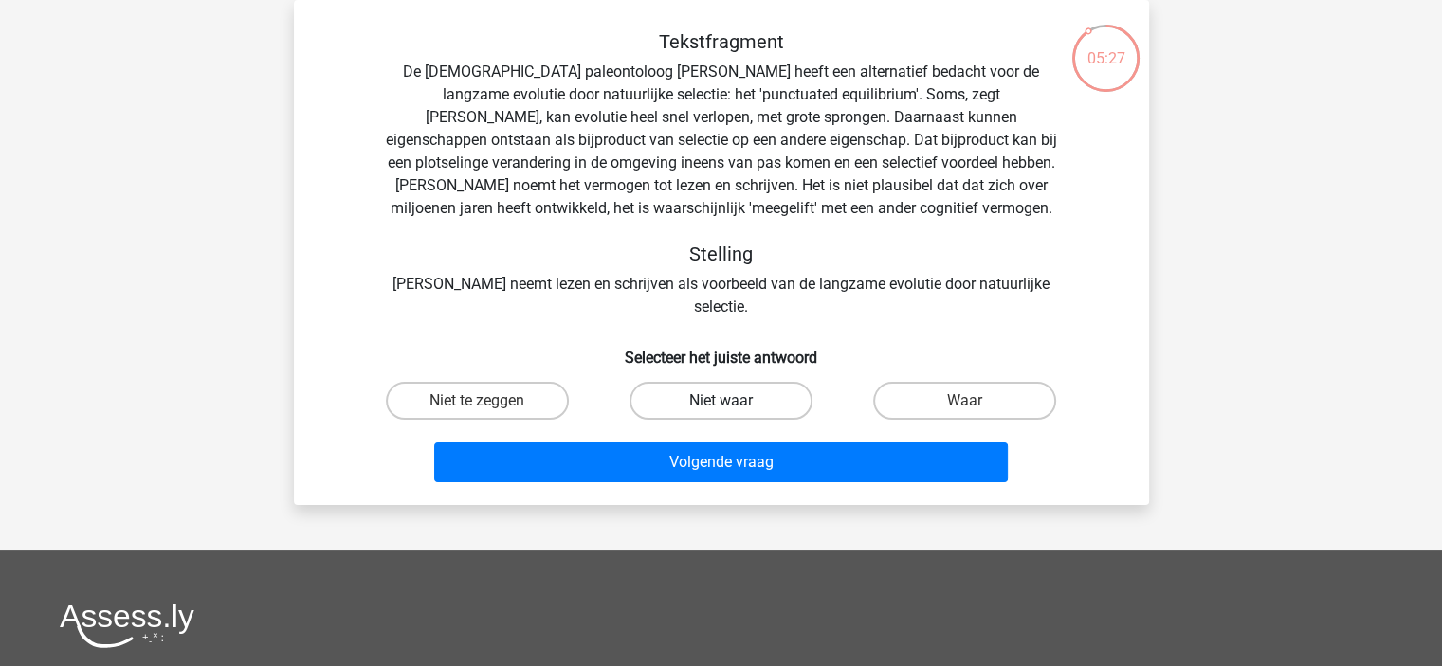
click at [759, 382] on label "Niet waar" at bounding box center [720, 401] width 183 height 38
click at [733, 401] on input "Niet waar" at bounding box center [726, 407] width 12 height 12
radio input "true"
click at [760, 427] on div "Volgende vraag" at bounding box center [721, 458] width 794 height 63
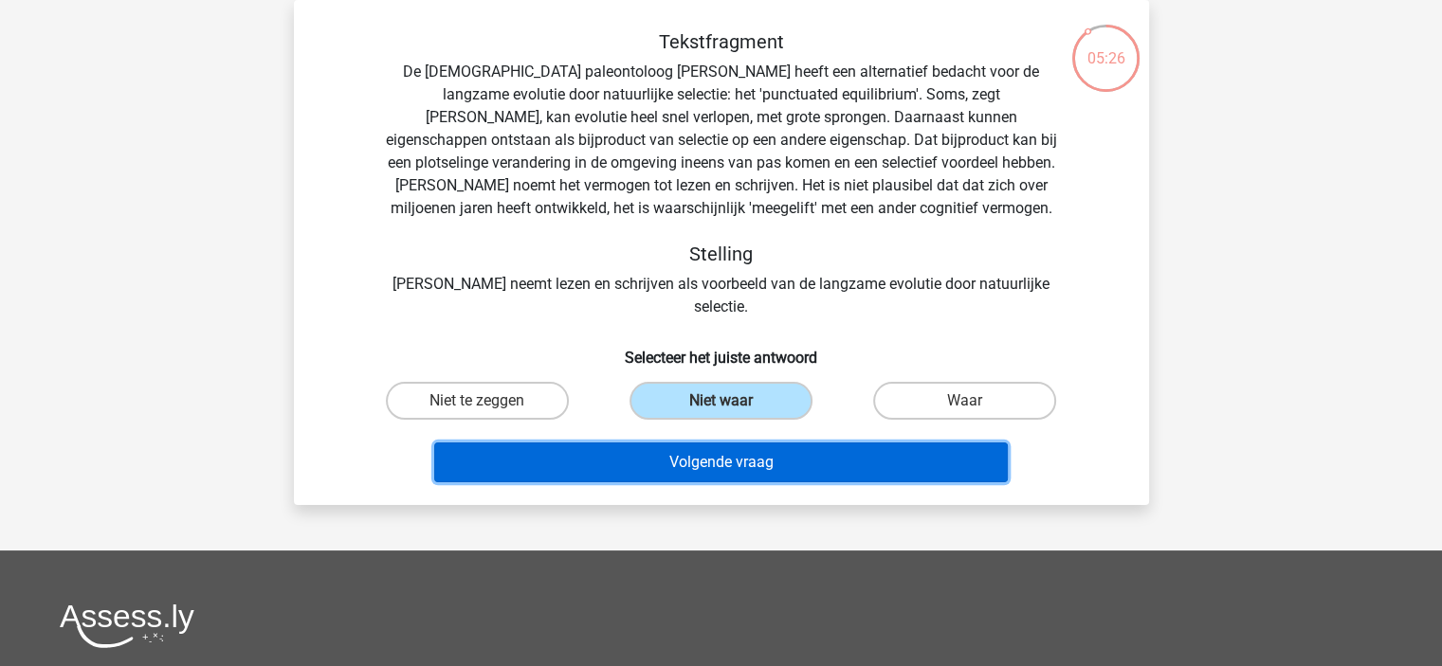
click at [763, 443] on button "Volgende vraag" at bounding box center [720, 463] width 573 height 40
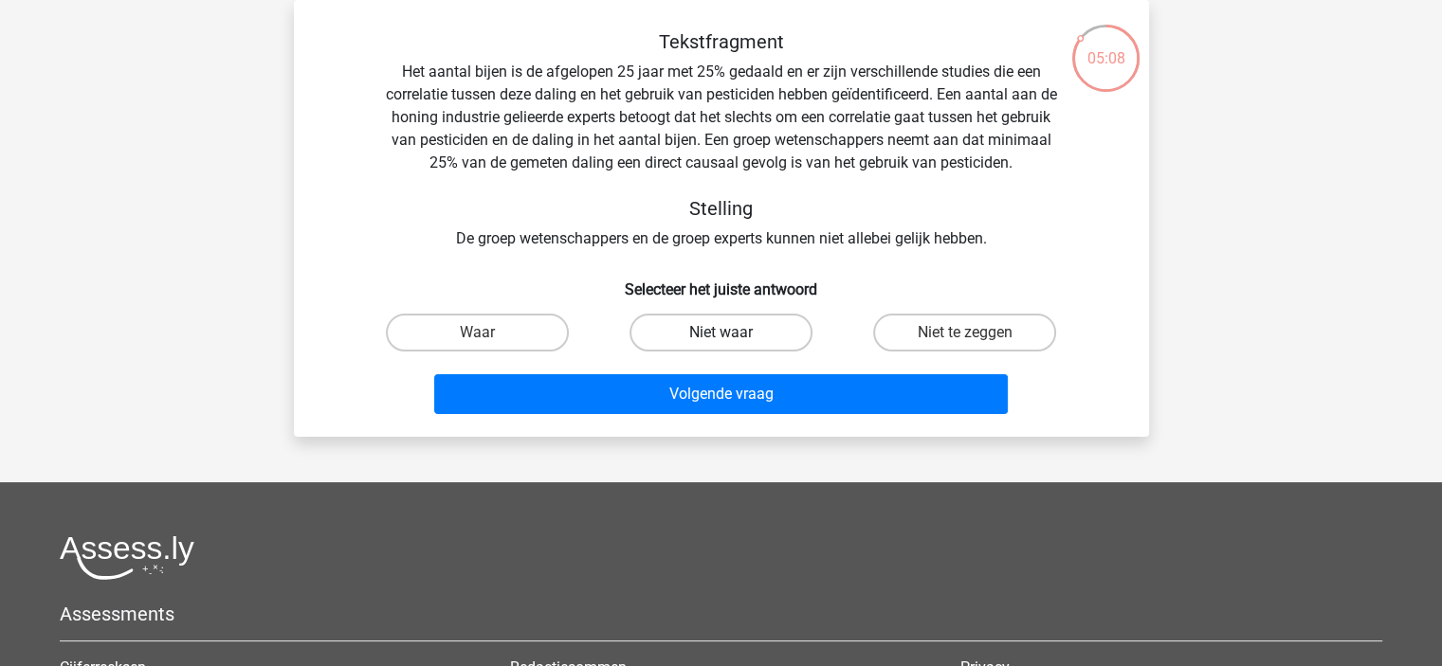
click at [673, 329] on label "Niet waar" at bounding box center [720, 333] width 183 height 38
click at [720, 333] on input "Niet waar" at bounding box center [726, 339] width 12 height 12
radio input "true"
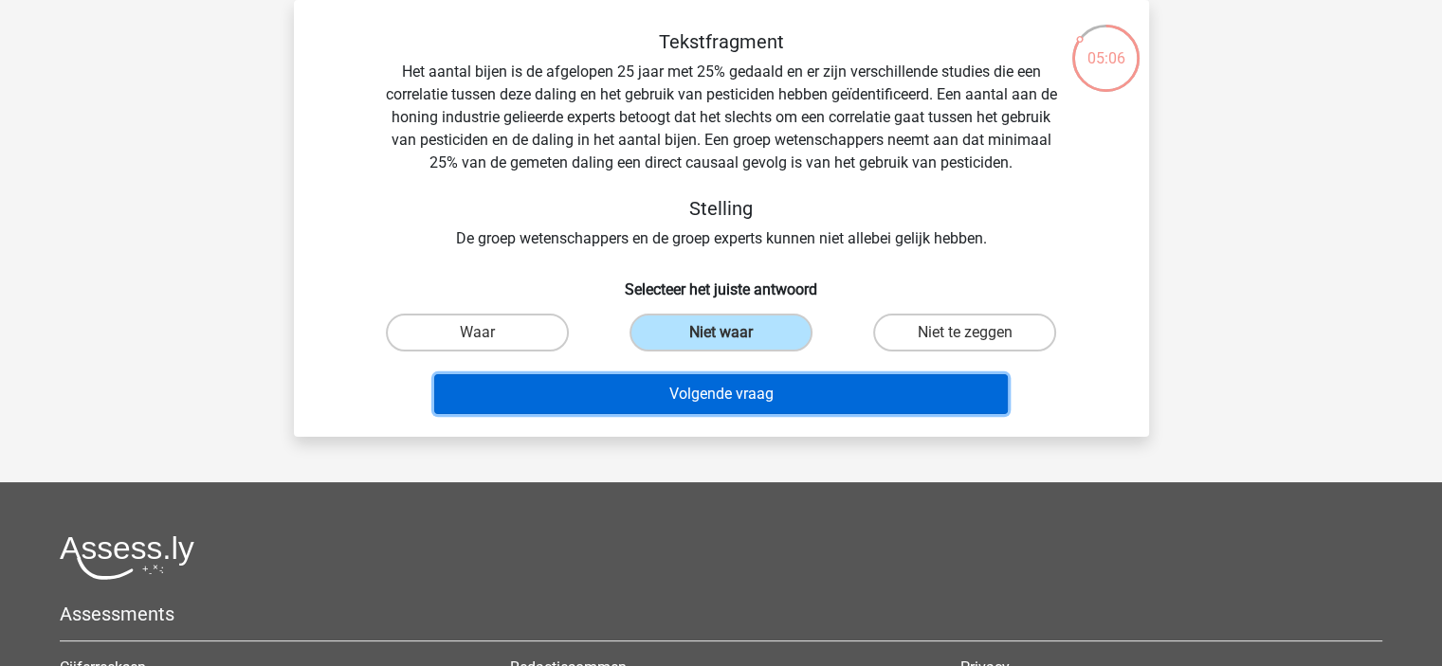
click at [686, 401] on button "Volgende vraag" at bounding box center [720, 394] width 573 height 40
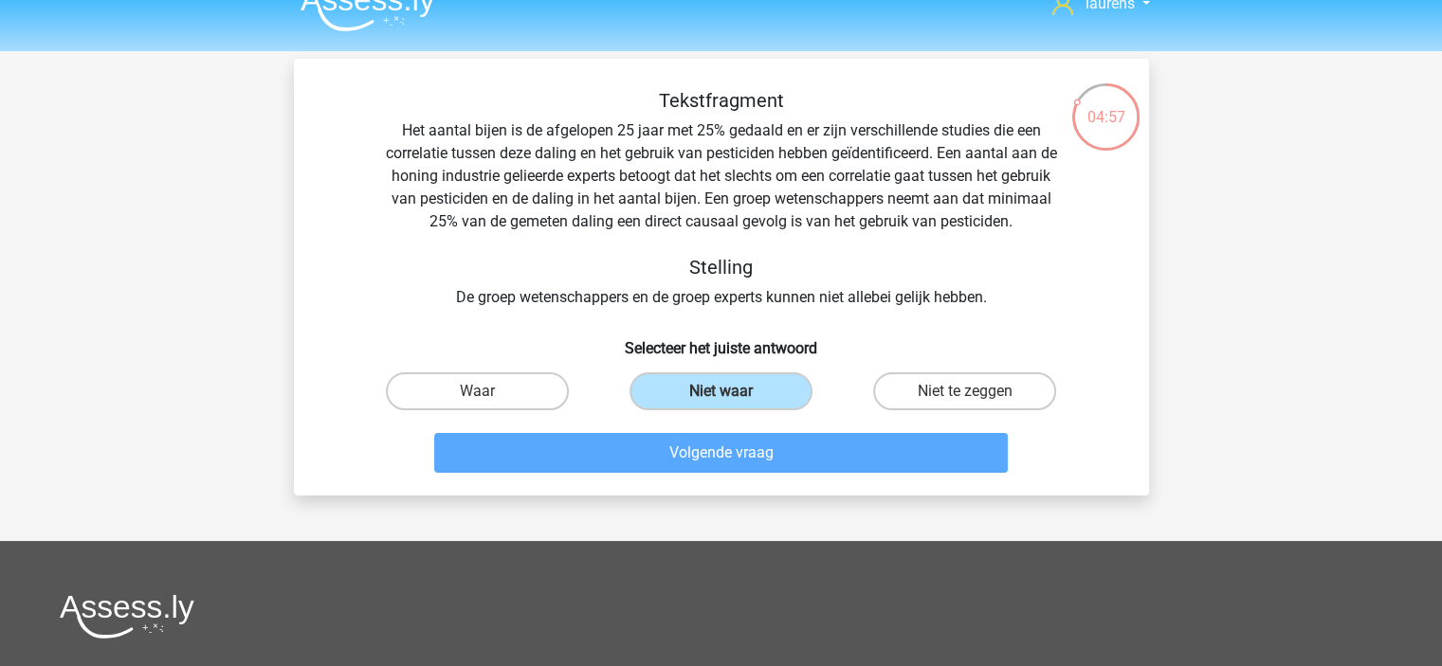
scroll to position [23, 0]
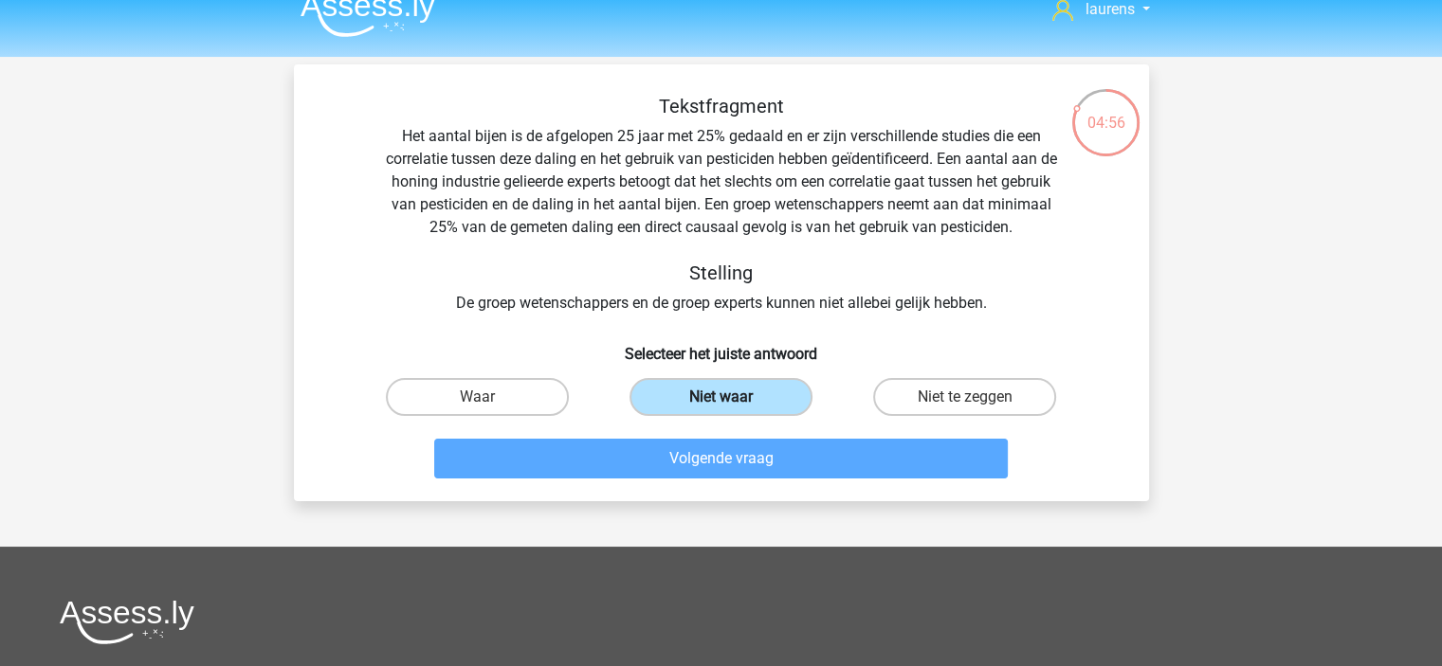
click at [698, 406] on label "Niet waar" at bounding box center [720, 397] width 183 height 38
click at [720, 406] on input "Niet waar" at bounding box center [726, 403] width 12 height 12
click at [916, 398] on label "Niet te zeggen" at bounding box center [964, 397] width 183 height 38
click at [965, 398] on input "Niet te zeggen" at bounding box center [971, 403] width 12 height 12
radio input "true"
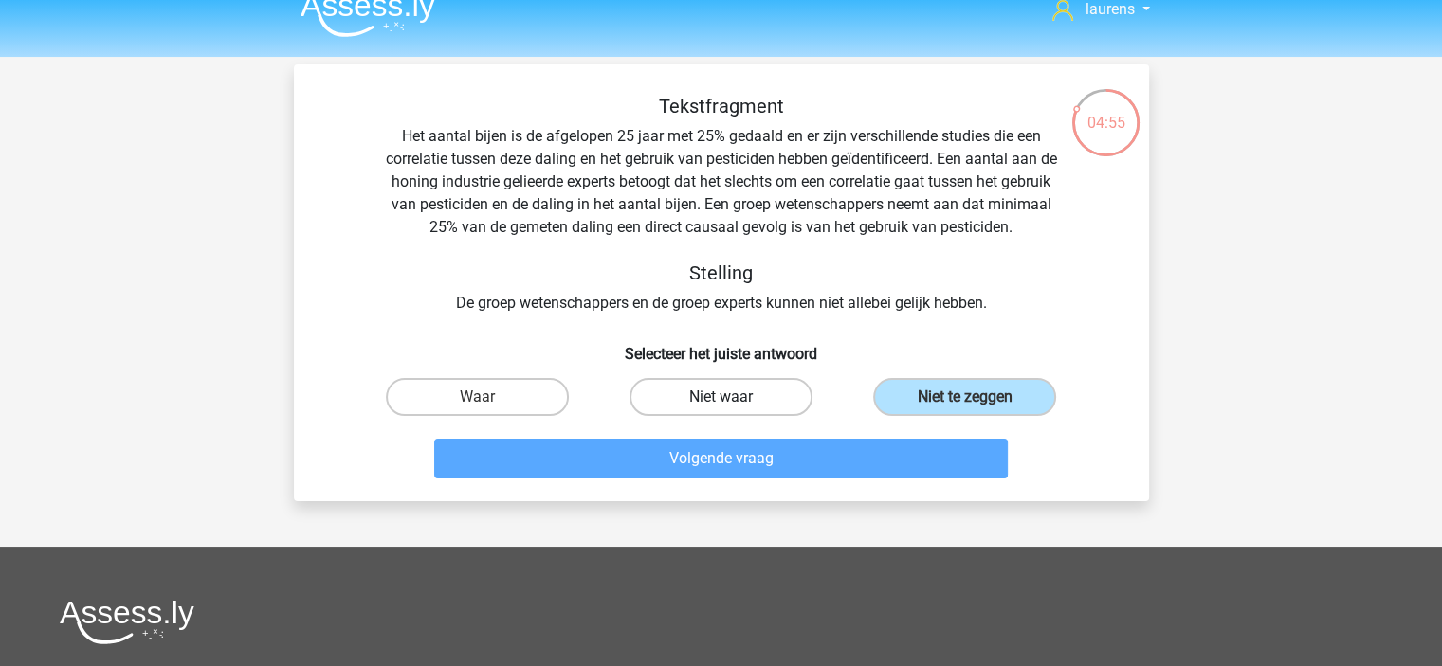
click at [711, 397] on label "Niet waar" at bounding box center [720, 397] width 183 height 38
click at [720, 397] on input "Niet waar" at bounding box center [726, 403] width 12 height 12
radio input "true"
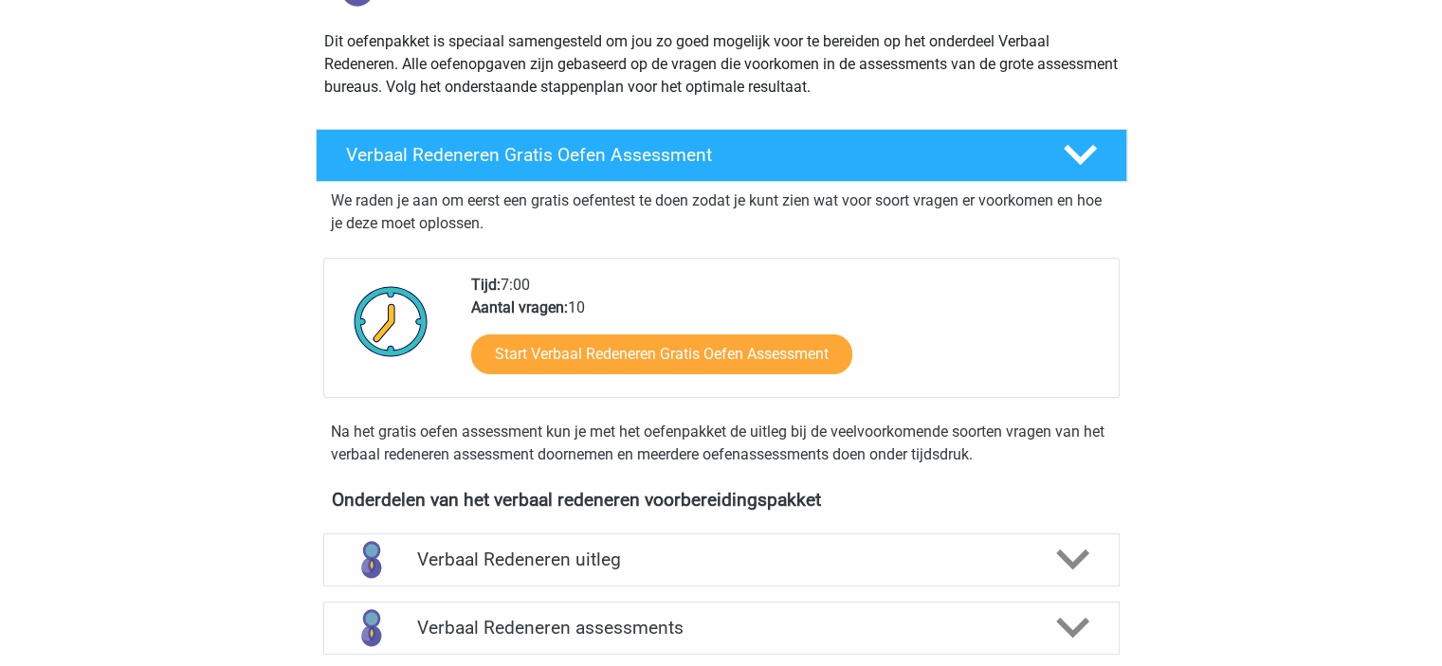
scroll to position [379, 0]
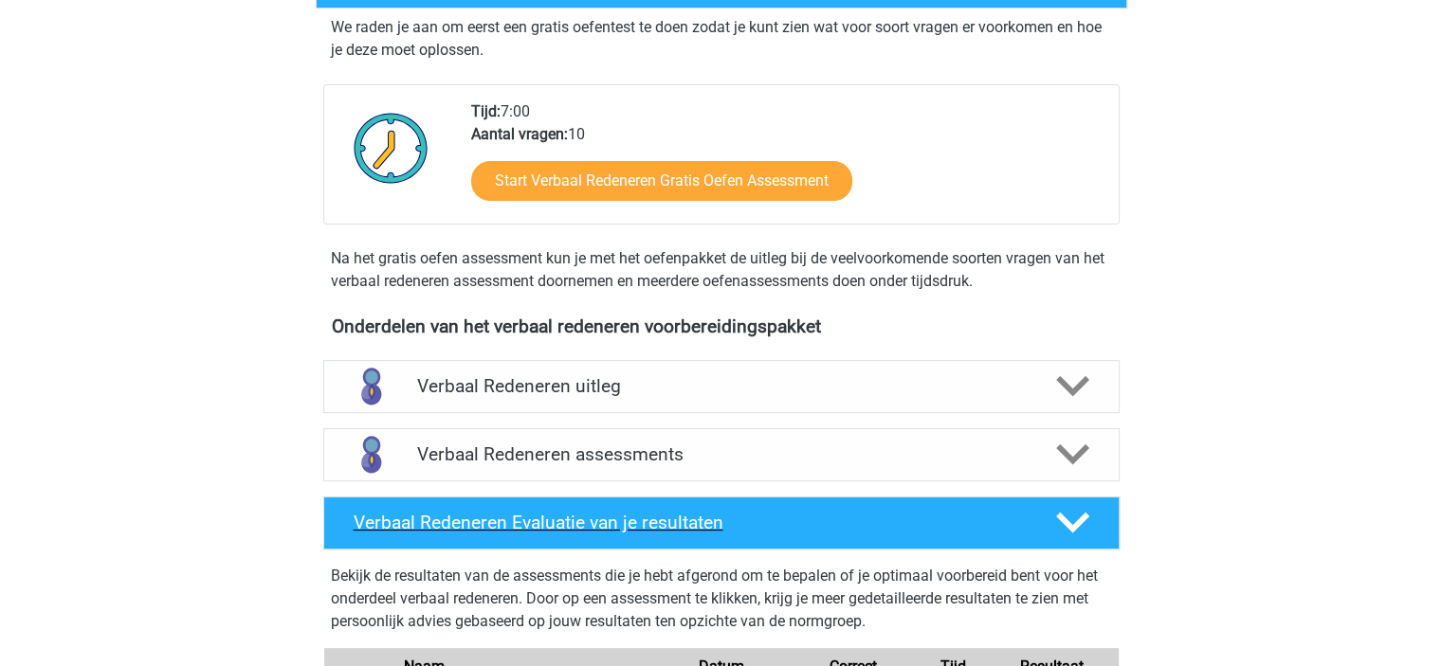
click at [1080, 517] on polygon at bounding box center [1072, 523] width 33 height 21
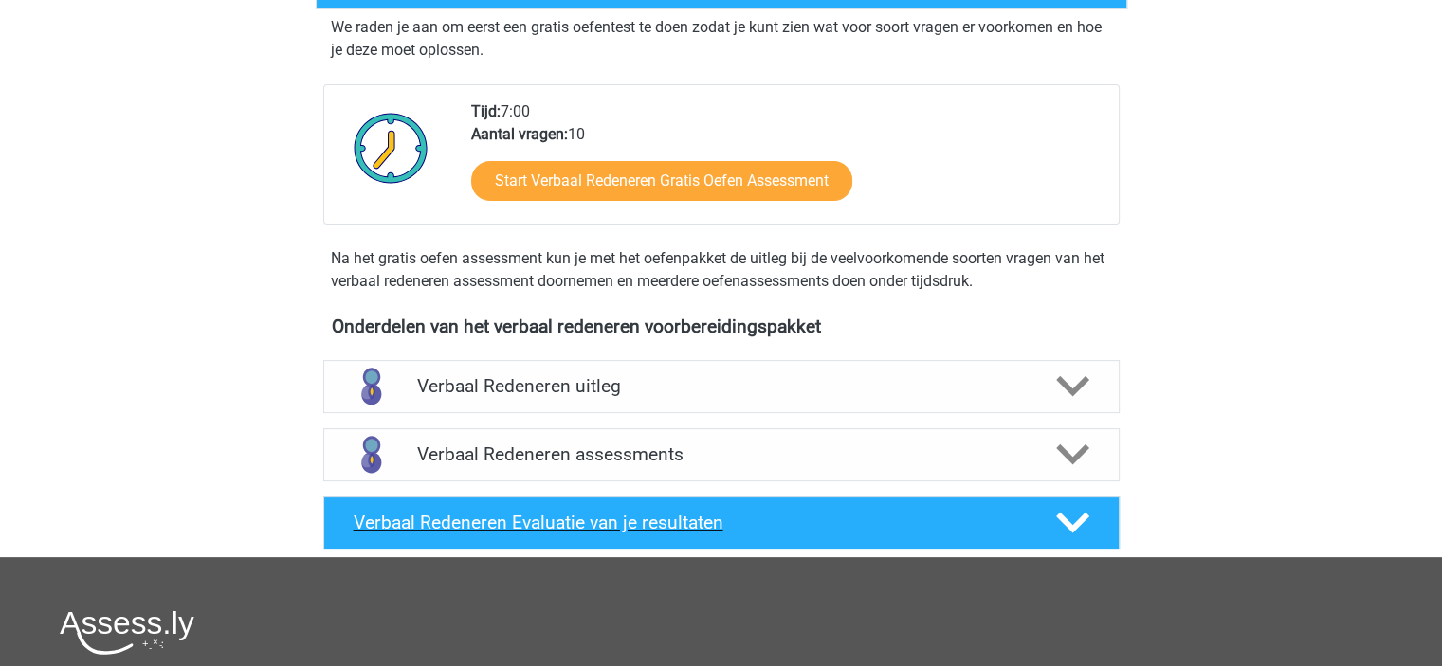
click at [1080, 514] on icon at bounding box center [1072, 522] width 33 height 33
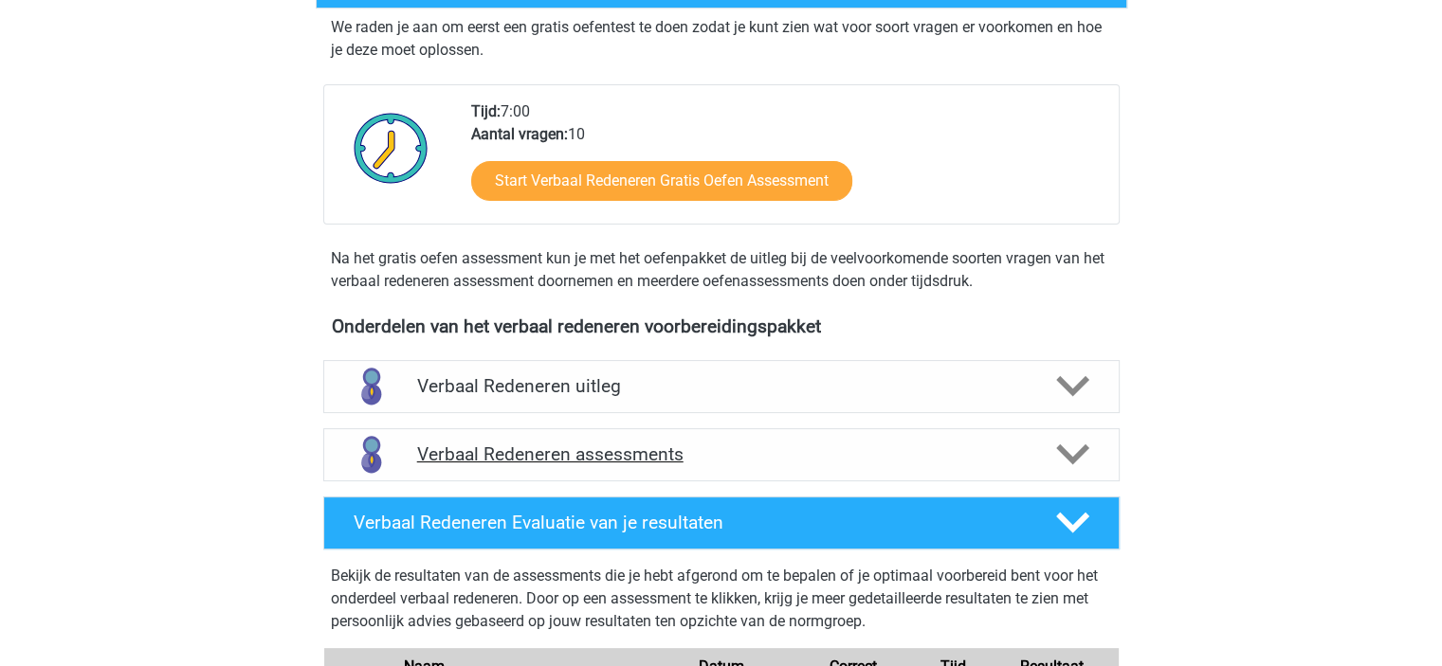
click at [1080, 467] on icon at bounding box center [1072, 454] width 33 height 33
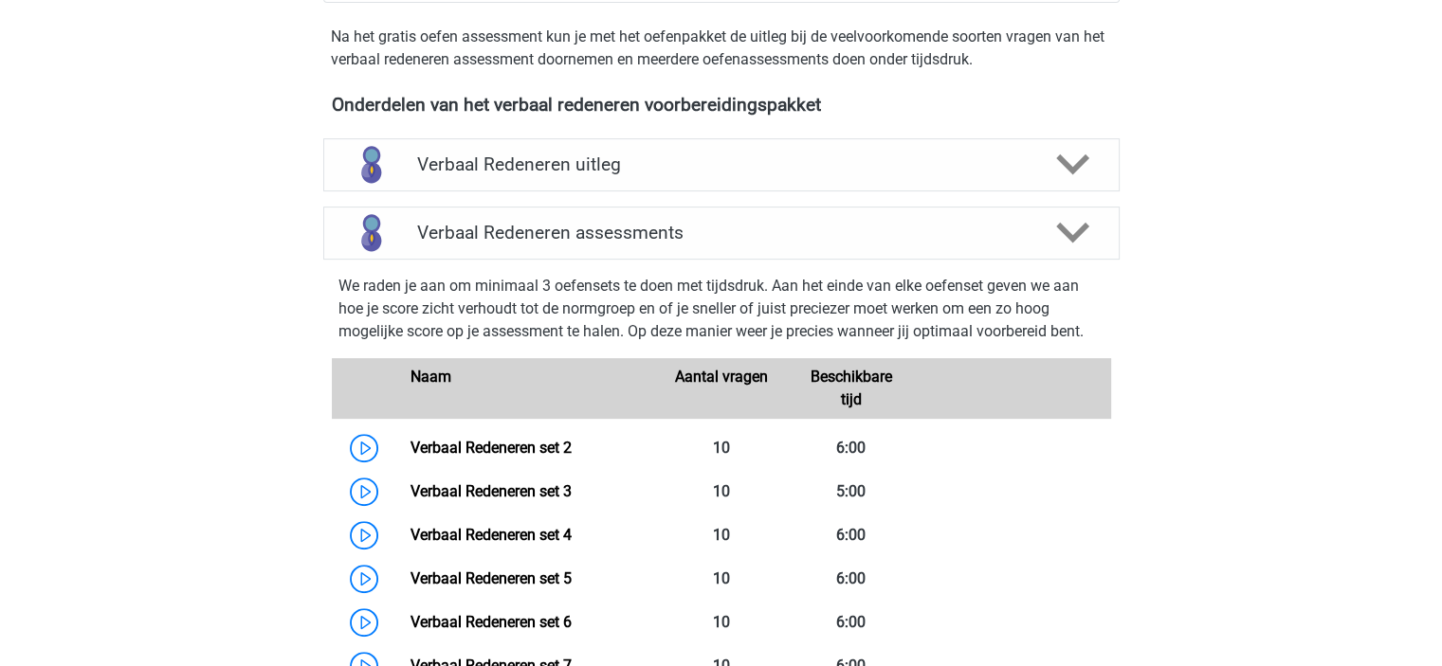
scroll to position [948, 0]
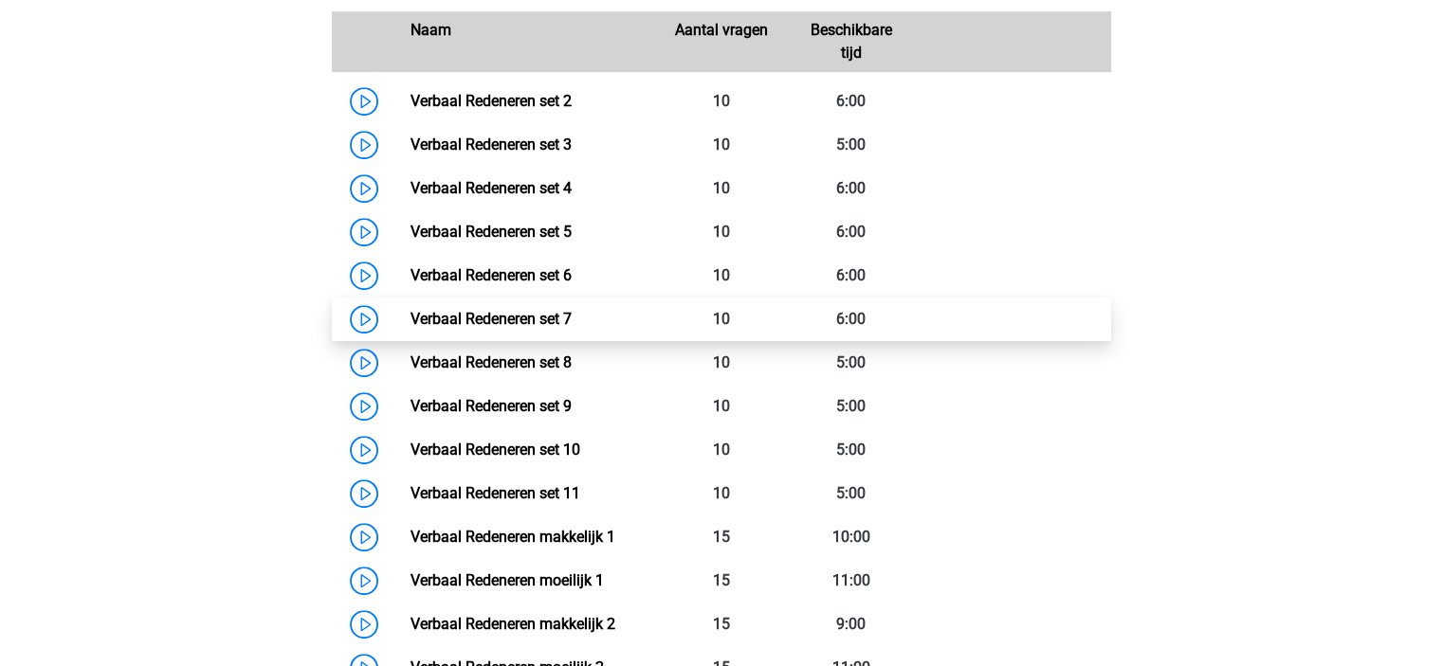
click at [410, 313] on link "Verbaal Redeneren set 7" at bounding box center [490, 319] width 161 height 18
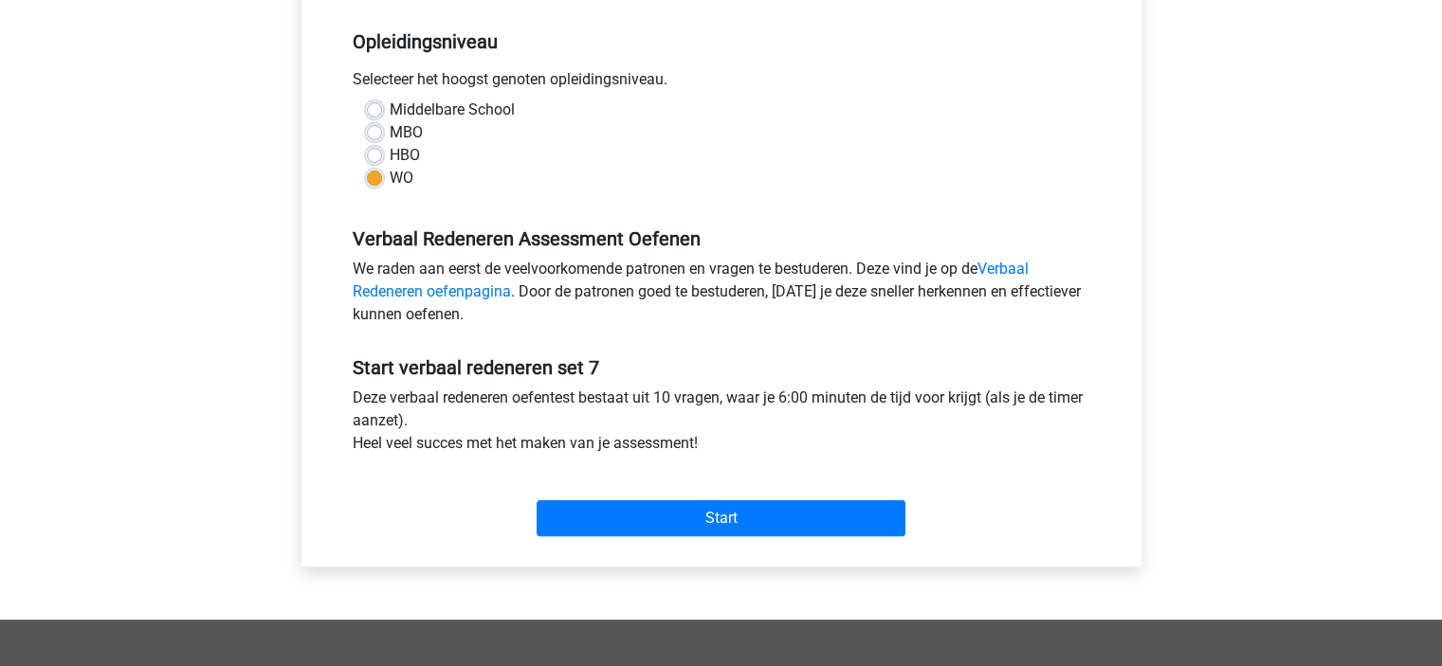
scroll to position [379, 0]
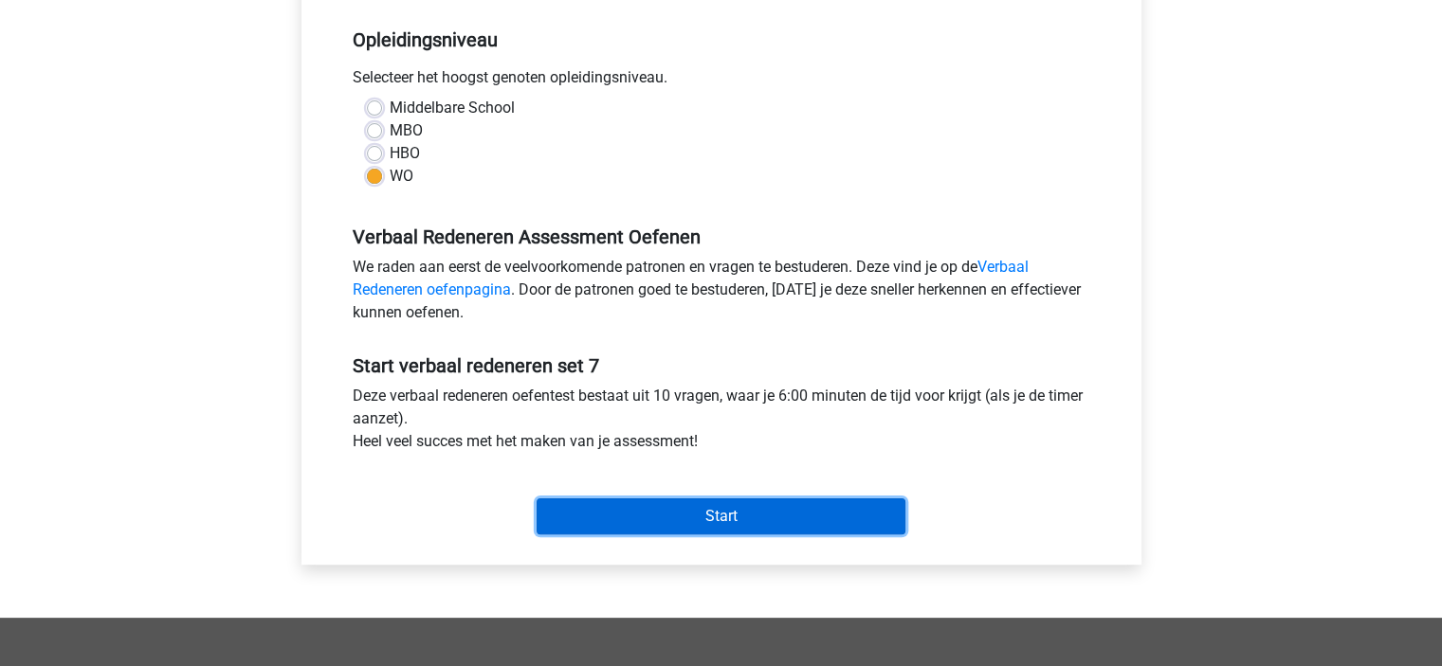
click at [696, 528] on input "Start" at bounding box center [720, 517] width 369 height 36
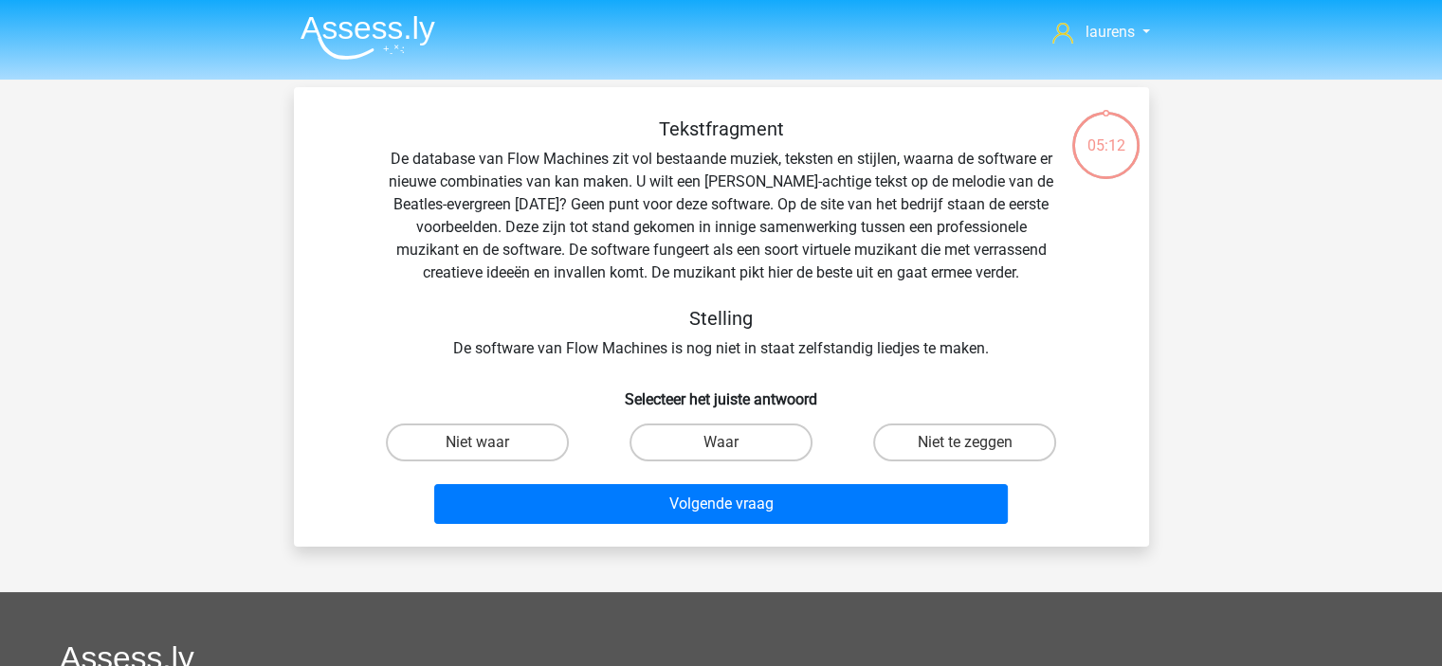
click at [971, 454] on input "Niet te zeggen" at bounding box center [971, 449] width 12 height 12
radio input "true"
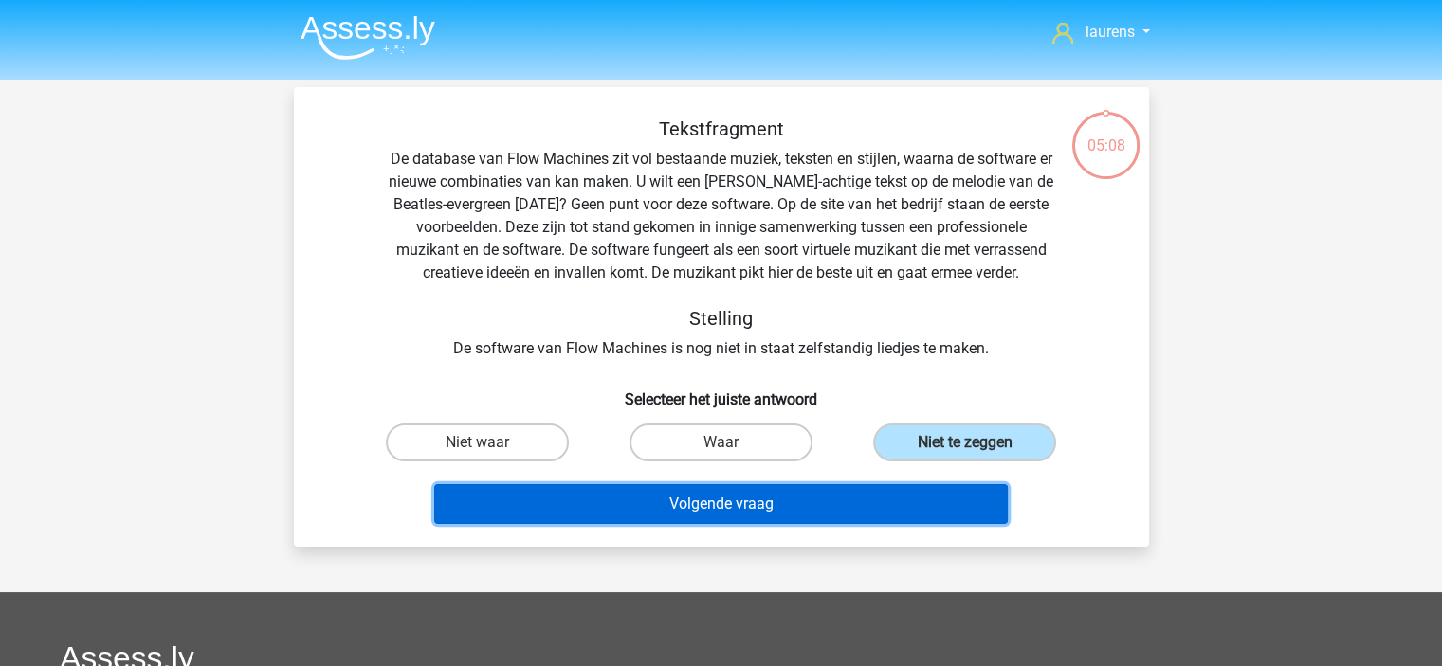
click at [751, 514] on button "Volgende vraag" at bounding box center [720, 504] width 573 height 40
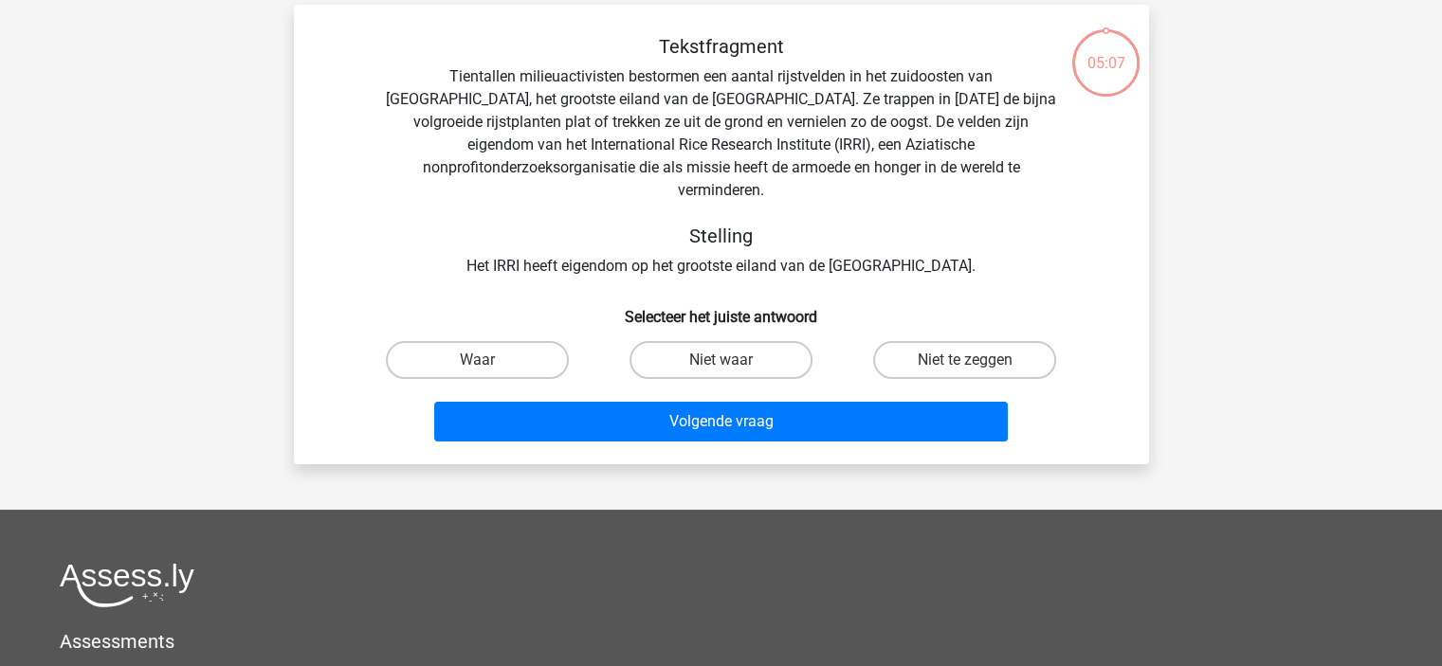
scroll to position [87, 0]
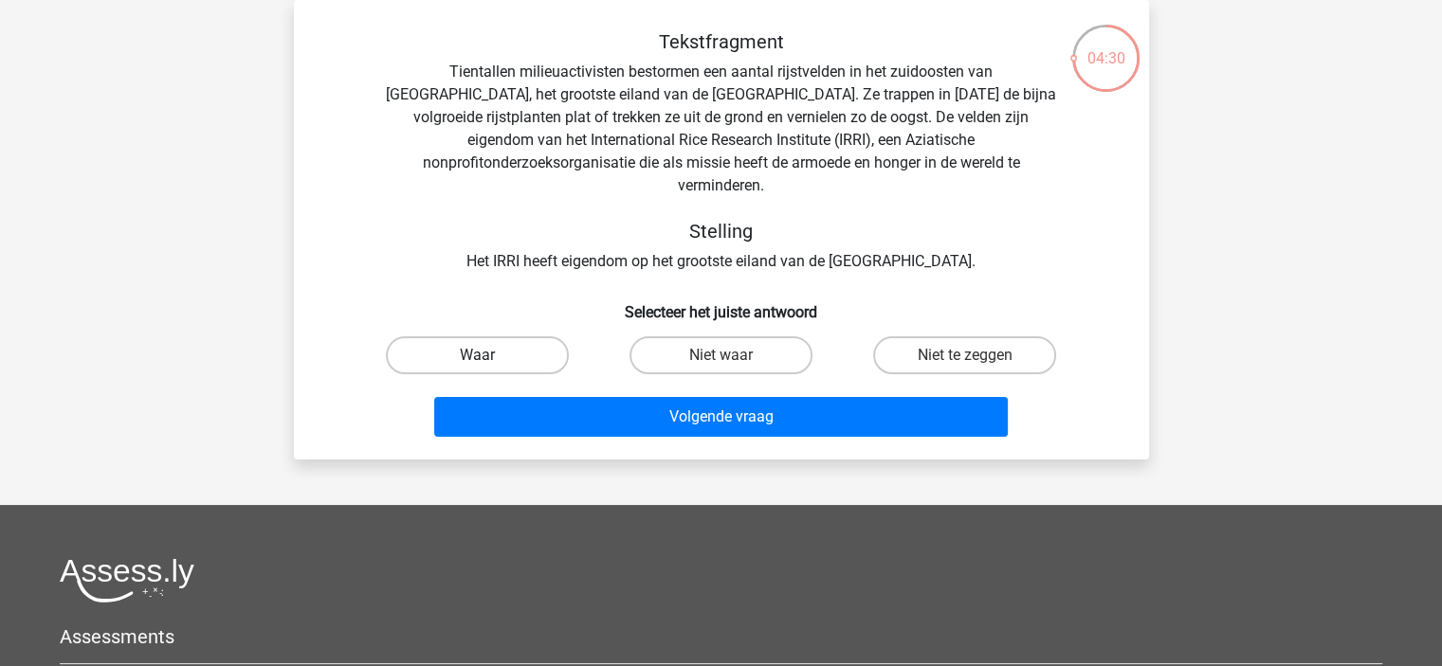
click at [504, 336] on label "Waar" at bounding box center [477, 355] width 183 height 38
click at [489, 355] on input "Waar" at bounding box center [483, 361] width 12 height 12
radio input "true"
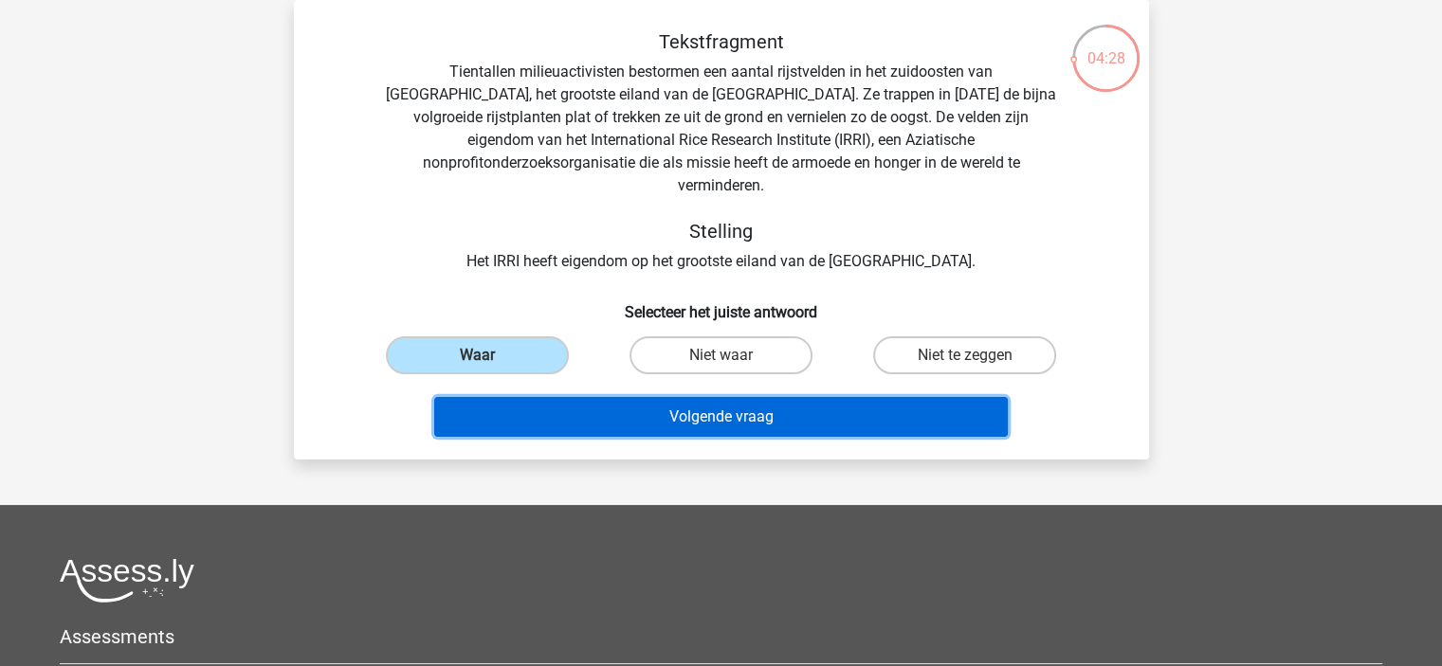
click at [705, 397] on button "Volgende vraag" at bounding box center [720, 417] width 573 height 40
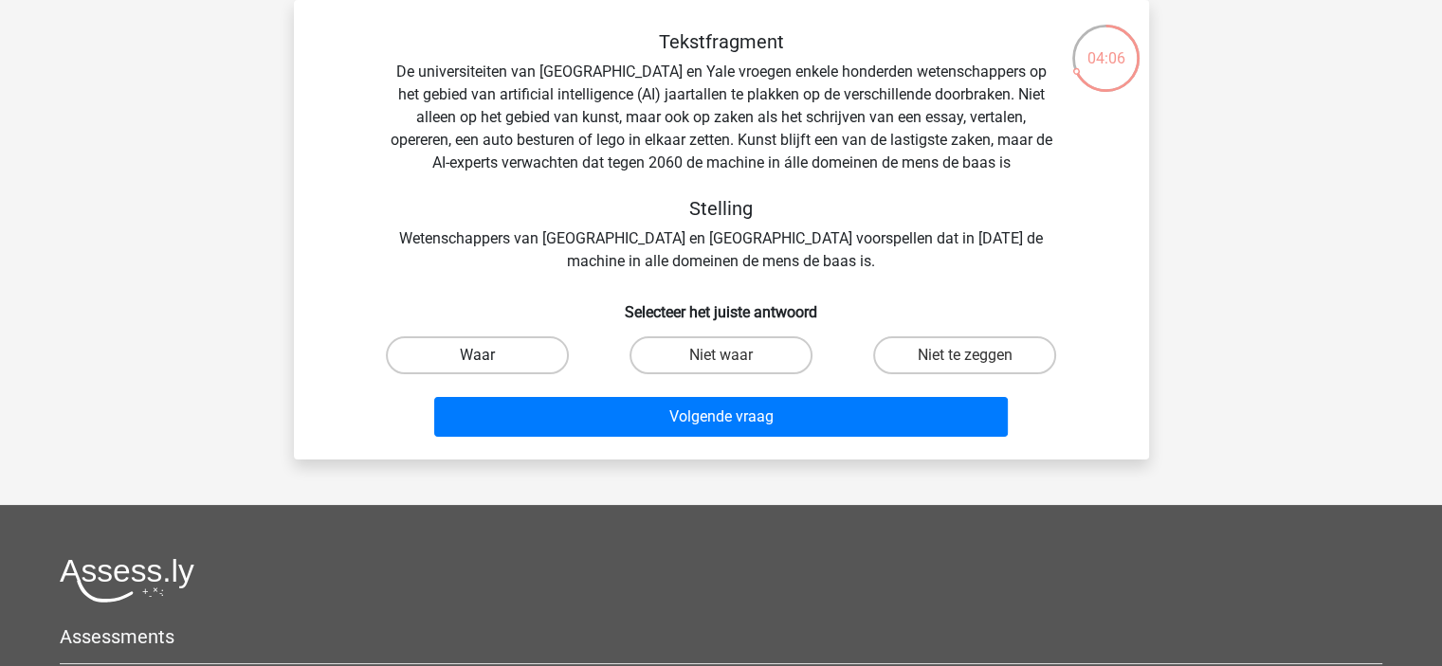
click at [551, 364] on label "Waar" at bounding box center [477, 355] width 183 height 38
click at [489, 364] on input "Waar" at bounding box center [483, 361] width 12 height 12
radio input "true"
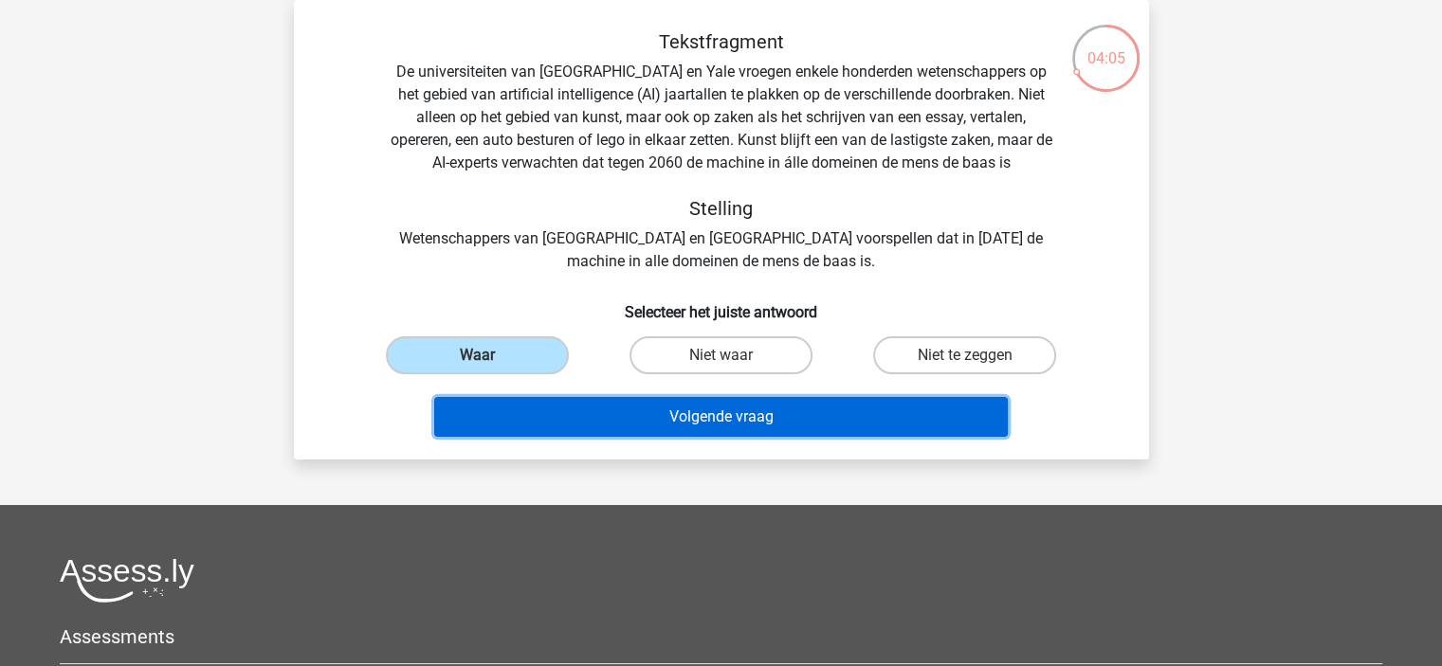
click at [637, 427] on button "Volgende vraag" at bounding box center [720, 417] width 573 height 40
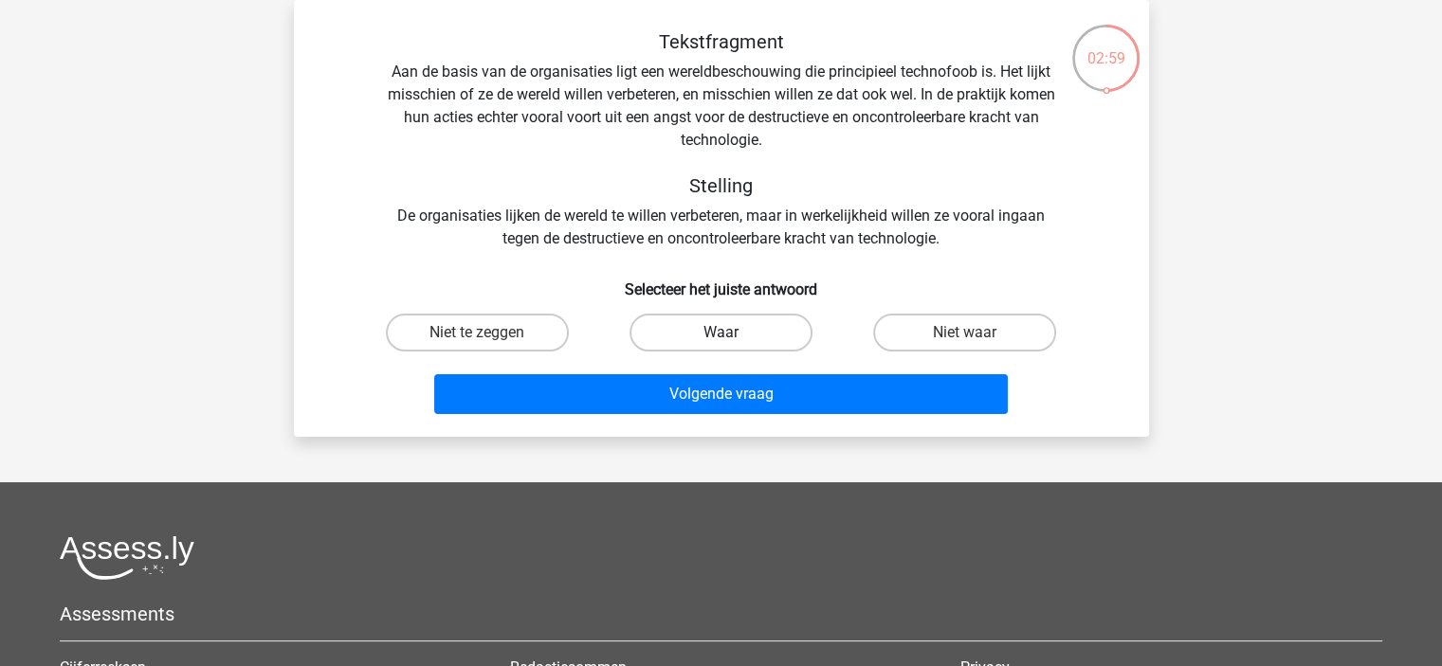
click at [736, 329] on label "Waar" at bounding box center [720, 333] width 183 height 38
click at [733, 333] on input "Waar" at bounding box center [726, 339] width 12 height 12
radio input "true"
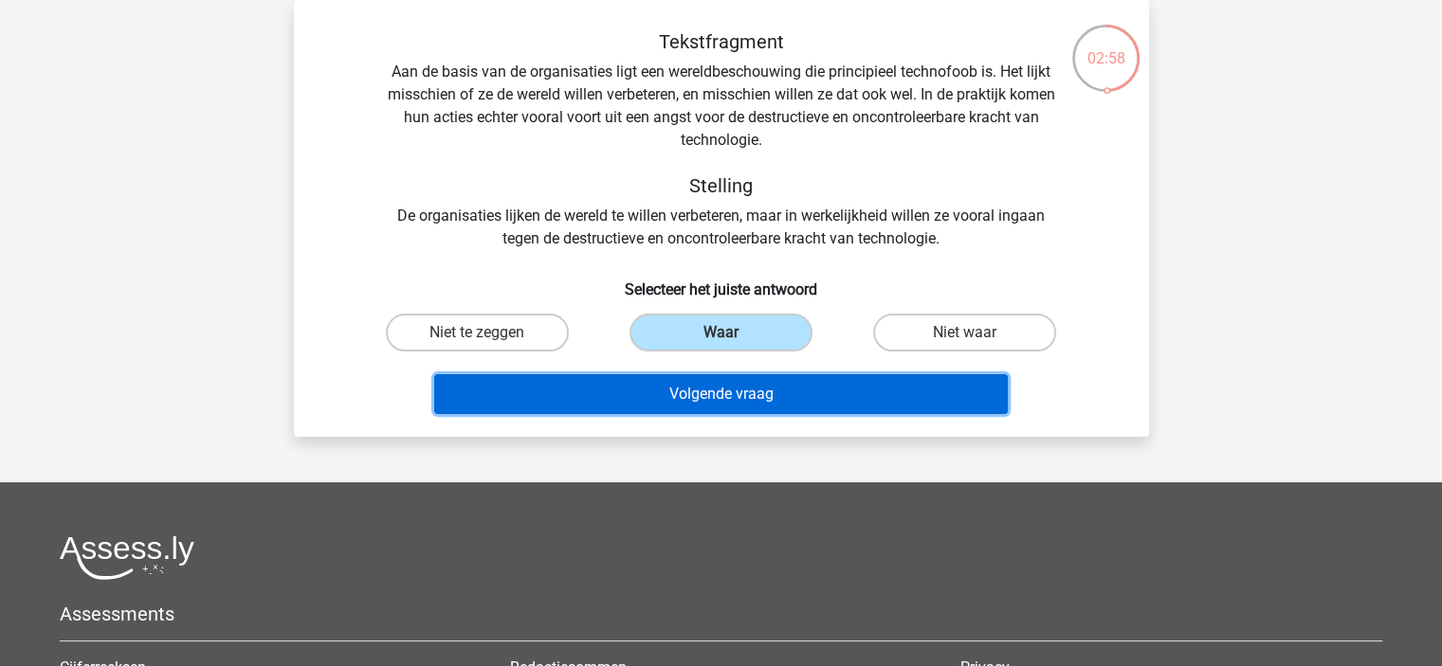
click at [736, 405] on button "Volgende vraag" at bounding box center [720, 394] width 573 height 40
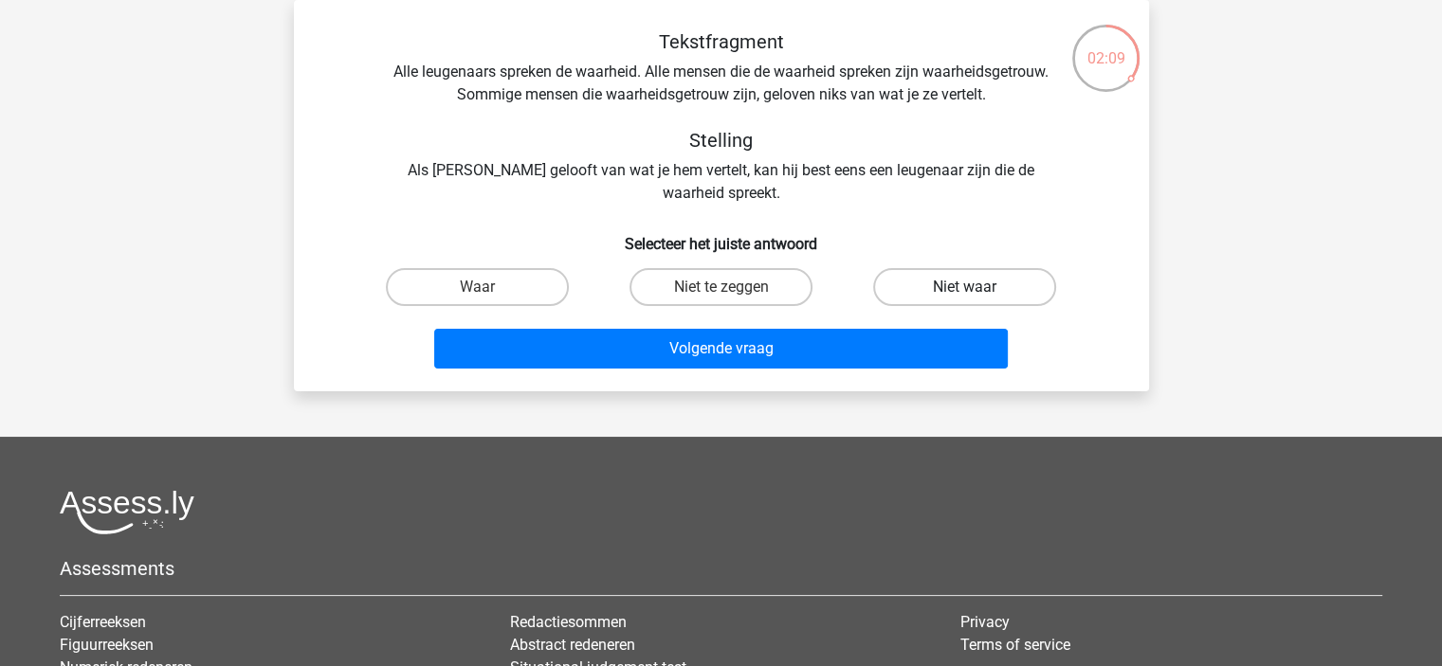
click at [939, 288] on label "Niet waar" at bounding box center [964, 287] width 183 height 38
click at [965, 288] on input "Niet waar" at bounding box center [971, 293] width 12 height 12
radio input "true"
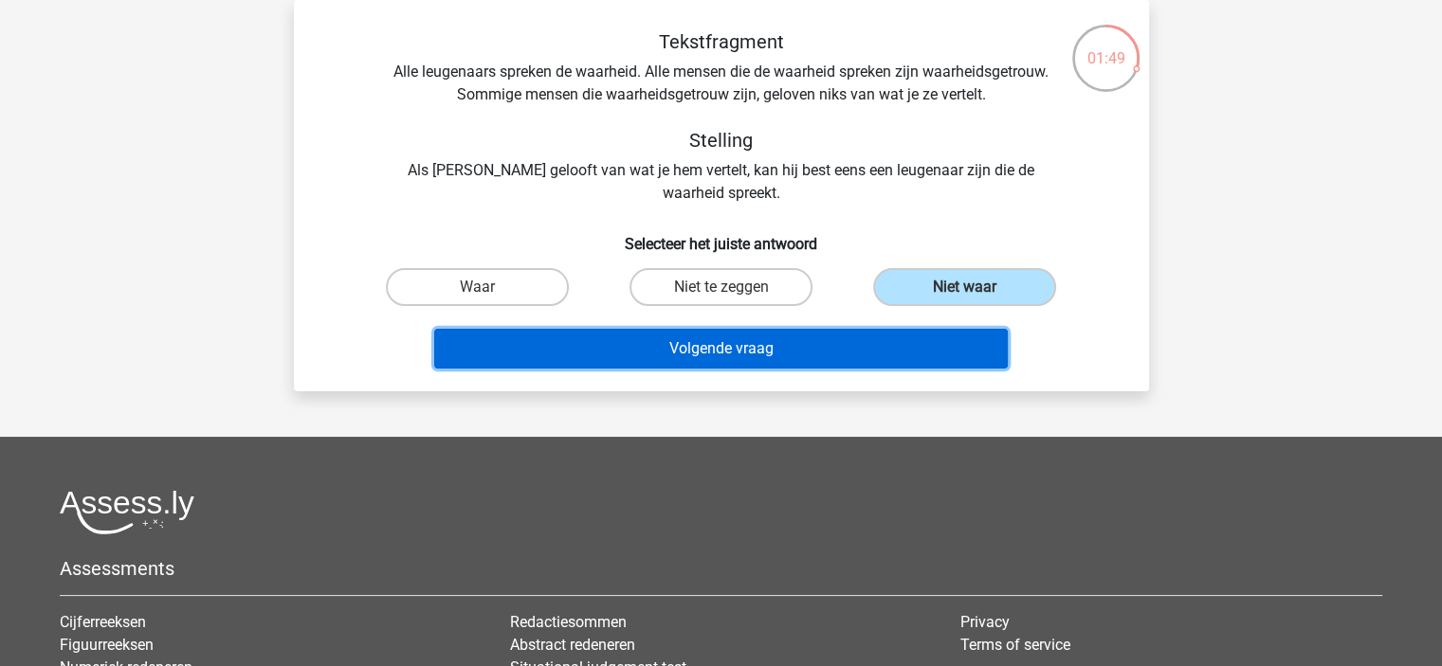
click at [675, 329] on button "Volgende vraag" at bounding box center [720, 349] width 573 height 40
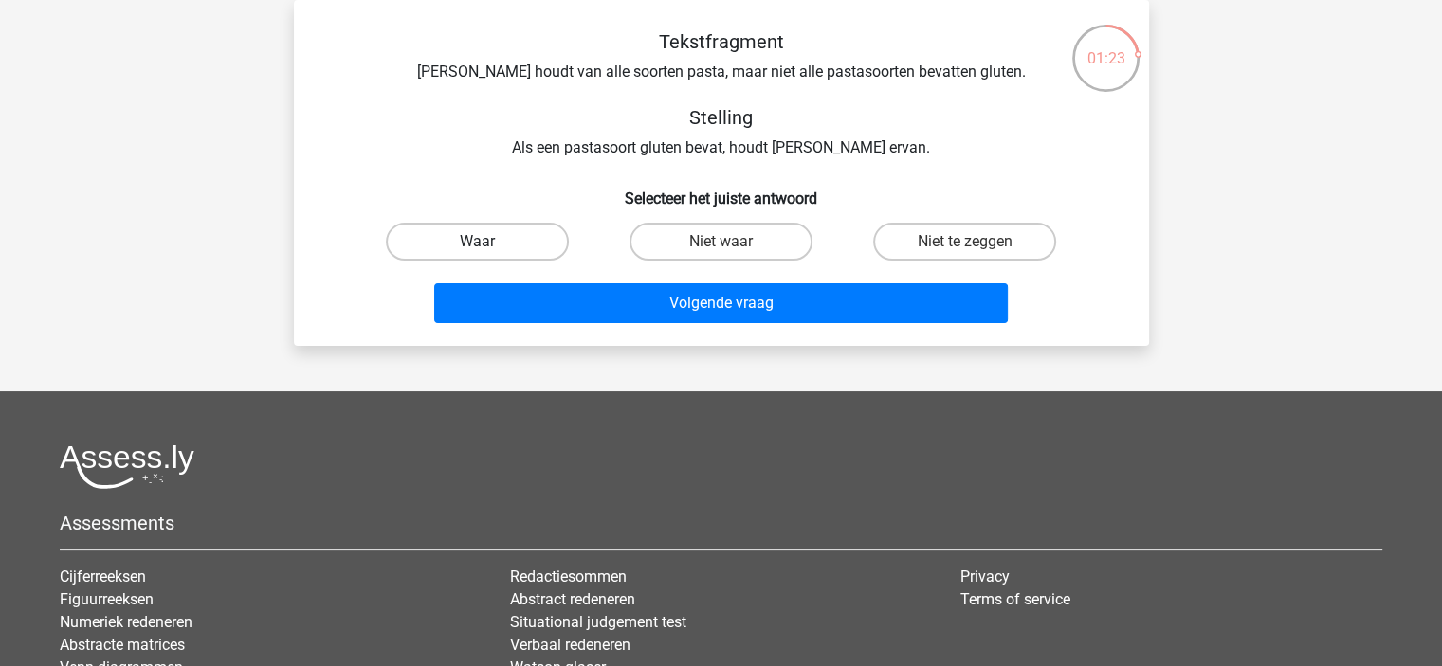
click at [520, 234] on label "Waar" at bounding box center [477, 242] width 183 height 38
click at [489, 242] on input "Waar" at bounding box center [483, 248] width 12 height 12
radio input "true"
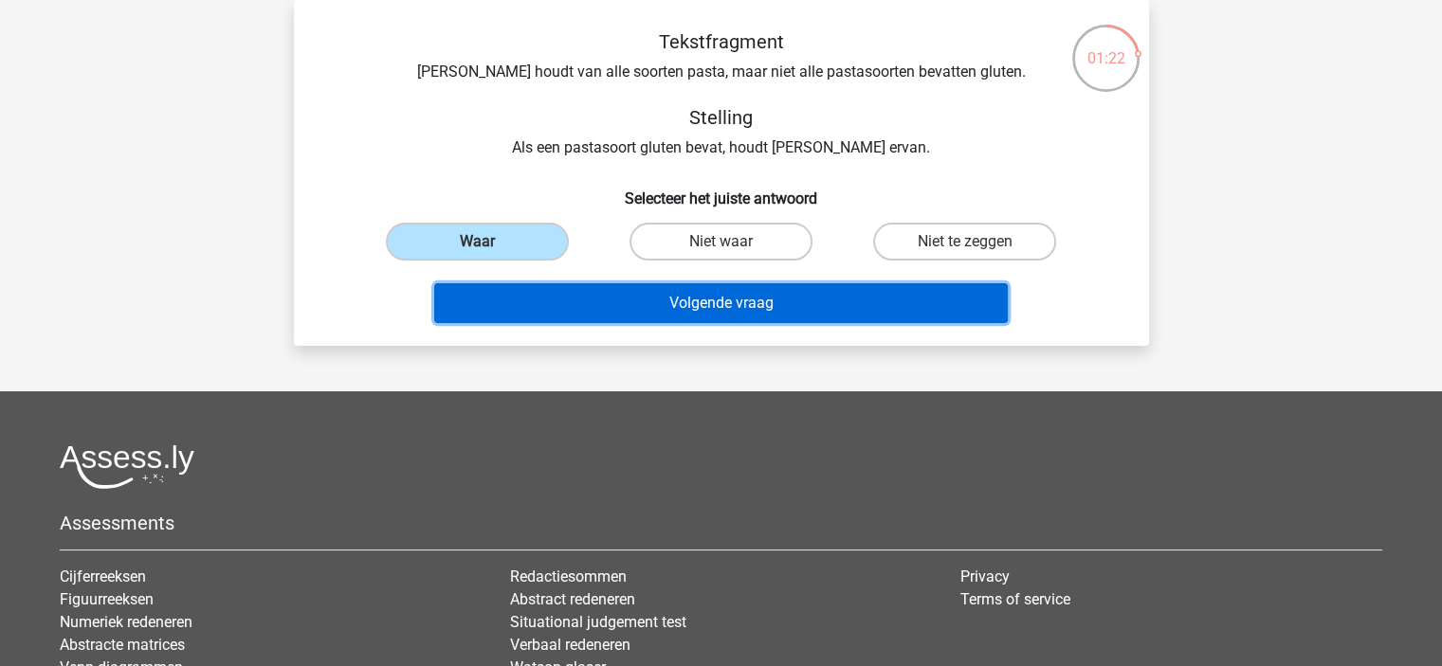
click at [663, 290] on button "Volgende vraag" at bounding box center [720, 303] width 573 height 40
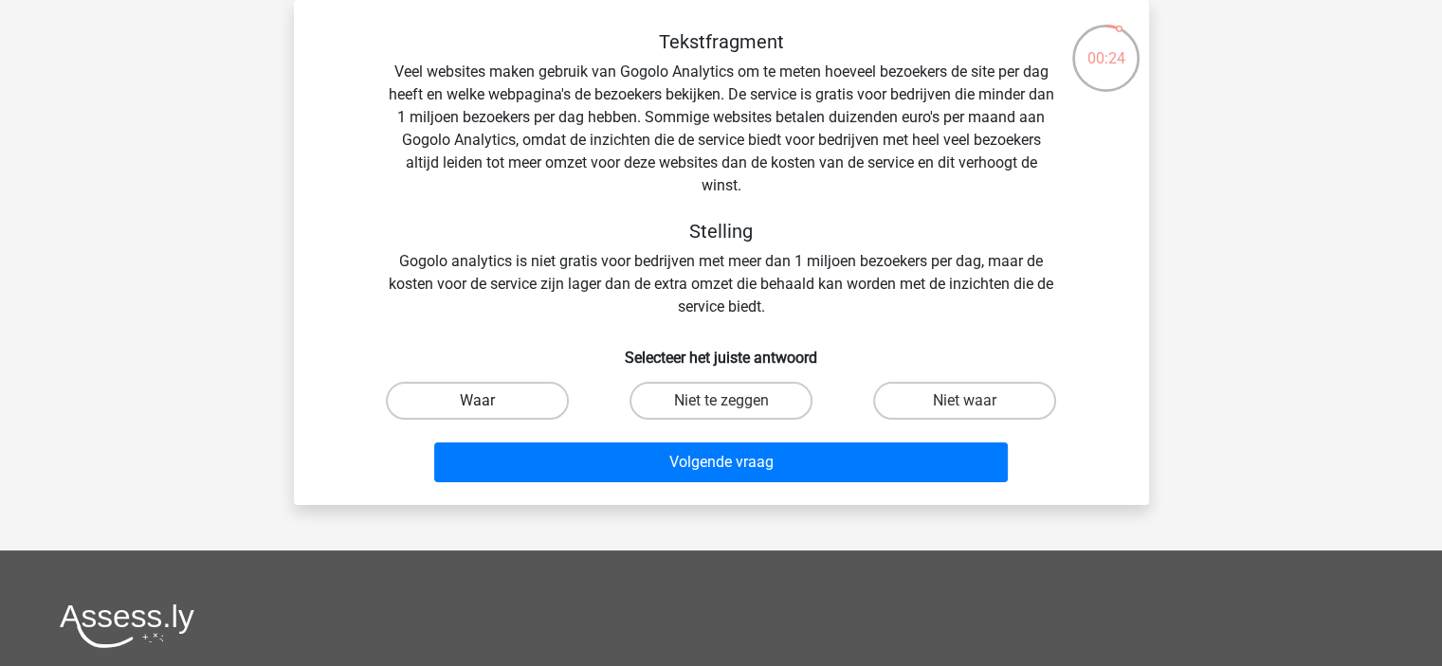
click at [508, 388] on label "Waar" at bounding box center [477, 401] width 183 height 38
click at [489, 401] on input "Waar" at bounding box center [483, 407] width 12 height 12
radio input "true"
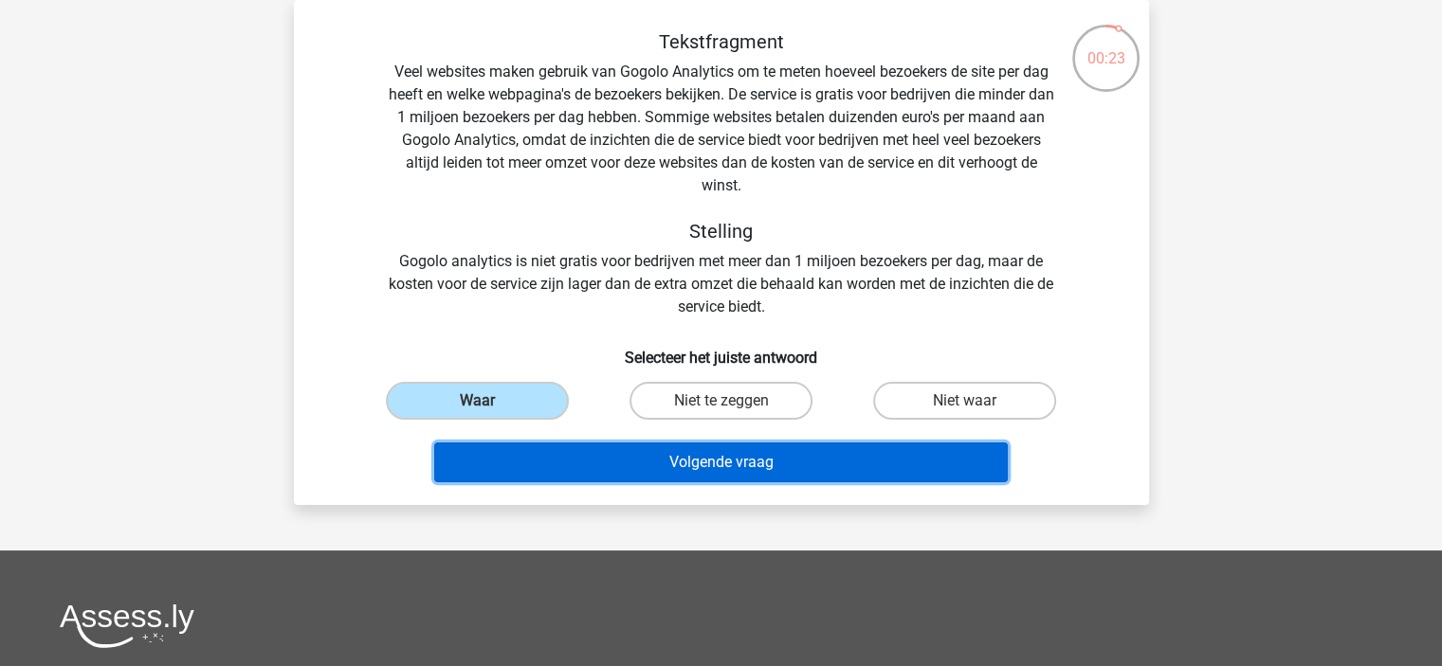
click at [728, 464] on button "Volgende vraag" at bounding box center [720, 463] width 573 height 40
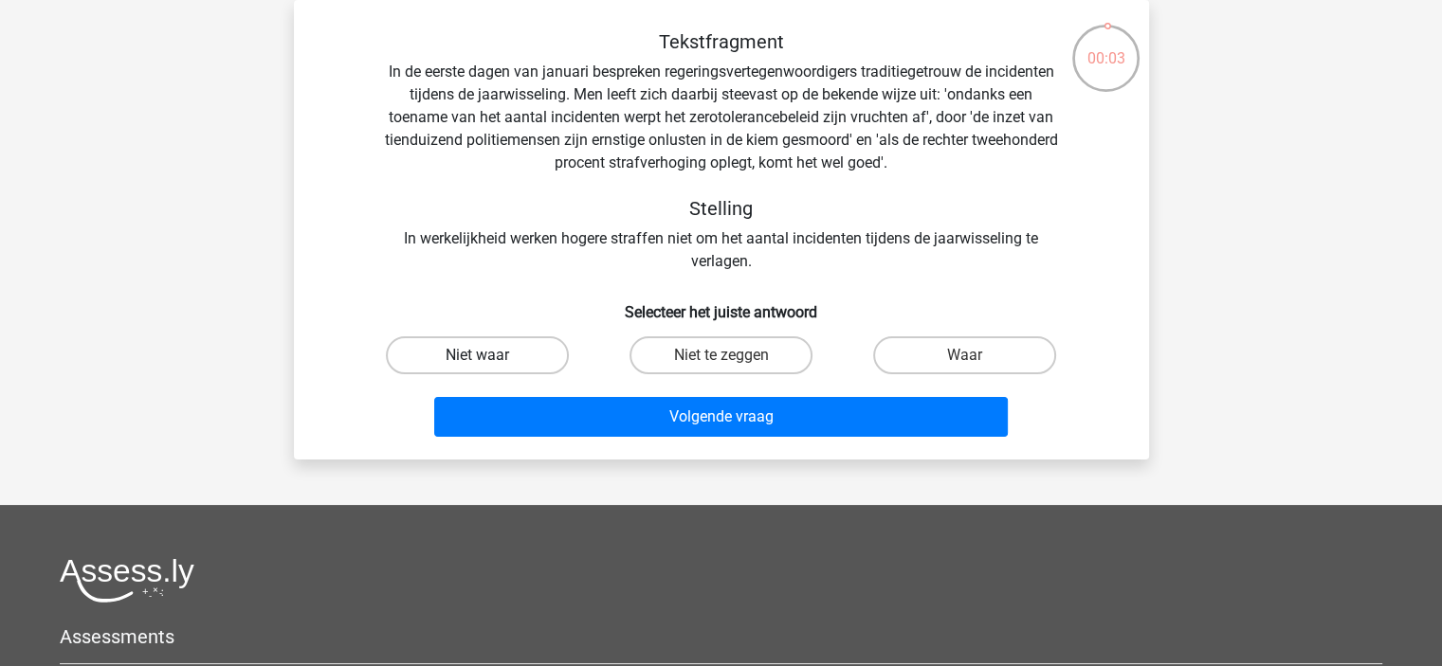
click at [478, 336] on label "Niet waar" at bounding box center [477, 355] width 183 height 38
click at [478, 355] on input "Niet waar" at bounding box center [483, 361] width 12 height 12
radio input "true"
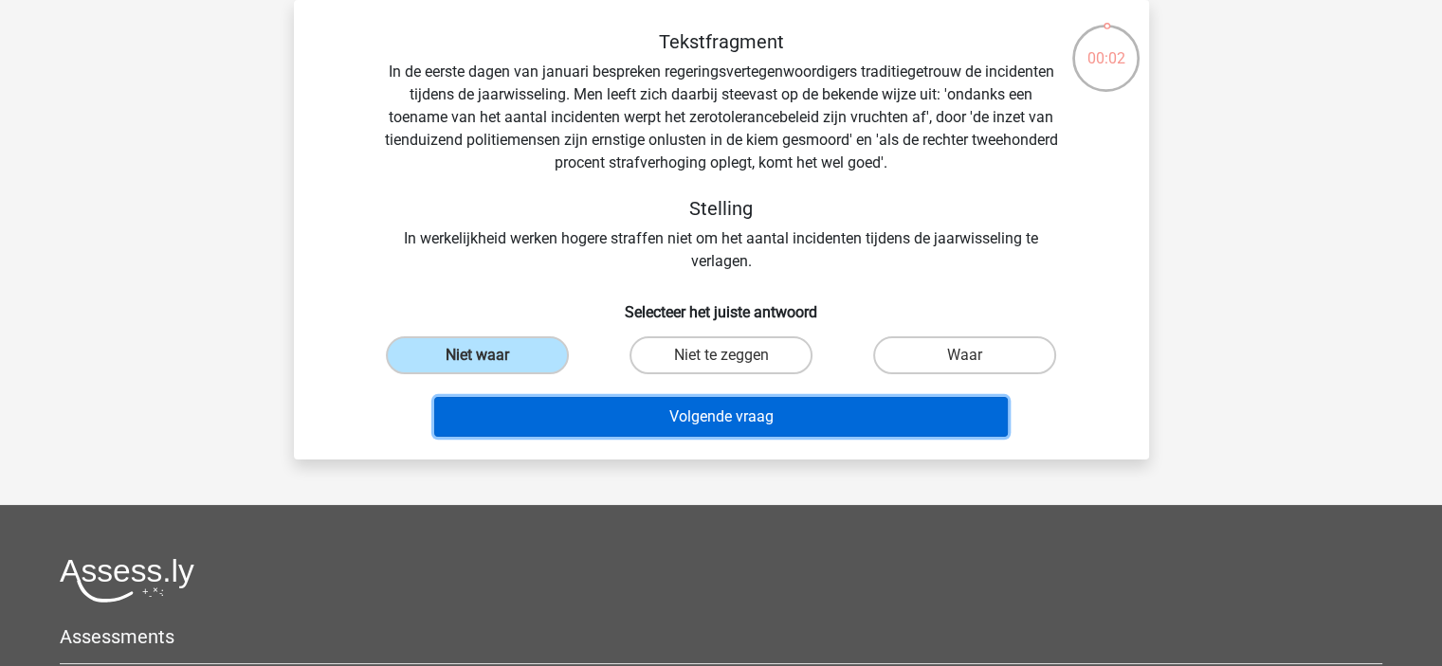
click at [676, 417] on button "Volgende vraag" at bounding box center [720, 417] width 573 height 40
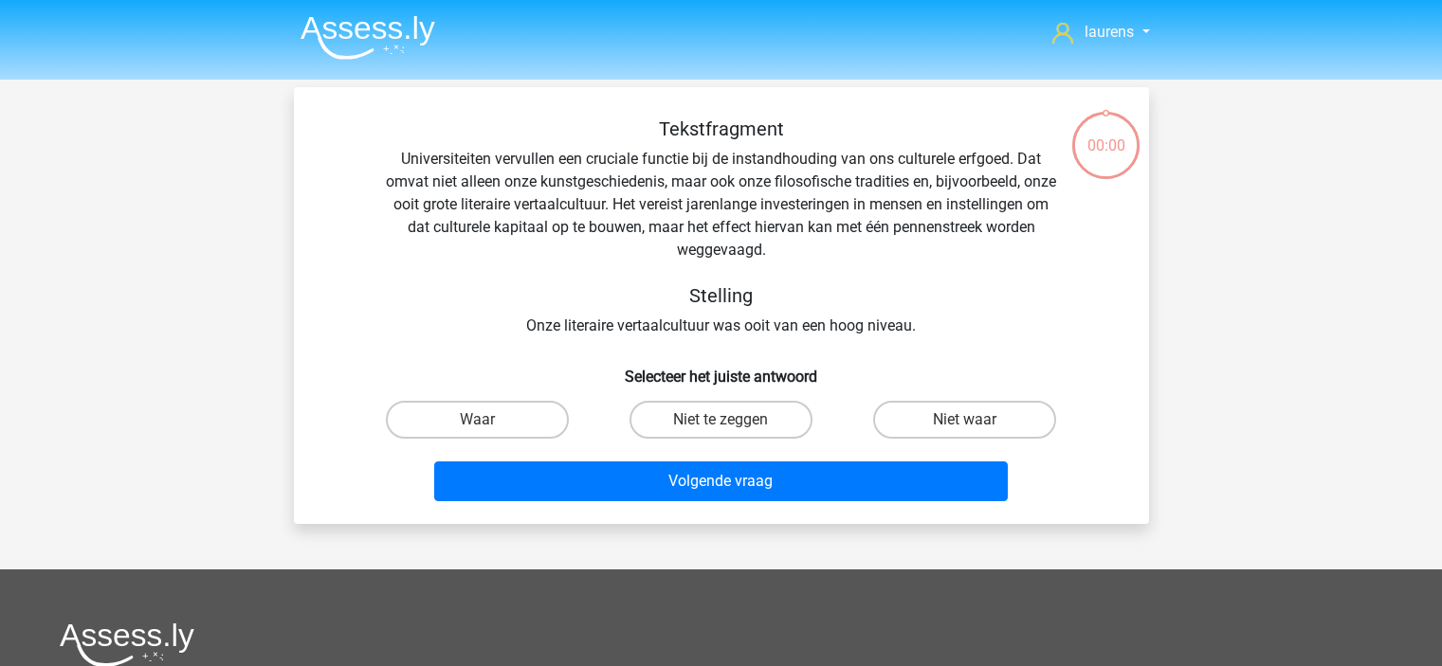
scroll to position [87, 0]
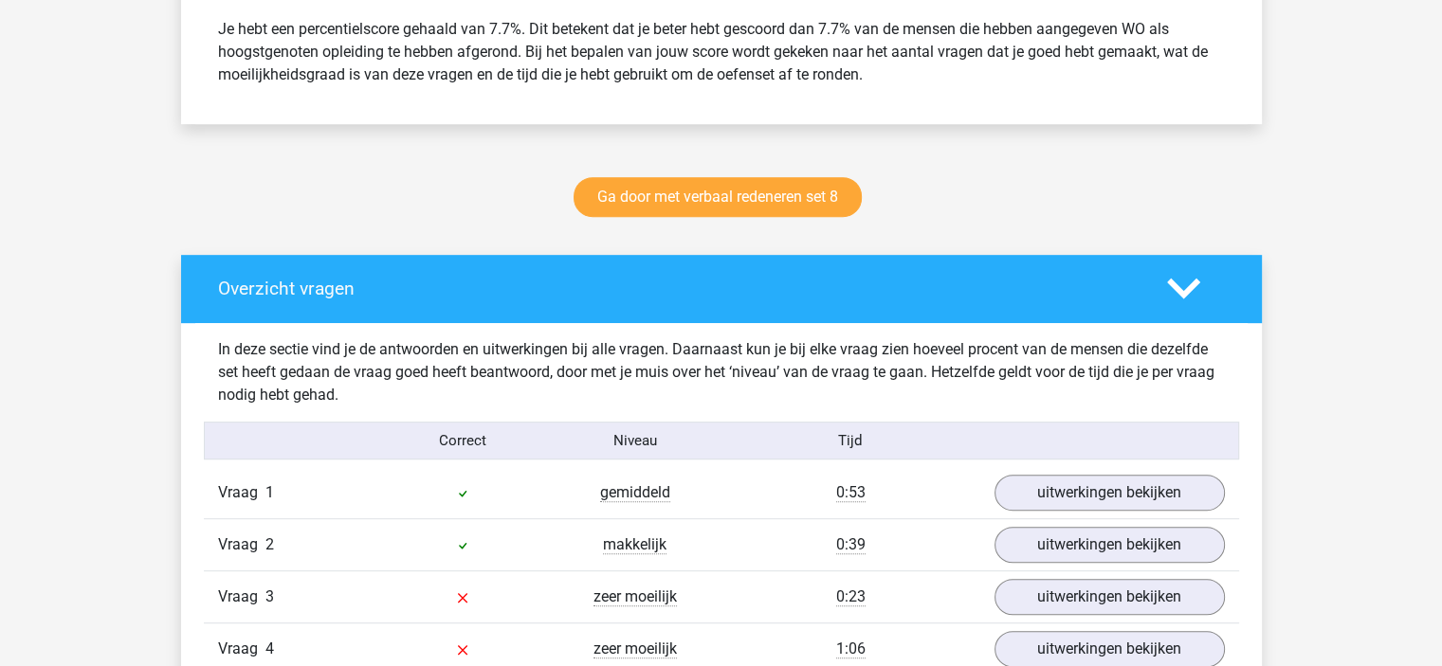
scroll to position [1047, 0]
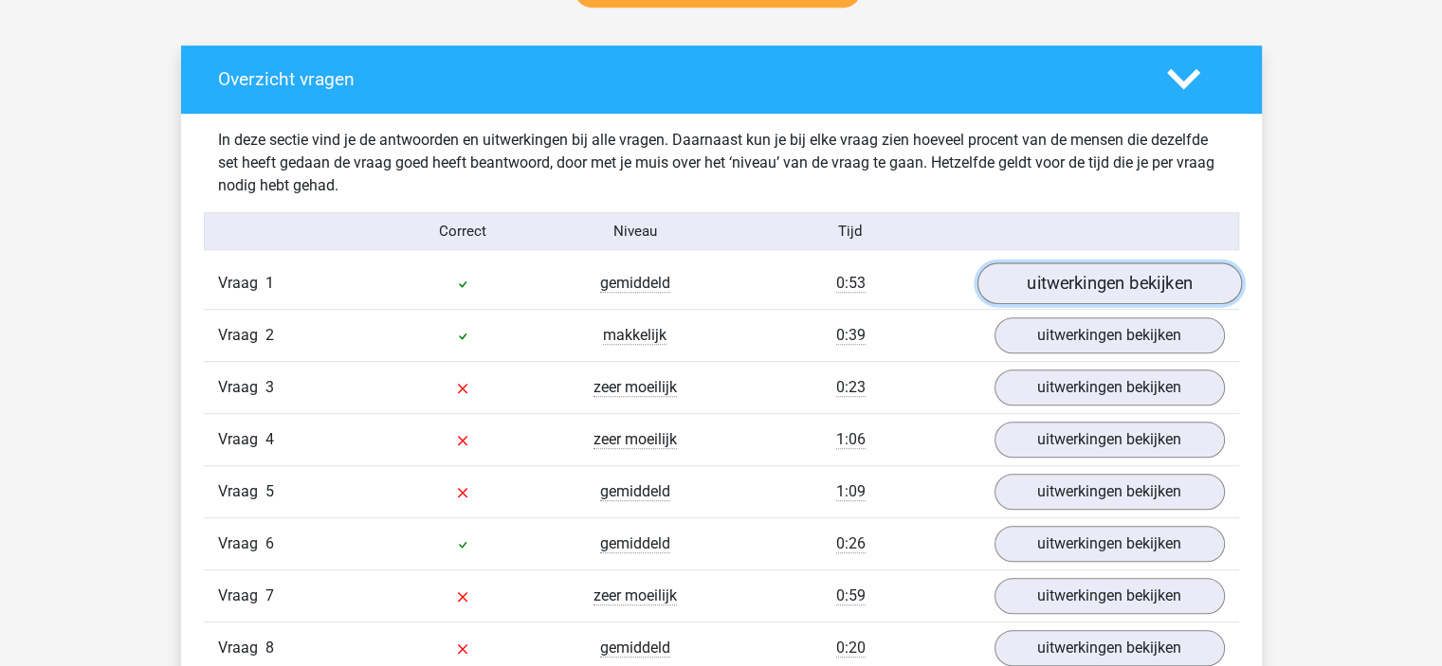
click at [1024, 279] on link "uitwerkingen bekijken" at bounding box center [1108, 285] width 264 height 42
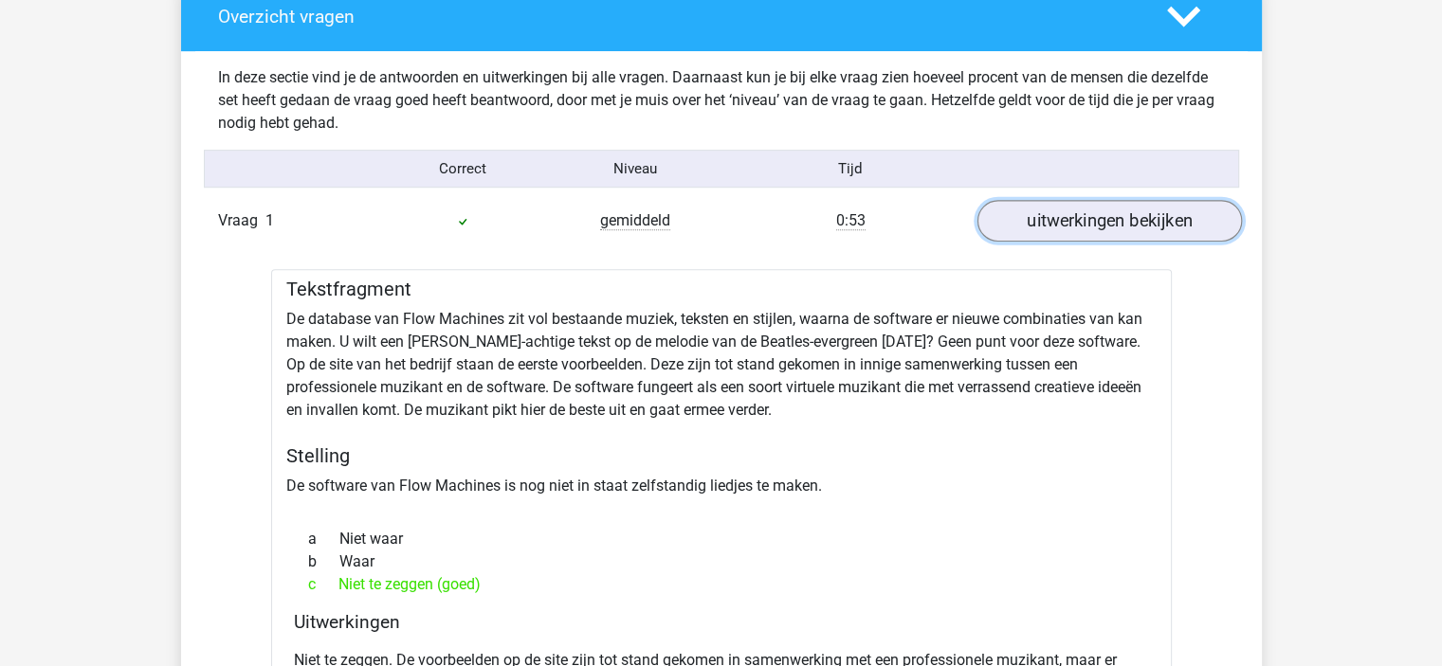
scroll to position [1142, 0]
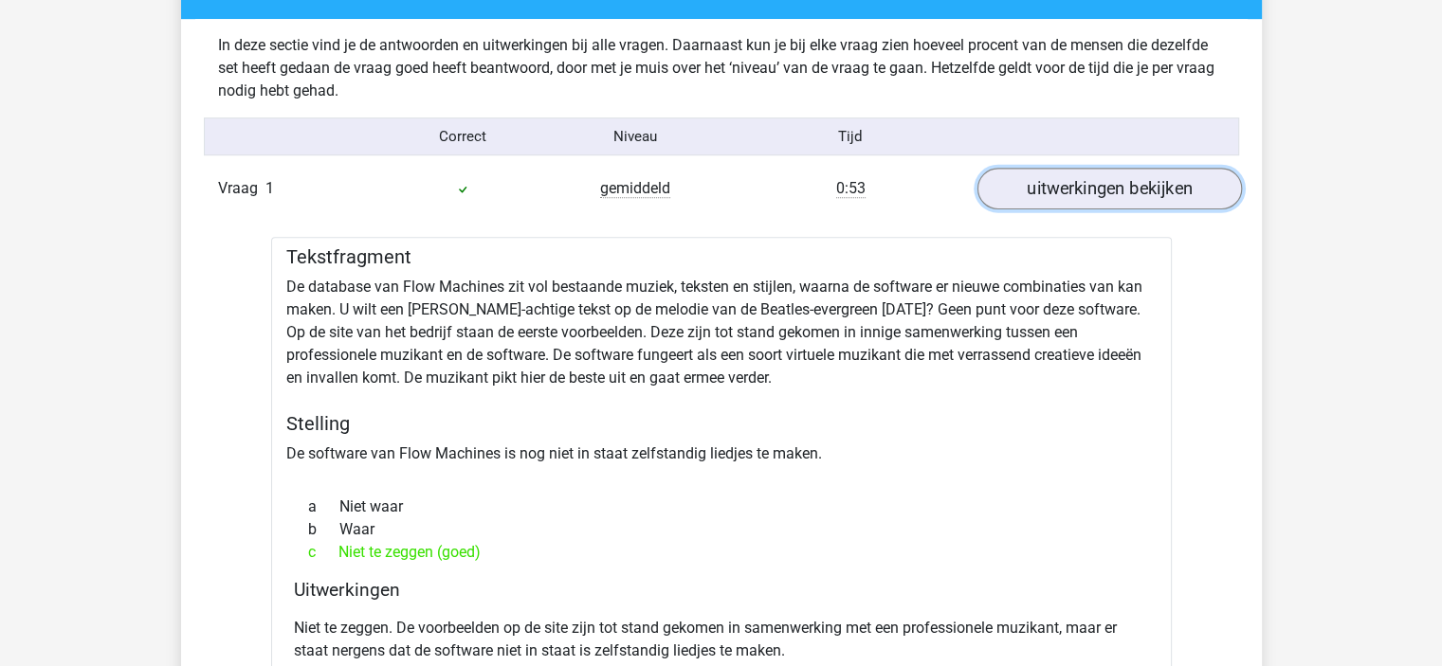
click at [1039, 196] on link "uitwerkingen bekijken" at bounding box center [1108, 190] width 264 height 42
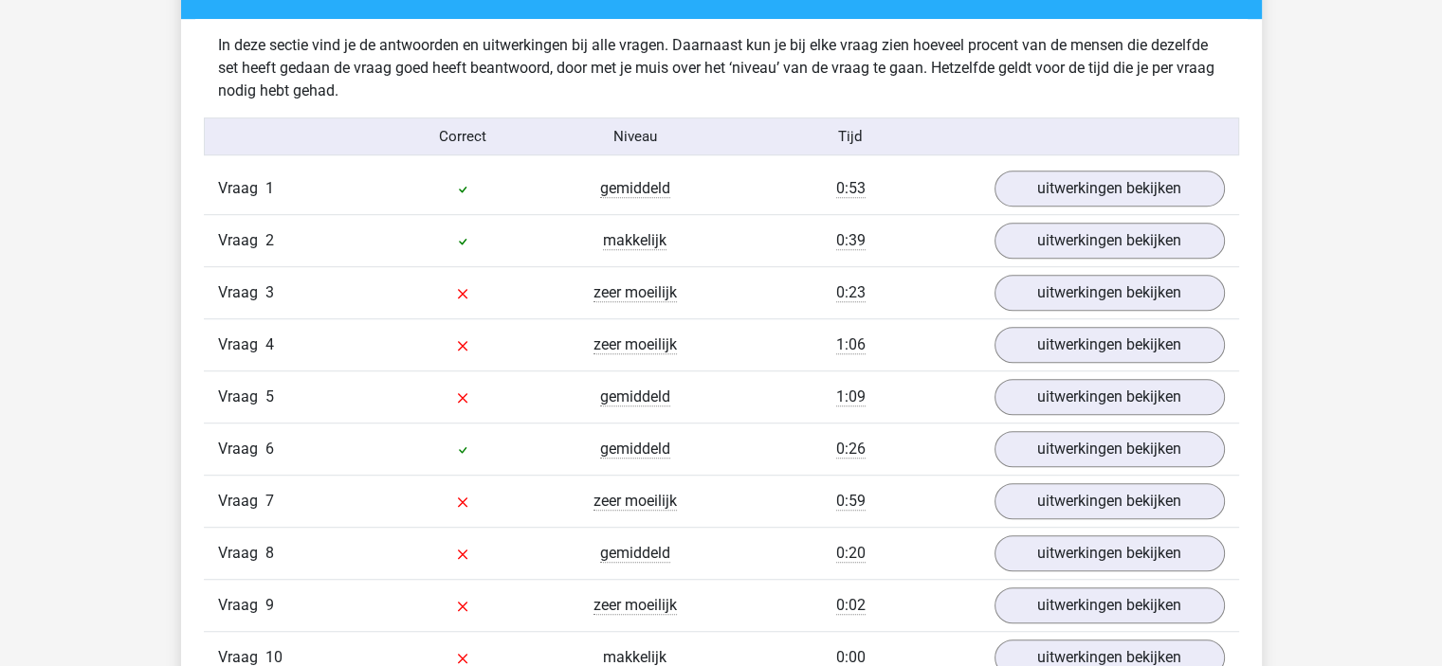
click at [1047, 215] on div "Vraag 2 makkelijk 0:39 uitwerkingen bekijken" at bounding box center [721, 240] width 1035 height 52
click at [1047, 189] on link "uitwerkingen bekijken" at bounding box center [1108, 190] width 264 height 42
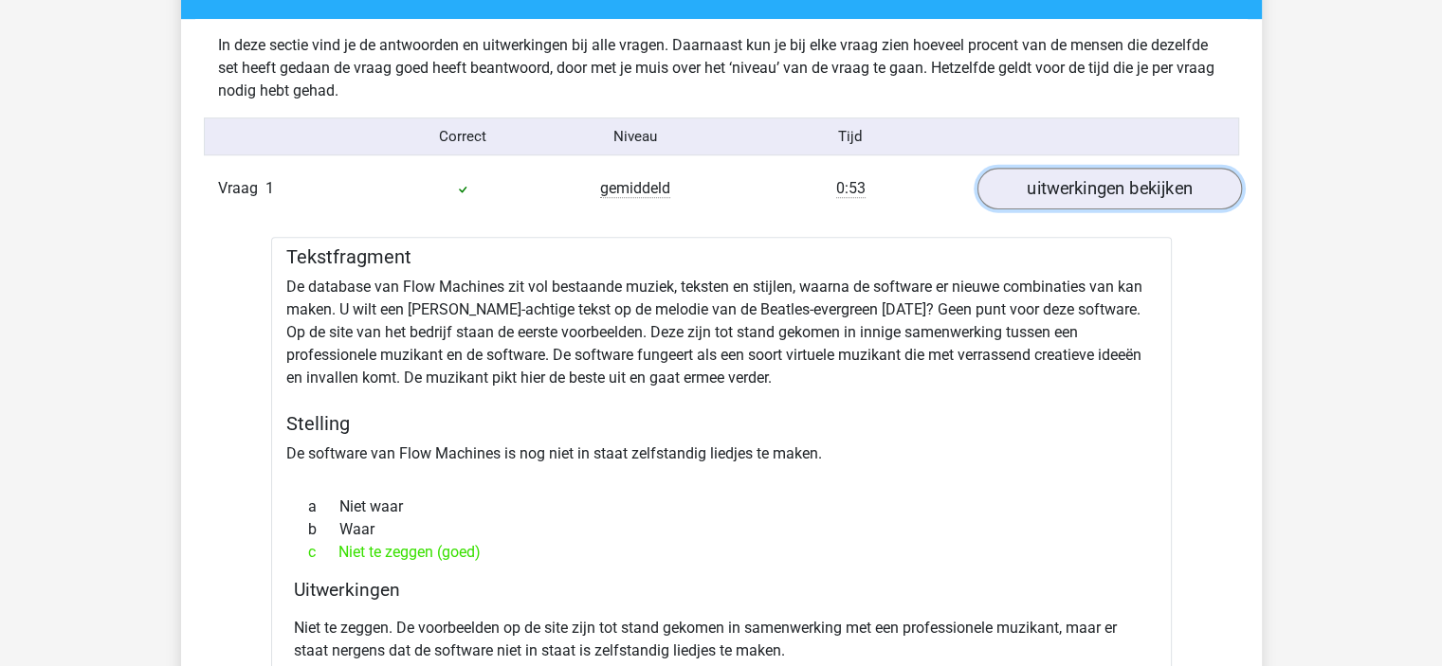
click at [1047, 189] on link "uitwerkingen bekijken" at bounding box center [1108, 190] width 264 height 42
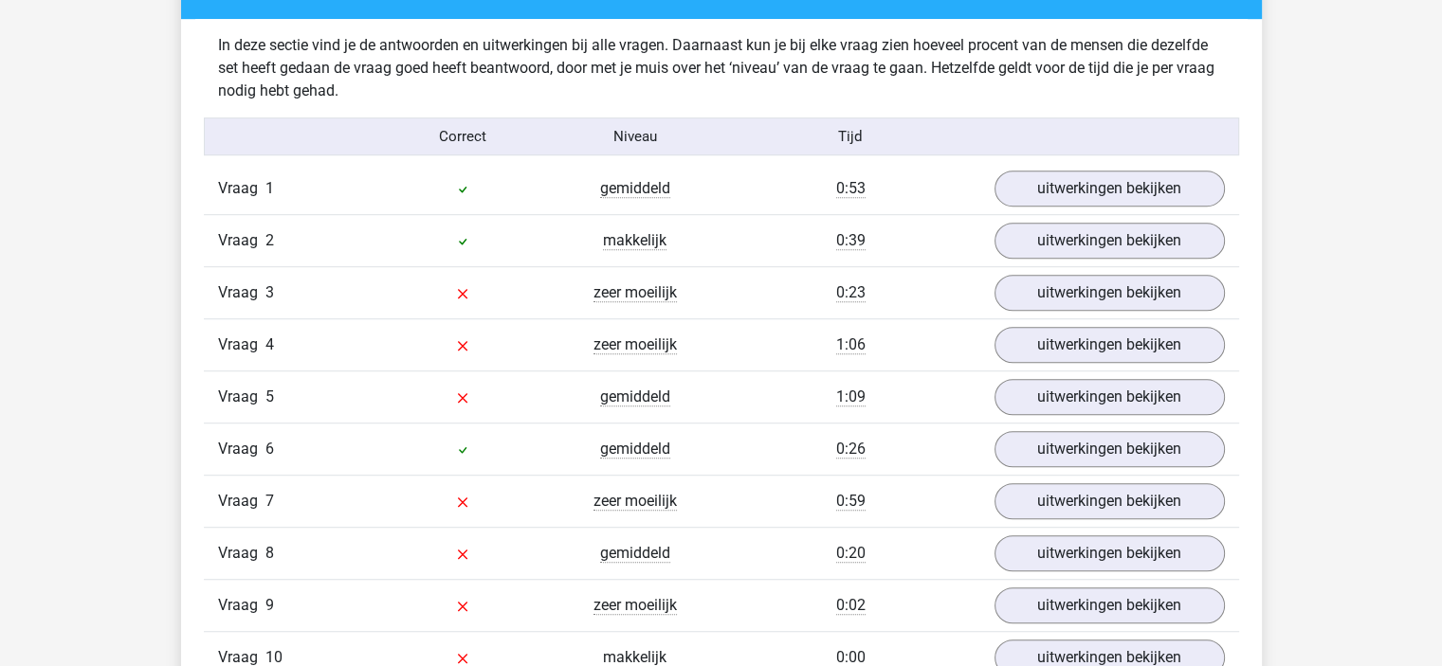
click at [1042, 261] on div "Vraag 2 makkelijk 0:39 uitwerkingen bekijken" at bounding box center [721, 240] width 1035 height 52
click at [1041, 242] on link "uitwerkingen bekijken" at bounding box center [1108, 242] width 264 height 42
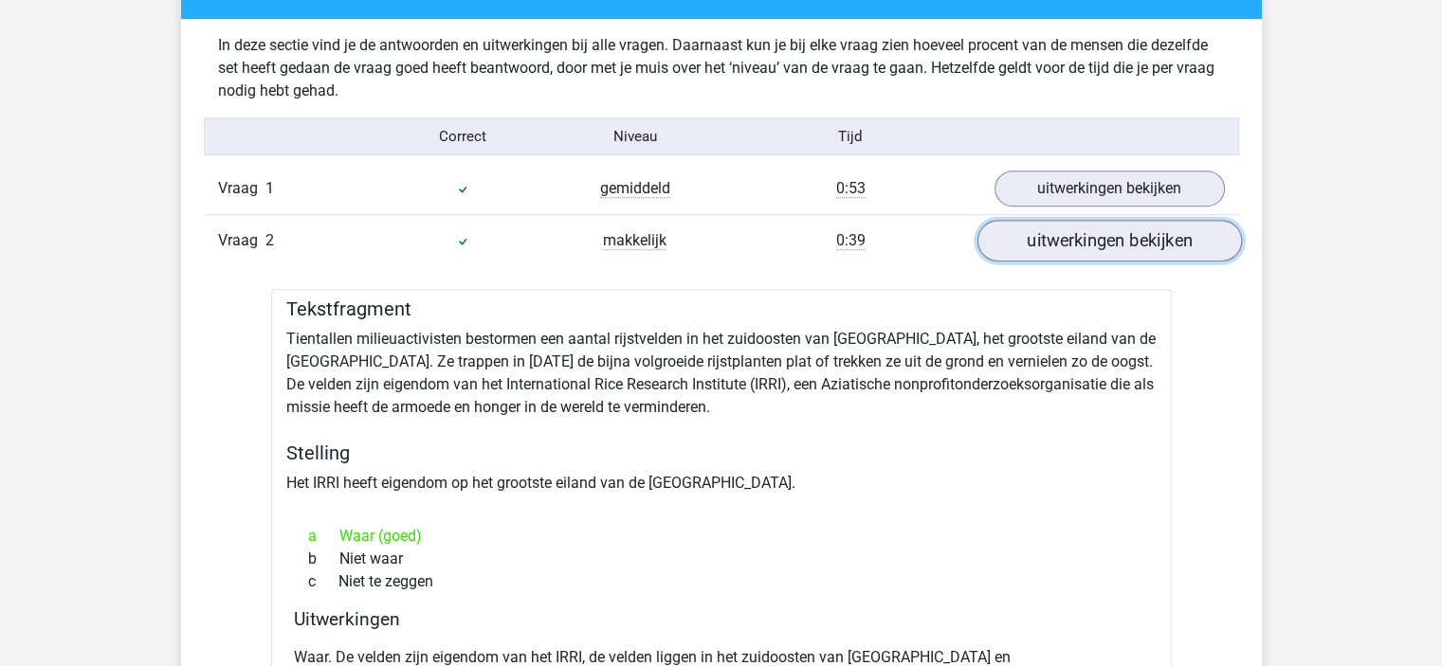
click at [1041, 242] on link "uitwerkingen bekijken" at bounding box center [1108, 242] width 264 height 42
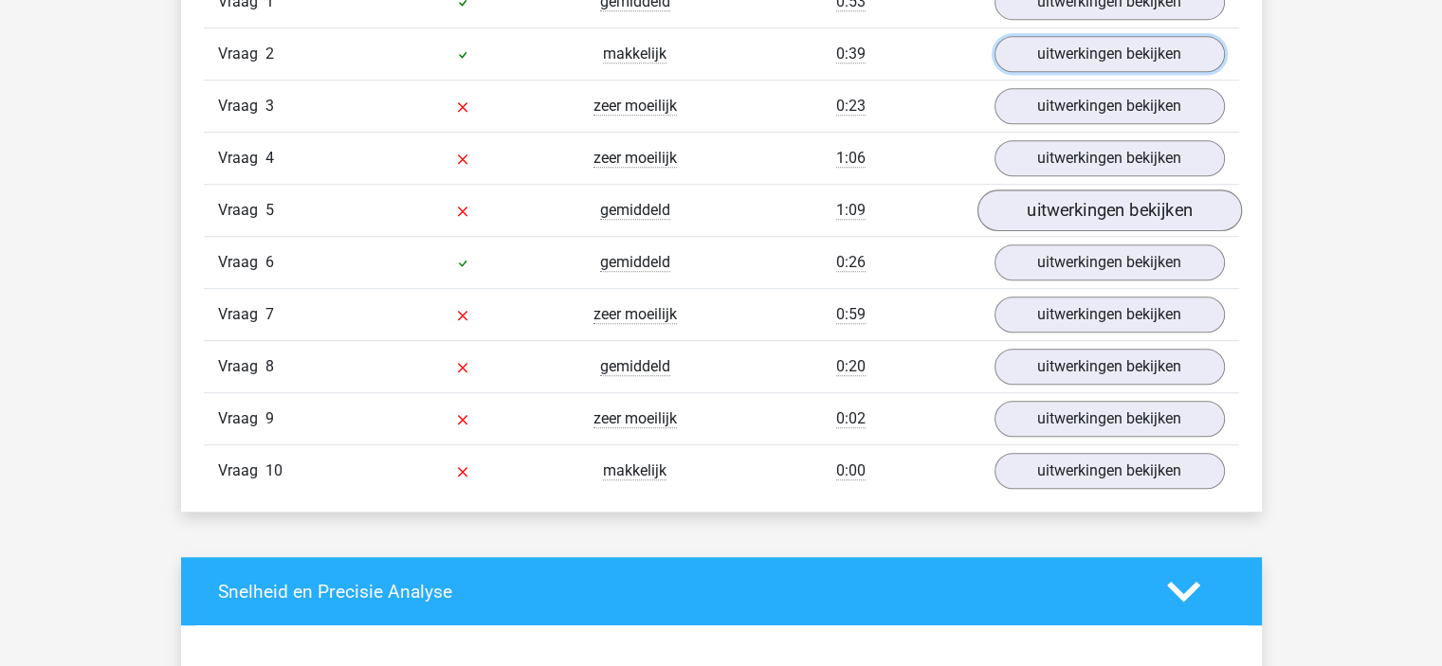
scroll to position [1332, 0]
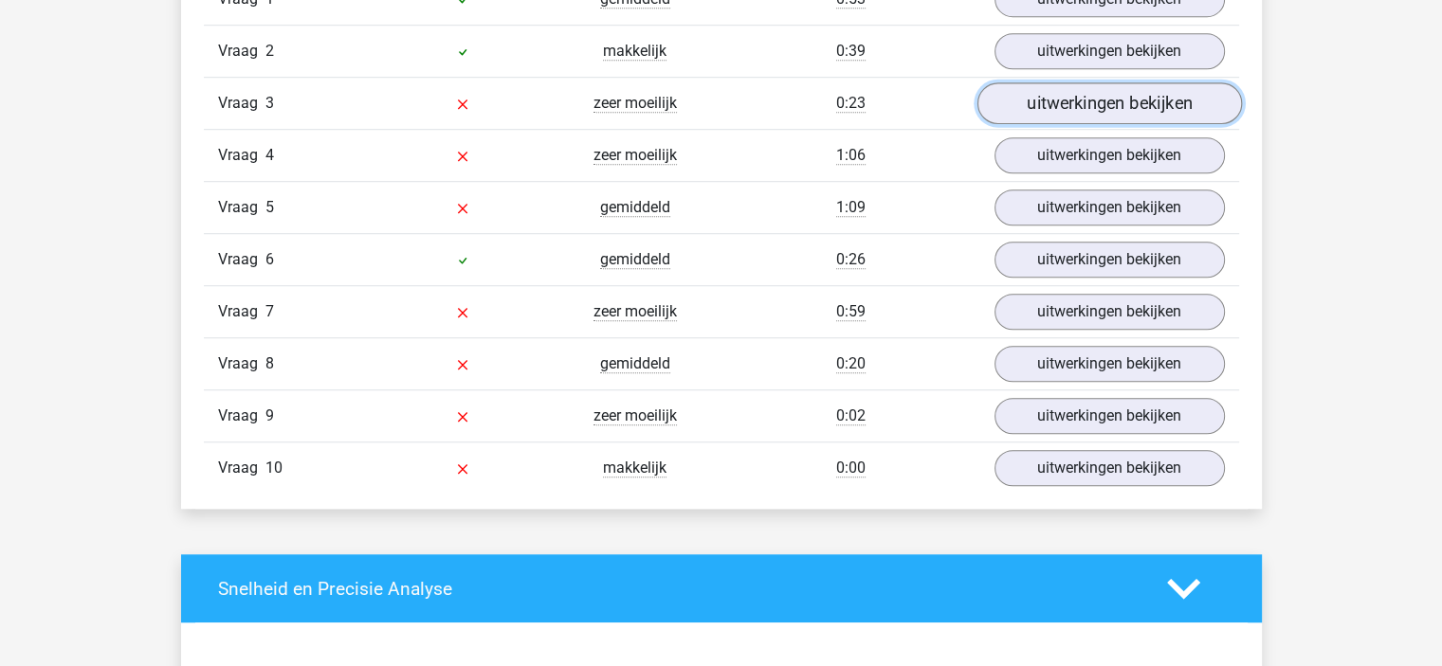
click at [1054, 99] on link "uitwerkingen bekijken" at bounding box center [1108, 104] width 264 height 42
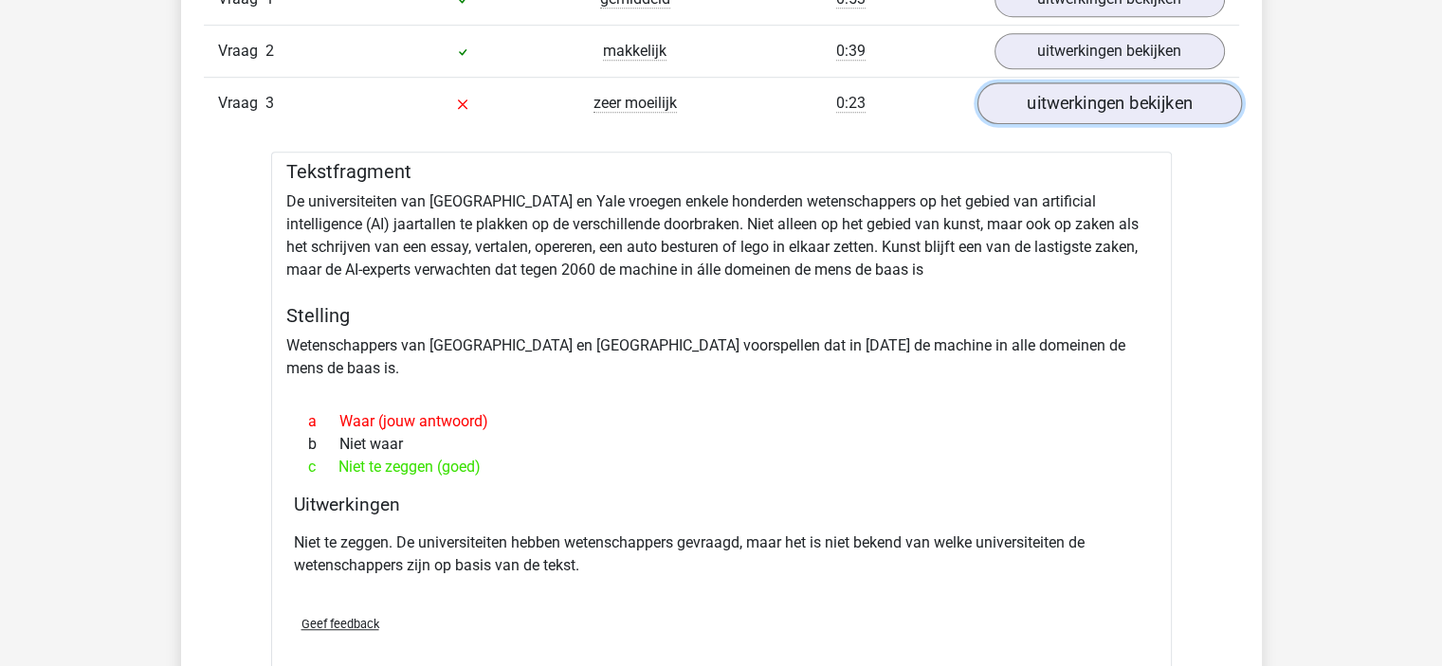
click at [1092, 114] on link "uitwerkingen bekijken" at bounding box center [1108, 104] width 264 height 42
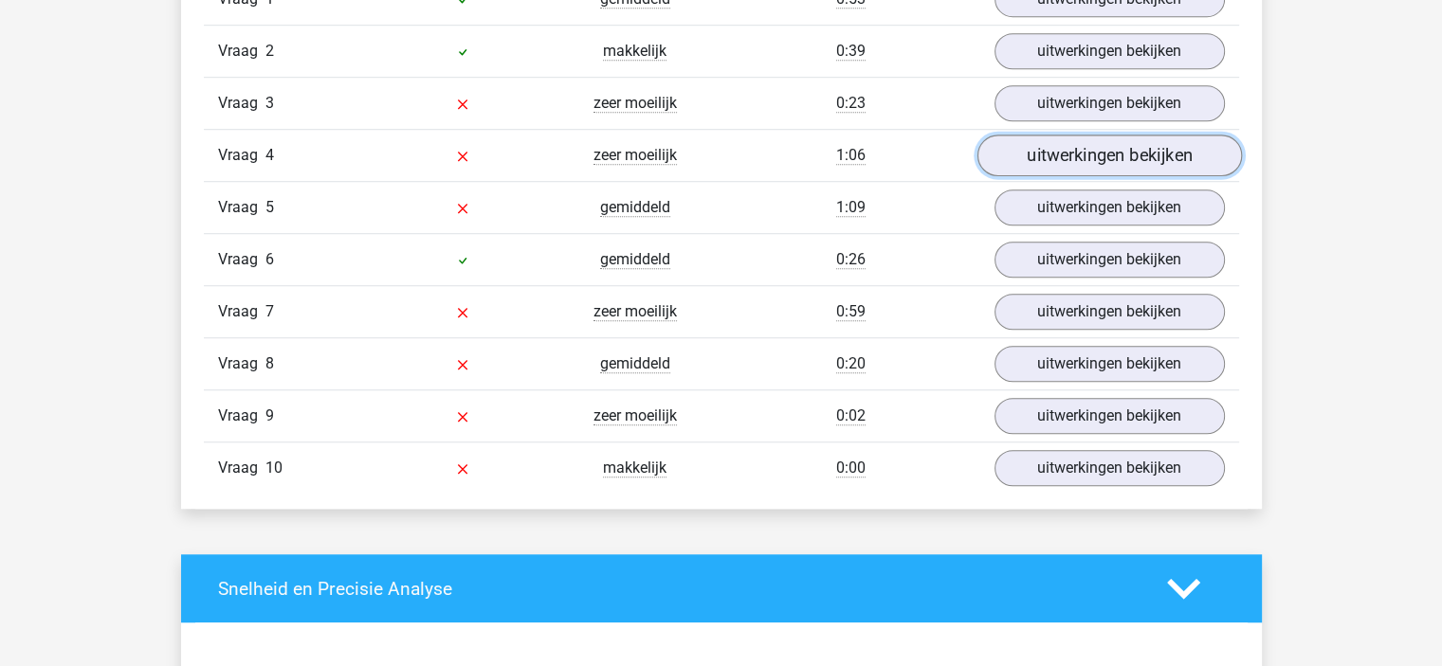
click at [1059, 140] on link "uitwerkingen bekijken" at bounding box center [1108, 157] width 264 height 42
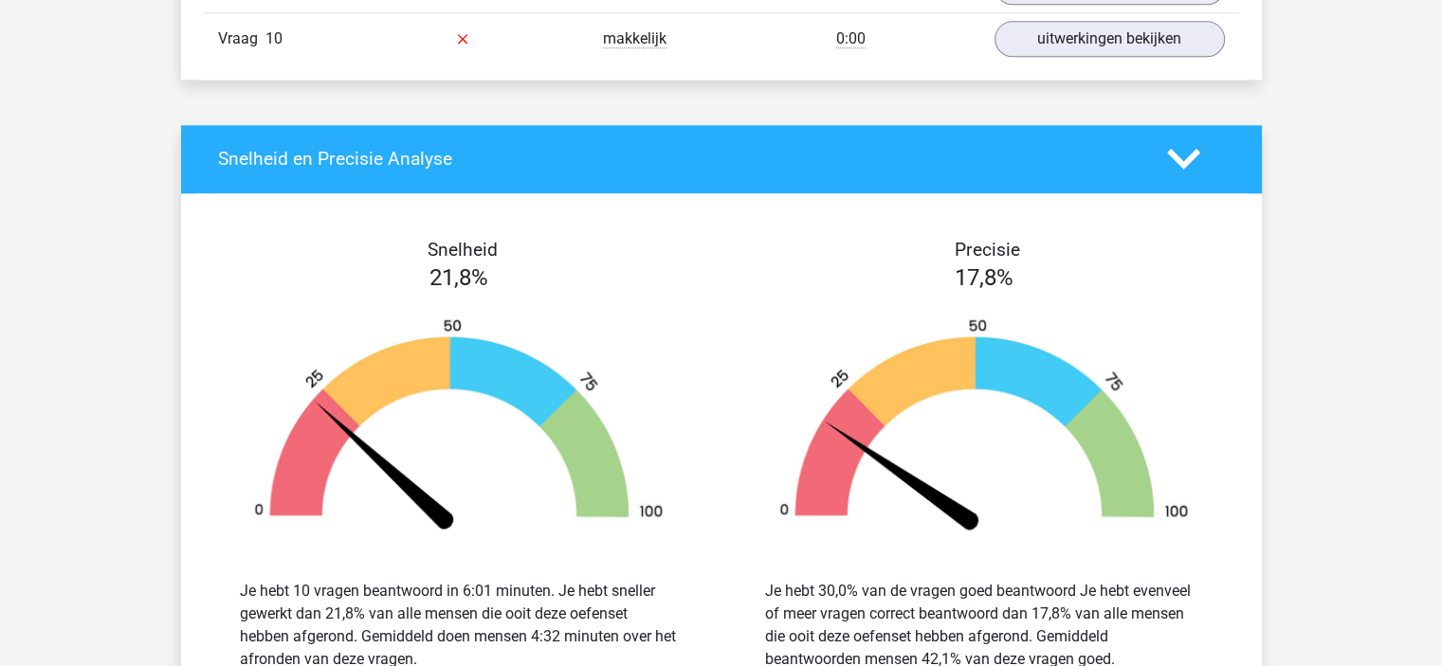
scroll to position [2374, 0]
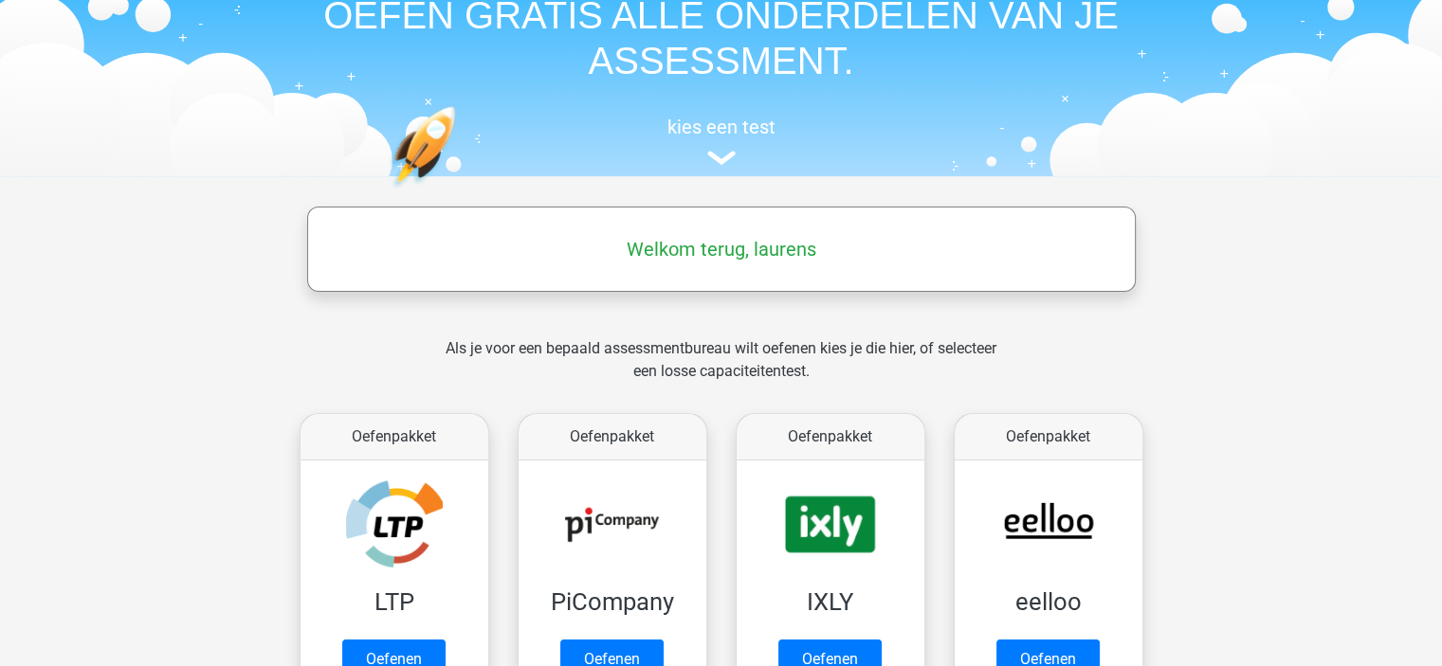
scroll to position [379, 0]
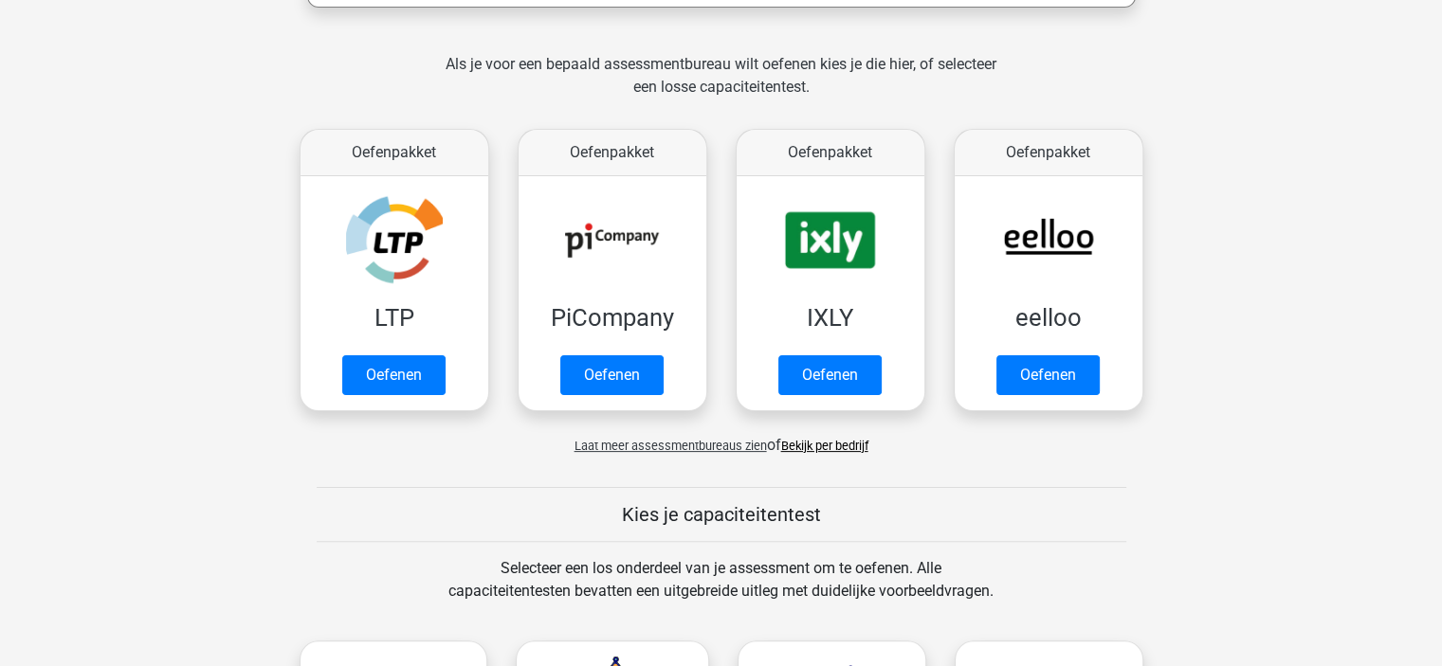
click at [679, 446] on span "Laat meer assessmentbureaus zien" at bounding box center [670, 446] width 192 height 14
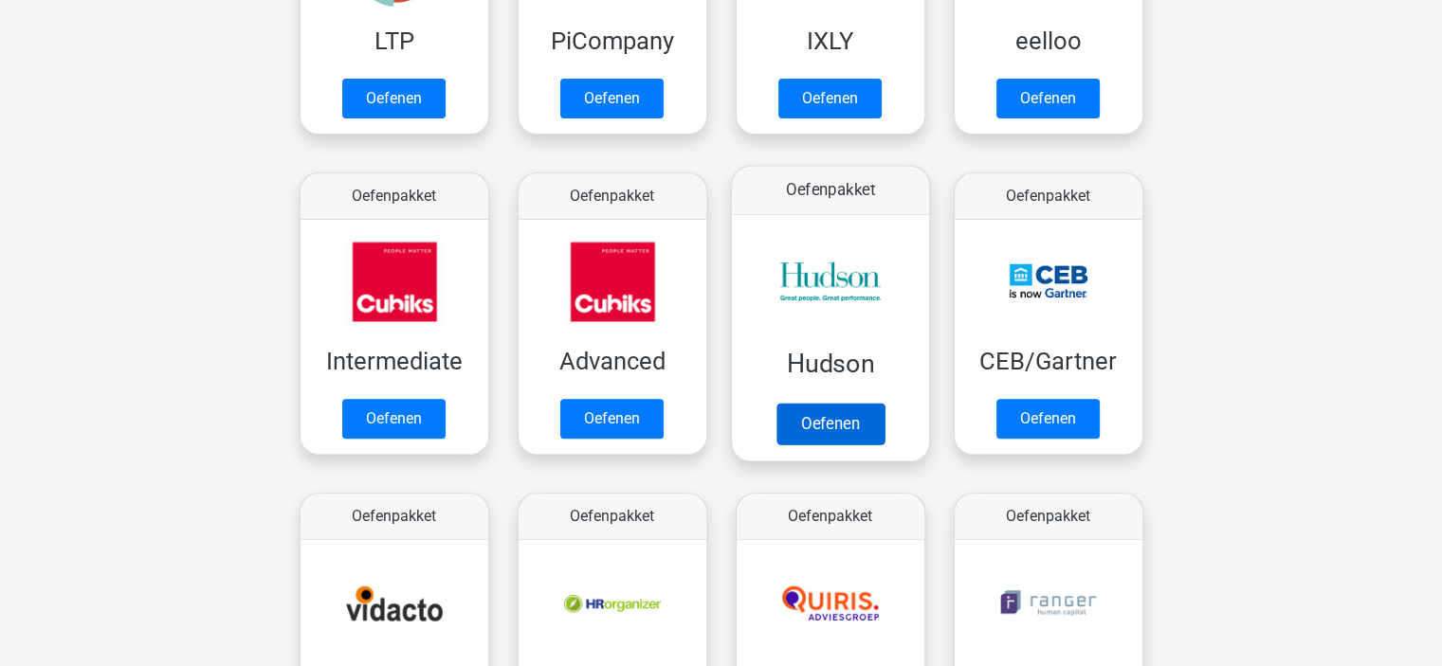
scroll to position [663, 0]
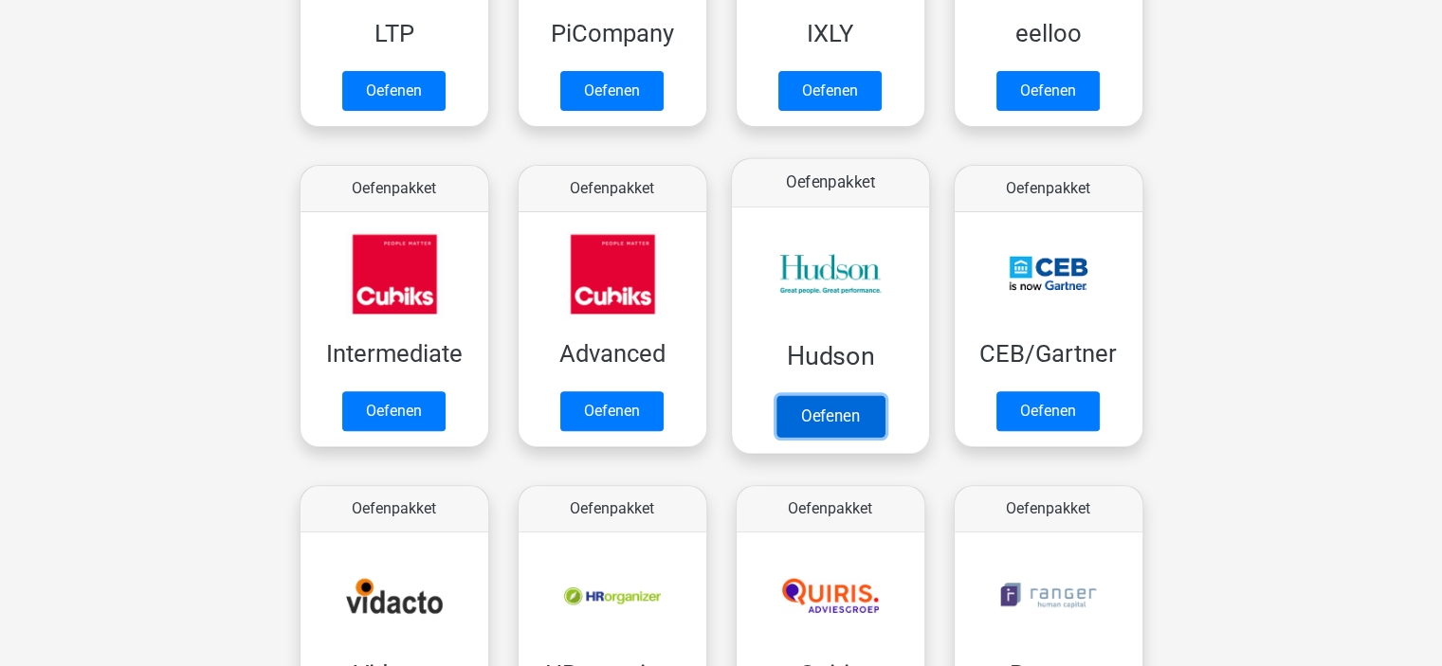
click at [814, 417] on link "Oefenen" at bounding box center [829, 416] width 108 height 42
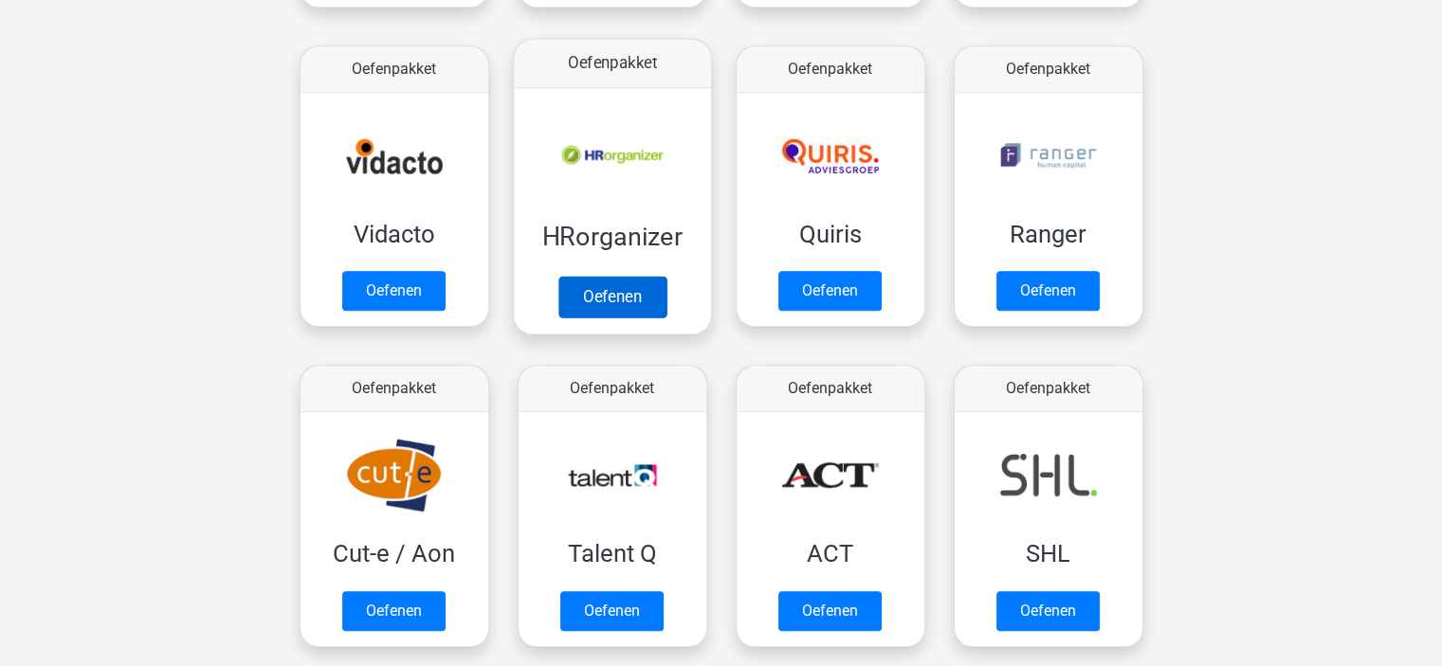
scroll to position [1137, 0]
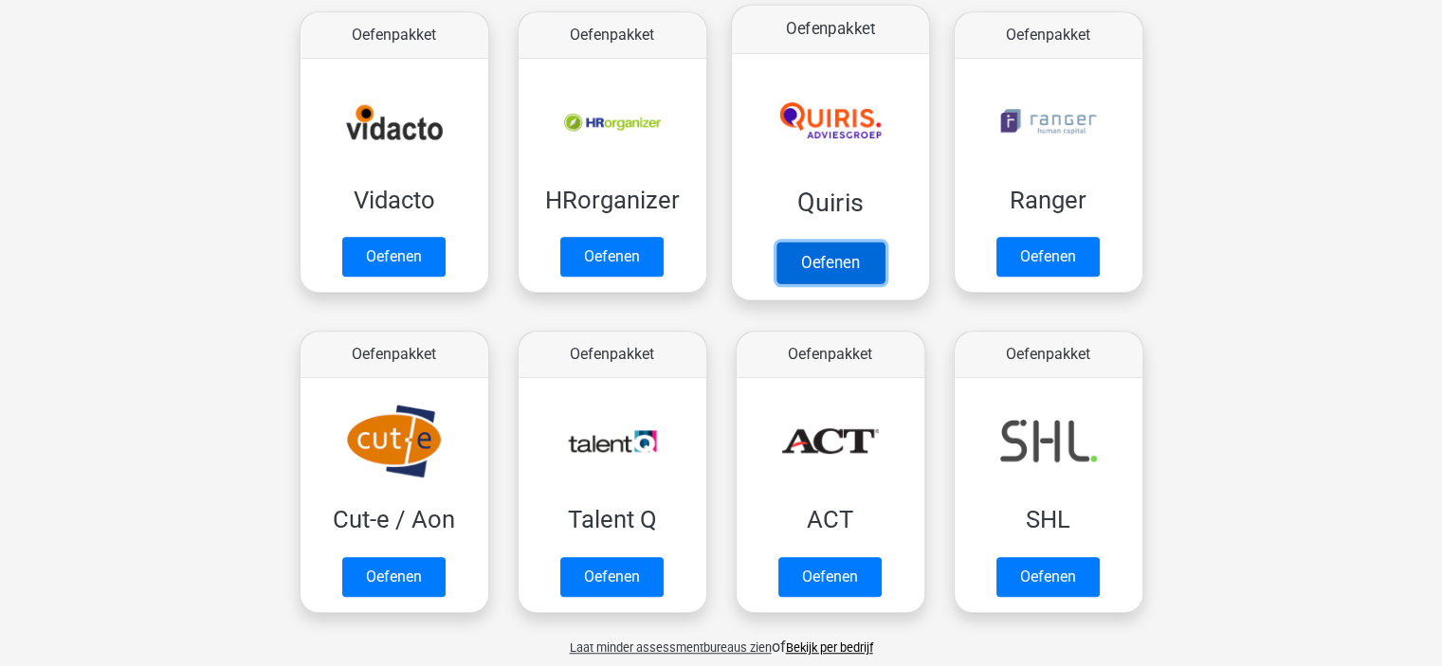
click at [792, 250] on link "Oefenen" at bounding box center [829, 263] width 108 height 42
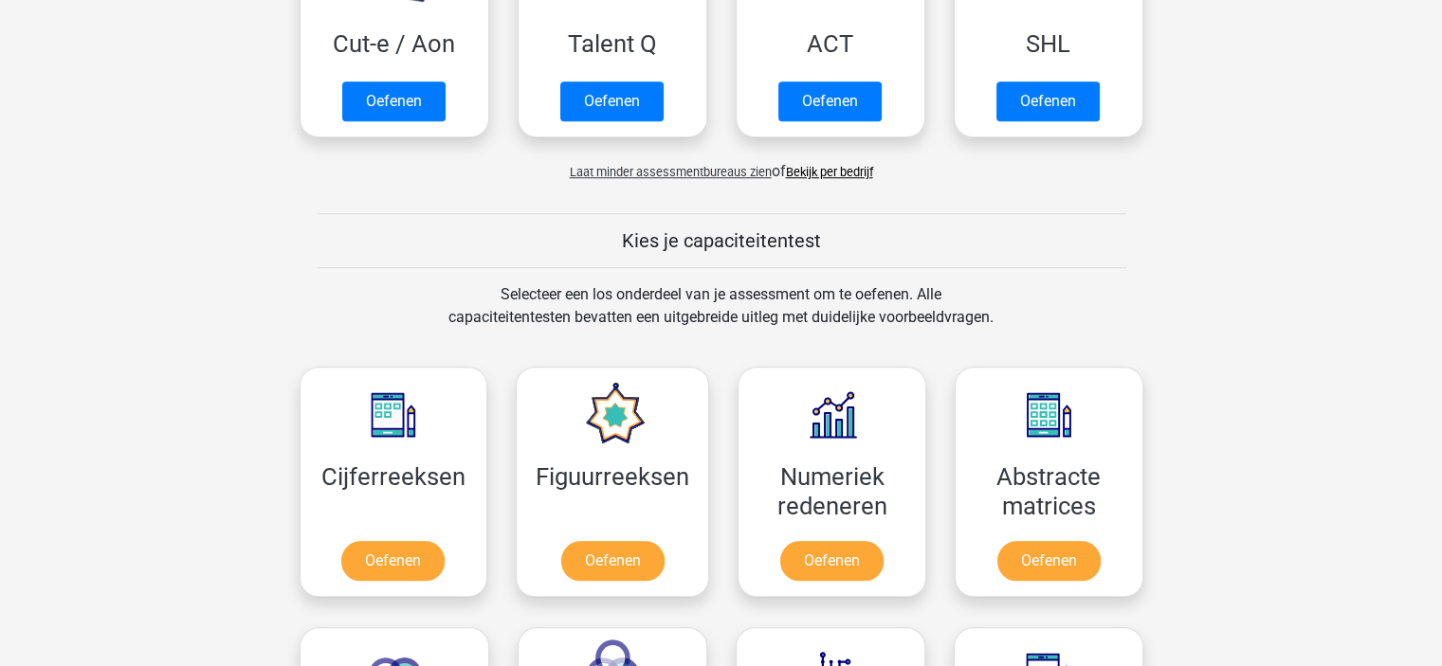
scroll to position [1611, 0]
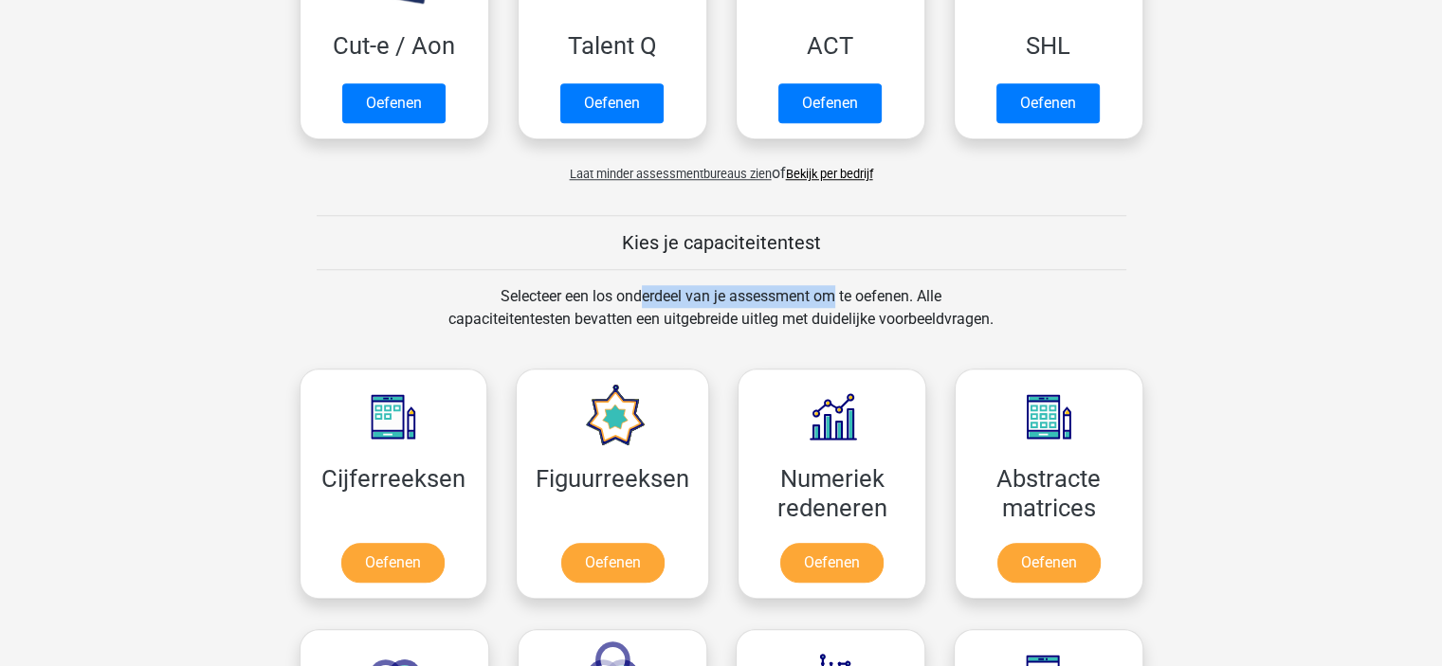
drag, startPoint x: 761, startPoint y: 283, endPoint x: 580, endPoint y: 284, distance: 181.0
click at [580, 285] on div "Selecteer een los onderdeel van je assessment om te oefenen. Alle capaciteitent…" at bounding box center [720, 319] width 581 height 68
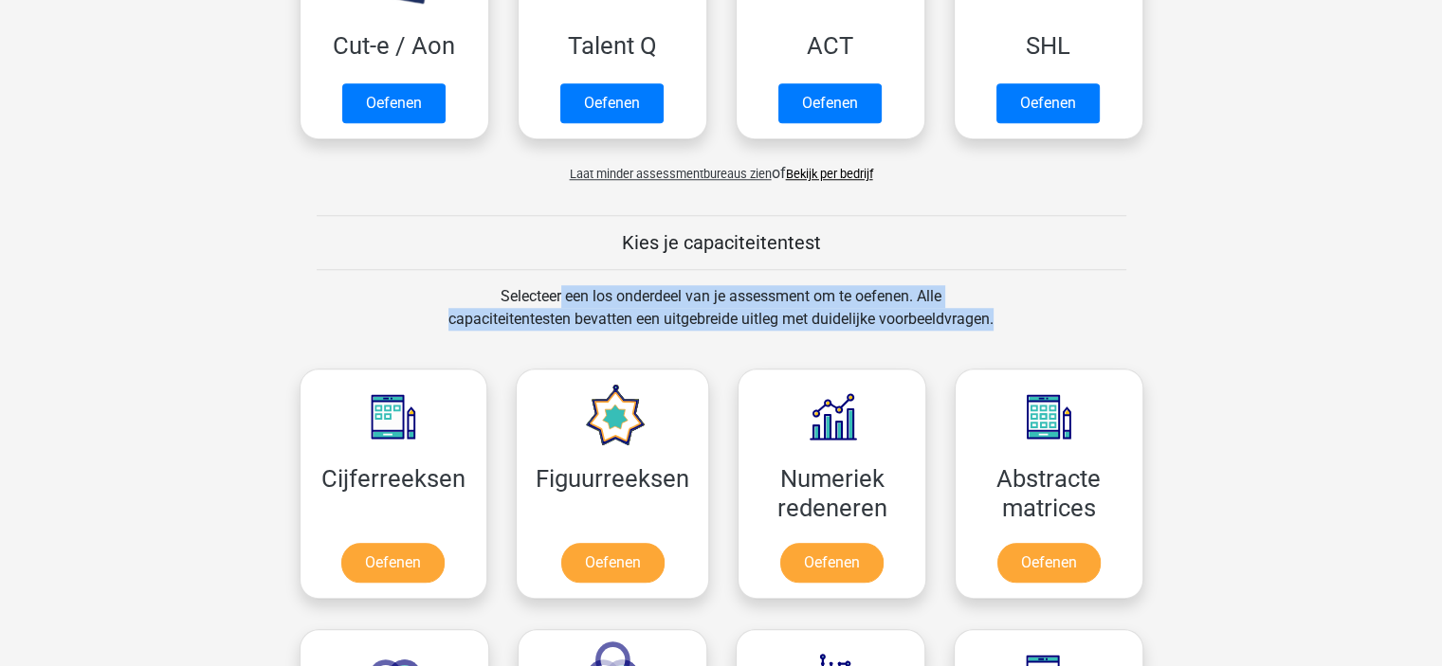
click at [580, 285] on div "Selecteer een los onderdeel van je assessment om te oefenen. Alle capaciteitent…" at bounding box center [720, 319] width 581 height 68
click at [607, 314] on div "Selecteer een los onderdeel van je assessment om te oefenen. Alle capaciteitent…" at bounding box center [720, 319] width 581 height 68
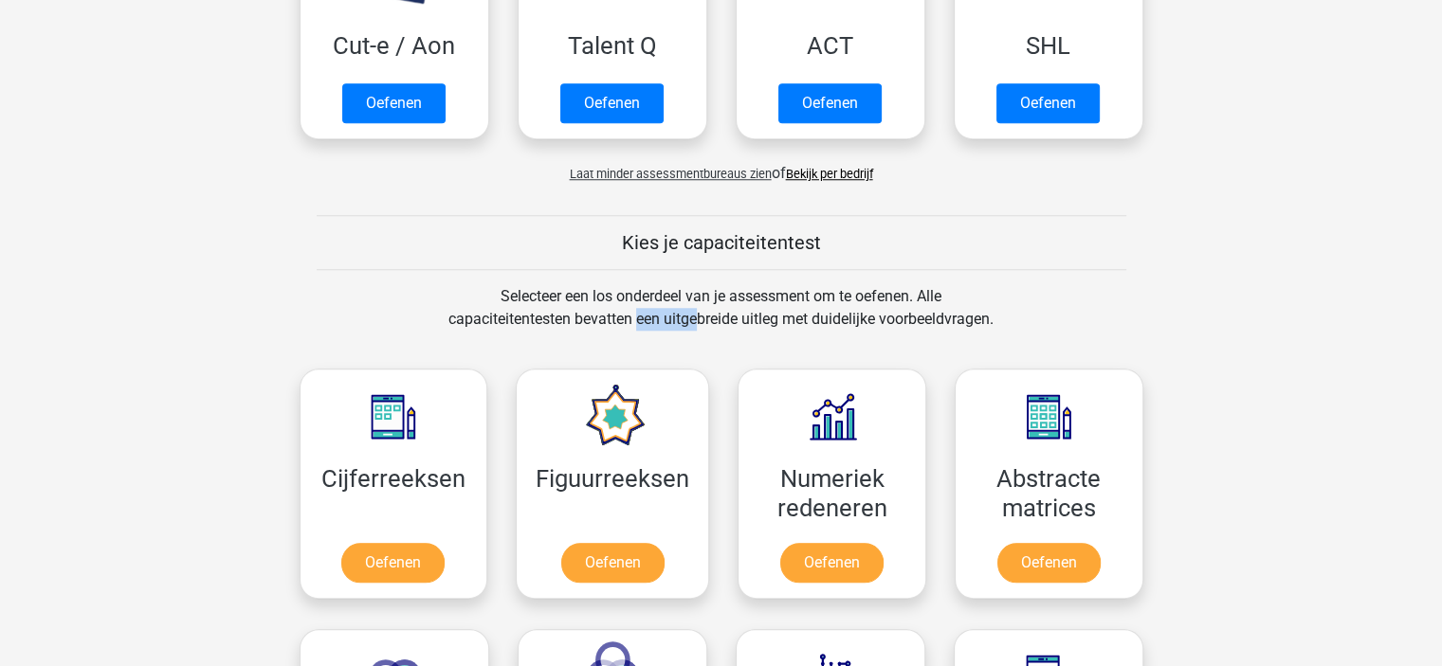
click at [607, 314] on div "Selecteer een los onderdeel van je assessment om te oefenen. Alle capaciteitent…" at bounding box center [720, 319] width 581 height 68
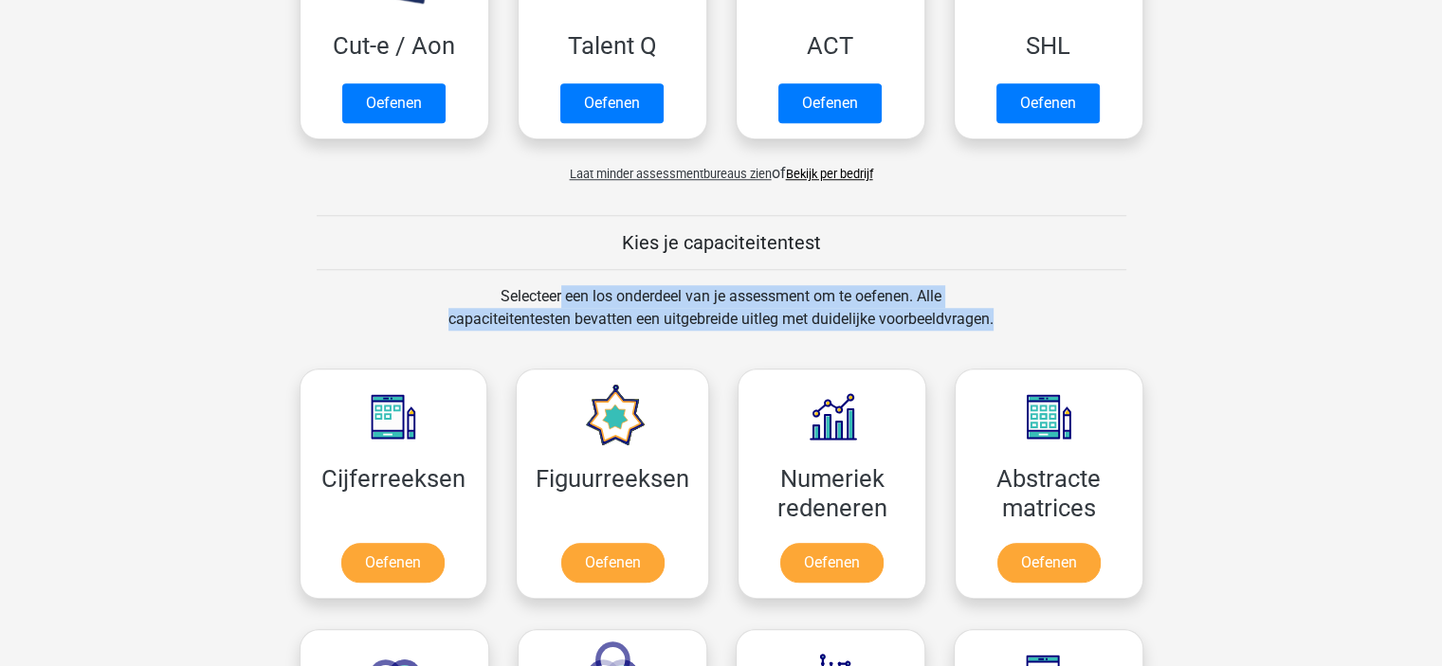
click at [607, 314] on div "Selecteer een los onderdeel van je assessment om te oefenen. Alle capaciteitent…" at bounding box center [720, 319] width 581 height 68
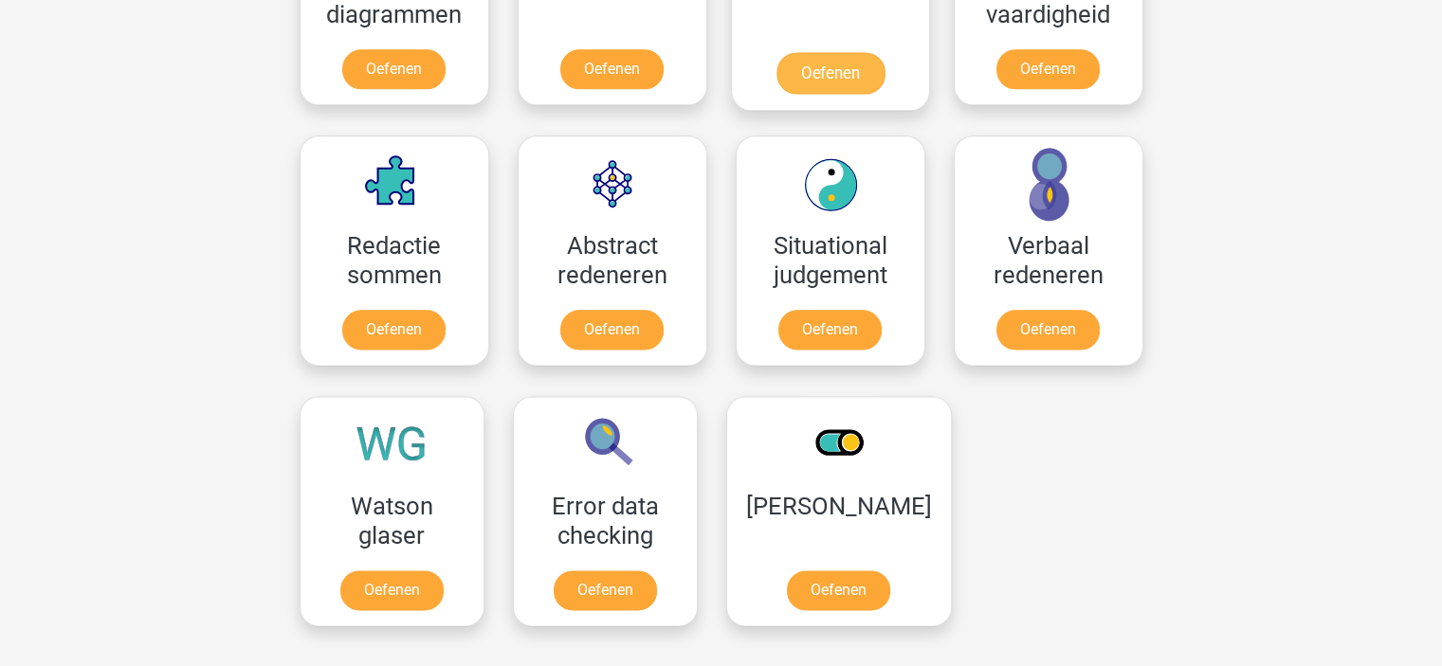
scroll to position [2464, 0]
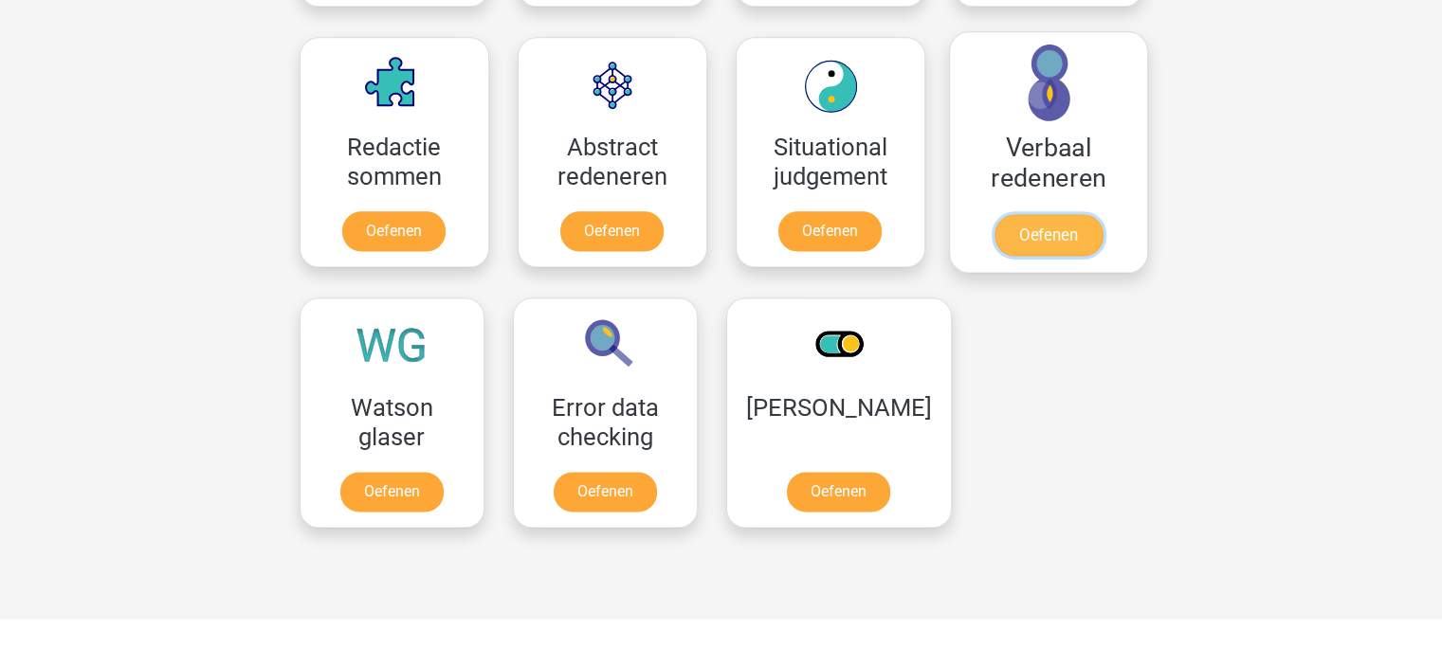
click at [1020, 234] on link "Oefenen" at bounding box center [1047, 235] width 108 height 42
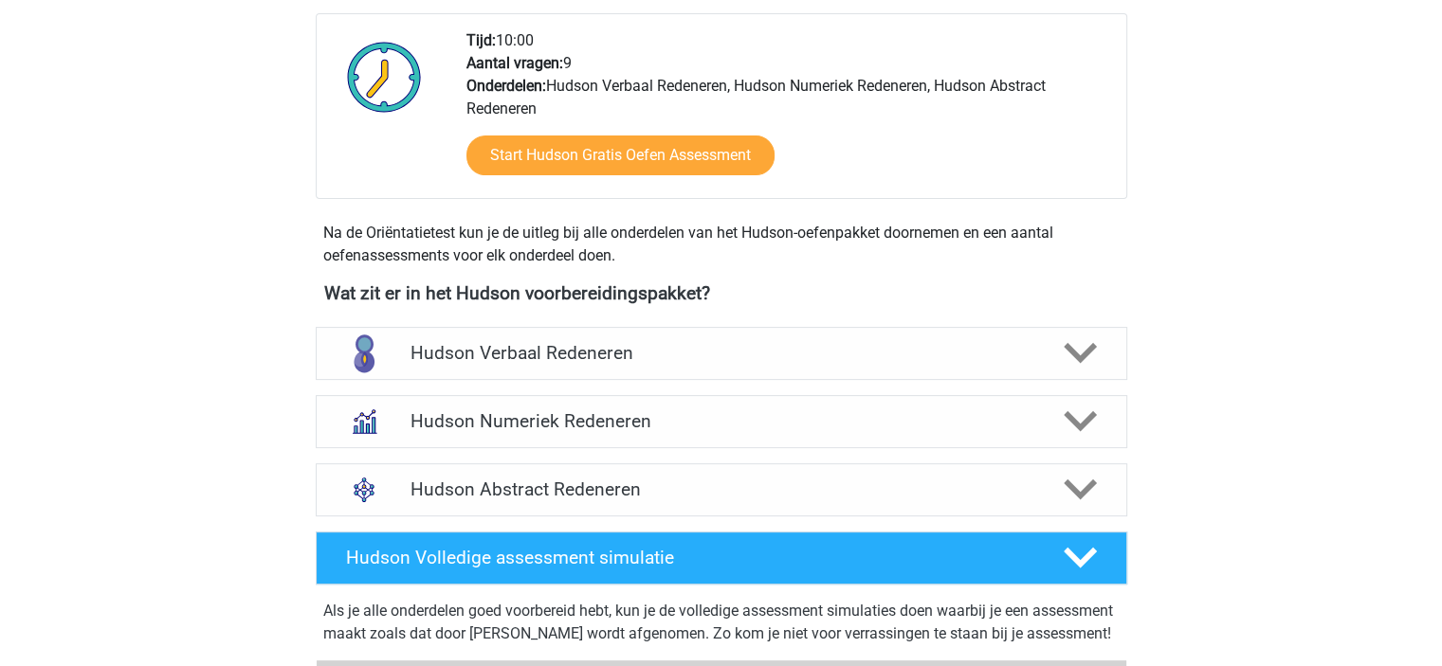
scroll to position [474, 0]
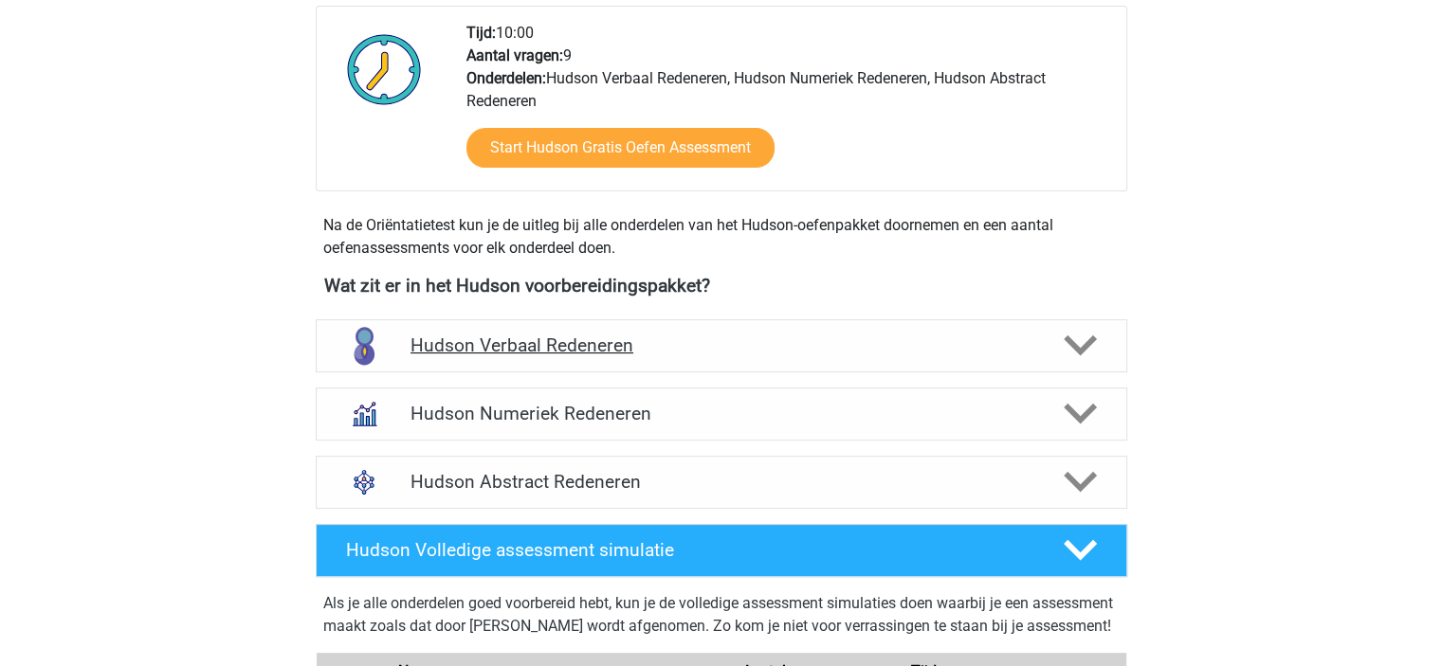
click at [815, 340] on h4 "Hudson Verbaal Redeneren" at bounding box center [720, 346] width 621 height 22
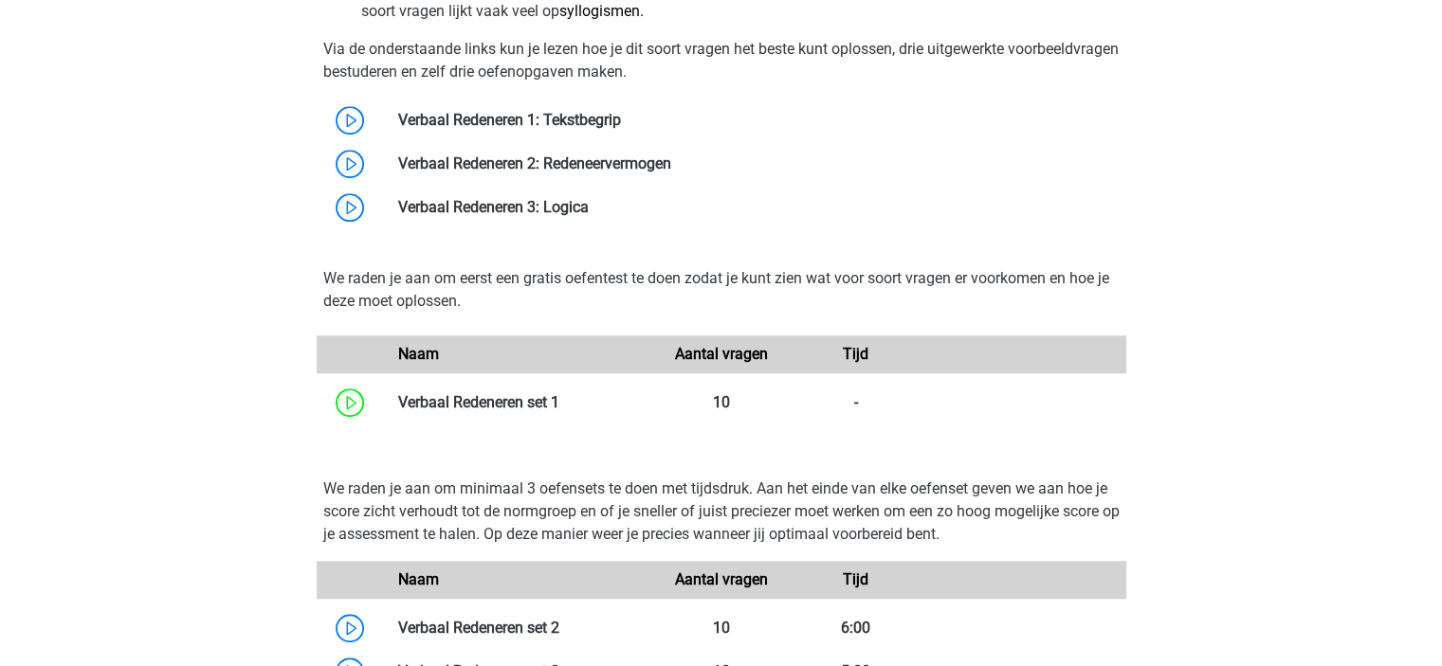
scroll to position [853, 0]
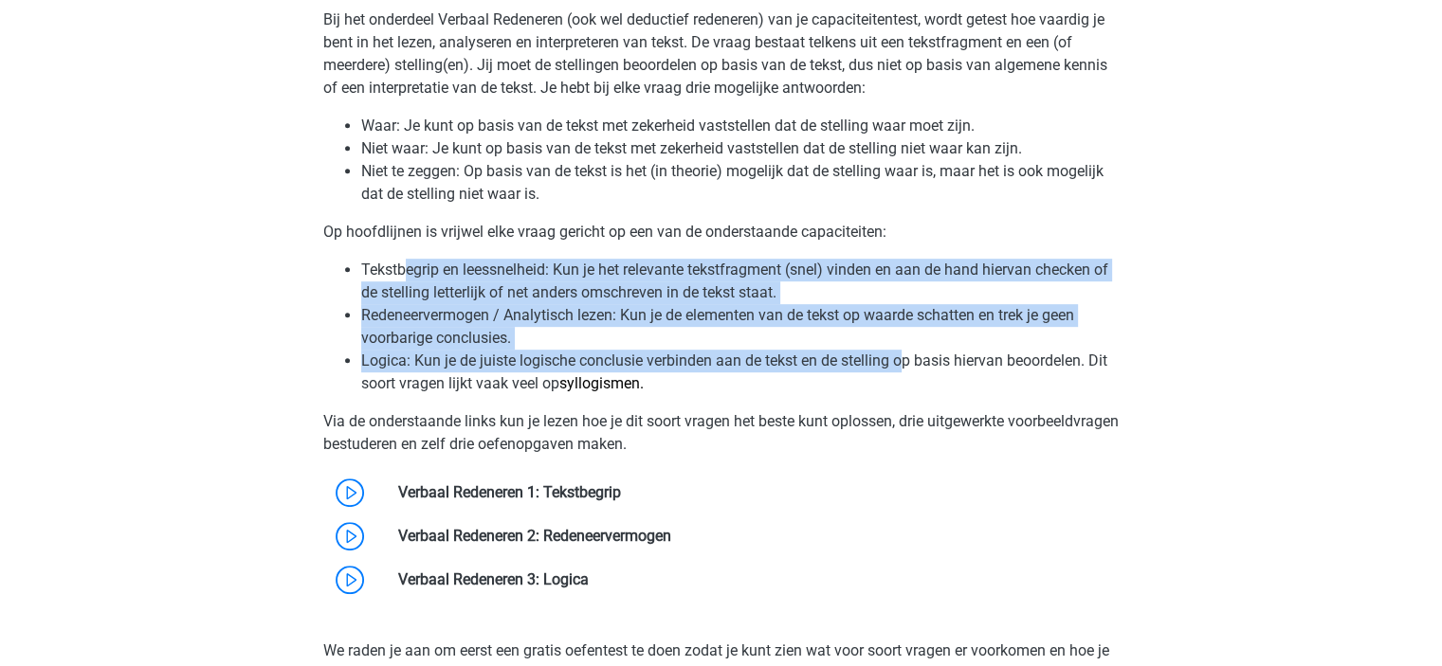
drag, startPoint x: 408, startPoint y: 276, endPoint x: 909, endPoint y: 371, distance: 510.3
click at [909, 371] on ul "Tekstbegrip en leessnelheid: Kun je het relevante tekstfragment (snel) vinden e…" at bounding box center [721, 327] width 796 height 136
click at [909, 371] on li "Logica: Kun je de juiste logische conclusie verbinden aan de tekst en de stelli…" at bounding box center [740, 372] width 758 height 45
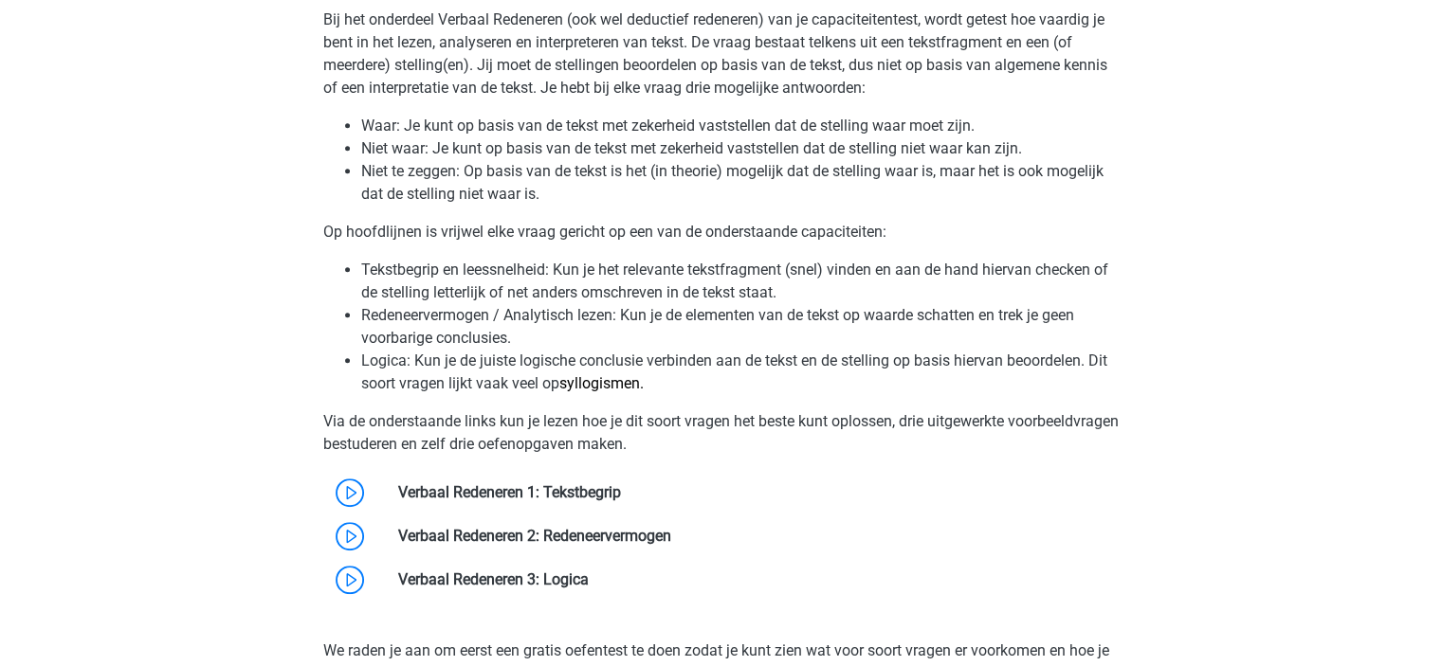
click at [909, 371] on li "Logica: Kun je de juiste logische conclusie verbinden aan de tekst en de stelli…" at bounding box center [740, 372] width 758 height 45
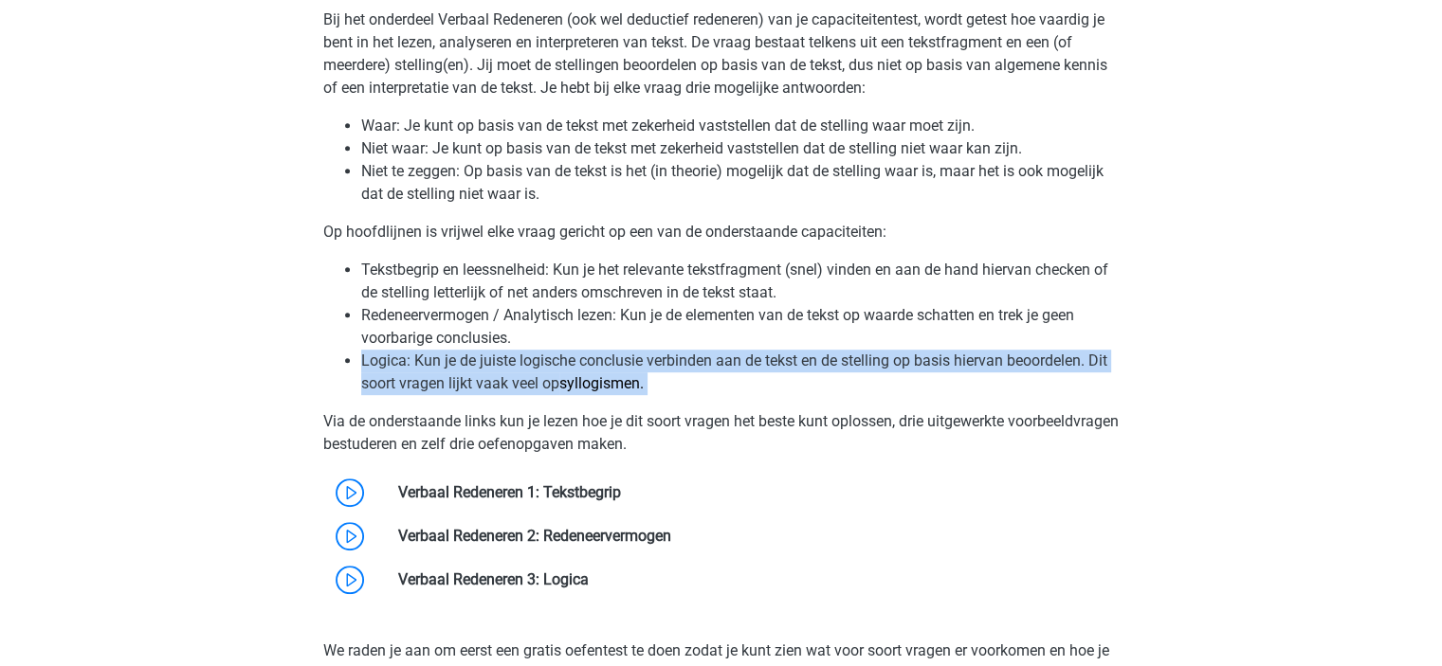
click at [909, 371] on li "Logica: Kun je de juiste logische conclusie verbinden aan de tekst en de stelli…" at bounding box center [740, 372] width 758 height 45
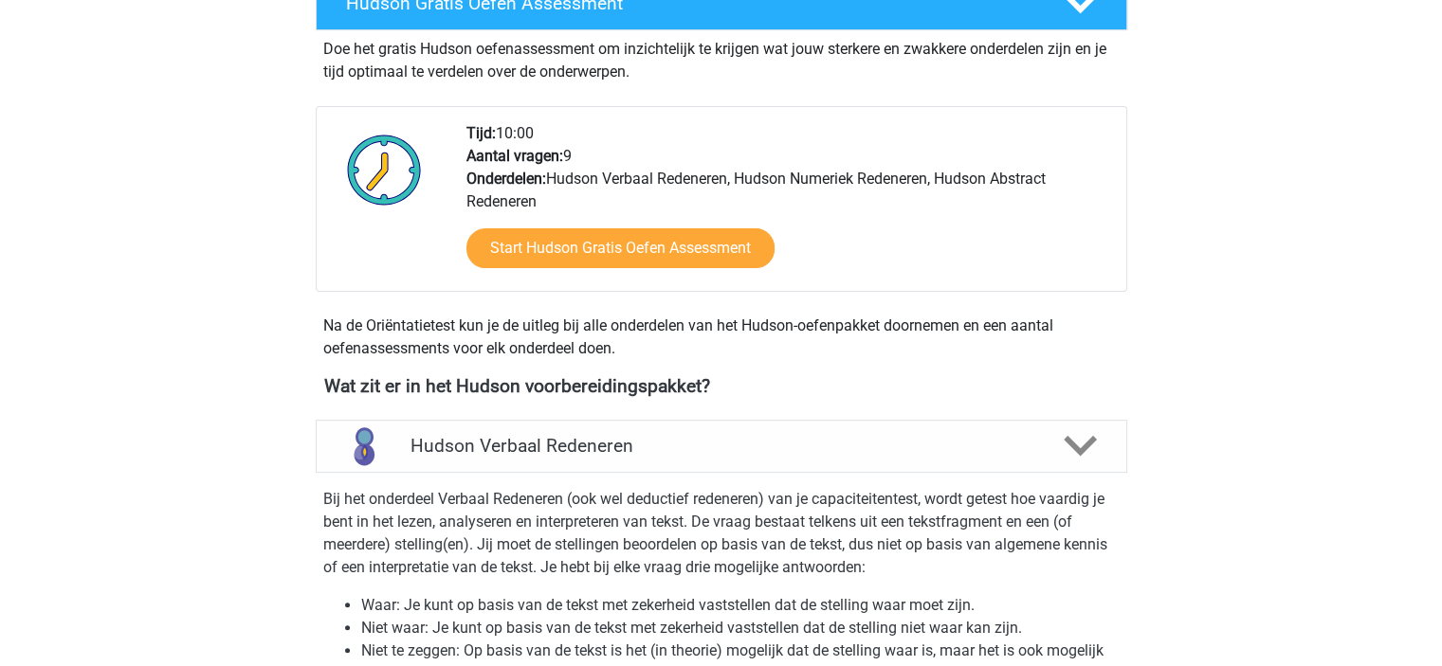
scroll to position [0, 0]
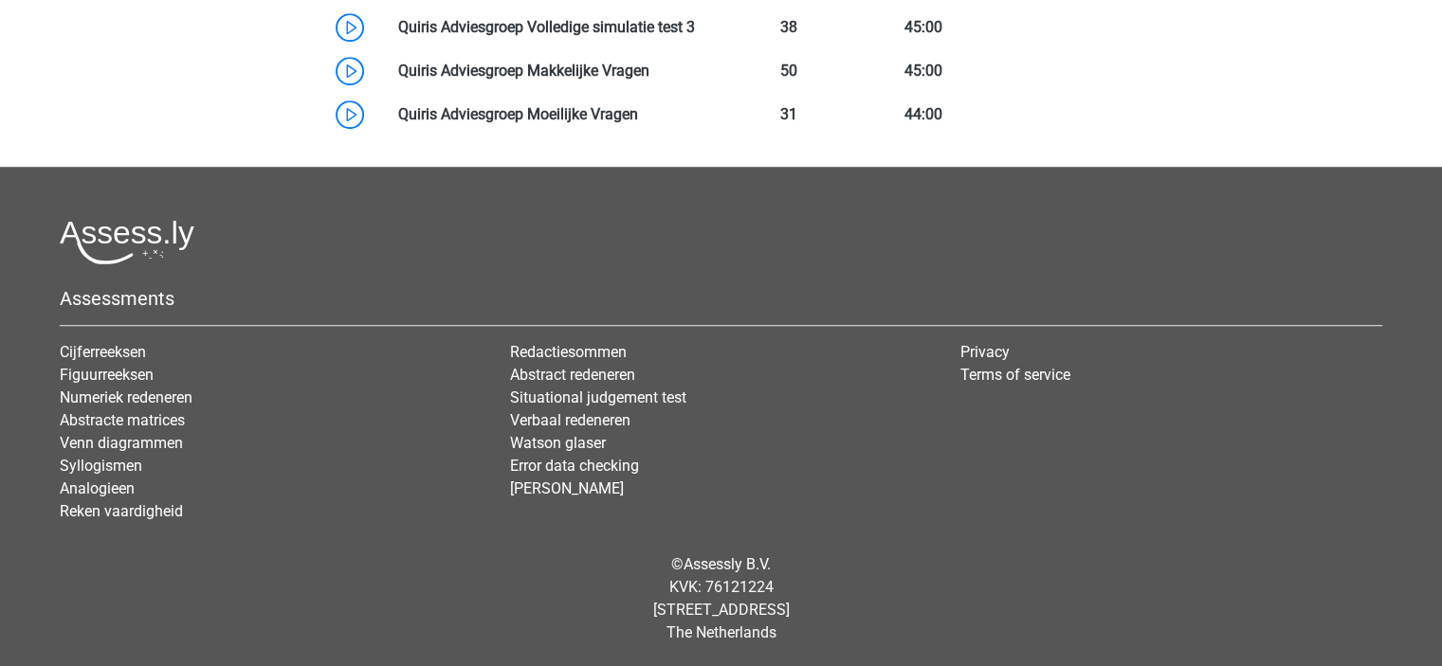
scroll to position [905, 0]
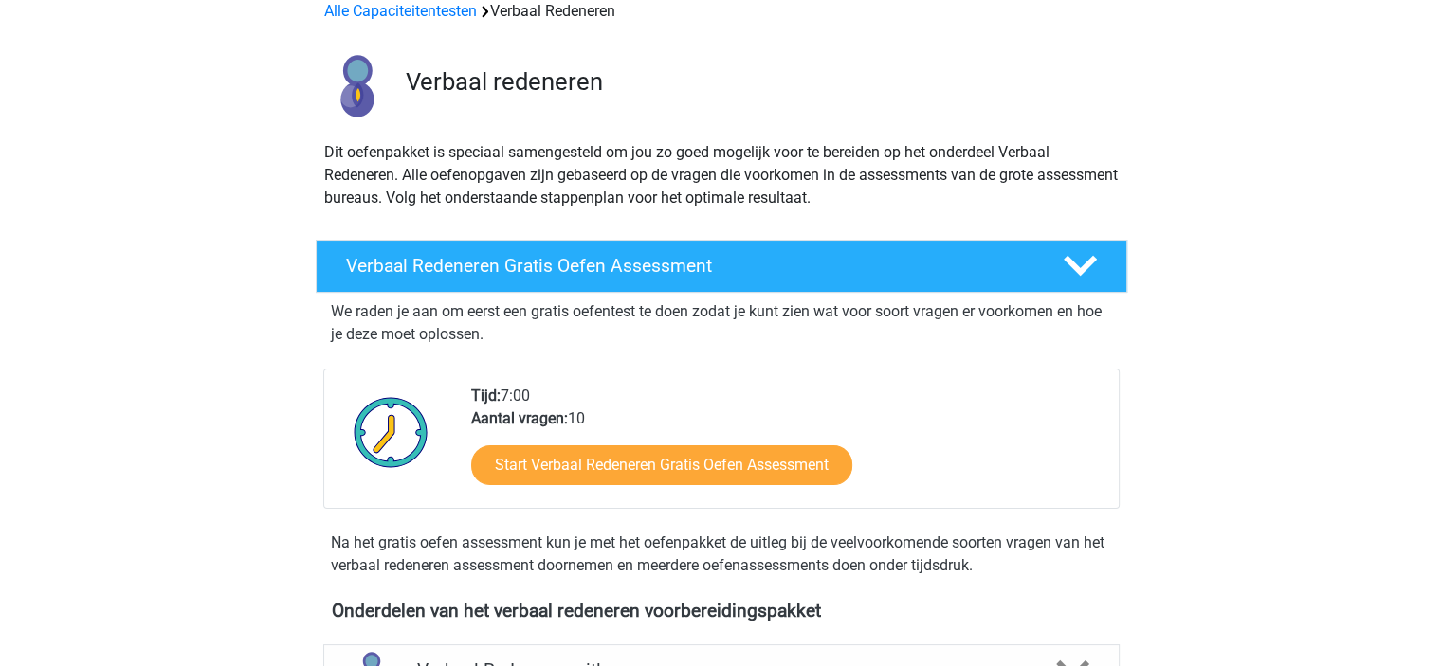
scroll to position [379, 0]
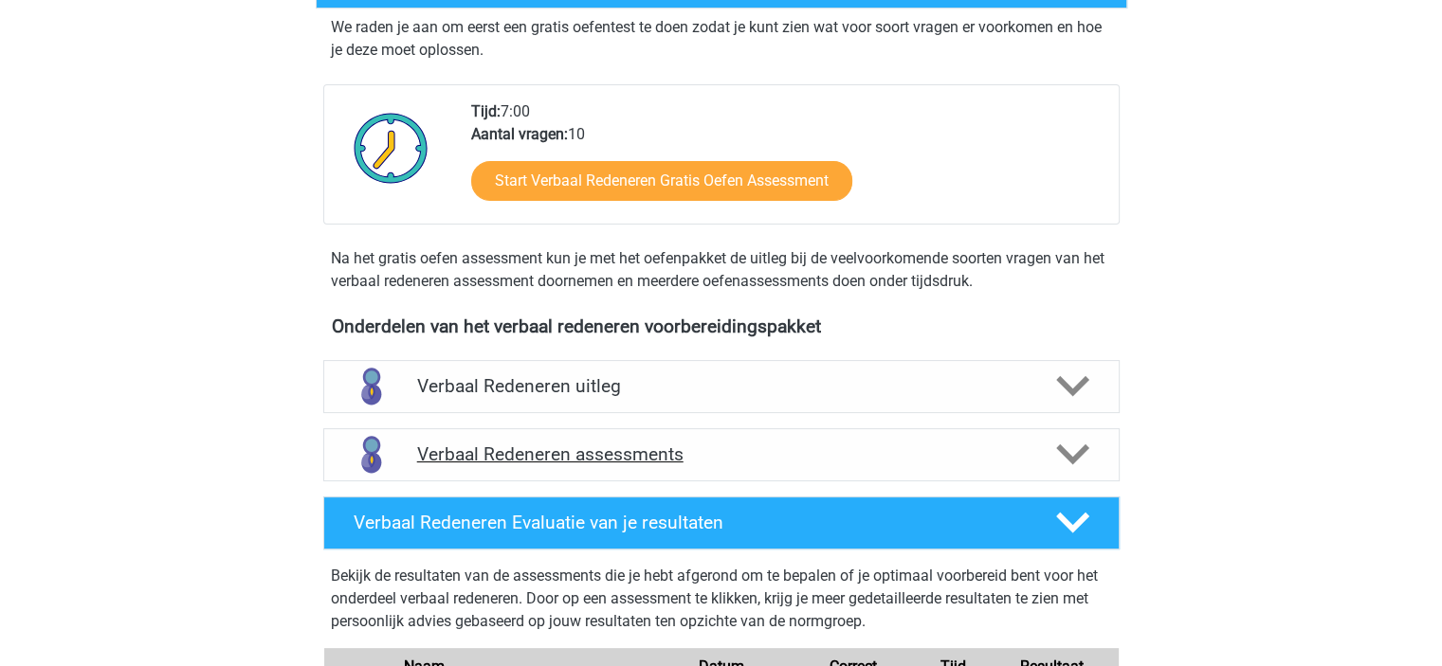
click at [936, 433] on div "Verbaal Redeneren assessments" at bounding box center [721, 454] width 796 height 53
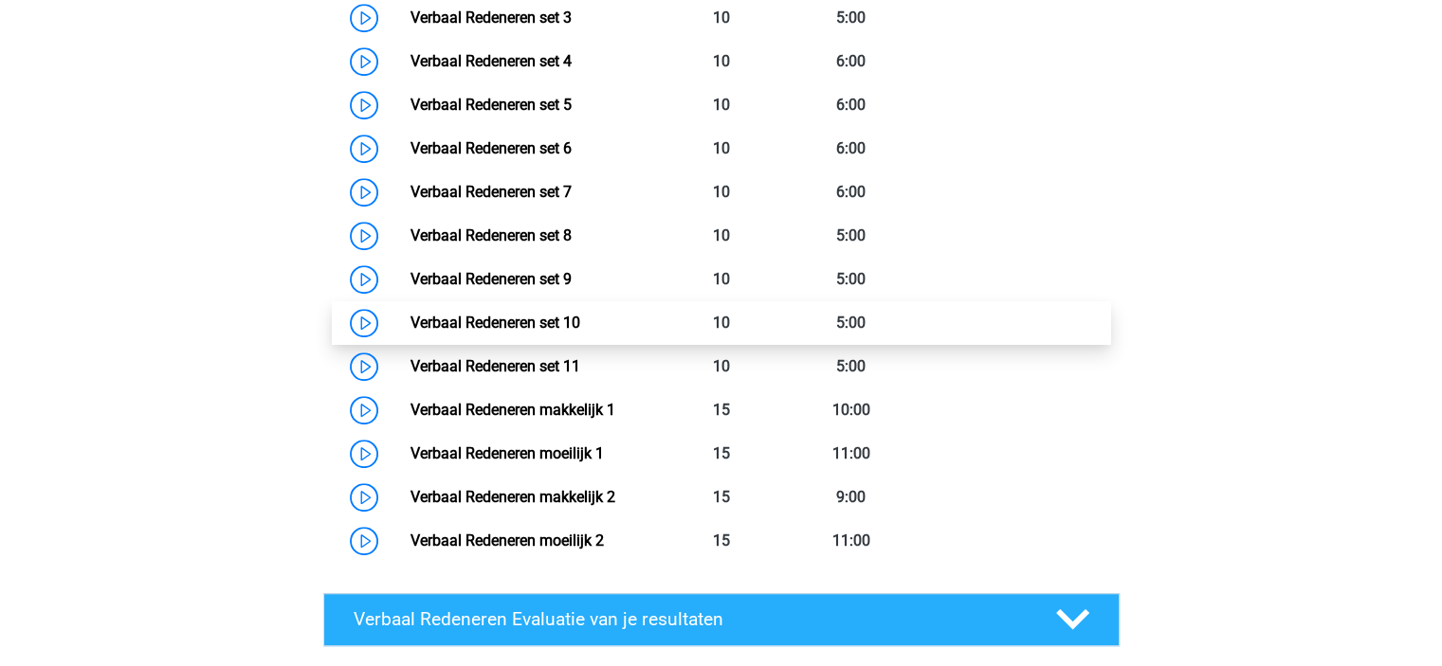
scroll to position [1043, 0]
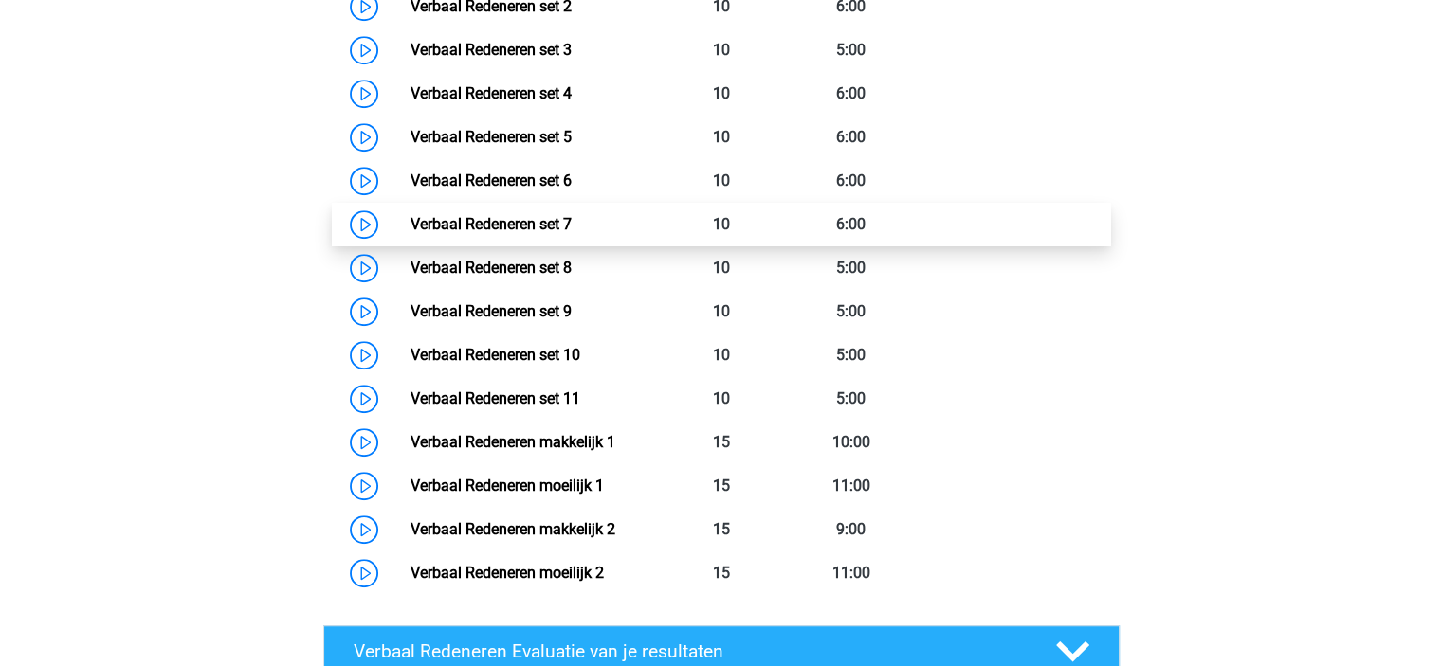
click at [410, 219] on link "Verbaal Redeneren set 7" at bounding box center [490, 224] width 161 height 18
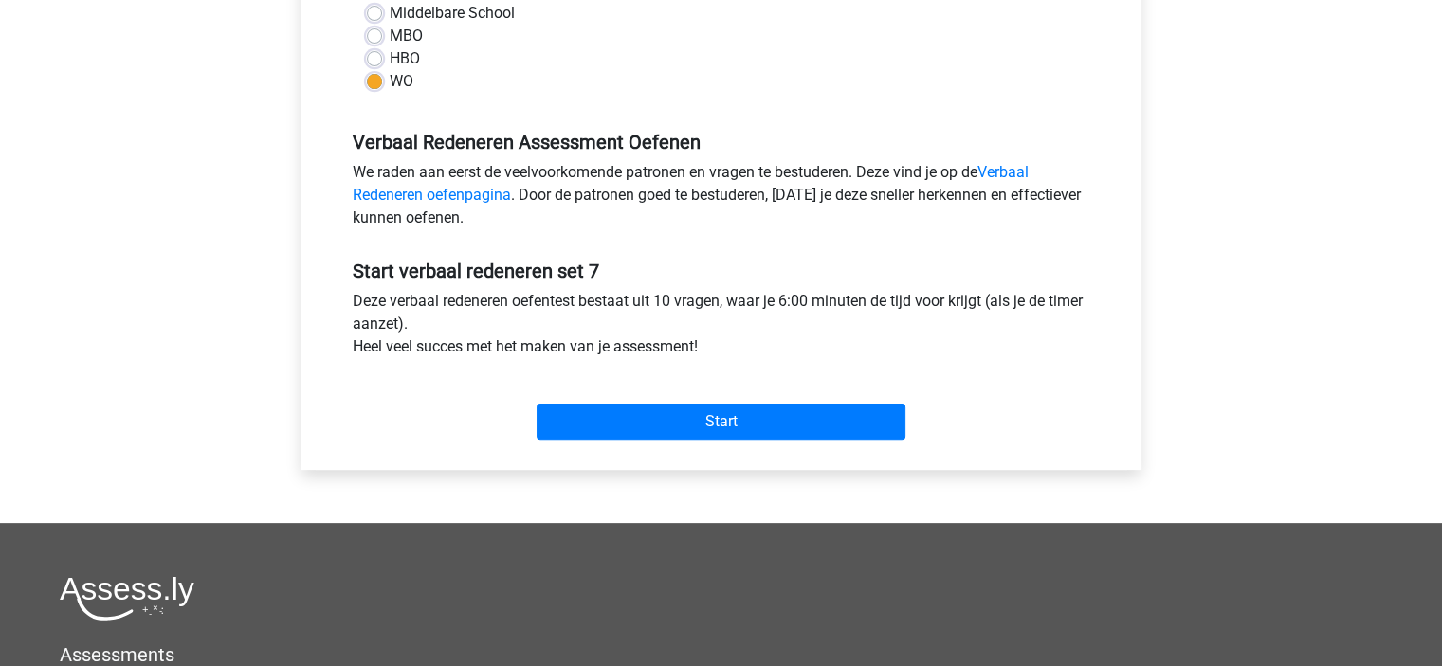
scroll to position [663, 0]
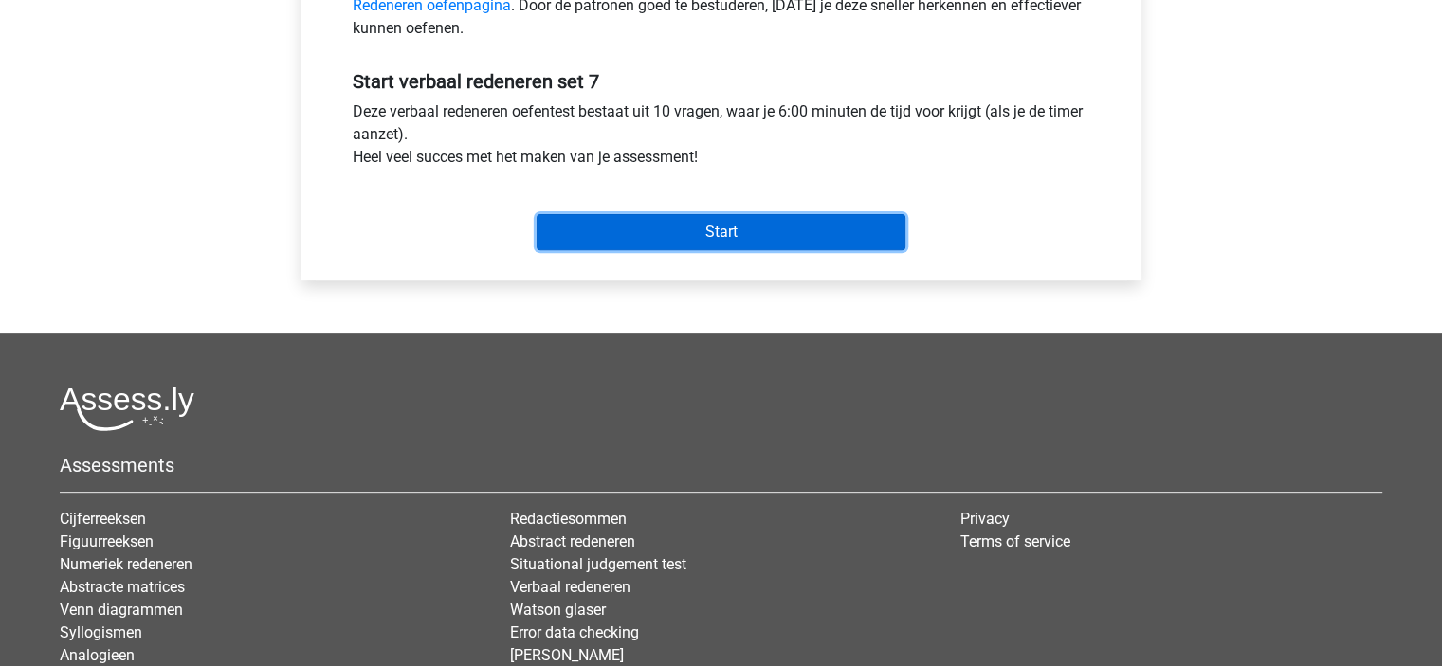
click at [634, 237] on input "Start" at bounding box center [720, 232] width 369 height 36
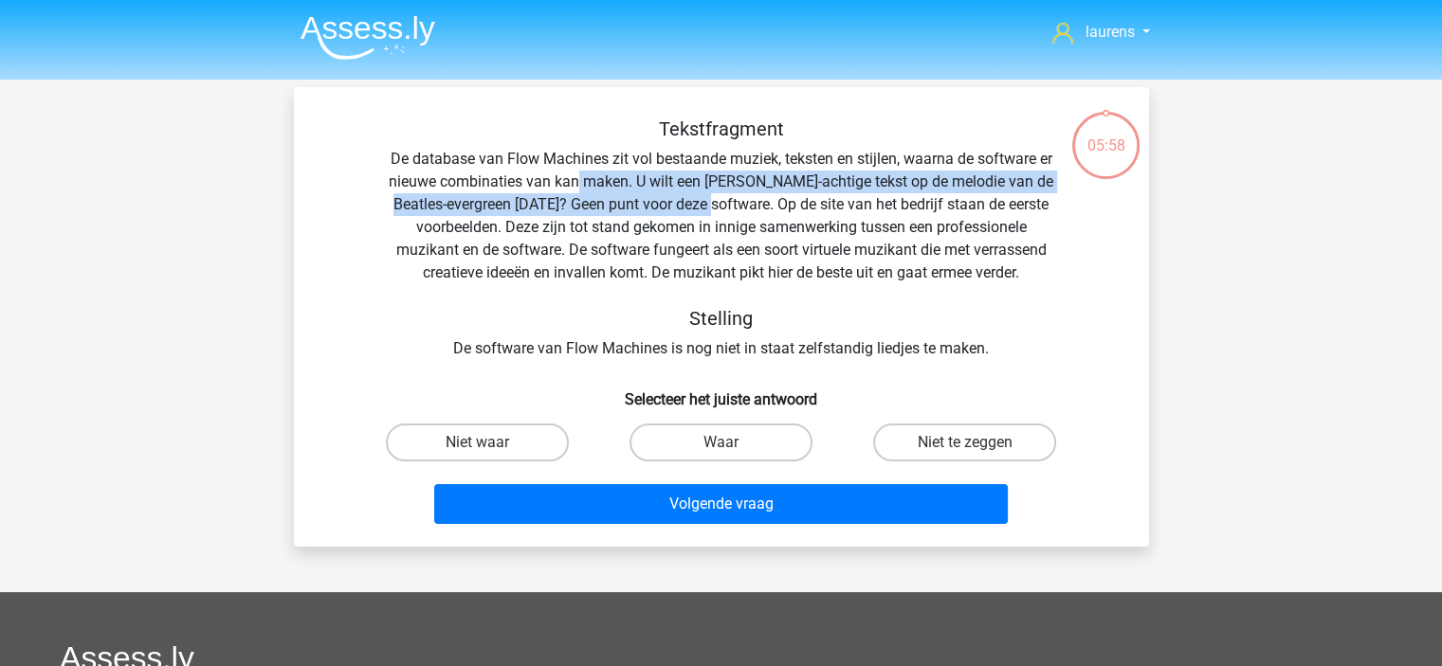
drag, startPoint x: 602, startPoint y: 178, endPoint x: 752, endPoint y: 195, distance: 150.7
click at [752, 195] on div "Tekstfragment De database van Flow Machines zit vol bestaande muziek, teksten e…" at bounding box center [721, 239] width 794 height 243
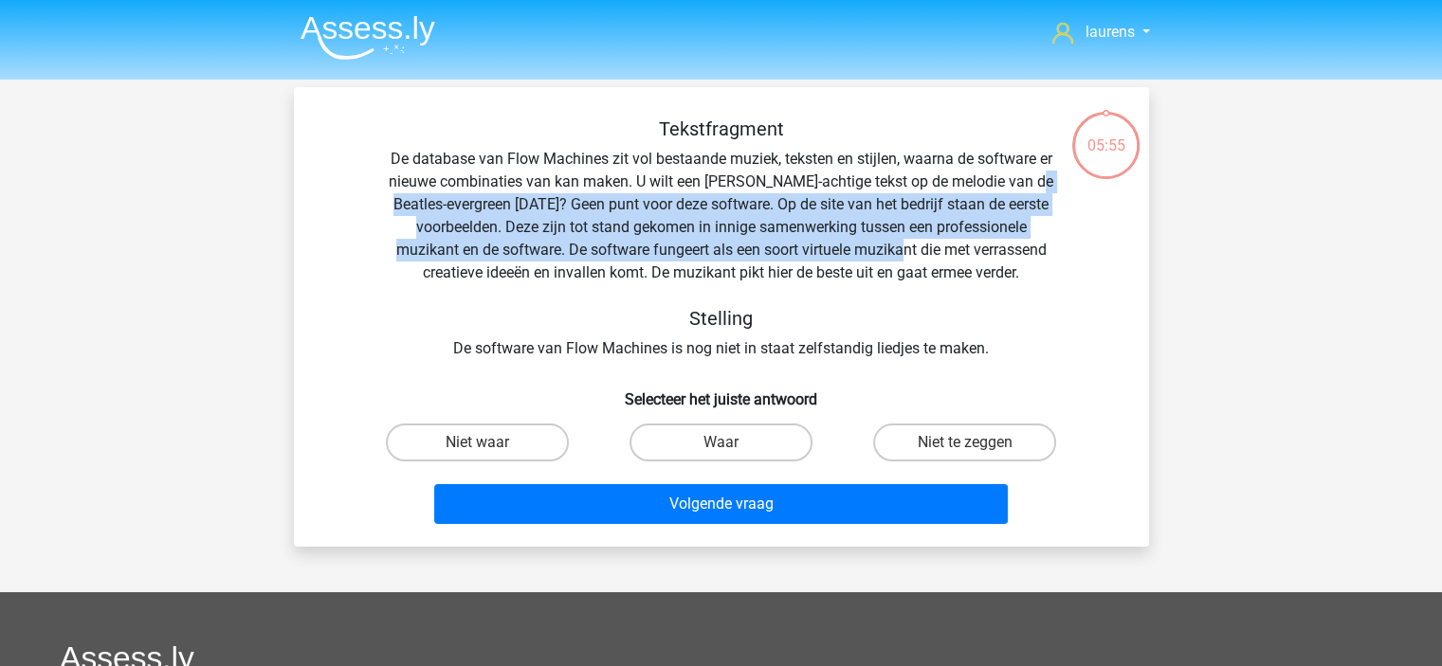
drag, startPoint x: 502, startPoint y: 203, endPoint x: 910, endPoint y: 254, distance: 410.8
click at [910, 254] on div "Tekstfragment De database van Flow Machines zit vol bestaande muziek, teksten e…" at bounding box center [721, 239] width 794 height 243
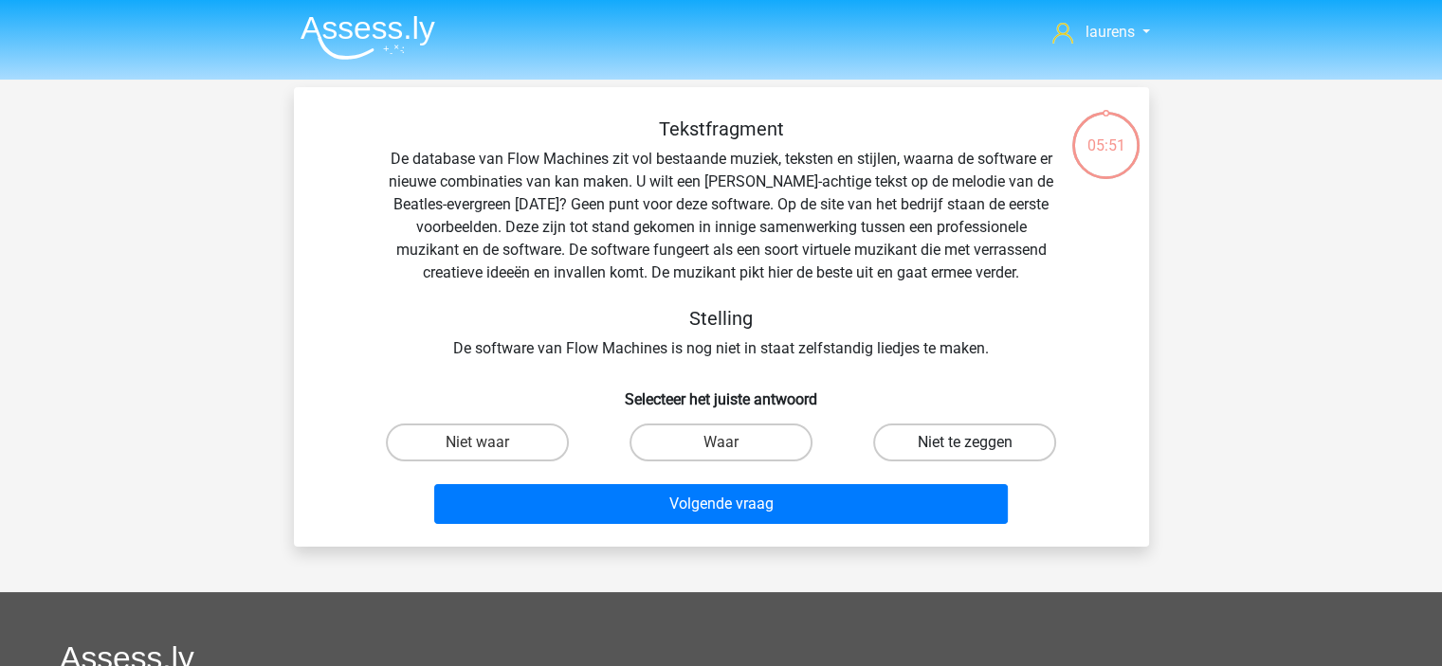
click at [908, 436] on label "Niet te zeggen" at bounding box center [964, 443] width 183 height 38
click at [965, 443] on input "Niet te zeggen" at bounding box center [971, 449] width 12 height 12
radio input "true"
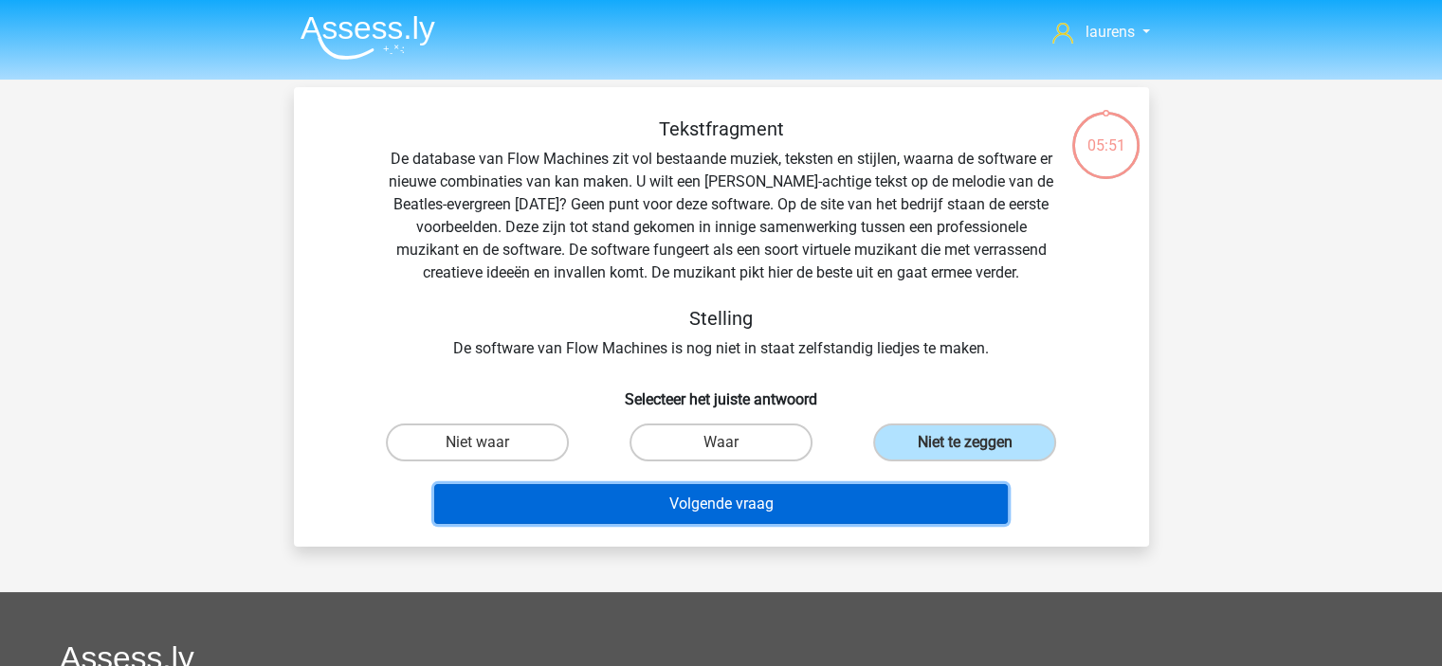
click at [846, 515] on button "Volgende vraag" at bounding box center [720, 504] width 573 height 40
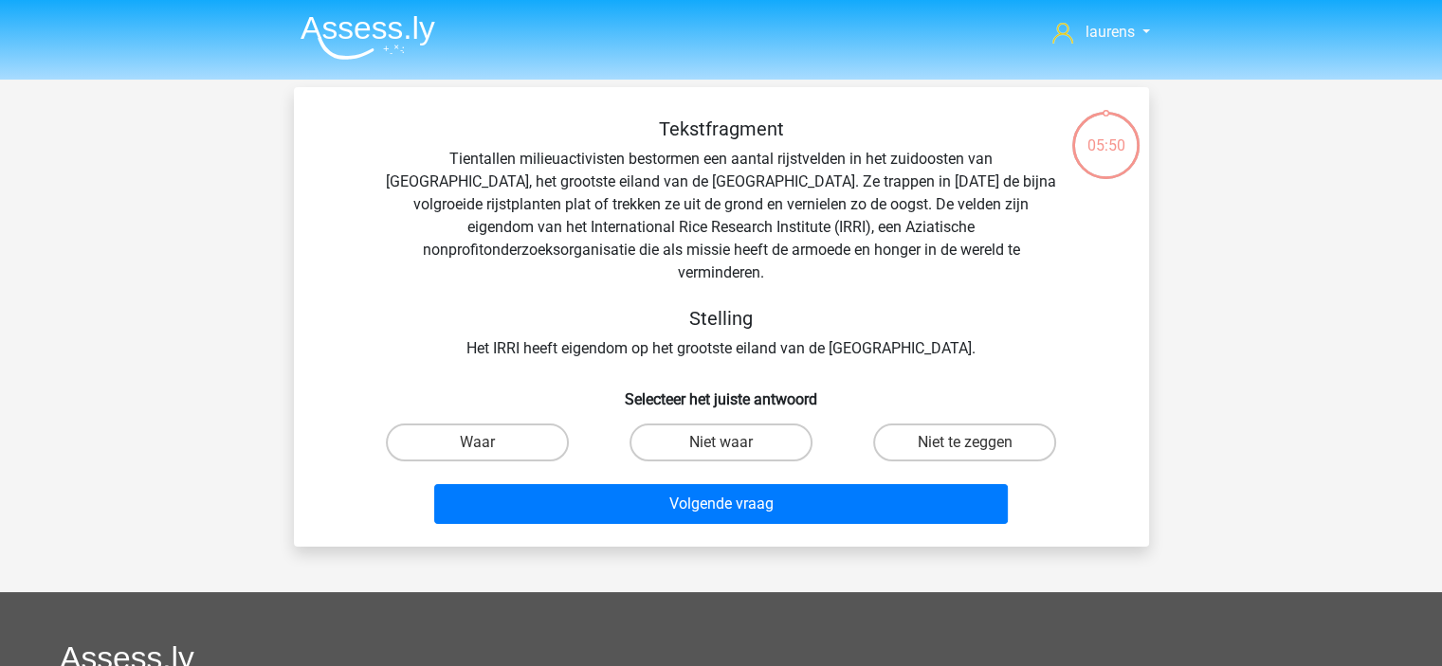
scroll to position [87, 0]
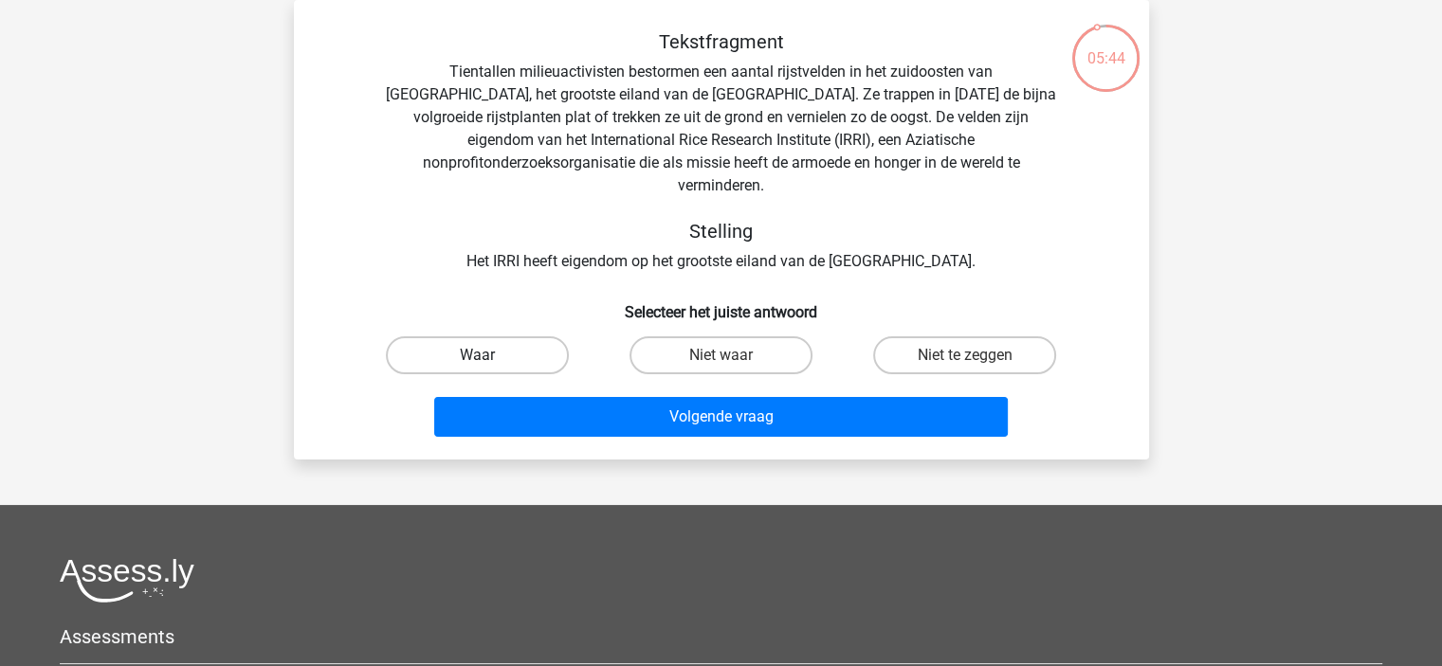
click at [522, 340] on label "Waar" at bounding box center [477, 355] width 183 height 38
click at [489, 355] on input "Waar" at bounding box center [483, 361] width 12 height 12
radio input "true"
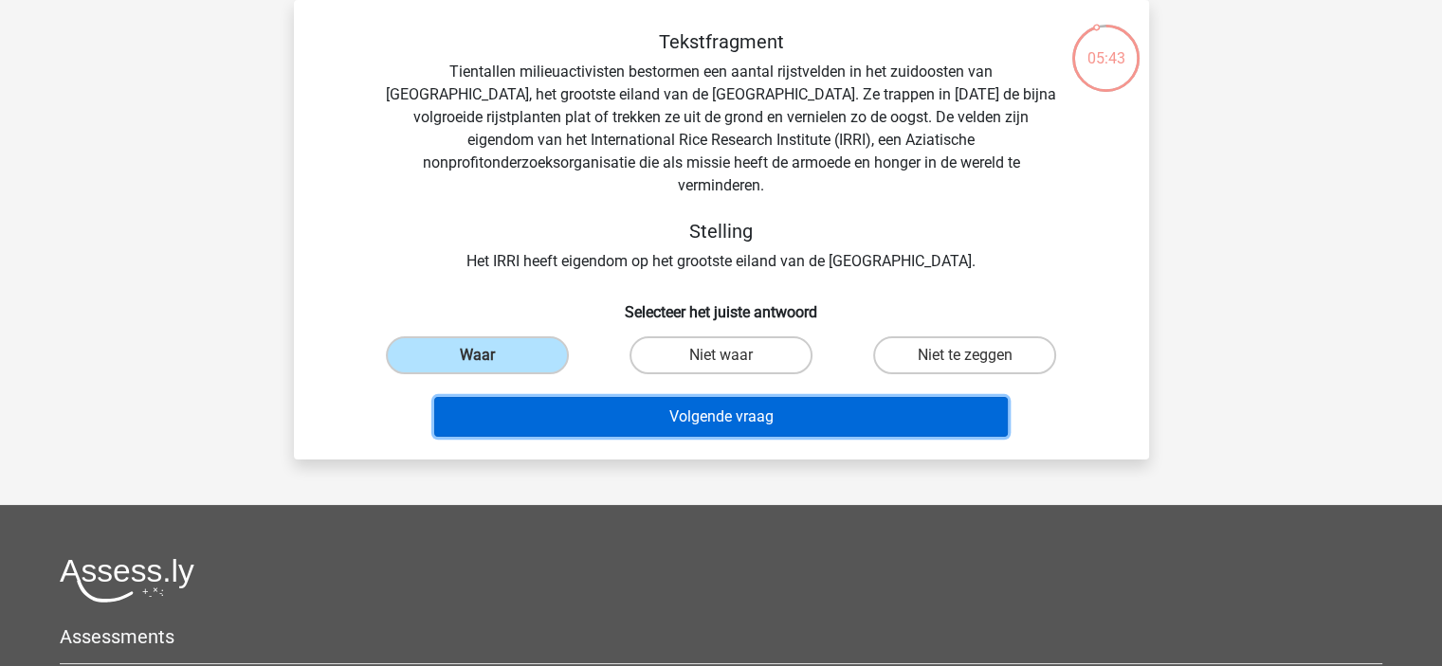
click at [591, 397] on button "Volgende vraag" at bounding box center [720, 417] width 573 height 40
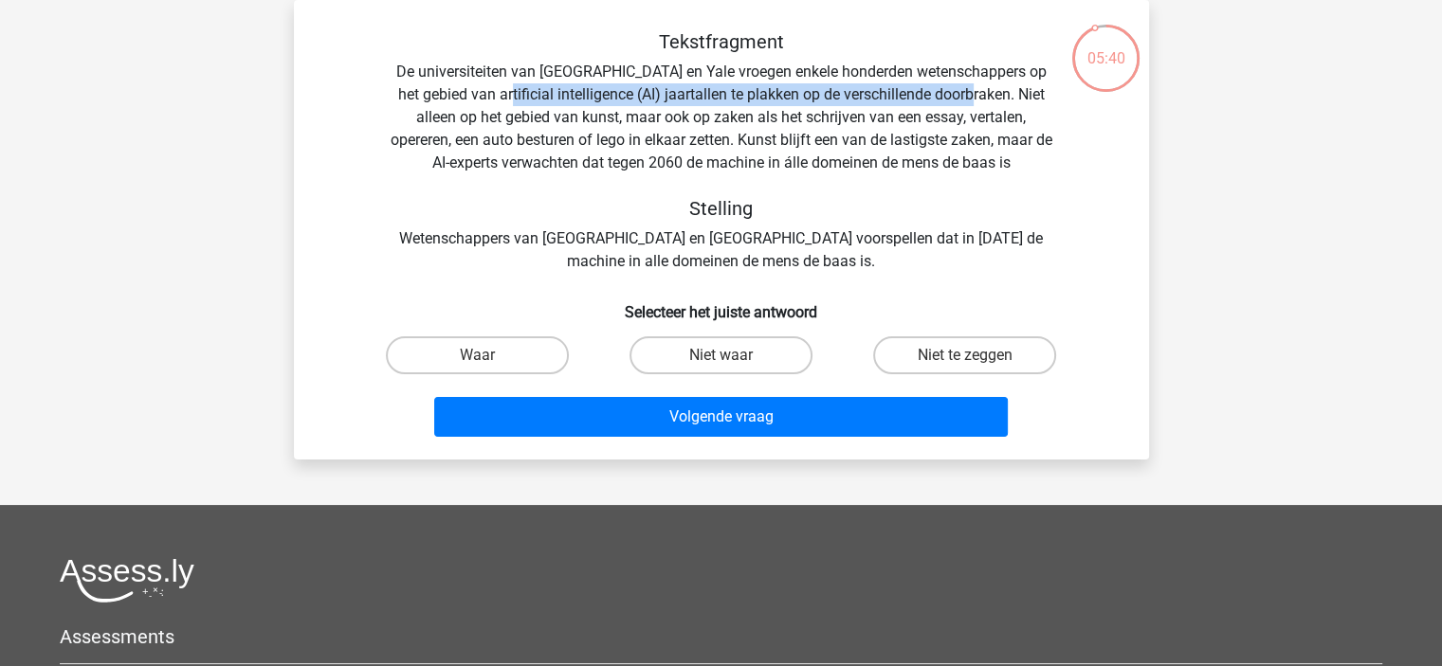
drag, startPoint x: 471, startPoint y: 96, endPoint x: 949, endPoint y: 101, distance: 477.8
click at [949, 101] on div "Tekstfragment De universiteiten van Oxford en Yale vroegen enkele honderden wet…" at bounding box center [721, 151] width 794 height 243
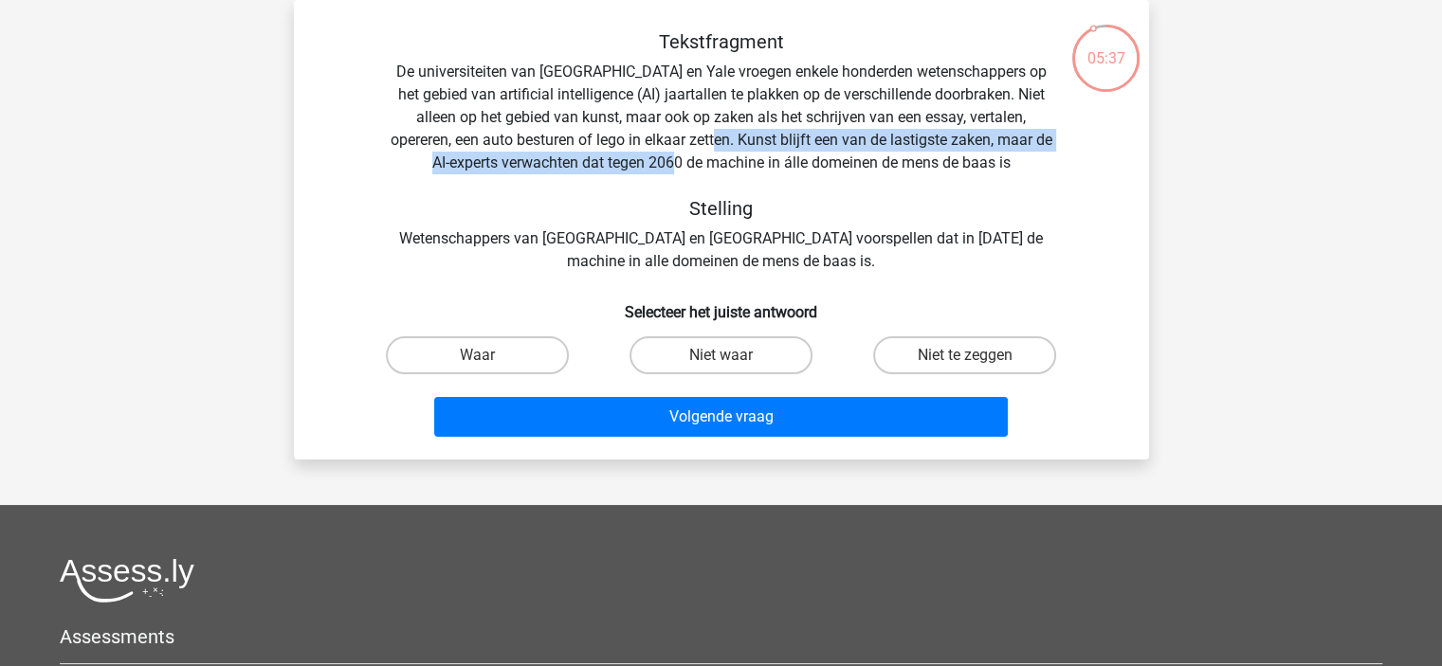
drag, startPoint x: 689, startPoint y: 136, endPoint x: 728, endPoint y: 170, distance: 51.7
click at [728, 170] on div "Tekstfragment De universiteiten van Oxford en Yale vroegen enkele honderden wet…" at bounding box center [721, 151] width 794 height 243
click at [733, 357] on label "Niet waar" at bounding box center [720, 355] width 183 height 38
click at [733, 357] on input "Niet waar" at bounding box center [726, 361] width 12 height 12
radio input "true"
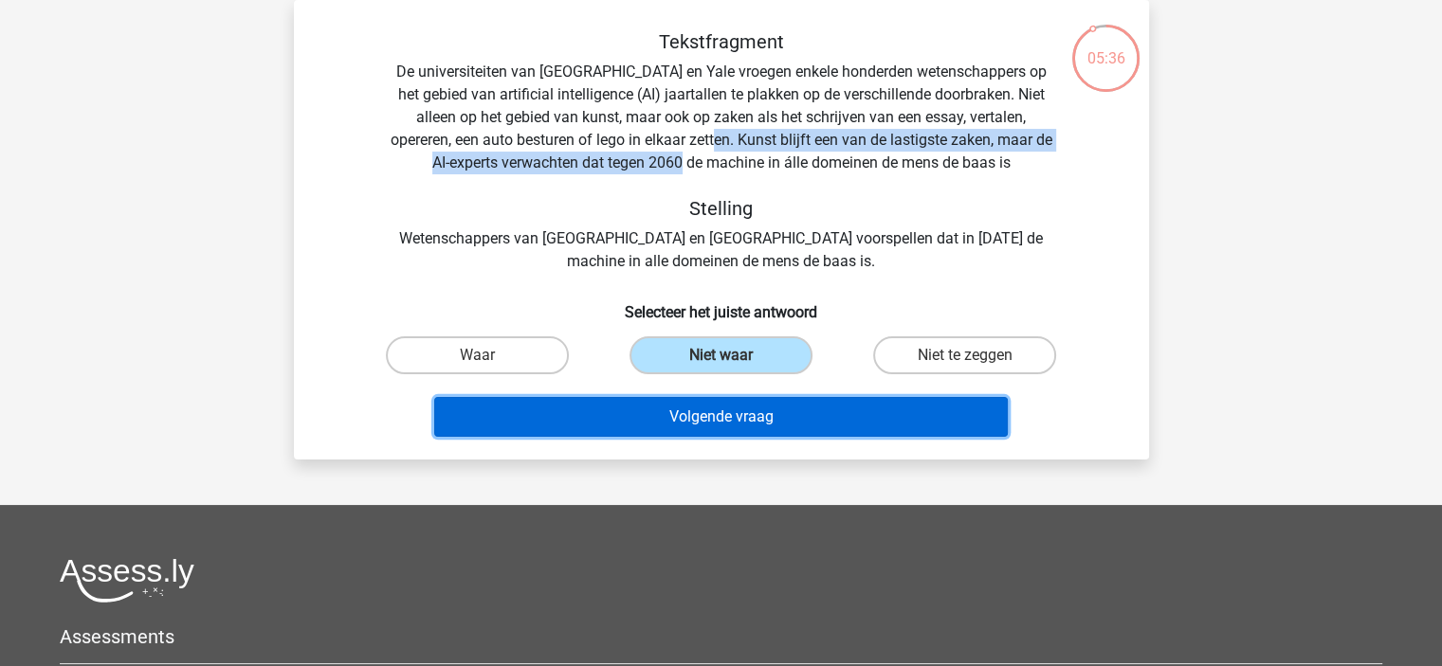
click at [724, 409] on button "Volgende vraag" at bounding box center [720, 417] width 573 height 40
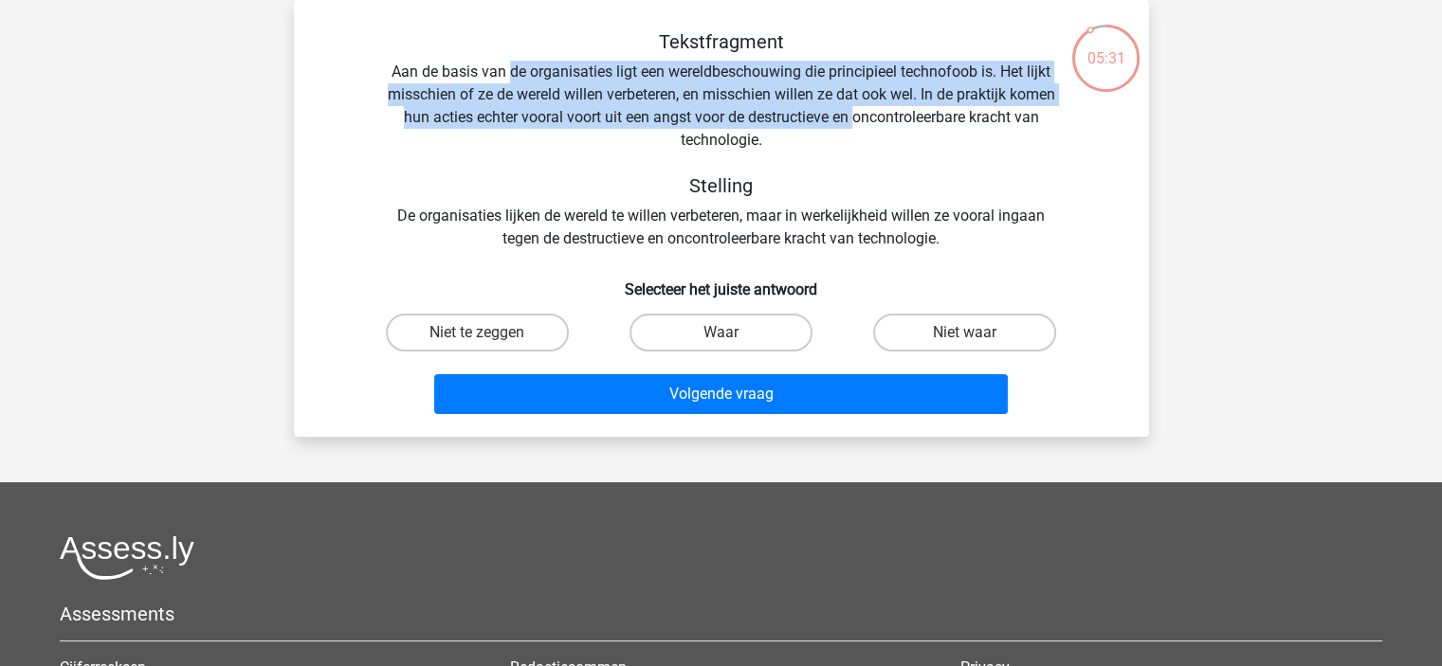
drag, startPoint x: 509, startPoint y: 81, endPoint x: 894, endPoint y: 112, distance: 386.1
click at [894, 112] on div "Tekstfragment Aan de basis van de organisaties ligt een wereldbeschouwing die p…" at bounding box center [721, 140] width 794 height 220
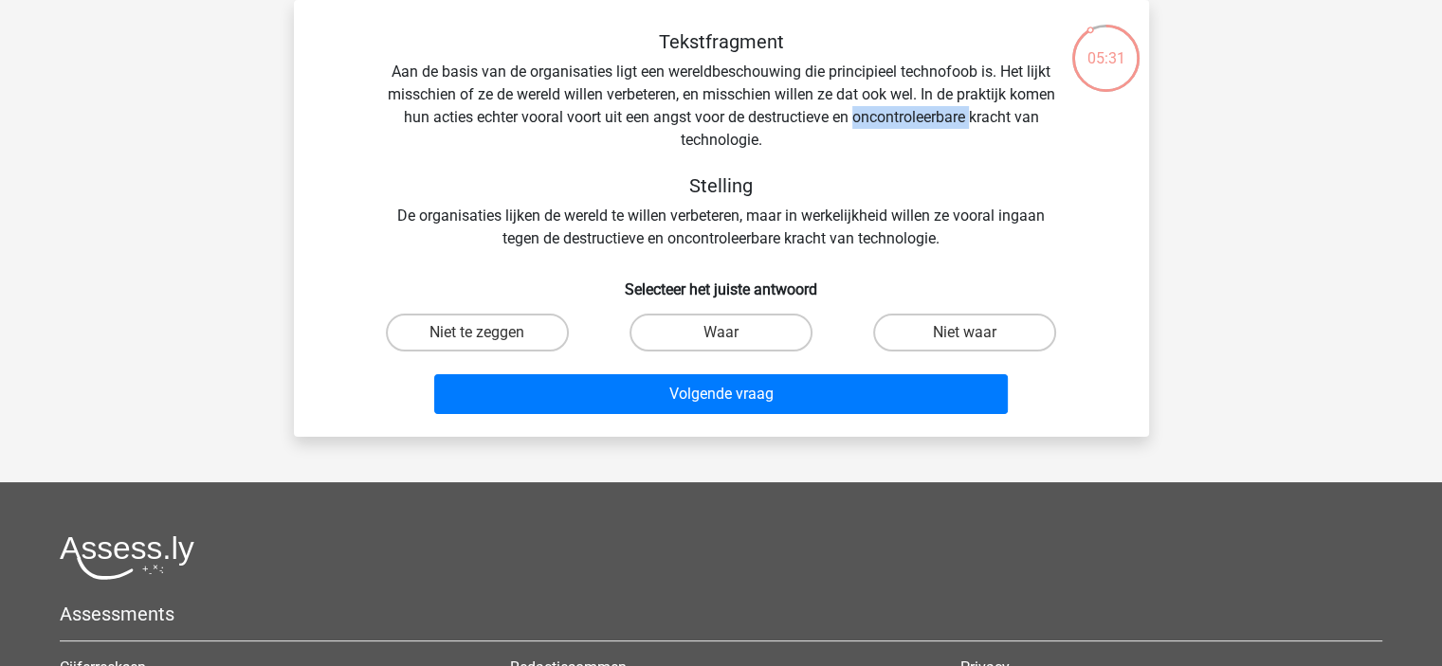
click at [894, 112] on div "Tekstfragment Aan de basis van de organisaties ligt een wereldbeschouwing die p…" at bounding box center [721, 140] width 794 height 220
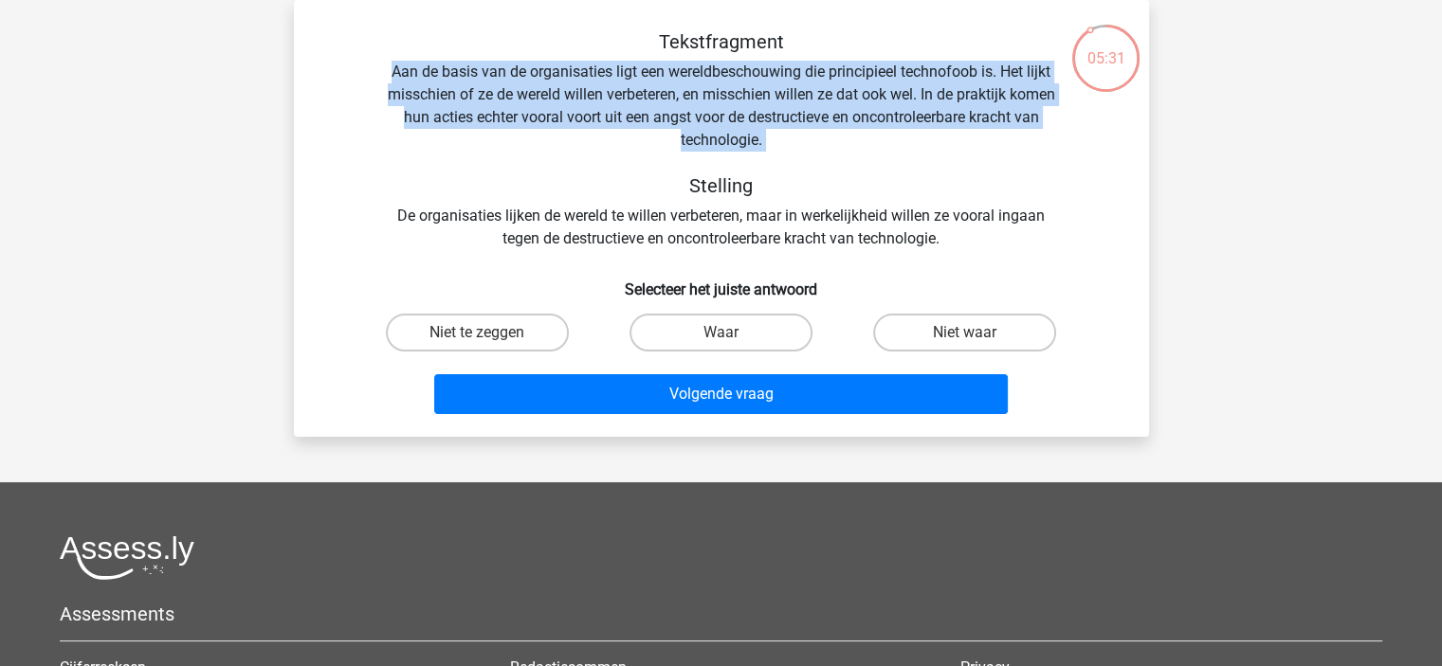
click at [894, 112] on div "Tekstfragment Aan de basis van de organisaties ligt een wereldbeschouwing die p…" at bounding box center [721, 140] width 794 height 220
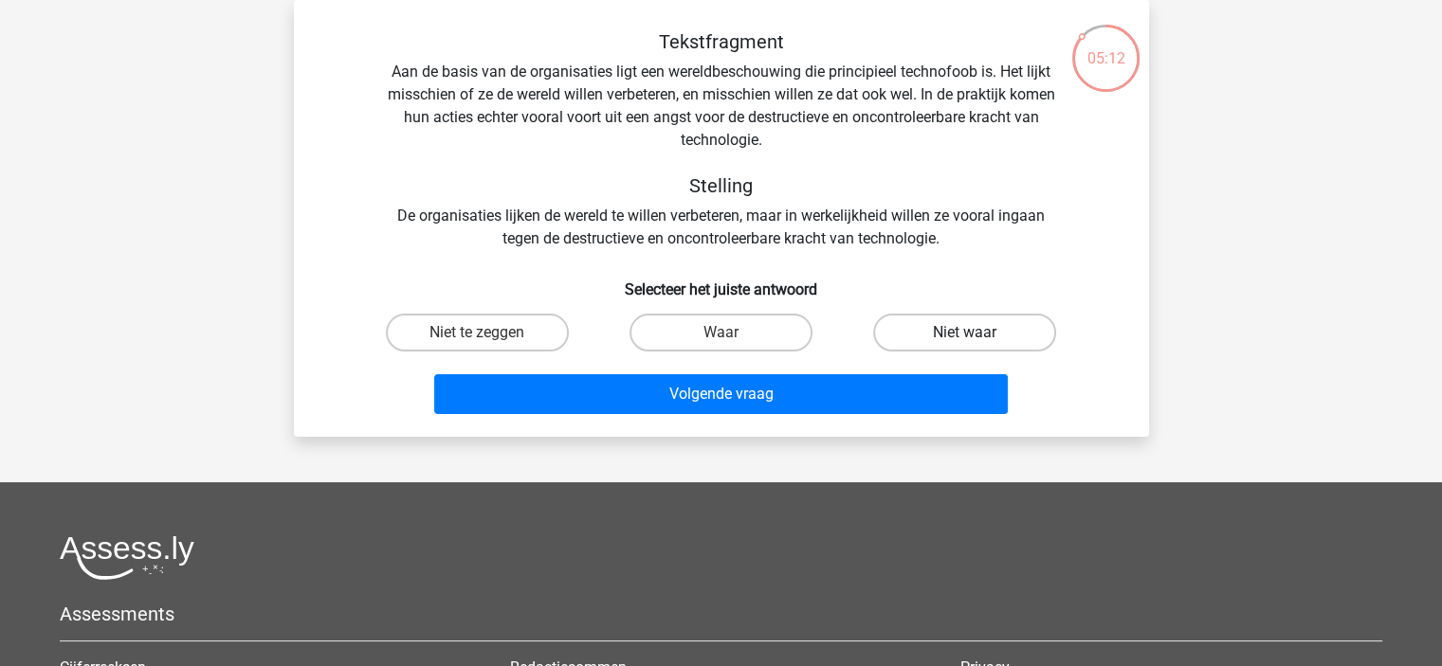
click at [1028, 321] on label "Niet waar" at bounding box center [964, 333] width 183 height 38
click at [977, 333] on input "Niet waar" at bounding box center [971, 339] width 12 height 12
radio input "true"
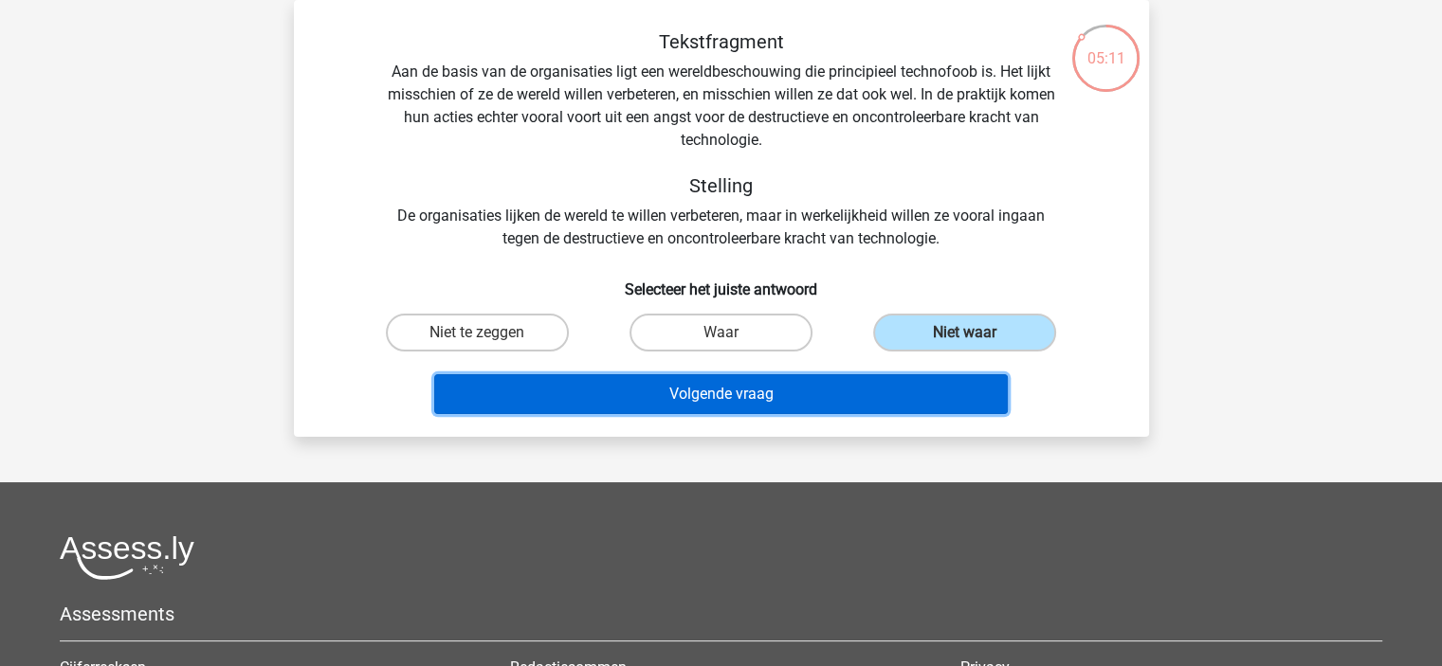
click at [969, 379] on button "Volgende vraag" at bounding box center [720, 394] width 573 height 40
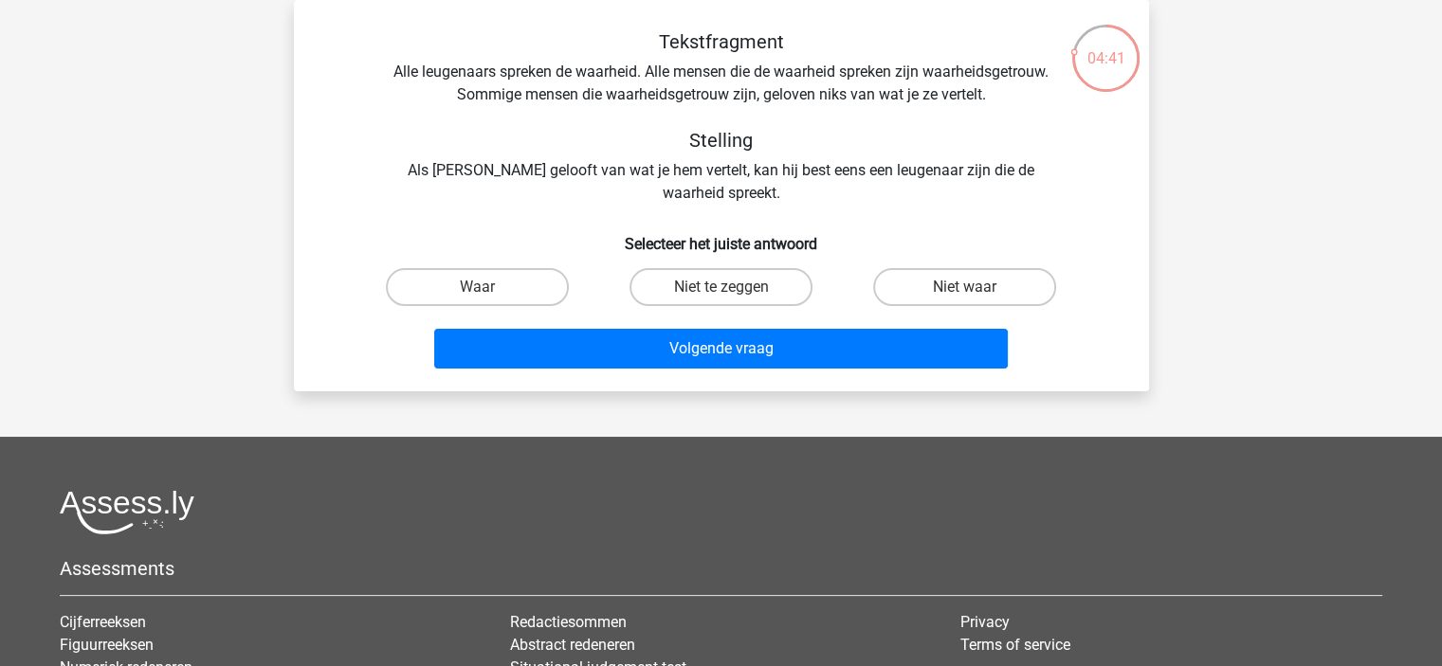
click at [724, 293] on input "Niet te zeggen" at bounding box center [726, 293] width 12 height 12
radio input "true"
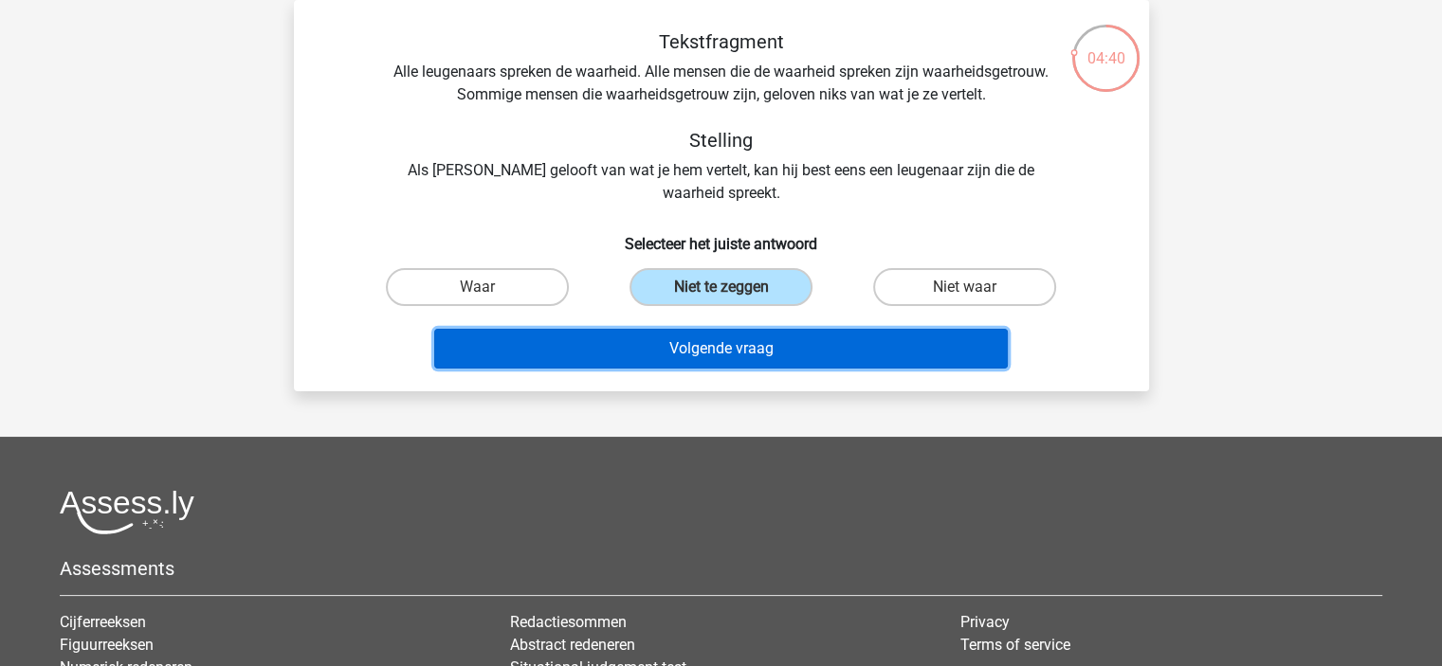
drag, startPoint x: 735, startPoint y: 346, endPoint x: 648, endPoint y: 348, distance: 86.3
click at [648, 348] on button "Volgende vraag" at bounding box center [720, 349] width 573 height 40
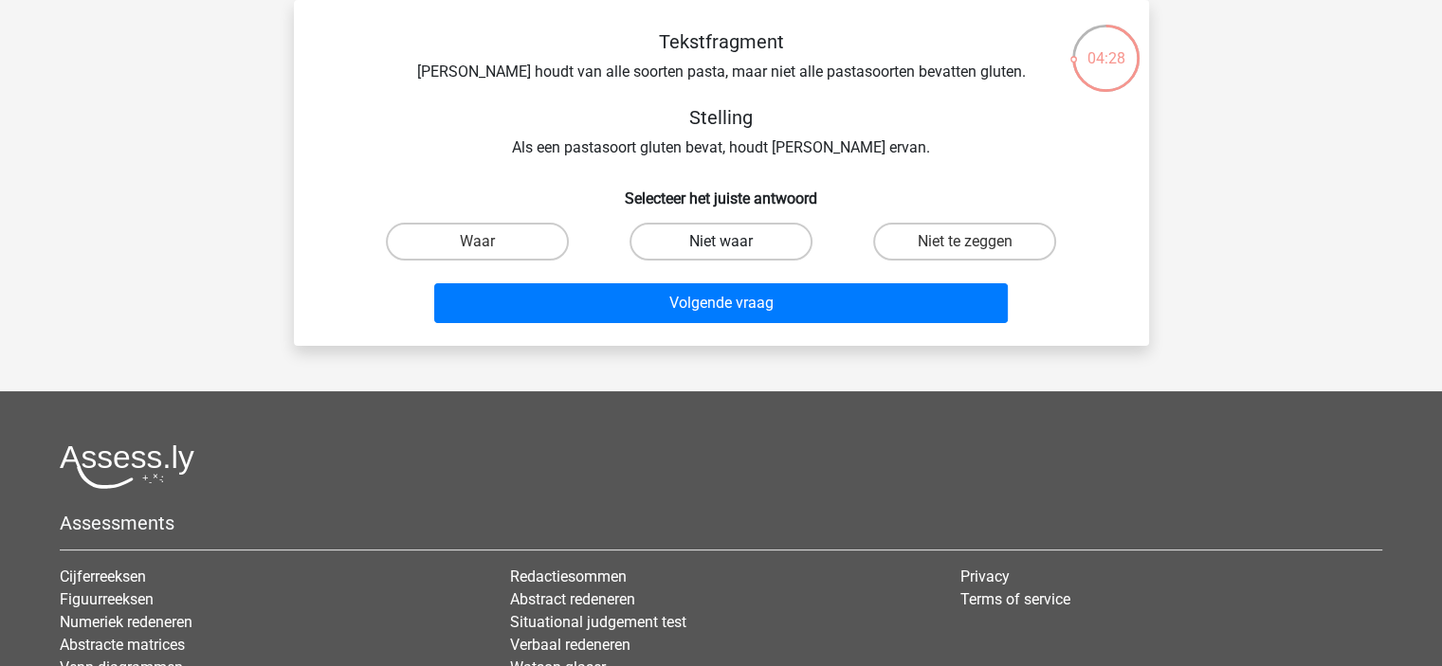
click at [755, 243] on label "Niet waar" at bounding box center [720, 242] width 183 height 38
click at [733, 243] on input "Niet waar" at bounding box center [726, 248] width 12 height 12
radio input "true"
click at [511, 239] on label "Waar" at bounding box center [477, 242] width 183 height 38
click at [489, 242] on input "Waar" at bounding box center [483, 248] width 12 height 12
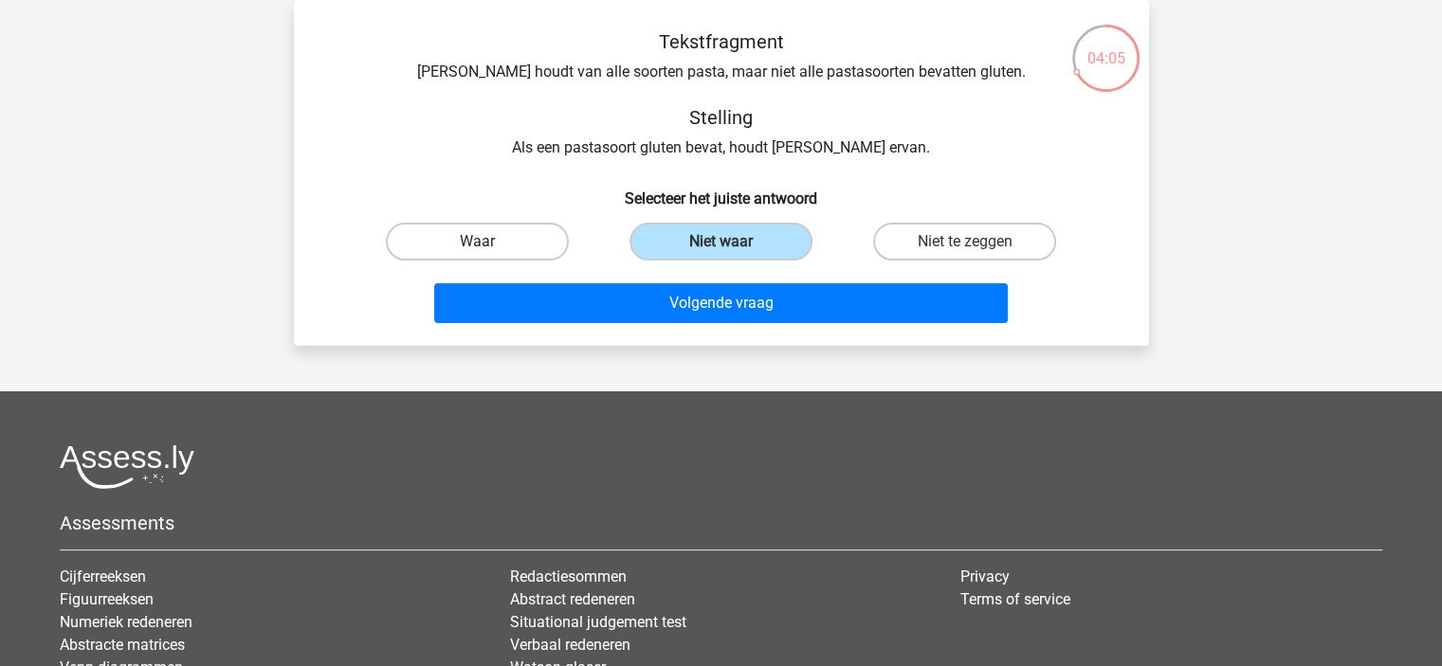
radio input "true"
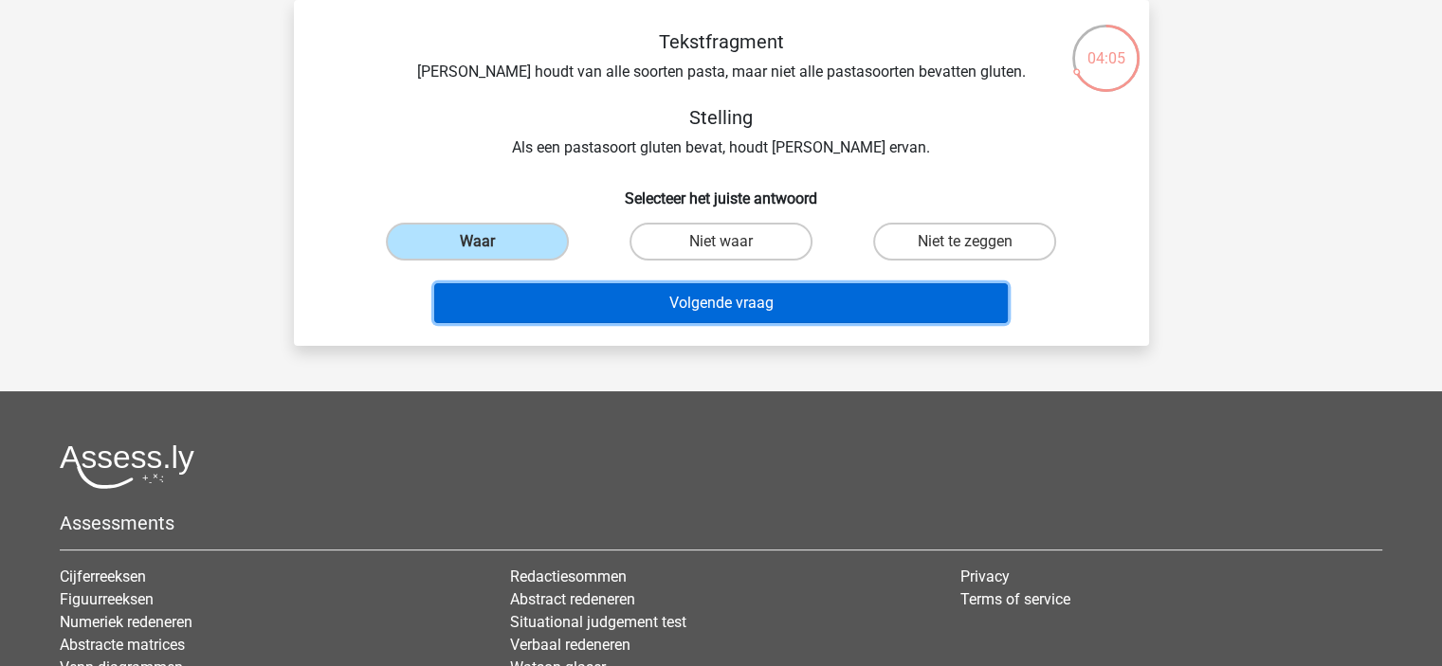
click at [587, 306] on button "Volgende vraag" at bounding box center [720, 303] width 573 height 40
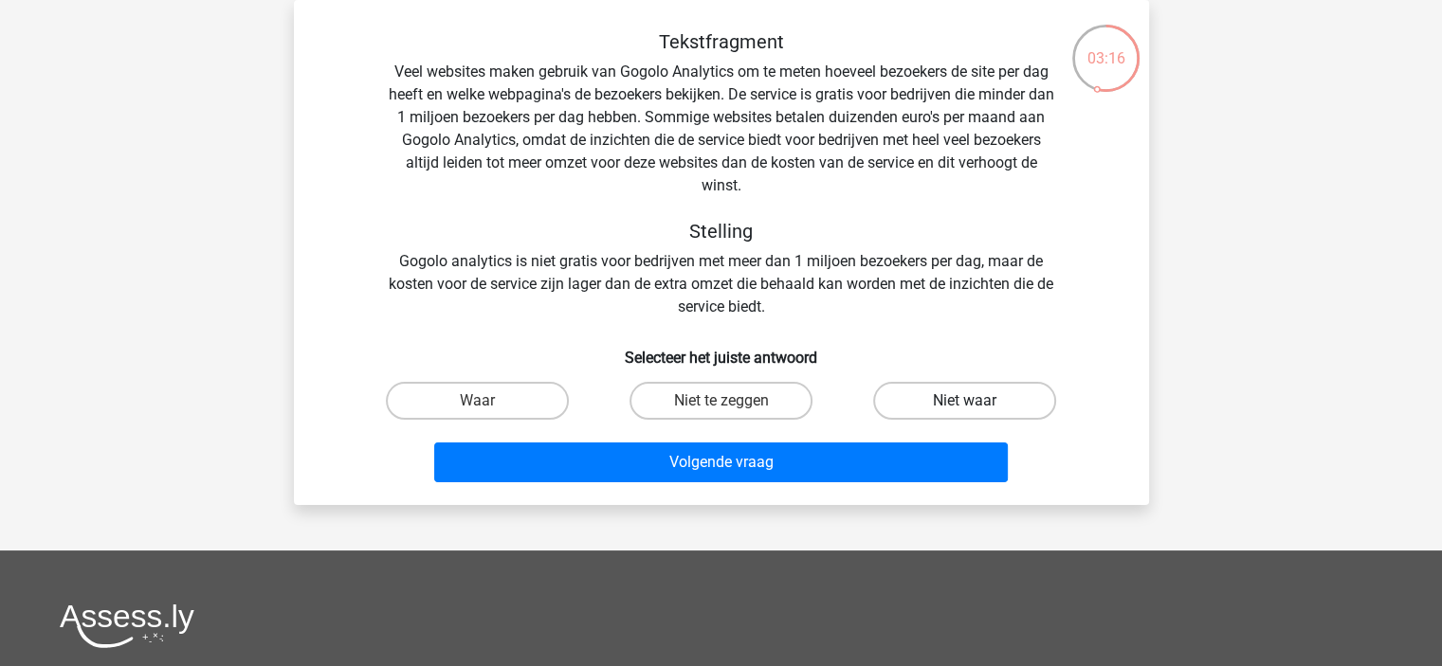
click at [899, 405] on label "Niet waar" at bounding box center [964, 401] width 183 height 38
click at [965, 405] on input "Niet waar" at bounding box center [971, 407] width 12 height 12
radio input "true"
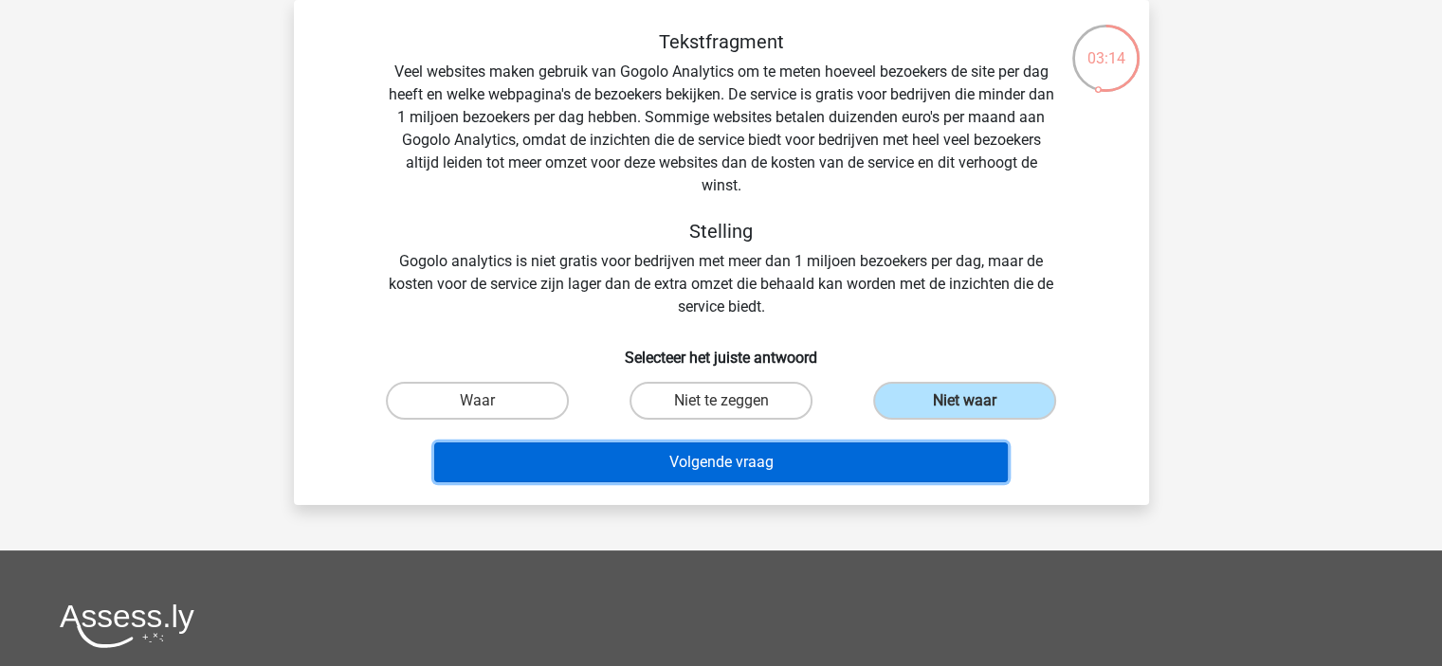
click at [815, 468] on button "Volgende vraag" at bounding box center [720, 463] width 573 height 40
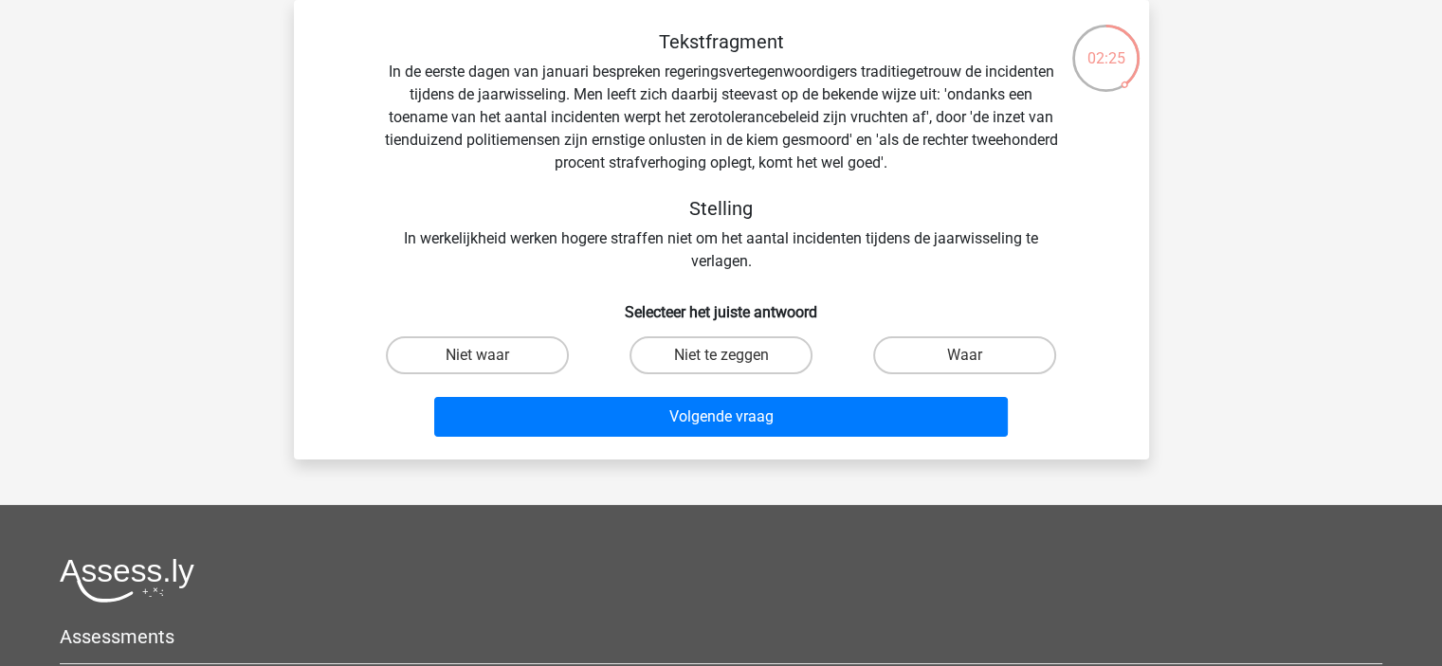
click at [736, 381] on div "Niet te zeggen" at bounding box center [721, 355] width 244 height 53
click at [736, 361] on label "Niet te zeggen" at bounding box center [720, 355] width 183 height 38
click at [733, 361] on input "Niet te zeggen" at bounding box center [726, 361] width 12 height 12
radio input "true"
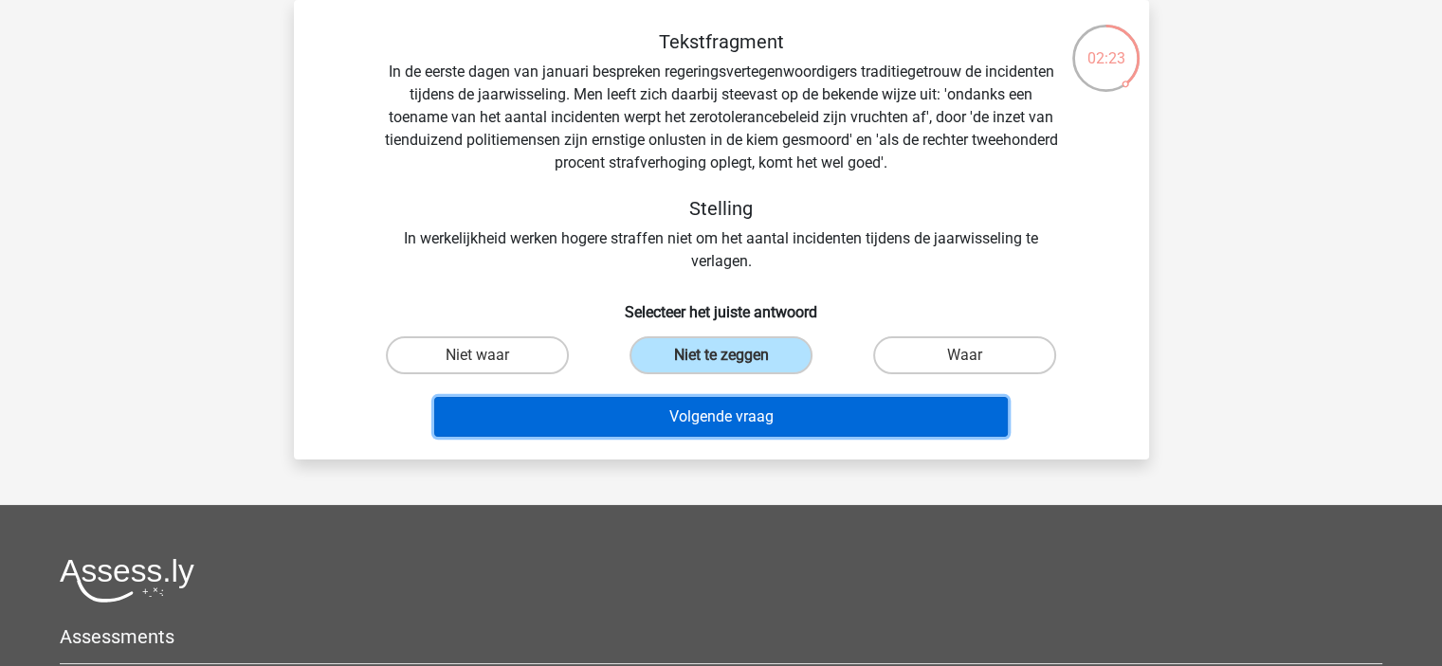
click at [761, 412] on button "Volgende vraag" at bounding box center [720, 417] width 573 height 40
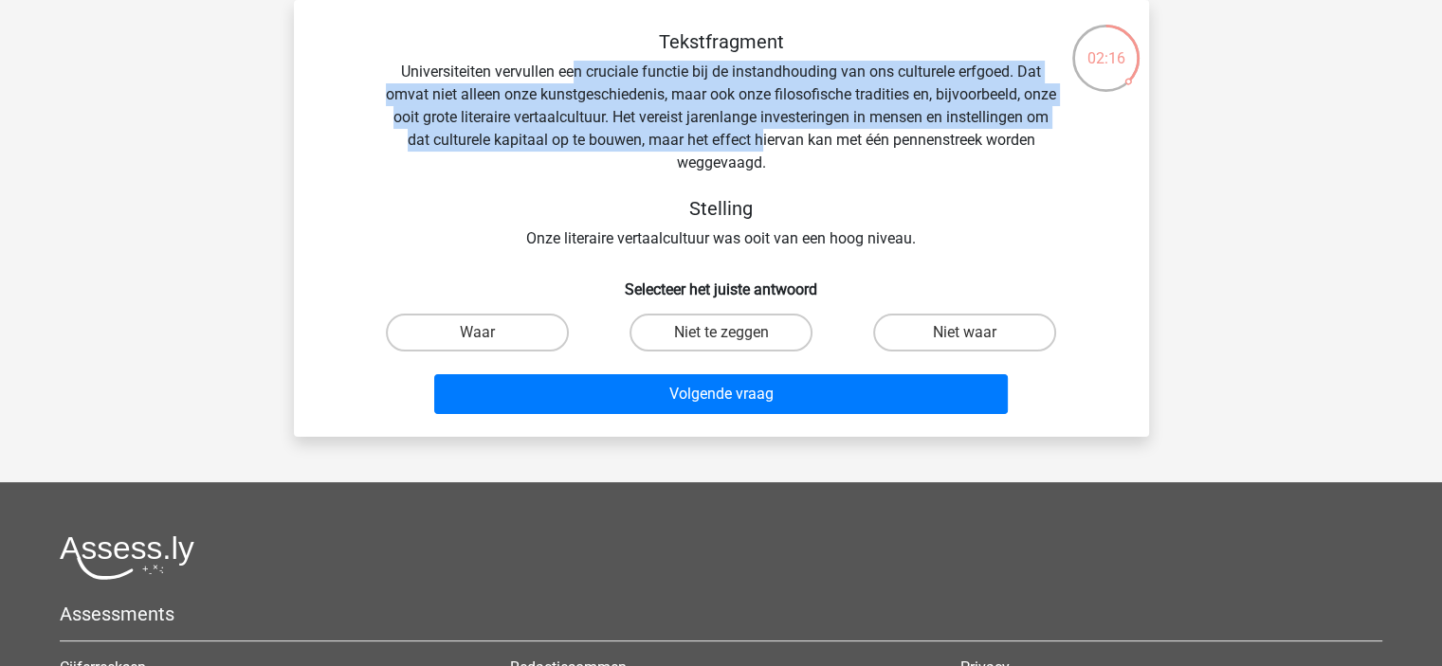
drag, startPoint x: 574, startPoint y: 74, endPoint x: 887, endPoint y: 148, distance: 321.4
click at [887, 148] on div "Tekstfragment Universiteiten vervullen een cruciale functie bij de instandhoudi…" at bounding box center [721, 140] width 794 height 220
click at [743, 348] on label "Niet te zeggen" at bounding box center [720, 333] width 183 height 38
click at [733, 345] on input "Niet te zeggen" at bounding box center [726, 339] width 12 height 12
radio input "true"
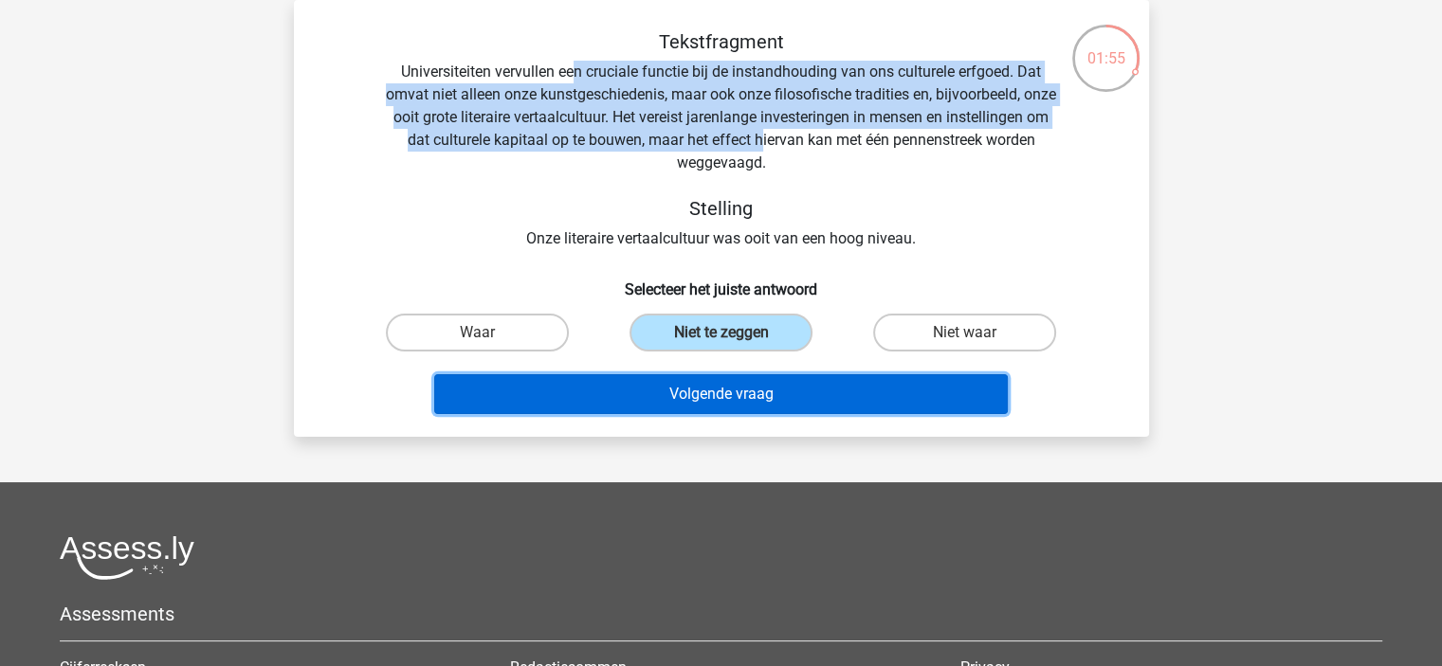
click at [736, 401] on button "Volgende vraag" at bounding box center [720, 394] width 573 height 40
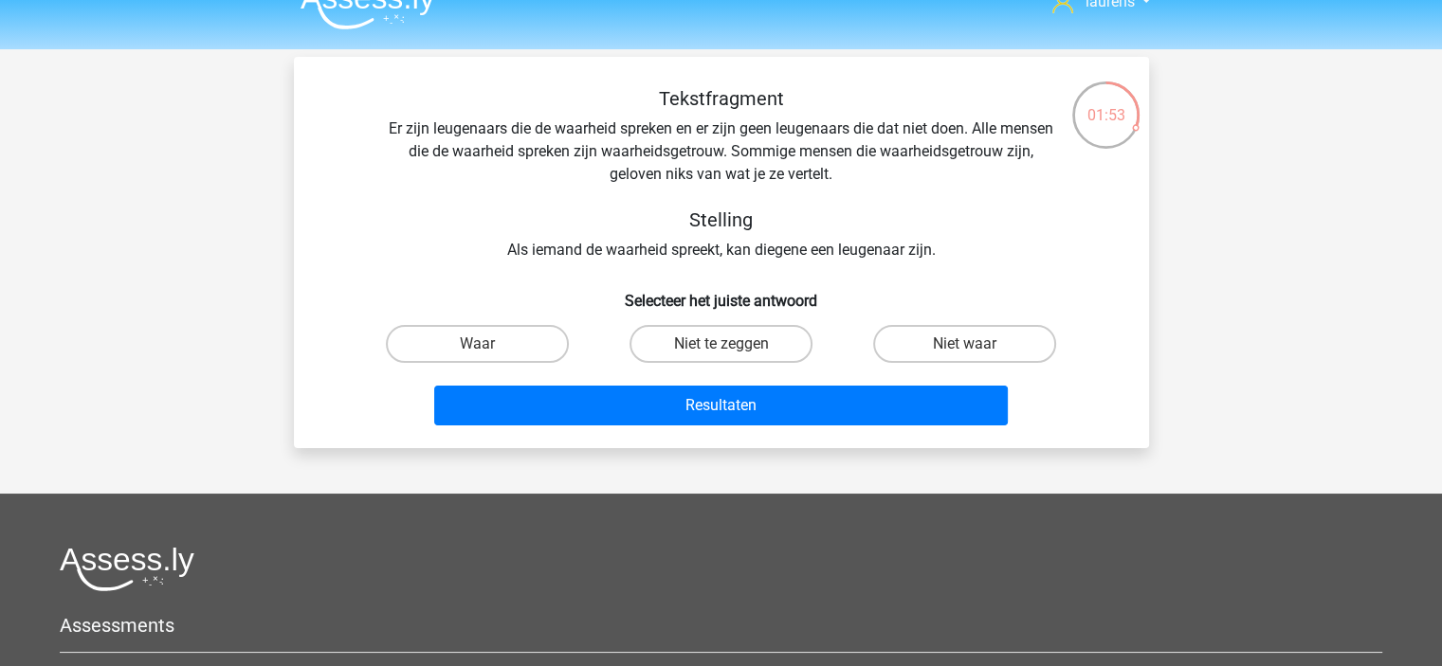
scroll to position [0, 0]
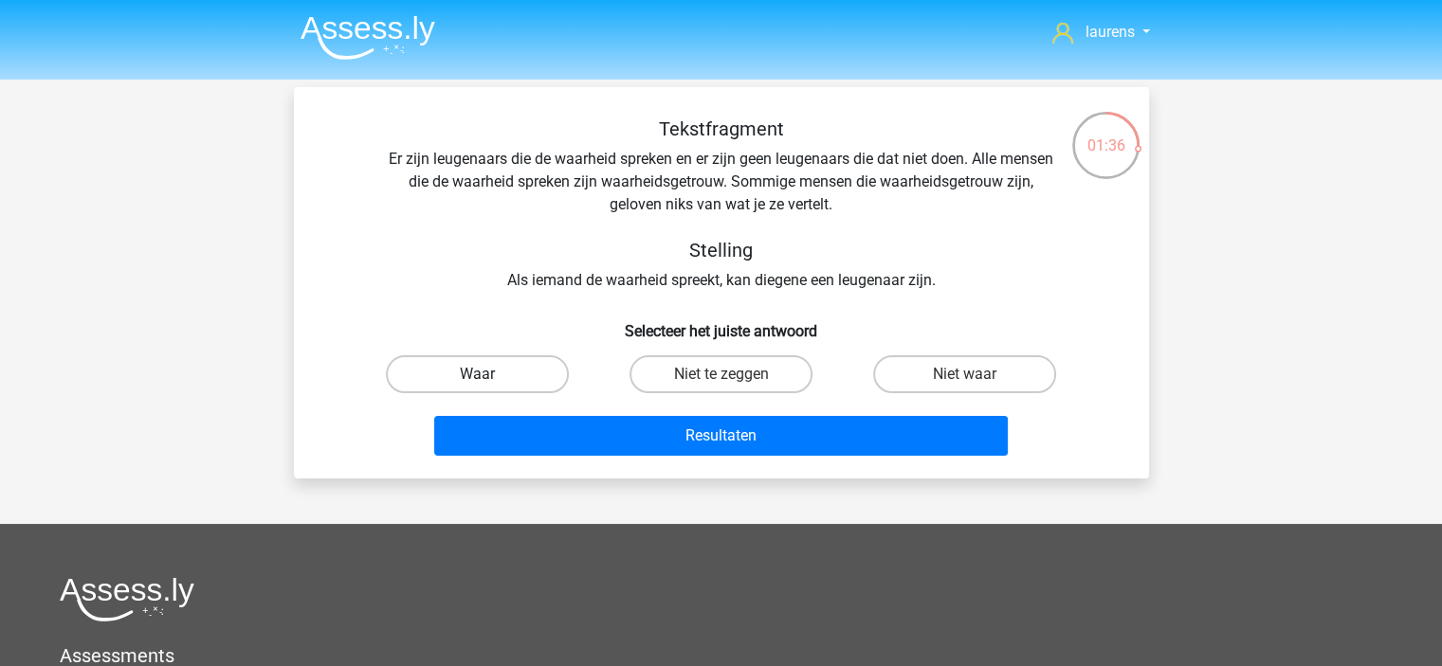
click at [490, 371] on label "Waar" at bounding box center [477, 374] width 183 height 38
click at [489, 374] on input "Waar" at bounding box center [483, 380] width 12 height 12
radio input "true"
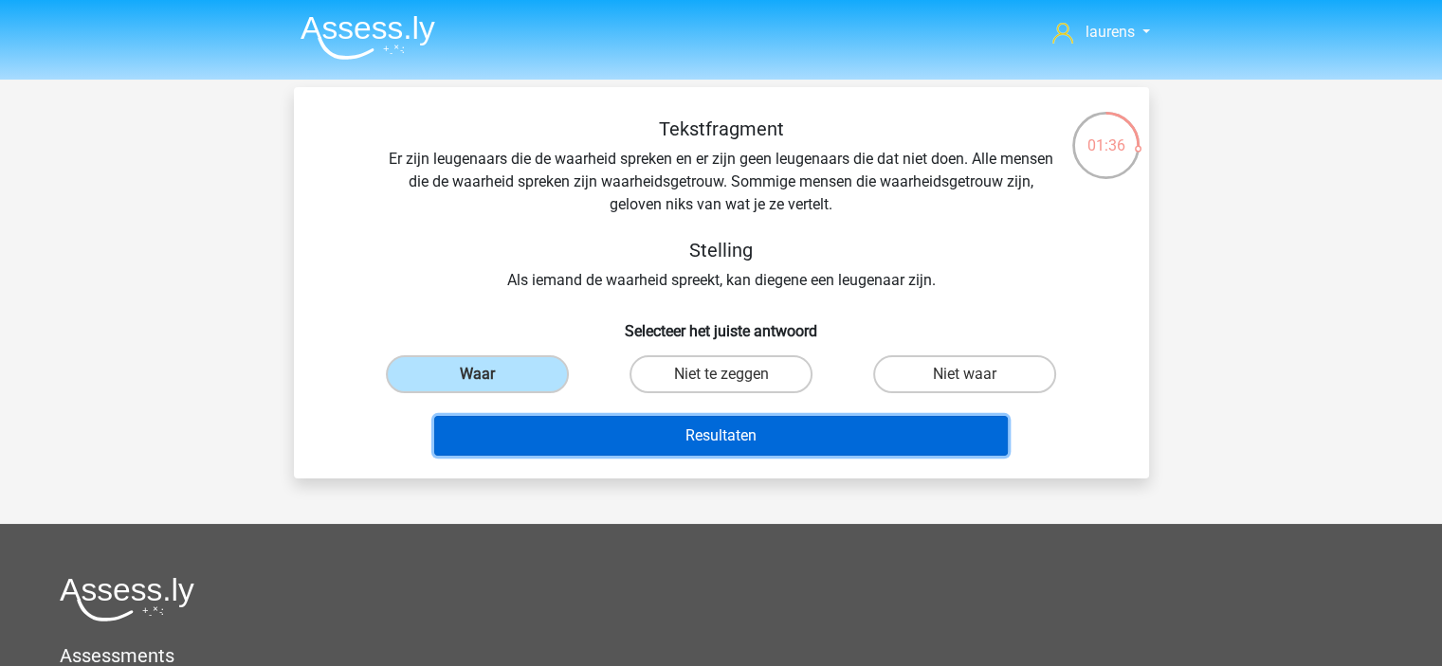
click at [620, 420] on button "Resultaten" at bounding box center [720, 436] width 573 height 40
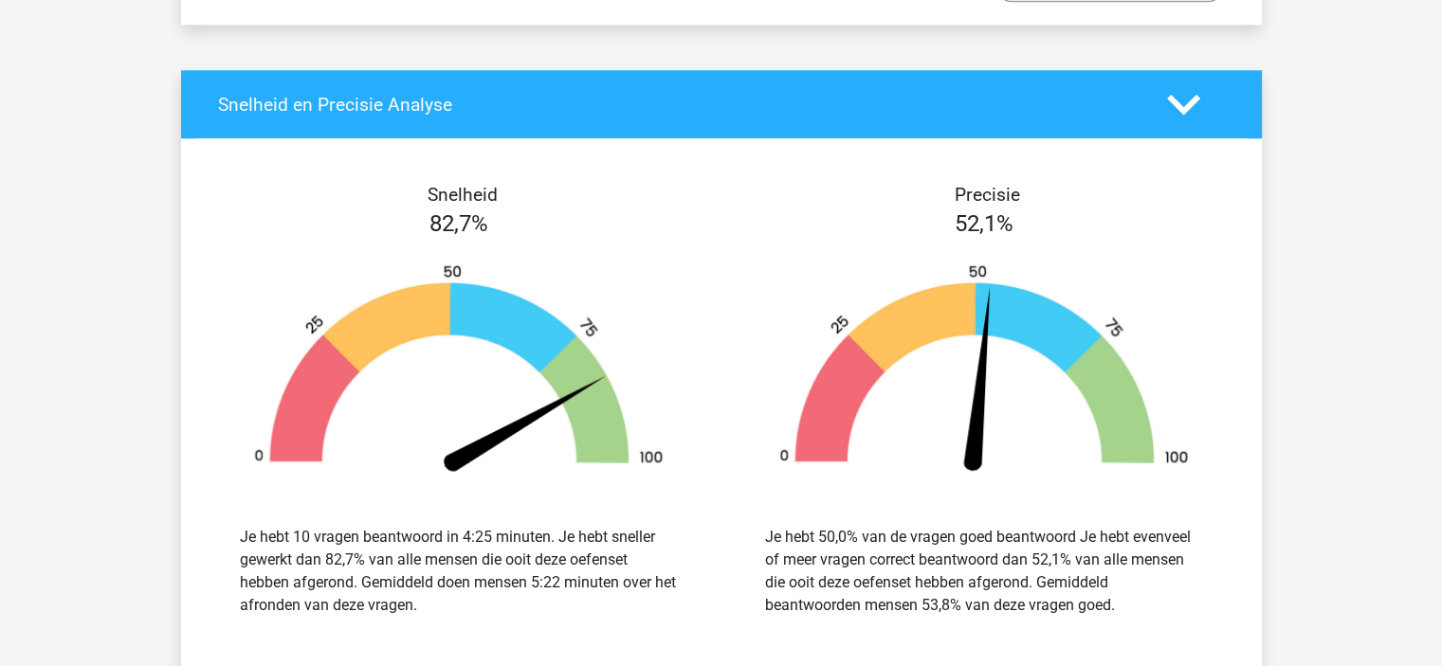
scroll to position [1896, 0]
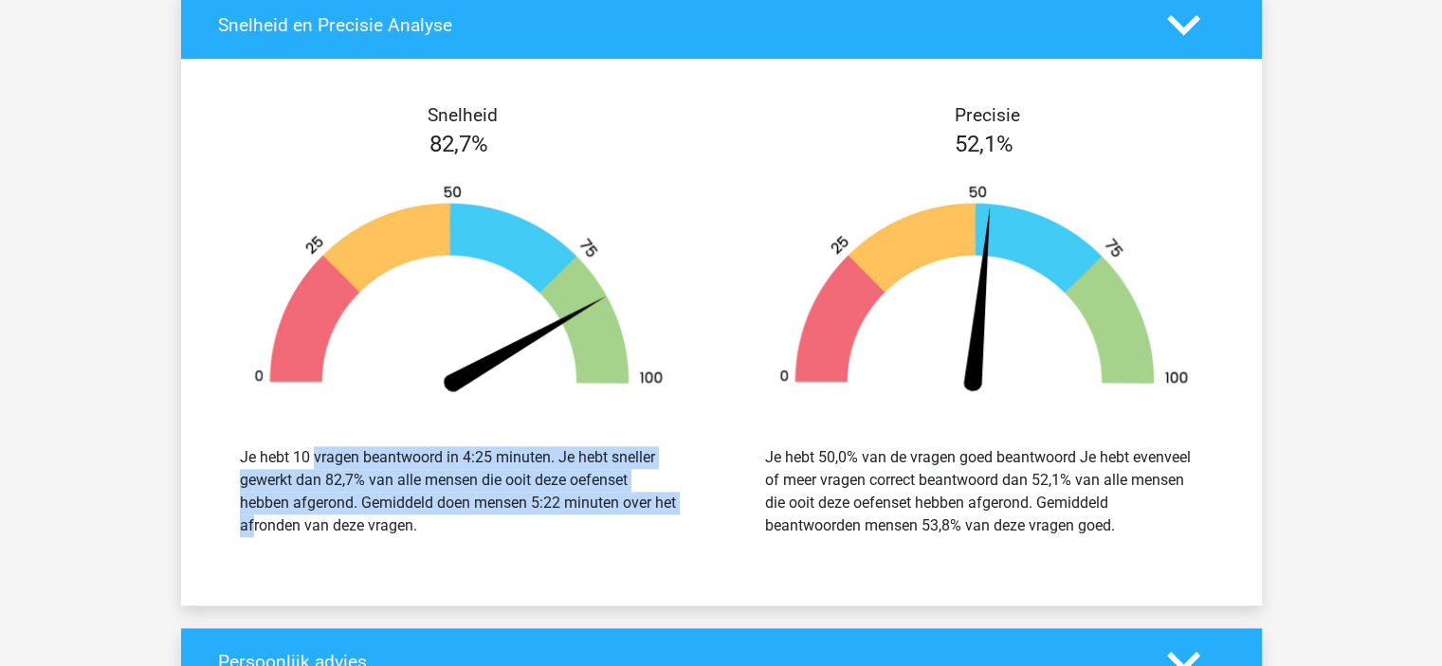
drag, startPoint x: 308, startPoint y: 454, endPoint x: 599, endPoint y: 501, distance: 294.8
click at [599, 501] on div "Je hebt 10 vragen beantwoord in 4:25 minuten. Je hebt sneller gewerkt dan 82,7%…" at bounding box center [459, 491] width 438 height 91
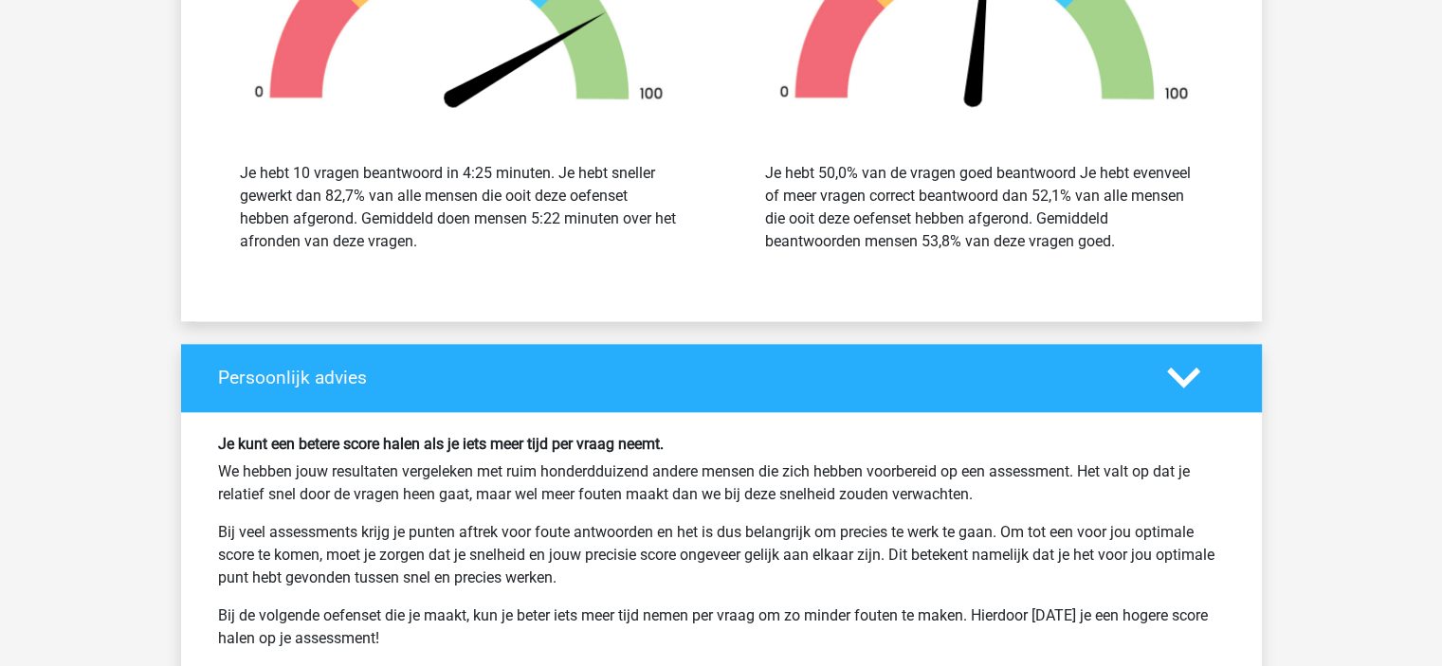
scroll to position [2370, 0]
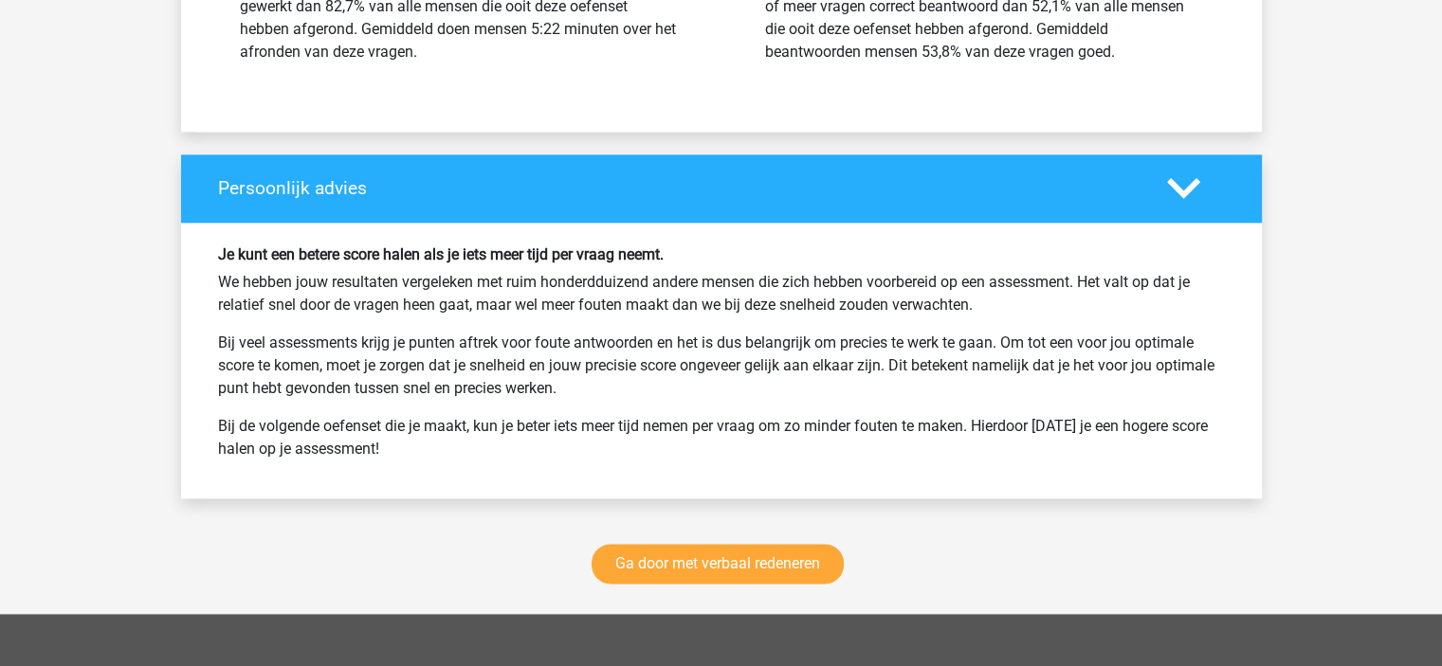
click at [952, 193] on div "Persoonlijk advies" at bounding box center [721, 189] width 1081 height 68
click at [1192, 178] on polygon at bounding box center [1183, 188] width 33 height 21
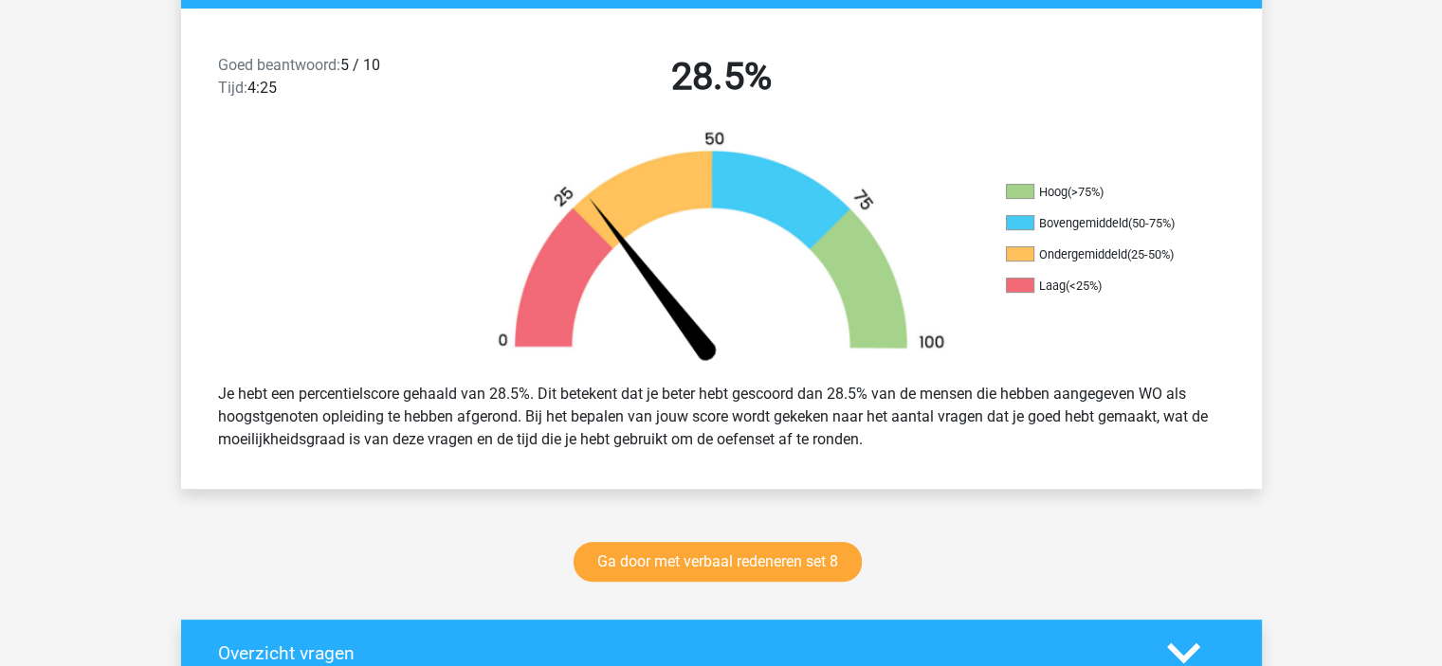
scroll to position [474, 0]
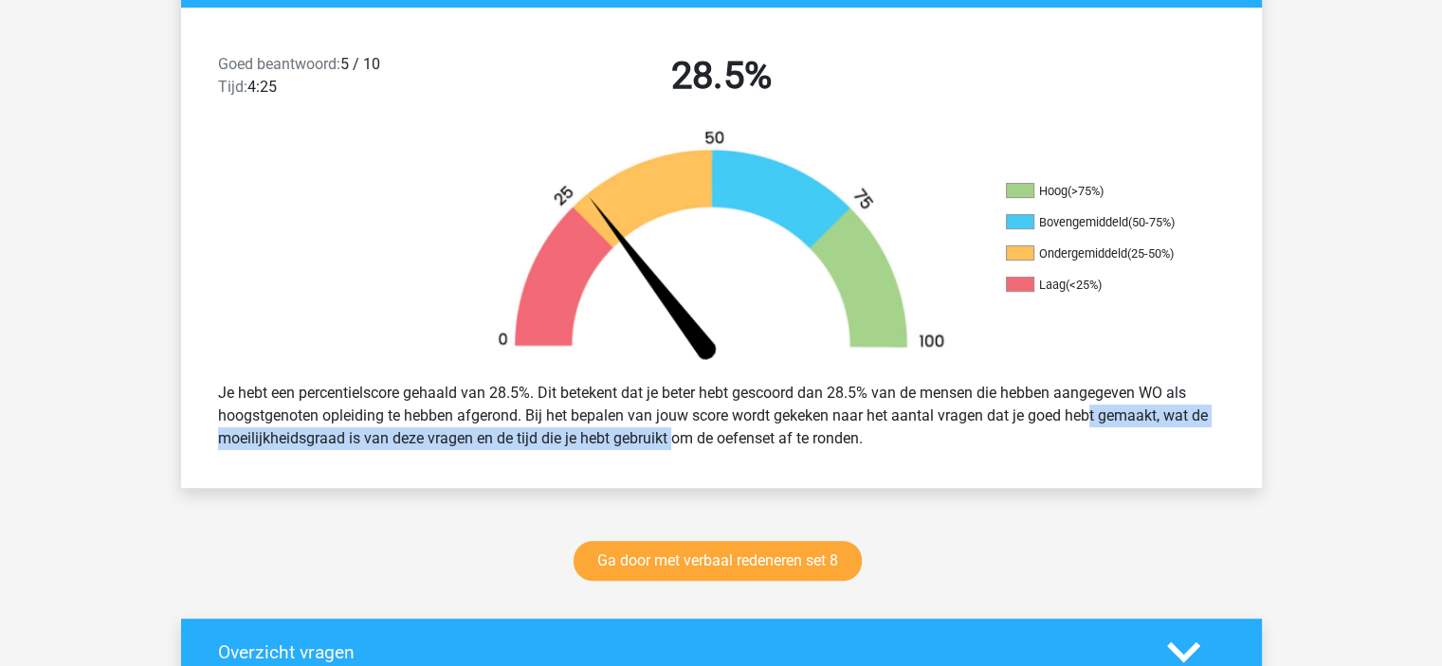
drag, startPoint x: 1027, startPoint y: 426, endPoint x: 585, endPoint y: 468, distance: 444.7
click at [607, 472] on div "Goed beantwoord: 5 / 10 Tijd: 4:25 28.5% Hoog (>75%) Bovengemiddeld (50-75%) On…" at bounding box center [721, 248] width 1052 height 481
click at [576, 466] on div "Goed beantwoord: 5 / 10 Tijd: 4:25 28.5% Hoog (>75%) Bovengemiddeld (50-75%) On…" at bounding box center [721, 248] width 1052 height 481
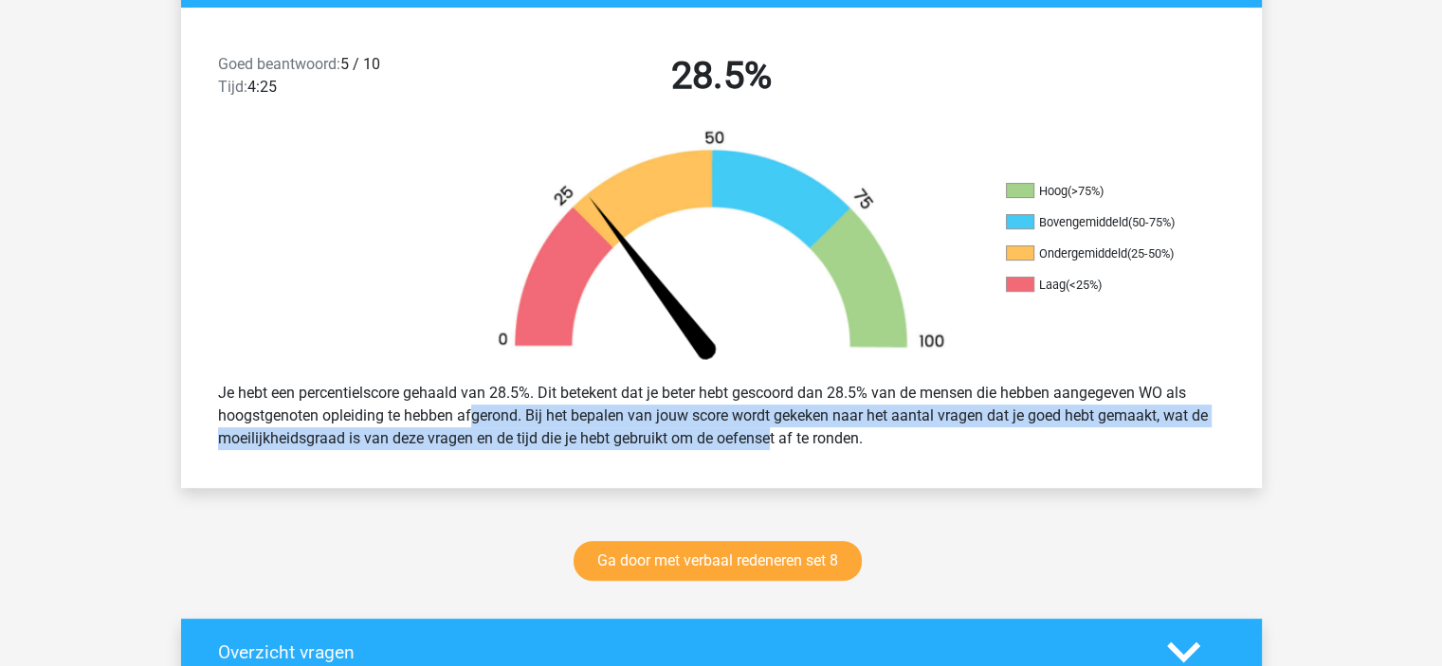
drag, startPoint x: 405, startPoint y: 410, endPoint x: 736, endPoint y: 428, distance: 331.3
click at [736, 428] on div "Je hebt een percentielscore gehaald van 28.5%. Dit betekent dat je beter hebt g…" at bounding box center [721, 415] width 1035 height 83
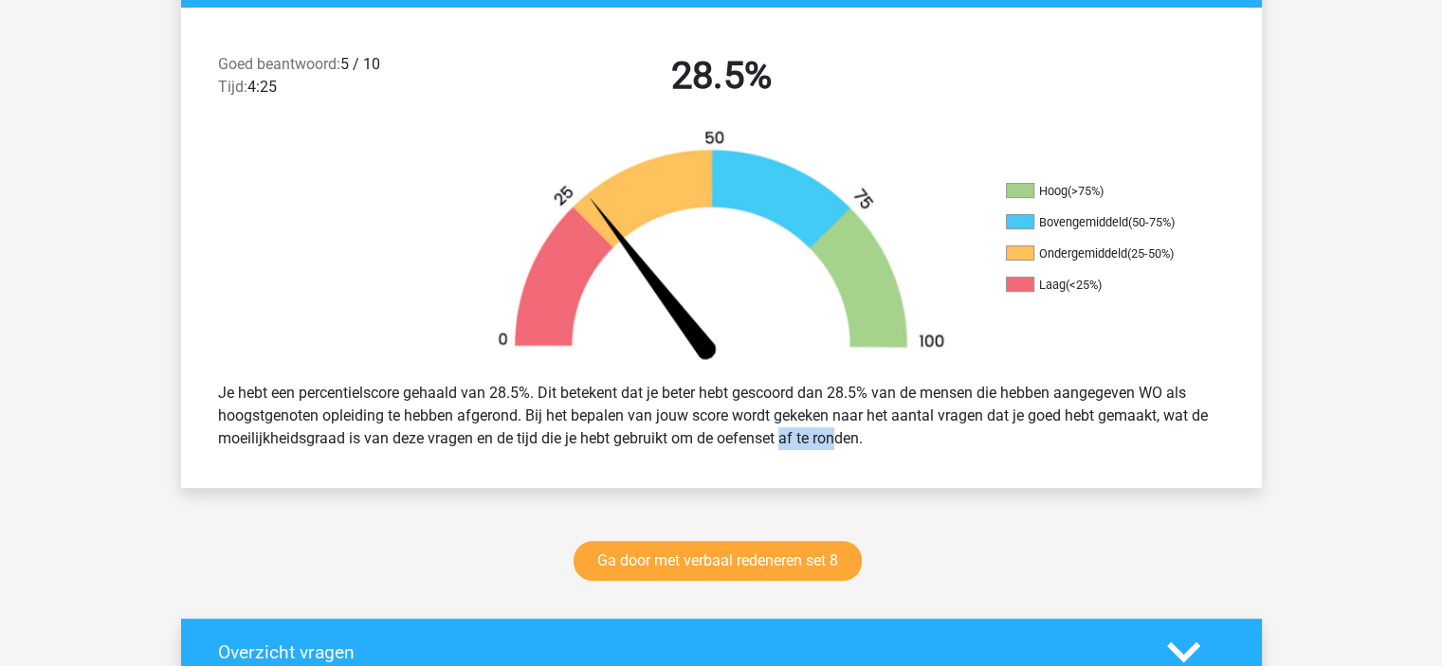
click at [736, 428] on div "Je hebt een percentielscore gehaald van 28.5%. Dit betekent dat je beter hebt g…" at bounding box center [721, 415] width 1035 height 83
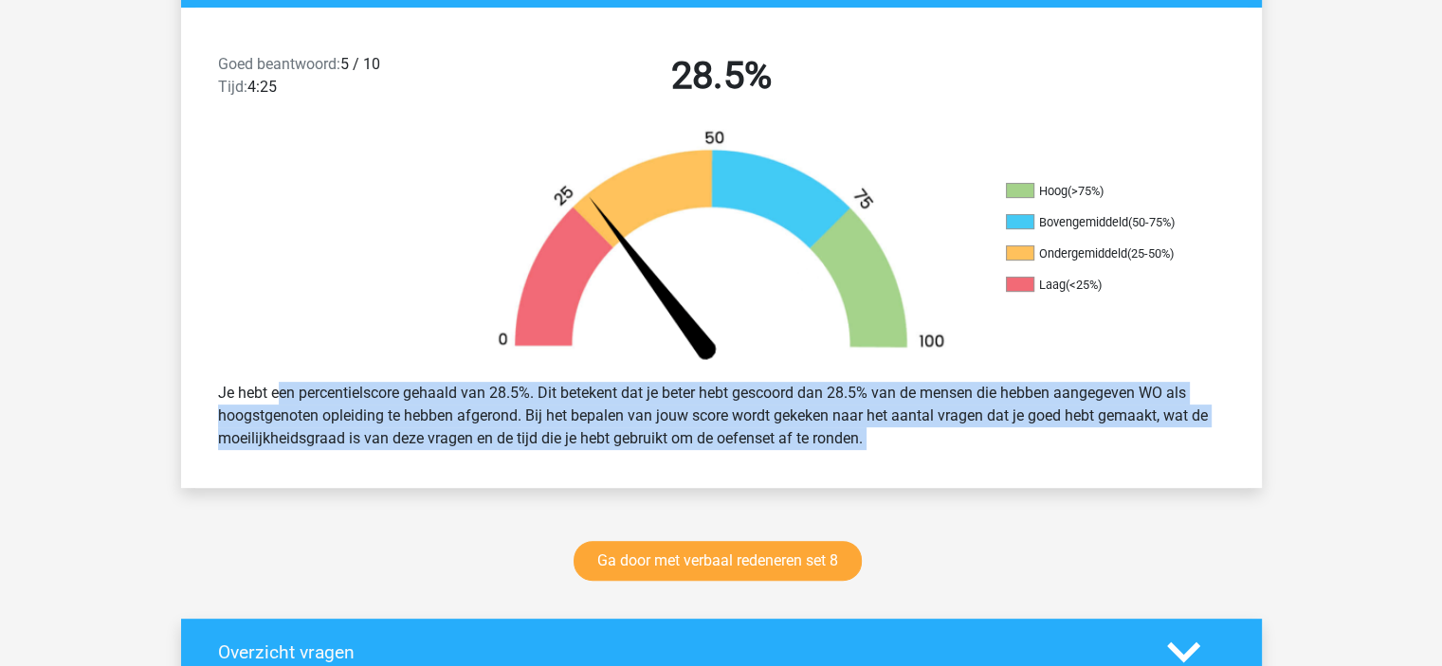
click at [736, 428] on div "Je hebt een percentielscore gehaald van 28.5%. Dit betekent dat je beter hebt g…" at bounding box center [721, 415] width 1035 height 83
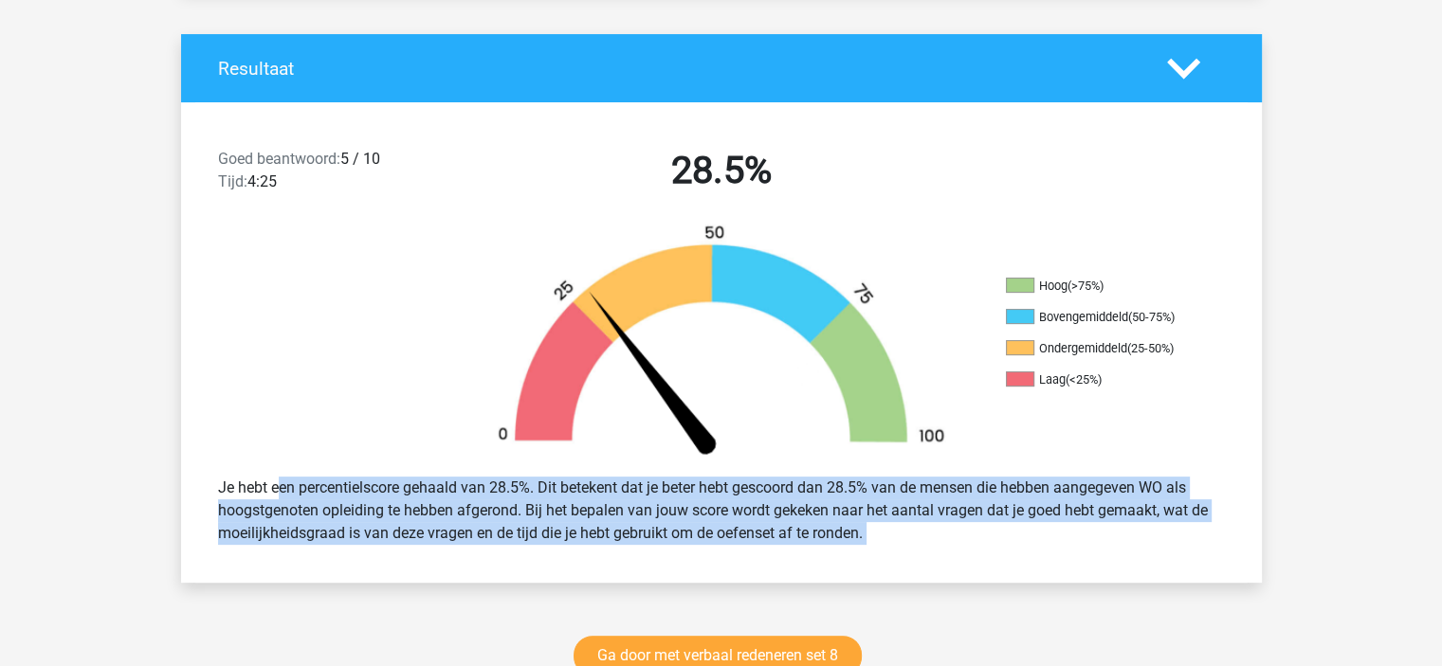
scroll to position [0, 0]
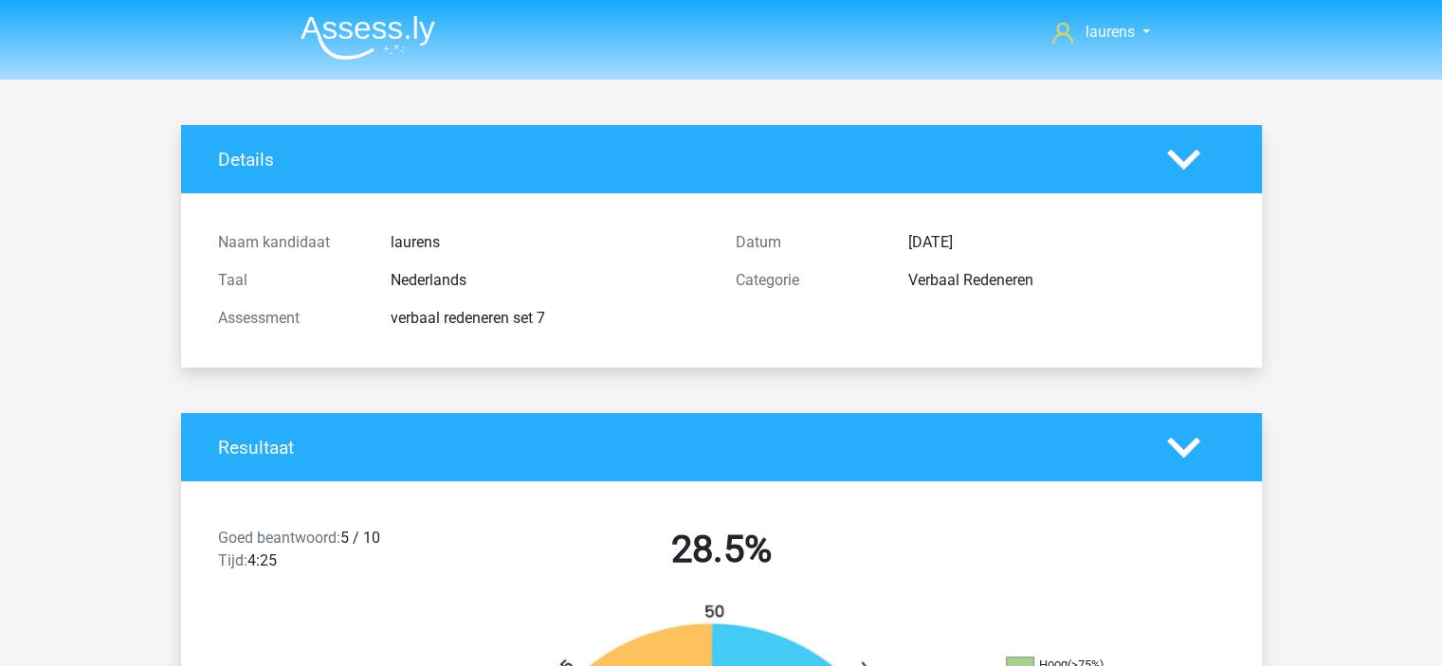
click at [358, 31] on img at bounding box center [367, 37] width 135 height 45
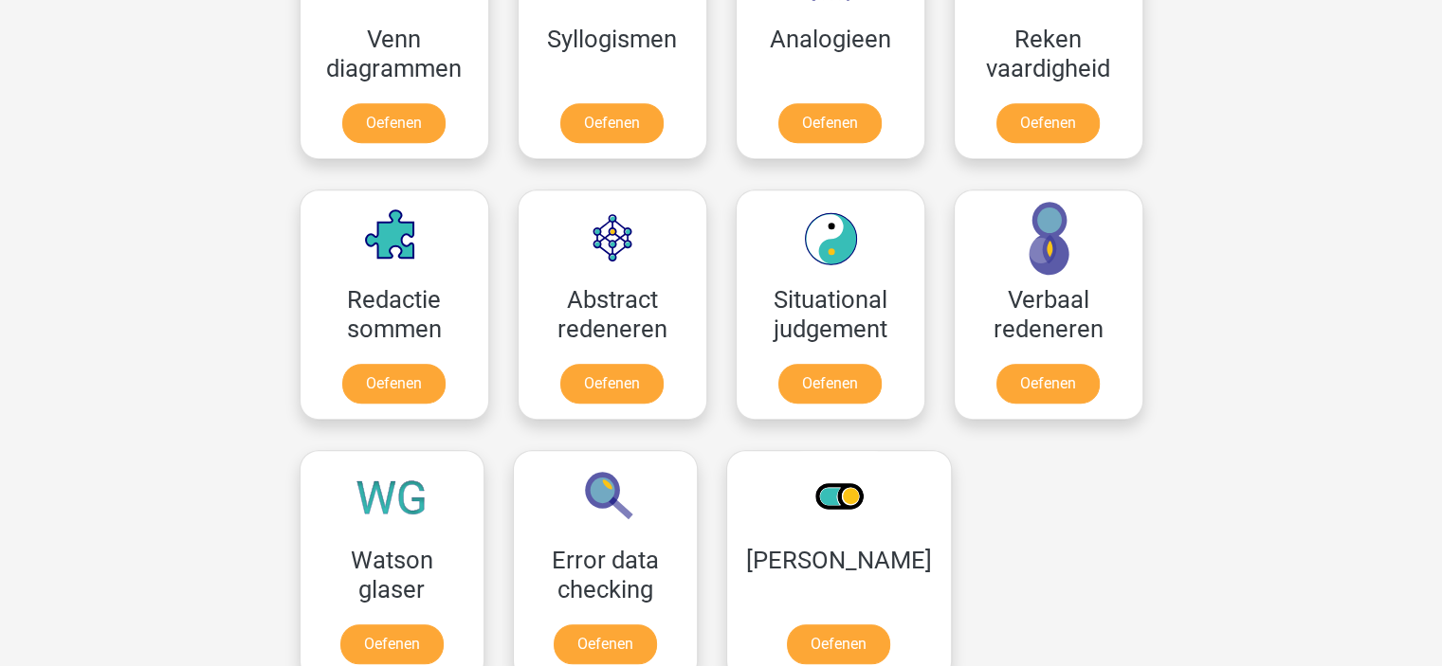
scroll to position [1232, 0]
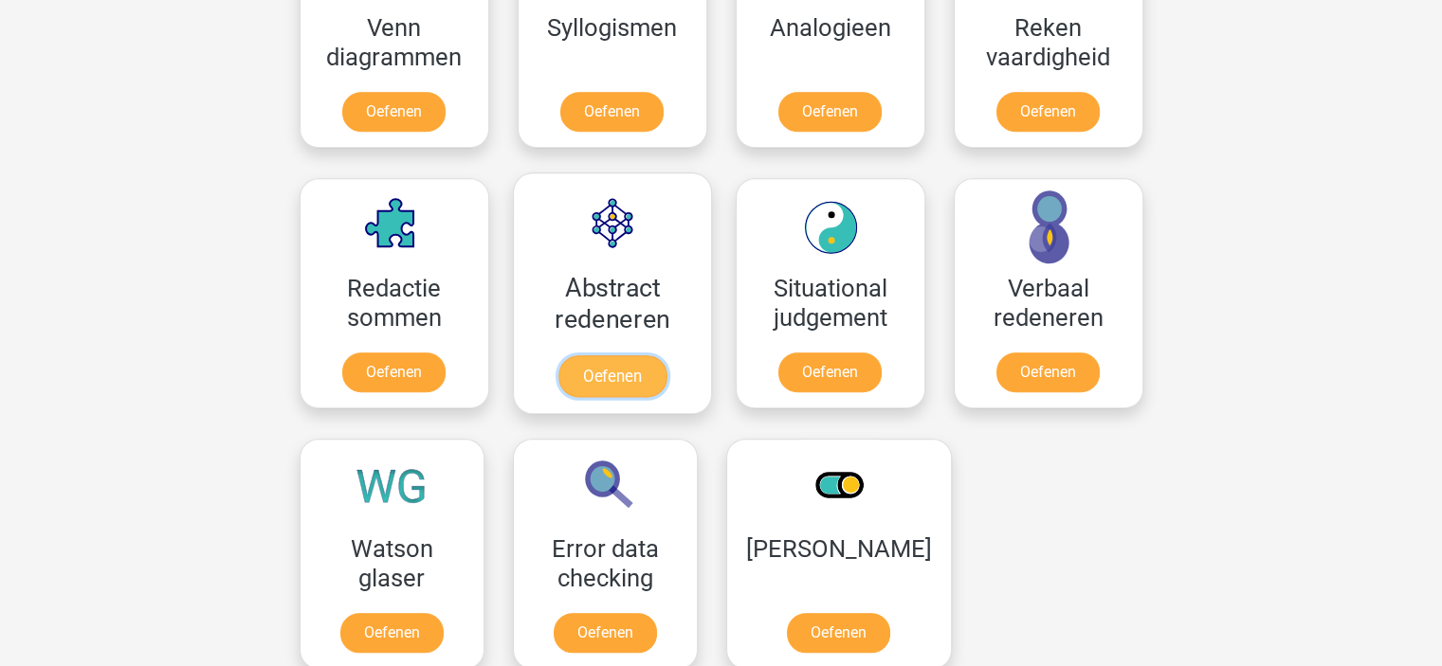
click at [591, 373] on link "Oefenen" at bounding box center [611, 376] width 108 height 42
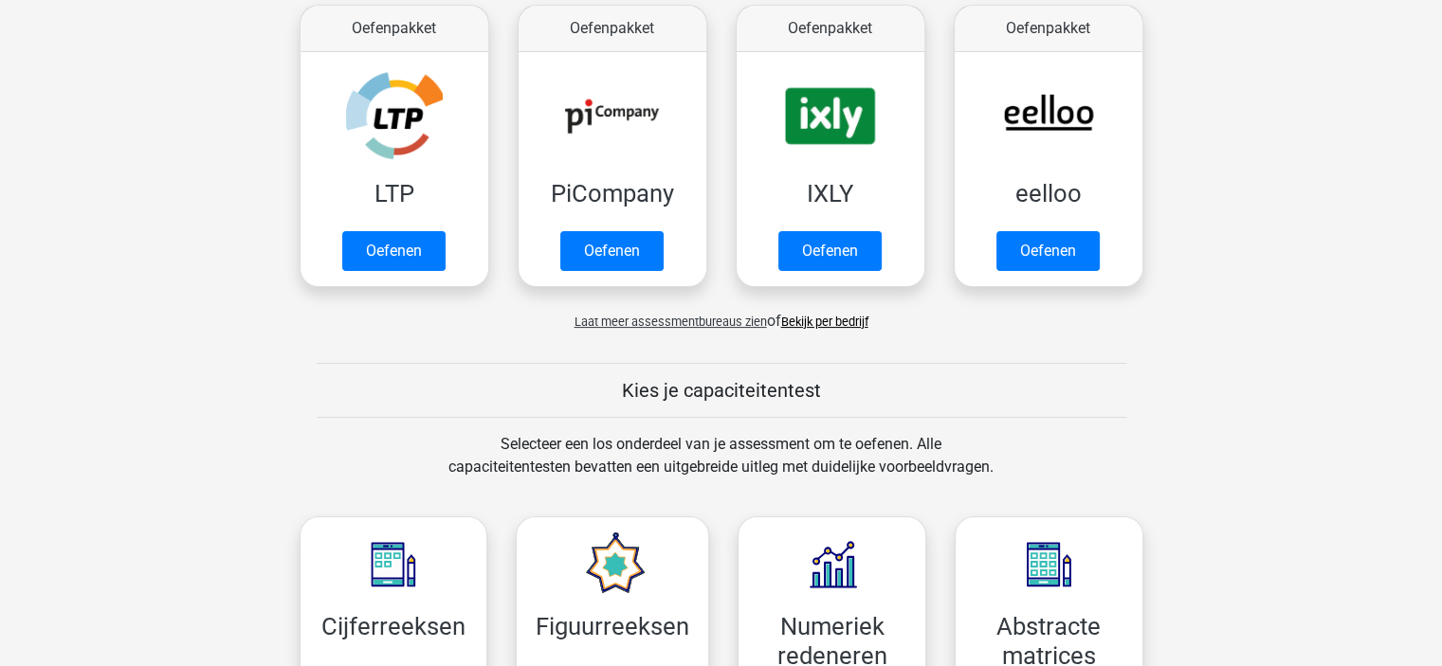
scroll to position [379, 0]
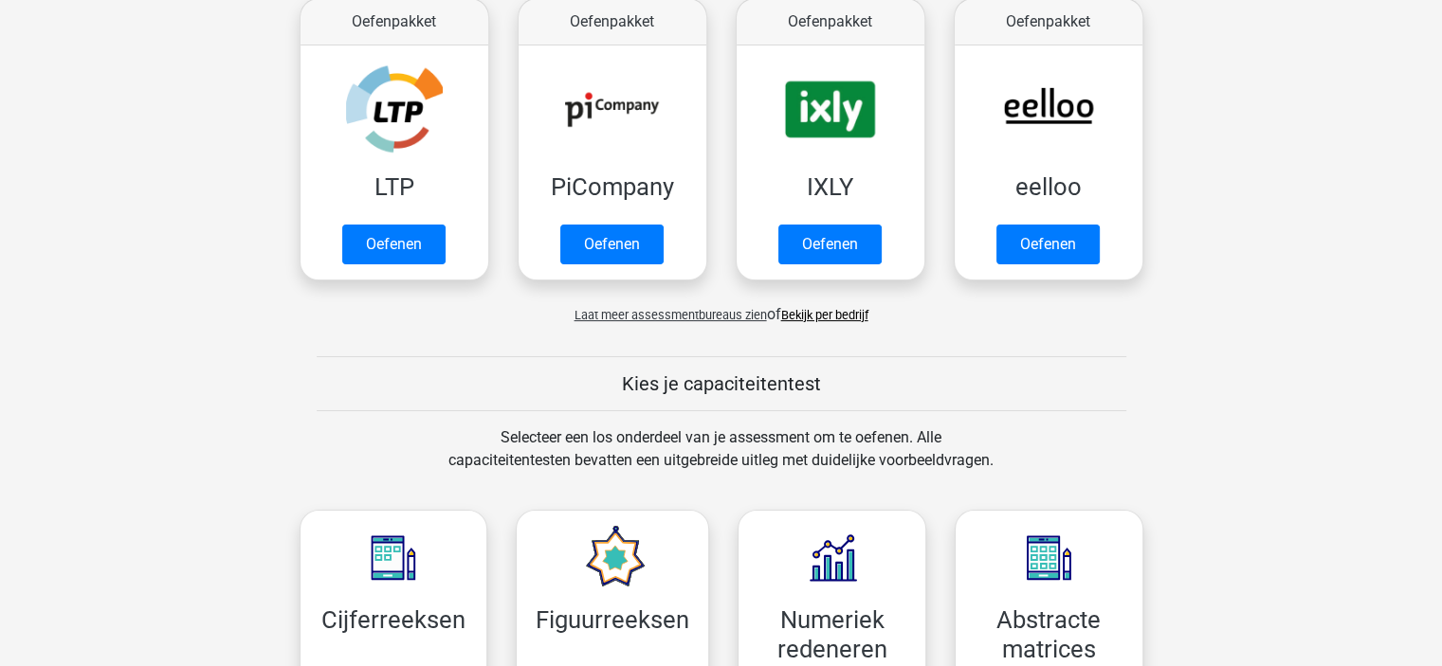
click at [683, 309] on span "Laat meer assessmentbureaus zien" at bounding box center [670, 315] width 192 height 14
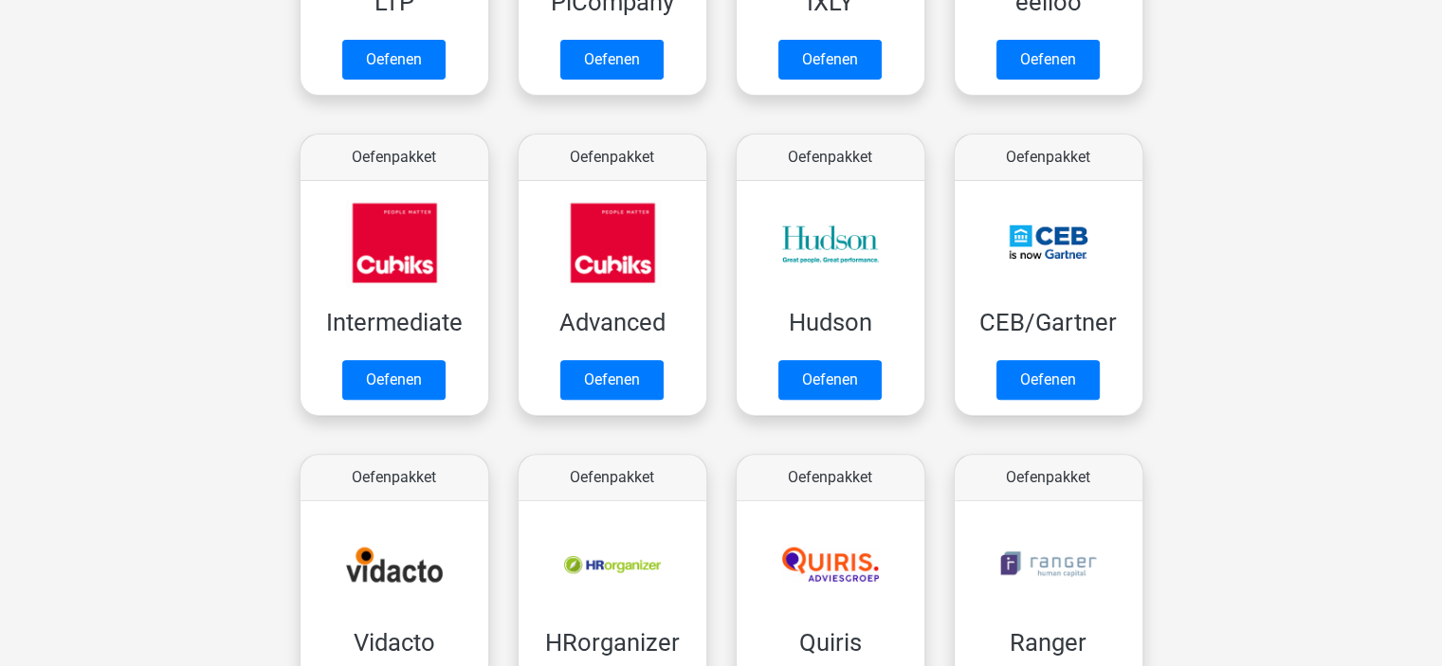
scroll to position [569, 0]
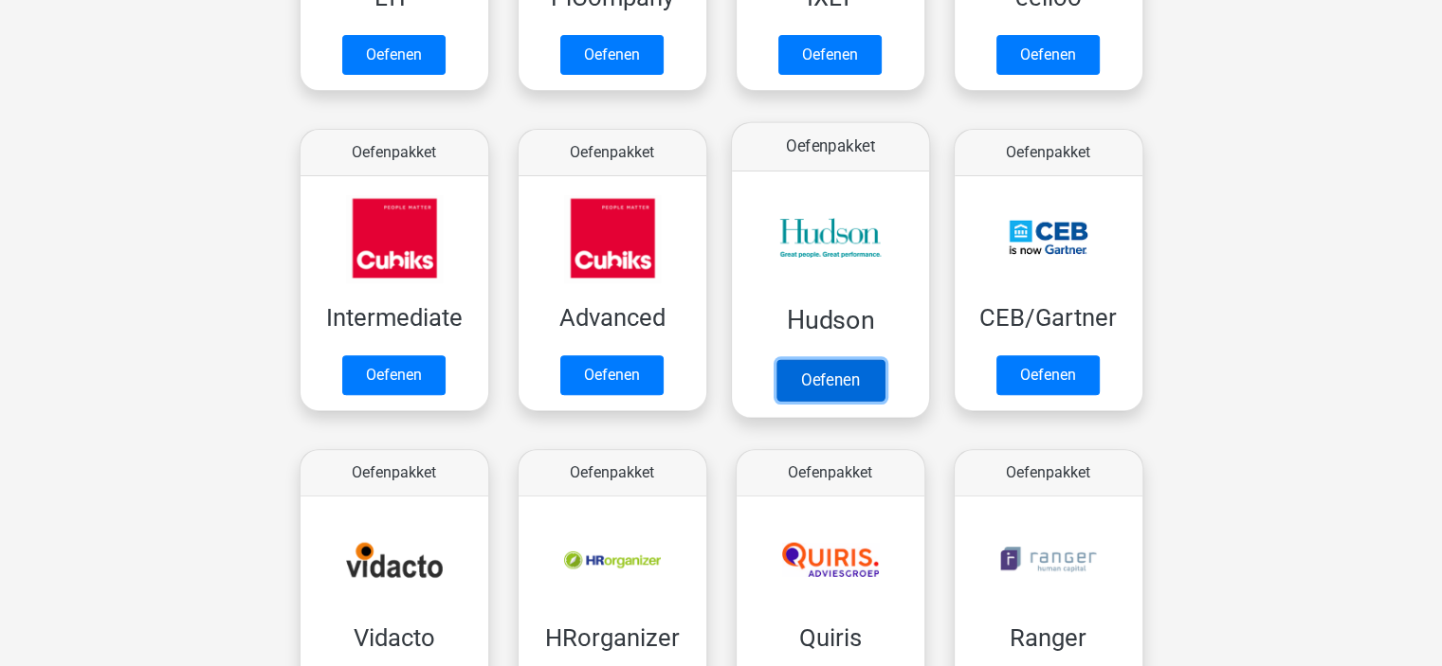
click at [800, 367] on link "Oefenen" at bounding box center [829, 380] width 108 height 42
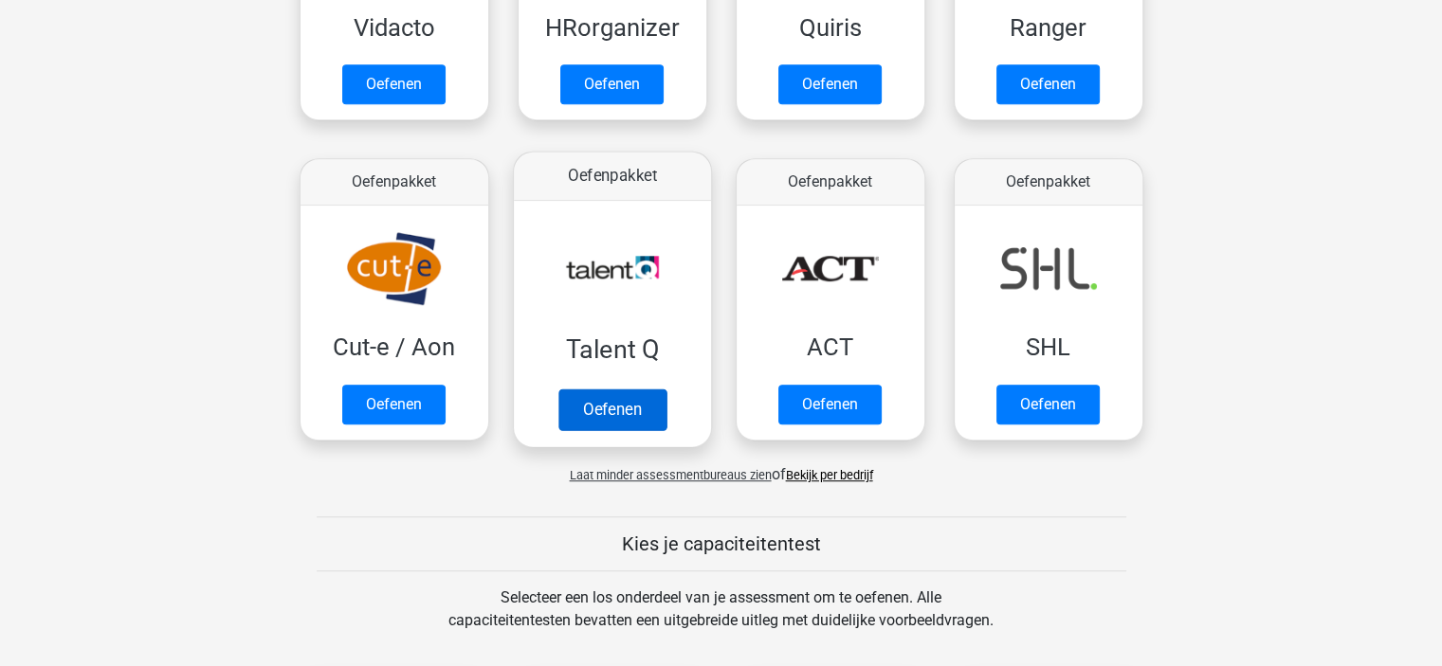
scroll to position [1327, 0]
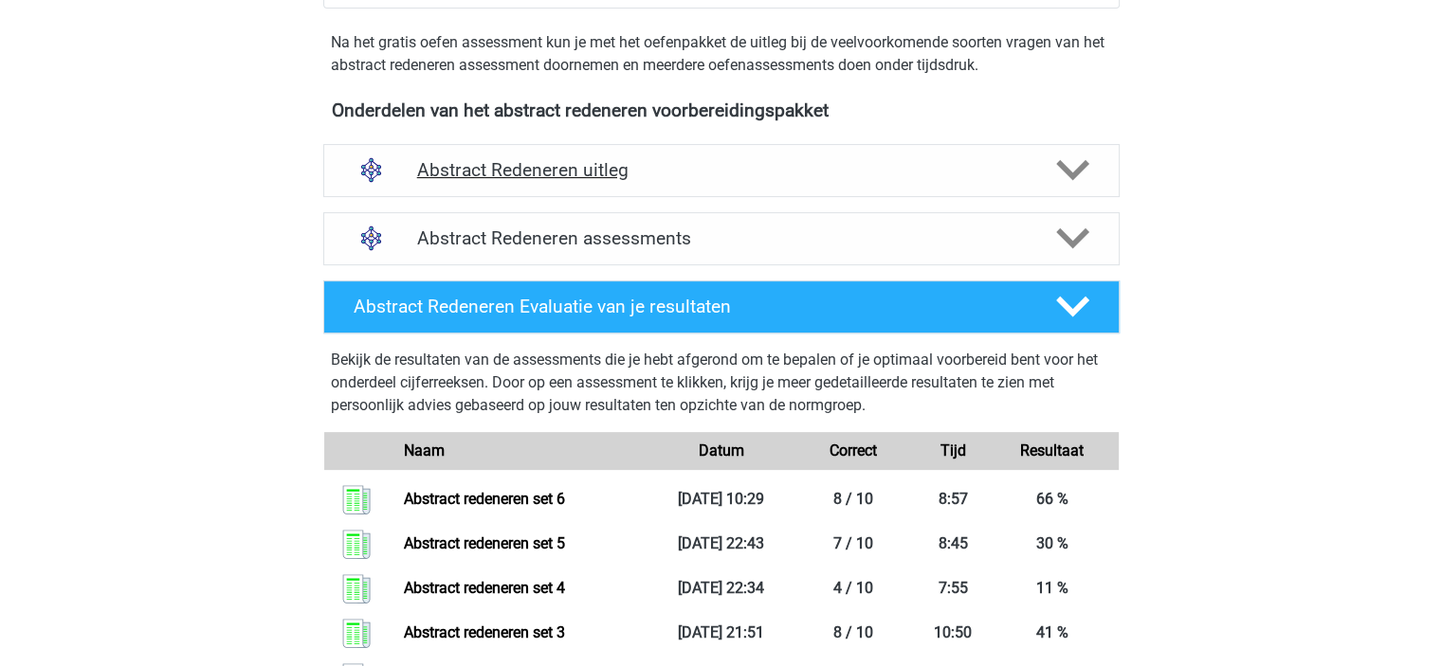
scroll to position [853, 0]
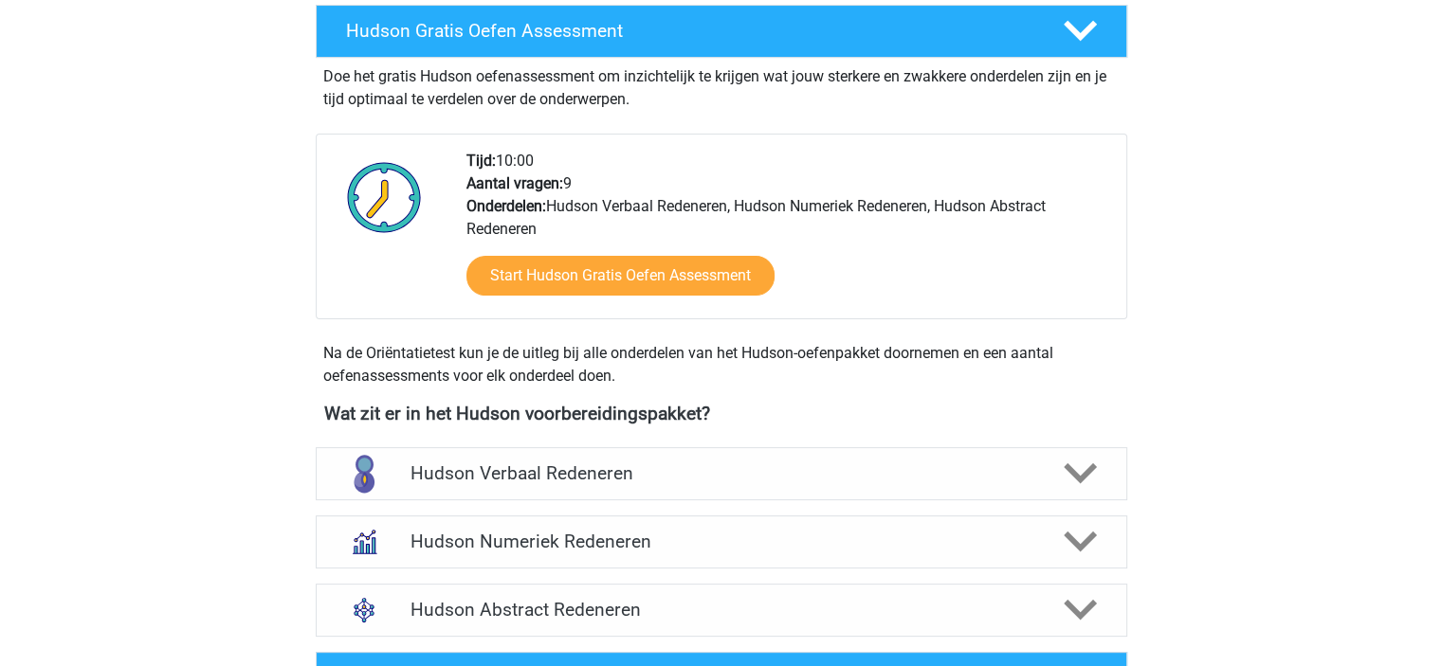
scroll to position [474, 0]
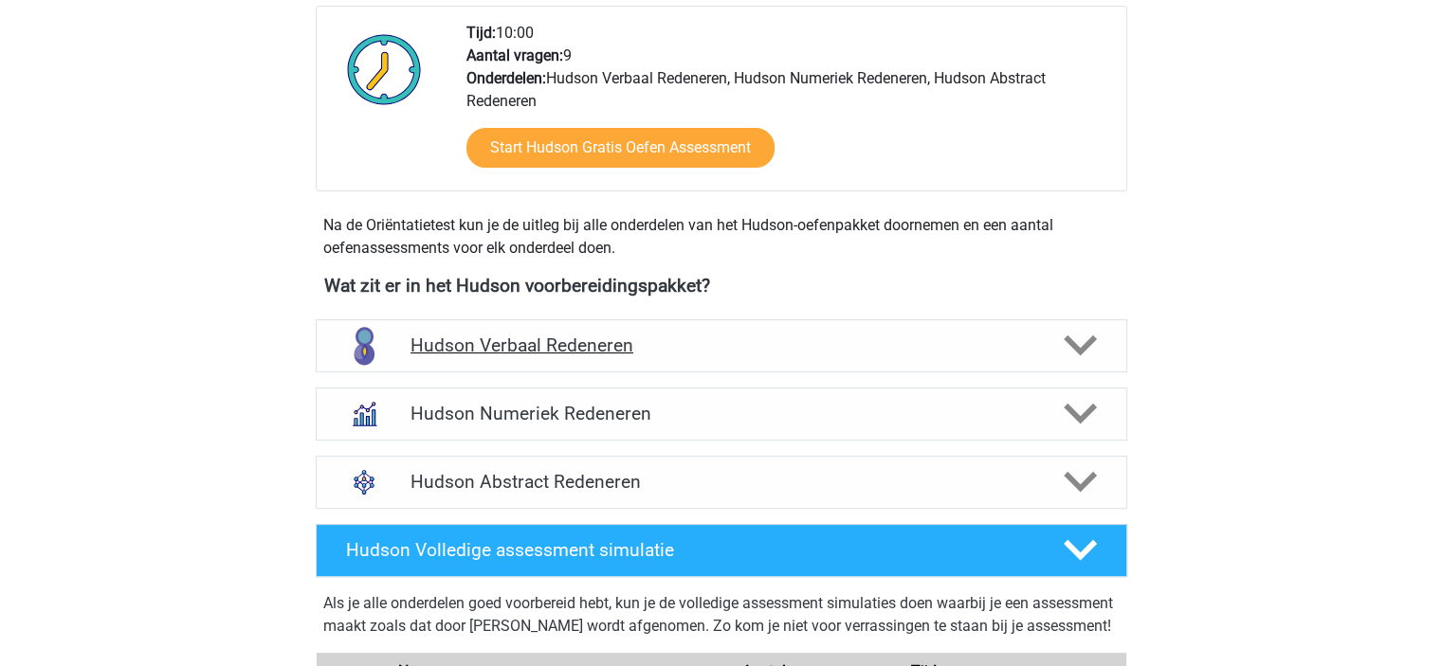
click at [827, 354] on h4 "Hudson Verbaal Redeneren" at bounding box center [720, 346] width 621 height 22
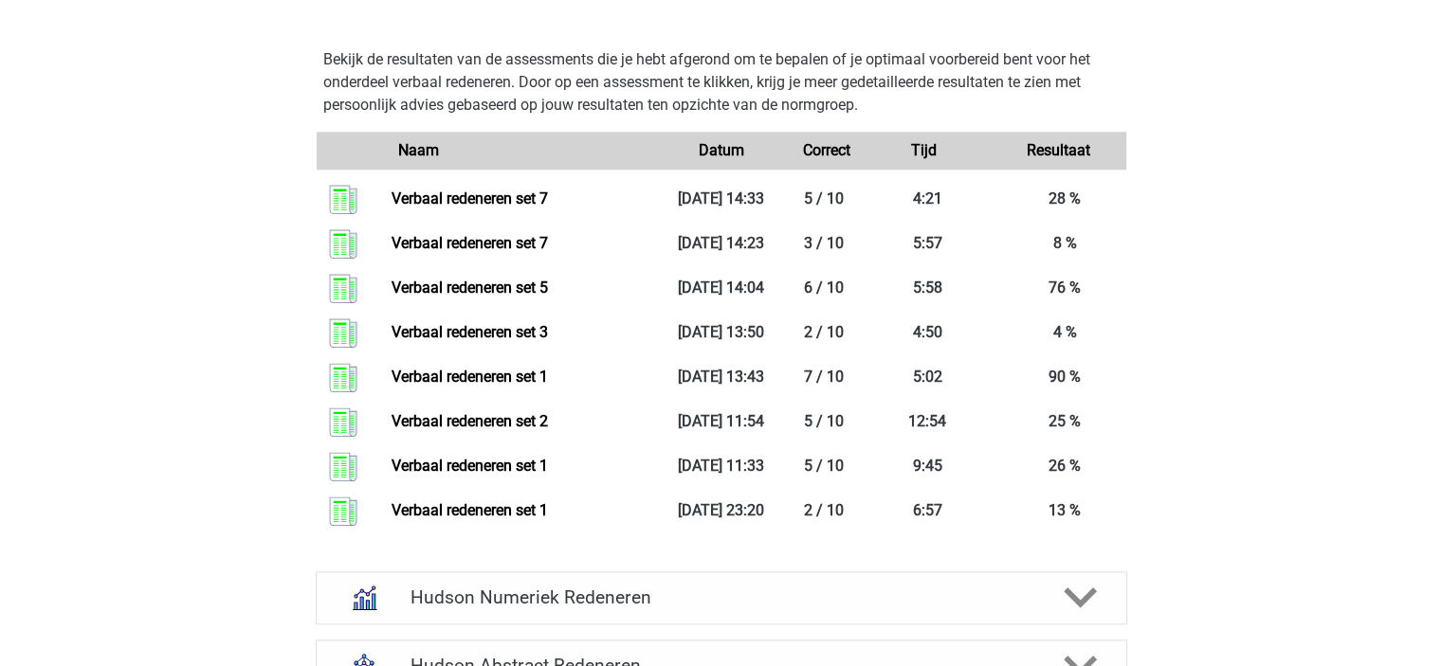
scroll to position [2559, 0]
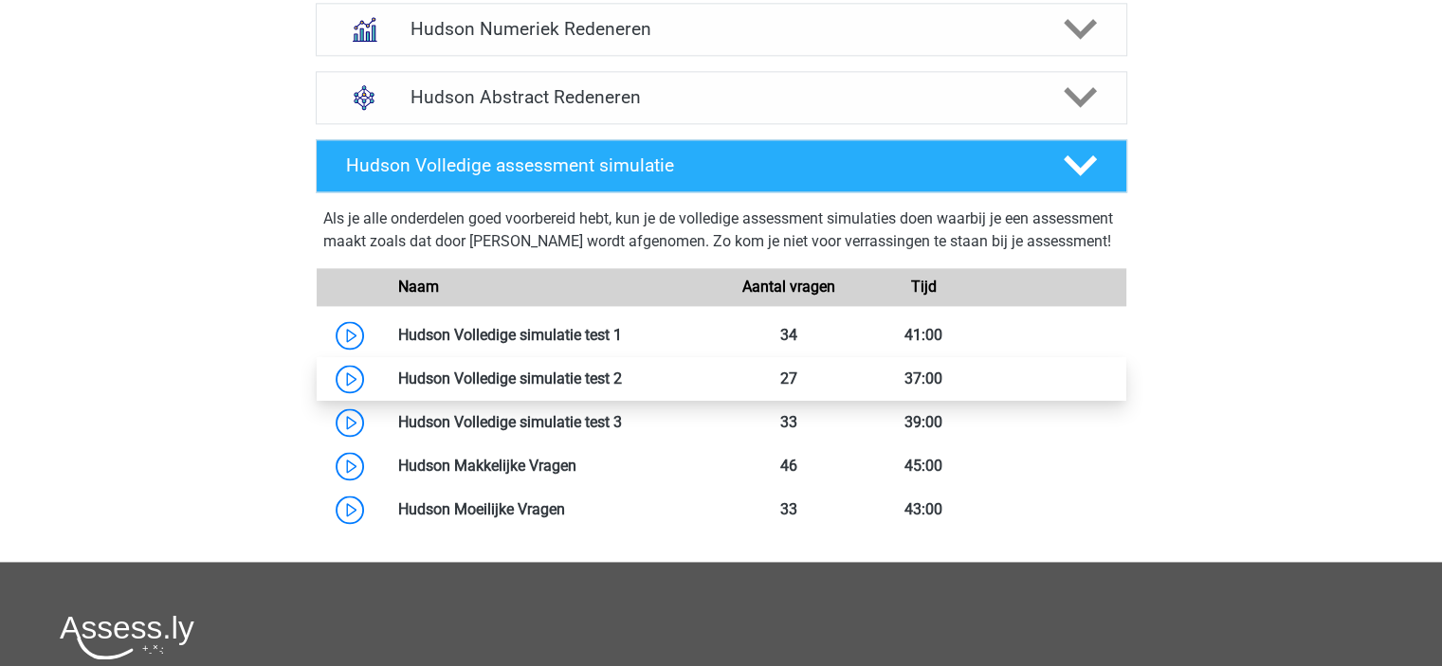
click at [622, 388] on link at bounding box center [622, 379] width 0 height 18
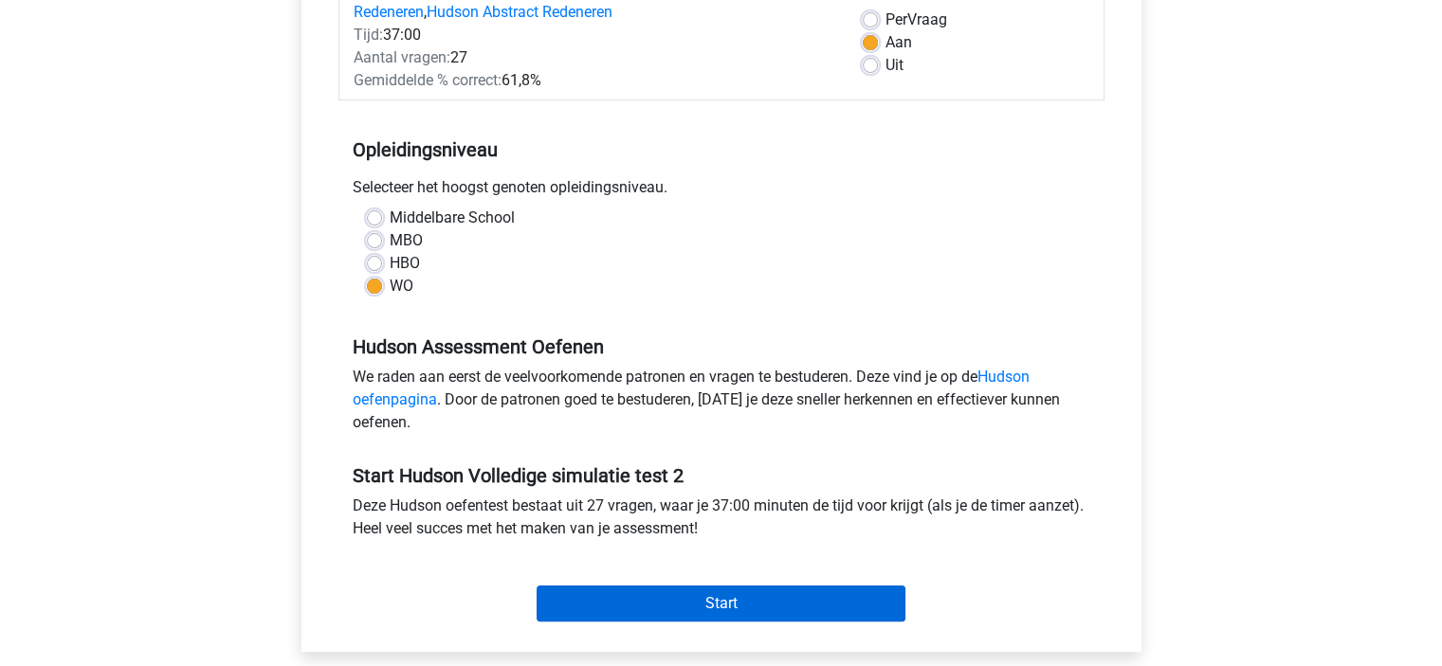
scroll to position [379, 0]
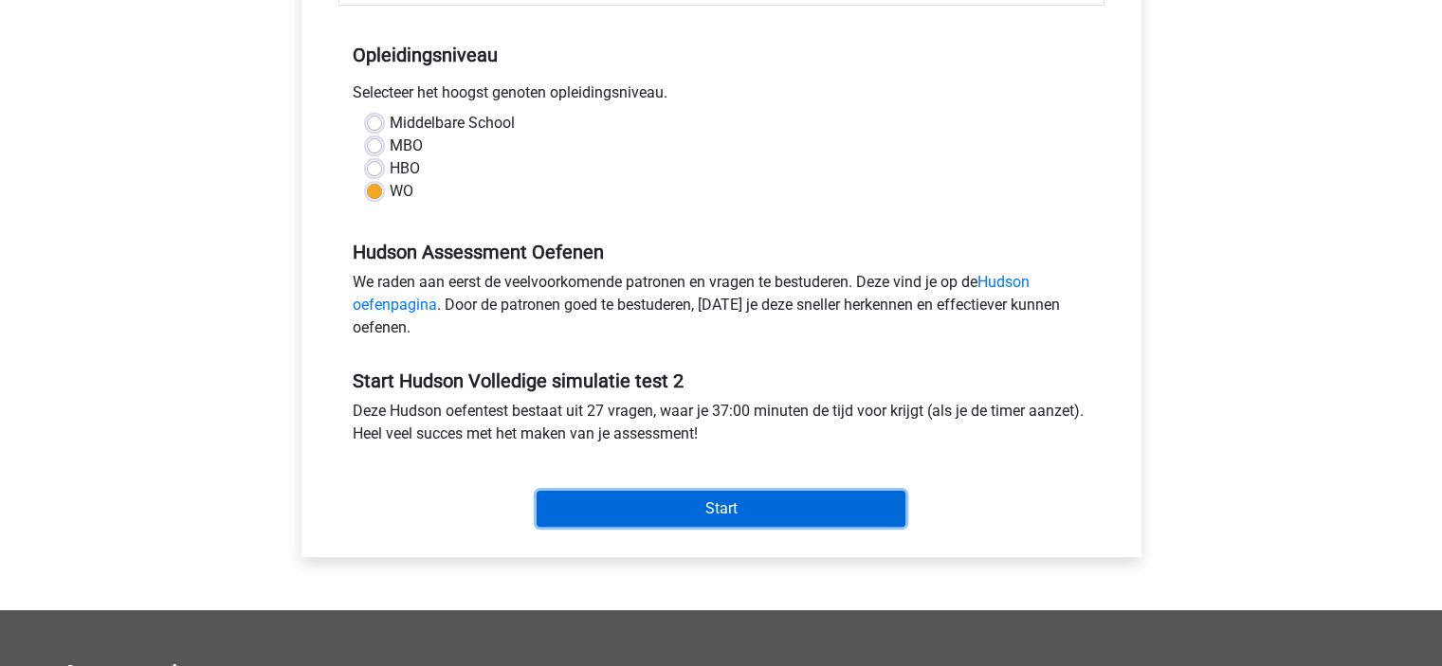
click at [755, 505] on input "Start" at bounding box center [720, 509] width 369 height 36
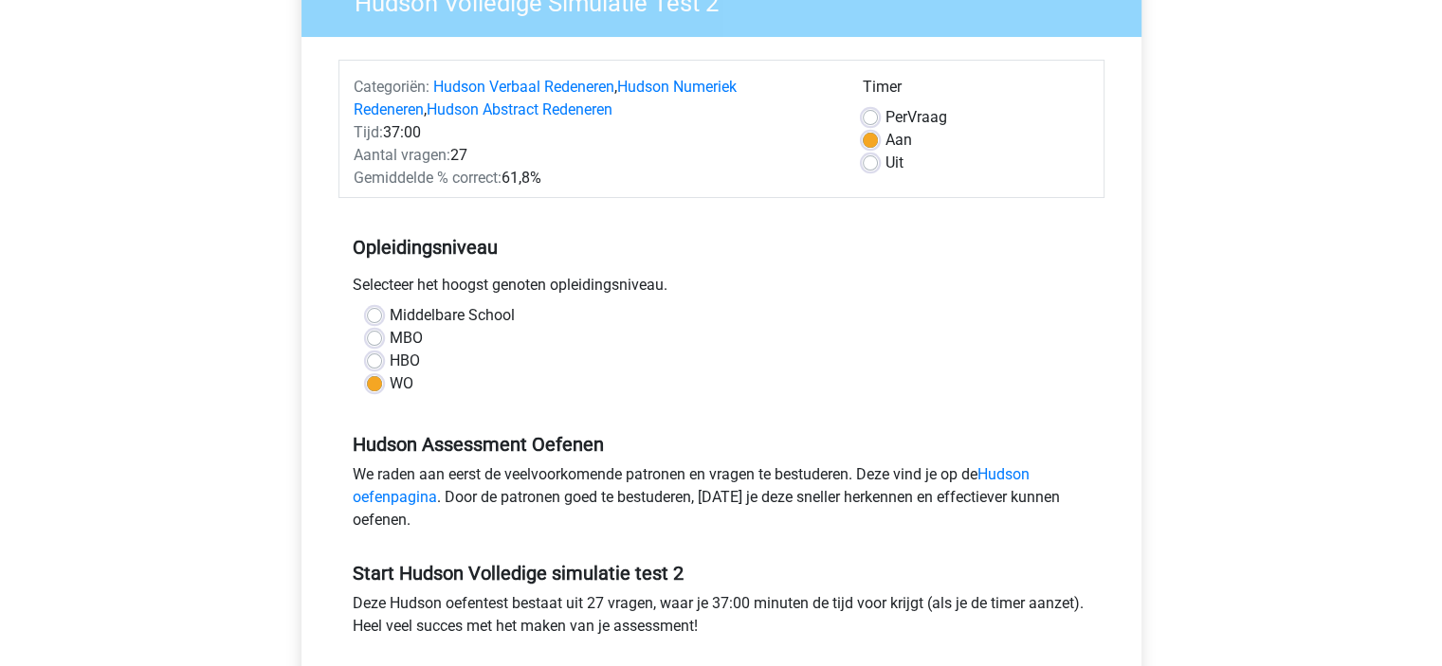
scroll to position [0, 0]
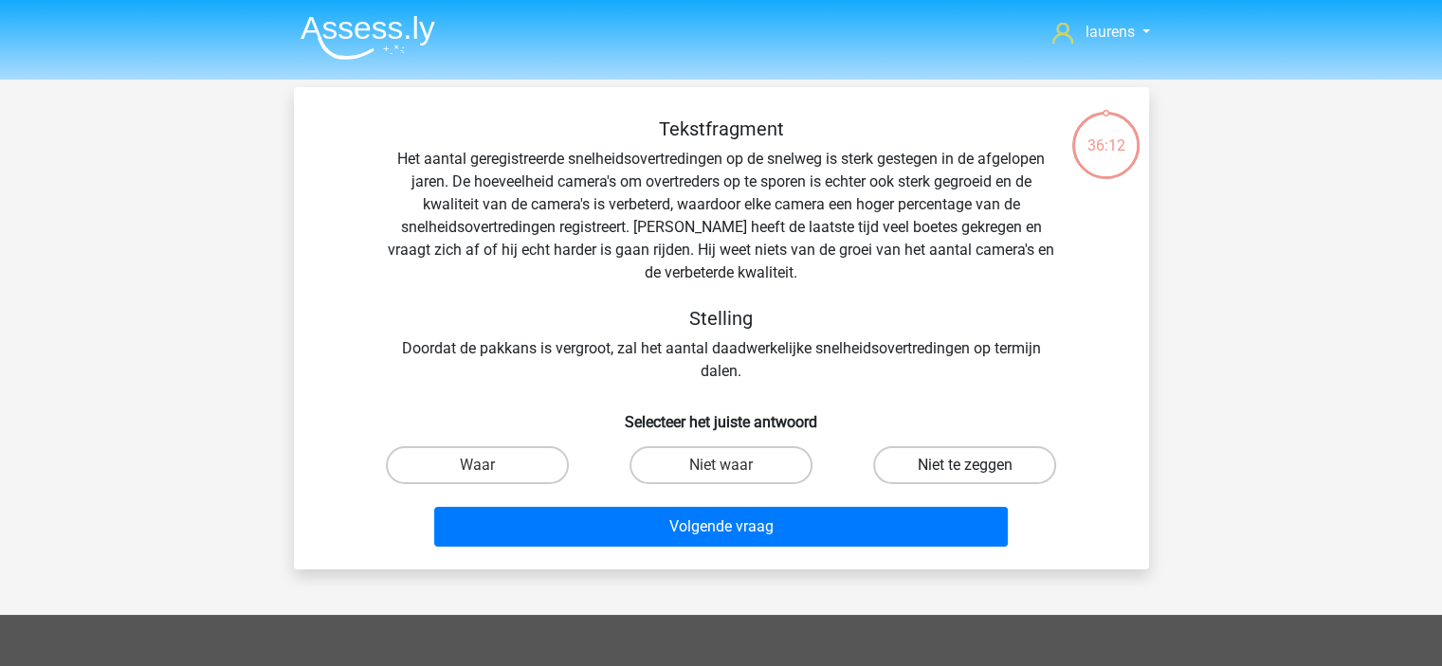
click at [957, 470] on label "Niet te zeggen" at bounding box center [964, 465] width 183 height 38
click at [965, 470] on input "Niet te zeggen" at bounding box center [971, 471] width 12 height 12
radio input "true"
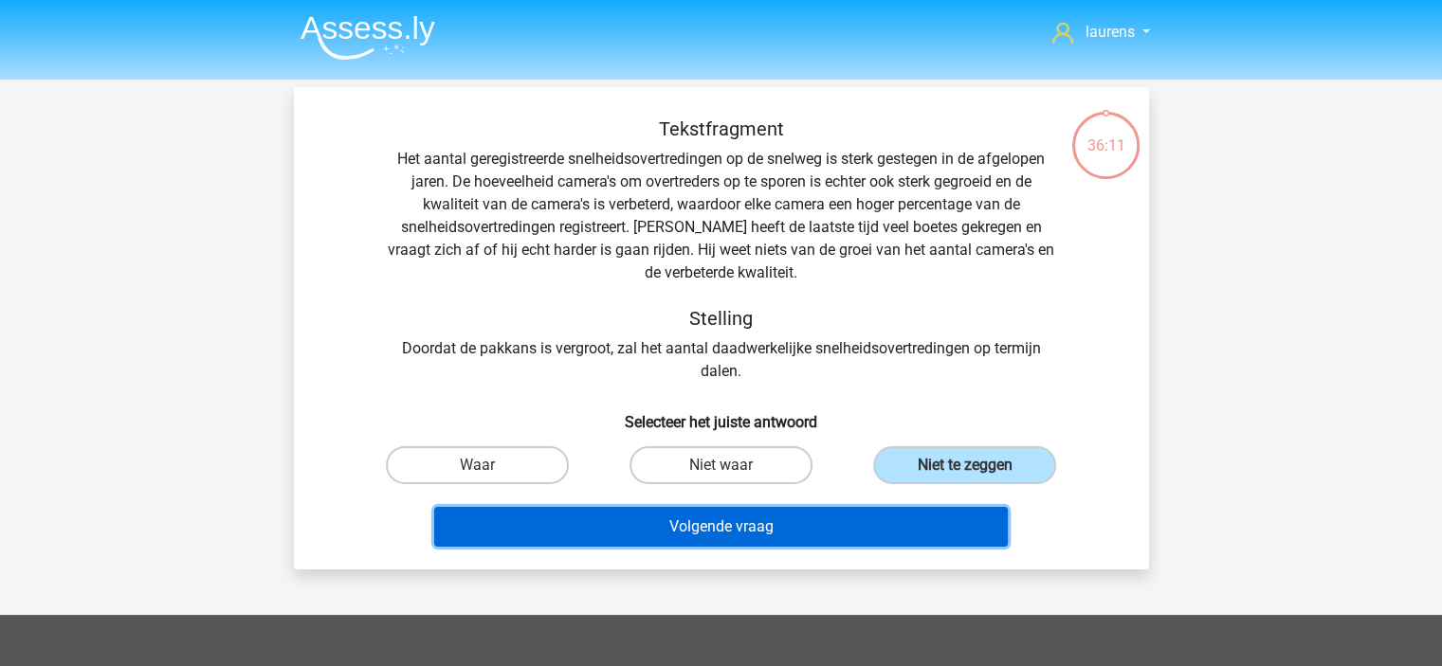
click at [917, 518] on button "Volgende vraag" at bounding box center [720, 527] width 573 height 40
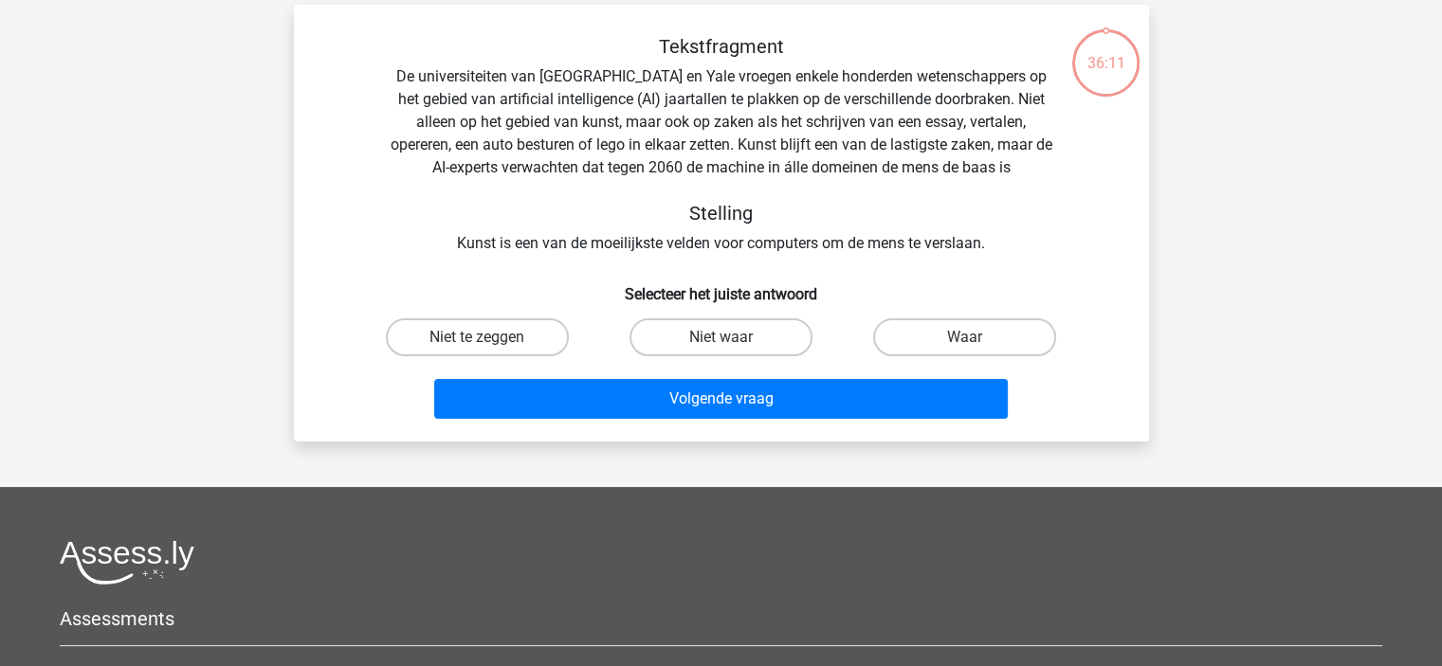
scroll to position [87, 0]
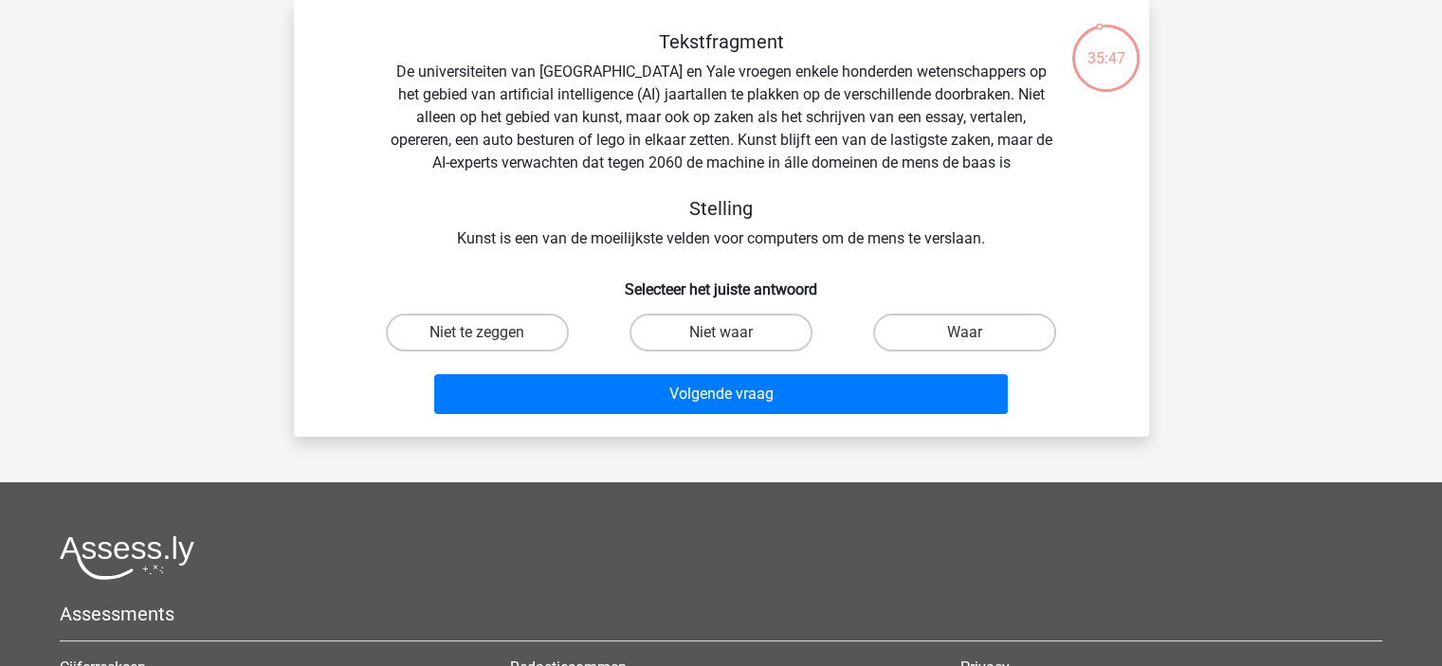
click at [486, 333] on input "Niet te zeggen" at bounding box center [483, 339] width 12 height 12
radio input "true"
click at [909, 336] on label "Waar" at bounding box center [964, 333] width 183 height 38
click at [965, 336] on input "Waar" at bounding box center [971, 339] width 12 height 12
radio input "true"
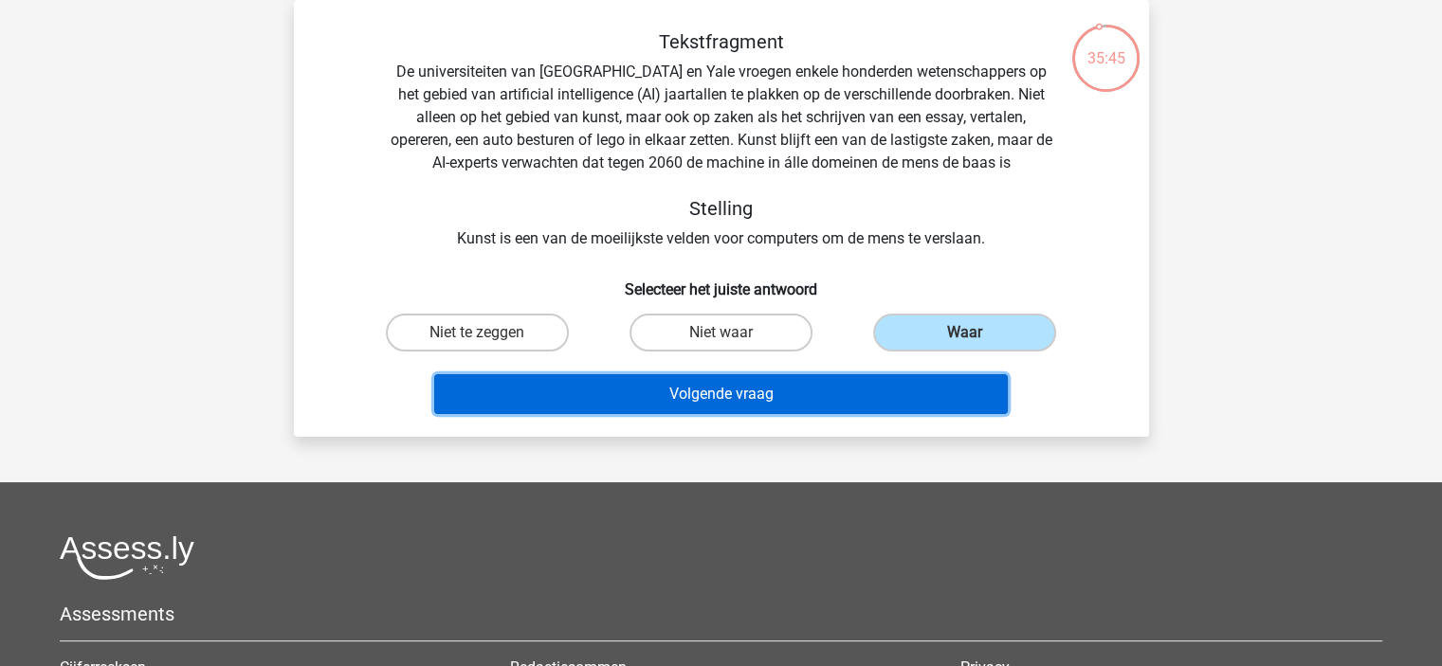
click at [829, 400] on button "Volgende vraag" at bounding box center [720, 394] width 573 height 40
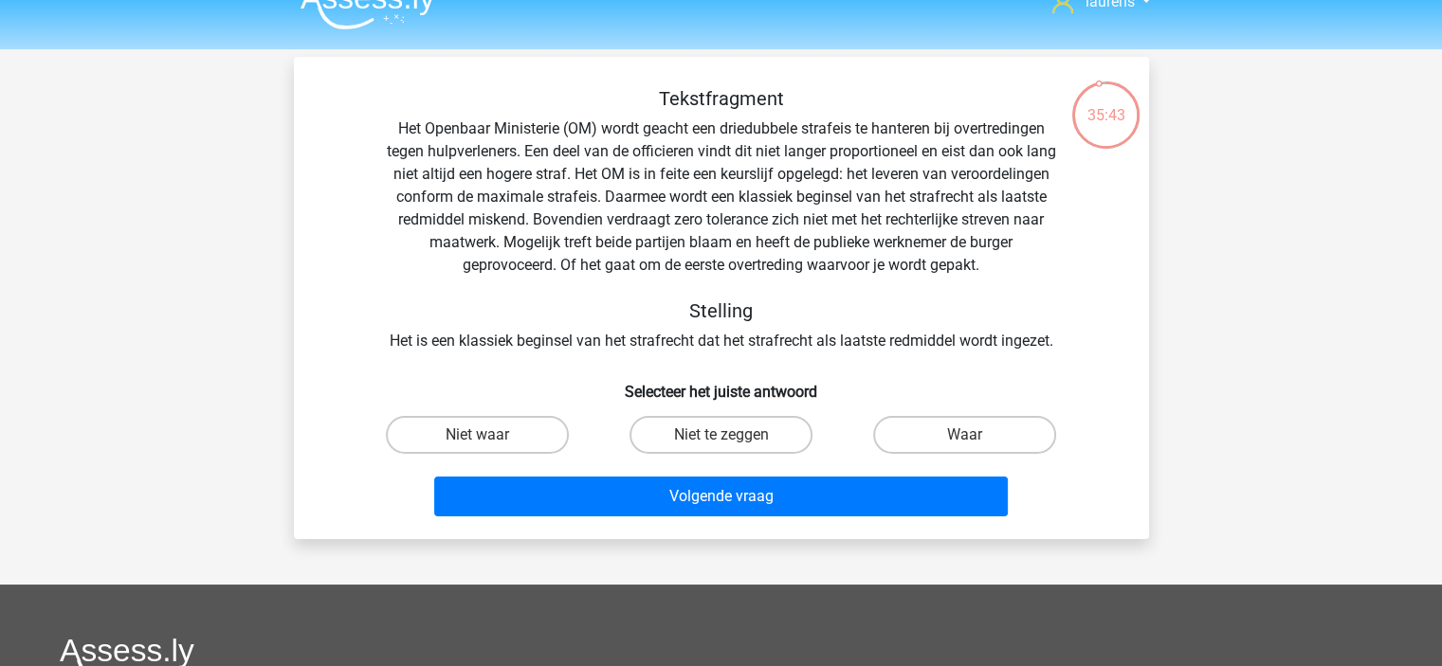
scroll to position [0, 0]
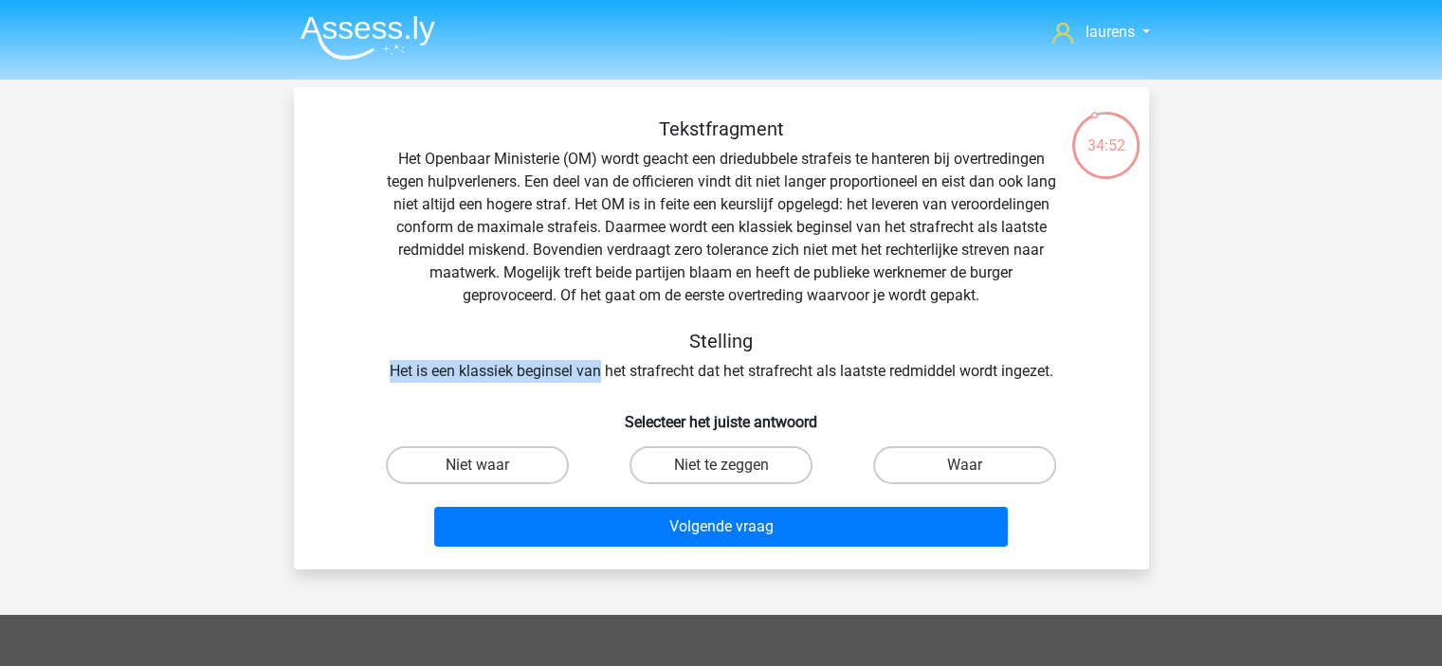
drag, startPoint x: 600, startPoint y: 374, endPoint x: 1074, endPoint y: 345, distance: 474.8
click at [1074, 345] on div "Tekstfragment Het Openbaar Ministerie (OM) wordt geacht een driedubbele strafei…" at bounding box center [721, 250] width 794 height 265
click at [1068, 352] on div "Tekstfragment Het Openbaar Ministerie (OM) wordt geacht een driedubbele strafei…" at bounding box center [721, 250] width 794 height 265
click at [692, 474] on label "Niet te zeggen" at bounding box center [720, 465] width 183 height 38
click at [720, 474] on input "Niet te zeggen" at bounding box center [726, 471] width 12 height 12
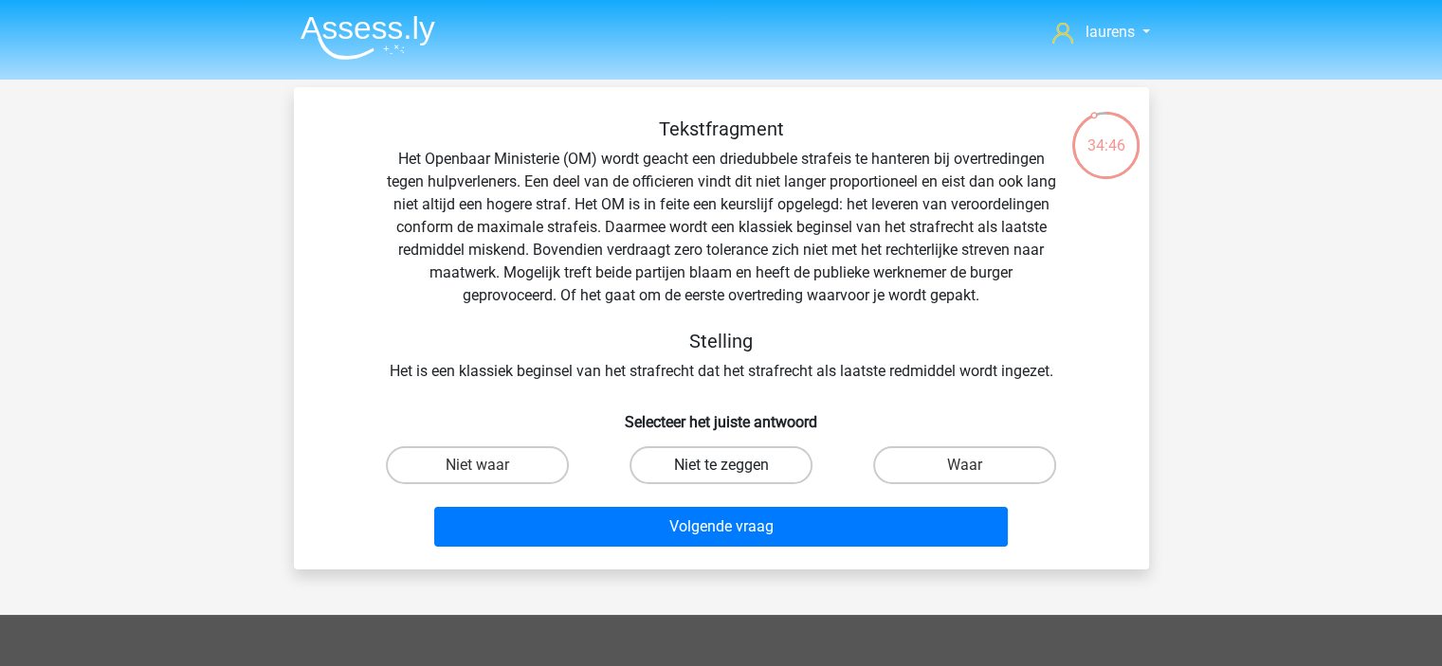
radio input "true"
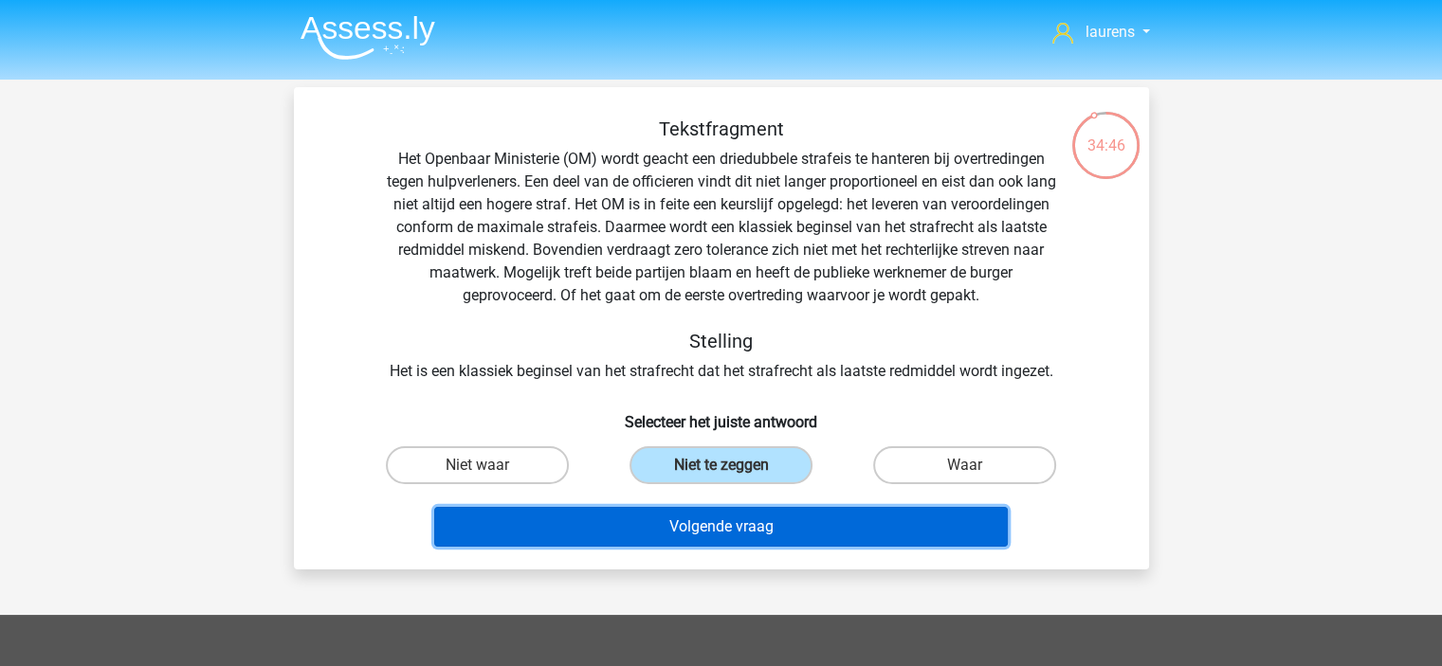
click at [735, 527] on button "Volgende vraag" at bounding box center [720, 527] width 573 height 40
